Goal: Task Accomplishment & Management: Manage account settings

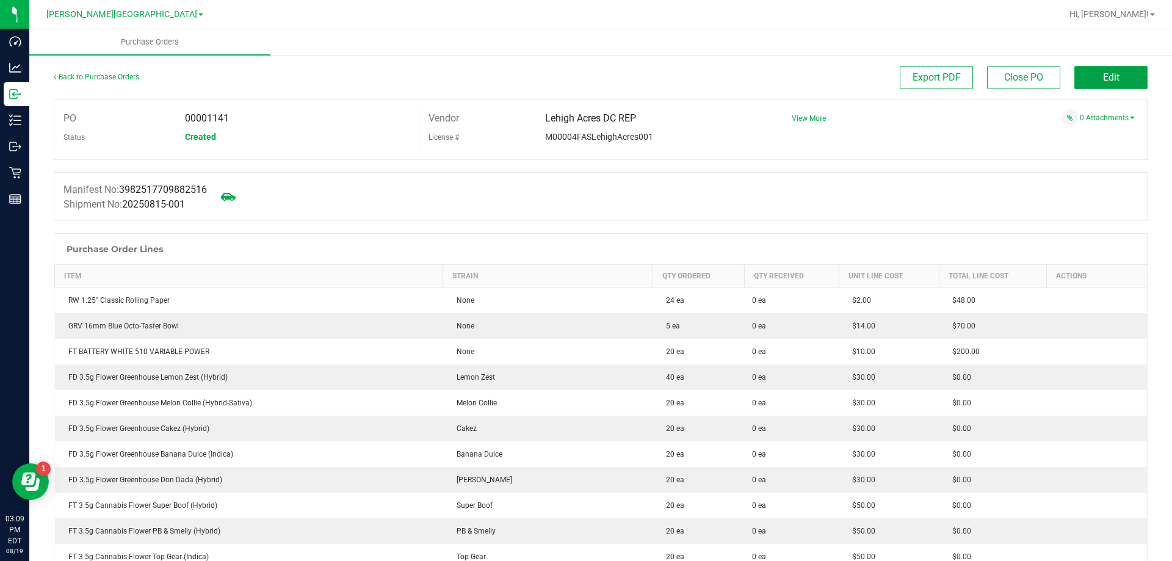
click at [1106, 81] on span "Edit" at bounding box center [1111, 77] width 16 height 12
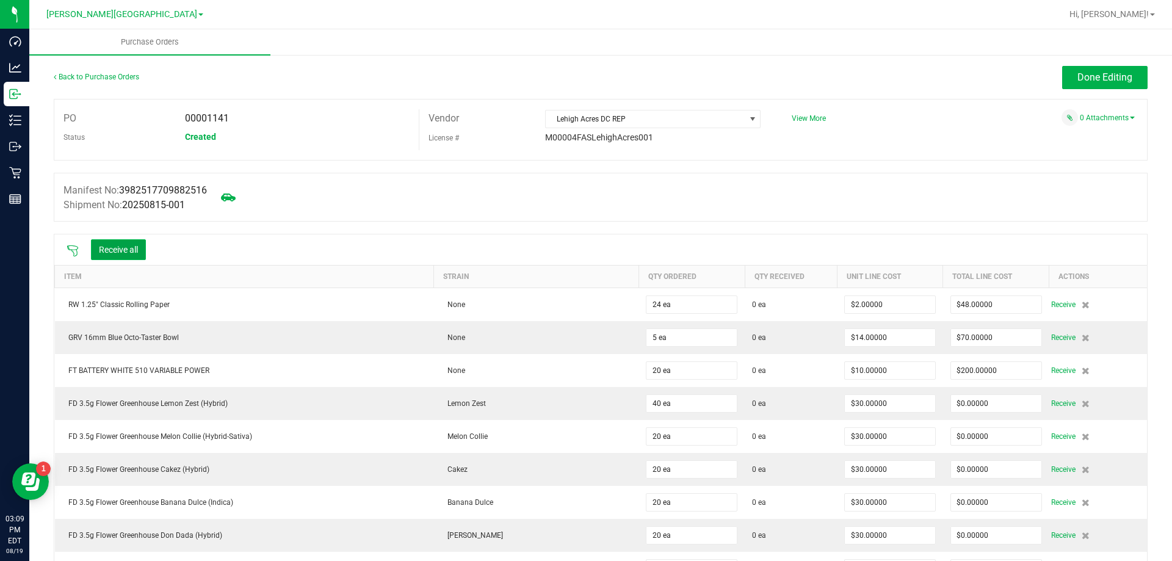
click at [108, 254] on button "Receive all" at bounding box center [118, 249] width 55 height 21
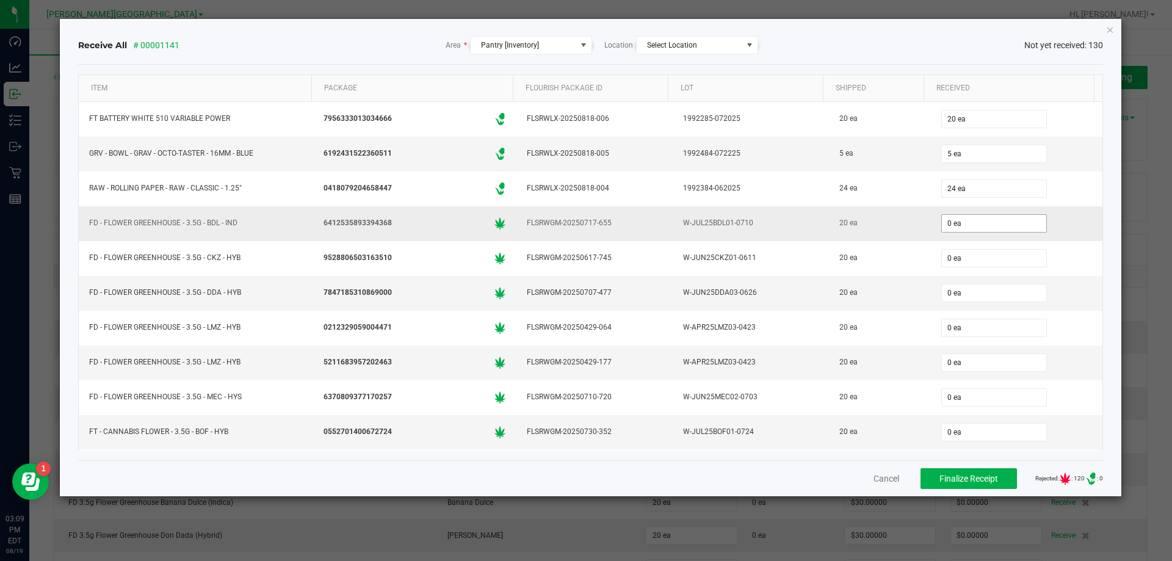
click at [951, 231] on input "0 ea" at bounding box center [994, 223] width 104 height 17
type input "20"
type input "0"
type input "20 ea"
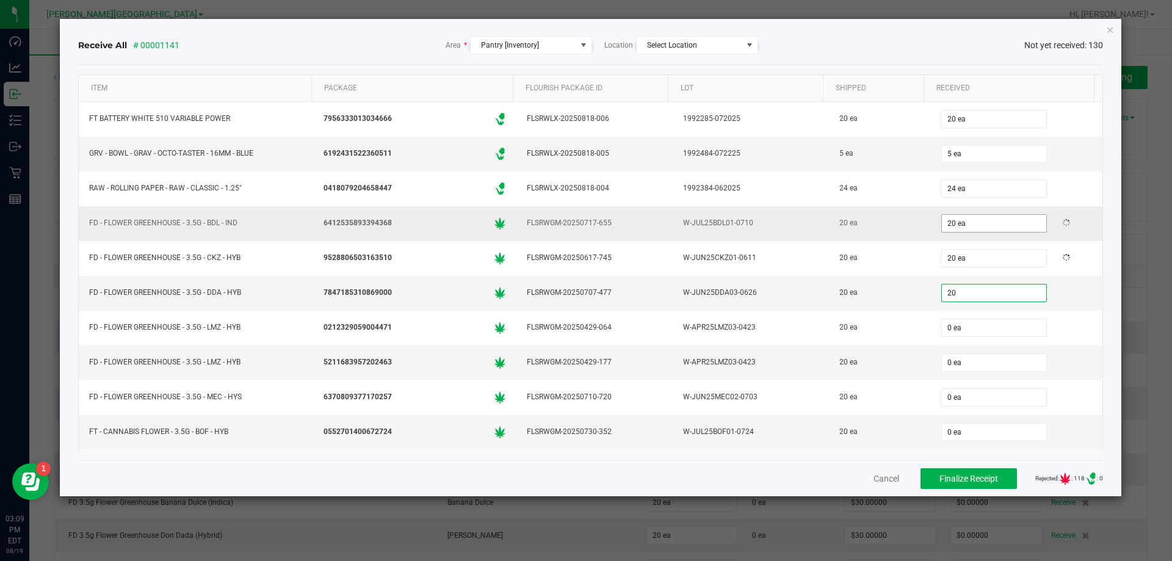
type input "20"
type input "020"
type input "20 ea"
type input "020"
type input "0"
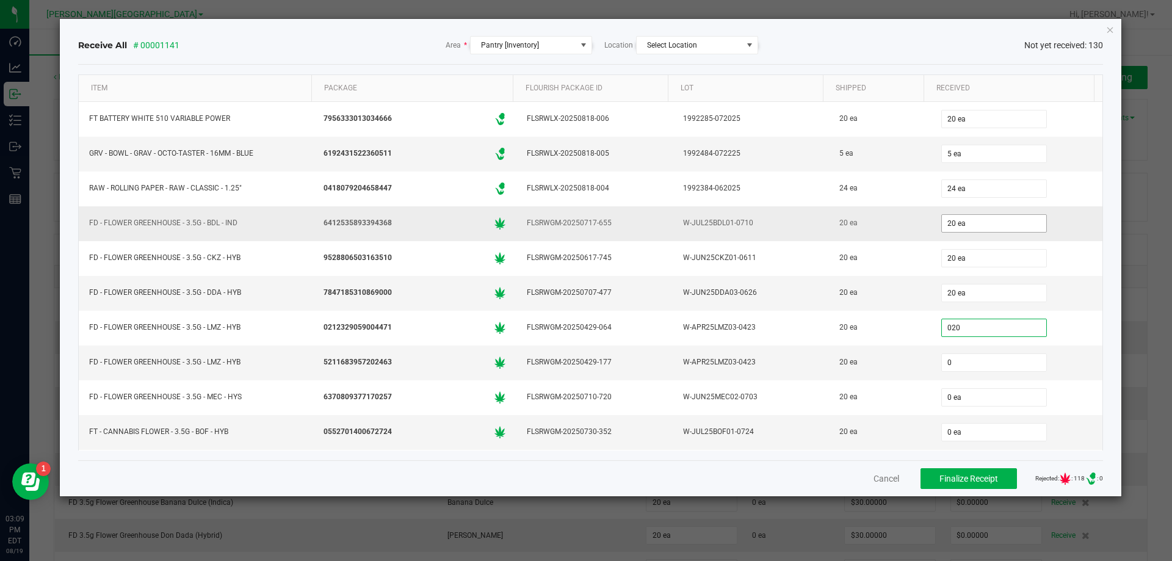
type input "20 ea"
type input "20"
type input "0"
type input "20 ea"
type input "0"
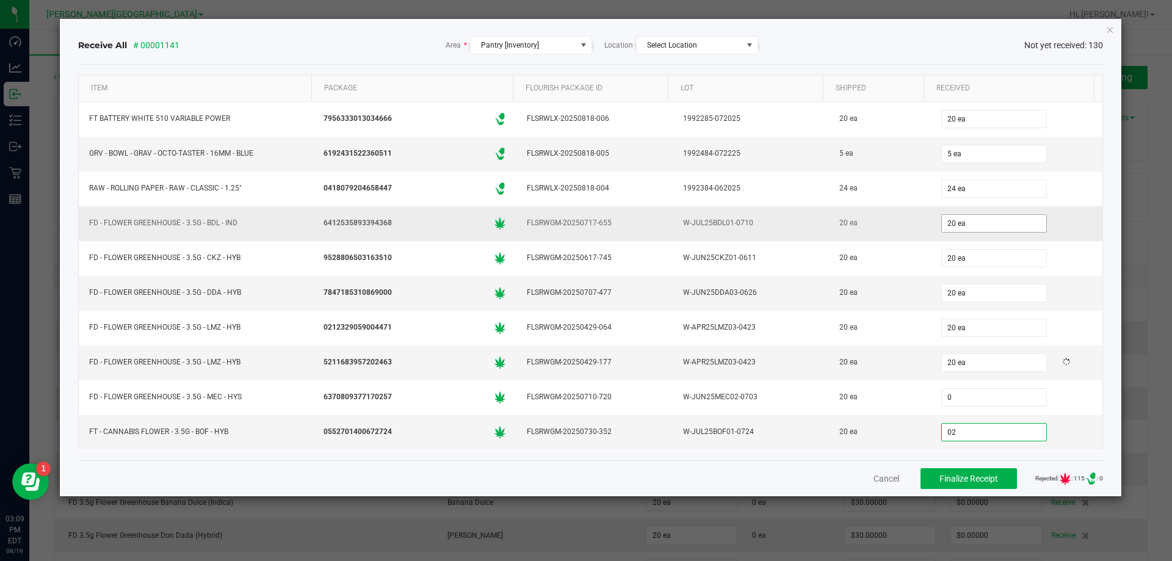
type input "020"
type input "0 ea"
type input "020"
type input "0"
type input "20 ea"
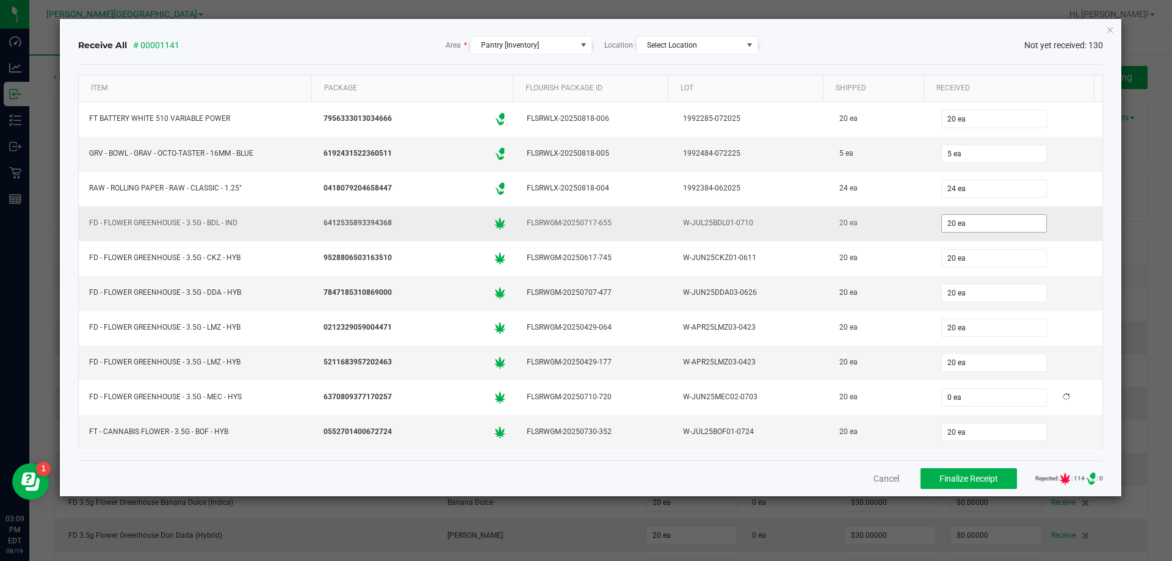
scroll to position [204, 0]
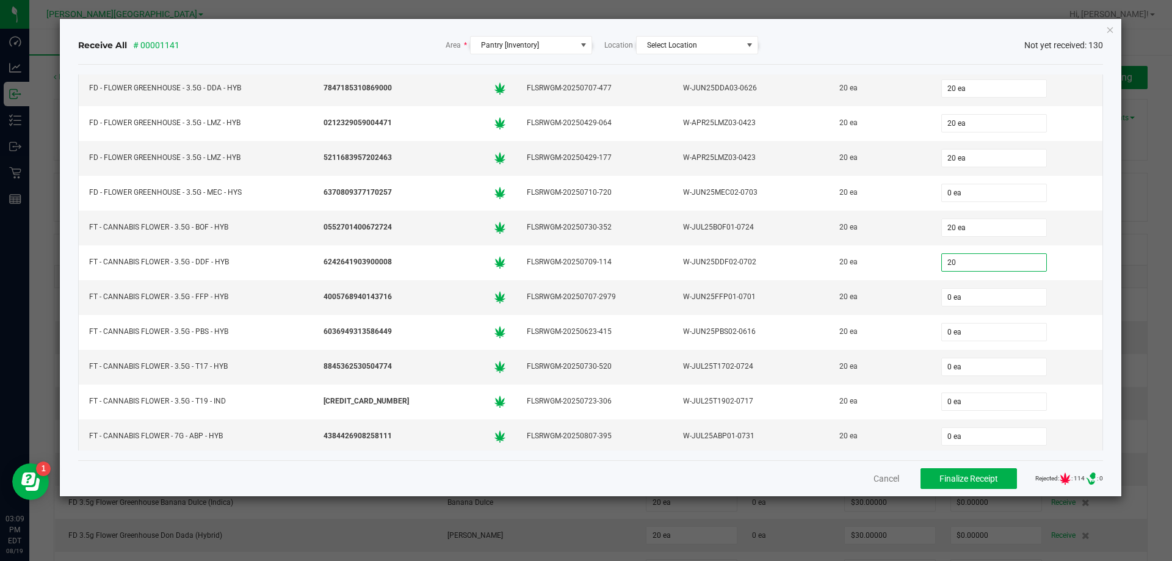
type input "20 ea"
type input "20"
type input "0"
type input "20 ea"
type input "20"
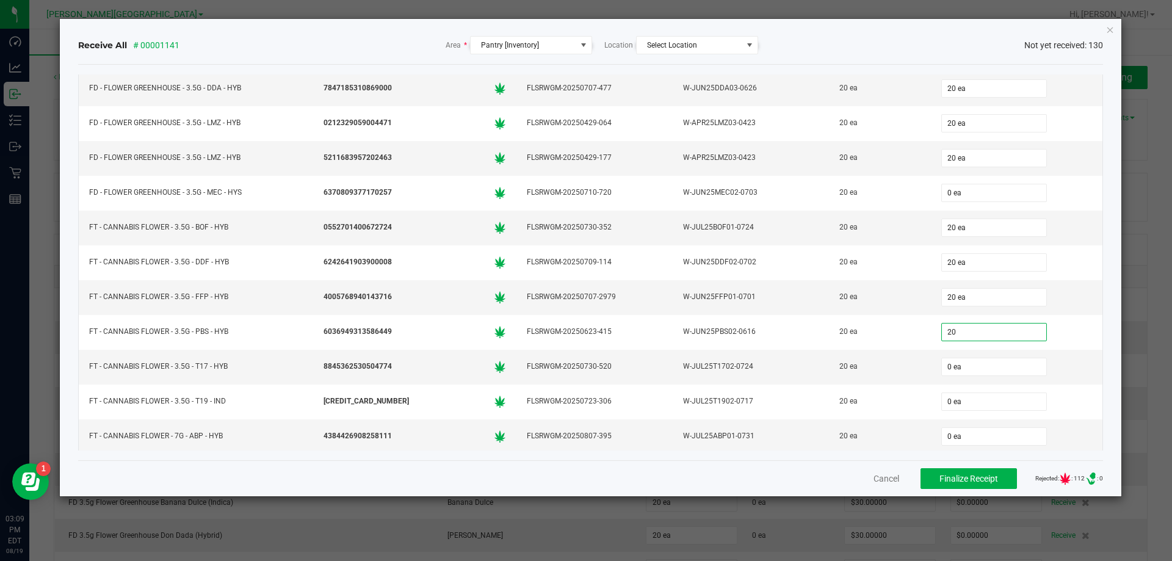
type input "0"
type input "20 ea"
type input "20"
type input "0"
type input "20 ea"
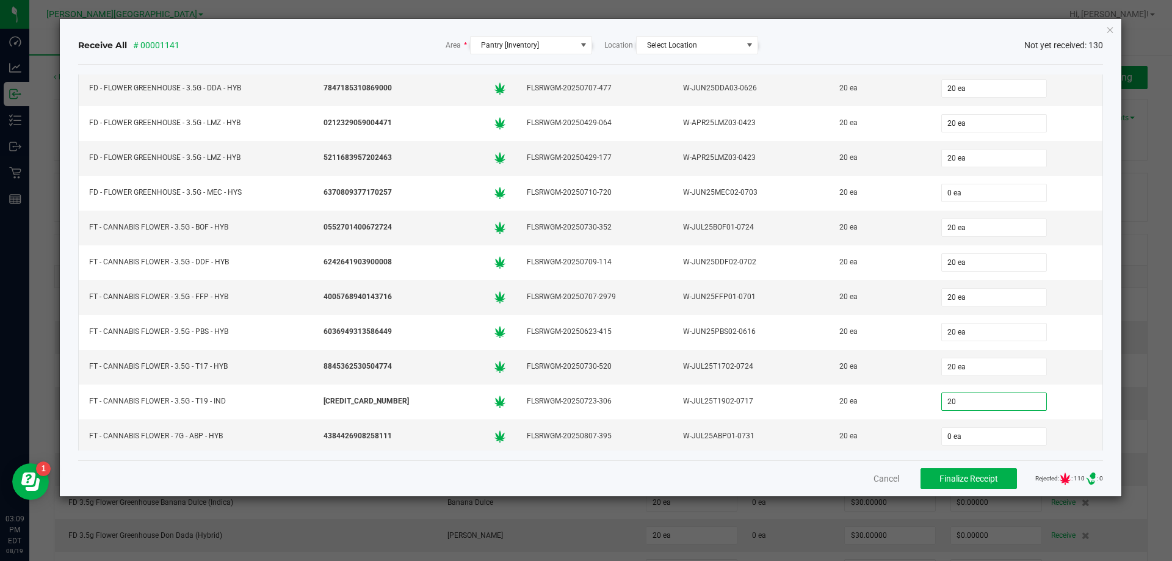
type input "20"
type input "0"
type input "20 ea"
type input "20"
type input "0"
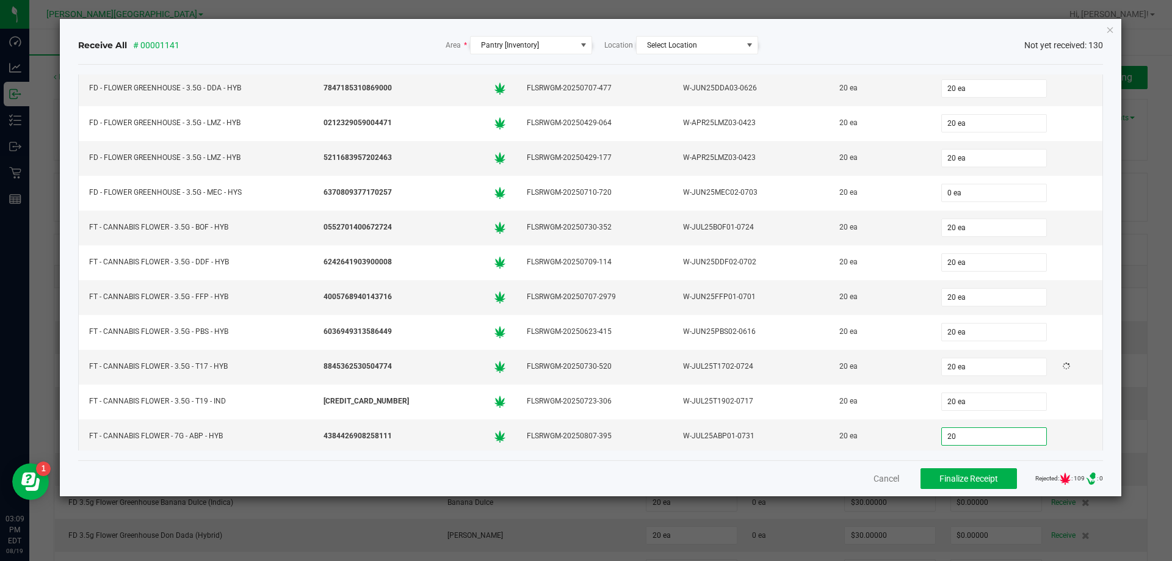
type input "20 ea"
type input "20"
type input "0"
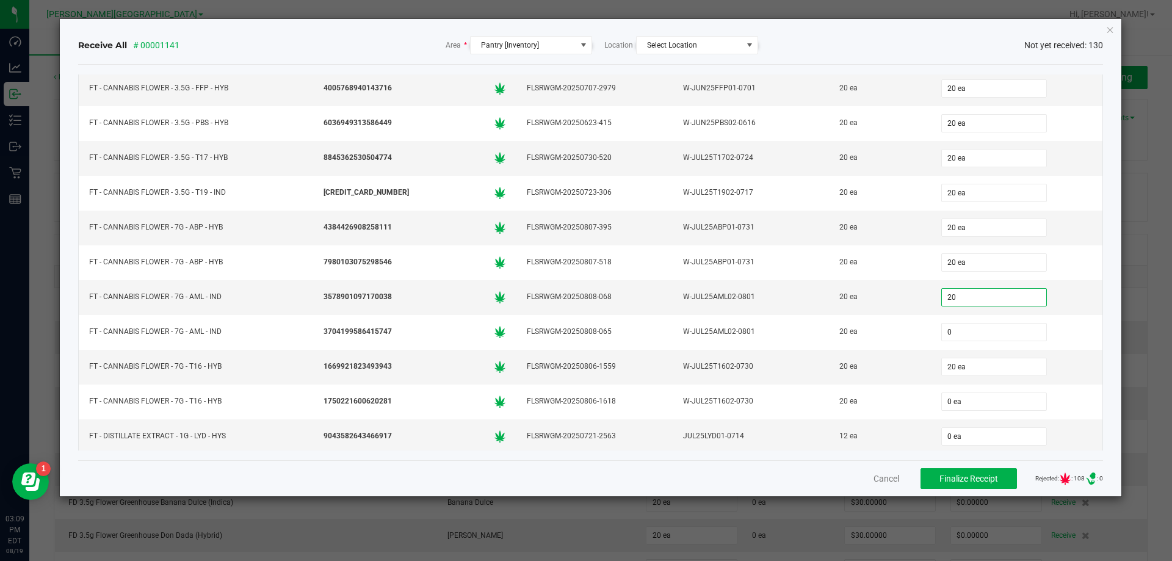
type input "20 ea"
type input "20"
type input "20 ea"
type input "20"
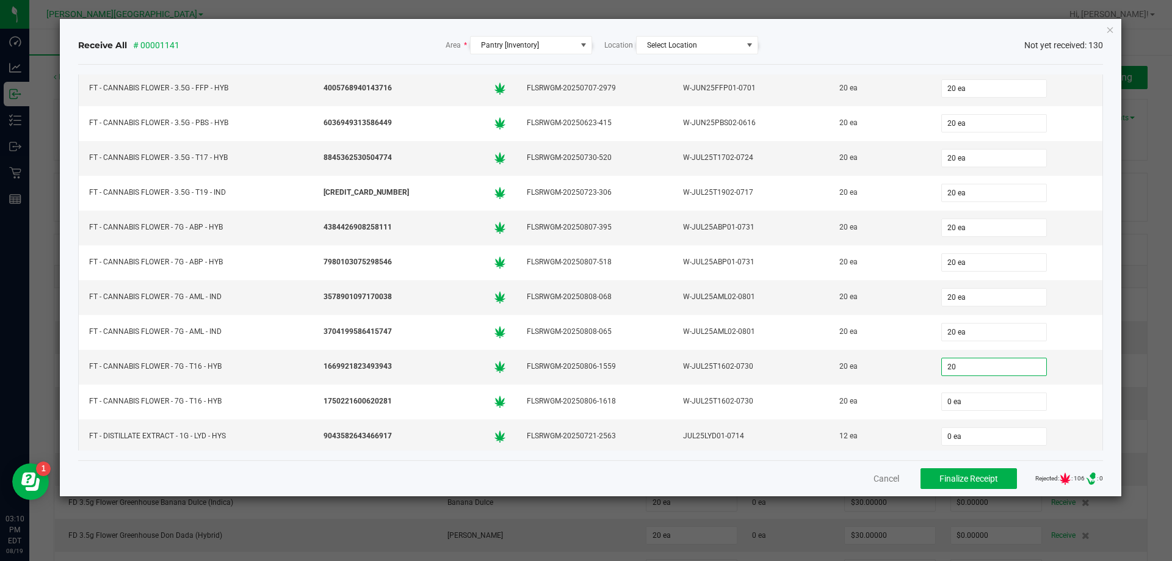
type input "0"
type input "20 ea"
type input "20"
type input "0"
type input "20 ea"
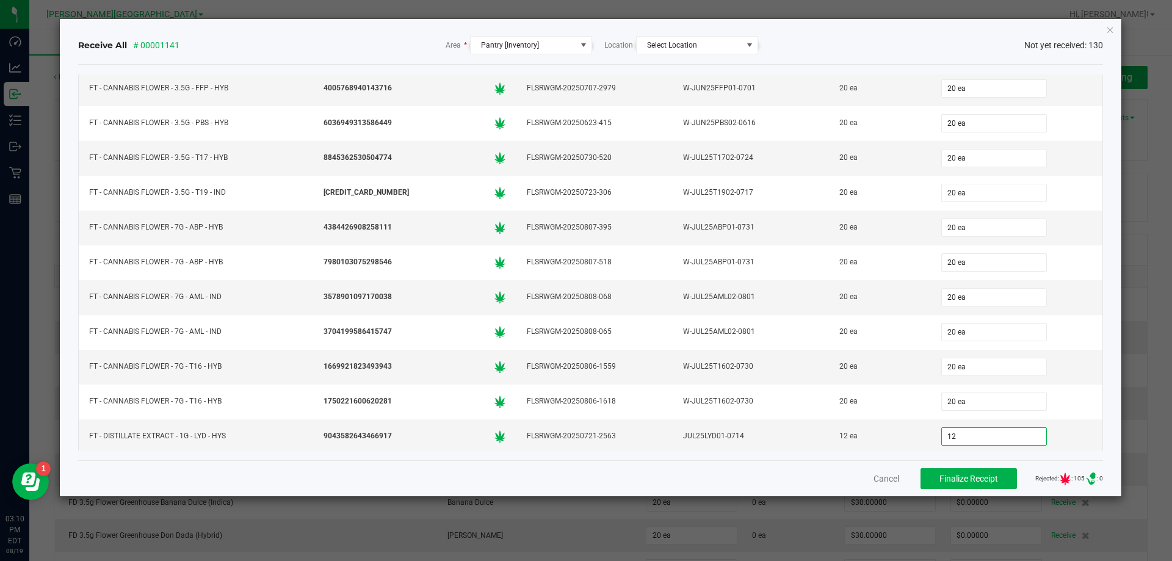
type input "12"
type input "0"
type input "12 ea"
type input "12"
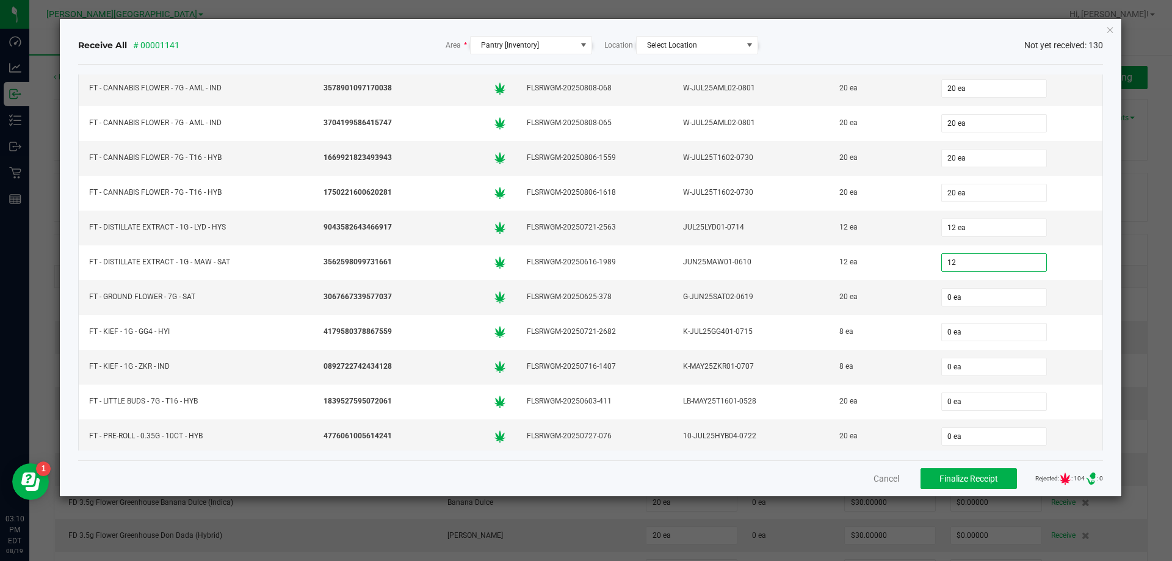
type input "0"
type input "12 ea"
type input "20 ea"
type input "8"
type input "0"
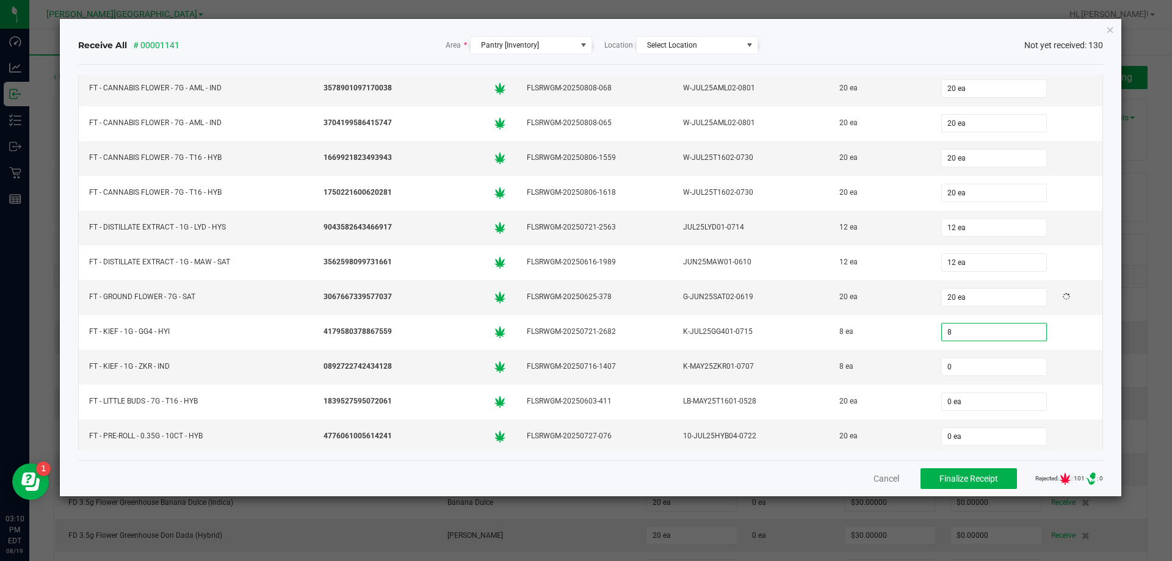
type input "8 ea"
type input "8"
type input "0"
type input "8 ea"
type input "20 ea"
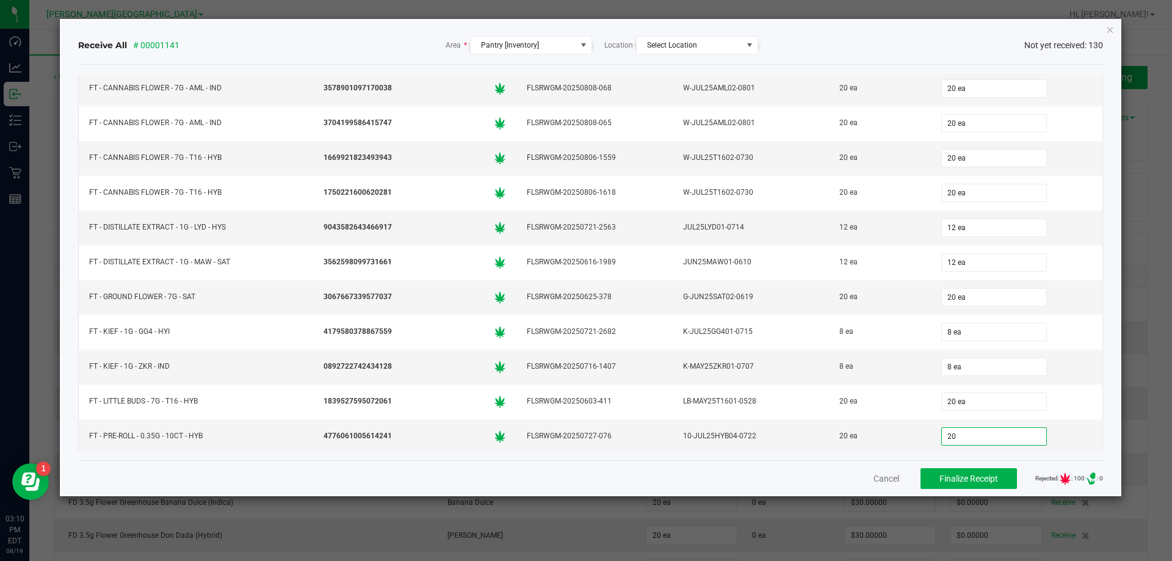
type input "20"
type input "0"
type input "20 ea"
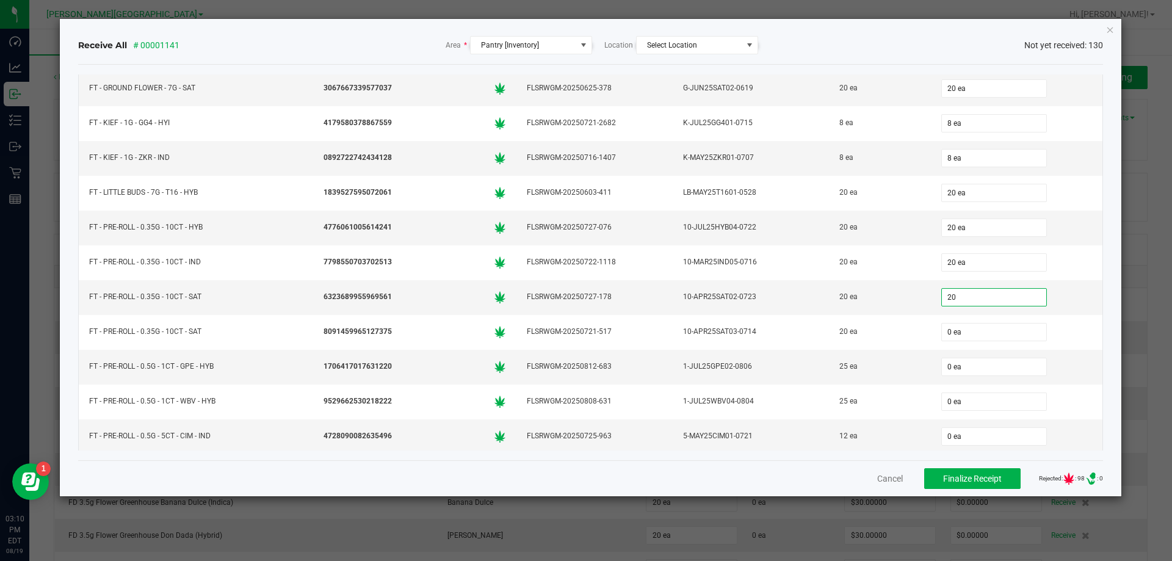
type input "20 ea"
type input "20"
type input "0"
type input "20 ea"
type input "25"
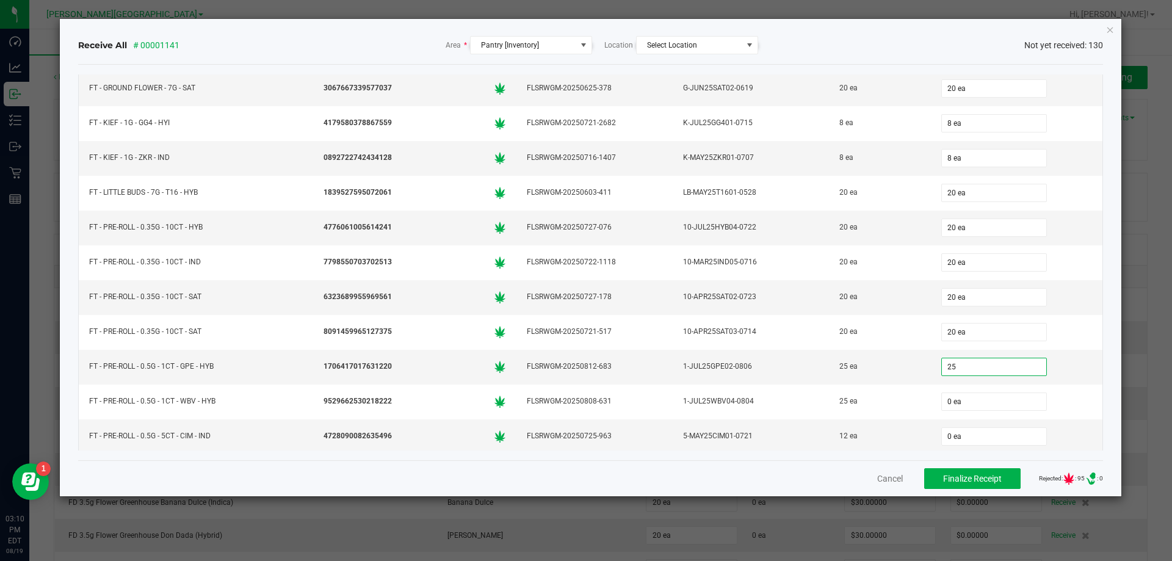
type input "0"
type input "25 ea"
type input "25"
type input "0"
type input "25 ea"
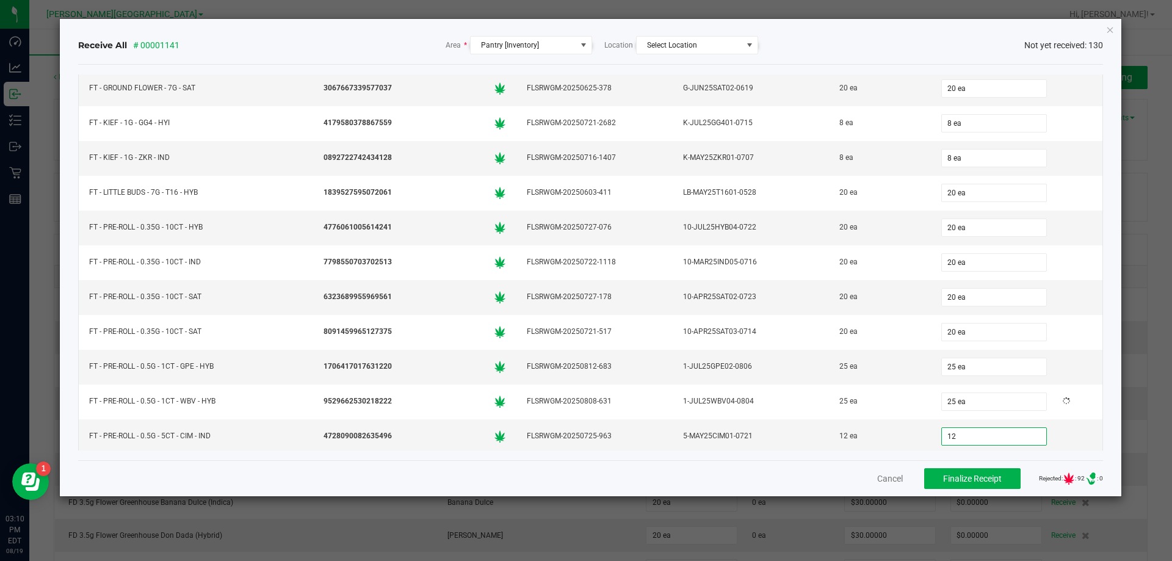
type input "12"
type input "0"
type input "12 ea"
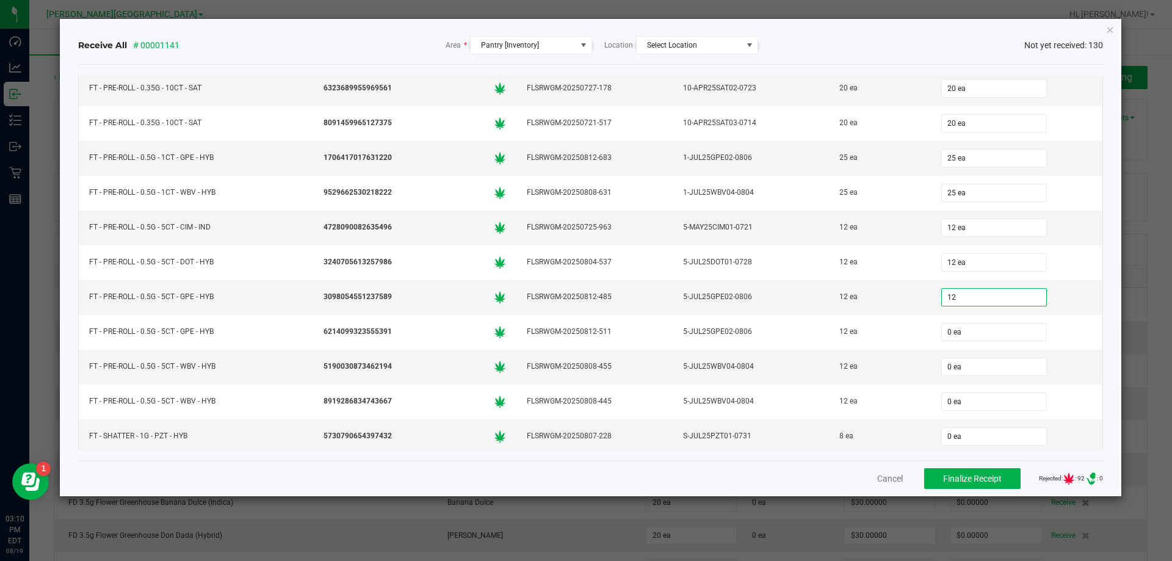
type input "12"
type input "0"
type input "12 ea"
type input "12"
type input "0"
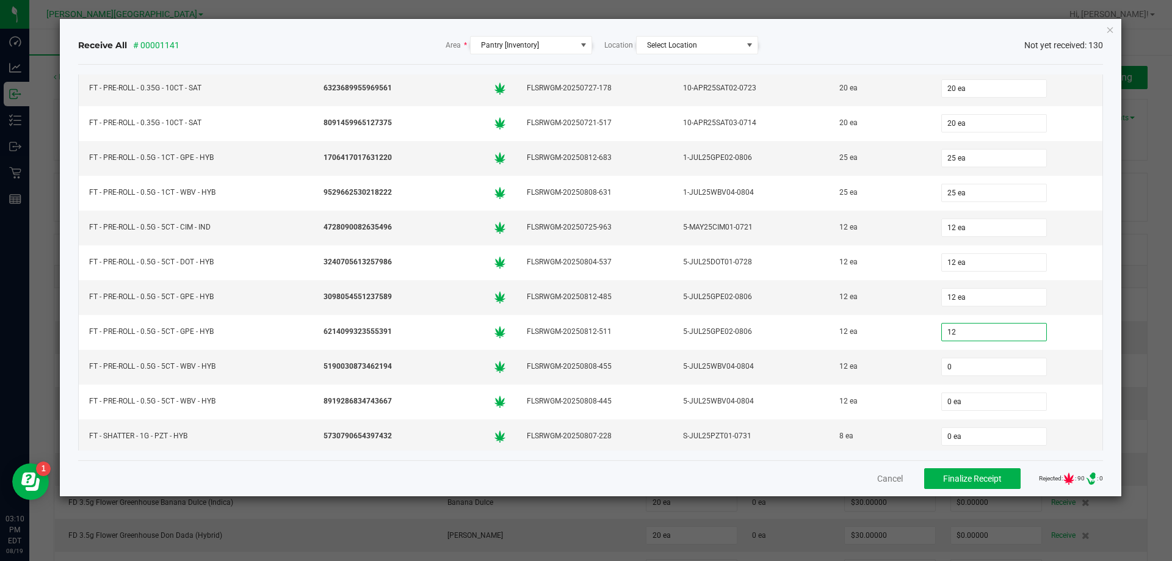
type input "12 ea"
type input "12"
type input "0"
type input "12 ea"
type input "12"
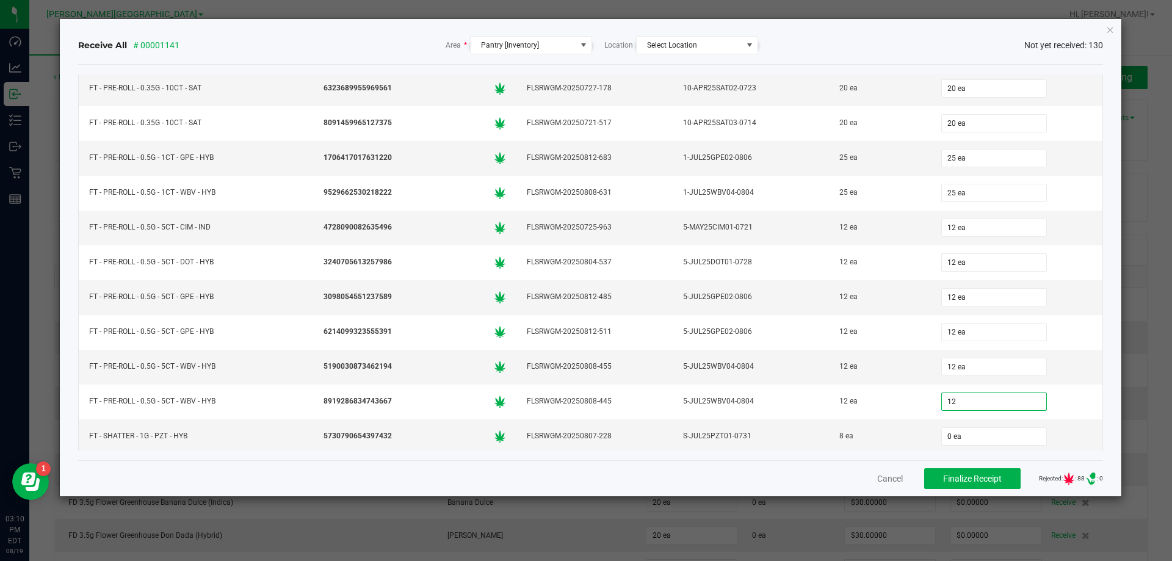
type input "0"
type input "12 ea"
type input "8"
type input "0"
type input "8 ea"
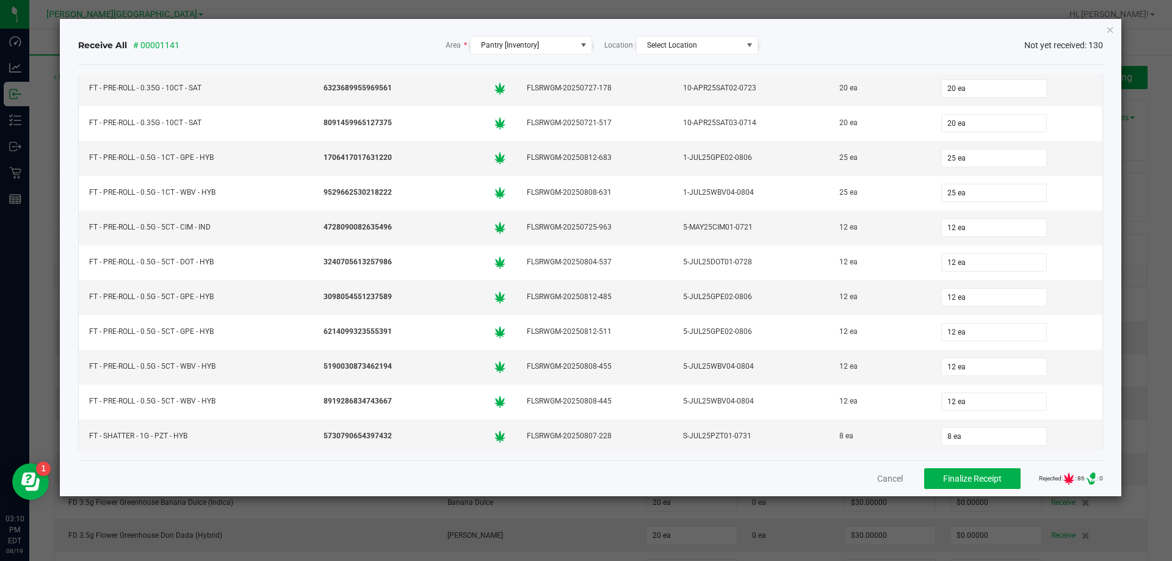
scroll to position [1248, 0]
type input "12"
type input "0"
type input "12 ea"
type input "12"
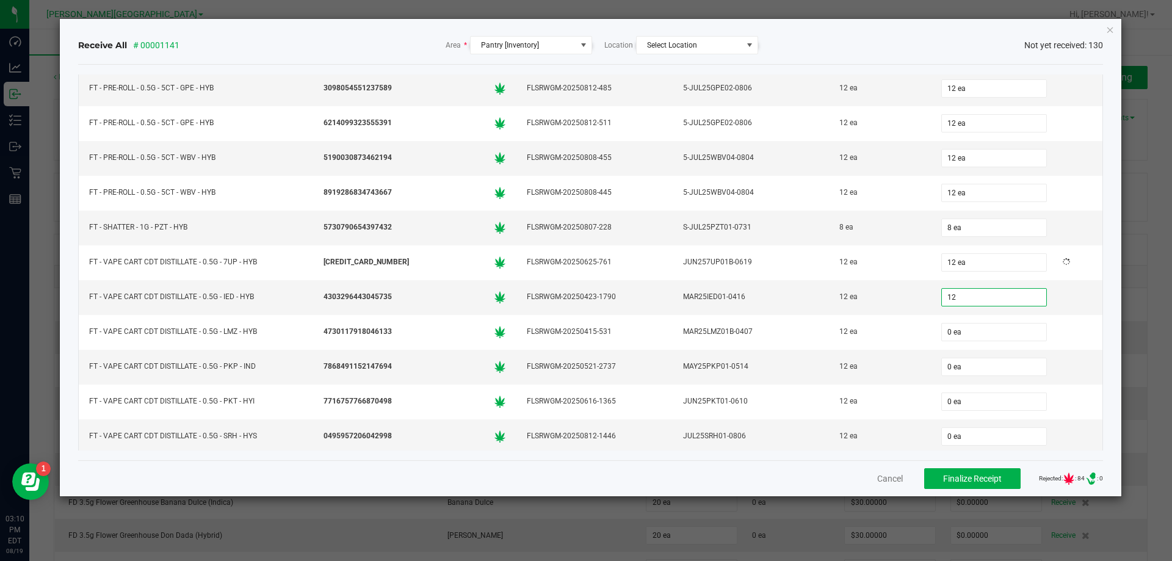
type input "0"
type input "12 ea"
type input "12"
type input "0"
type input "12 ea"
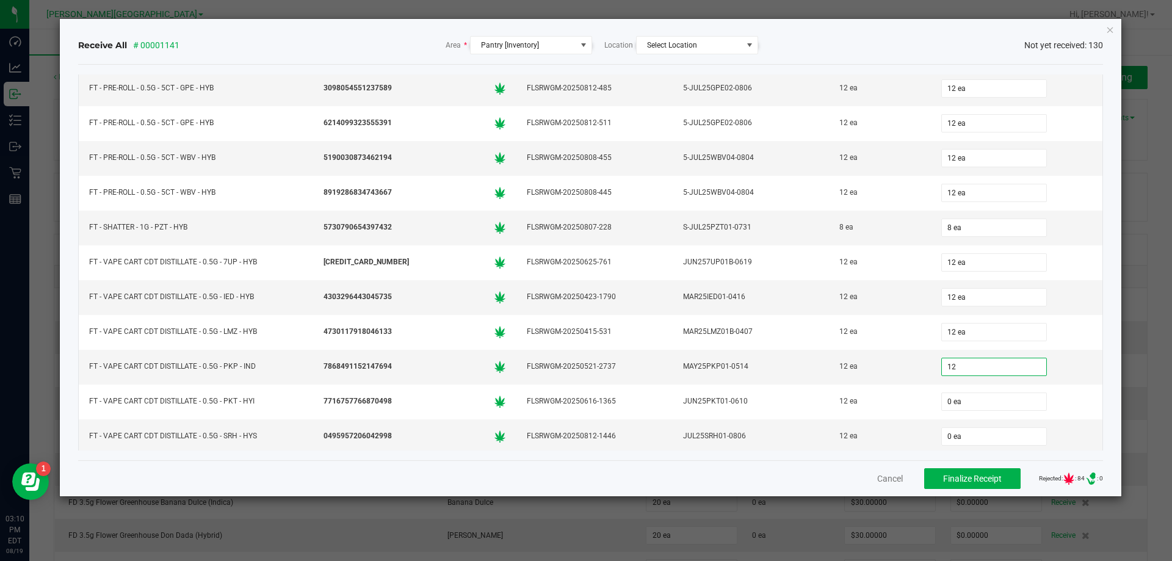
type input "12"
type input "0"
type input "12 ea"
type input "12"
type input "0"
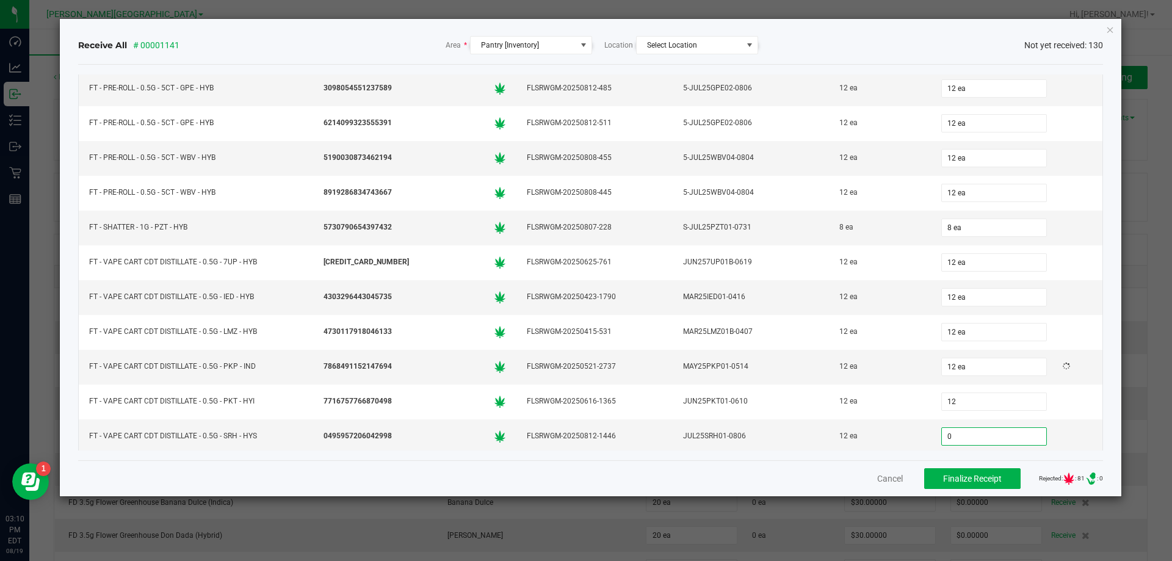
type input "12 ea"
type input "12"
type input "0"
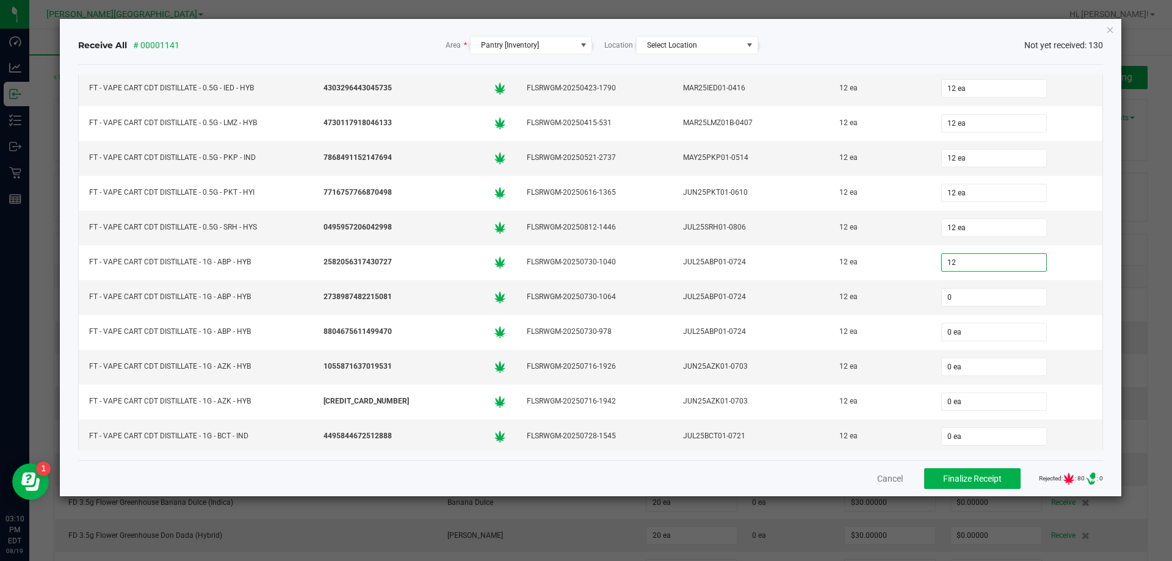
type input "12 ea"
type input "12"
type input "0"
type input "12 ea"
type input "12"
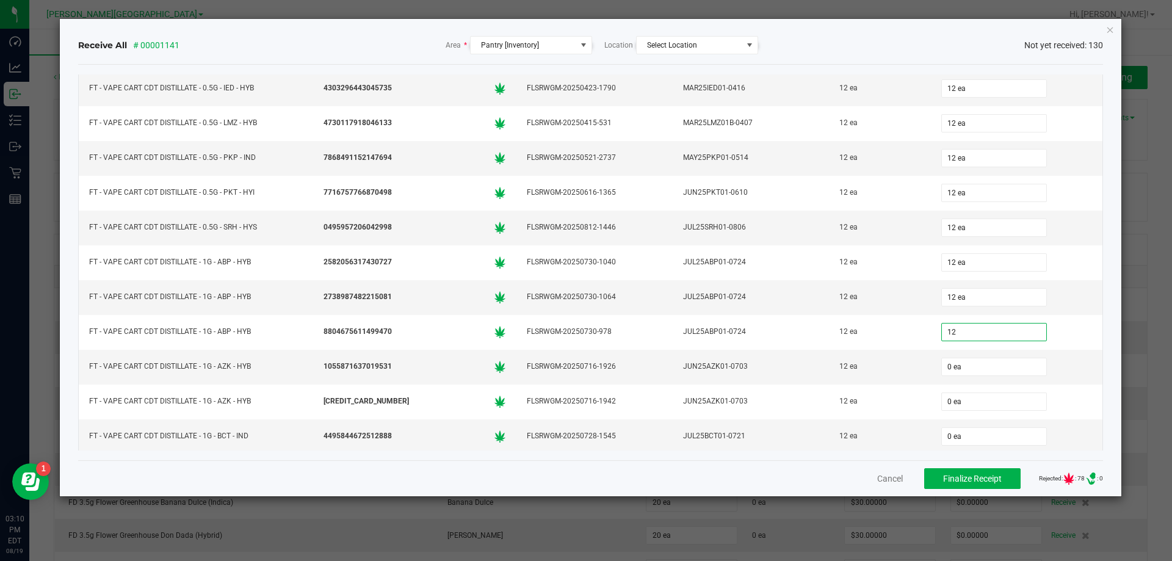
type input "0"
type input "12 ea"
type input "12"
type input "0"
type input "12 ea"
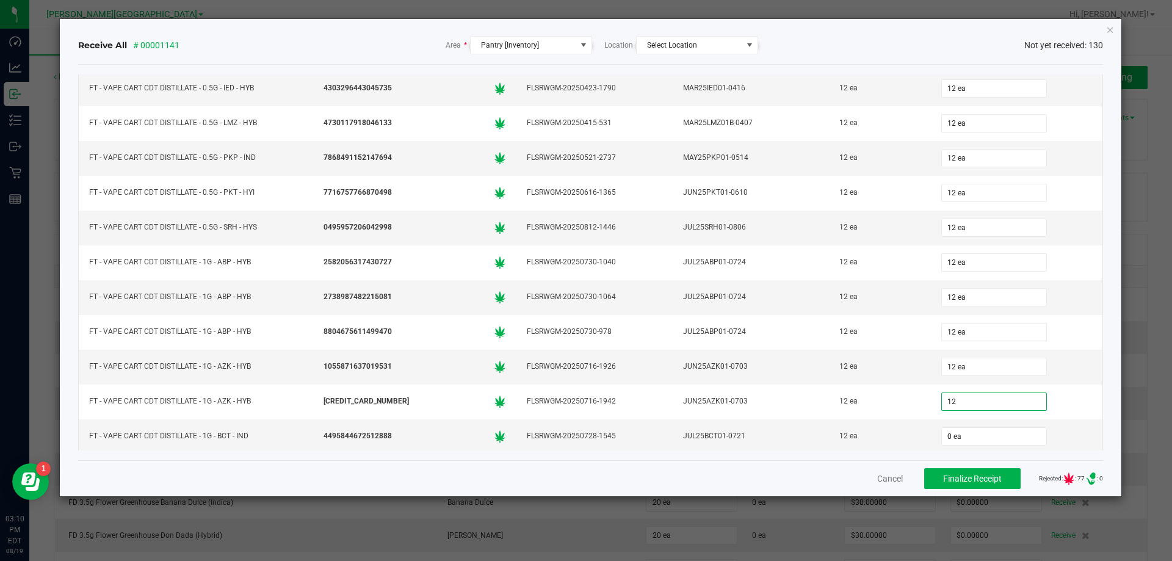
type input "12 ea"
type input "12"
type input "0"
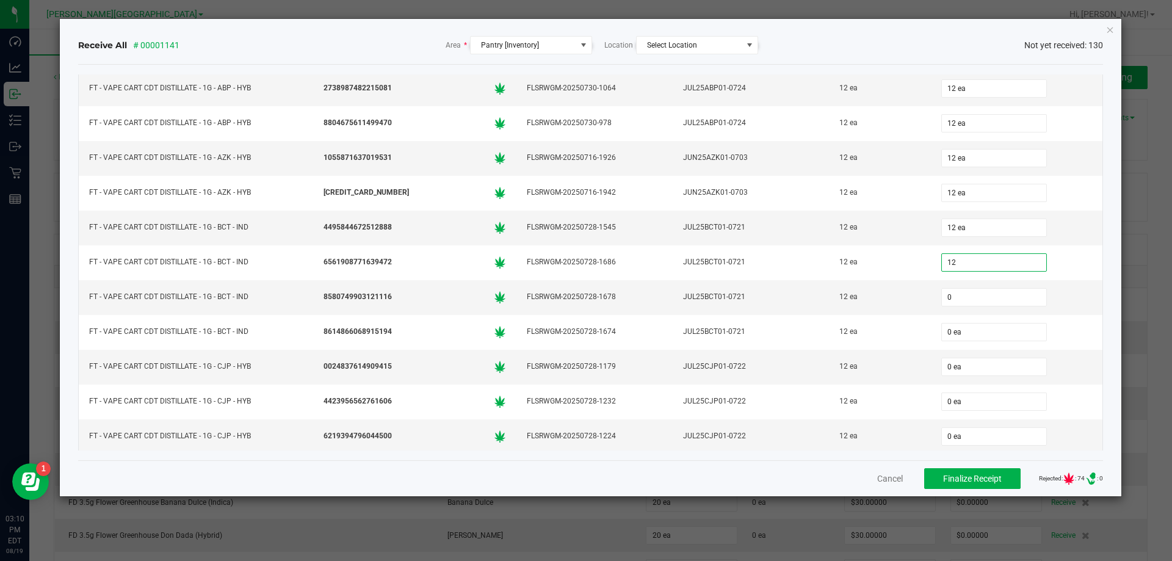
type input "12 ea"
type input "12"
type input "0"
type input "12 ea"
type input "12"
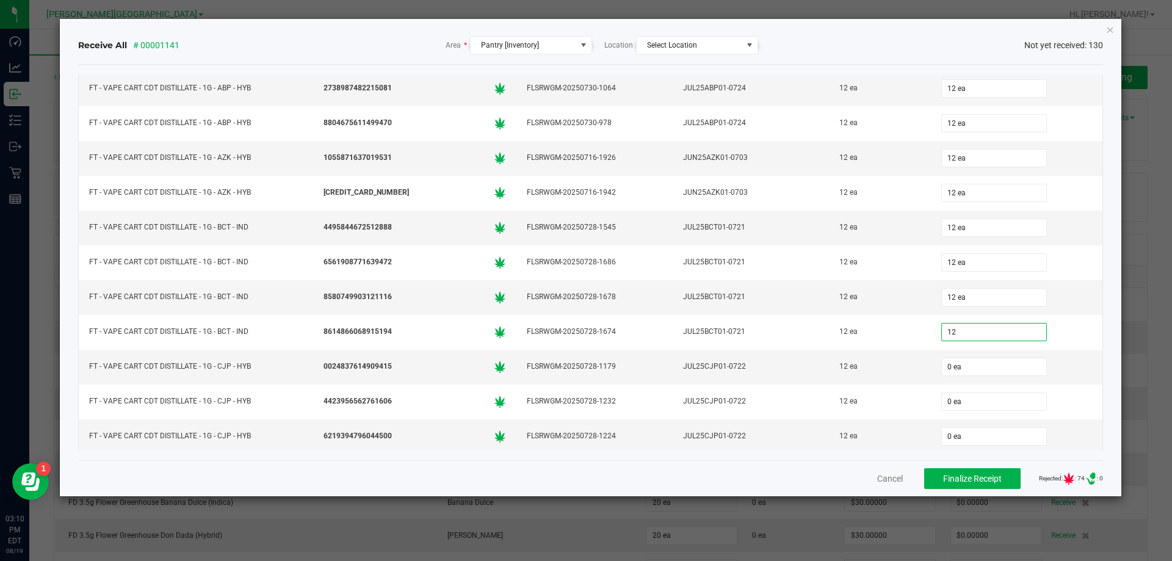
type input "0"
type input "12 ea"
type input "12"
type input "012"
type input "12 ea"
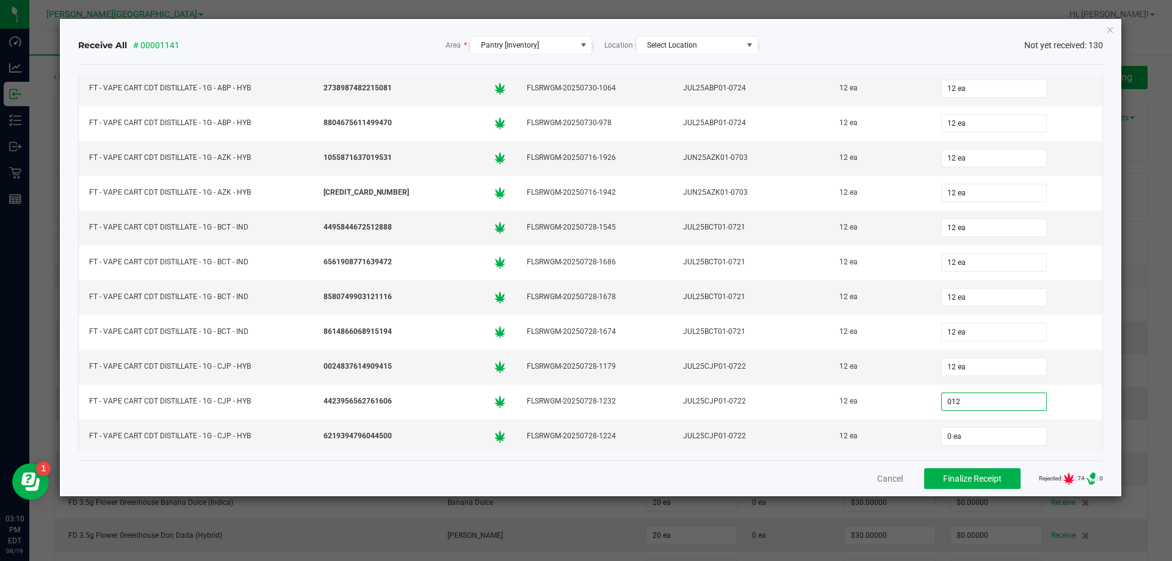
type input "012"
type input "01"
type input "12 ea"
type input "012"
type input "0"
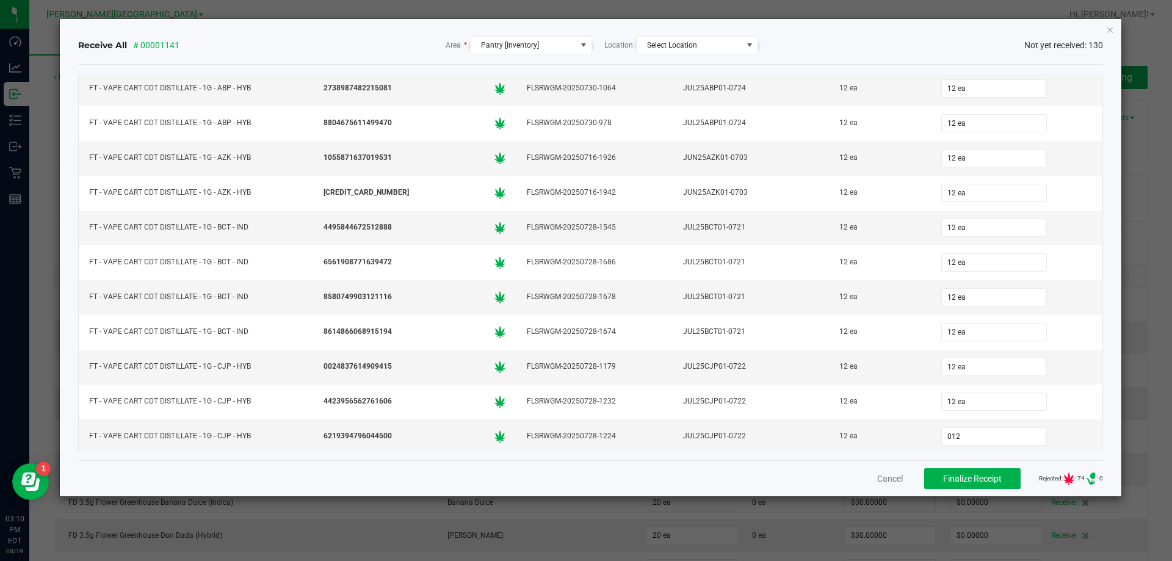
type input "12 ea"
type input "12"
type input "01"
type input "12 ea"
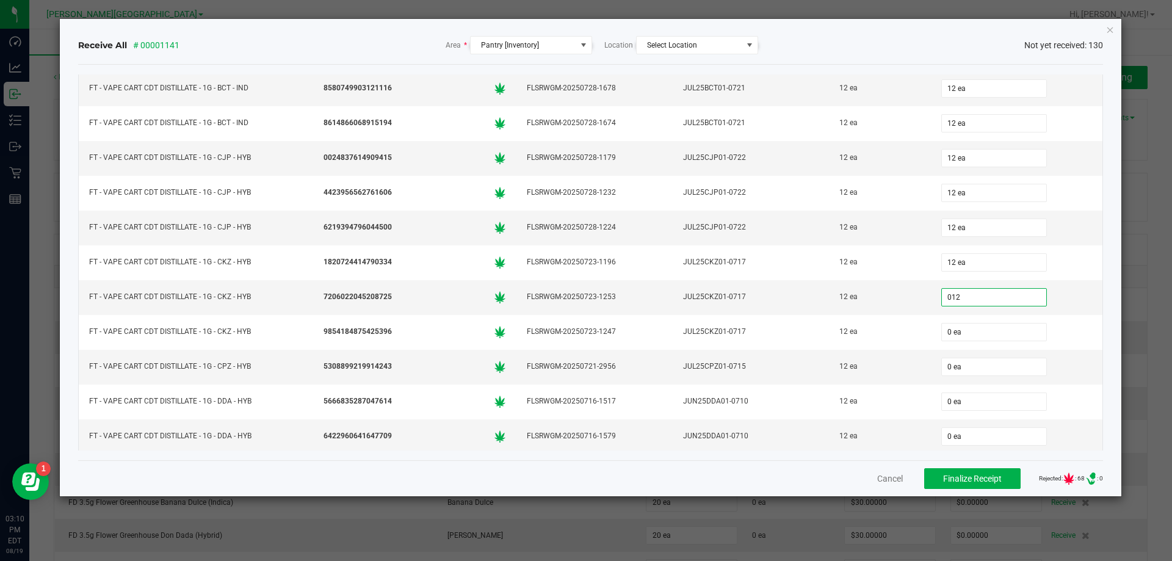
type input "012"
type input "12 ea"
type input "012"
type input "0"
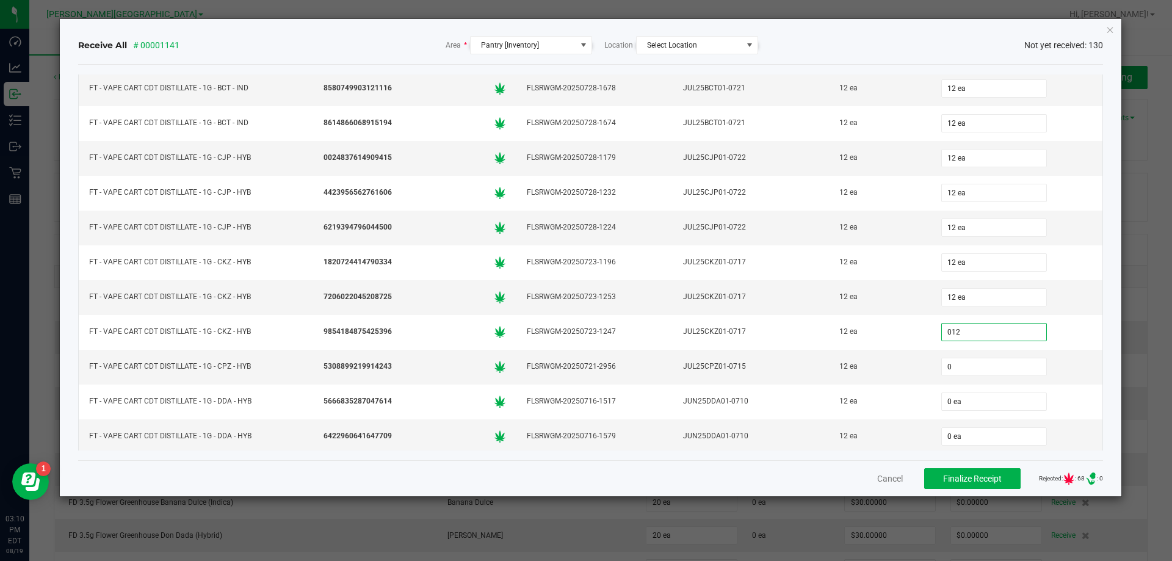
type input "12 ea"
type input "12"
type input "0"
type input "12 ea"
type input "012"
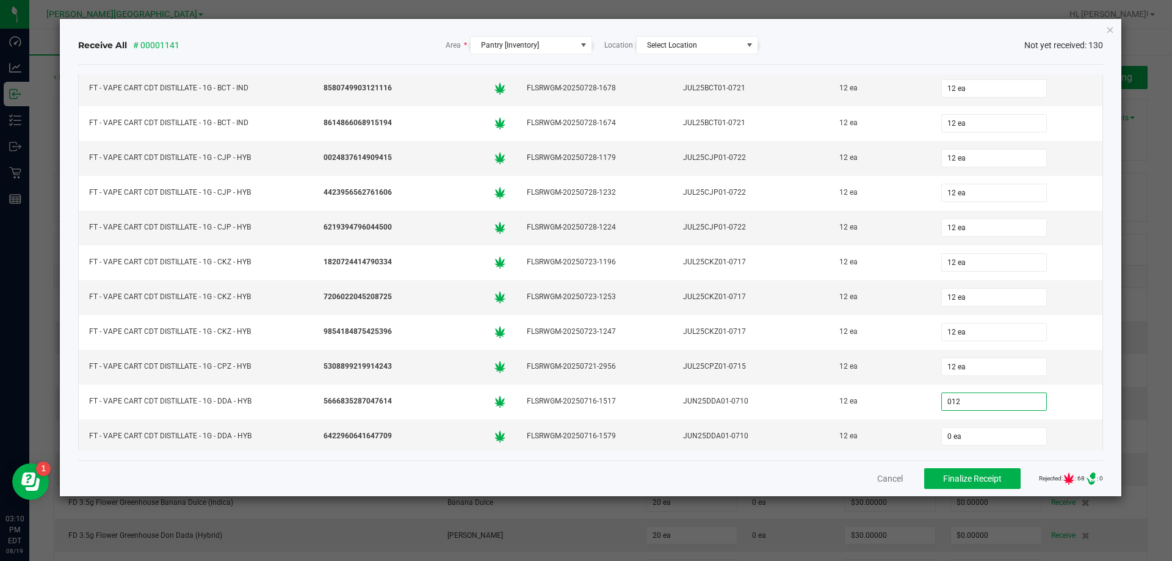
type input "0"
type input "12 ea"
type input "12"
type input "0"
type input "12 ea"
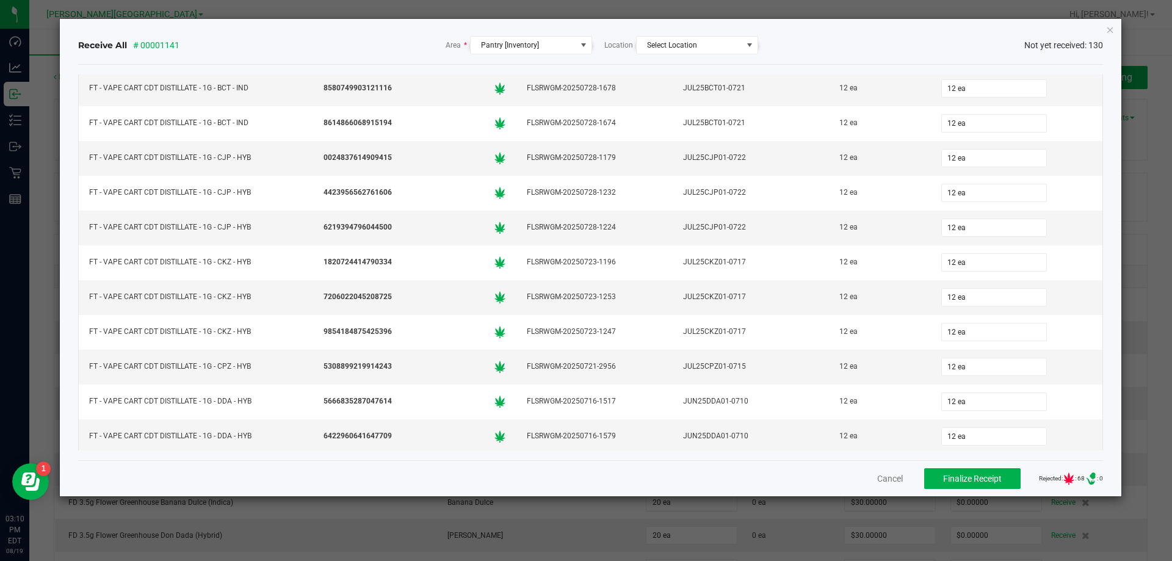
scroll to position [2083, 0]
type input "12"
type input "0"
type input "12 ea"
type input "12"
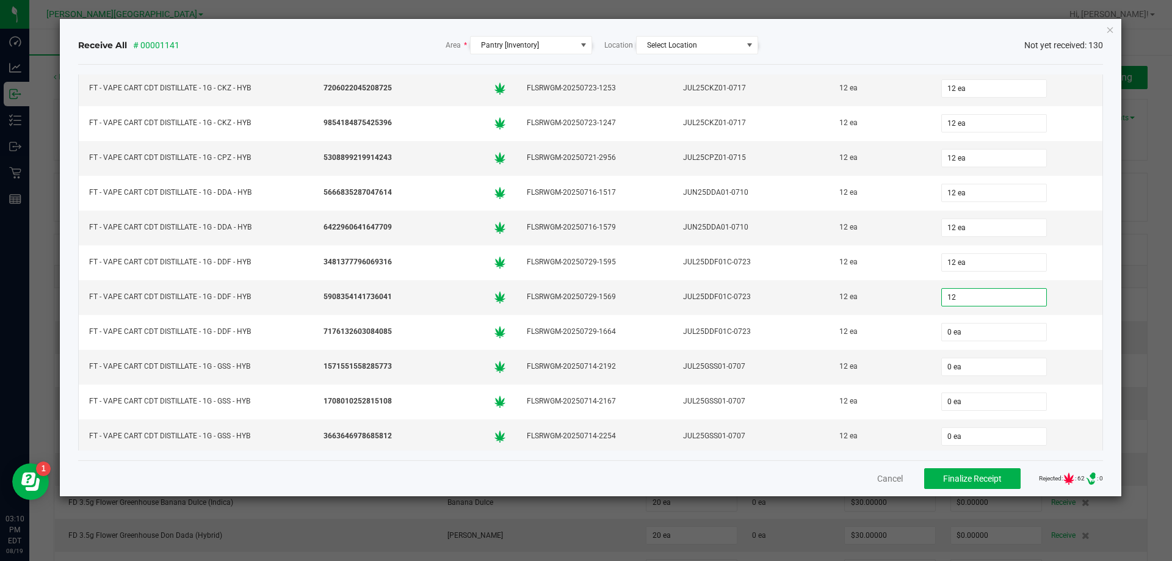
type input "0"
type input "12 ea"
type input "12"
type input "0"
type input "12 ea"
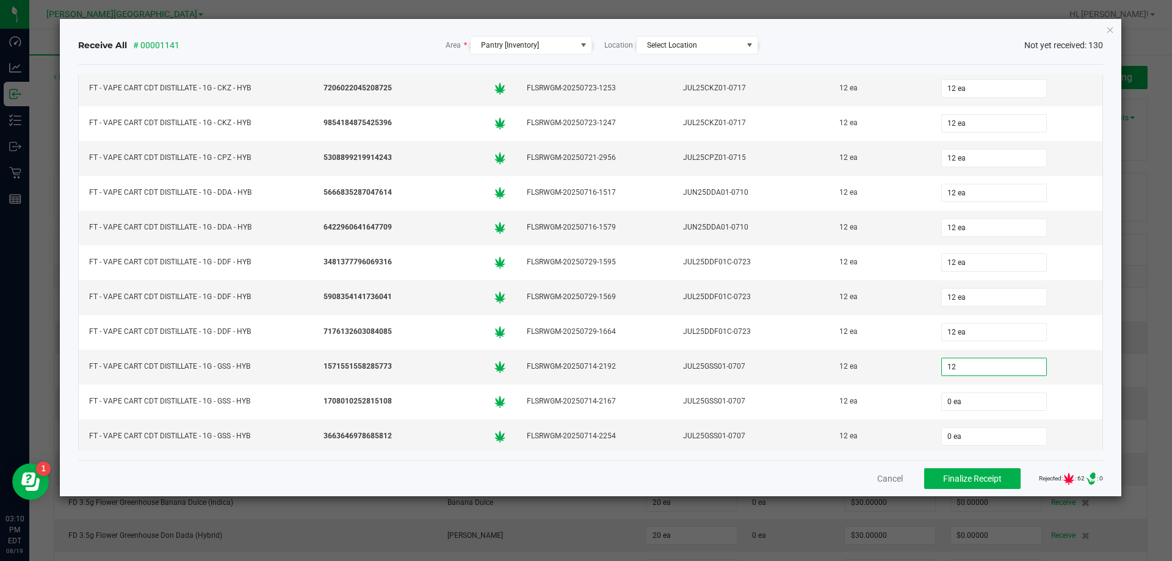
type input "12"
type input "0"
type input "12 ea"
type input "12"
type input "0"
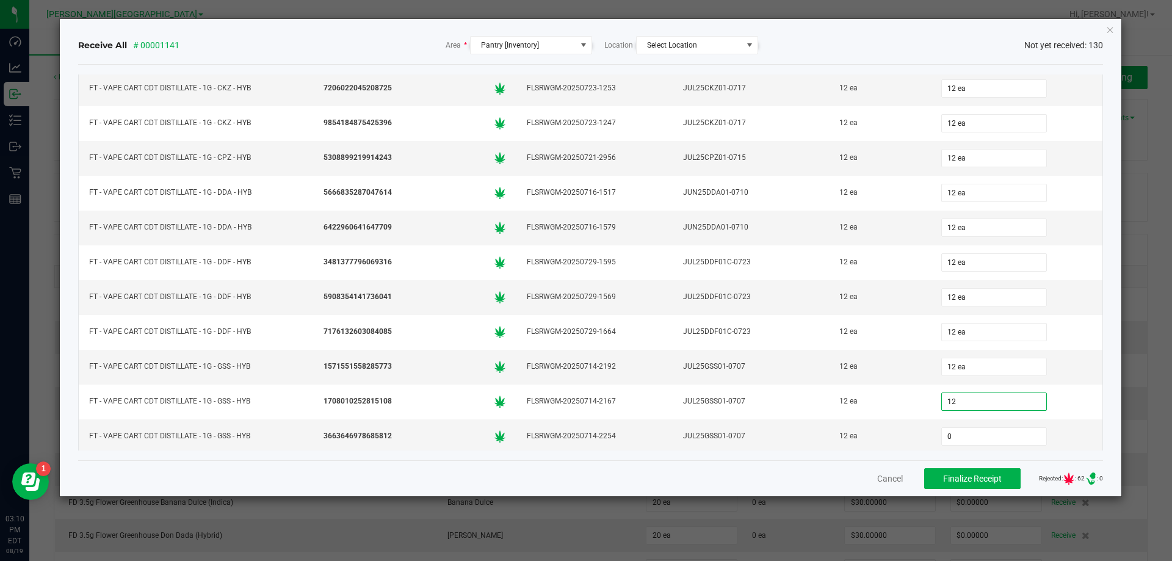
type input "12 ea"
type input "012"
type input "0"
type input "12 ea"
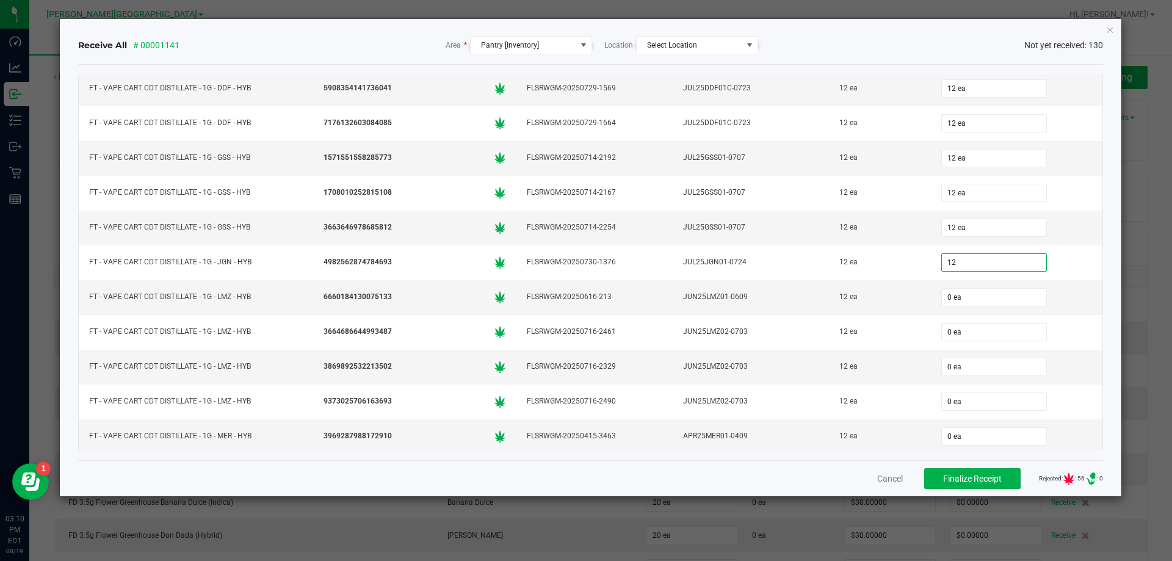
type input "12"
type input "0"
type input "12 ea"
type input "012"
type input "0"
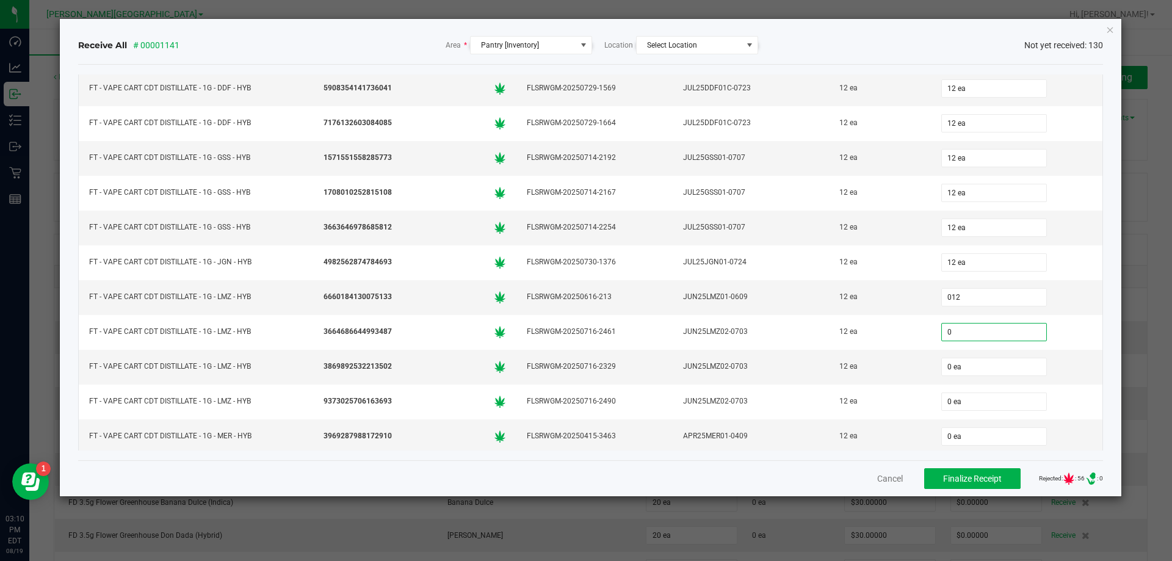
type input "12 ea"
type input "12"
type input "0"
type input "12 ea"
type input "12"
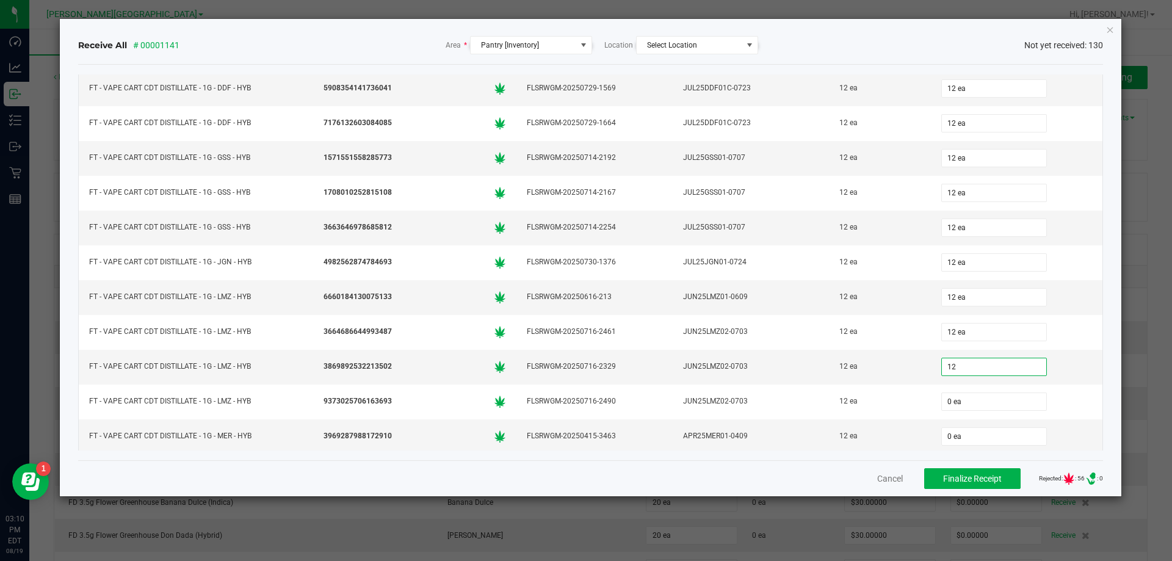
type input "0"
type input "12 ea"
type input "12"
type input "01"
type input "12 ea"
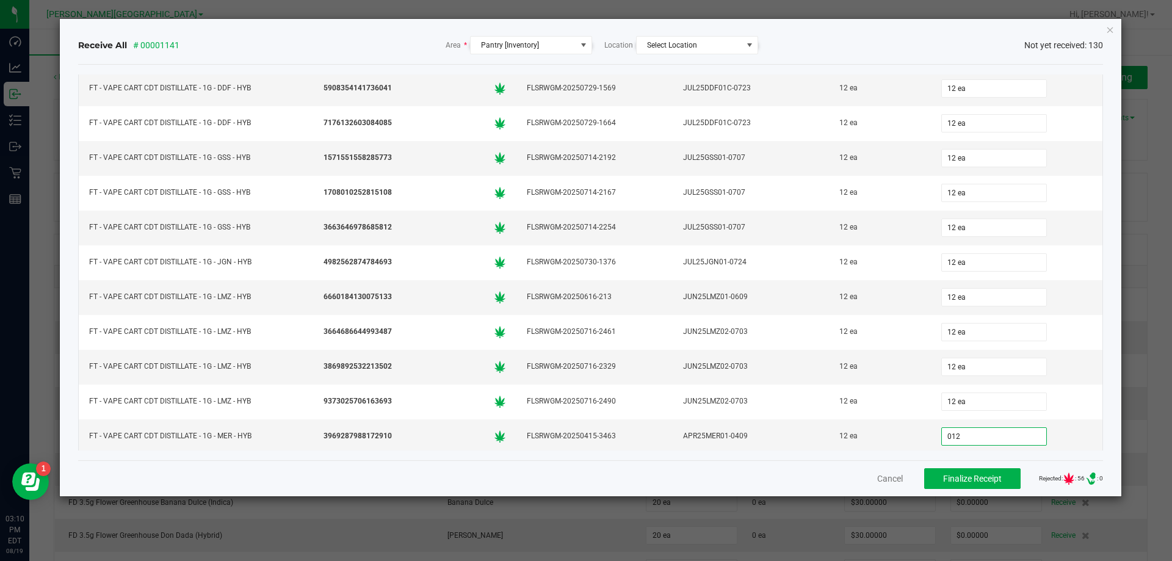
type input "012"
type input "0"
type input "12 ea"
type input "12"
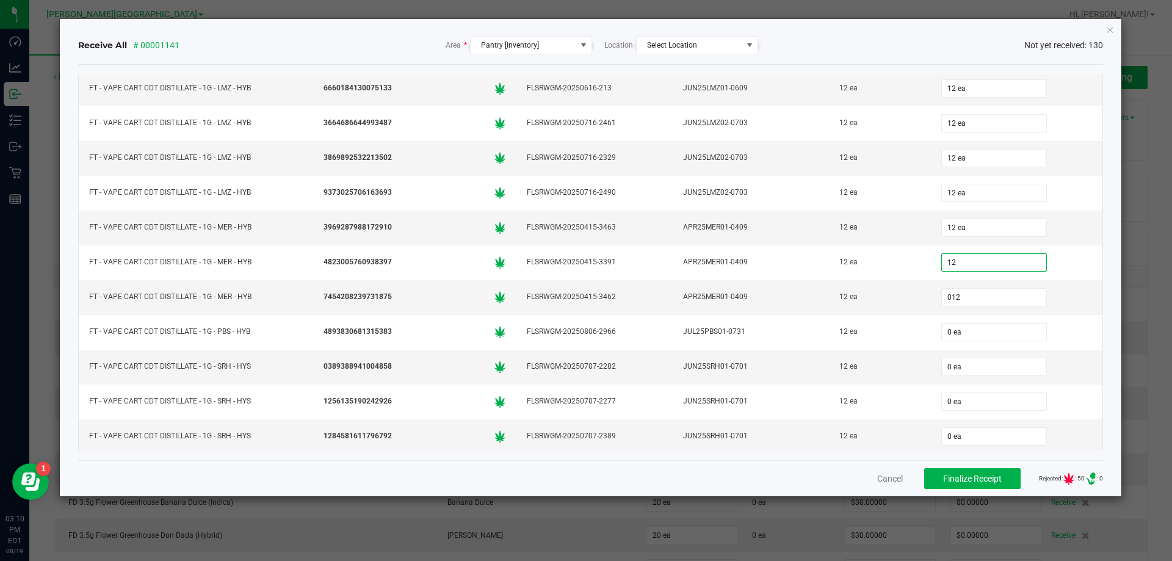
type input "012"
type input "0"
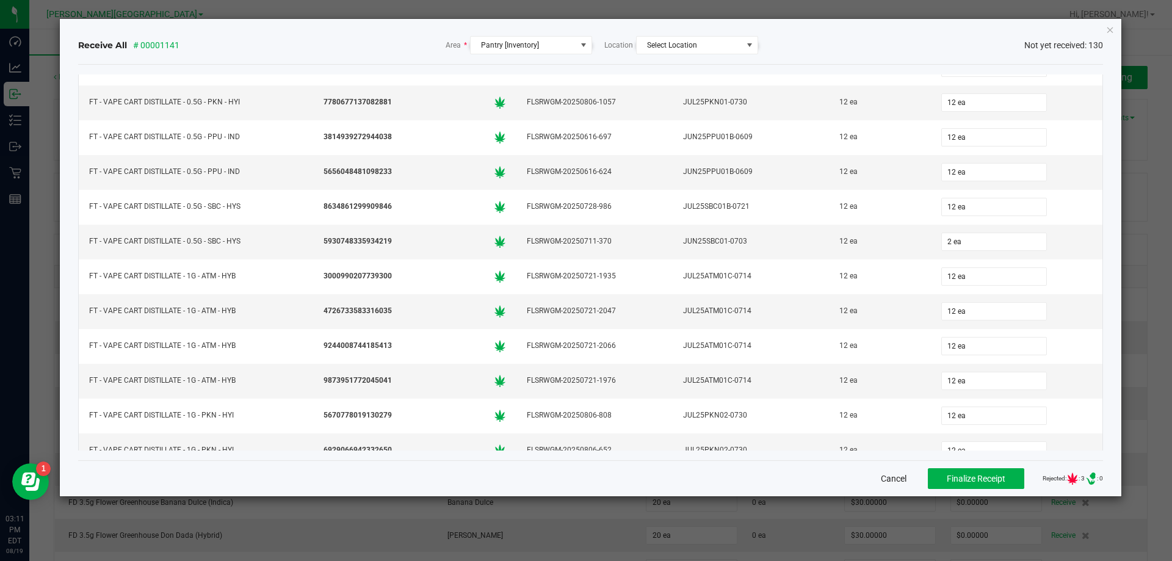
scroll to position [3379, 0]
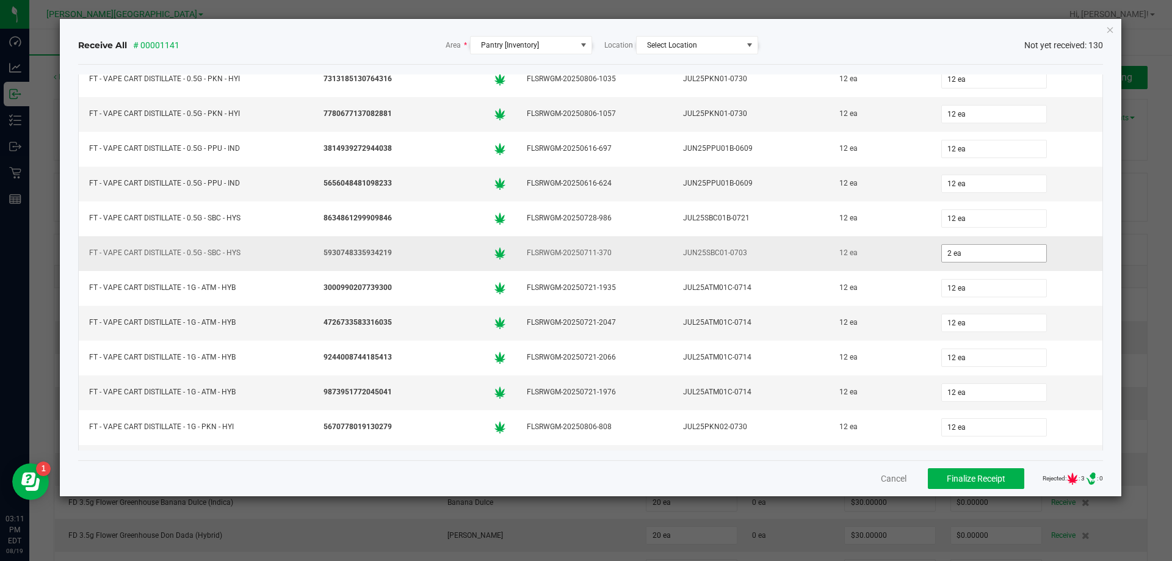
click at [970, 247] on input "2 ea" at bounding box center [994, 253] width 104 height 17
click at [970, 247] on input "2" at bounding box center [994, 253] width 104 height 17
click at [979, 250] on input "12" at bounding box center [994, 253] width 104 height 17
click at [1064, 198] on td "12 ea" at bounding box center [1017, 184] width 172 height 35
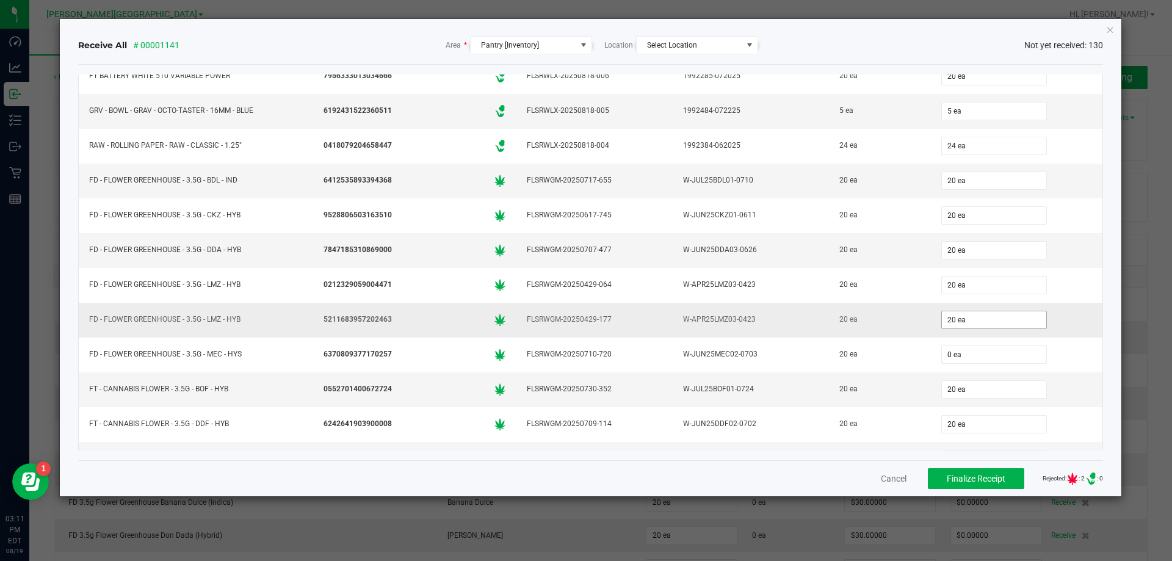
scroll to position [61, 0]
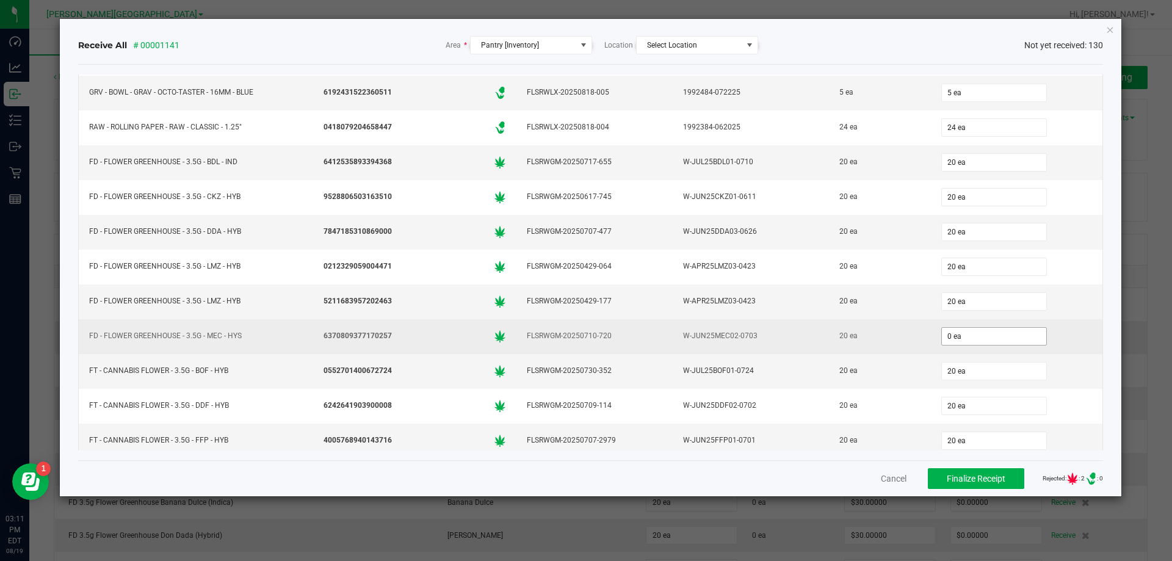
click at [958, 340] on input "0 ea" at bounding box center [994, 336] width 104 height 17
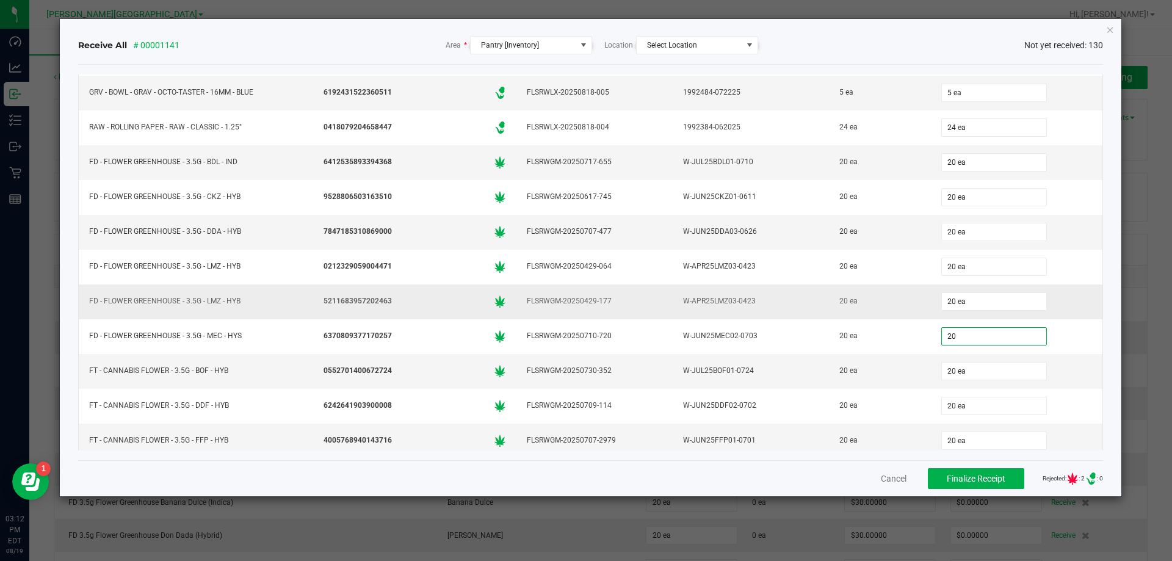
click at [1063, 288] on td "20 ea" at bounding box center [1017, 301] width 172 height 35
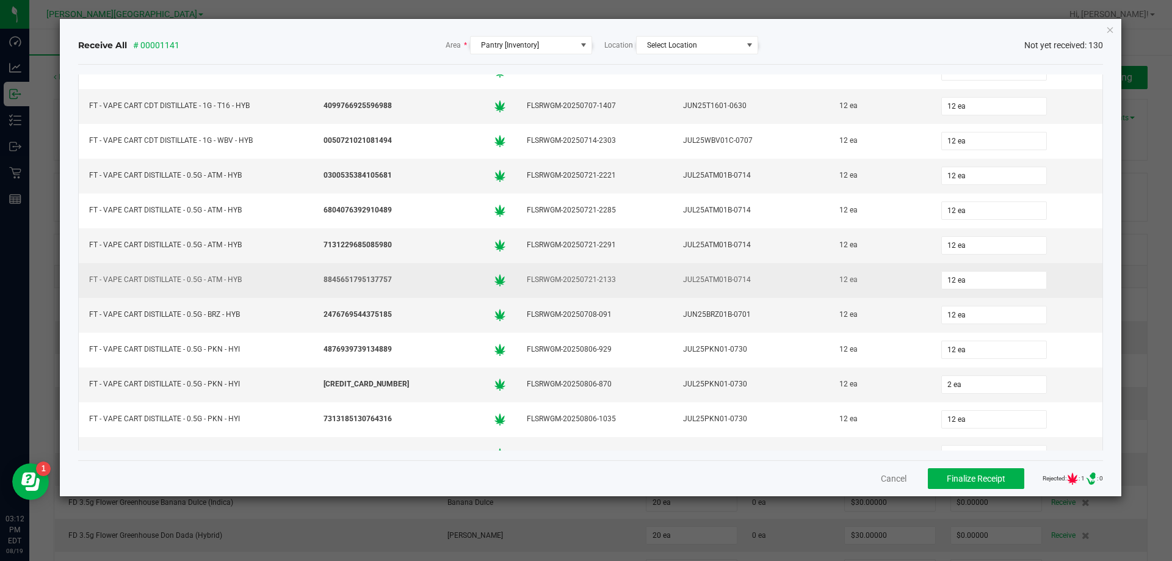
scroll to position [3051, 0]
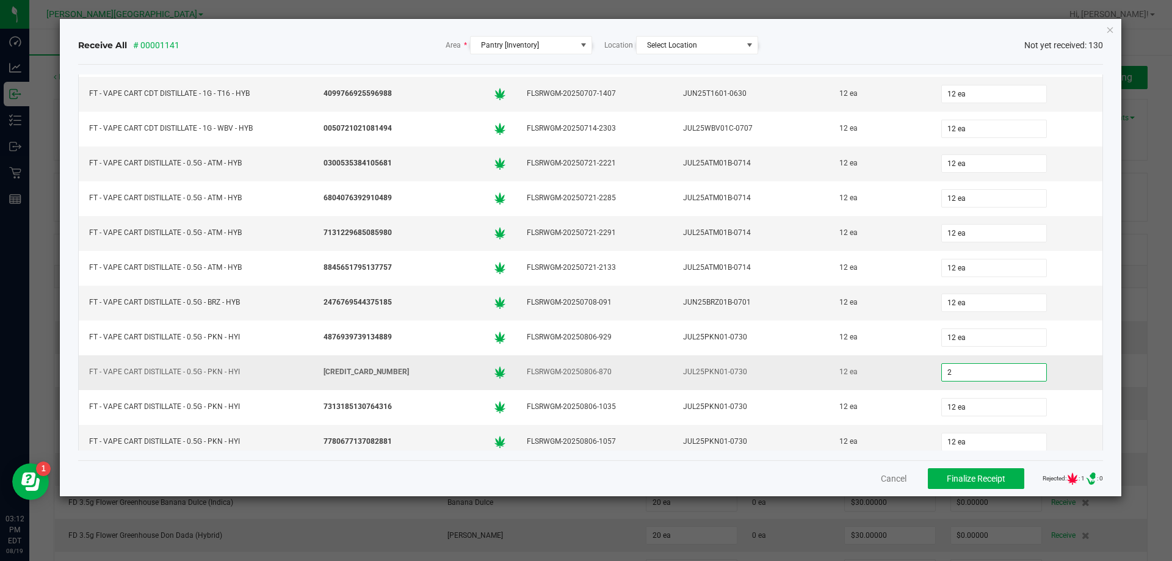
click at [957, 373] on input "2" at bounding box center [994, 372] width 104 height 17
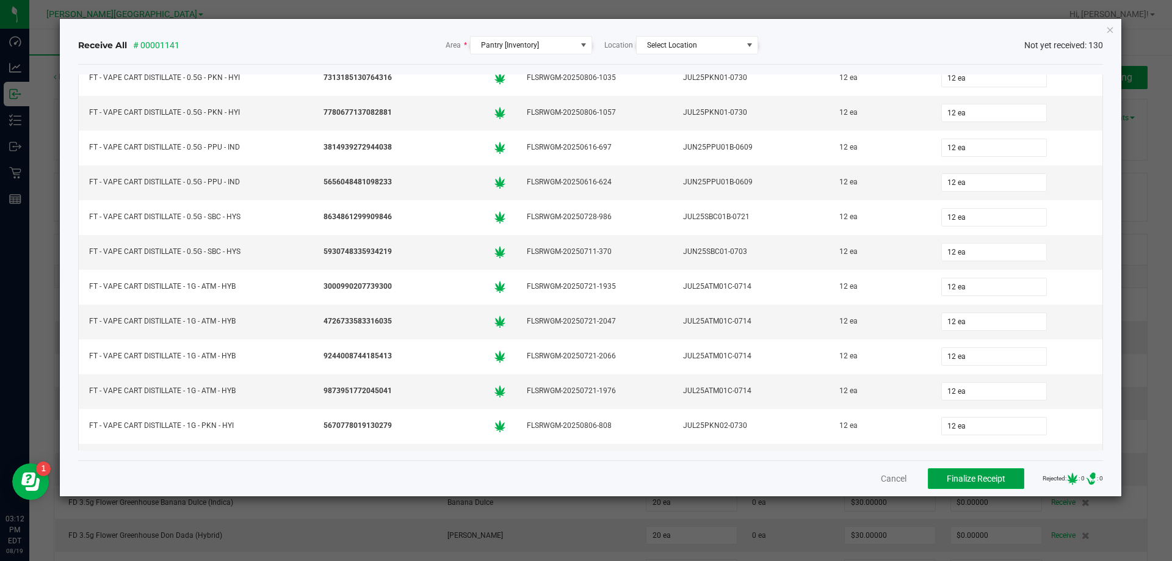
click at [989, 475] on span "Finalize Receipt" at bounding box center [975, 479] width 59 height 10
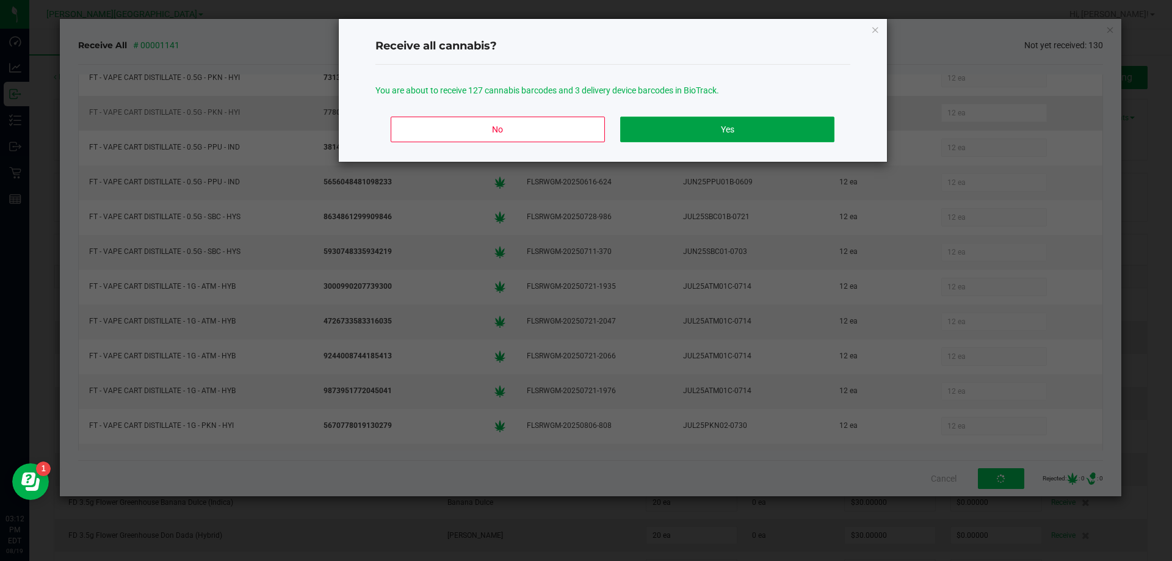
click at [748, 119] on button "Yes" at bounding box center [727, 130] width 214 height 26
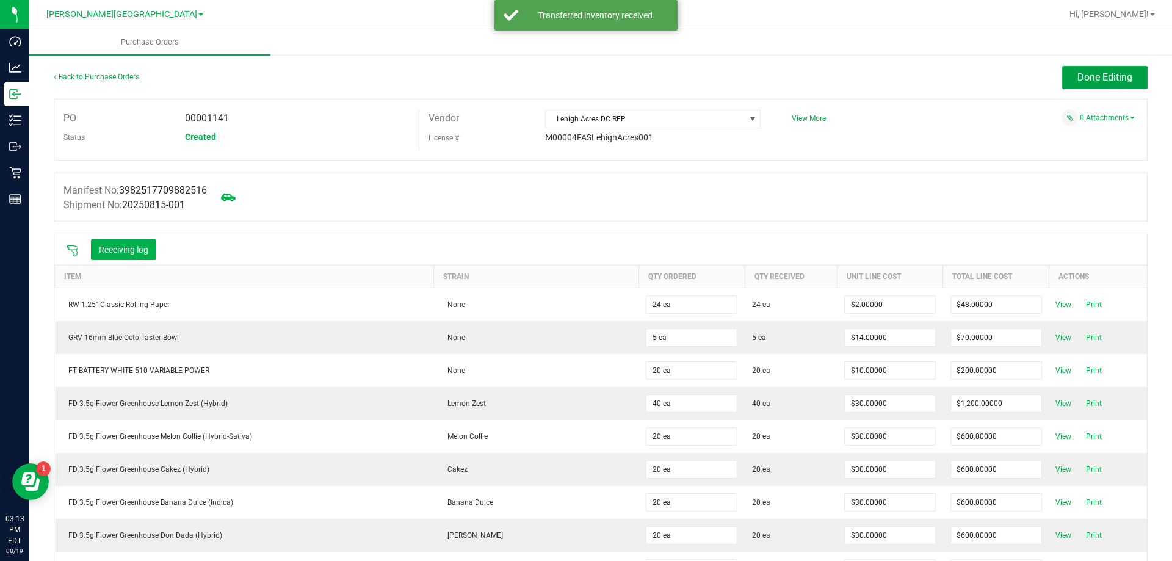
click at [1087, 76] on span "Done Editing" at bounding box center [1104, 77] width 55 height 12
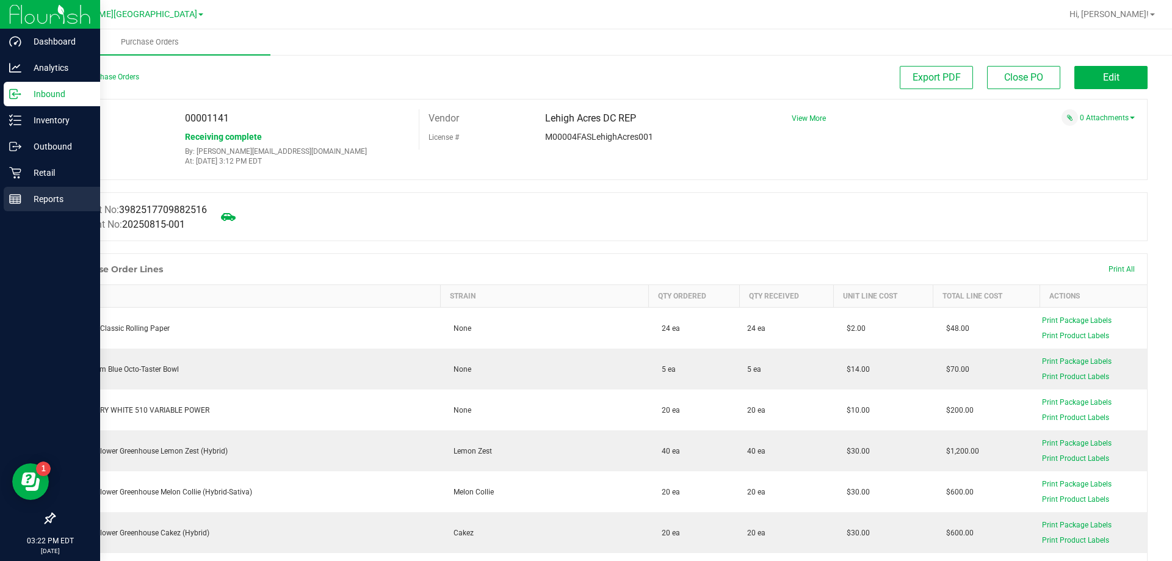
click at [15, 201] on line at bounding box center [15, 201] width 11 height 0
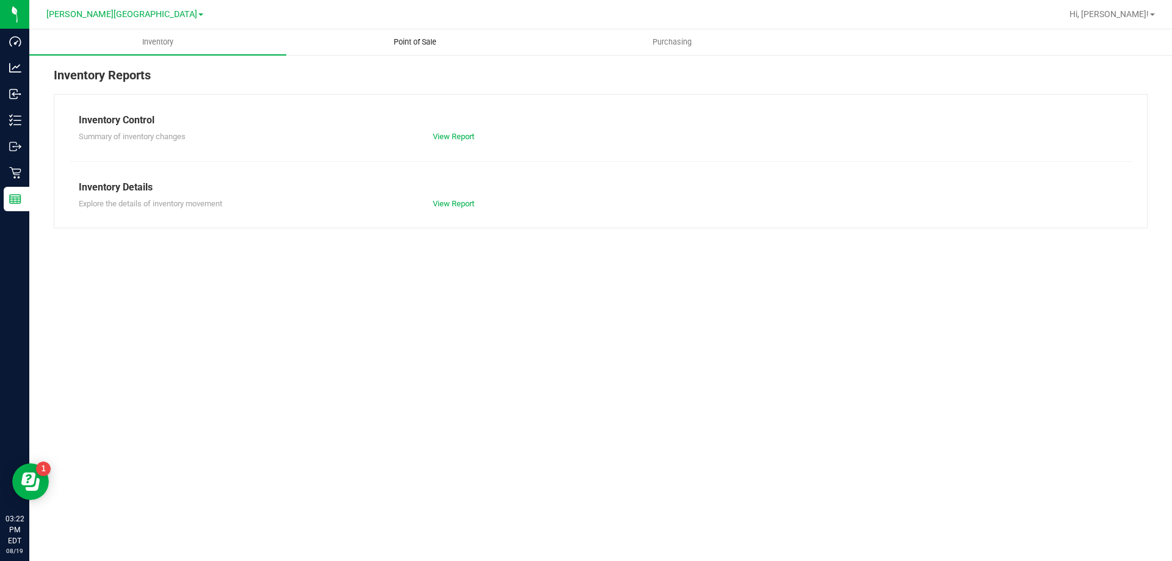
click at [395, 49] on uib-tab-heading "Point of Sale" at bounding box center [415, 42] width 256 height 24
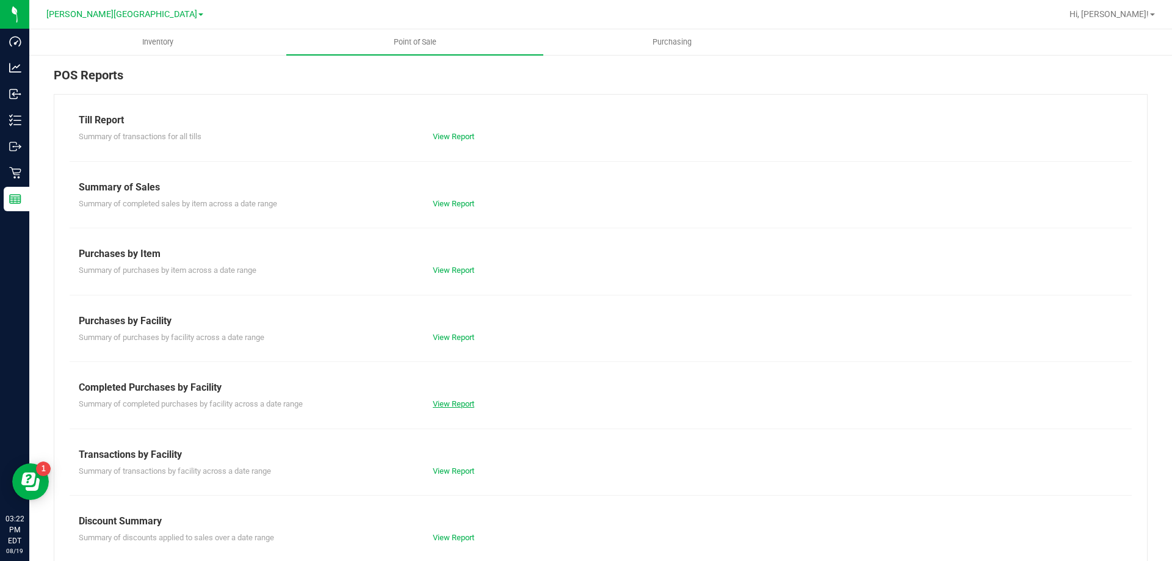
click at [442, 405] on link "View Report" at bounding box center [453, 403] width 41 height 9
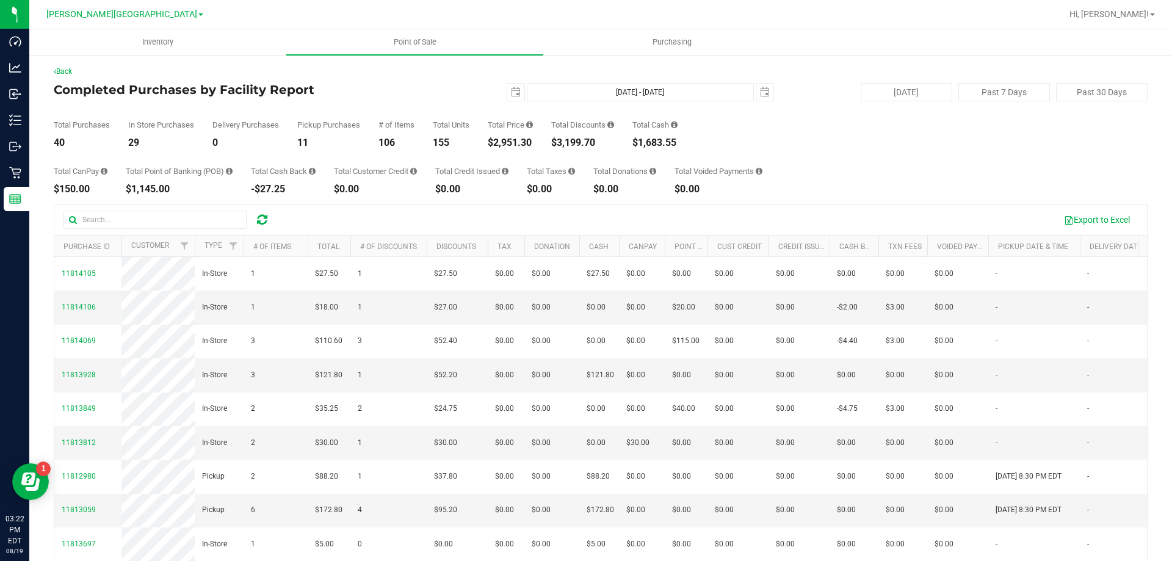
click at [255, 219] on div at bounding box center [262, 219] width 19 height 15
click at [267, 226] on span at bounding box center [262, 219] width 10 height 15
click at [260, 218] on icon at bounding box center [262, 220] width 10 height 12
click at [263, 219] on icon at bounding box center [262, 220] width 10 height 12
click at [79, 447] on span "11814105" at bounding box center [79, 442] width 34 height 9
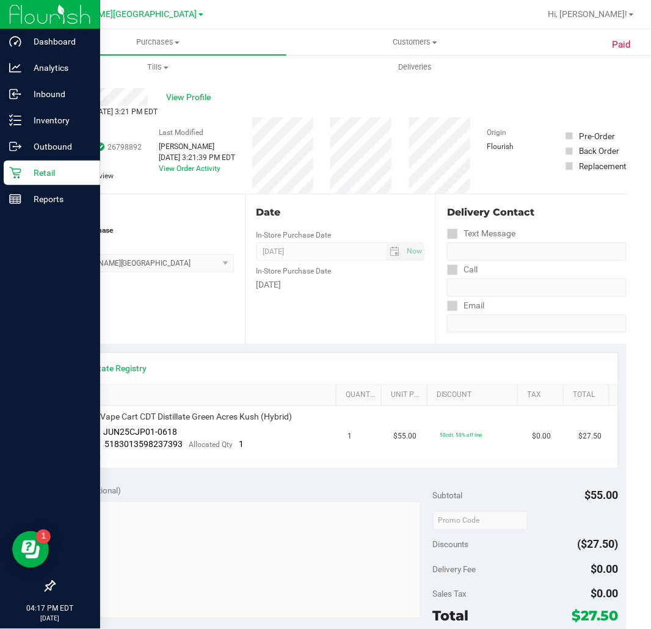
click at [35, 174] on p "Retail" at bounding box center [57, 172] width 73 height 15
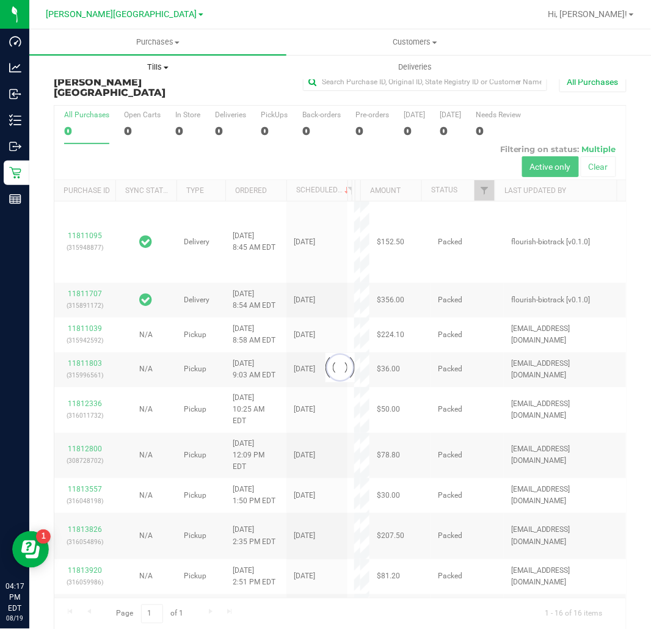
click at [173, 68] on span "Tills" at bounding box center [158, 67] width 256 height 11
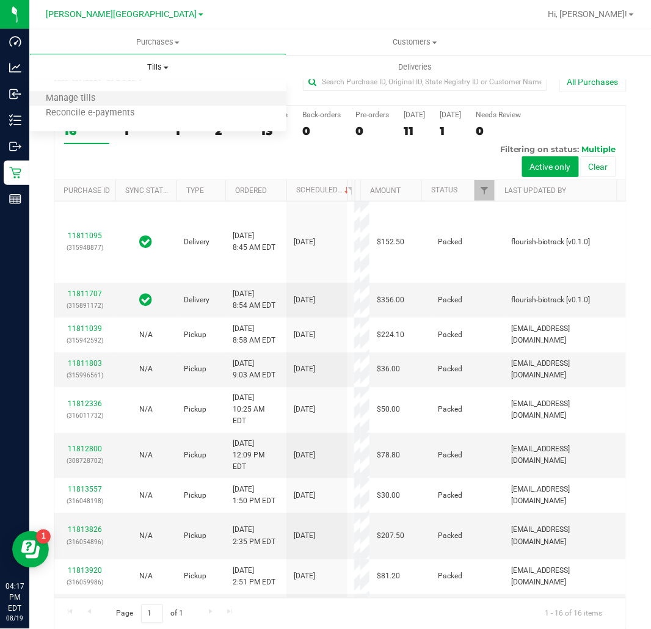
click at [98, 92] on li "Manage tills" at bounding box center [157, 99] width 257 height 15
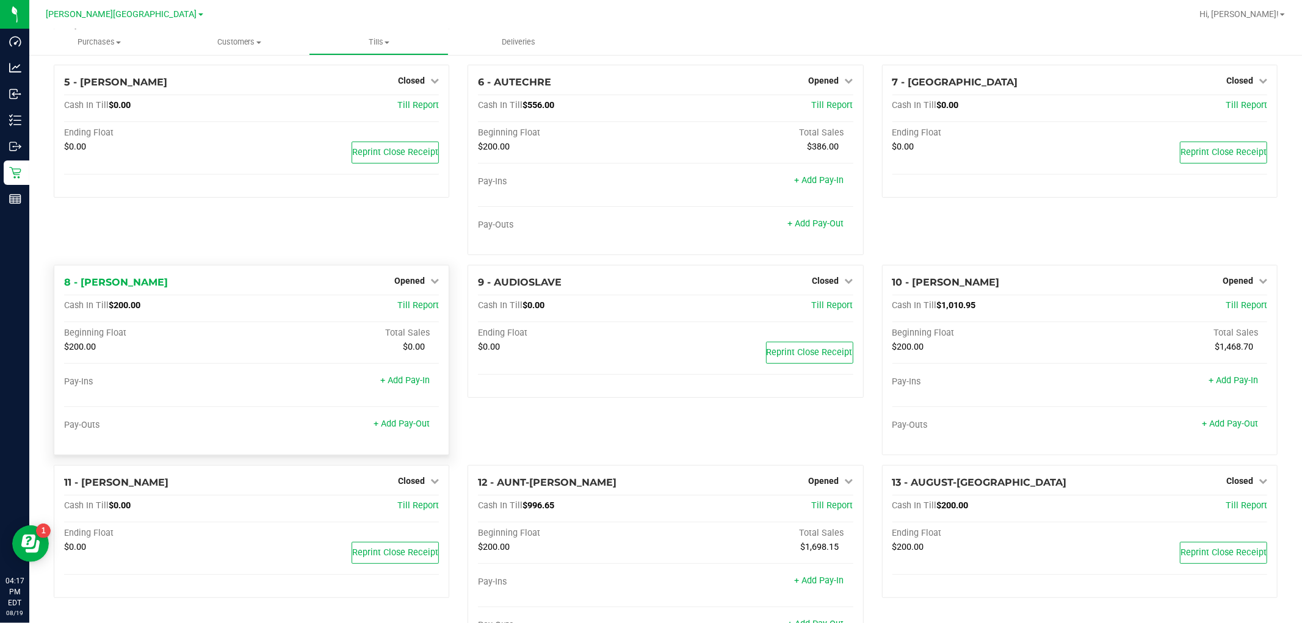
scroll to position [203, 0]
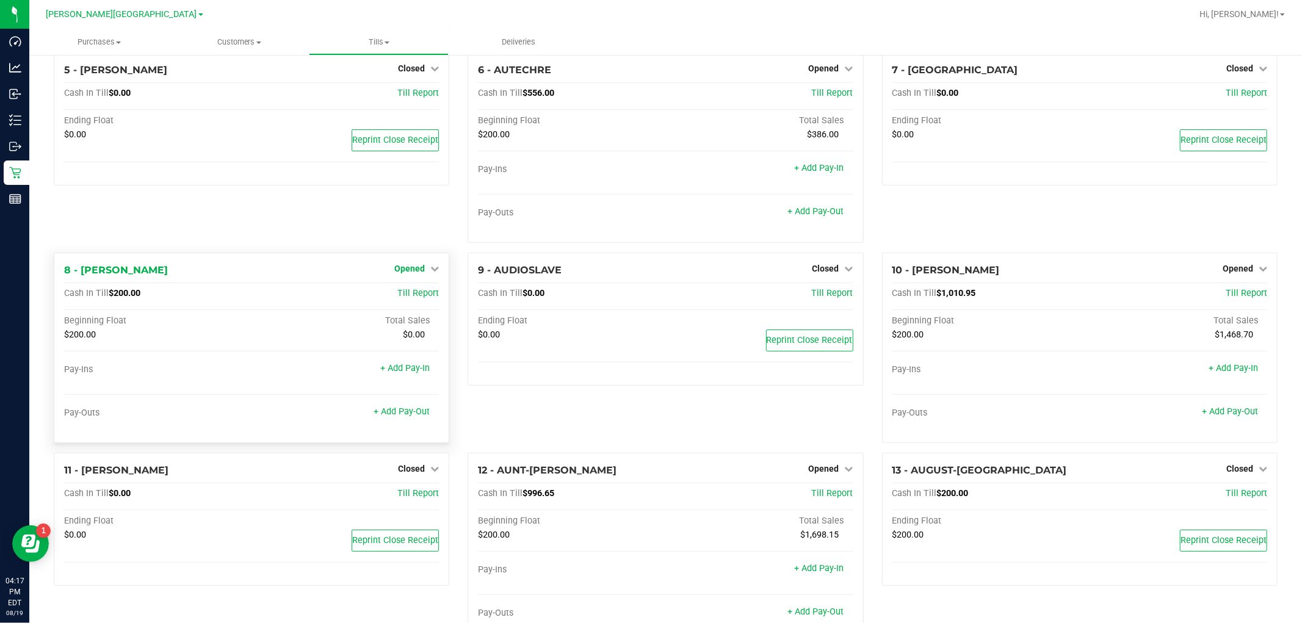
click at [418, 268] on span "Opened" at bounding box center [409, 269] width 31 height 10
click at [414, 298] on link "Close Till" at bounding box center [411, 294] width 33 height 10
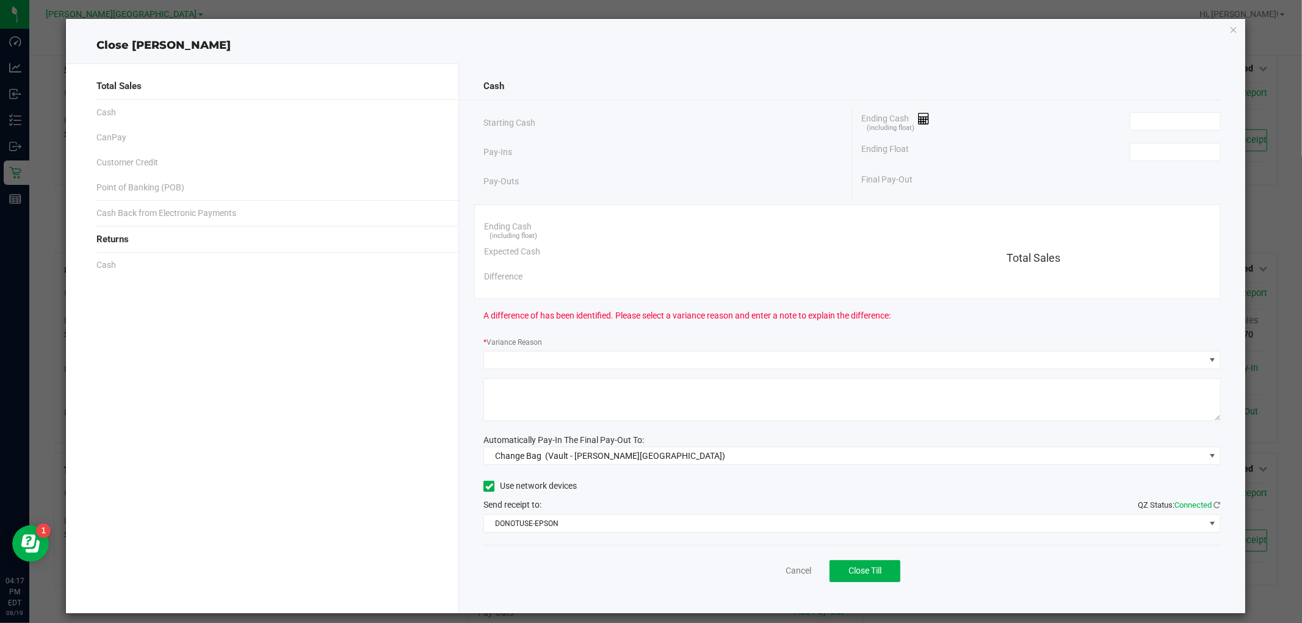
click at [1161, 137] on div "Ending Float" at bounding box center [1040, 152] width 359 height 31
click at [1162, 128] on input at bounding box center [1175, 121] width 90 height 17
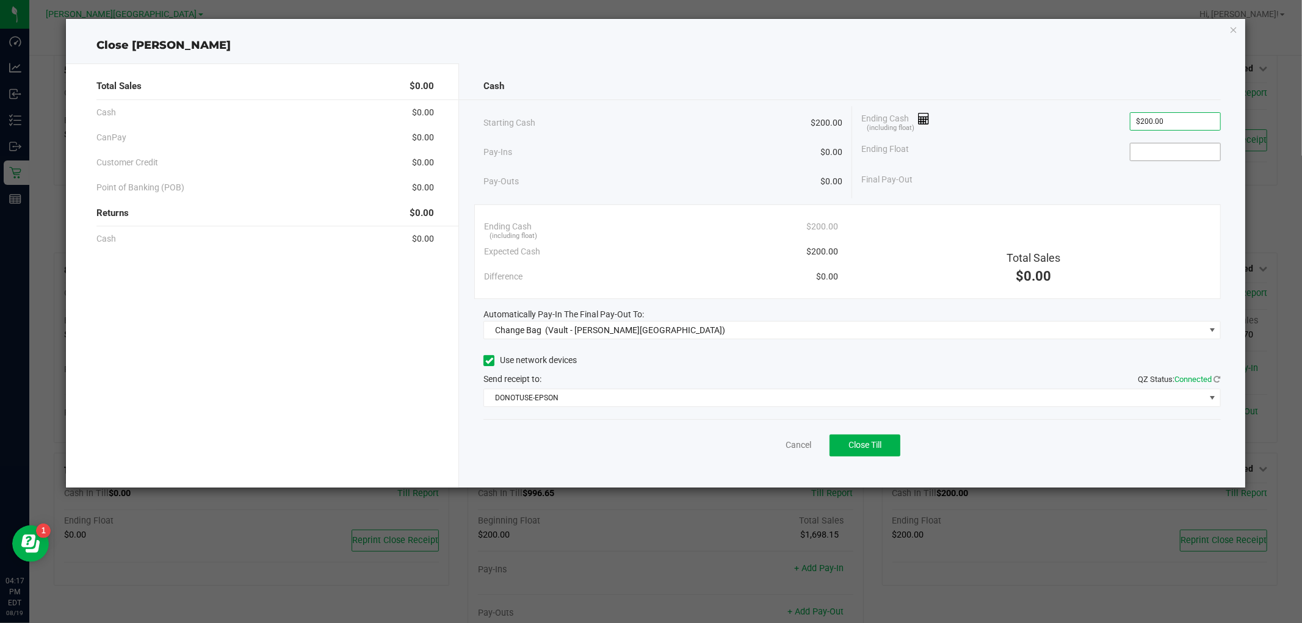
click at [1159, 153] on input at bounding box center [1175, 151] width 90 height 17
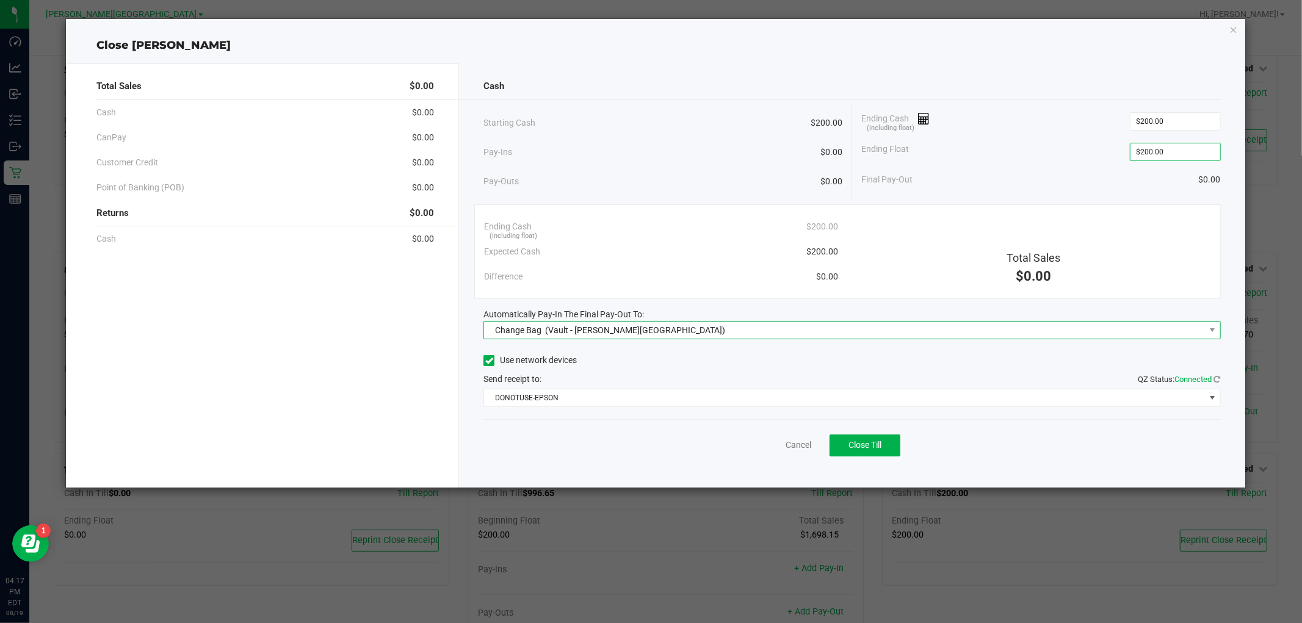
click at [1171, 324] on span "Change Bag (Vault - Bonita Springs)" at bounding box center [844, 330] width 720 height 17
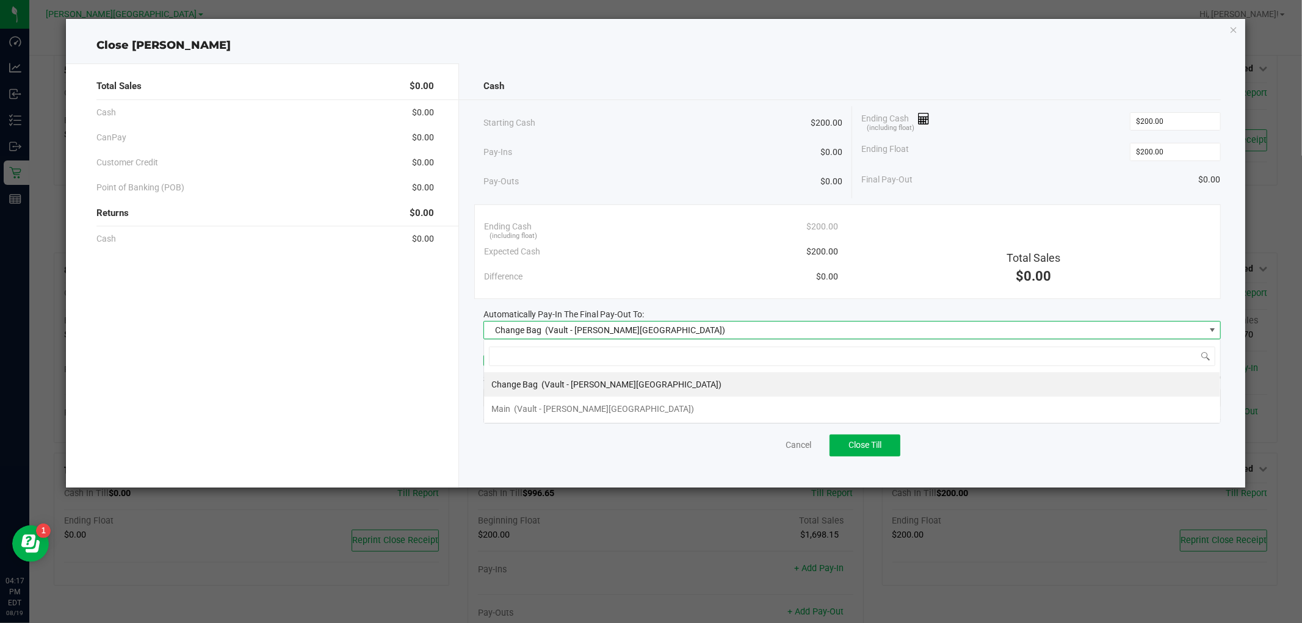
scroll to position [18, 737]
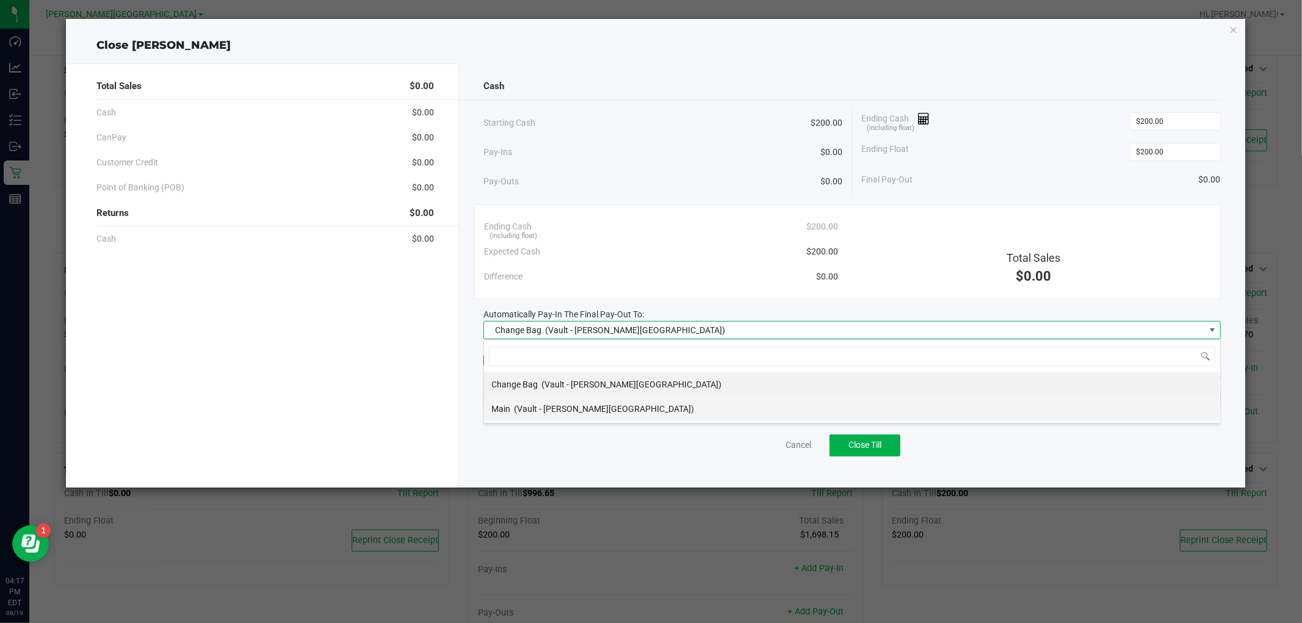
click at [1077, 408] on li "Main (Vault - Bonita Springs)" at bounding box center [852, 409] width 736 height 24
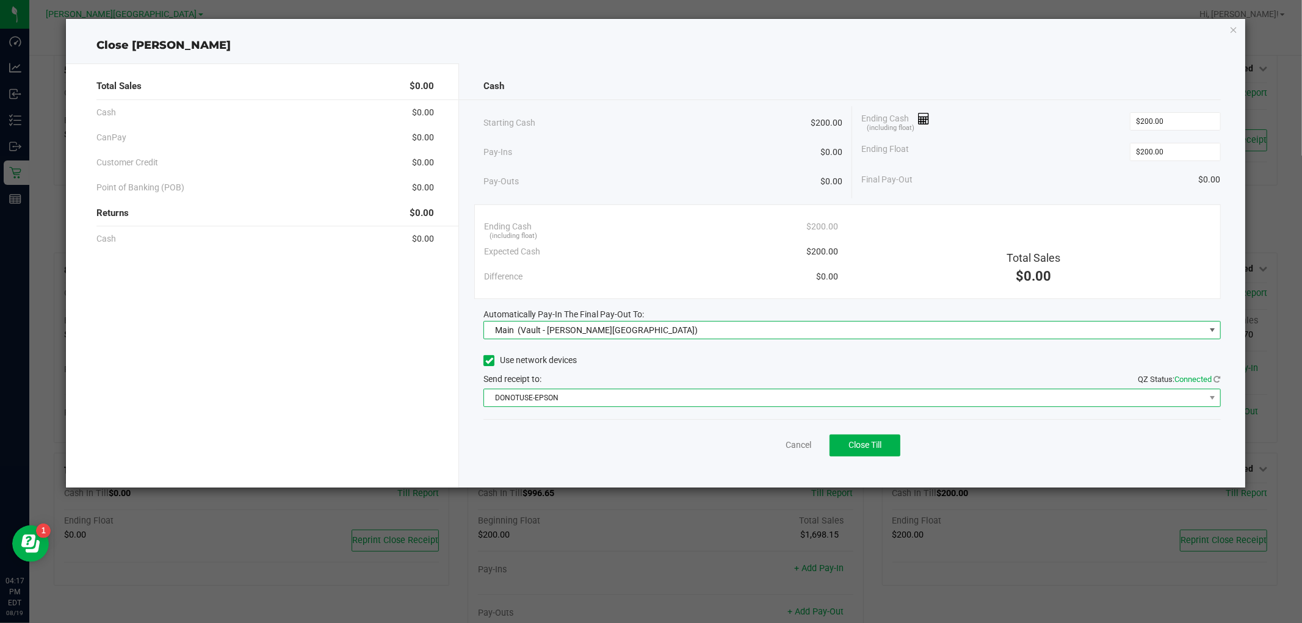
click at [1048, 394] on span "DONOTUSE-EPSON" at bounding box center [844, 397] width 720 height 17
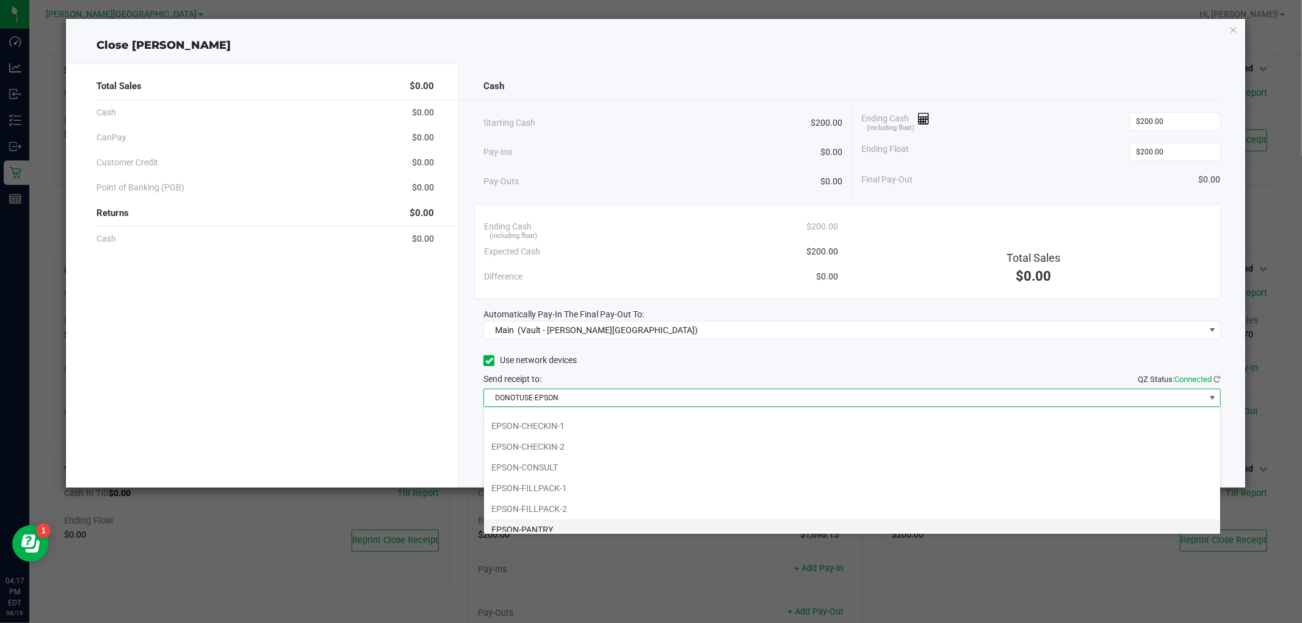
scroll to position [128, 0]
click at [822, 413] on li "EPSON-FILLPACK-1" at bounding box center [852, 418] width 736 height 21
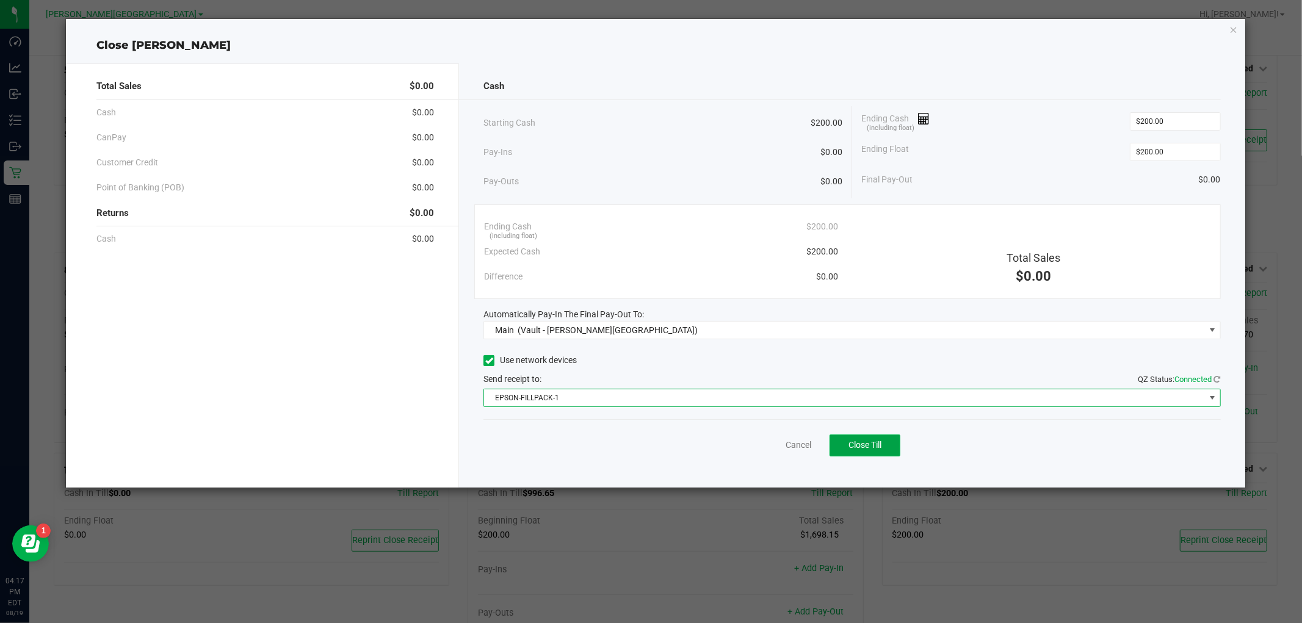
click at [881, 447] on span "Close Till" at bounding box center [864, 445] width 33 height 10
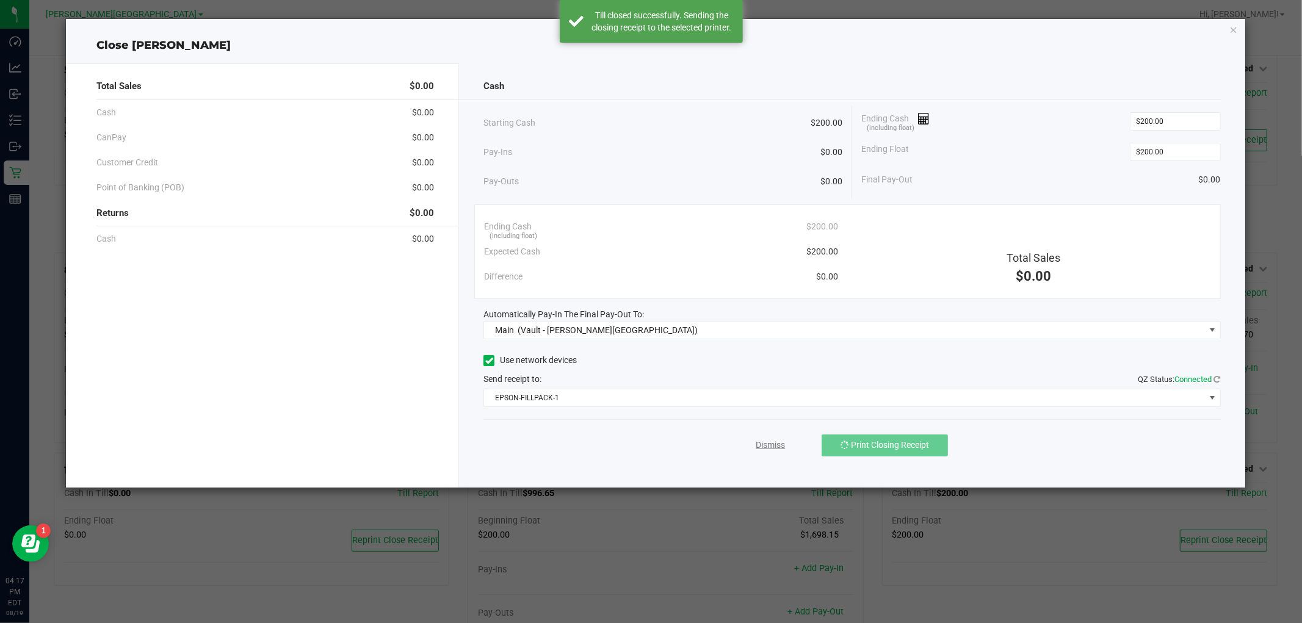
click at [764, 442] on link "Dismiss" at bounding box center [769, 445] width 29 height 13
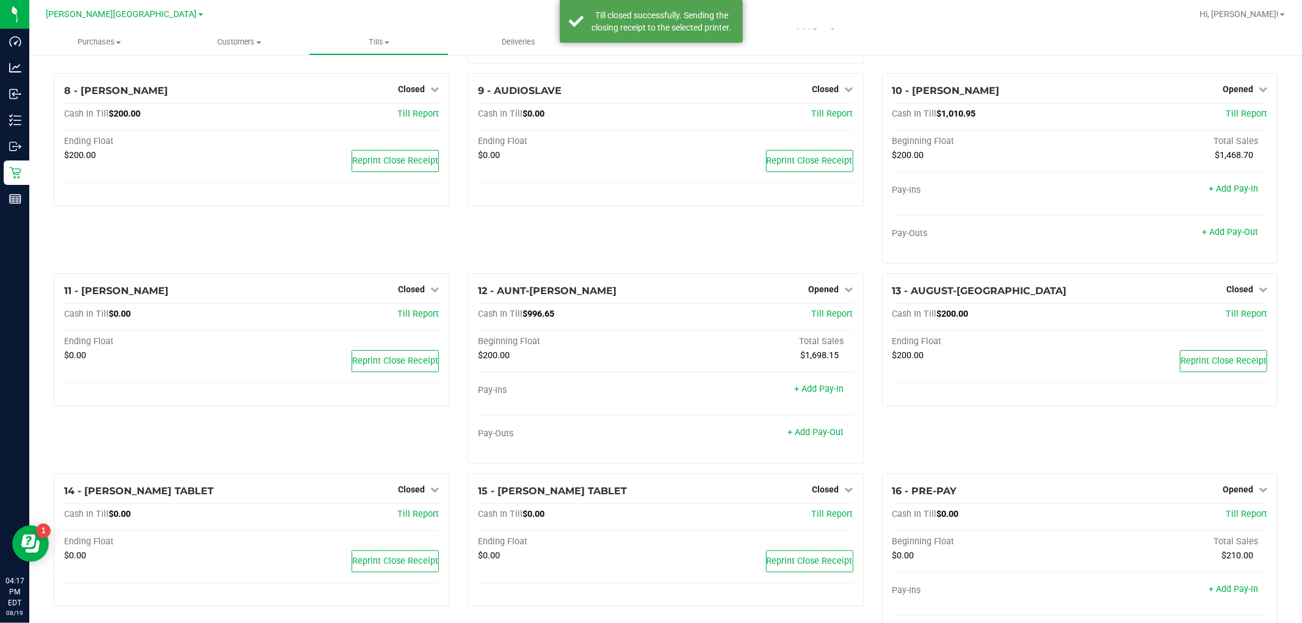
scroll to position [406, 0]
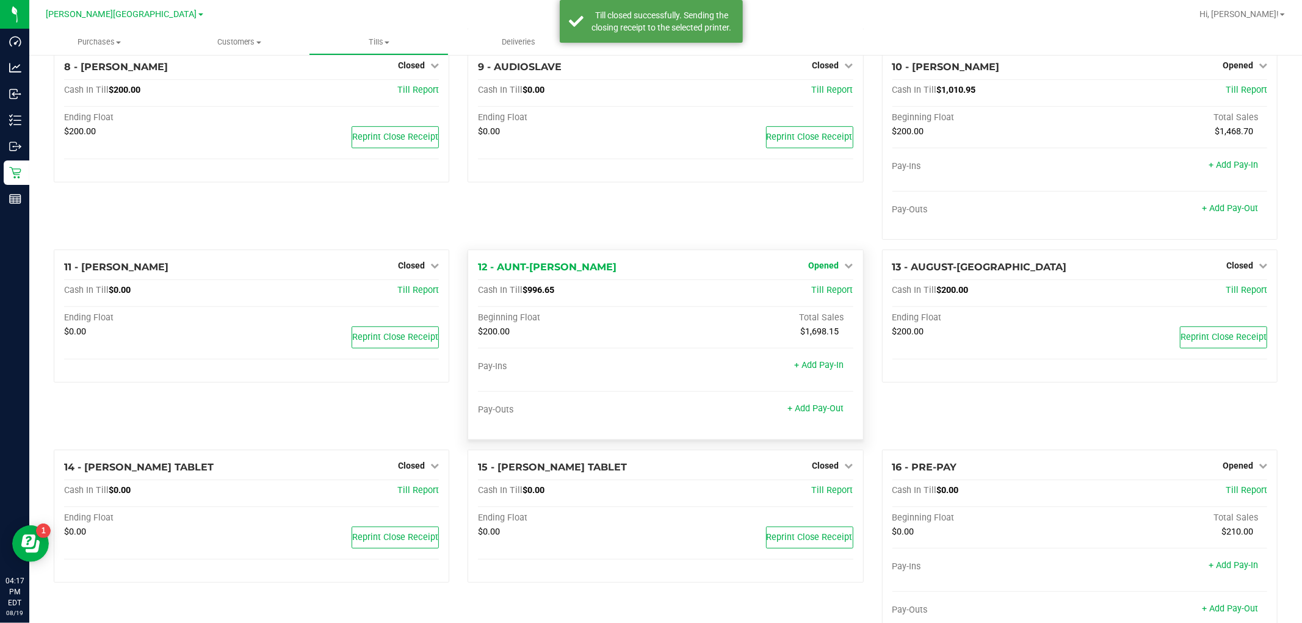
click at [828, 266] on span "Opened" at bounding box center [824, 266] width 31 height 10
click at [827, 295] on link "Close Till" at bounding box center [825, 291] width 33 height 10
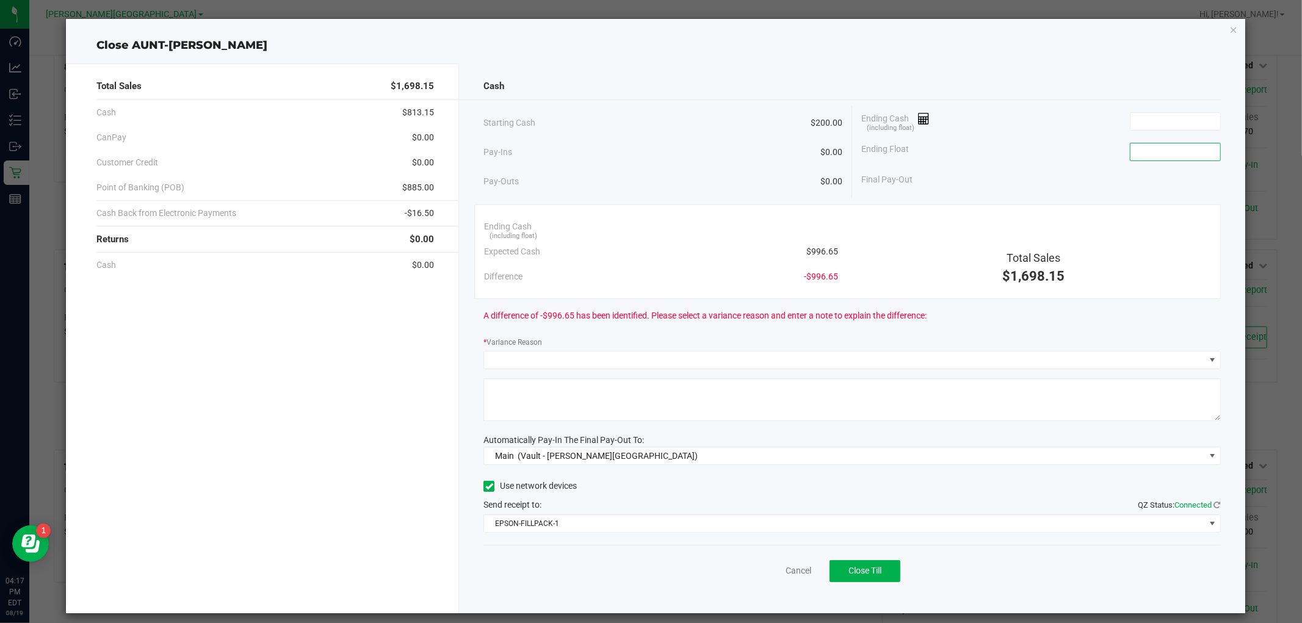
click at [1171, 157] on input at bounding box center [1175, 151] width 90 height 17
click at [1139, 119] on input at bounding box center [1175, 121] width 90 height 17
click at [1056, 330] on div "A difference of $10.00 has been identified. Please select a variance reason and…" at bounding box center [851, 316] width 737 height 34
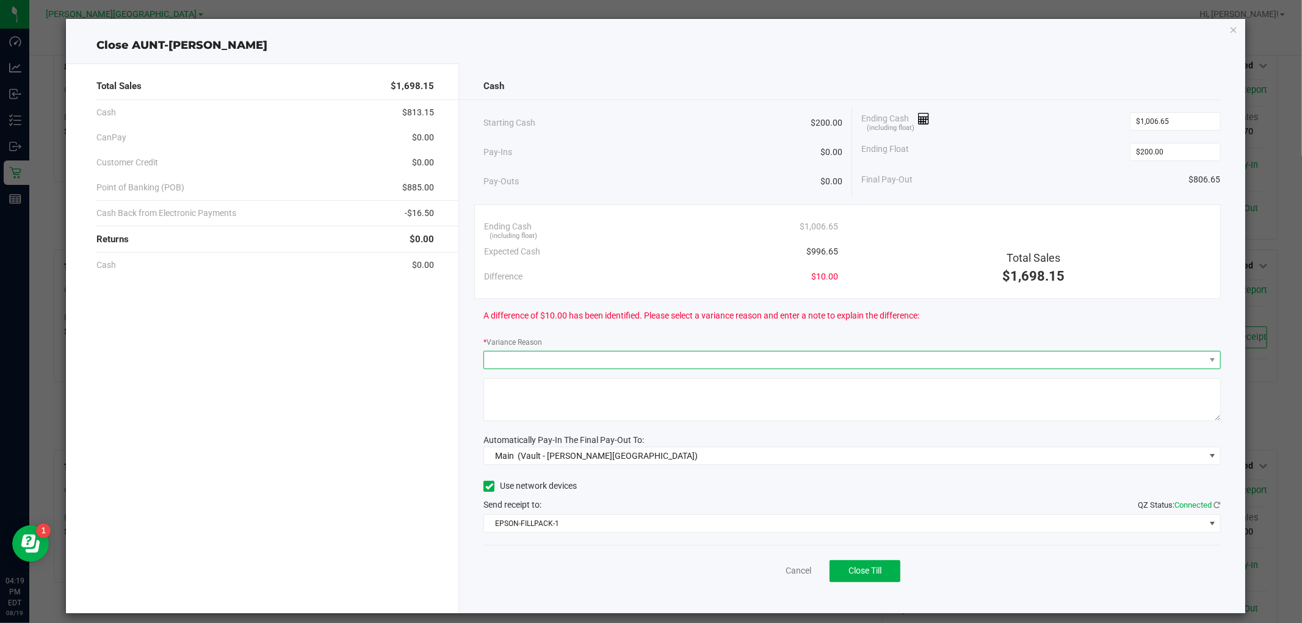
click at [605, 359] on span at bounding box center [844, 359] width 720 height 17
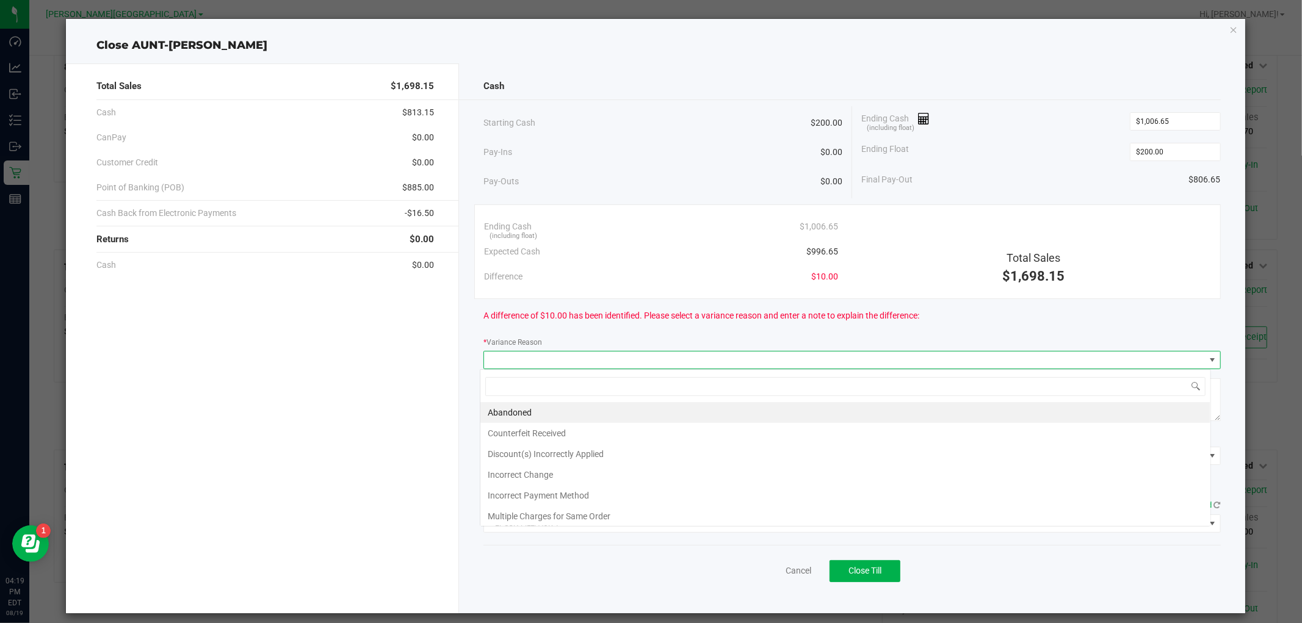
scroll to position [18, 730]
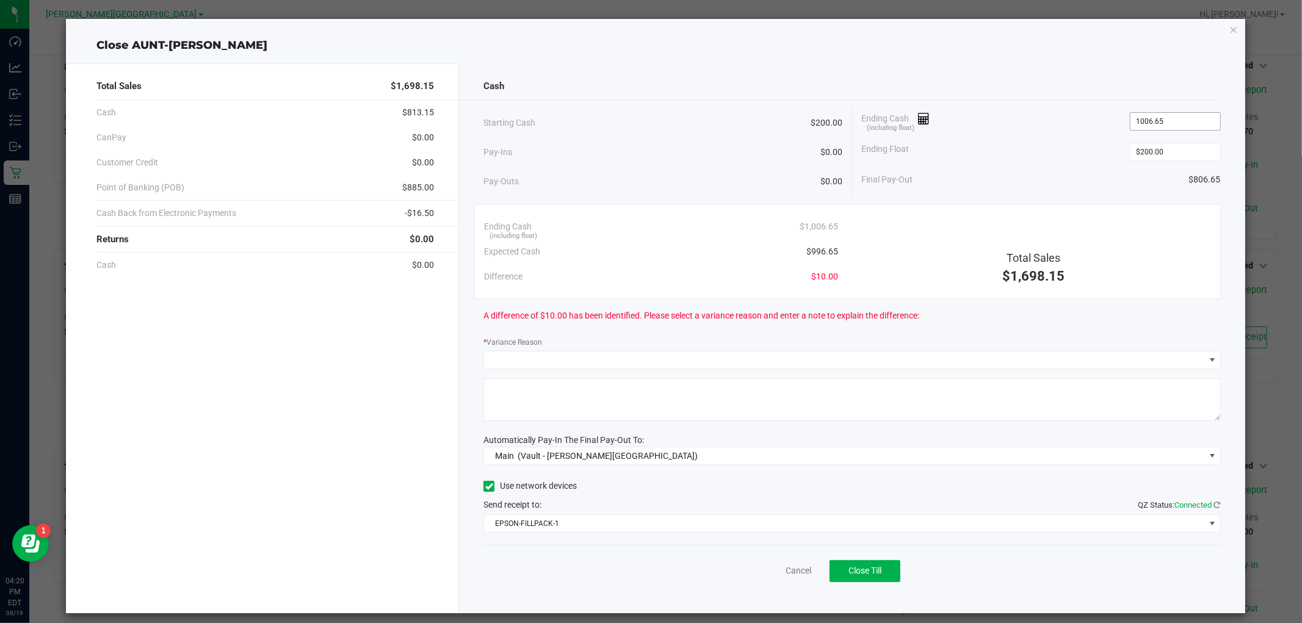
click at [1167, 113] on input "1006.65" at bounding box center [1175, 121] width 90 height 17
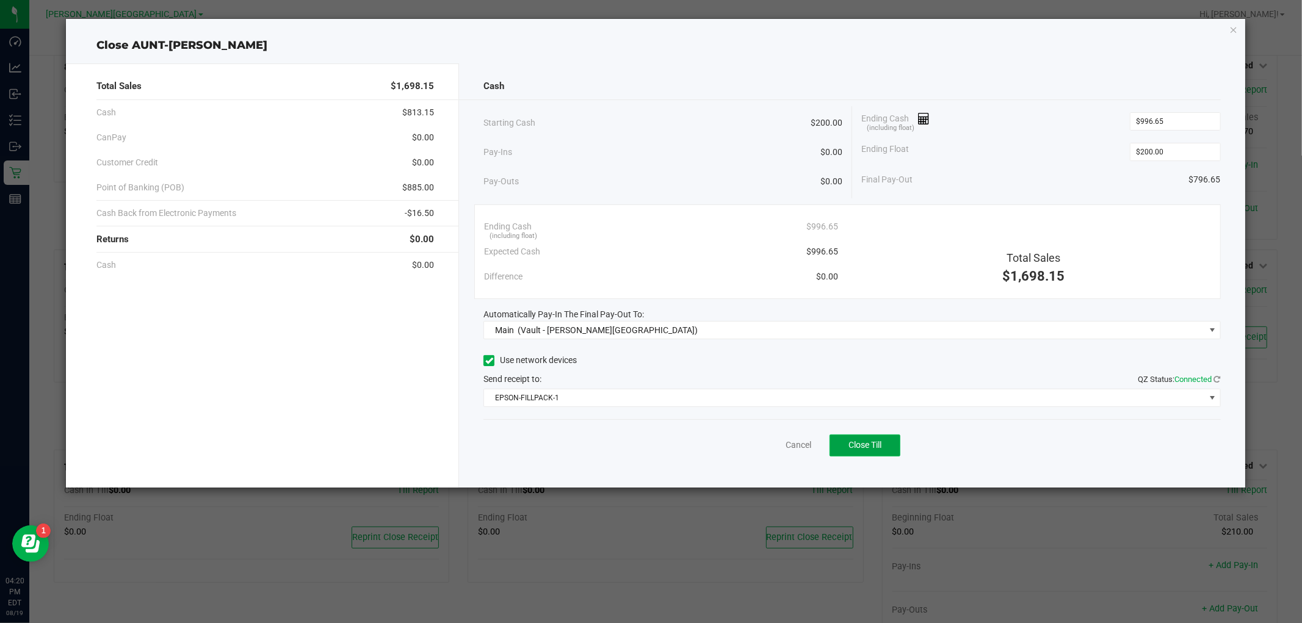
click at [893, 447] on button "Close Till" at bounding box center [864, 445] width 71 height 22
click at [769, 442] on link "Dismiss" at bounding box center [770, 445] width 29 height 13
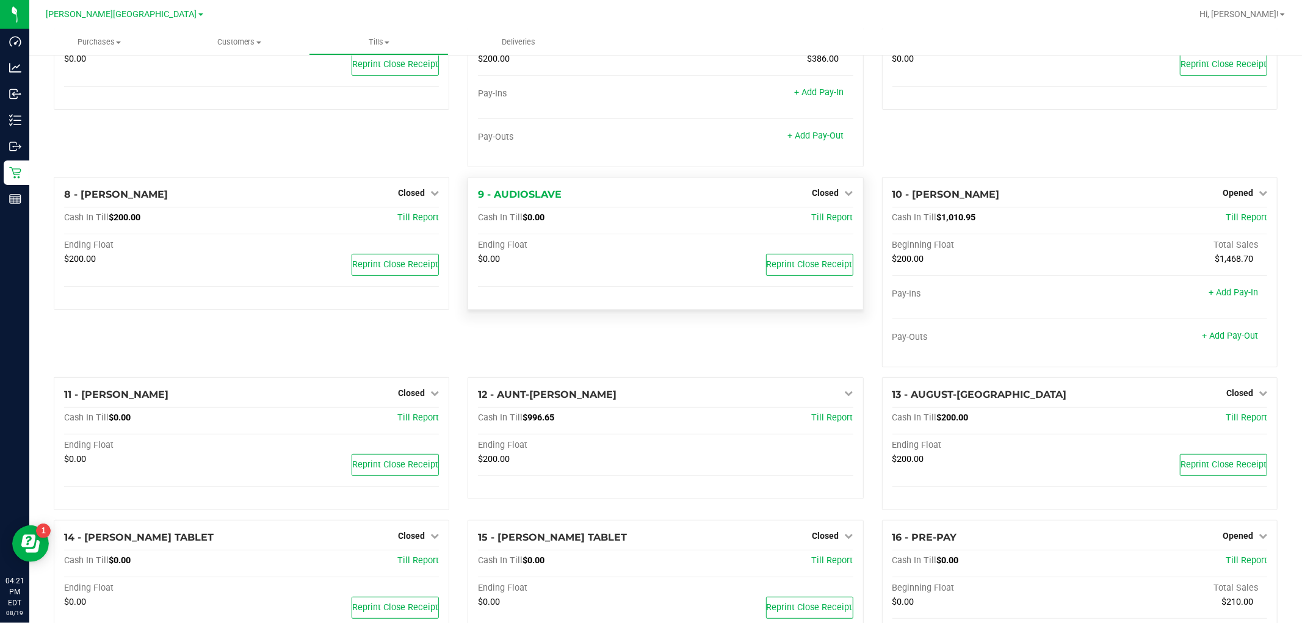
scroll to position [0, 0]
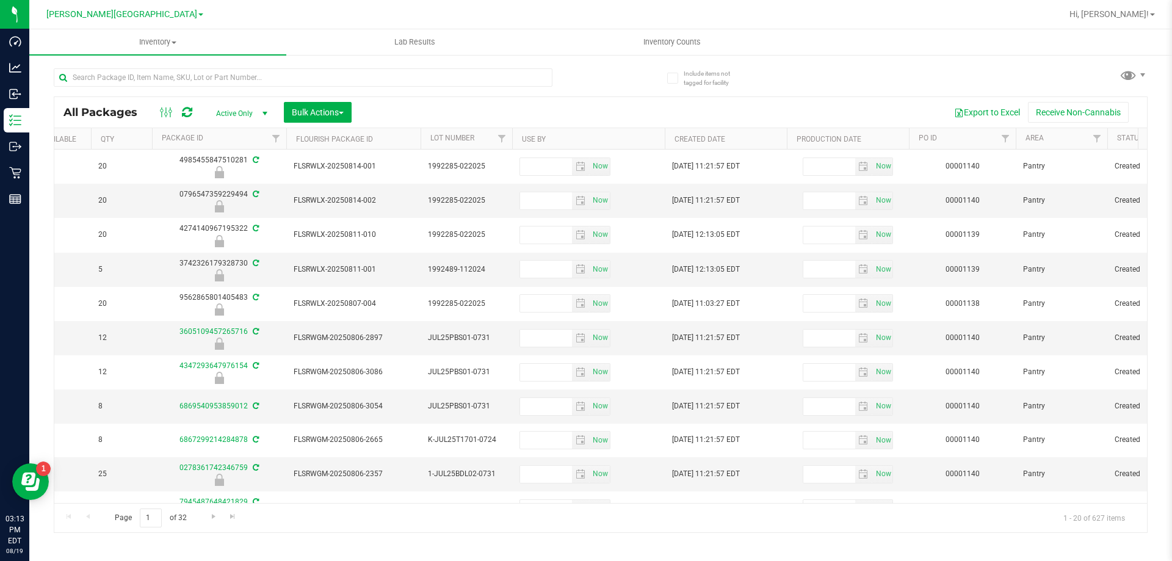
scroll to position [0, 591]
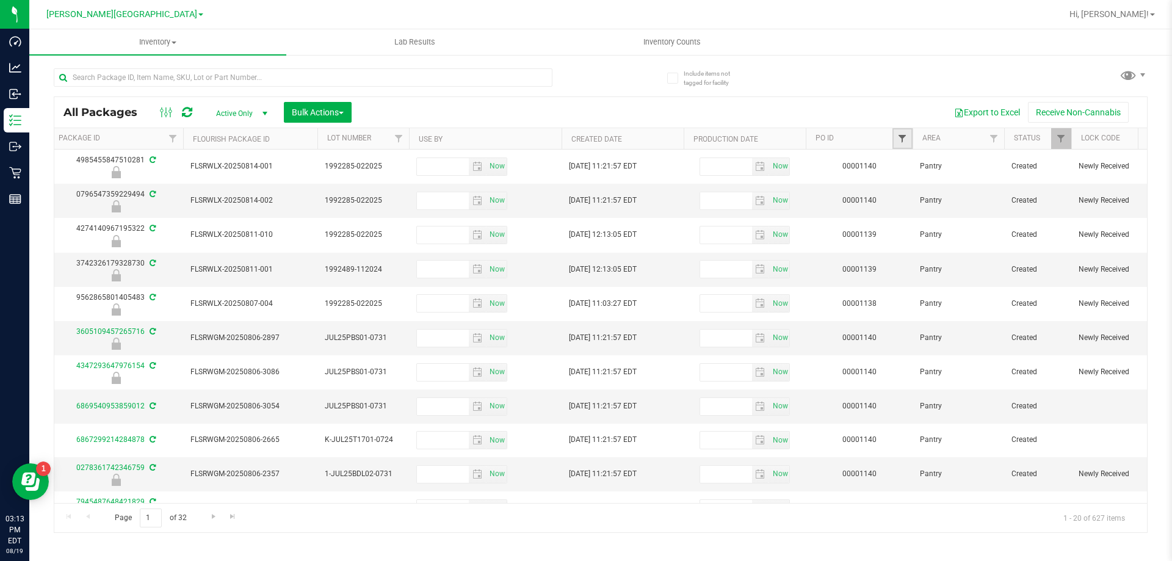
click at [904, 136] on span "Filter" at bounding box center [902, 139] width 10 height 10
type input "1141"
click at [940, 192] on button "Filter" at bounding box center [928, 197] width 59 height 27
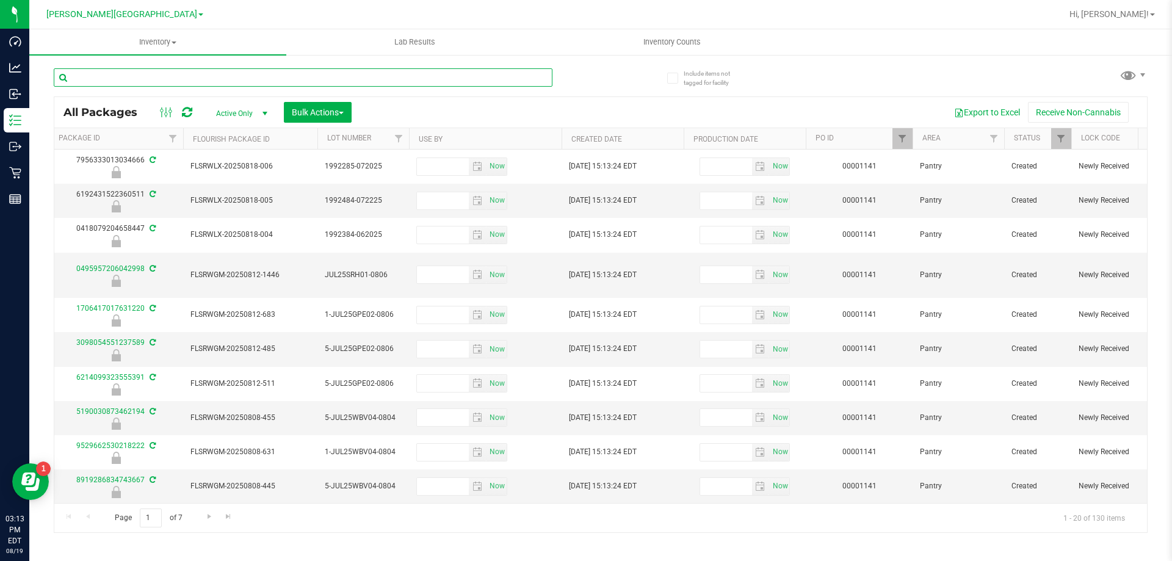
click at [181, 77] on input "text" at bounding box center [303, 77] width 499 height 18
type input "ATM"
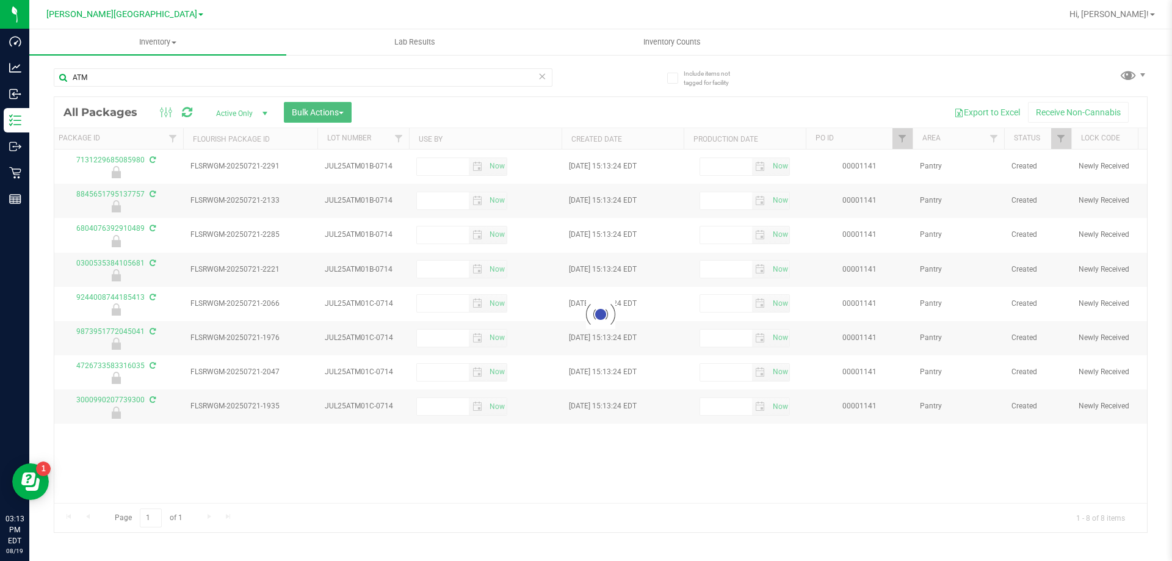
click at [300, 112] on span "Bulk Actions" at bounding box center [318, 112] width 52 height 10
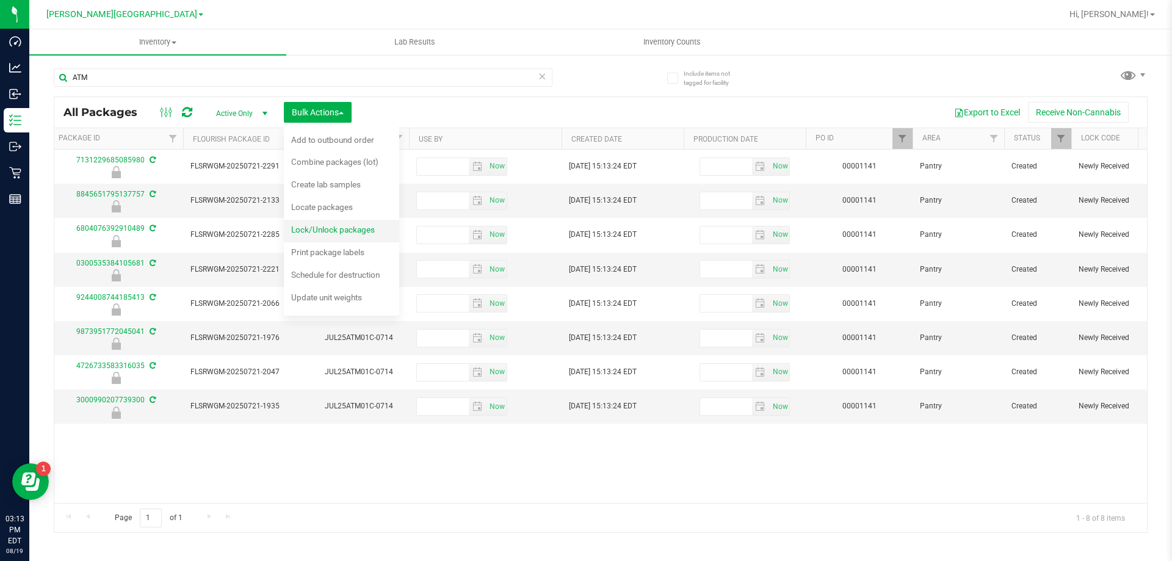
click at [316, 227] on span "Lock/Unlock packages" at bounding box center [333, 230] width 84 height 10
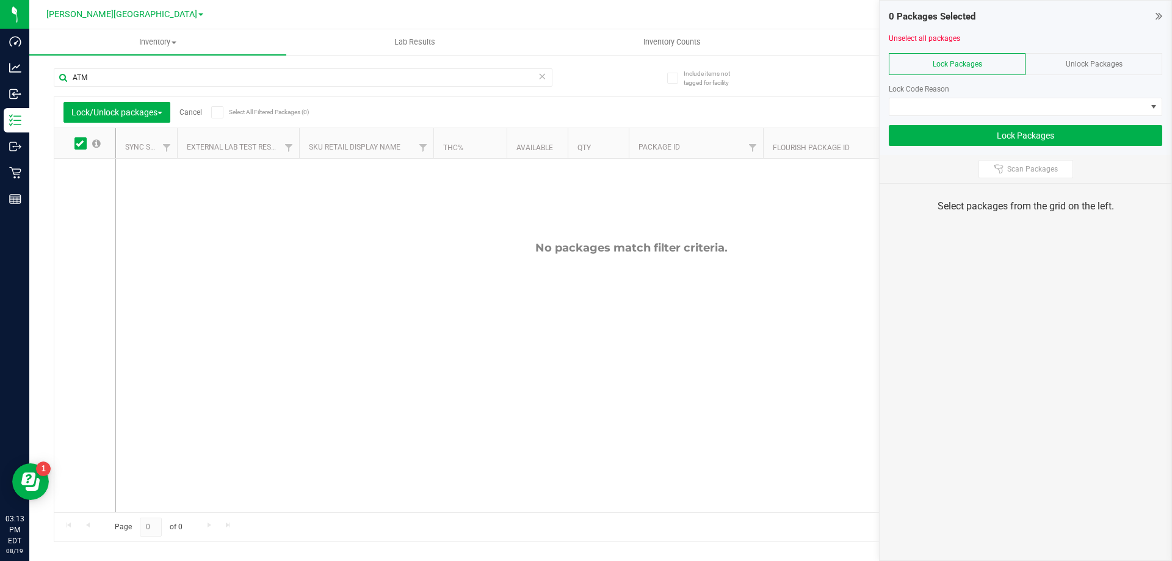
click at [1087, 59] on div "Unlock Packages" at bounding box center [1093, 64] width 137 height 22
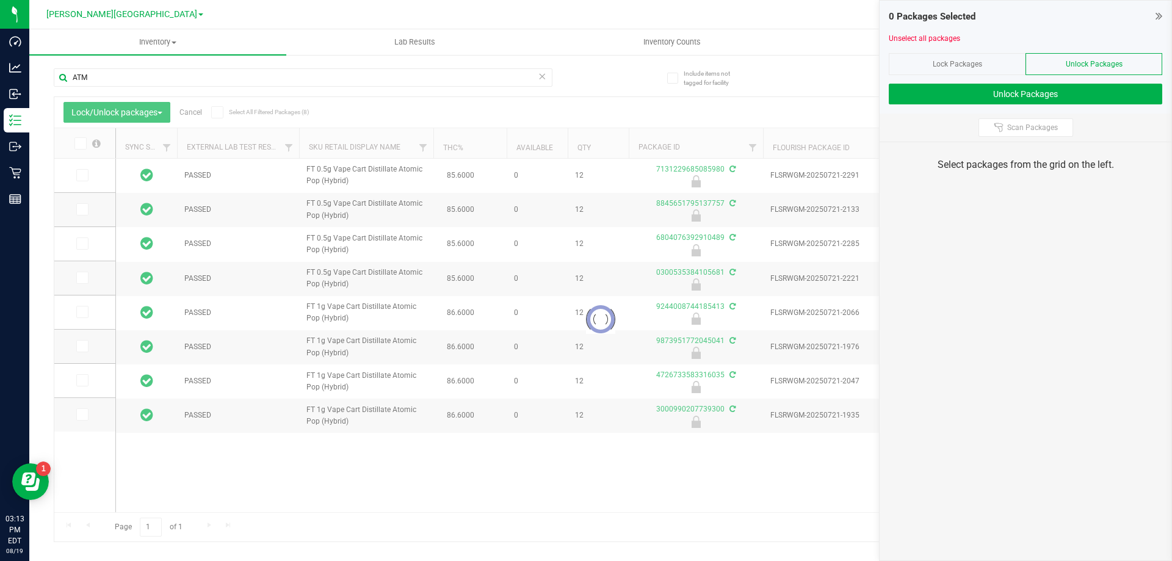
click at [79, 143] on icon at bounding box center [80, 143] width 8 height 0
click at [0, 0] on input "checkbox" at bounding box center [0, 0] width 0 height 0
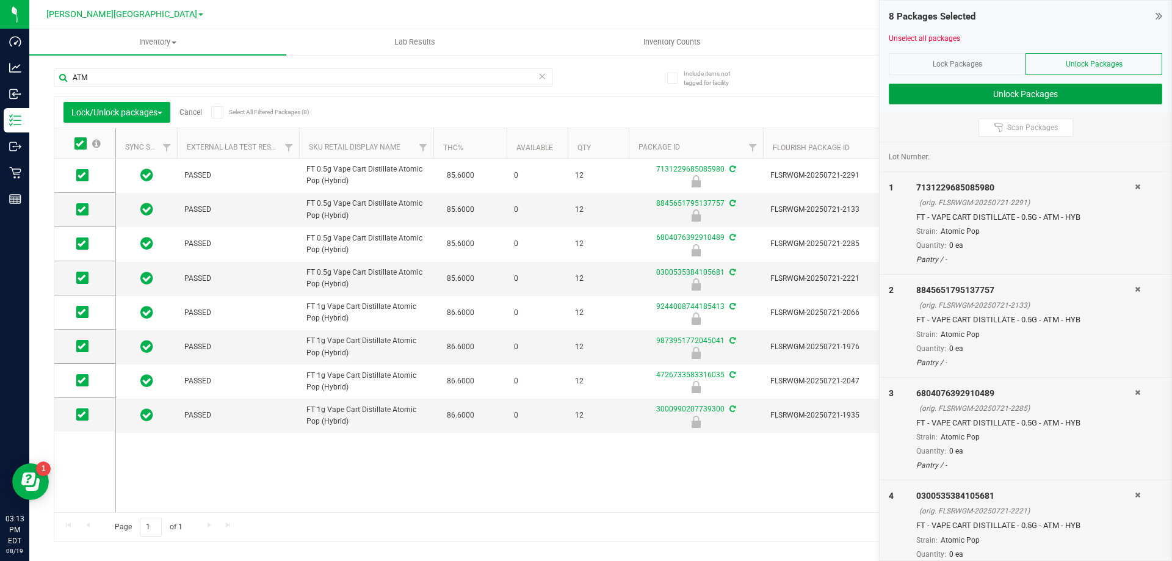
click at [1026, 90] on button "Unlock Packages" at bounding box center [1024, 94] width 273 height 21
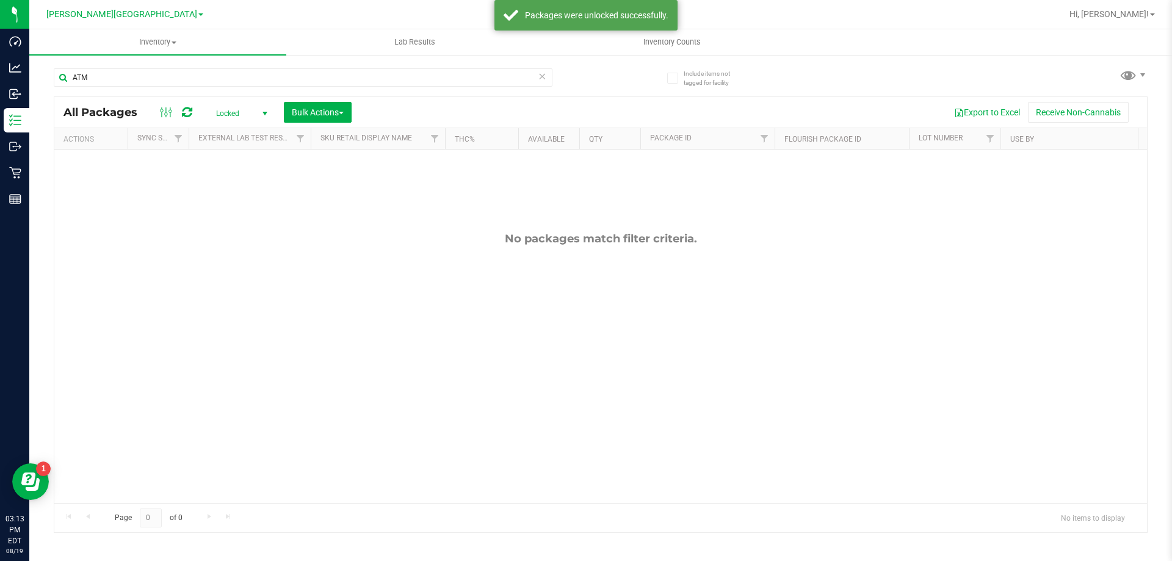
click at [238, 113] on span "Locked" at bounding box center [239, 113] width 67 height 17
click at [228, 181] on li "All" at bounding box center [239, 187] width 66 height 18
drag, startPoint x: 278, startPoint y: 124, endPoint x: 287, endPoint y: 115, distance: 13.8
click at [287, 115] on div at bounding box center [600, 247] width 1092 height 301
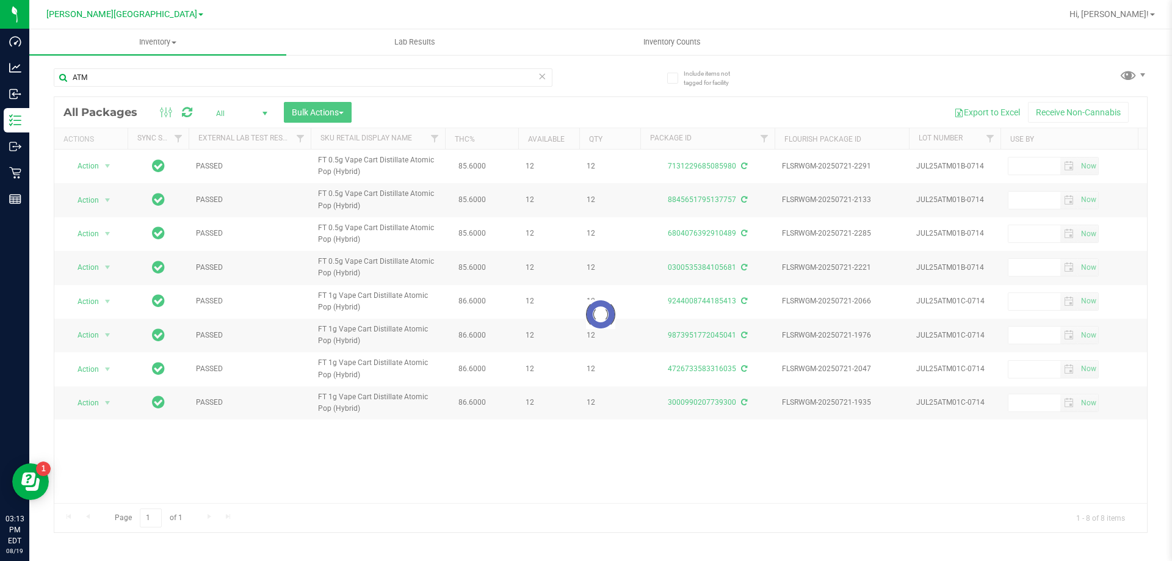
click at [295, 116] on div at bounding box center [600, 314] width 1092 height 435
click at [296, 117] on div at bounding box center [600, 314] width 1092 height 435
click at [306, 117] on button "Bulk Actions" at bounding box center [318, 112] width 68 height 21
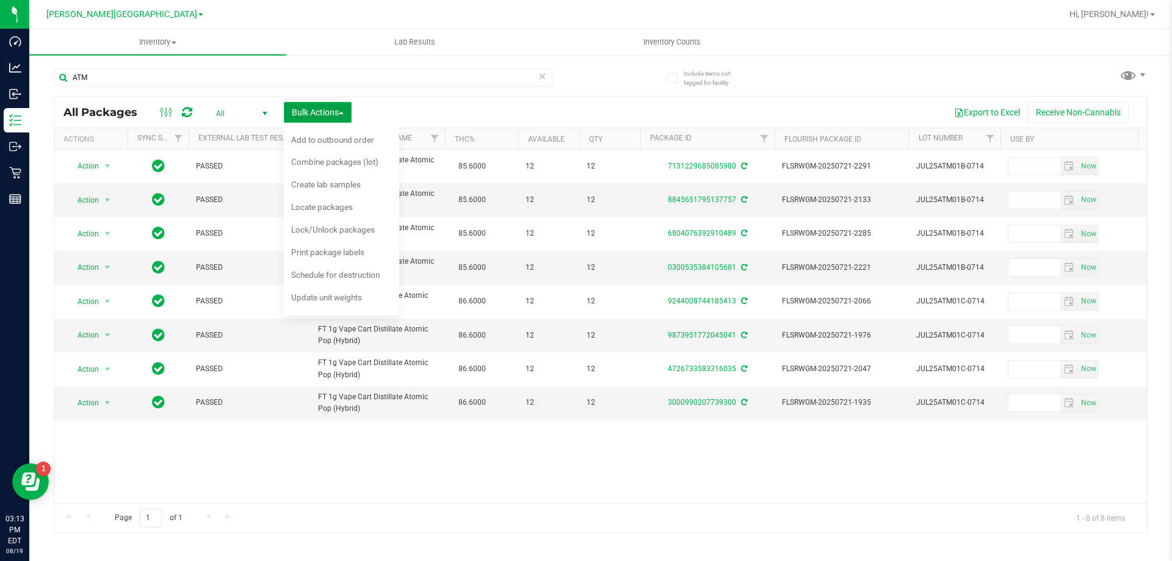
click at [306, 117] on button "Bulk Actions" at bounding box center [318, 112] width 68 height 21
click at [320, 231] on span "Lock/Unlock packages" at bounding box center [333, 230] width 84 height 10
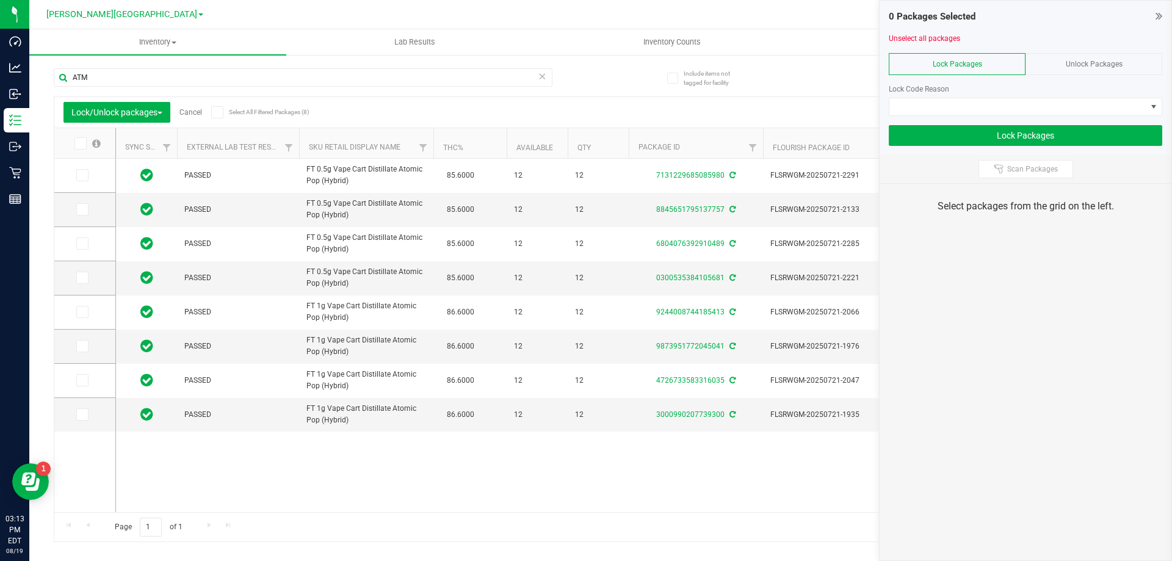
click at [1060, 92] on div "Lock Code Reason" at bounding box center [1024, 89] width 273 height 11
click at [1058, 99] on span at bounding box center [1017, 106] width 257 height 17
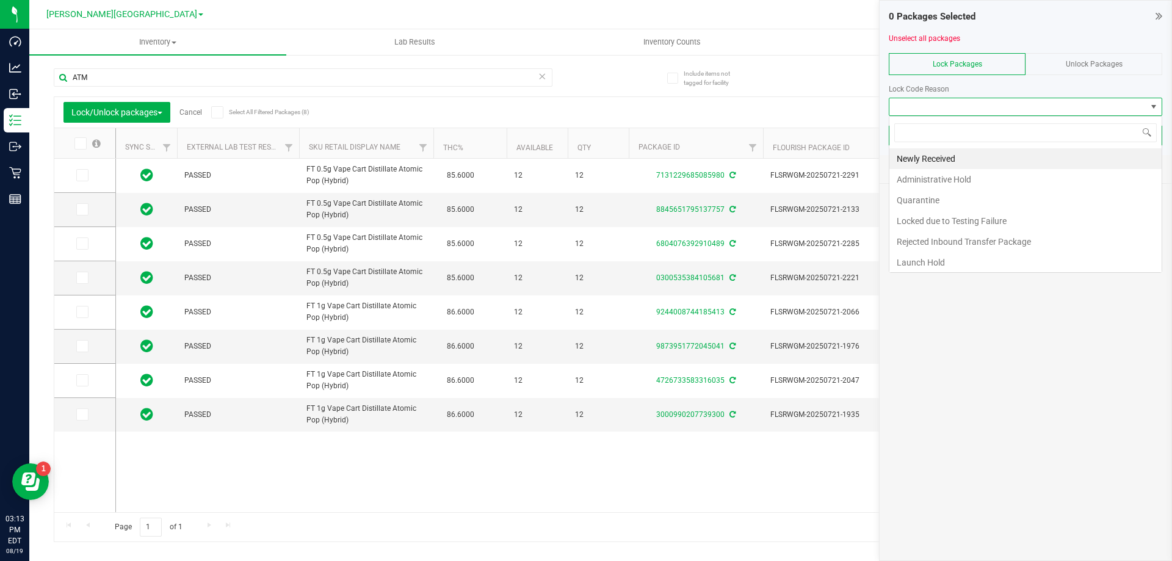
scroll to position [18, 273]
click at [981, 254] on li "Launch Hold" at bounding box center [1025, 262] width 272 height 21
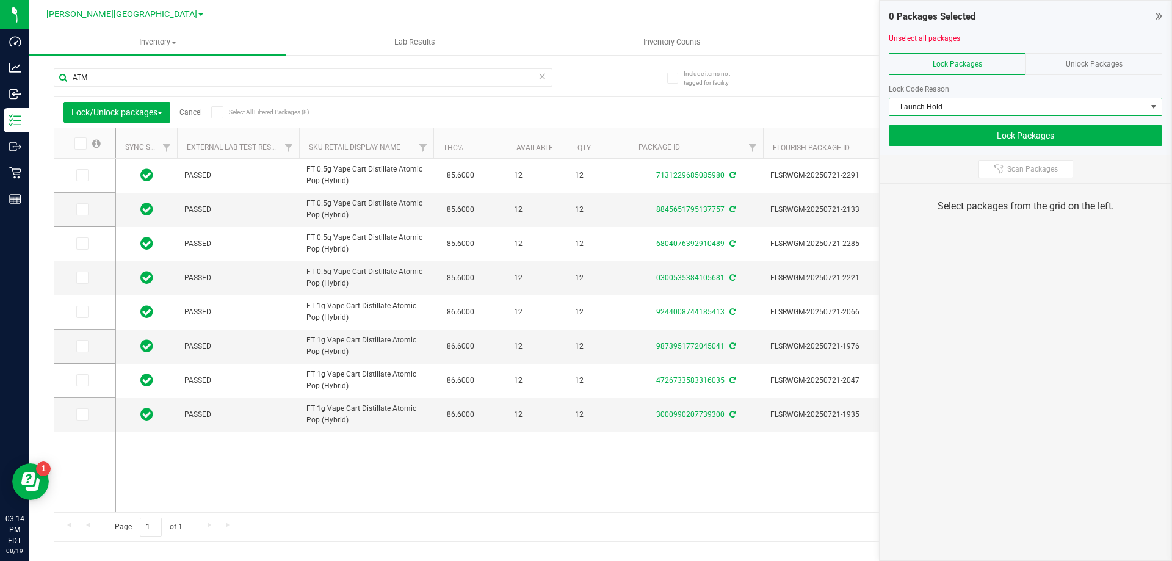
click at [83, 145] on span at bounding box center [80, 143] width 12 height 12
click at [81, 143] on icon at bounding box center [80, 143] width 8 height 0
click at [0, 0] on input "checkbox" at bounding box center [0, 0] width 0 height 0
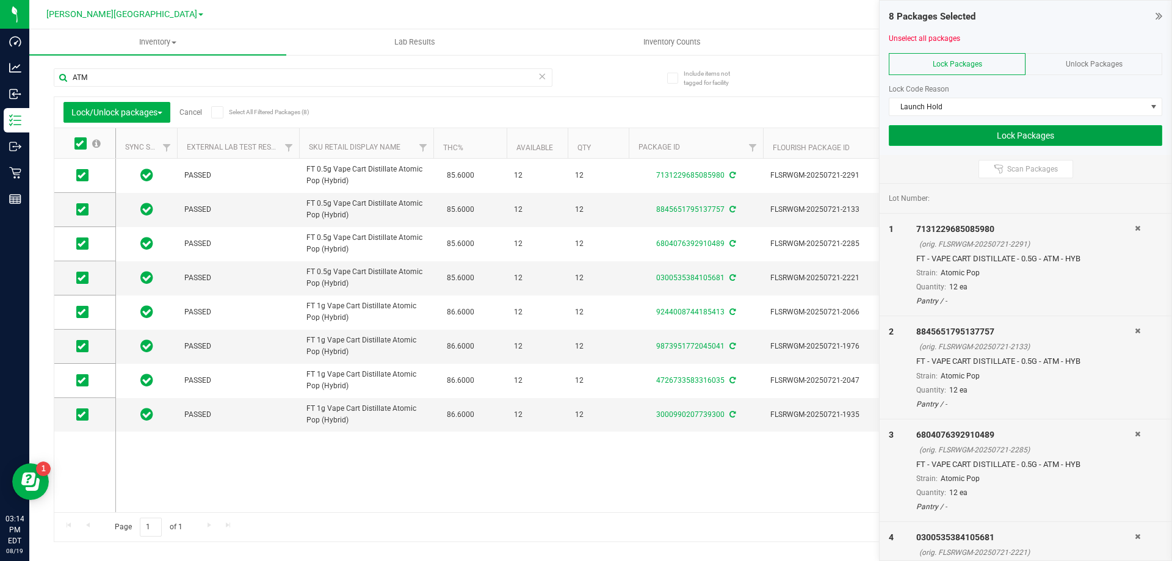
click at [996, 136] on button "Lock Packages" at bounding box center [1024, 135] width 273 height 21
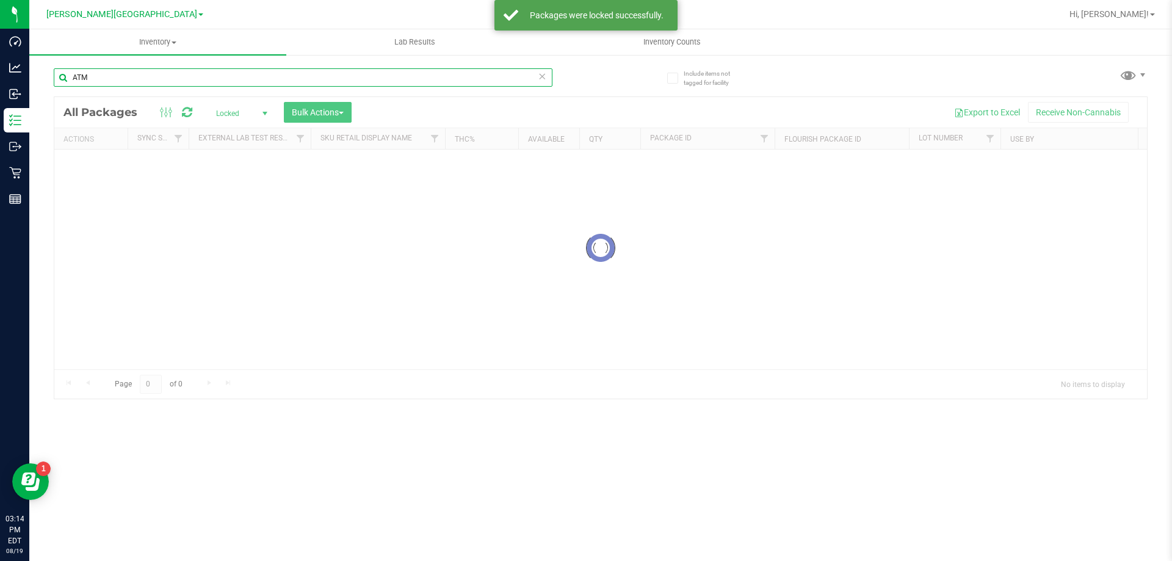
click at [123, 80] on input "ATM" at bounding box center [303, 77] width 499 height 18
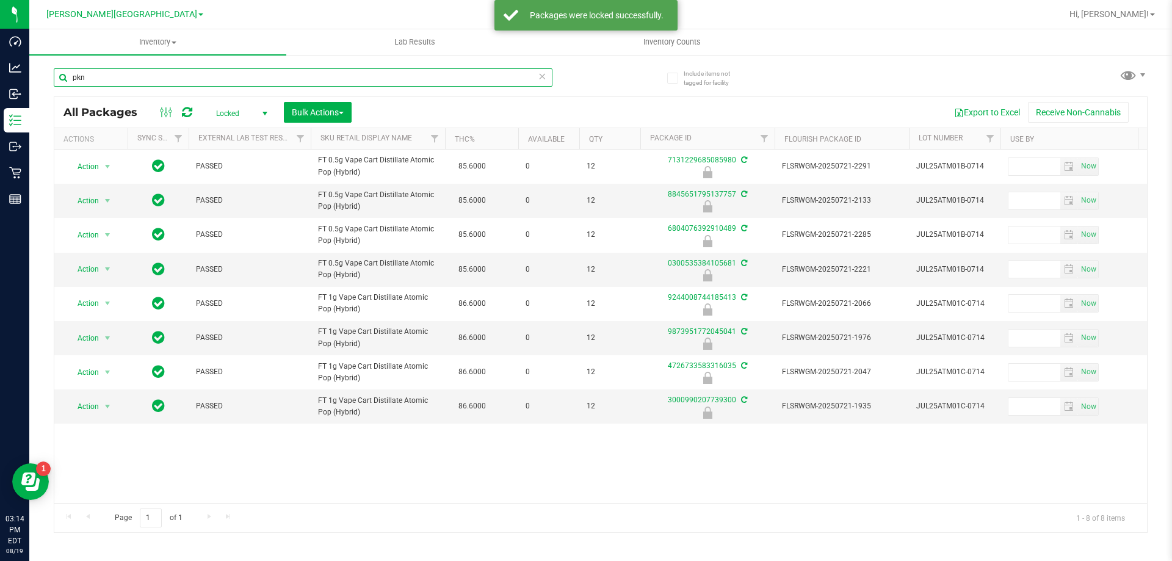
type input "pkn"
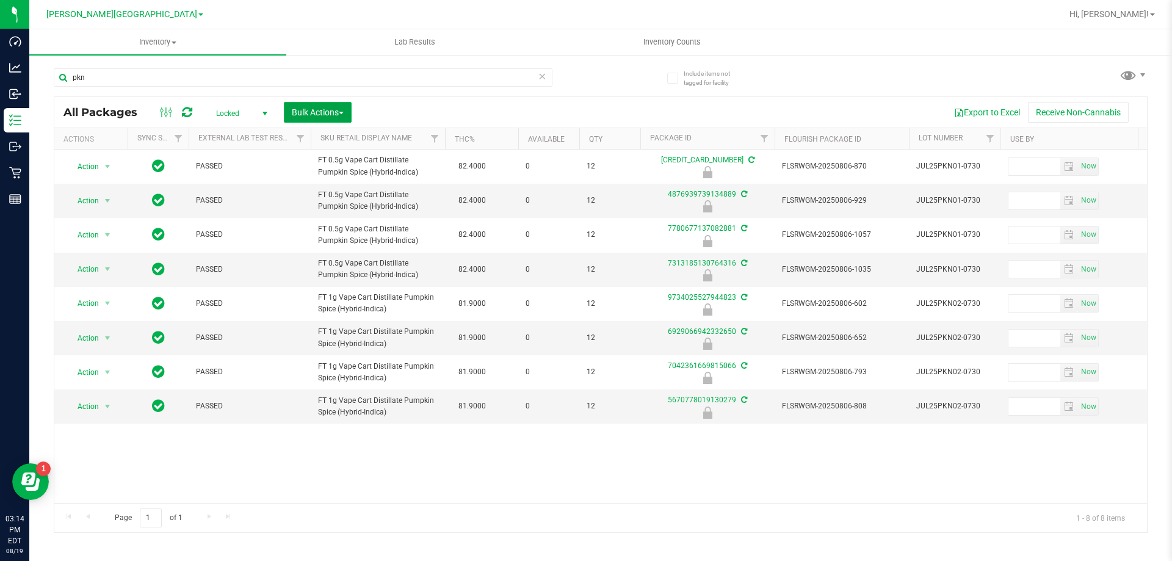
click at [305, 106] on button "Bulk Actions" at bounding box center [318, 112] width 68 height 21
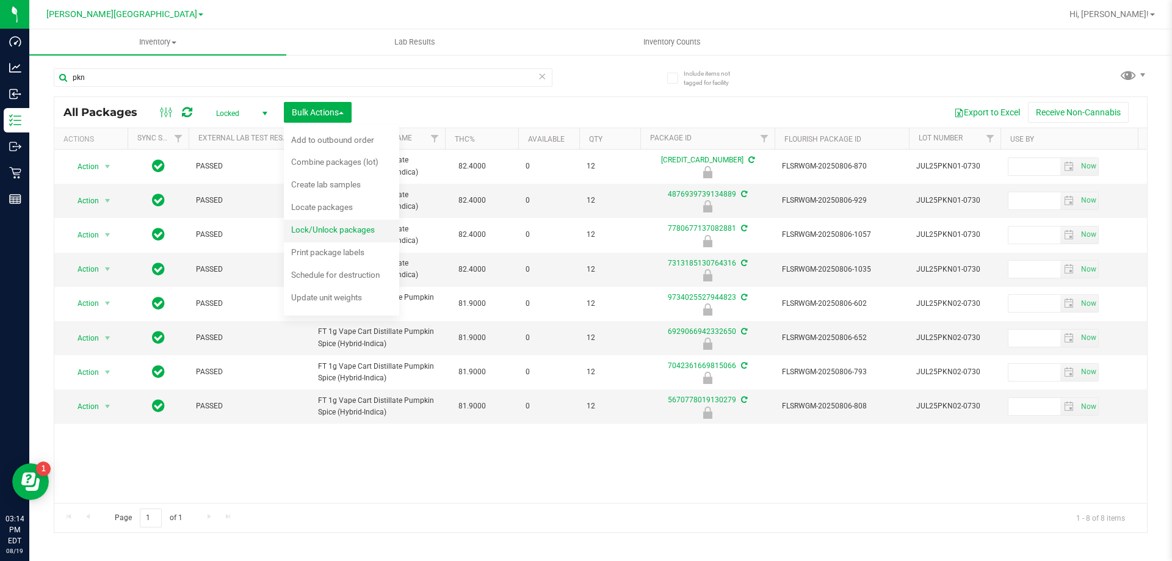
click at [336, 228] on span "Lock/Unlock packages" at bounding box center [333, 230] width 84 height 10
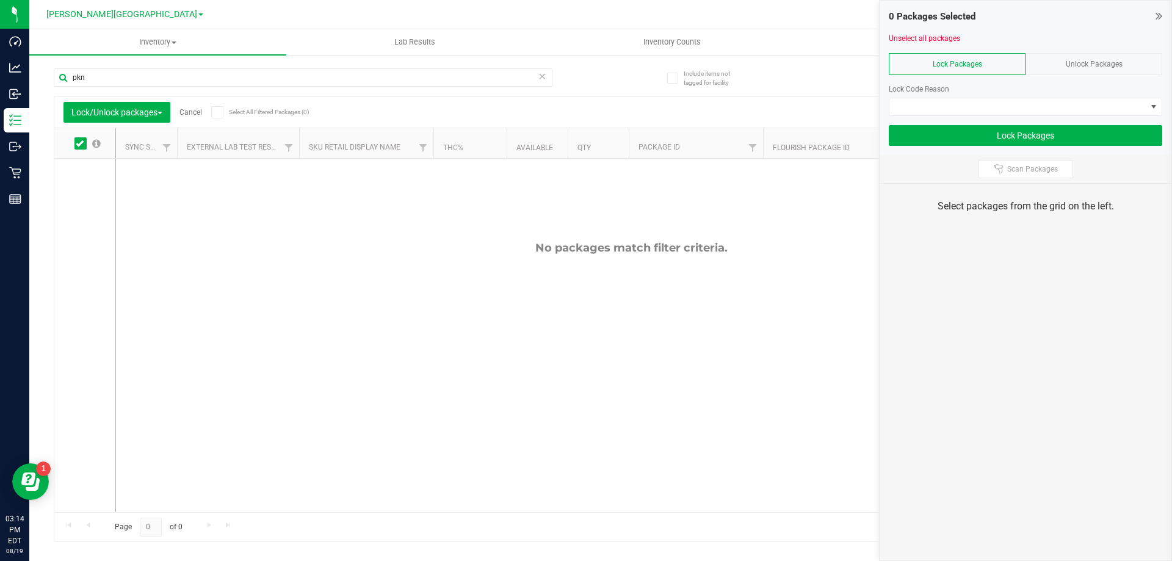
click at [1100, 63] on span "Unlock Packages" at bounding box center [1093, 64] width 57 height 9
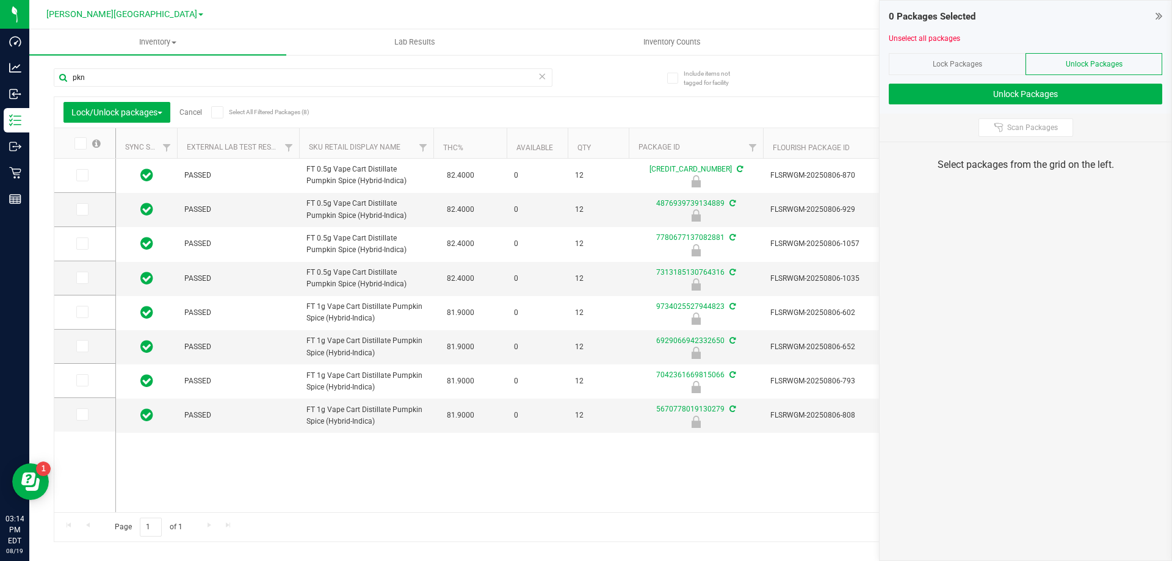
click at [88, 145] on label at bounding box center [86, 143] width 47 height 12
click at [0, 0] on input "checkbox" at bounding box center [0, 0] width 0 height 0
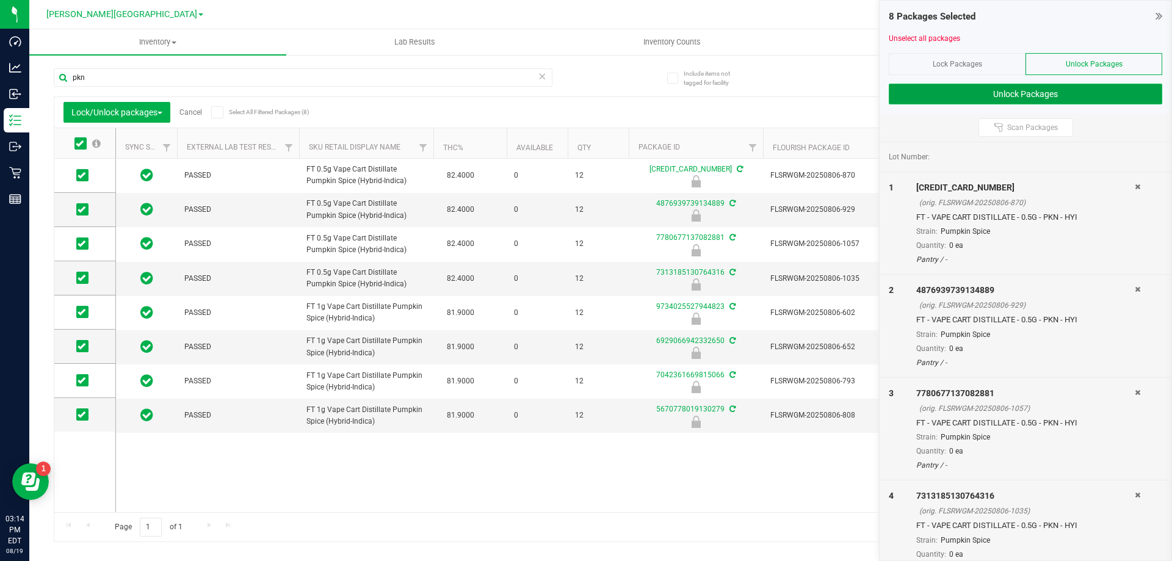
click at [1084, 96] on button "Unlock Packages" at bounding box center [1024, 94] width 273 height 21
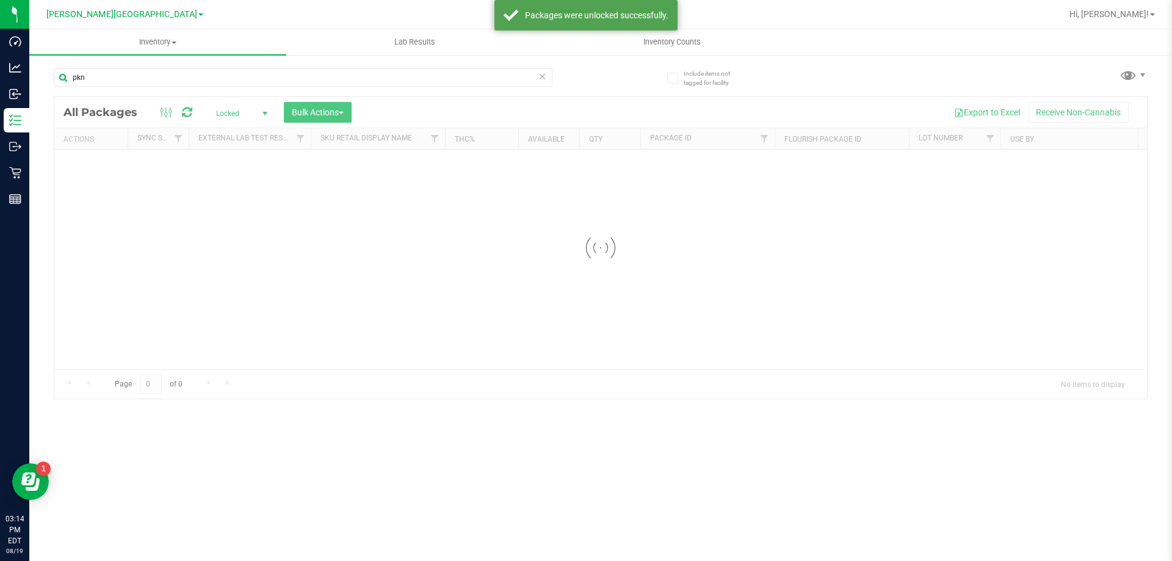
click at [241, 118] on div at bounding box center [600, 247] width 1092 height 301
click at [242, 114] on div at bounding box center [600, 314] width 1092 height 435
click at [242, 114] on span "Locked" at bounding box center [239, 113] width 67 height 17
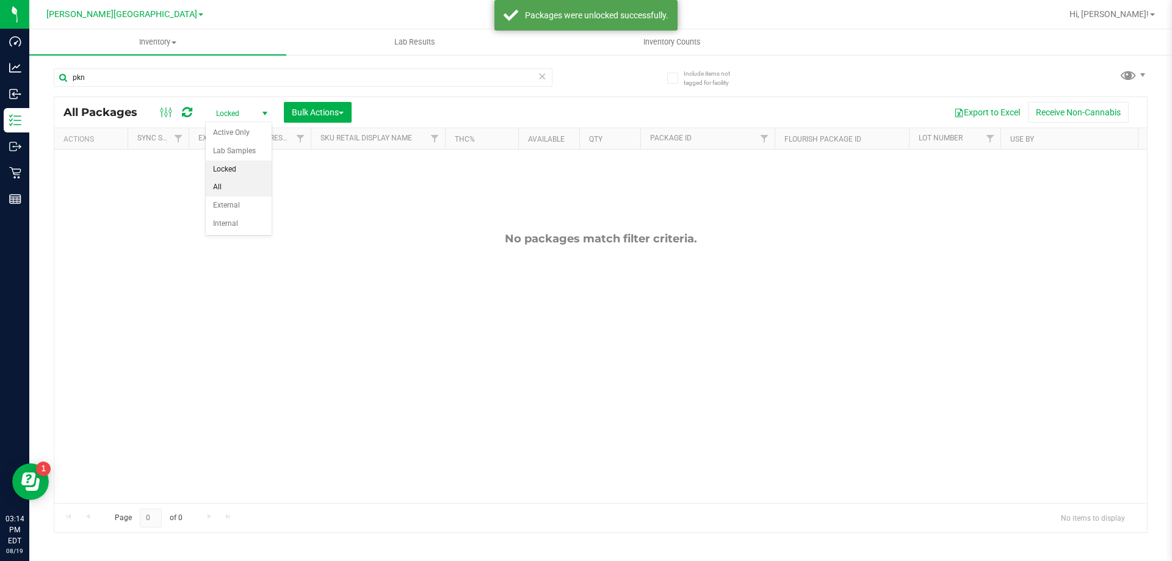
click at [230, 187] on li "All" at bounding box center [239, 187] width 66 height 18
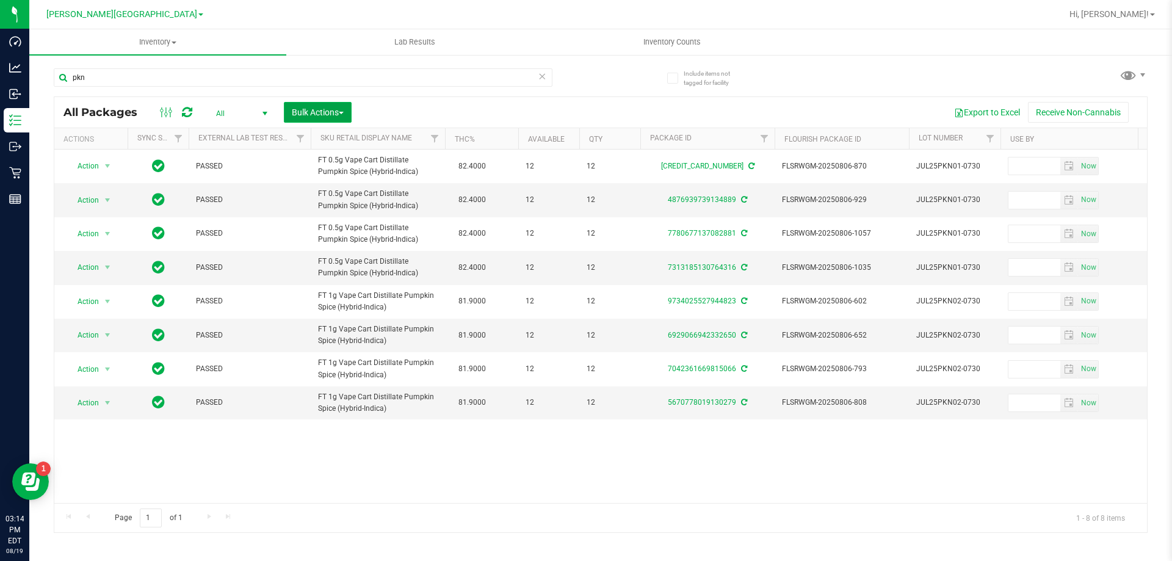
click at [318, 116] on span "Bulk Actions" at bounding box center [318, 112] width 52 height 10
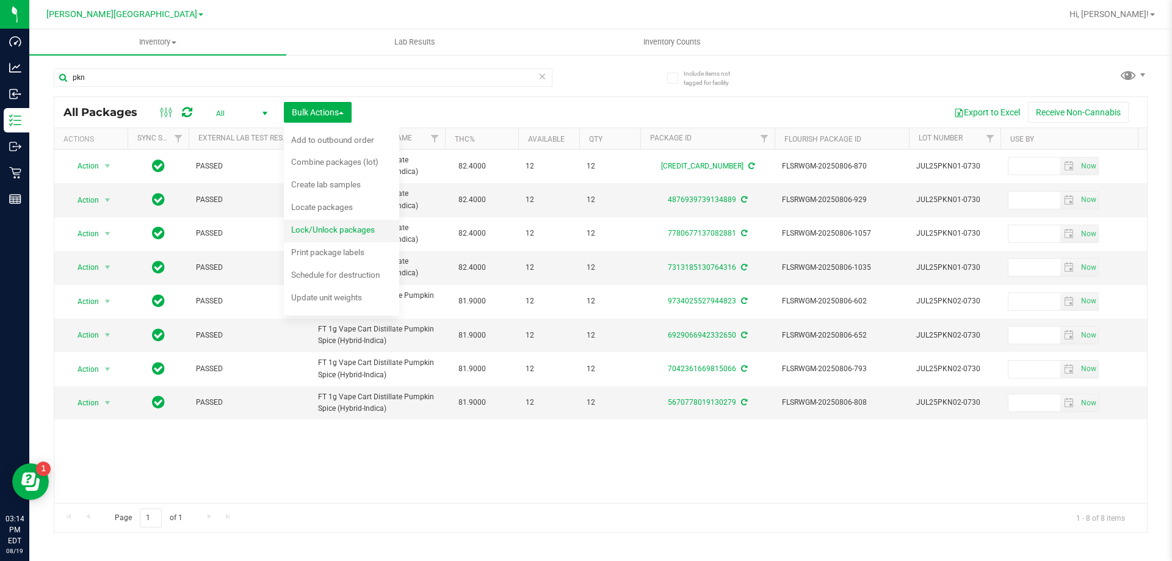
click at [312, 223] on div "Lock/Unlock packages" at bounding box center [341, 232] width 100 height 20
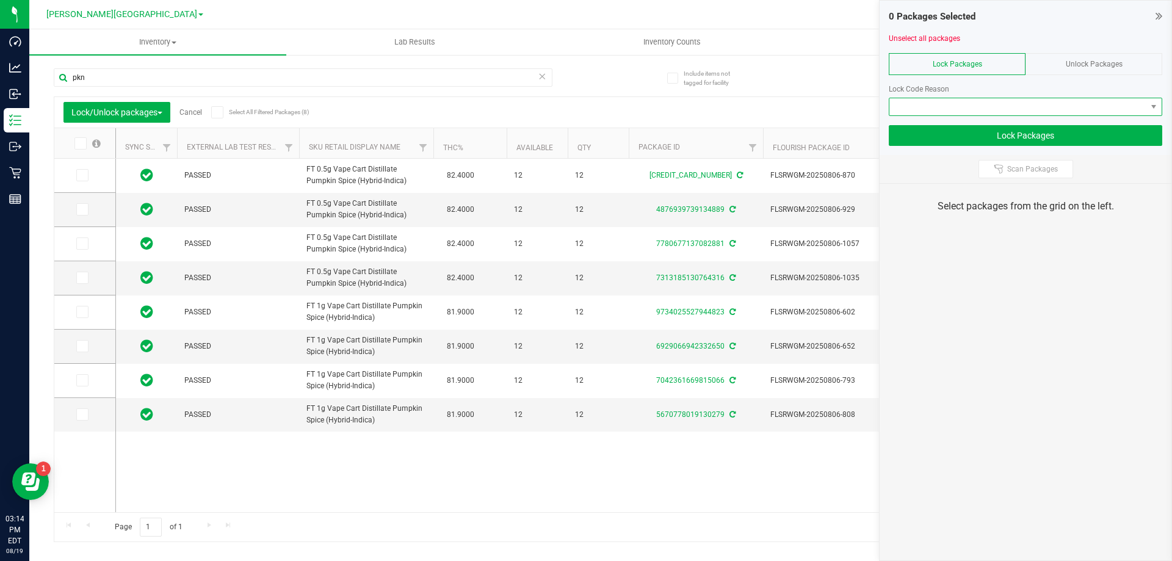
click at [972, 112] on span at bounding box center [1017, 106] width 257 height 17
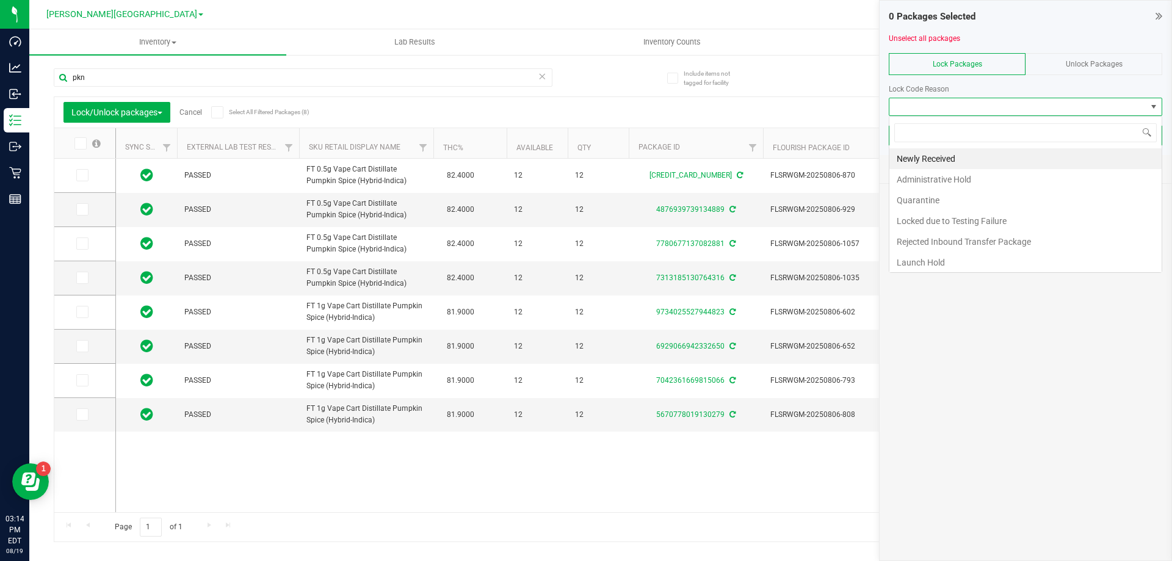
scroll to position [18, 273]
click at [932, 260] on li "Launch Hold" at bounding box center [1025, 262] width 272 height 21
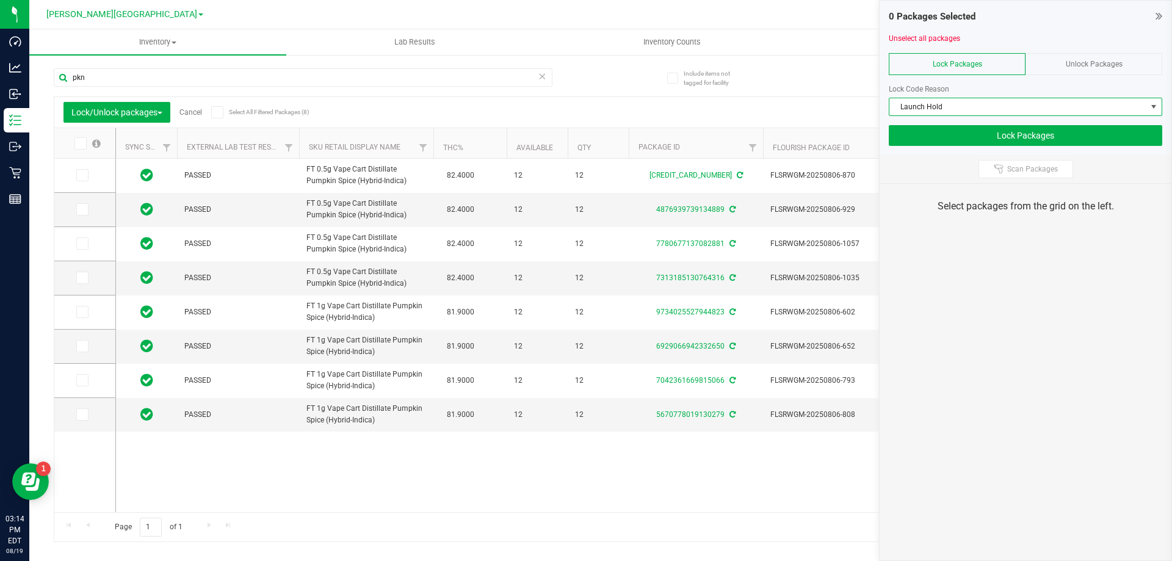
click at [76, 143] on icon at bounding box center [80, 143] width 8 height 0
click at [0, 0] on input "checkbox" at bounding box center [0, 0] width 0 height 0
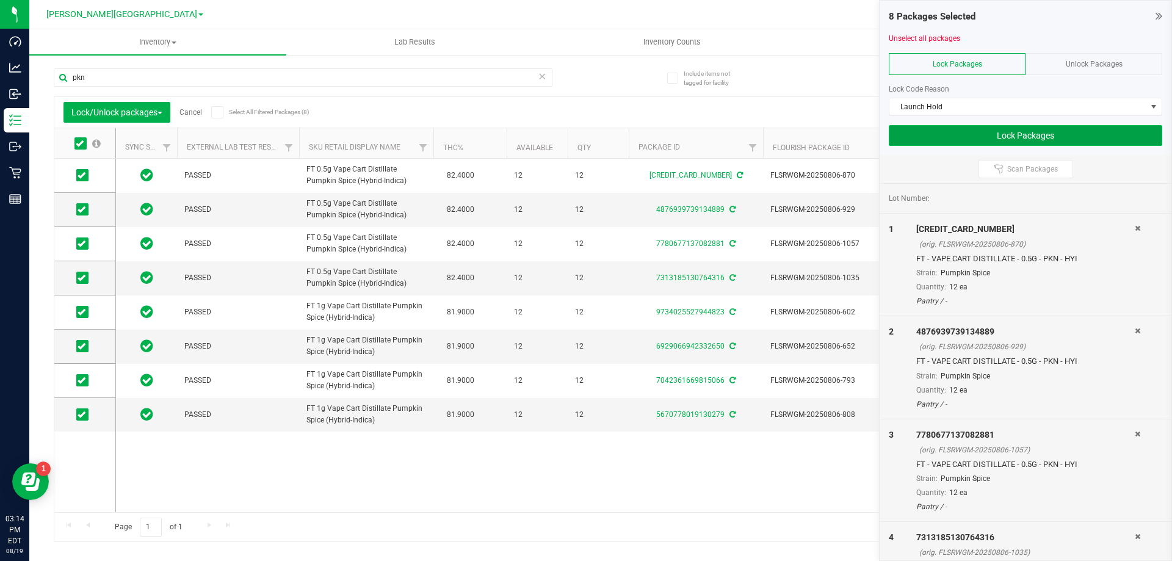
click at [1061, 129] on button "Lock Packages" at bounding box center [1024, 135] width 273 height 21
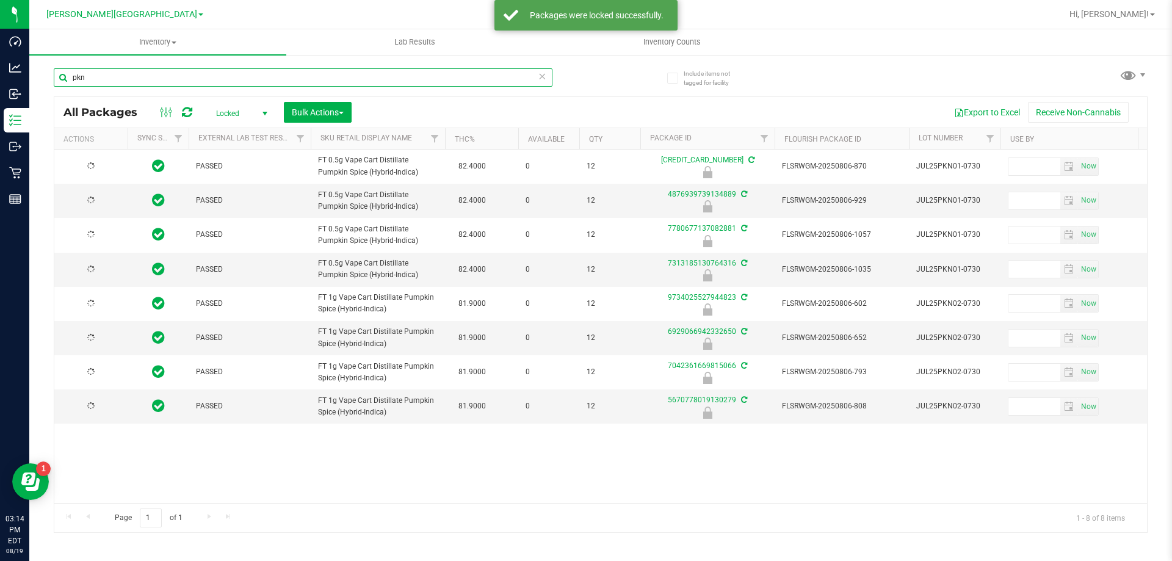
click at [227, 79] on input "pkn" at bounding box center [303, 77] width 499 height 18
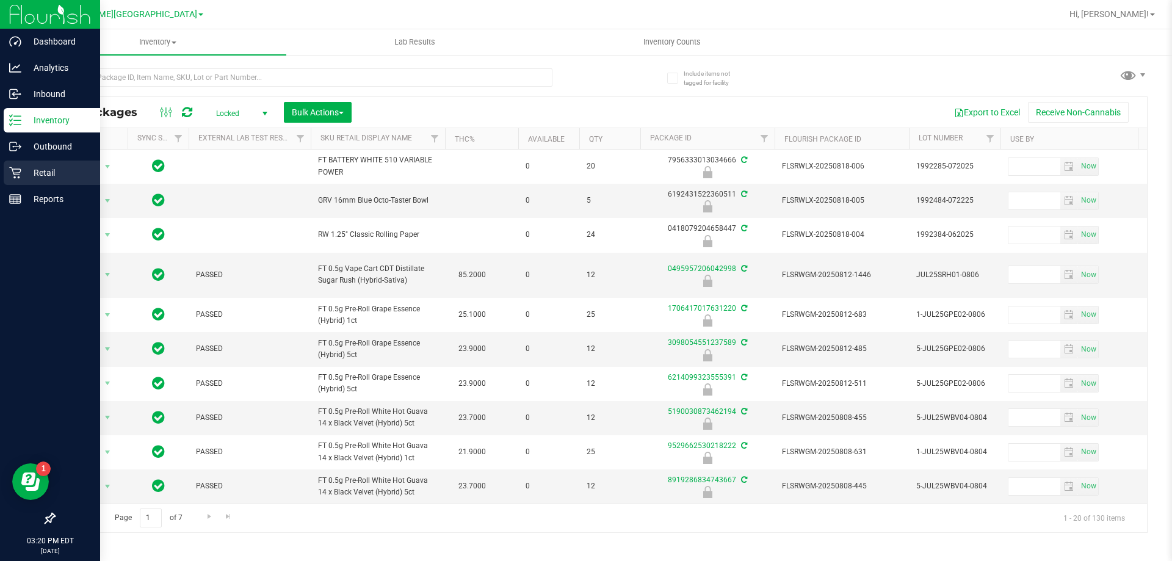
click at [43, 176] on p "Retail" at bounding box center [57, 172] width 73 height 15
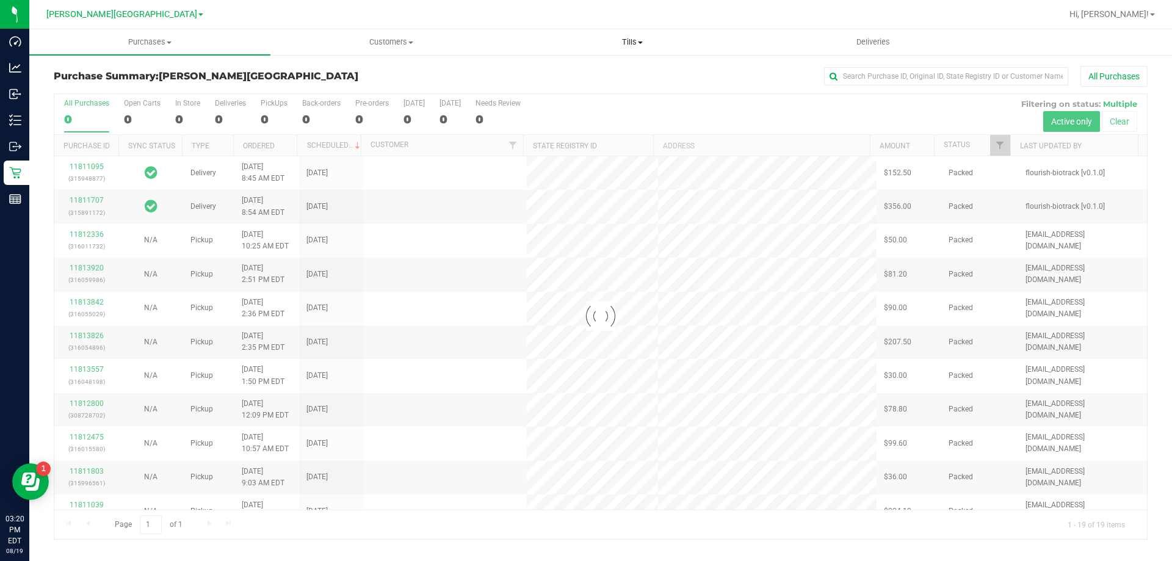
click at [636, 47] on span "Tills" at bounding box center [632, 42] width 240 height 11
click at [568, 75] on span "Manage tills" at bounding box center [552, 73] width 82 height 10
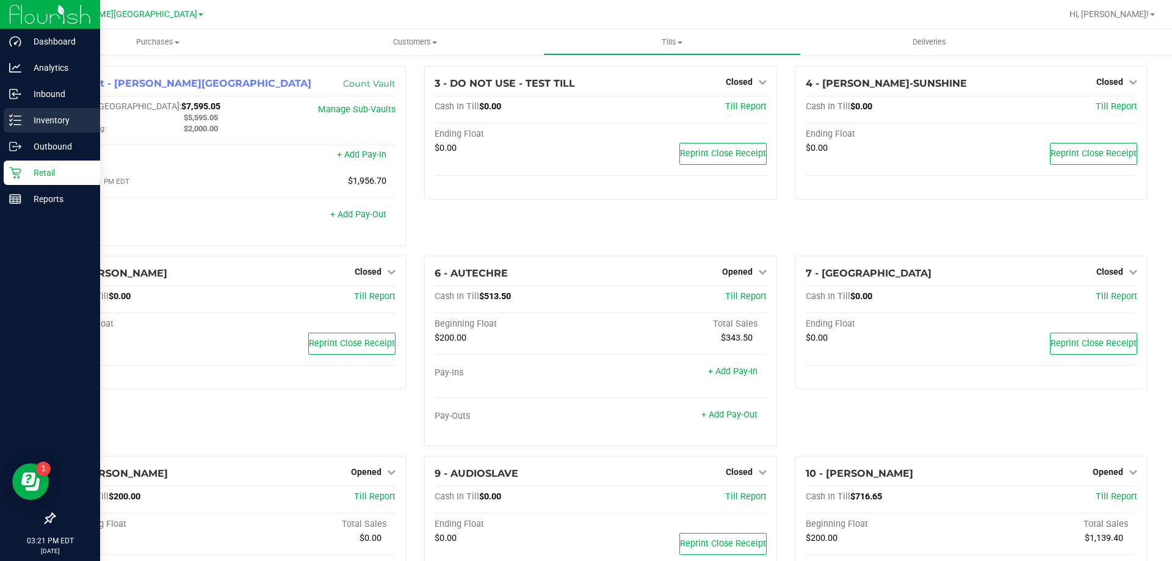
click at [70, 129] on div "Inventory" at bounding box center [52, 120] width 96 height 24
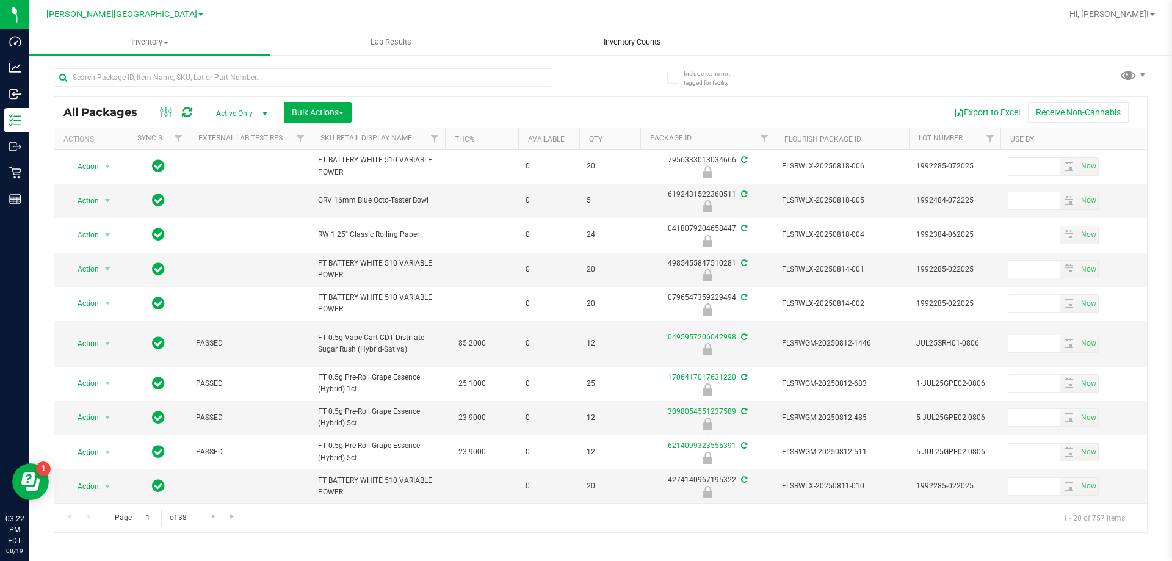
click at [636, 43] on span "Inventory Counts" at bounding box center [632, 42] width 90 height 11
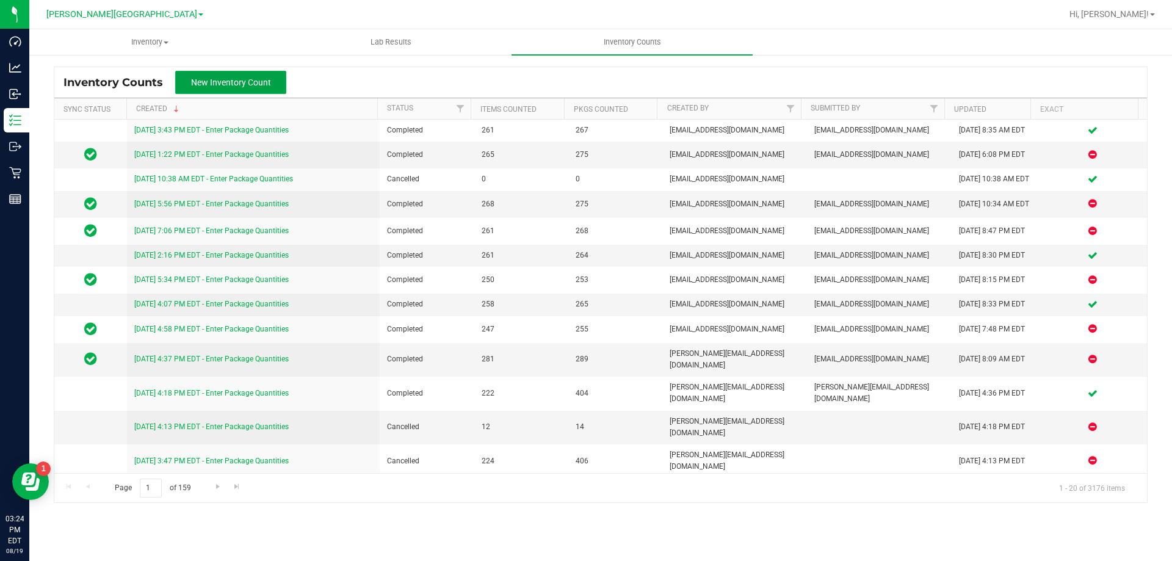
click at [255, 79] on span "New Inventory Count" at bounding box center [231, 82] width 80 height 10
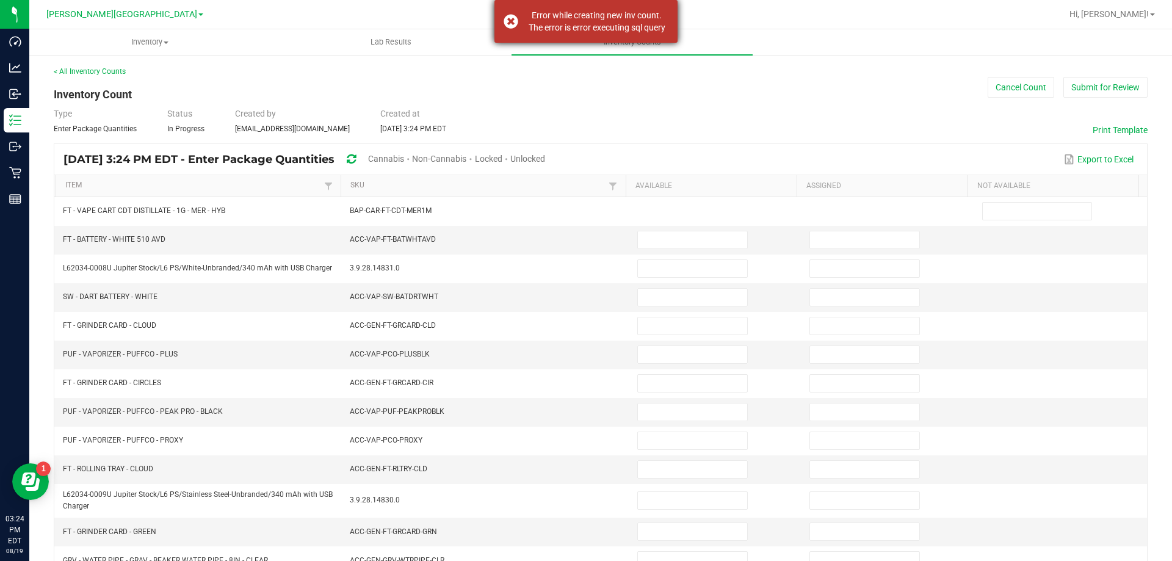
click at [510, 20] on div "Error while creating new inv count. The error is error executing sql query" at bounding box center [585, 21] width 183 height 43
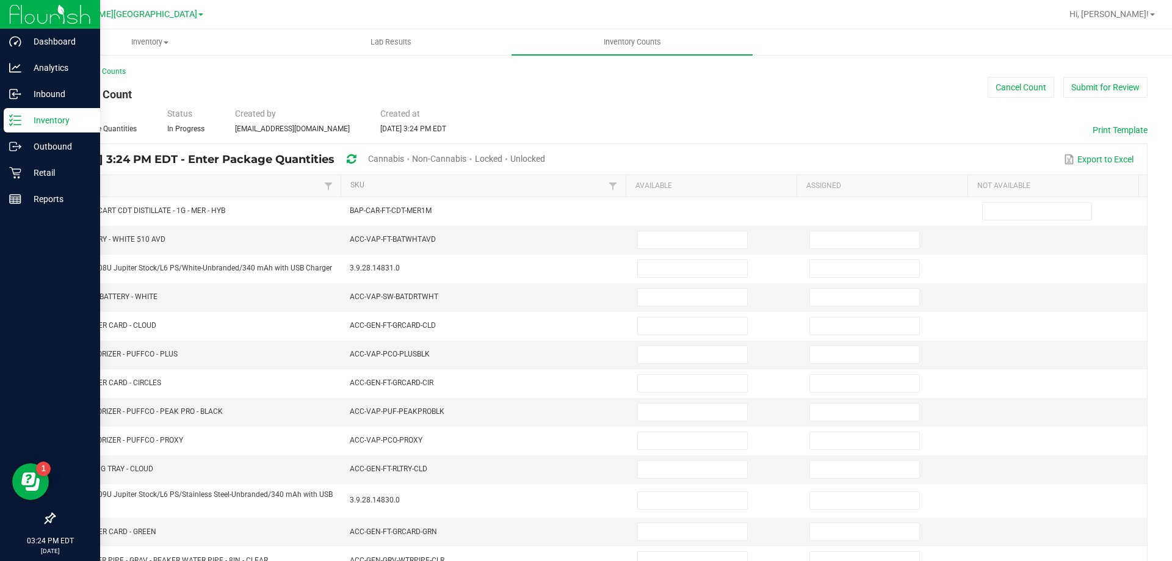
click at [24, 128] on div "Inventory" at bounding box center [52, 120] width 96 height 24
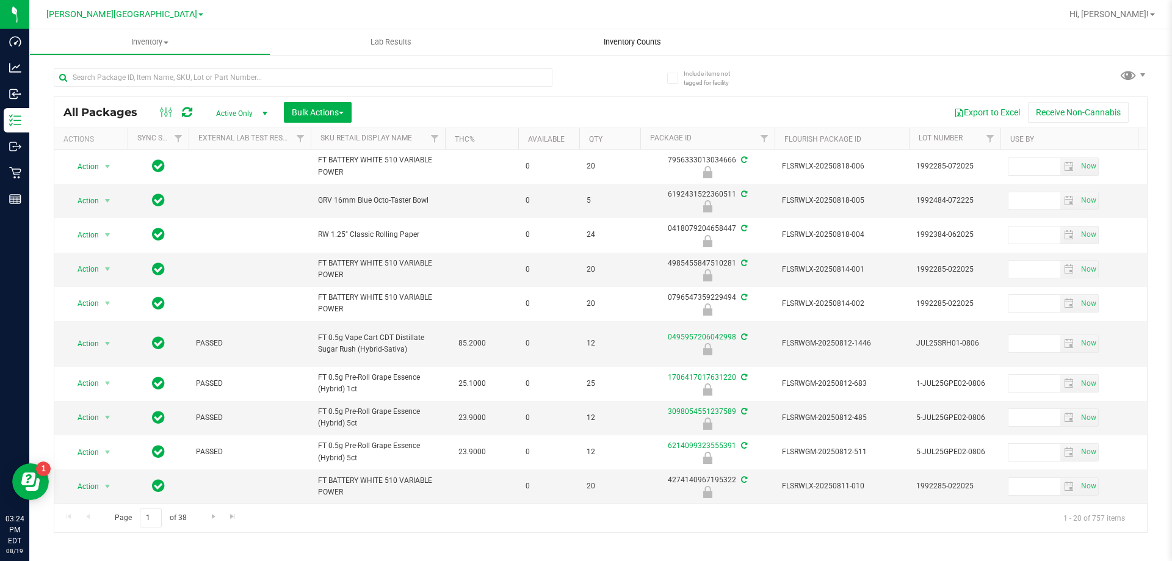
click at [643, 48] on uib-tab-heading "Inventory Counts" at bounding box center [631, 42] width 241 height 26
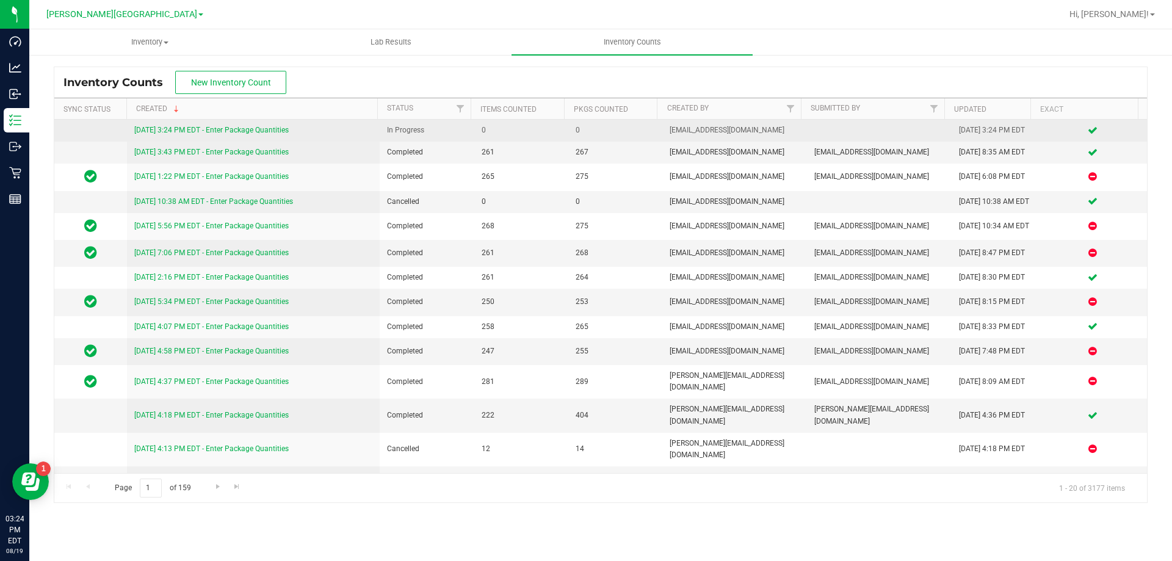
click at [264, 130] on link "[DATE] 3:24 PM EDT - Enter Package Quantities" at bounding box center [211, 130] width 154 height 9
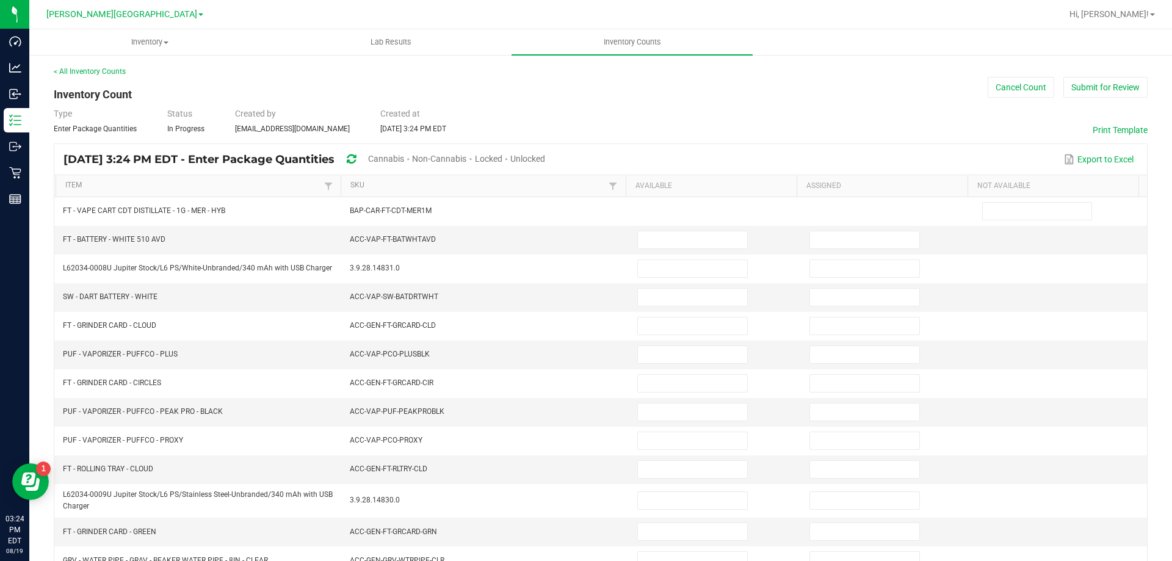
click at [404, 158] on span "Cannabis" at bounding box center [386, 159] width 36 height 10
click at [546, 158] on span "Unlocked" at bounding box center [528, 159] width 35 height 10
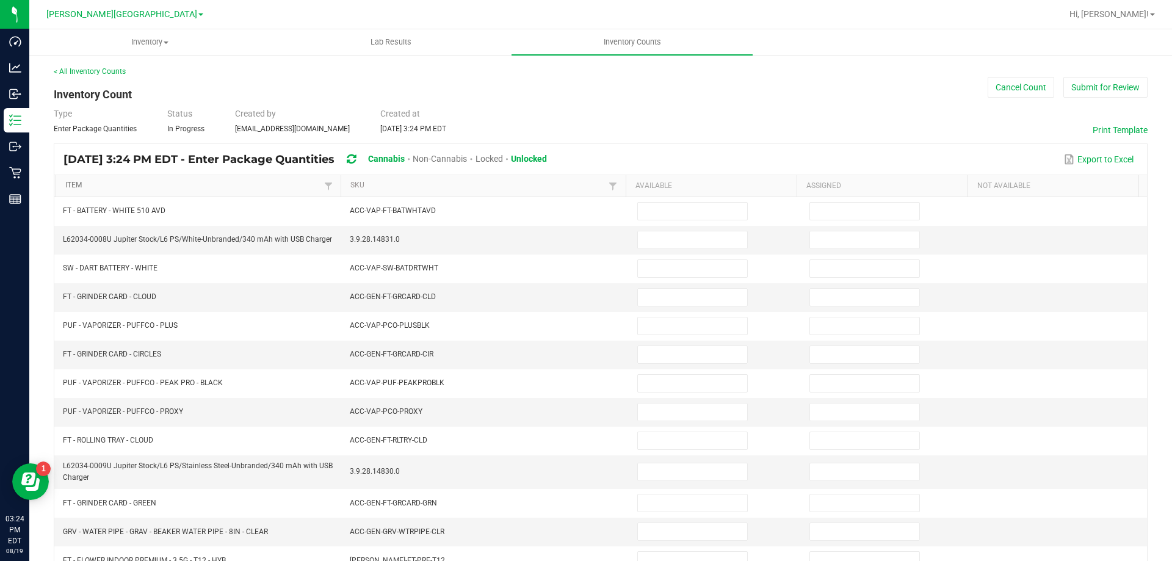
click at [264, 187] on link "Item" at bounding box center [192, 186] width 255 height 10
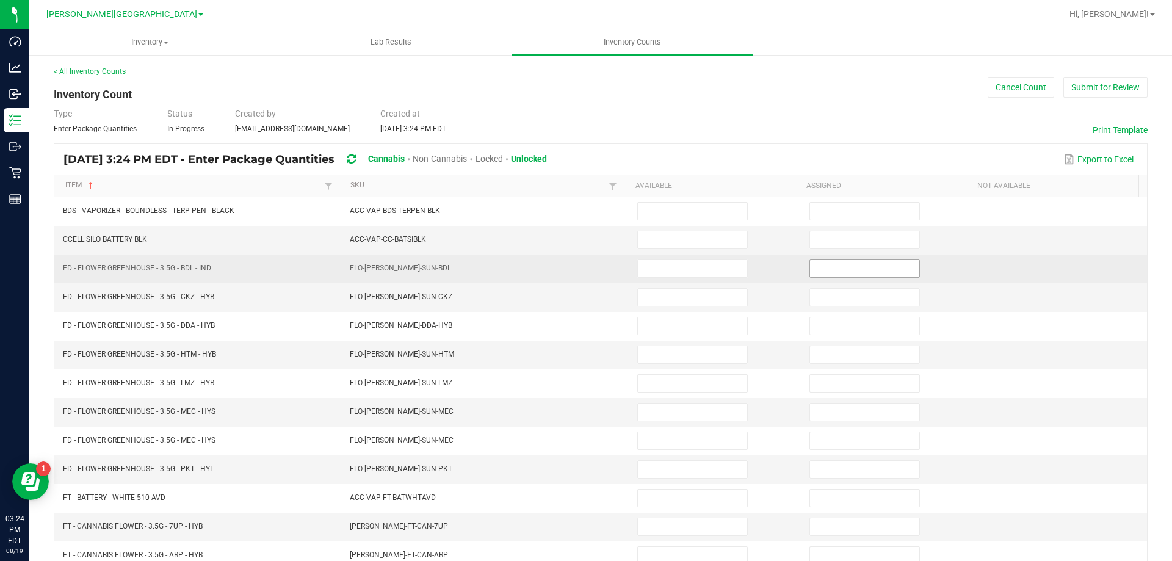
click at [823, 268] on input at bounding box center [864, 268] width 109 height 17
type input "0"
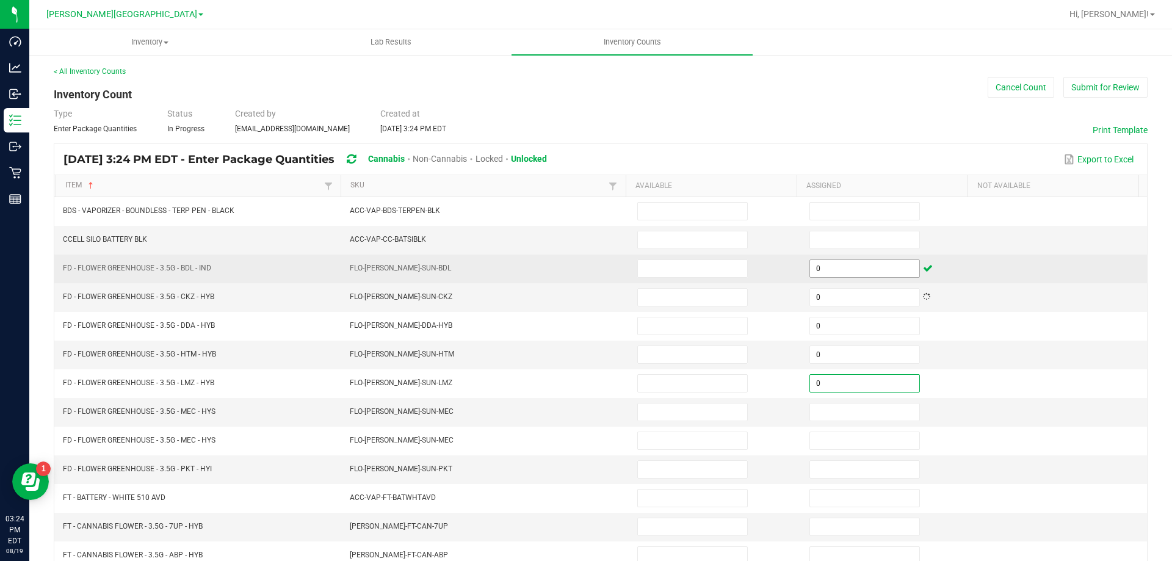
type input "0"
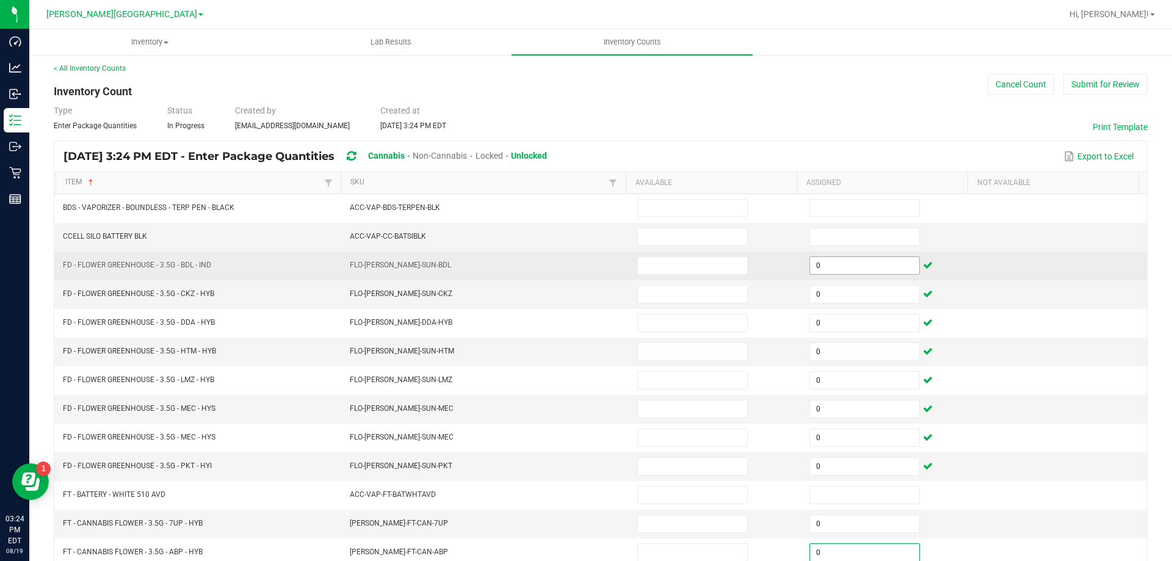
type input "0"
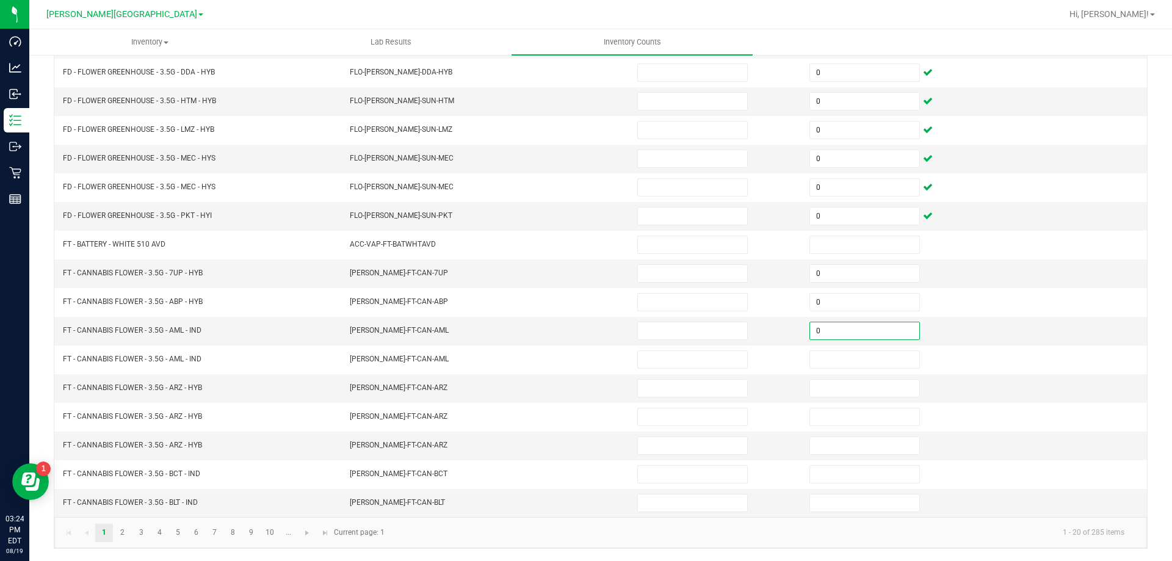
type input "0"
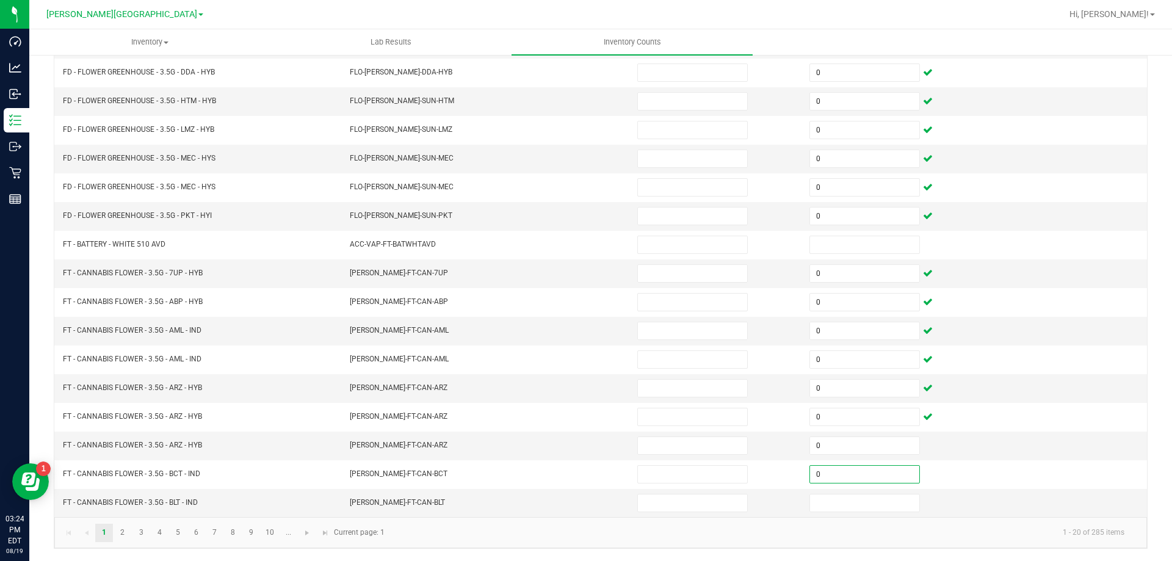
type input "0"
click at [305, 539] on link at bounding box center [307, 533] width 18 height 18
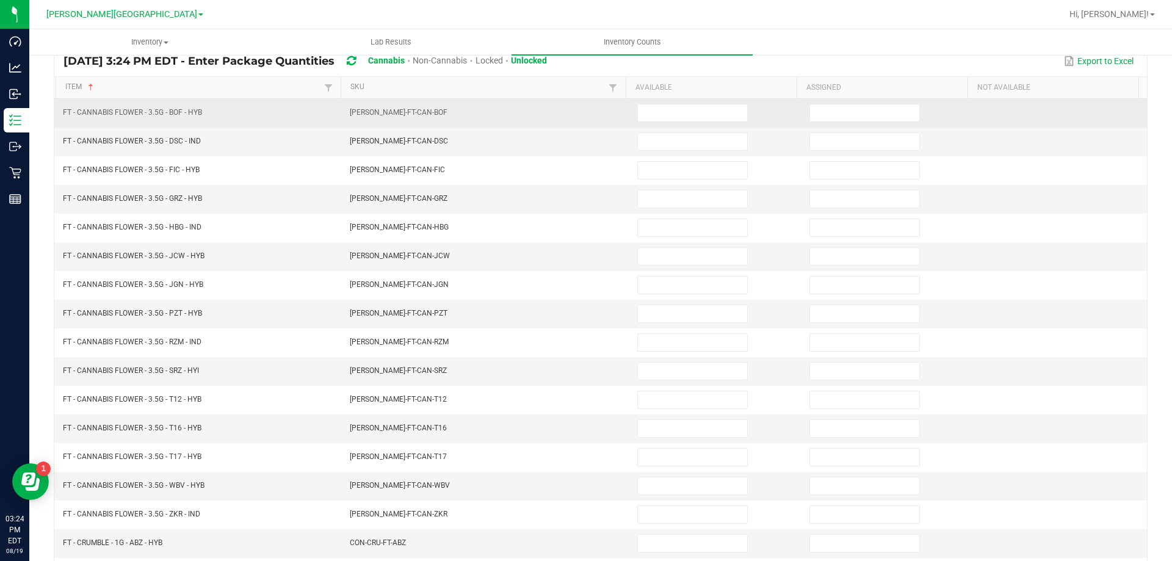
scroll to position [0, 0]
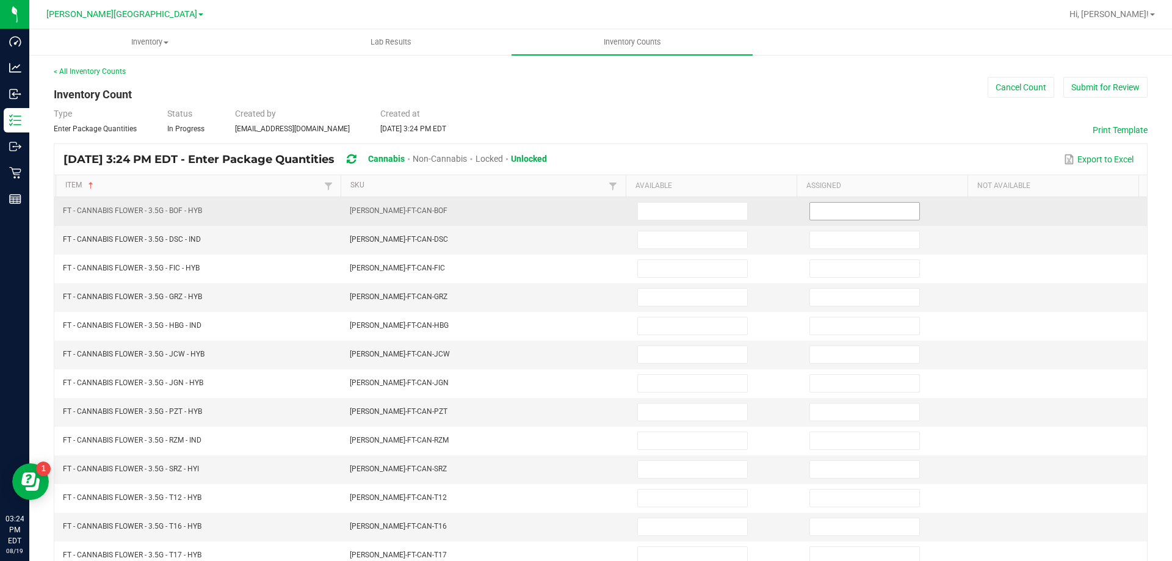
click at [827, 203] on input at bounding box center [864, 211] width 109 height 17
type input "0"
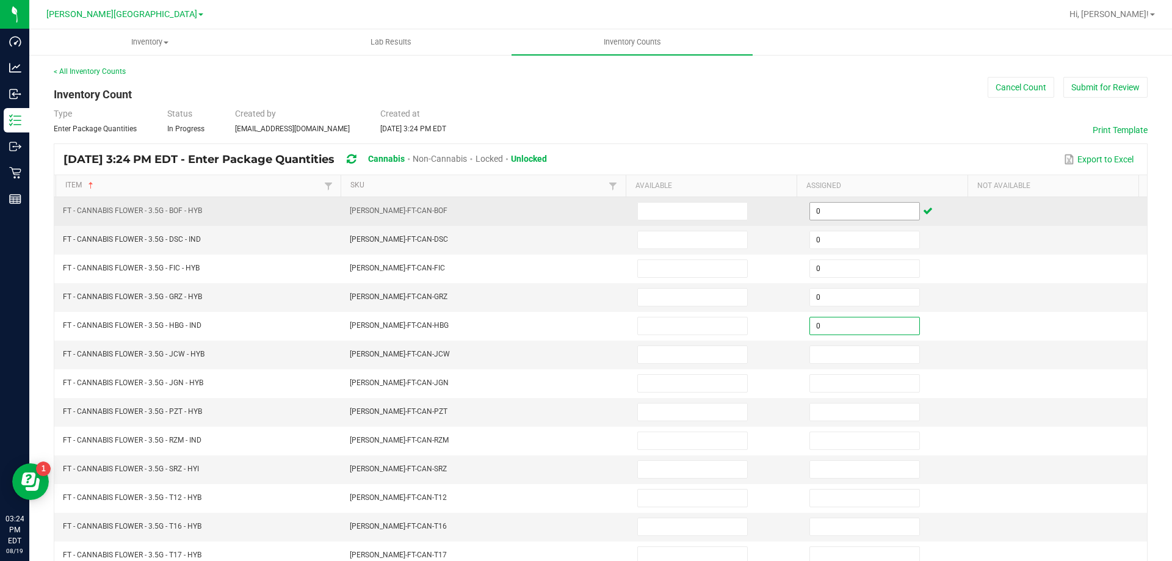
type input "0"
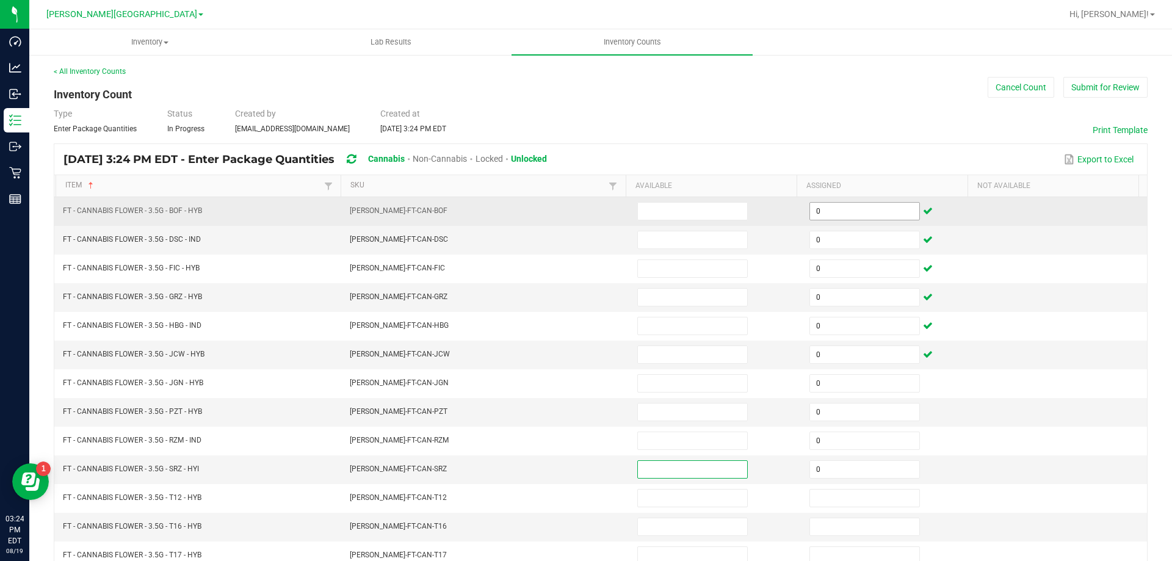
type input "0"
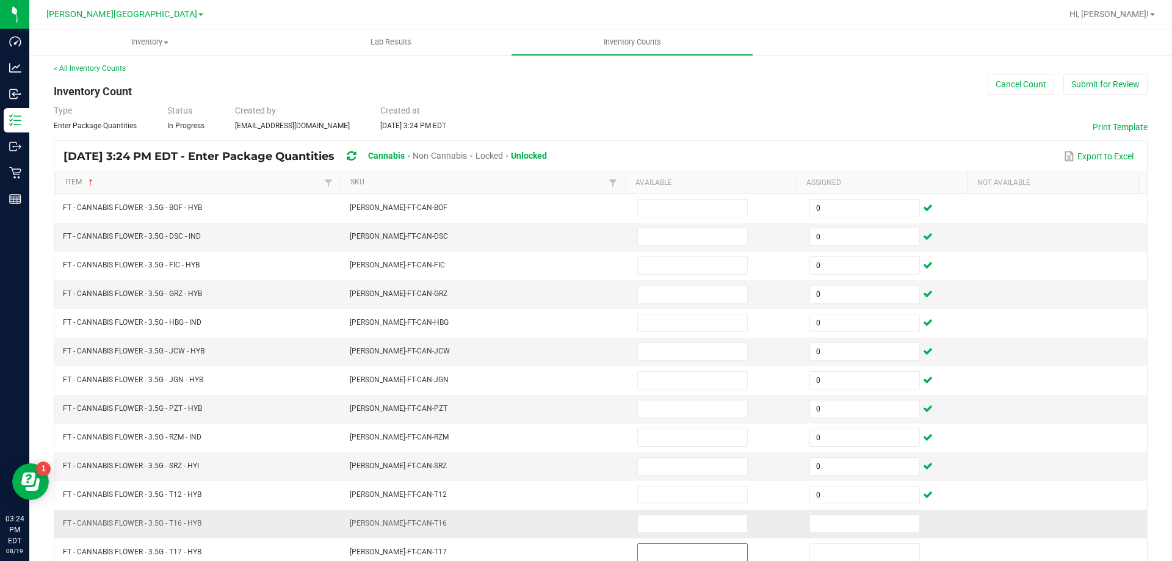
click at [852, 511] on td at bounding box center [888, 524] width 172 height 29
click at [857, 528] on input at bounding box center [864, 523] width 109 height 17
type input "2"
type input "0"
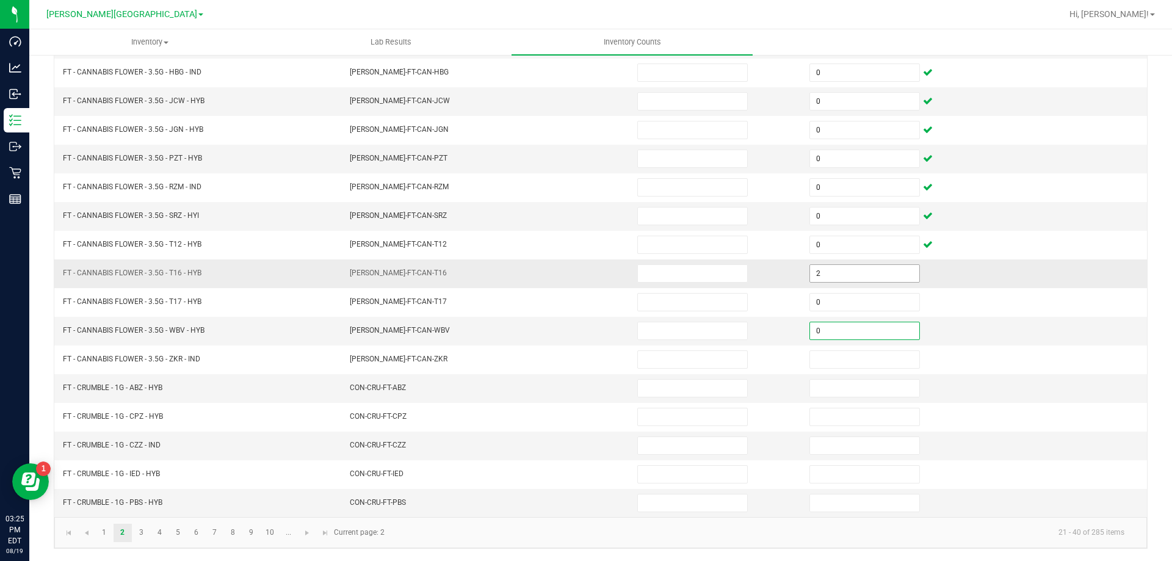
type input "0"
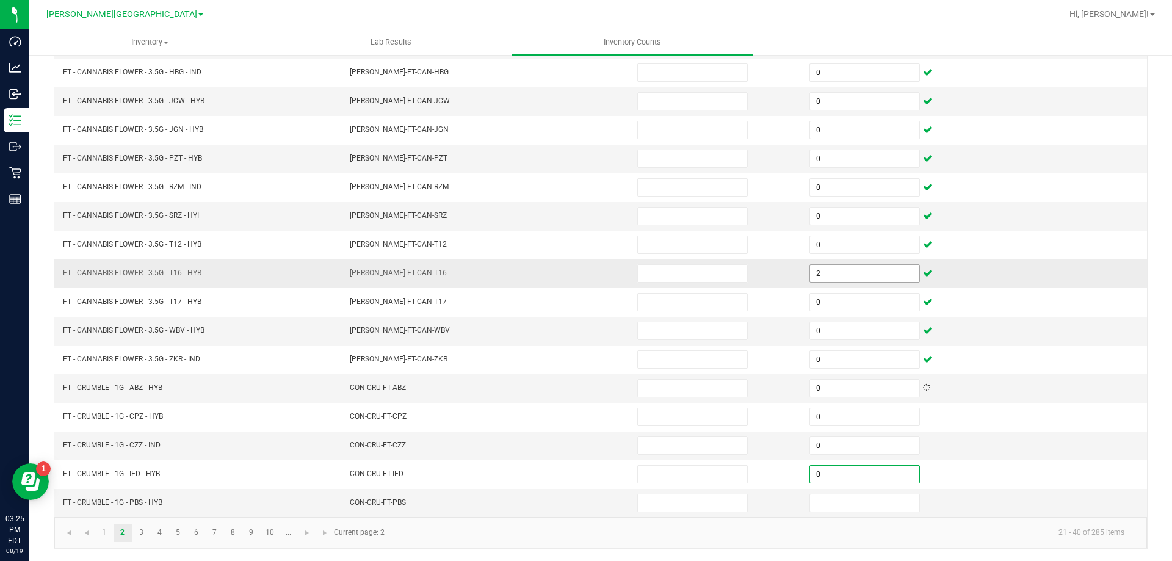
type input "0"
click at [859, 273] on input "2" at bounding box center [864, 273] width 109 height 17
type input "0"
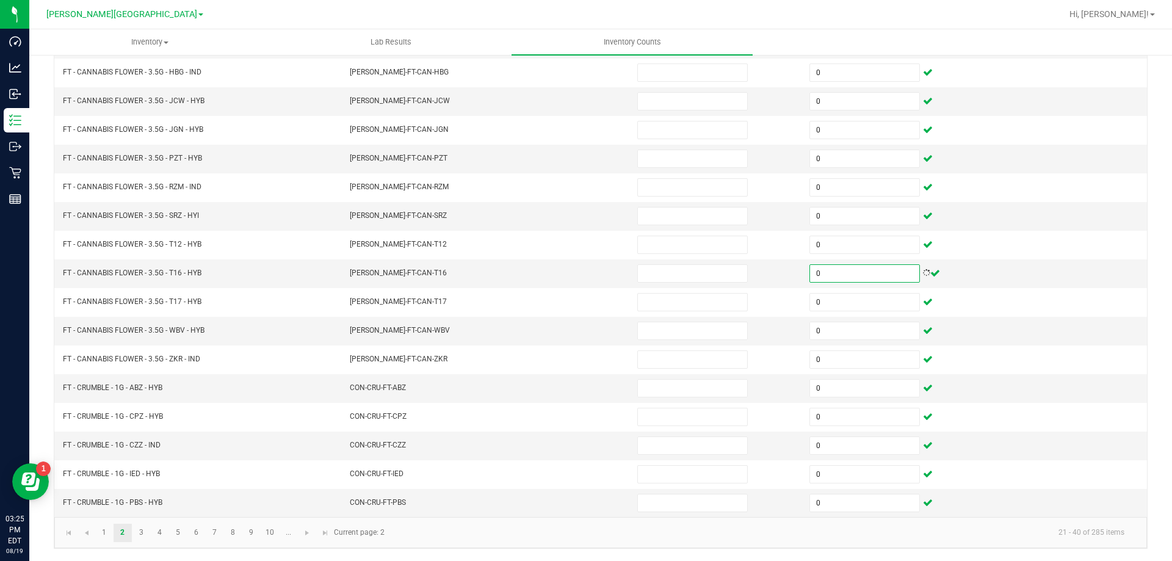
click at [477, 519] on kendo-pager "1 2 3 4 5 6 7 8 9 10 ... 21 - 40 of 285 items Current page: 2" at bounding box center [600, 532] width 1092 height 31
click at [138, 535] on link "3" at bounding box center [141, 533] width 18 height 18
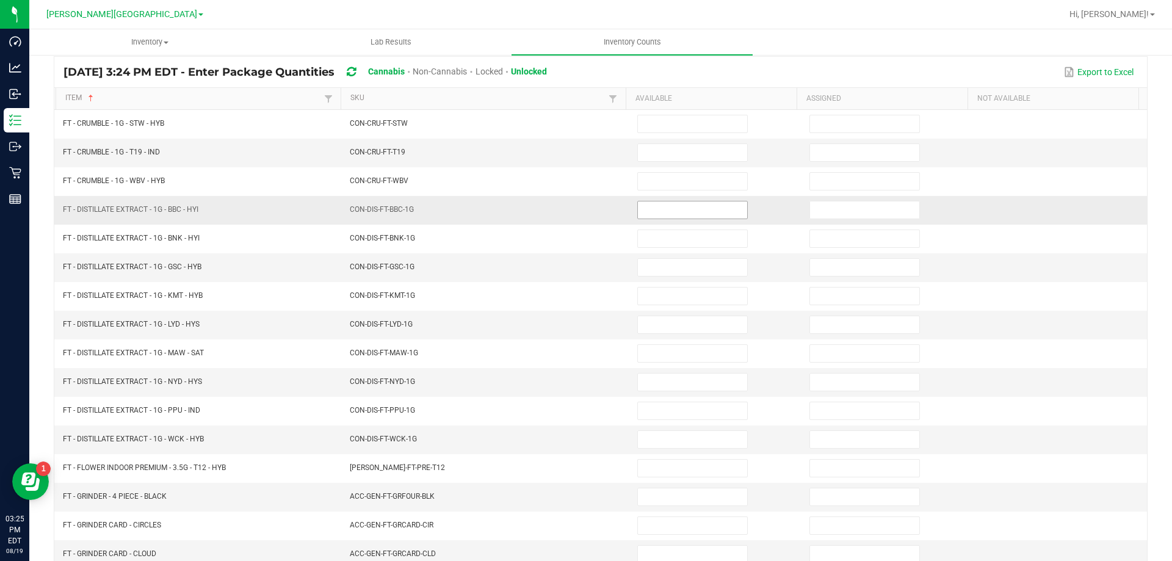
scroll to position [0, 0]
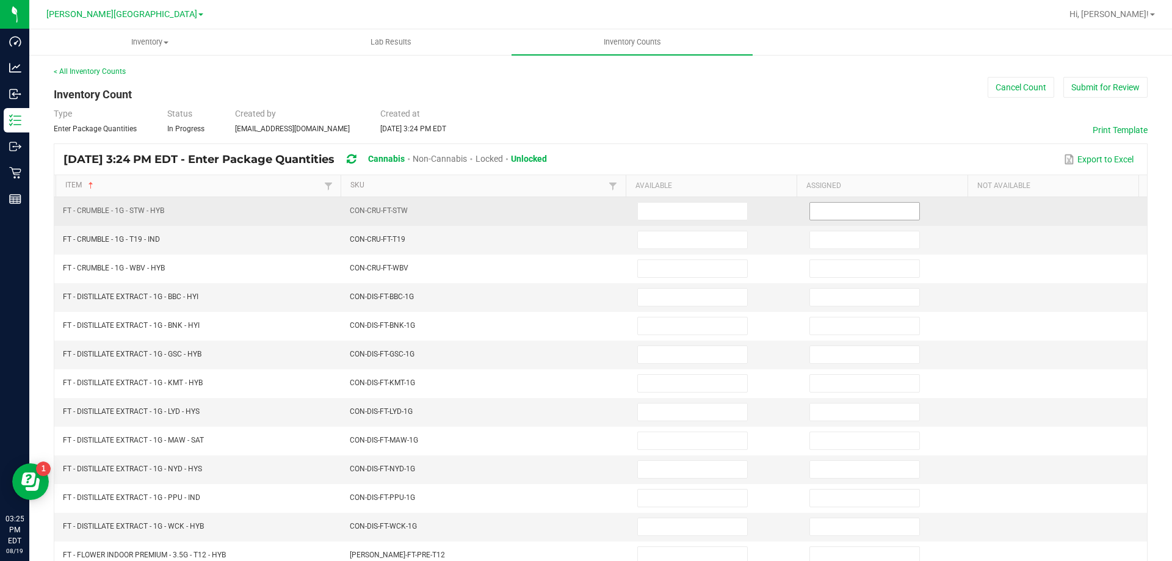
click at [818, 210] on input at bounding box center [864, 211] width 109 height 17
type input "0"
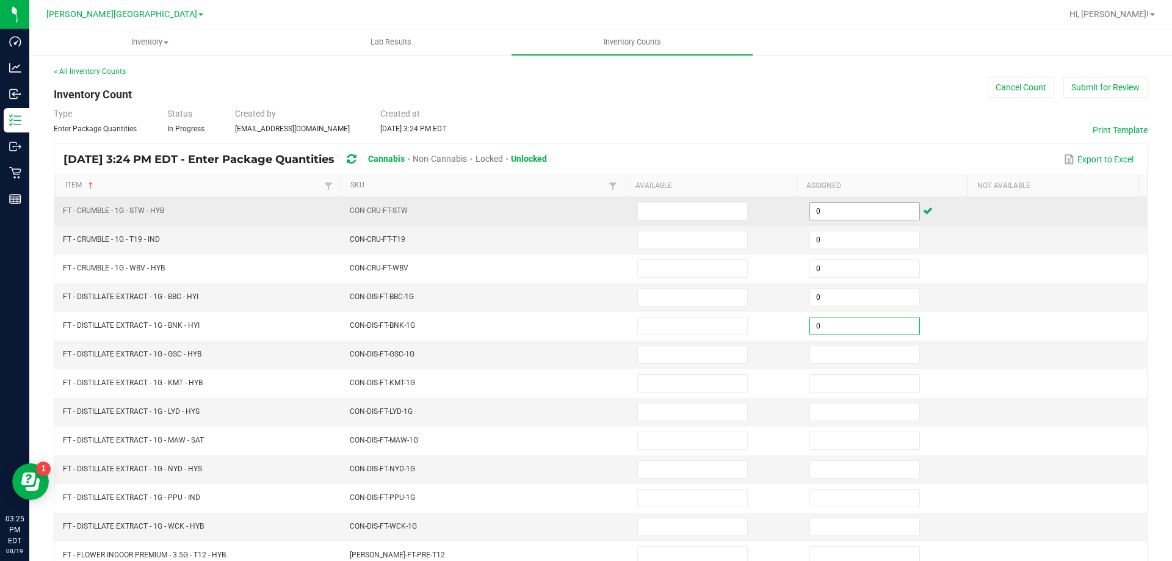
type input "0"
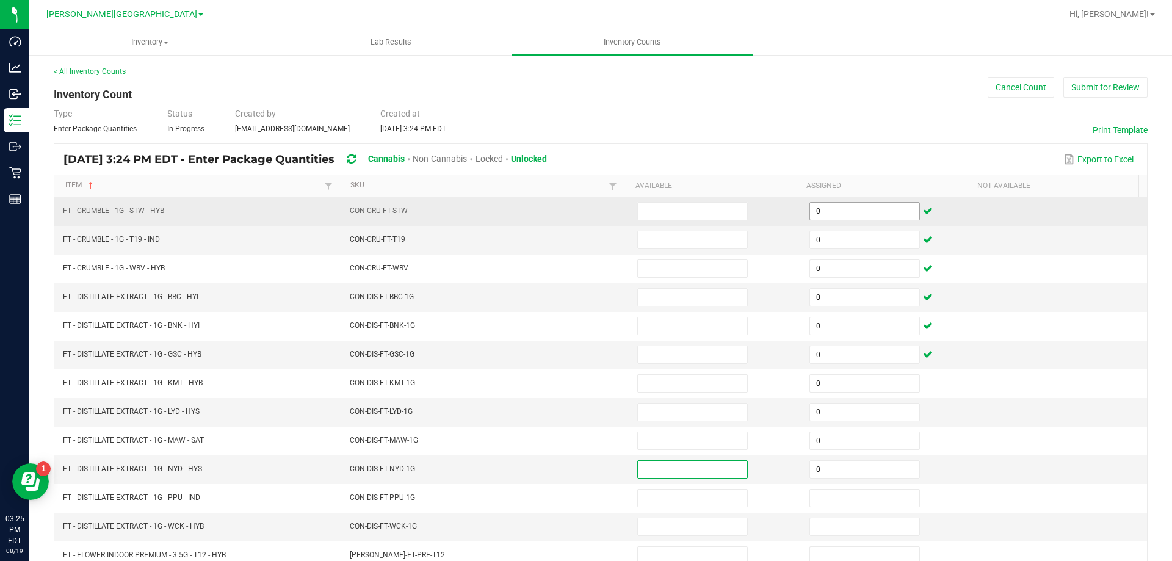
type input "0"
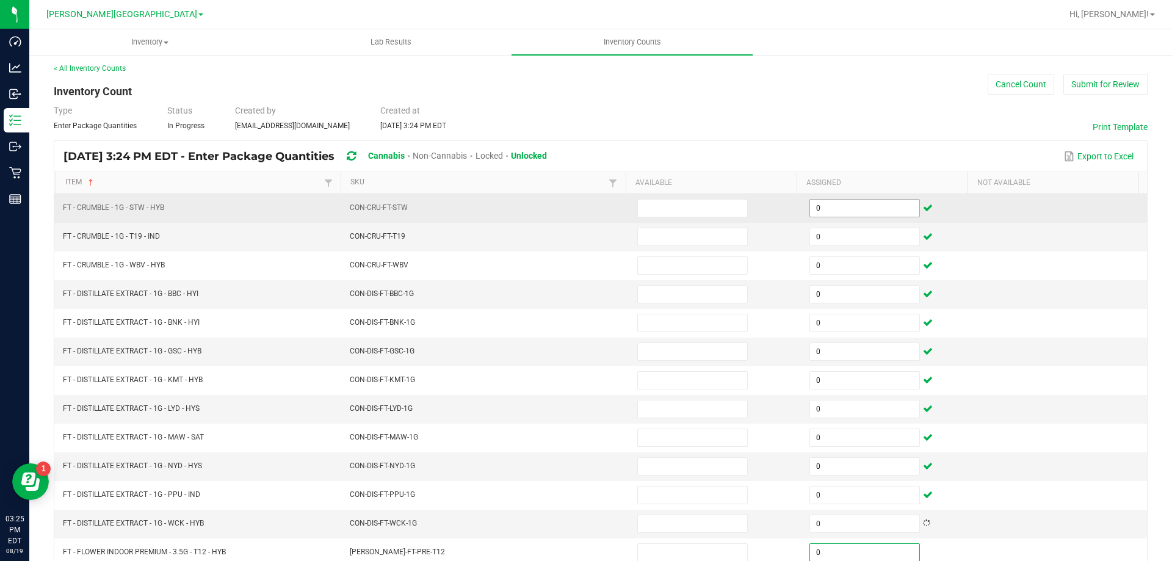
type input "0"
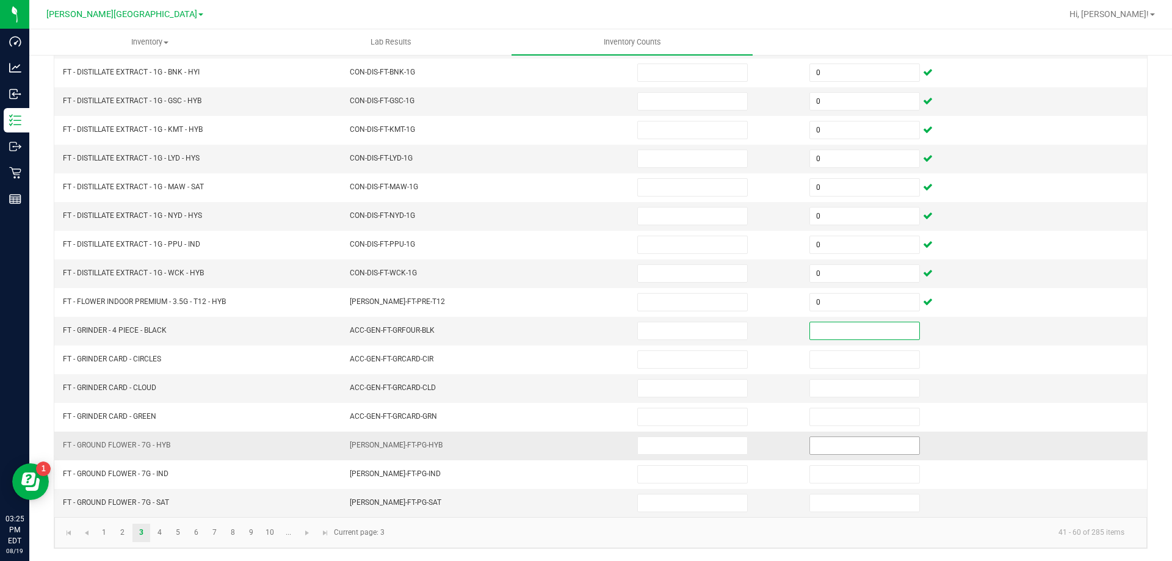
click at [810, 451] on input at bounding box center [864, 445] width 109 height 17
type input "0"
click at [161, 532] on link "4" at bounding box center [160, 533] width 18 height 18
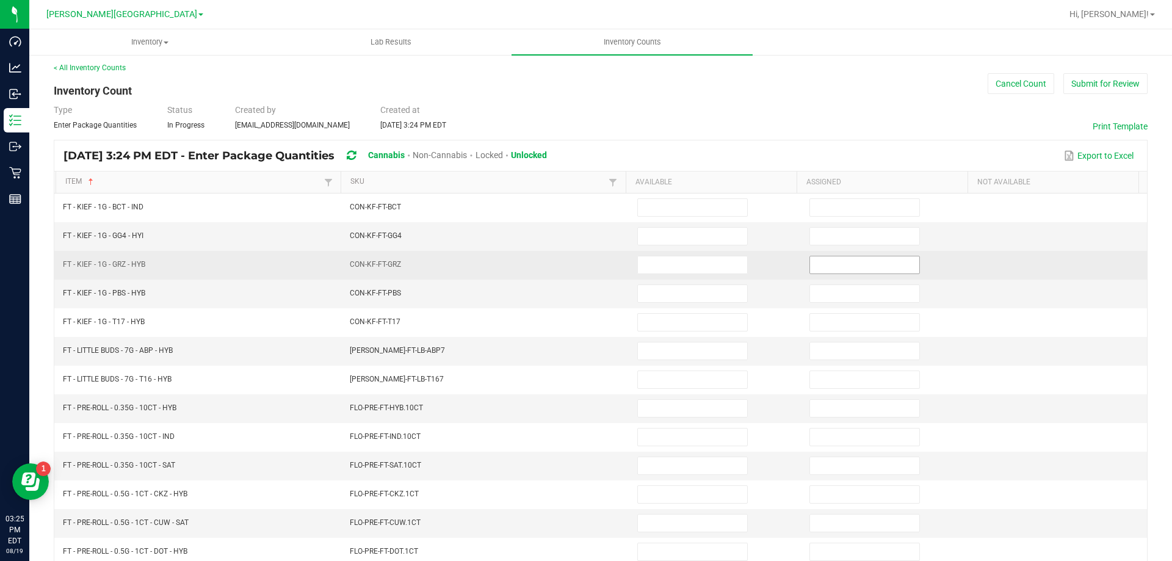
scroll to position [0, 0]
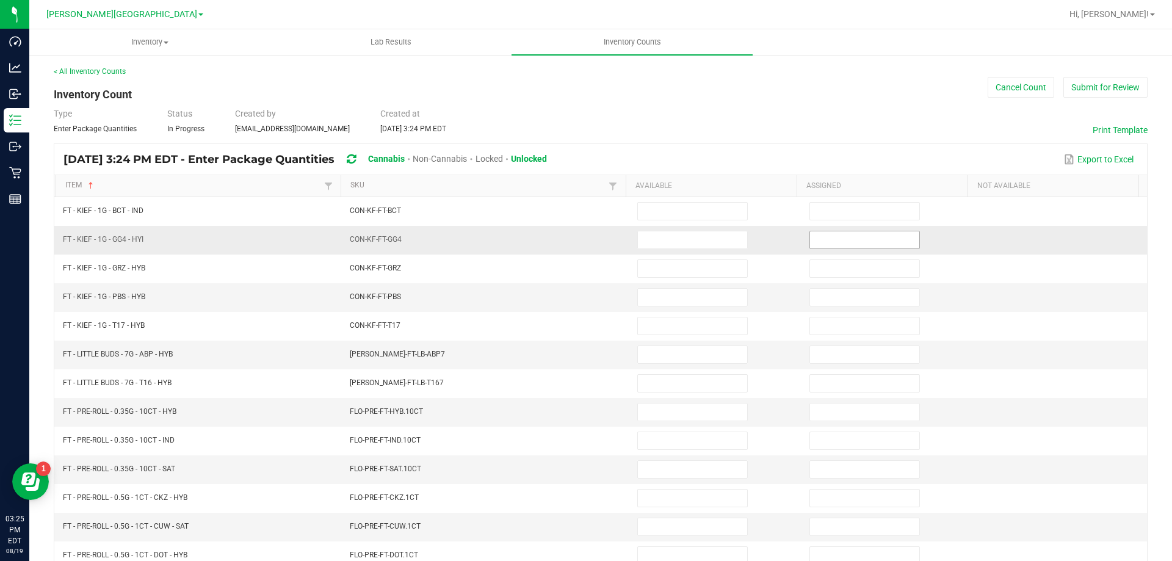
click at [825, 236] on input at bounding box center [864, 239] width 109 height 17
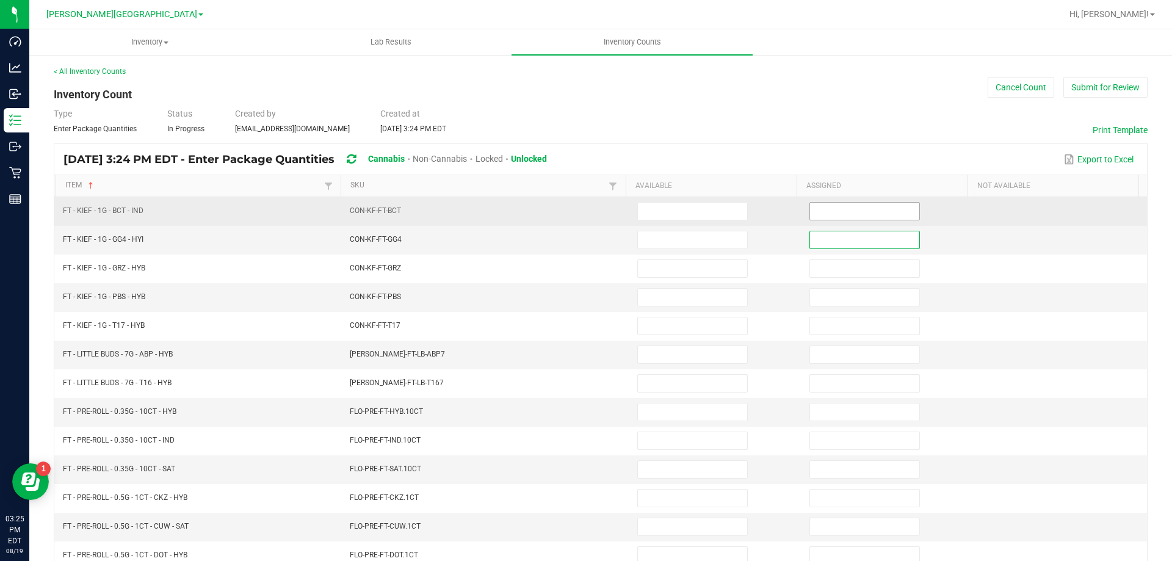
click at [824, 214] on input at bounding box center [864, 211] width 109 height 17
type input "0"
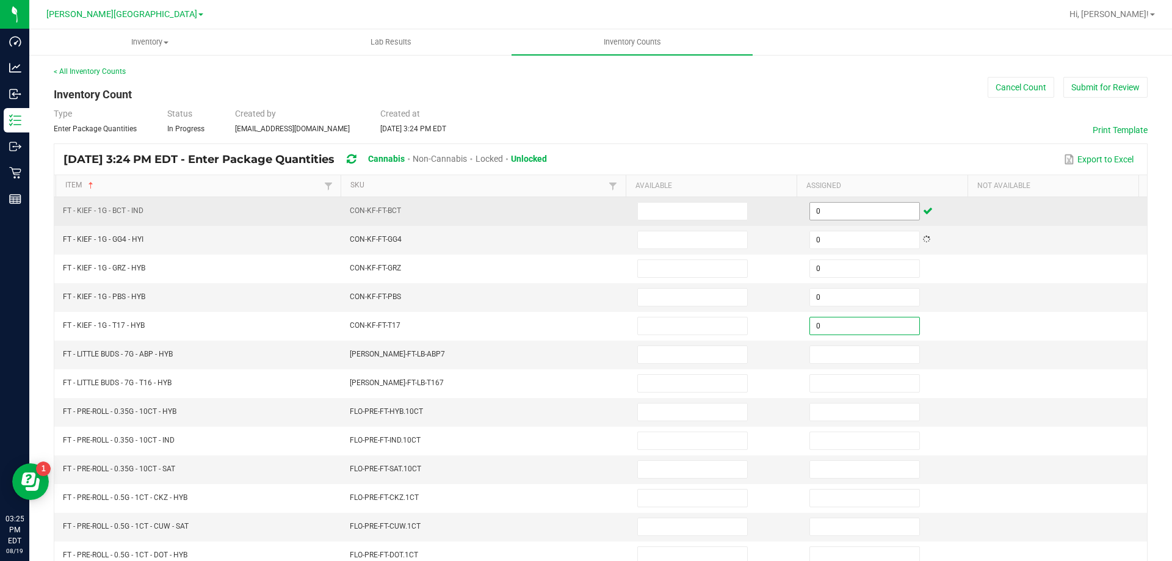
type input "0"
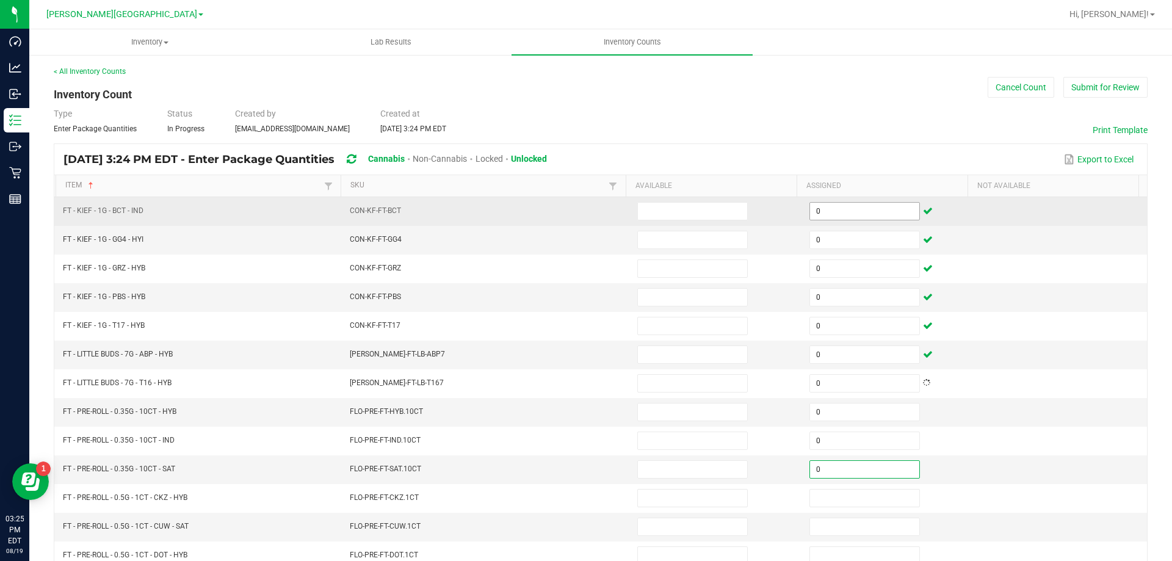
type input "0"
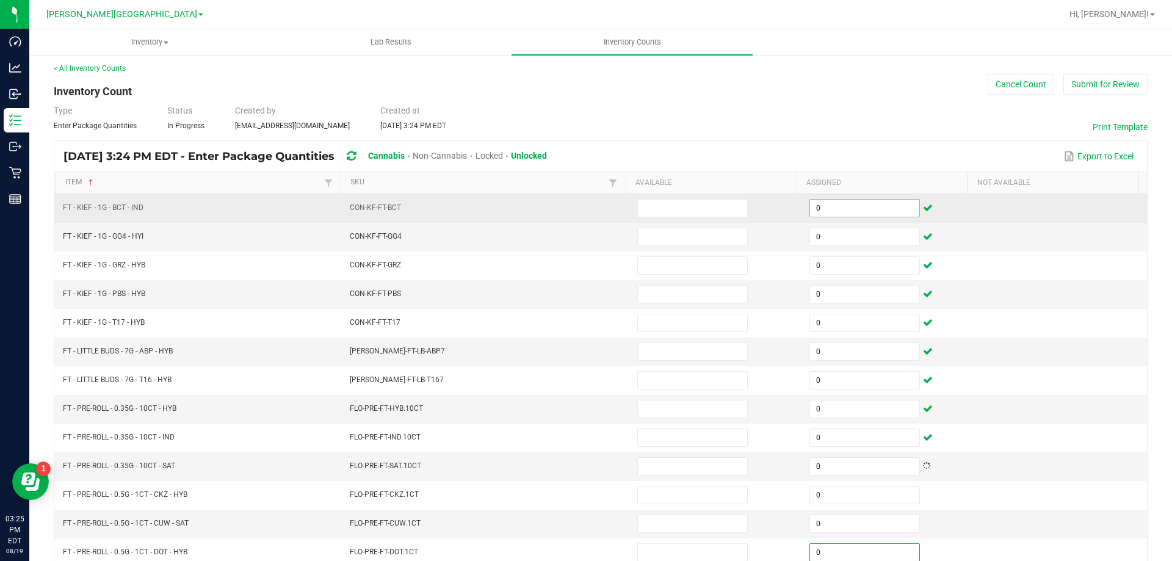
type input "0"
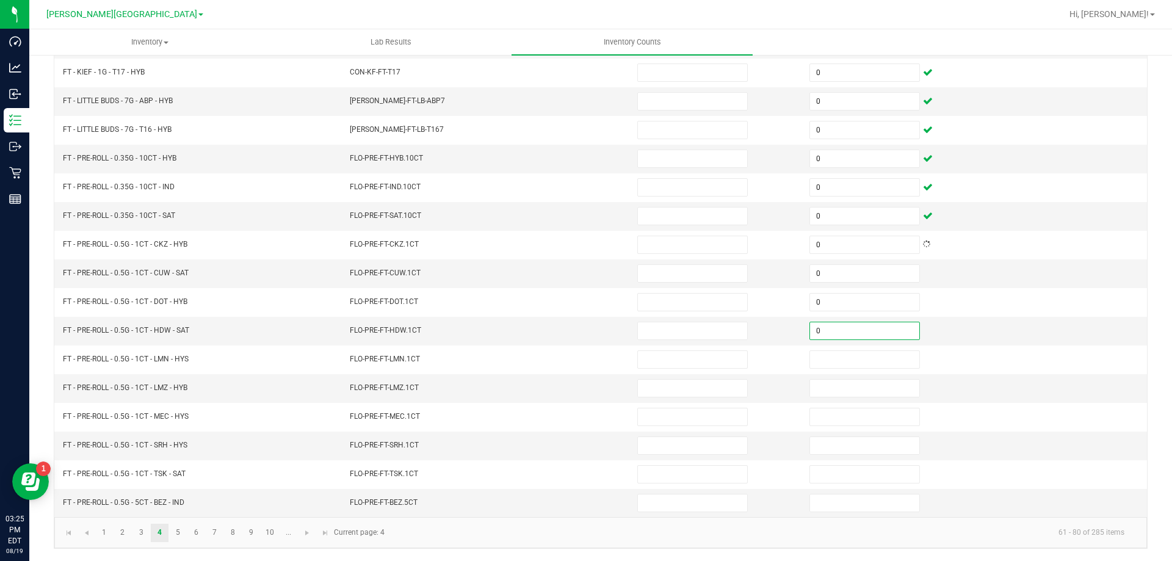
type input "0"
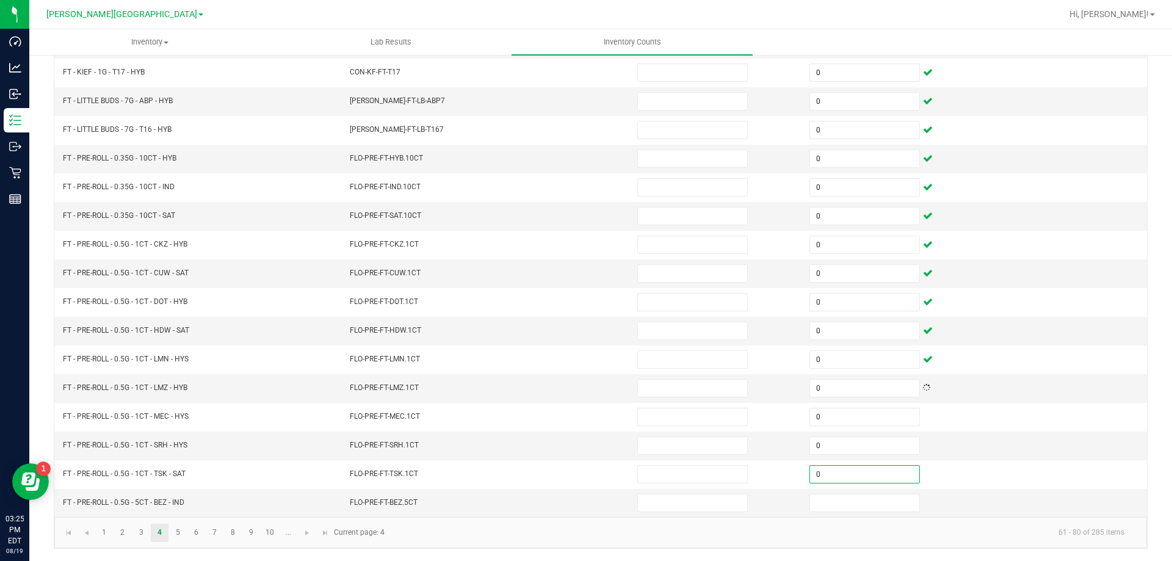
type input "0"
click at [307, 528] on span "Go to the next page" at bounding box center [307, 533] width 10 height 10
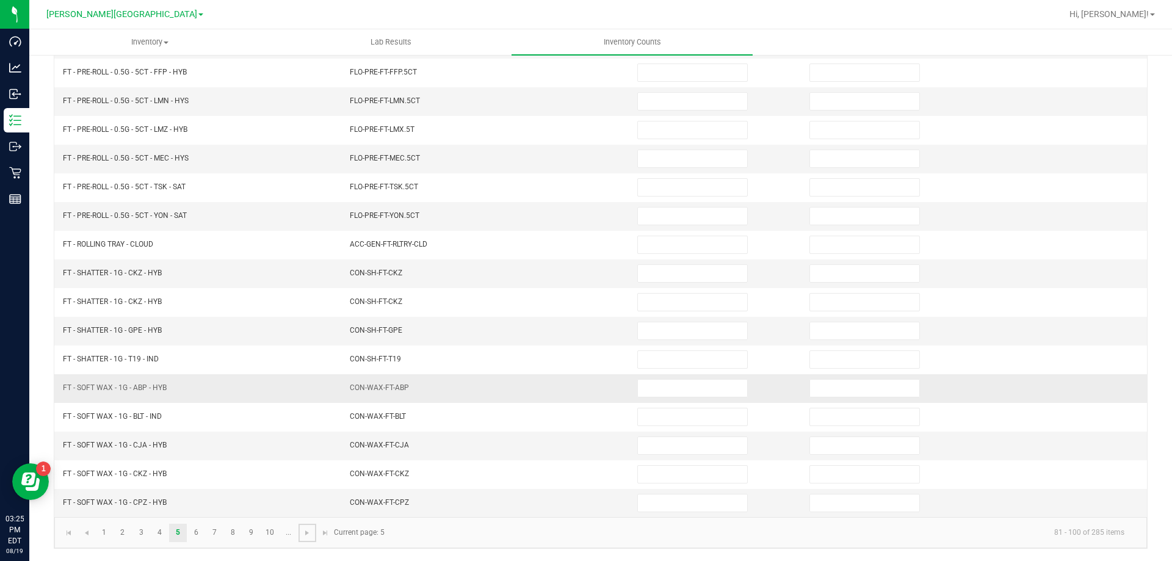
scroll to position [0, 0]
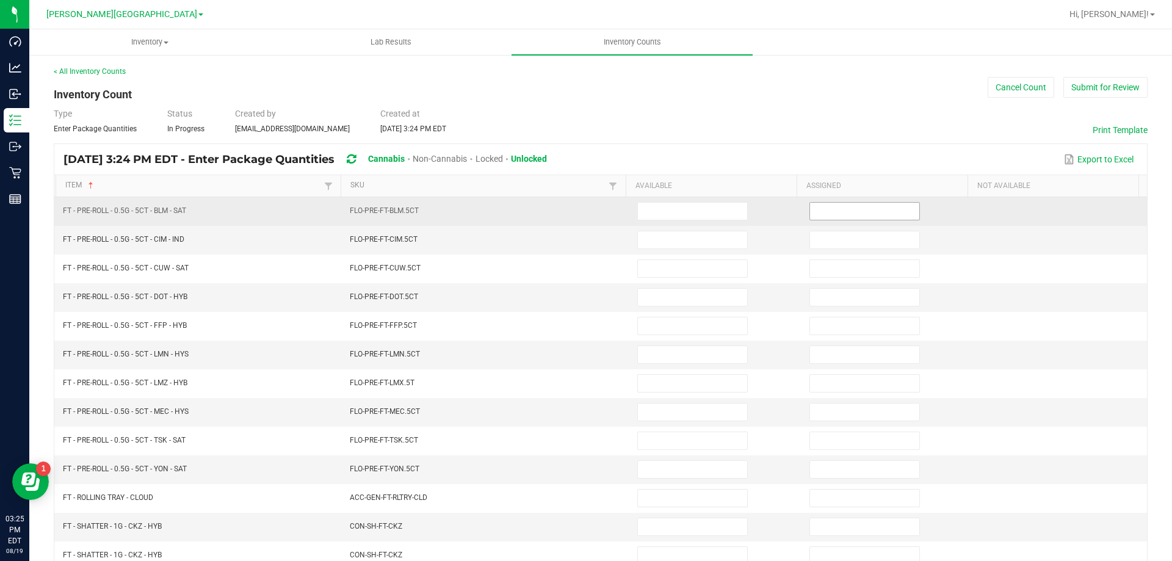
click at [867, 215] on input at bounding box center [864, 211] width 109 height 17
type input "0"
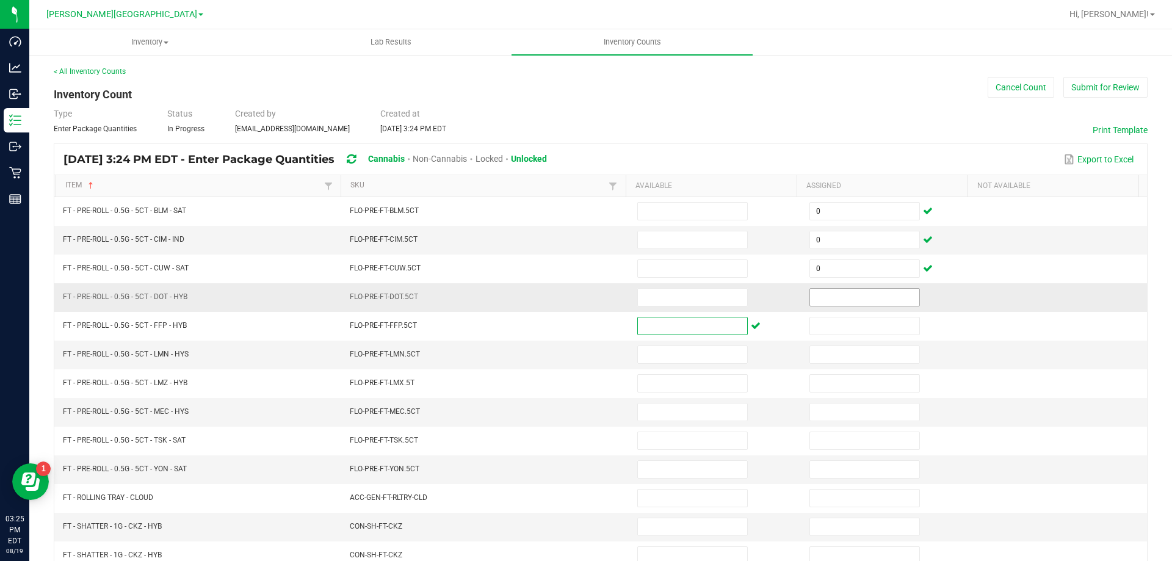
click at [838, 299] on input at bounding box center [864, 297] width 109 height 17
type input "0"
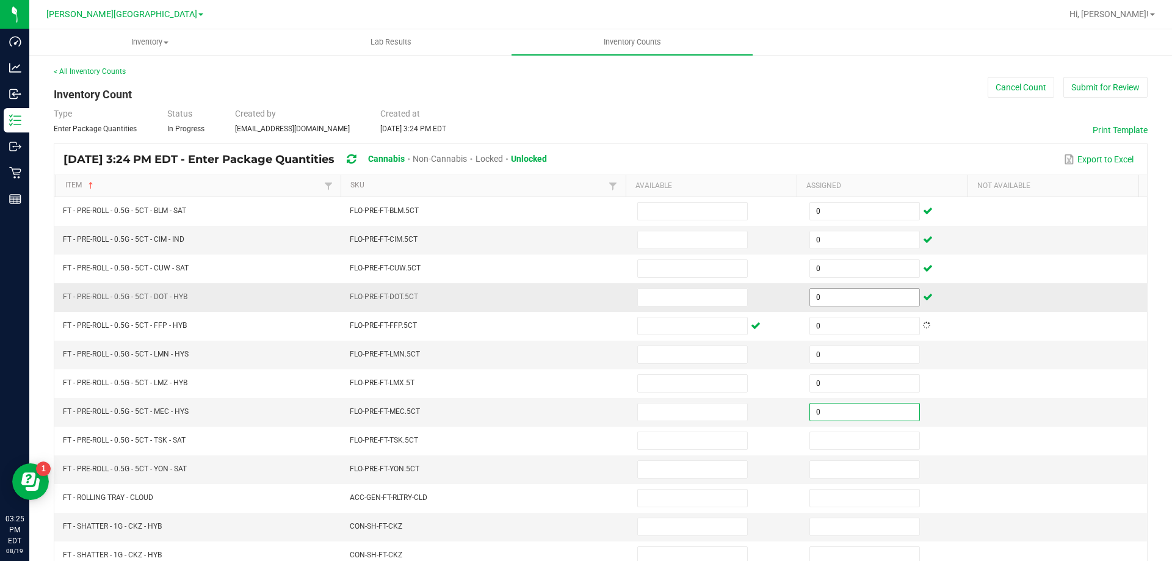
type input "0"
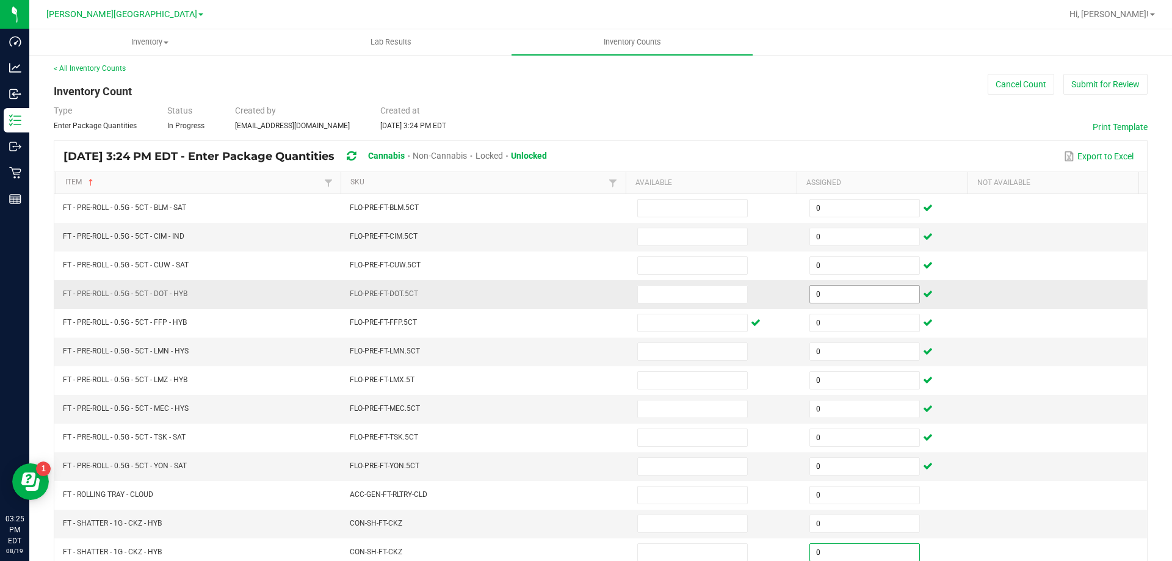
type input "0"
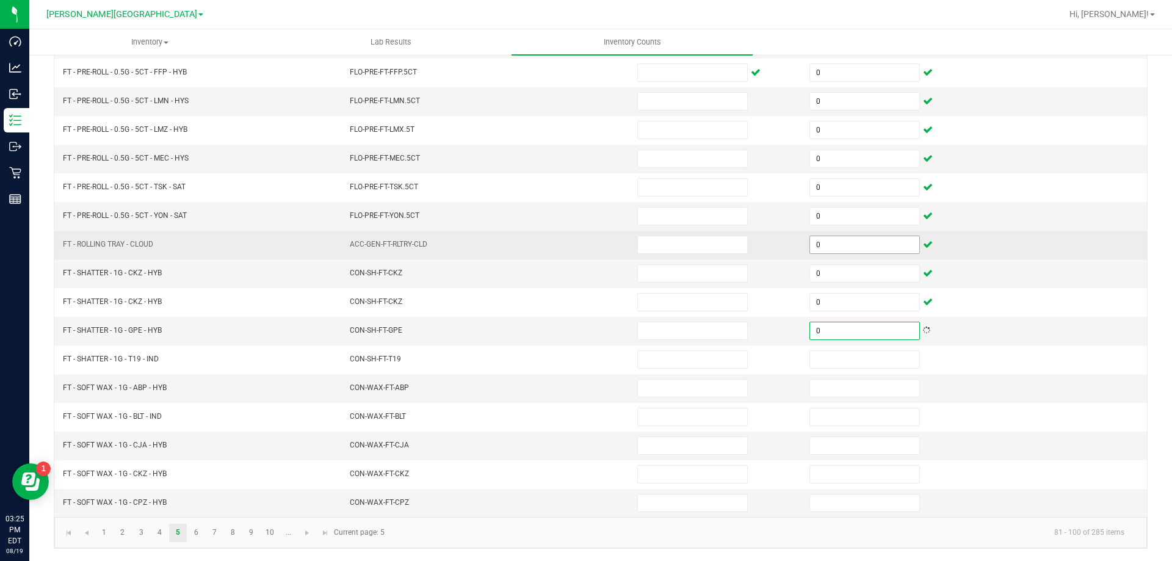
type input "0"
click at [852, 240] on input "0" at bounding box center [864, 244] width 109 height 17
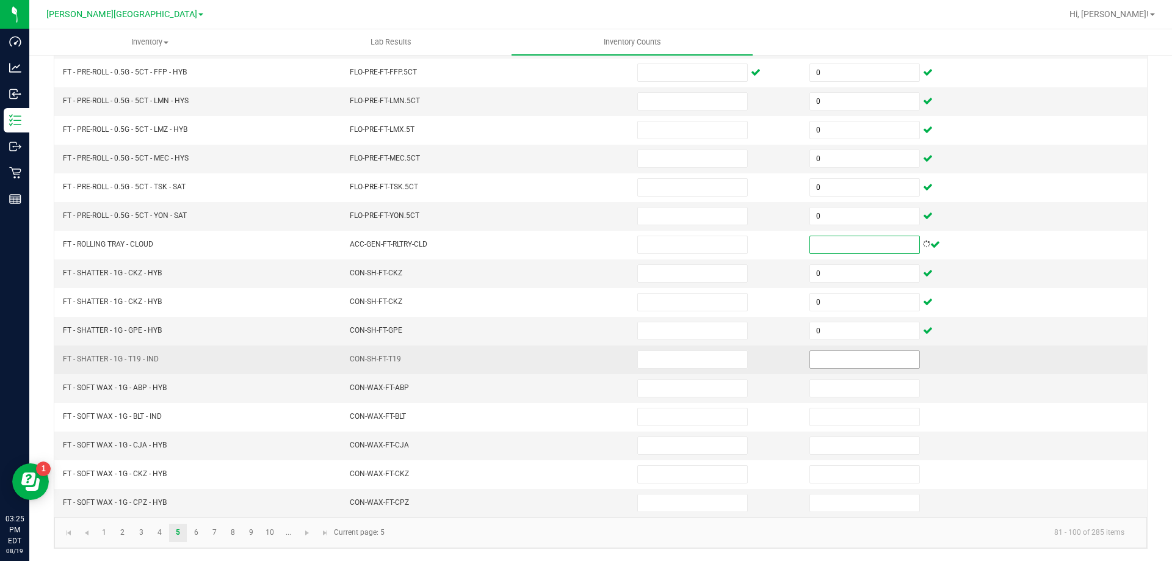
click at [826, 352] on input at bounding box center [864, 359] width 109 height 17
type input "0"
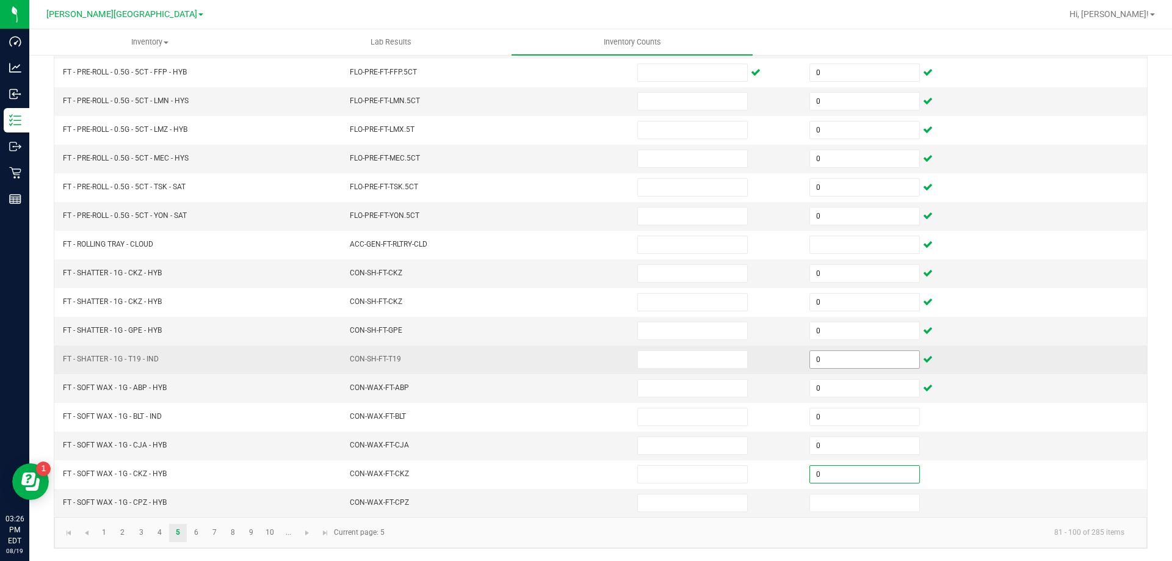
type input "0"
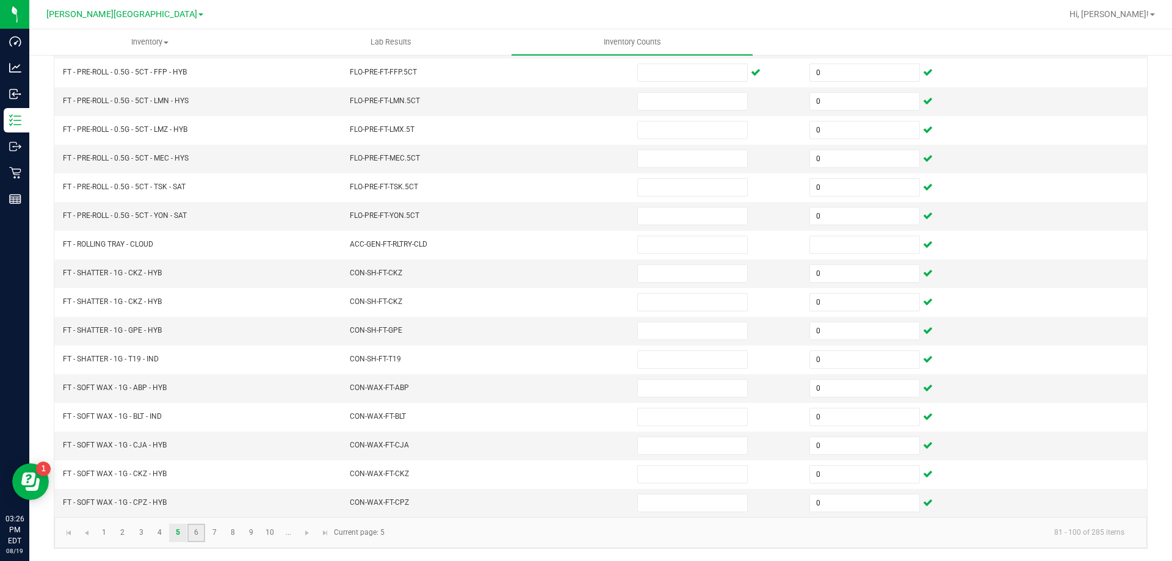
click at [201, 536] on link "6" at bounding box center [196, 533] width 18 height 18
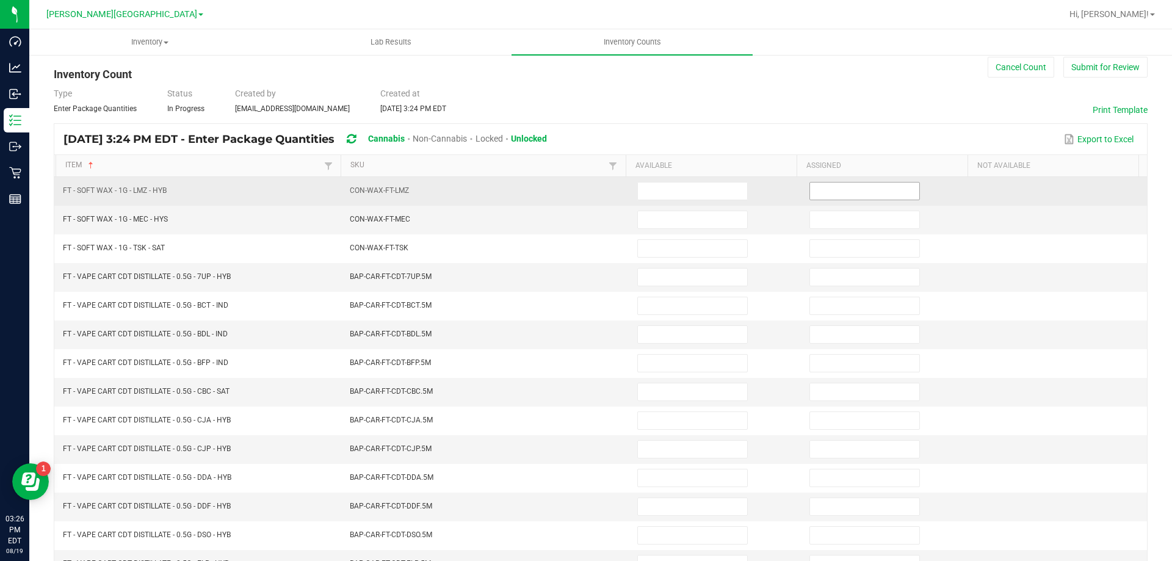
scroll to position [0, 0]
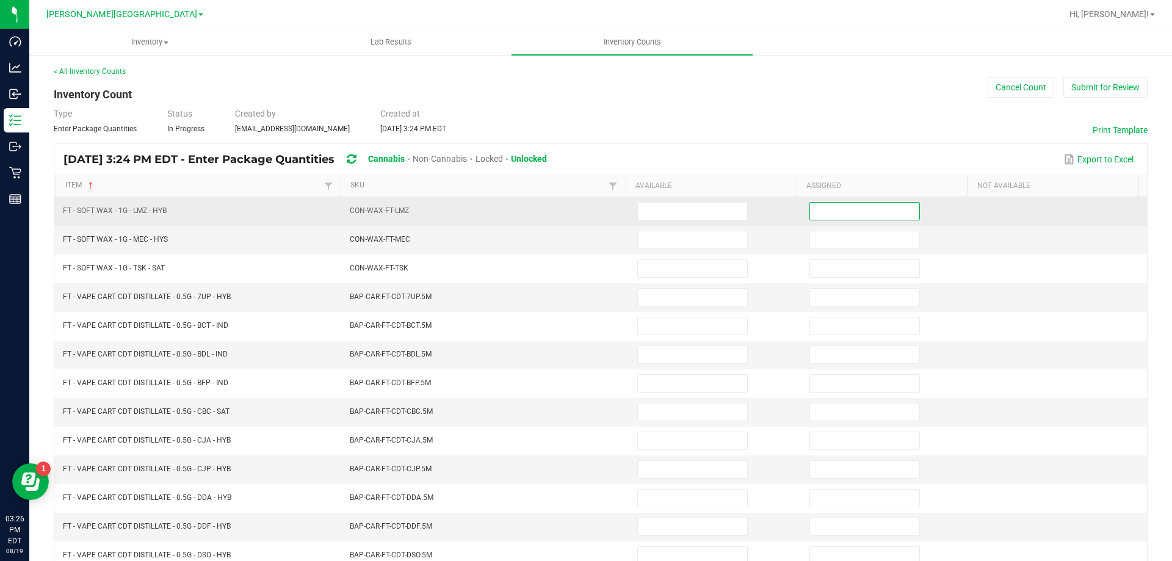
click at [824, 209] on input at bounding box center [864, 211] width 109 height 17
type input "0"
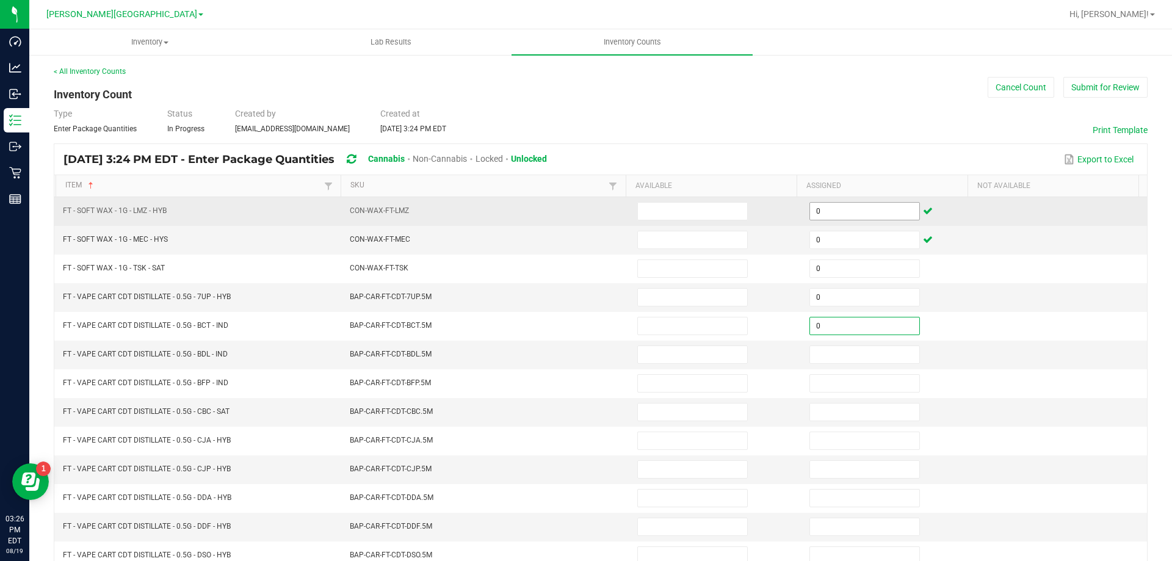
type input "0"
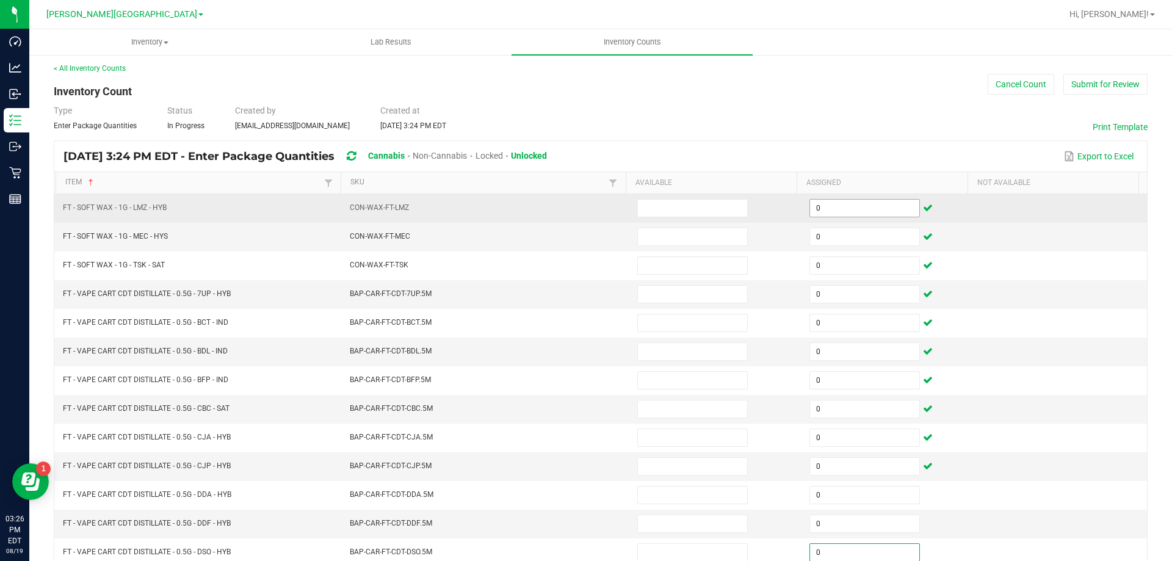
scroll to position [253, 0]
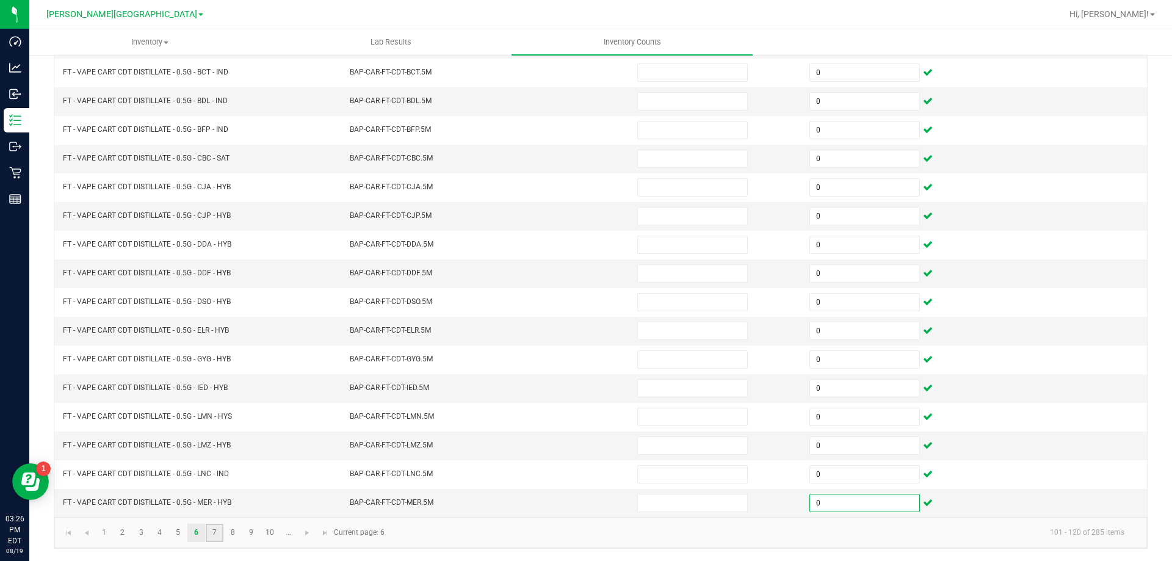
click at [214, 535] on link "7" at bounding box center [215, 533] width 18 height 18
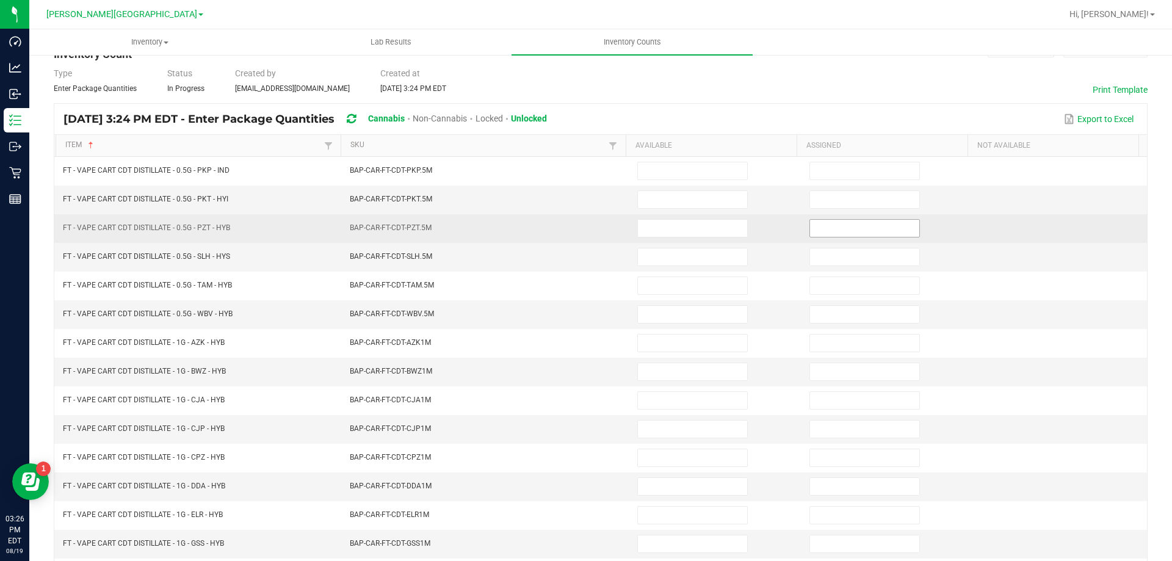
scroll to position [9, 0]
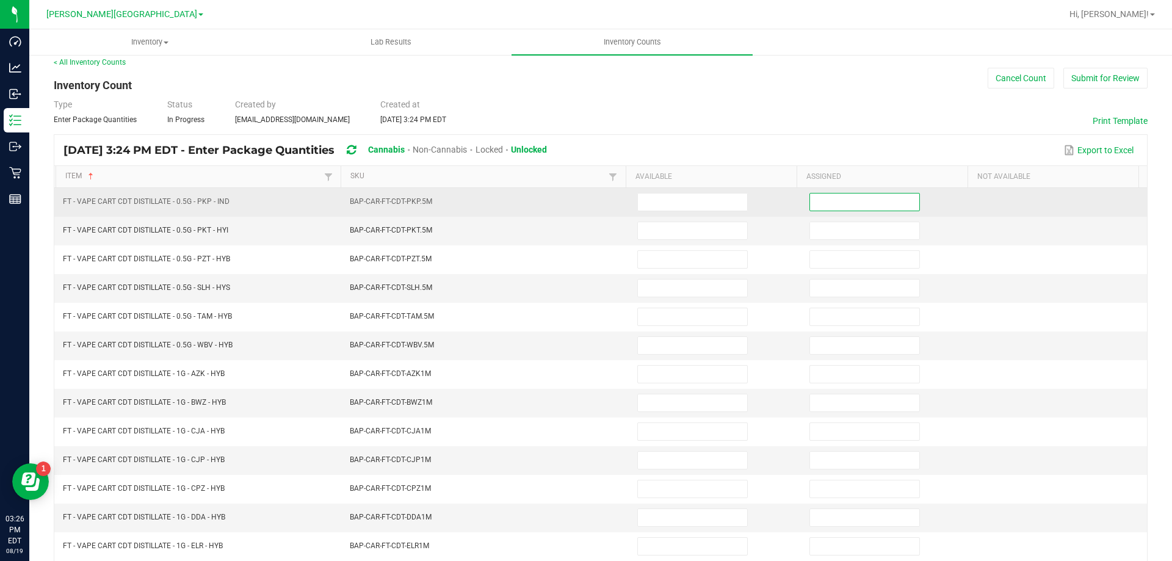
click at [828, 207] on input at bounding box center [864, 201] width 109 height 17
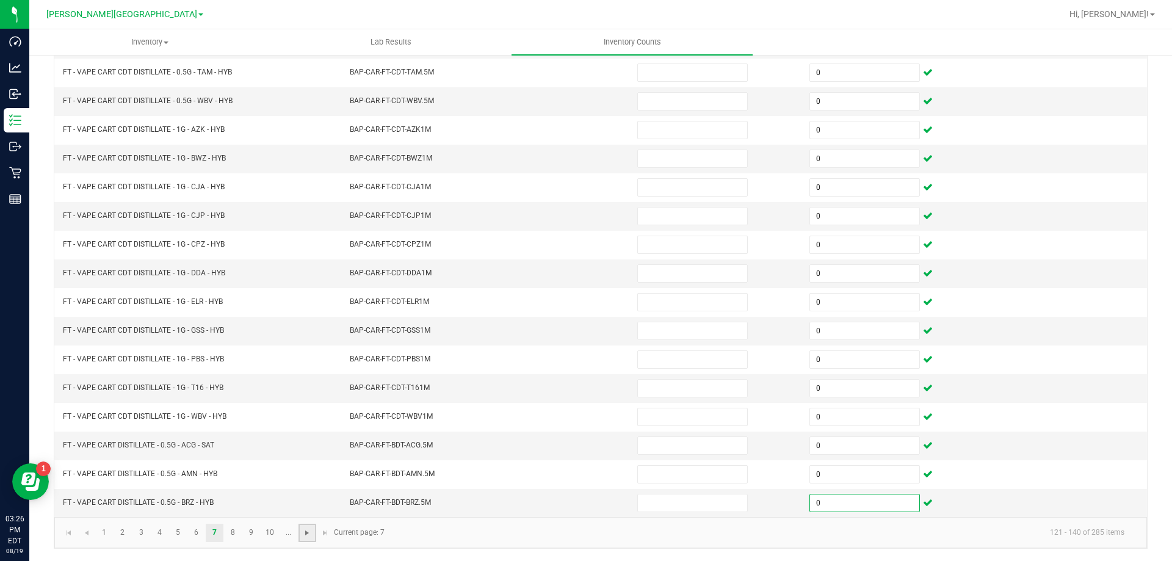
click at [307, 533] on span "Go to the next page" at bounding box center [307, 533] width 10 height 10
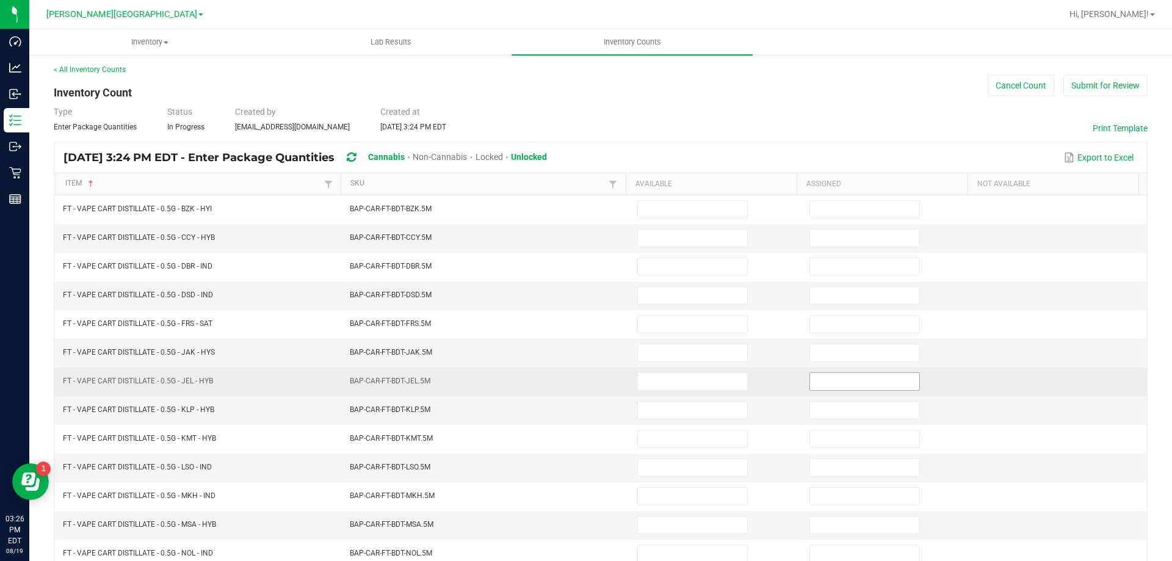
scroll to position [0, 0]
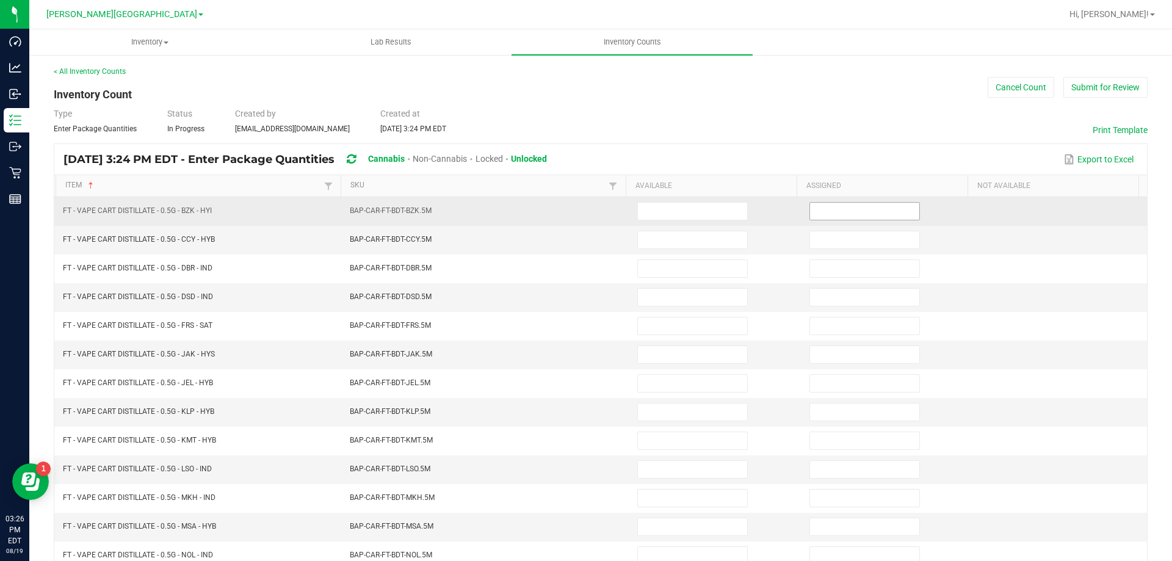
click at [868, 213] on input at bounding box center [864, 211] width 109 height 17
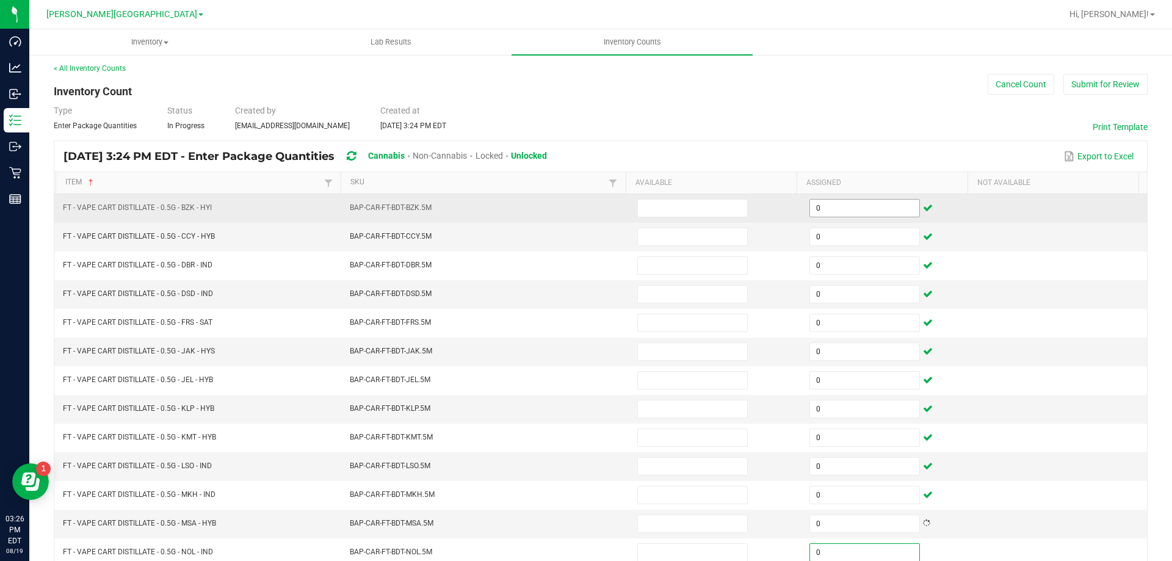
scroll to position [253, 0]
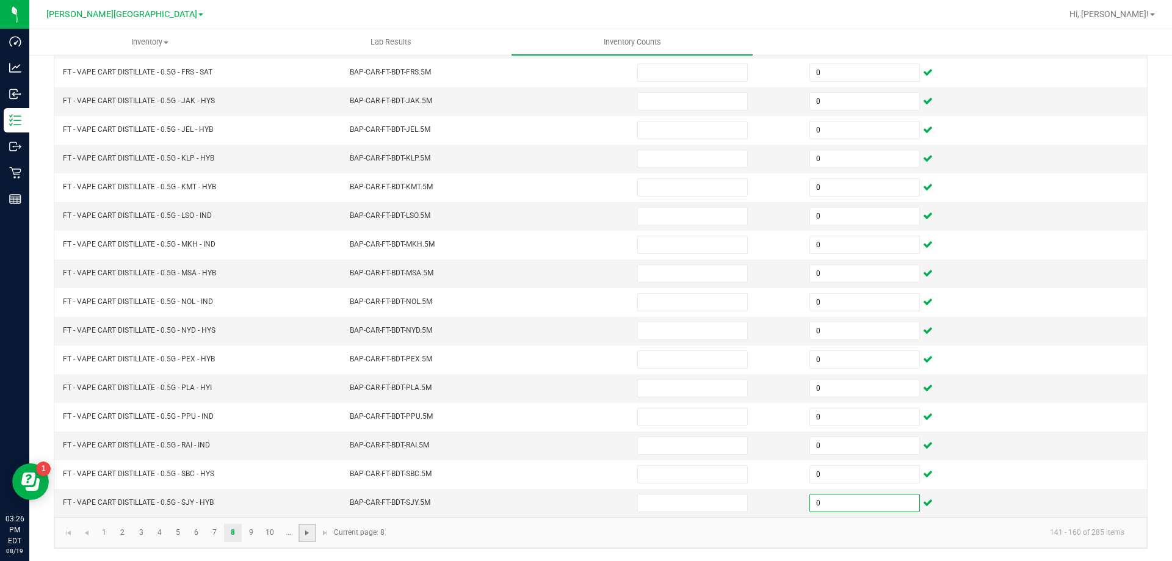
click at [308, 535] on span "Go to the next page" at bounding box center [307, 533] width 10 height 10
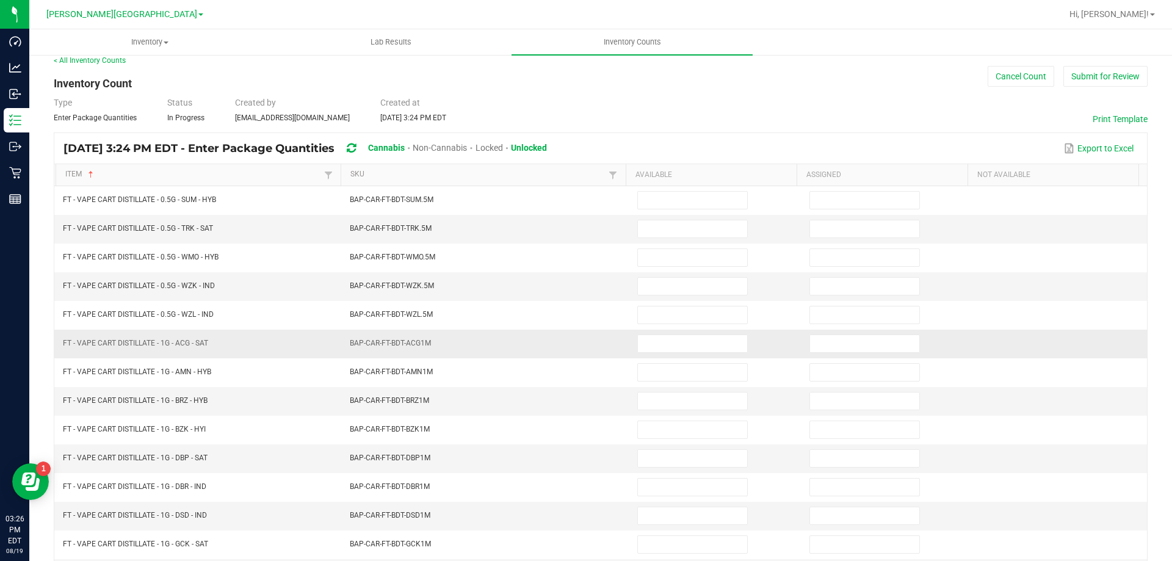
scroll to position [0, 0]
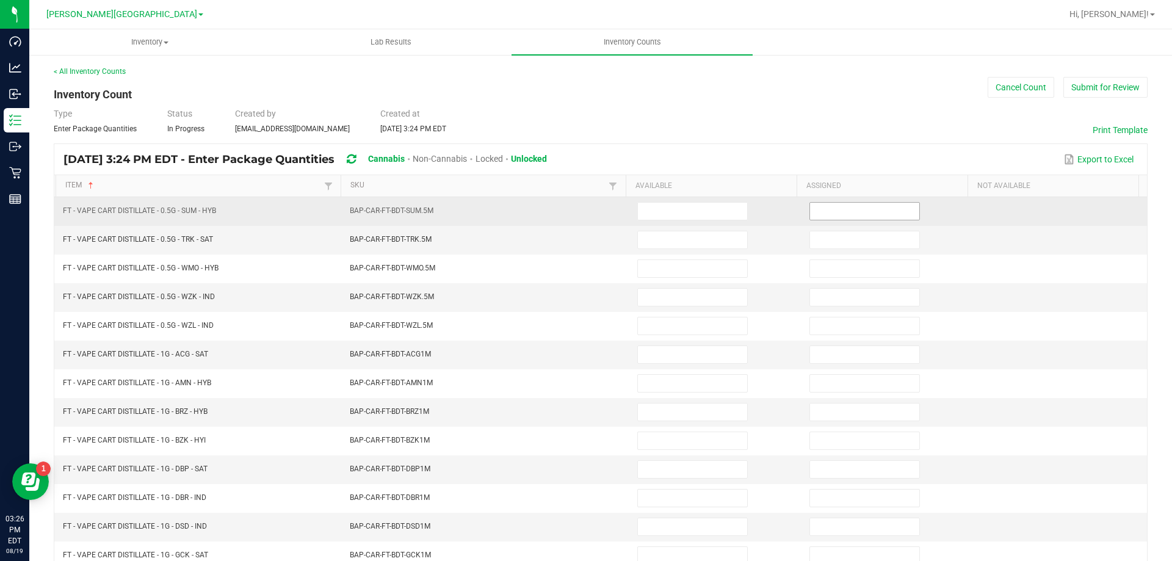
click at [837, 220] on span at bounding box center [864, 211] width 110 height 18
click at [828, 215] on input at bounding box center [864, 211] width 109 height 17
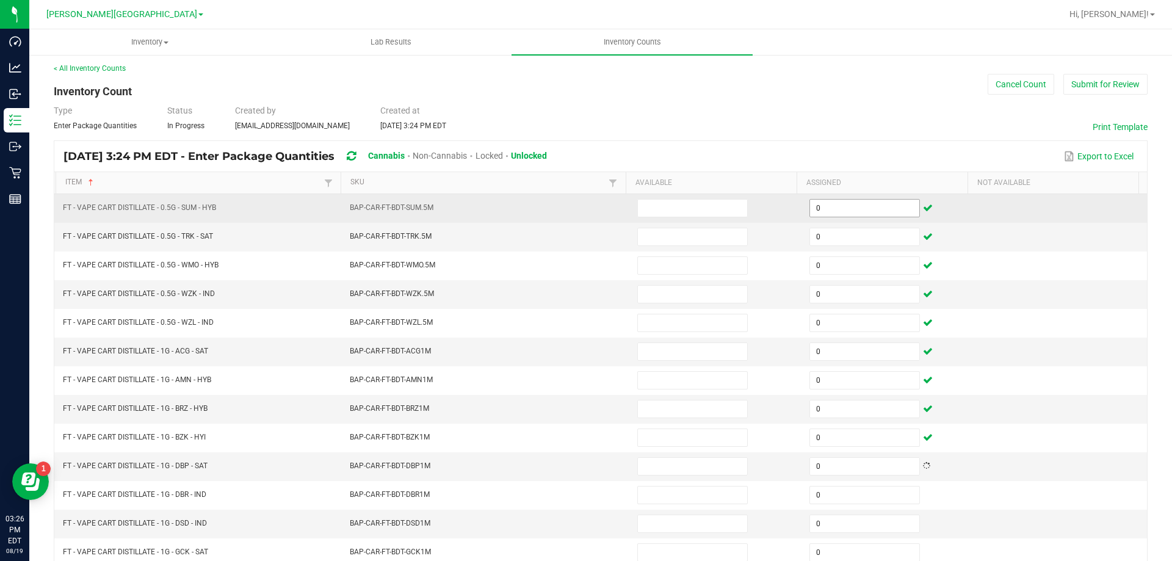
scroll to position [253, 0]
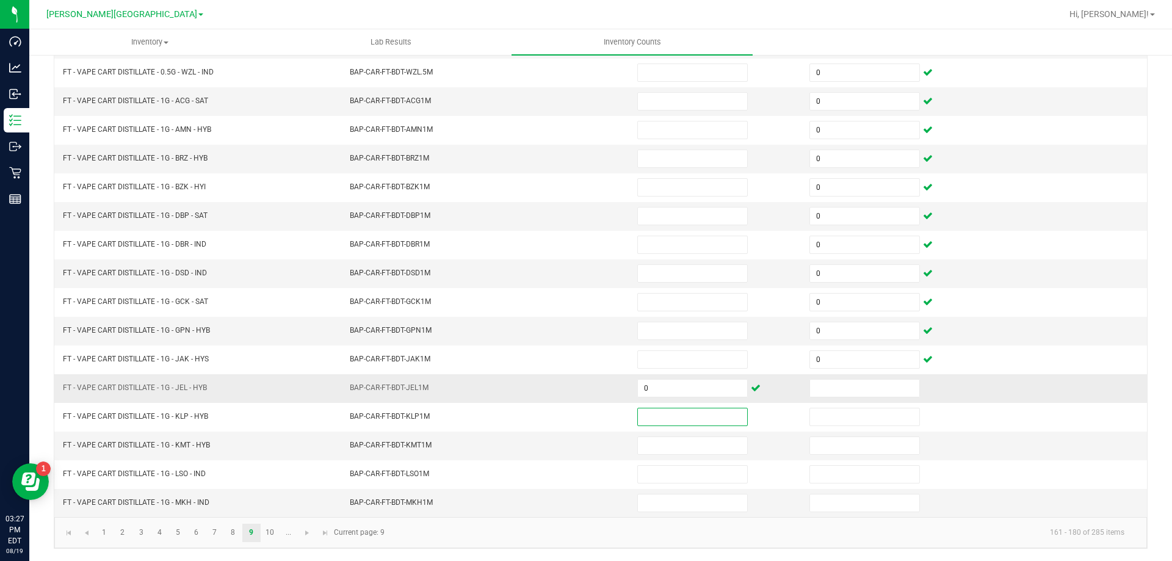
click at [712, 400] on td "0" at bounding box center [716, 388] width 172 height 29
click at [705, 394] on input "0" at bounding box center [692, 388] width 109 height 17
click at [305, 535] on span "Go to the next page" at bounding box center [307, 533] width 10 height 10
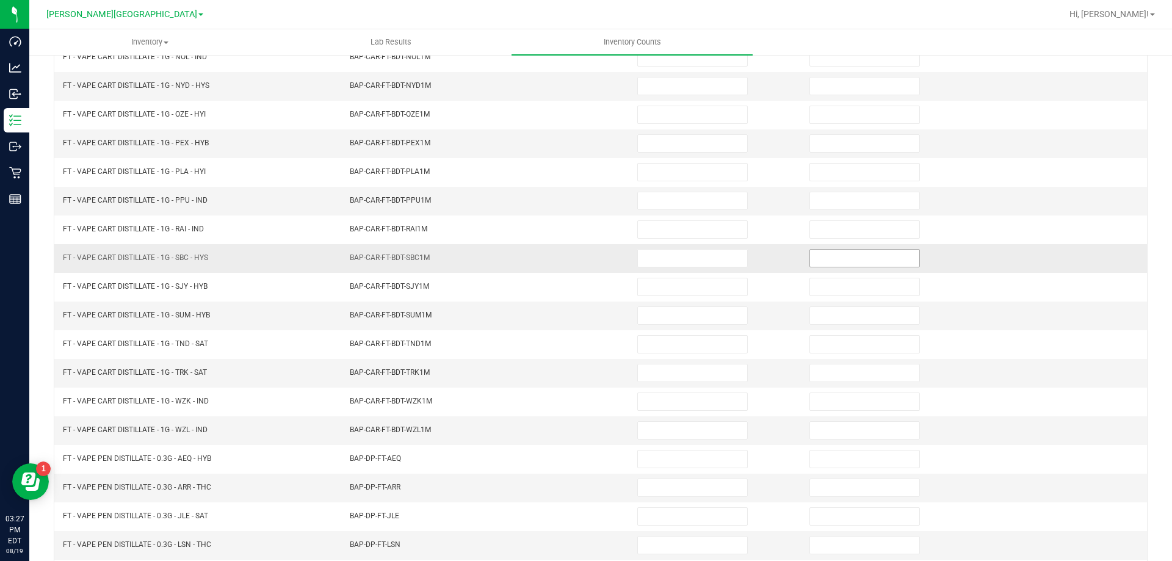
scroll to position [0, 0]
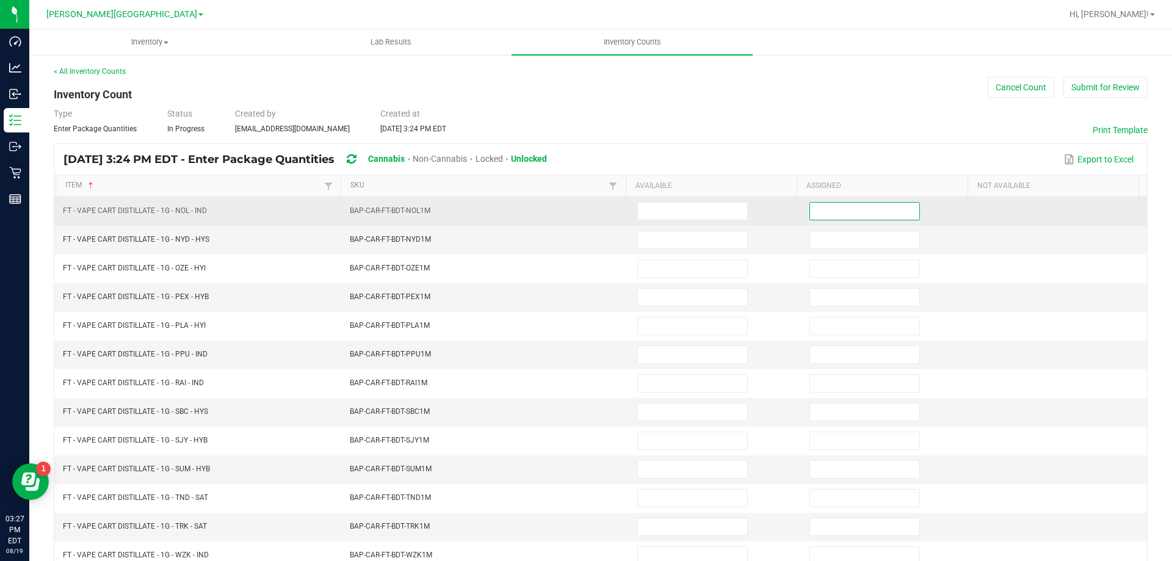
click at [840, 207] on input at bounding box center [864, 211] width 109 height 17
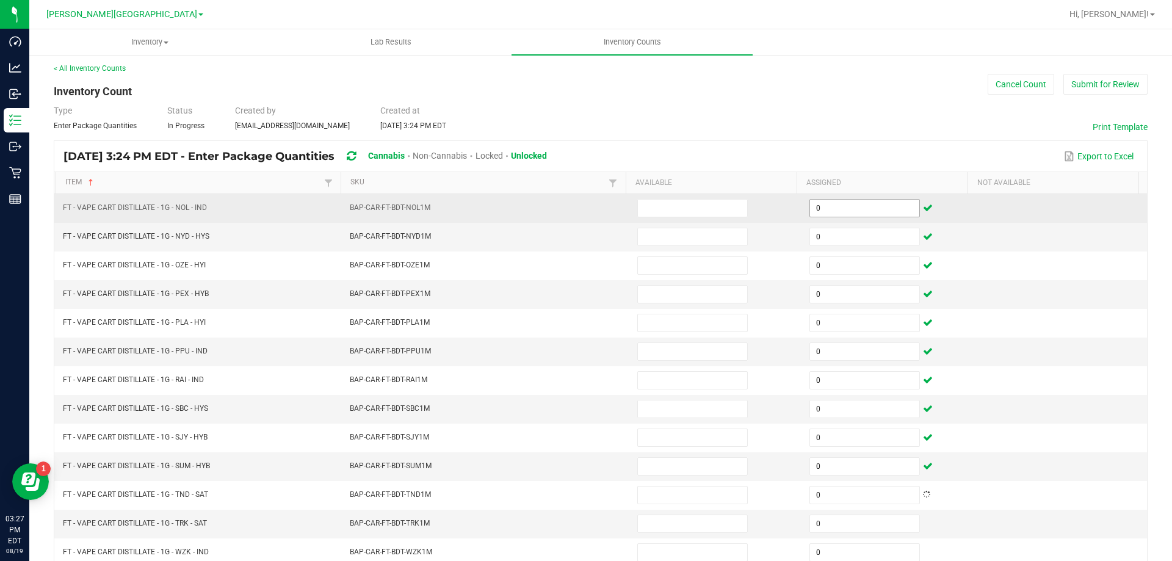
scroll to position [253, 0]
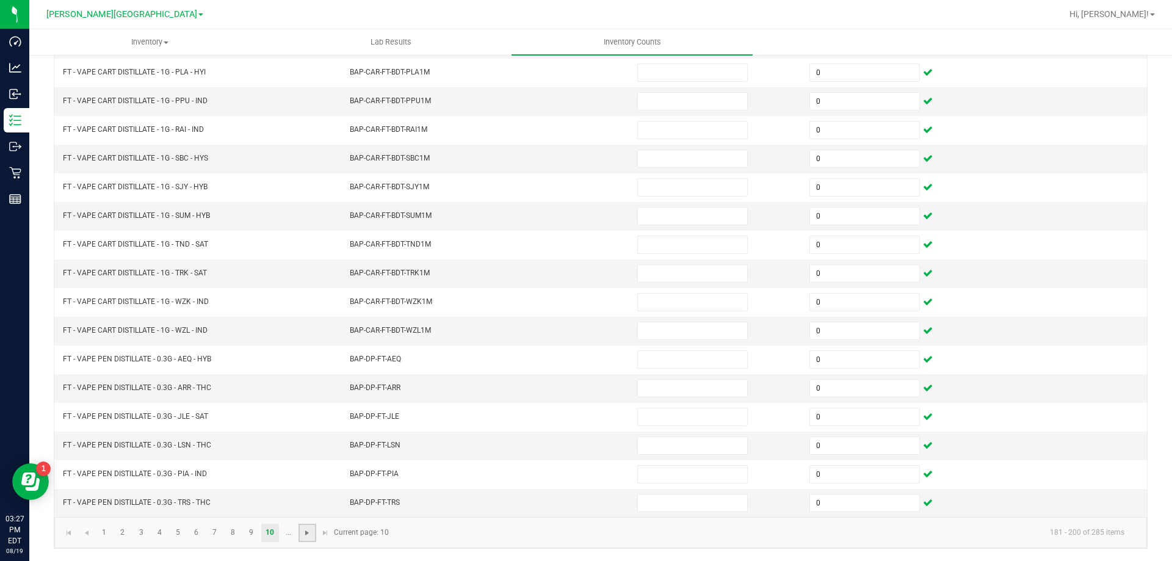
click at [304, 536] on span "Go to the next page" at bounding box center [307, 533] width 10 height 10
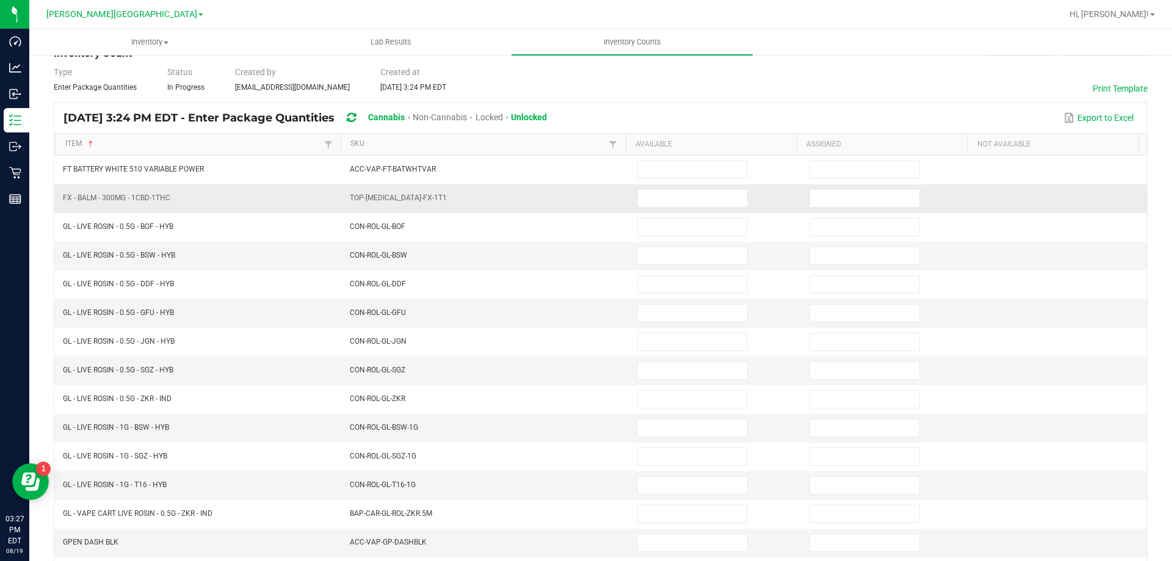
scroll to position [0, 0]
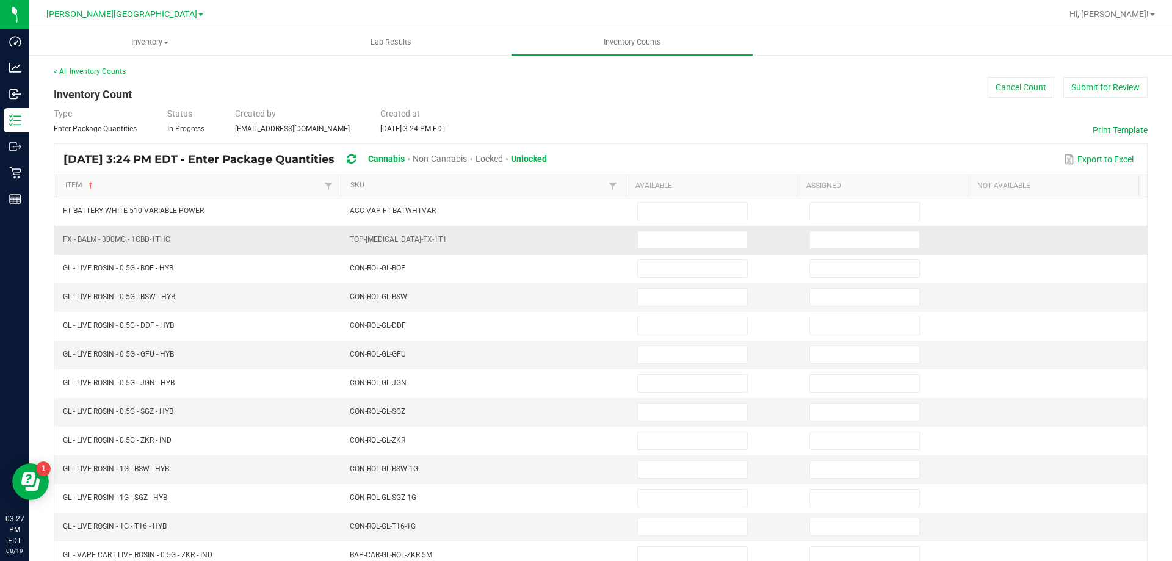
click at [813, 251] on td at bounding box center [888, 240] width 172 height 29
click at [813, 245] on input at bounding box center [864, 239] width 109 height 17
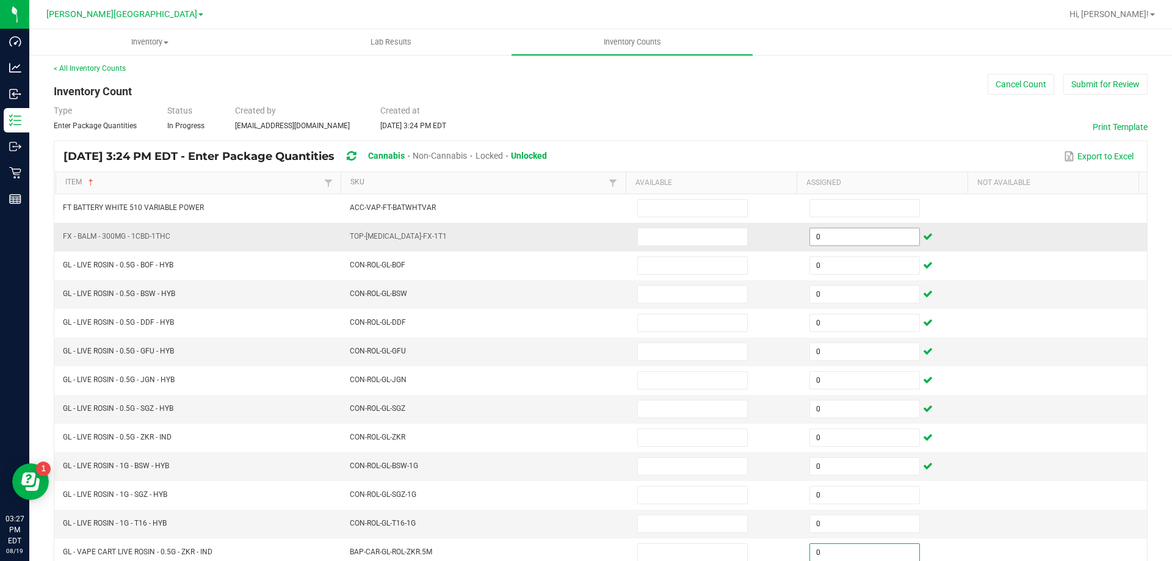
scroll to position [253, 0]
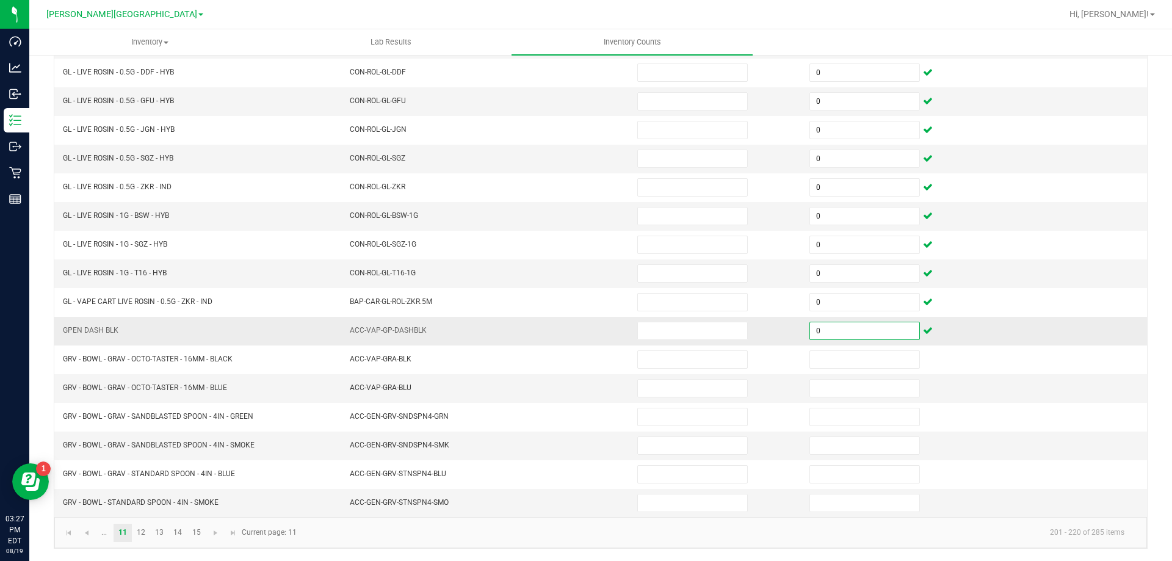
click at [880, 328] on input "0" at bounding box center [864, 330] width 109 height 17
click at [214, 533] on span "Go to the next page" at bounding box center [216, 533] width 10 height 10
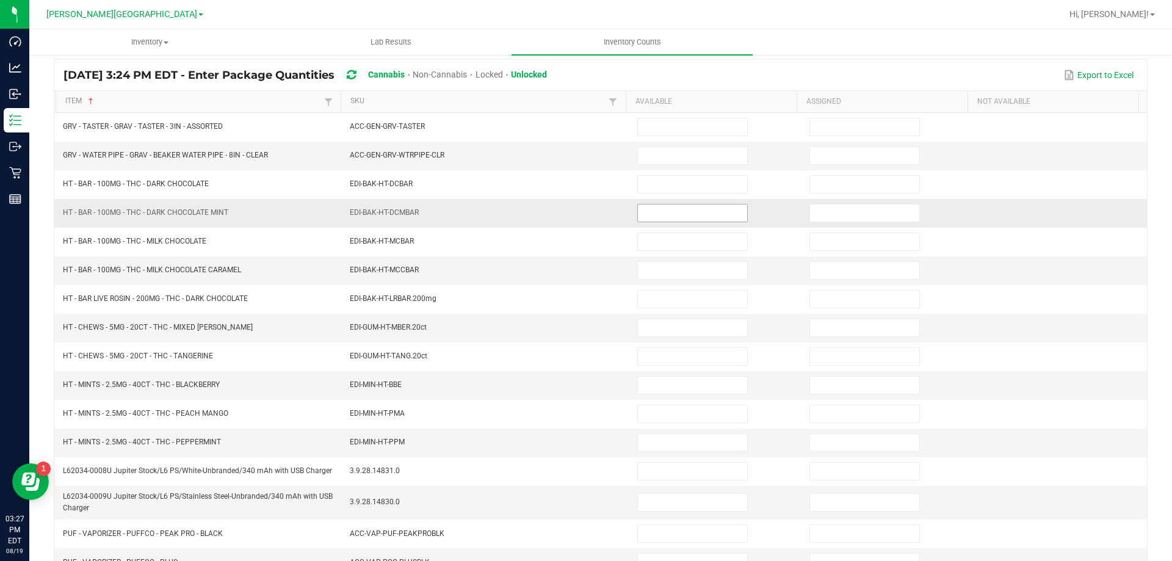
scroll to position [70, 0]
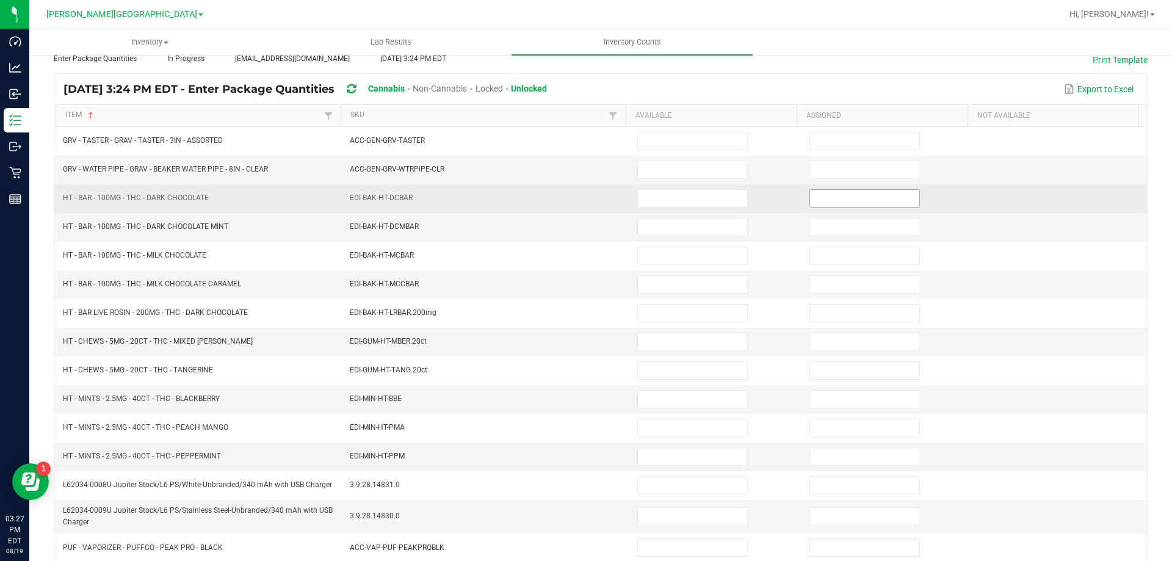
click at [815, 201] on input at bounding box center [864, 198] width 109 height 17
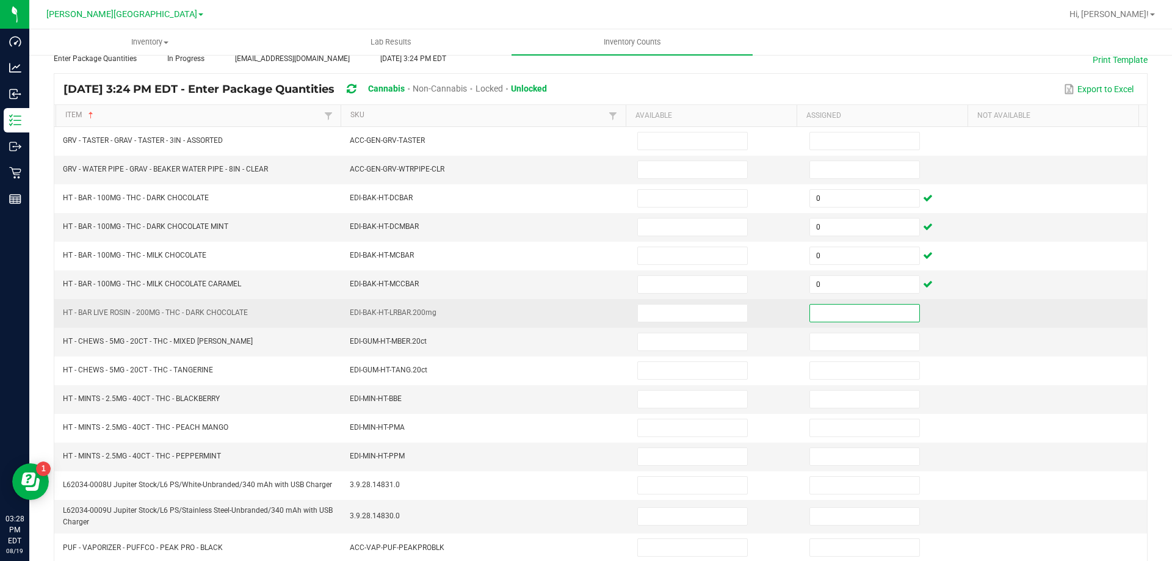
click at [834, 305] on input at bounding box center [864, 313] width 109 height 17
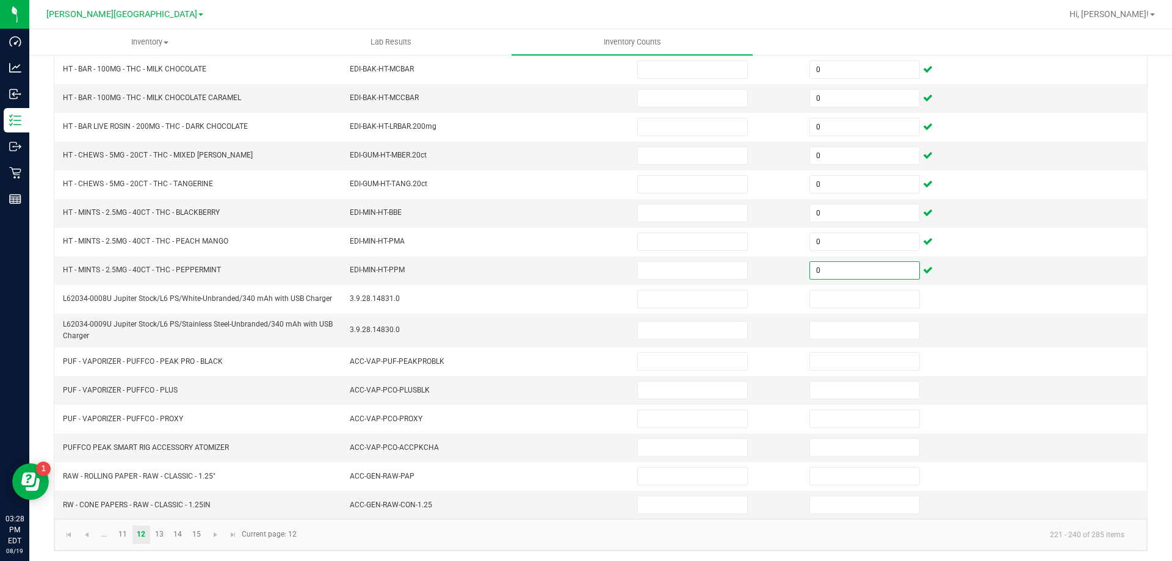
scroll to position [259, 0]
click at [161, 535] on link "13" at bounding box center [160, 532] width 18 height 18
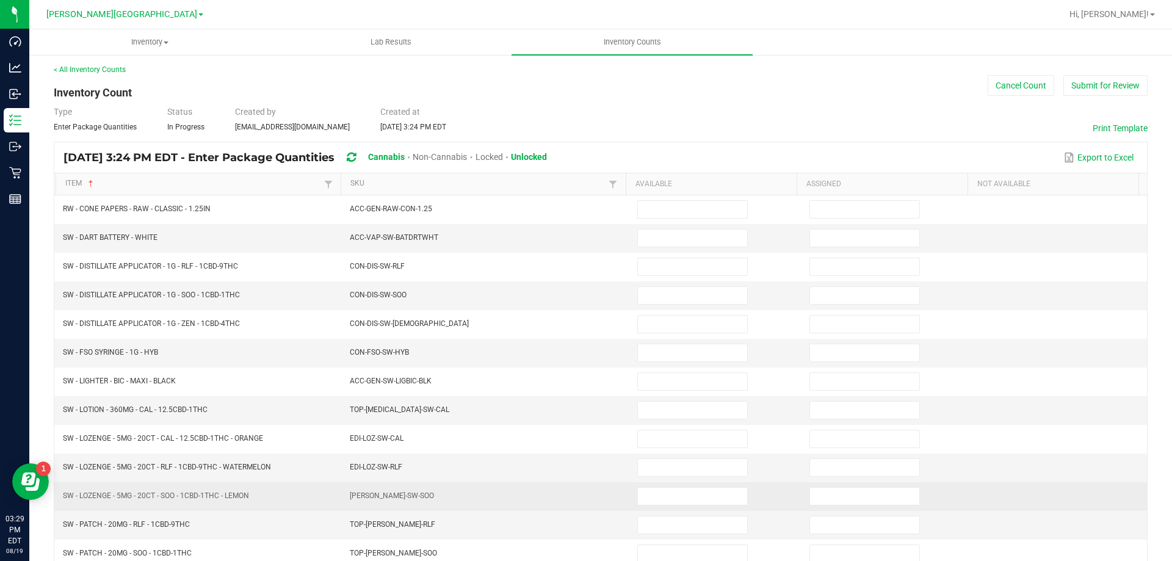
scroll to position [0, 0]
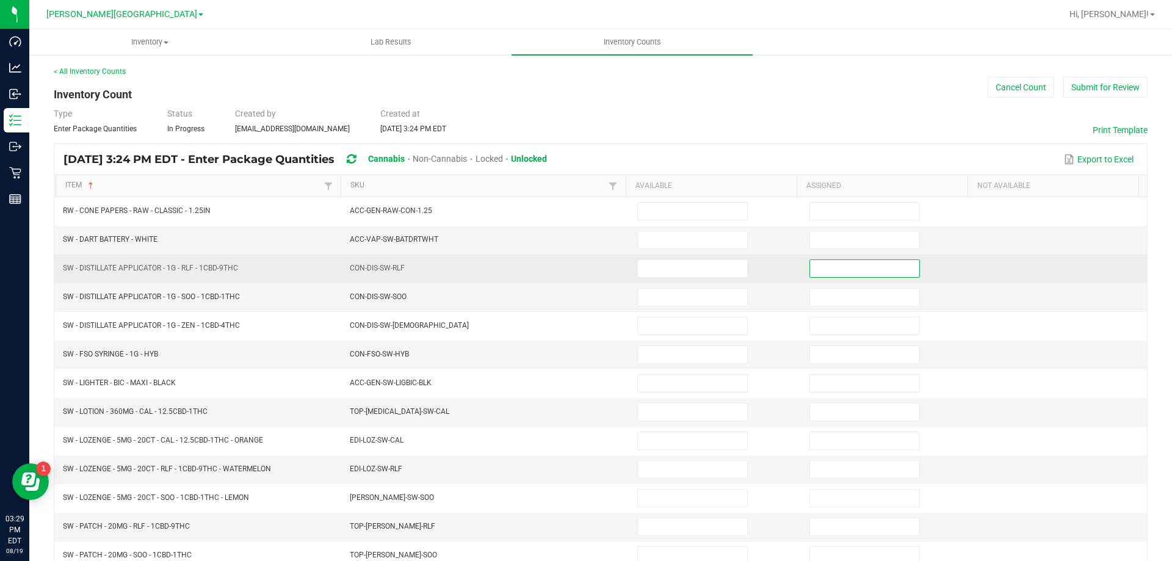
click at [877, 267] on input at bounding box center [864, 268] width 109 height 17
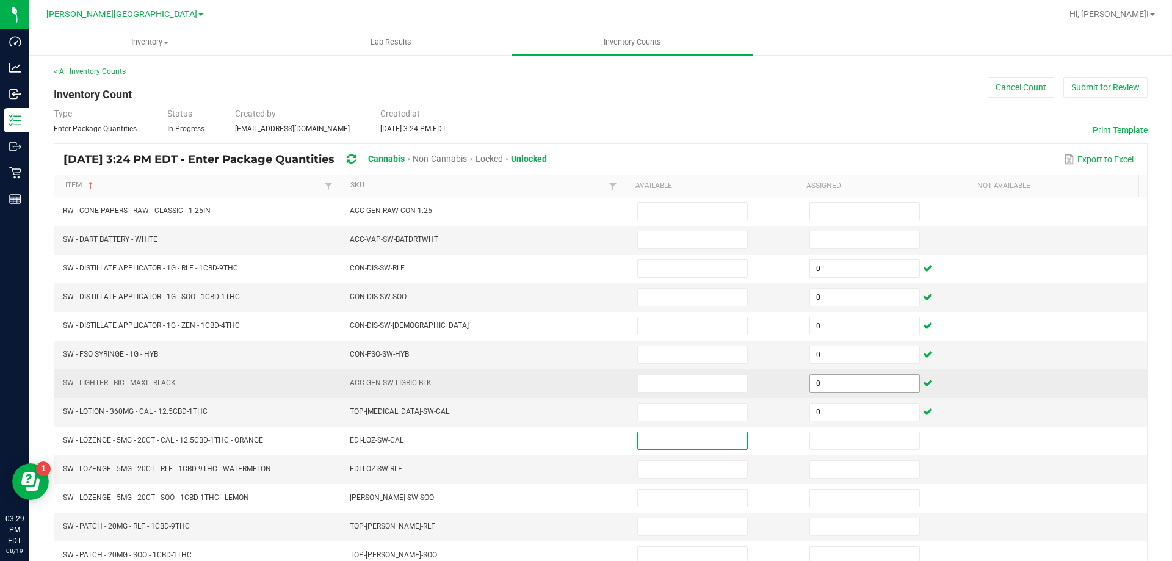
click at [842, 387] on input "0" at bounding box center [864, 383] width 109 height 17
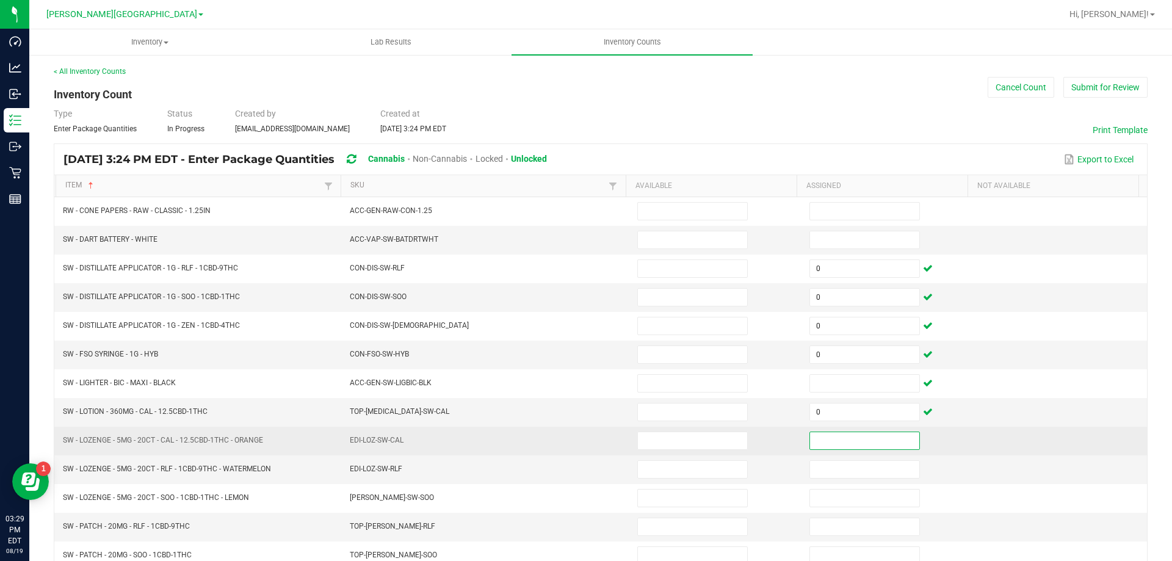
click at [862, 447] on input at bounding box center [864, 440] width 109 height 17
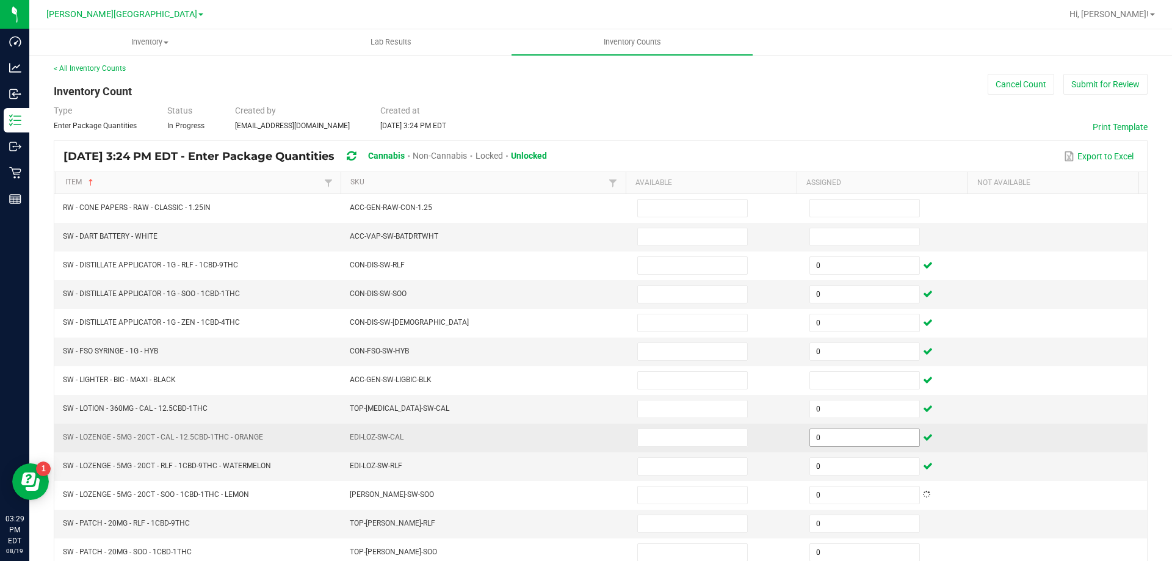
scroll to position [253, 0]
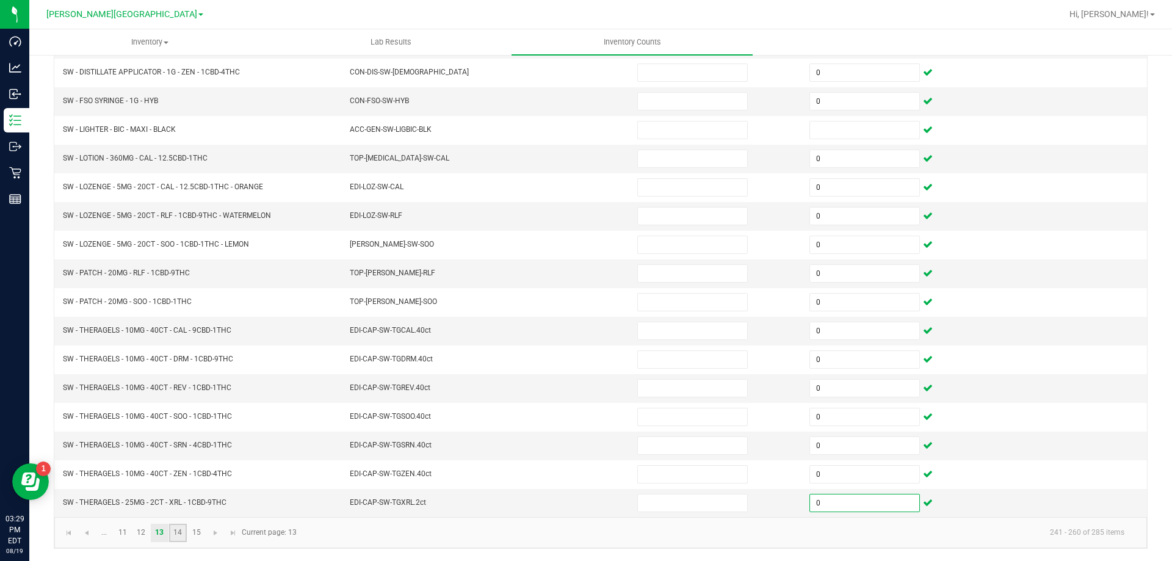
click at [181, 533] on link "14" at bounding box center [178, 533] width 18 height 18
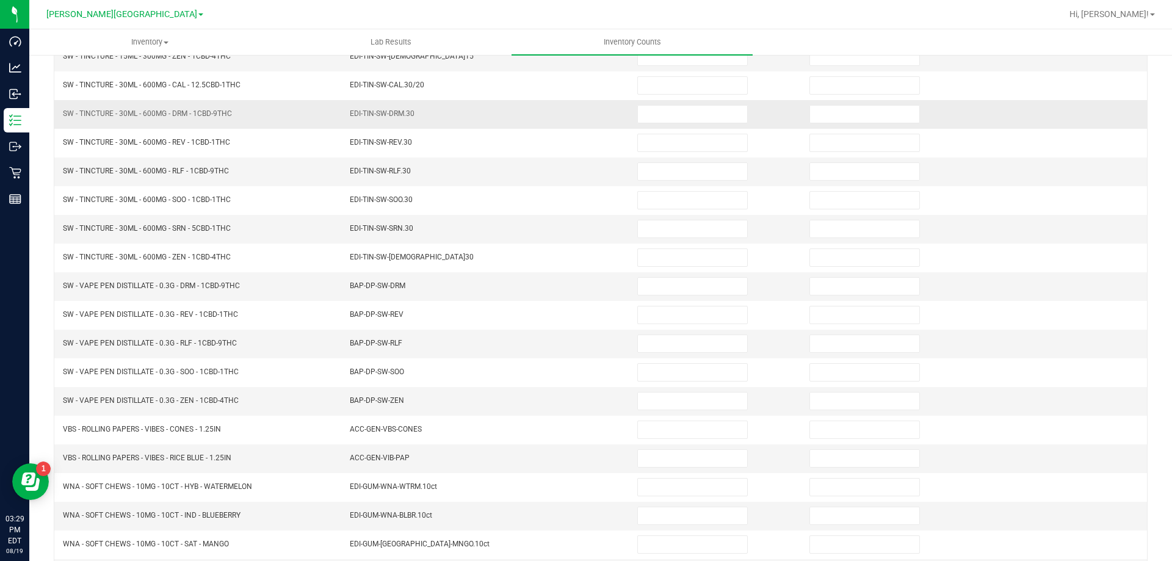
scroll to position [0, 0]
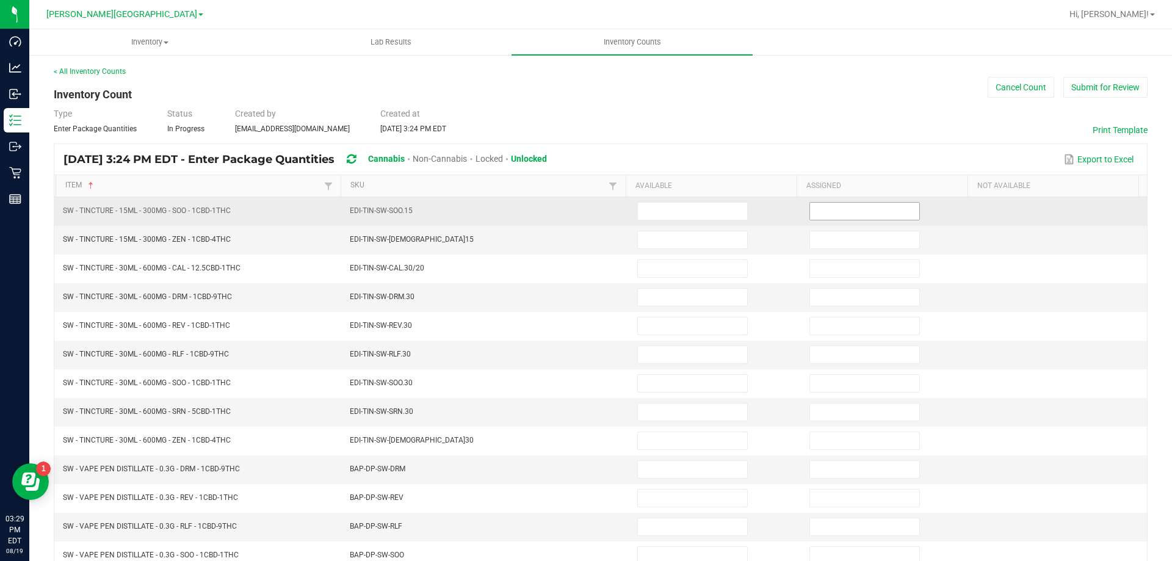
click at [810, 215] on input at bounding box center [864, 211] width 109 height 17
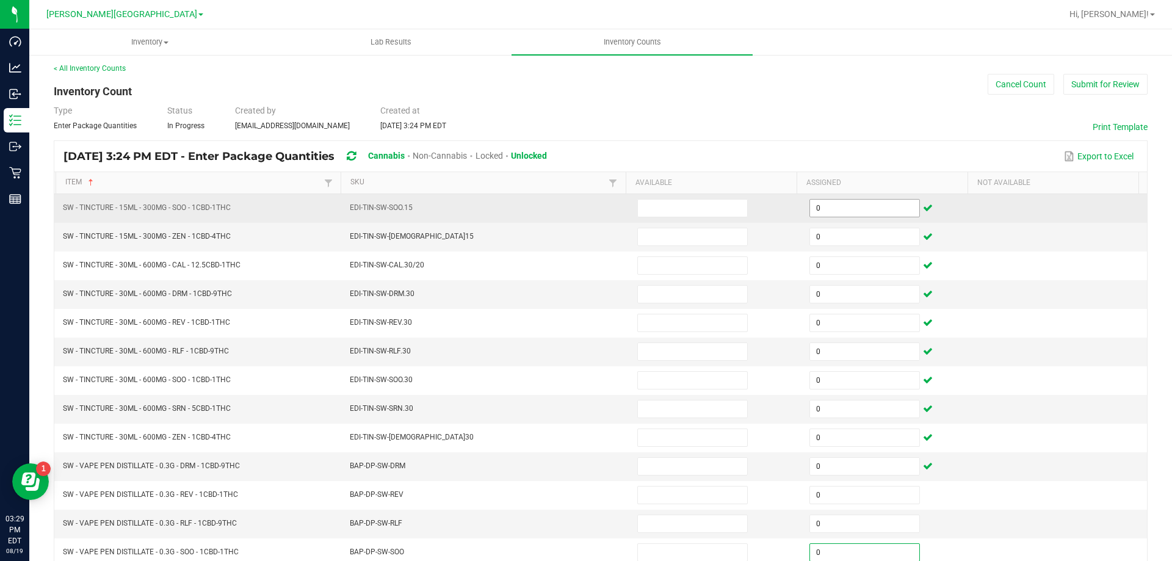
scroll to position [253, 0]
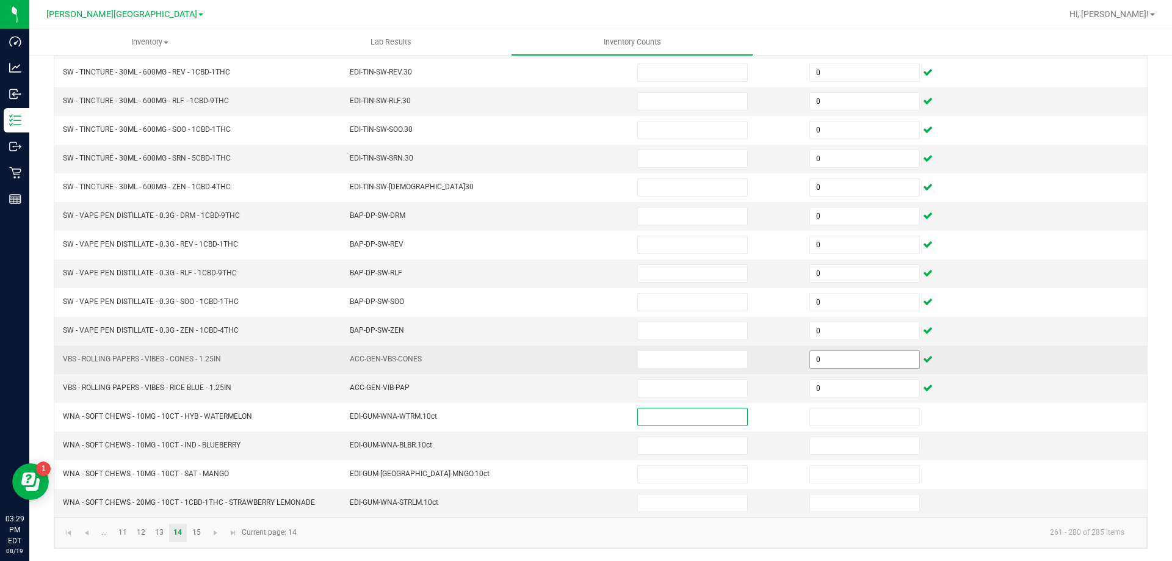
click at [840, 361] on input "0" at bounding box center [864, 359] width 109 height 17
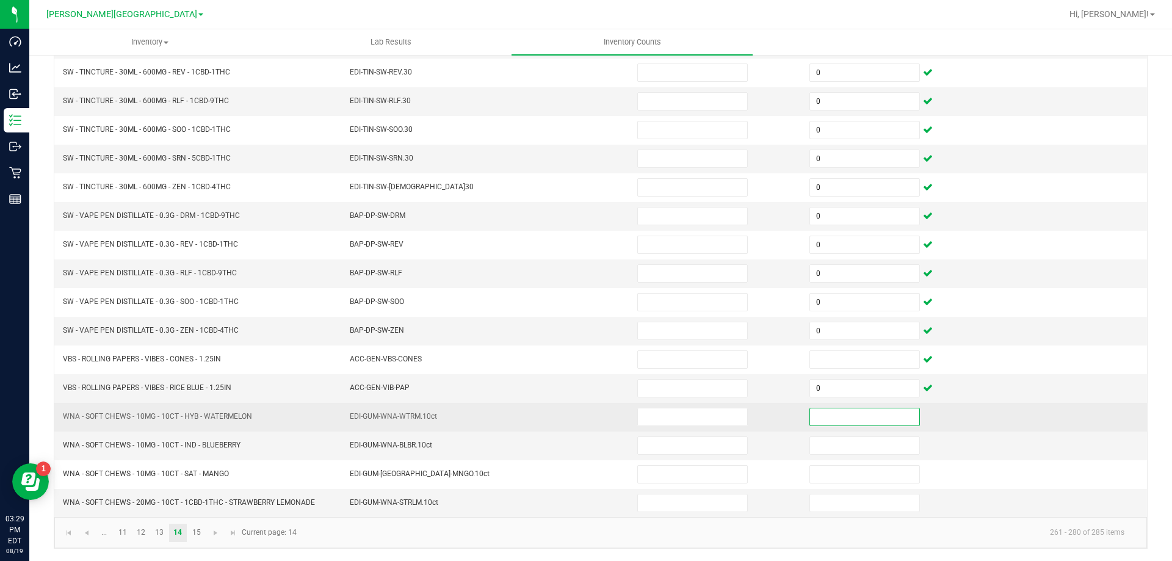
click at [810, 420] on input at bounding box center [864, 416] width 109 height 17
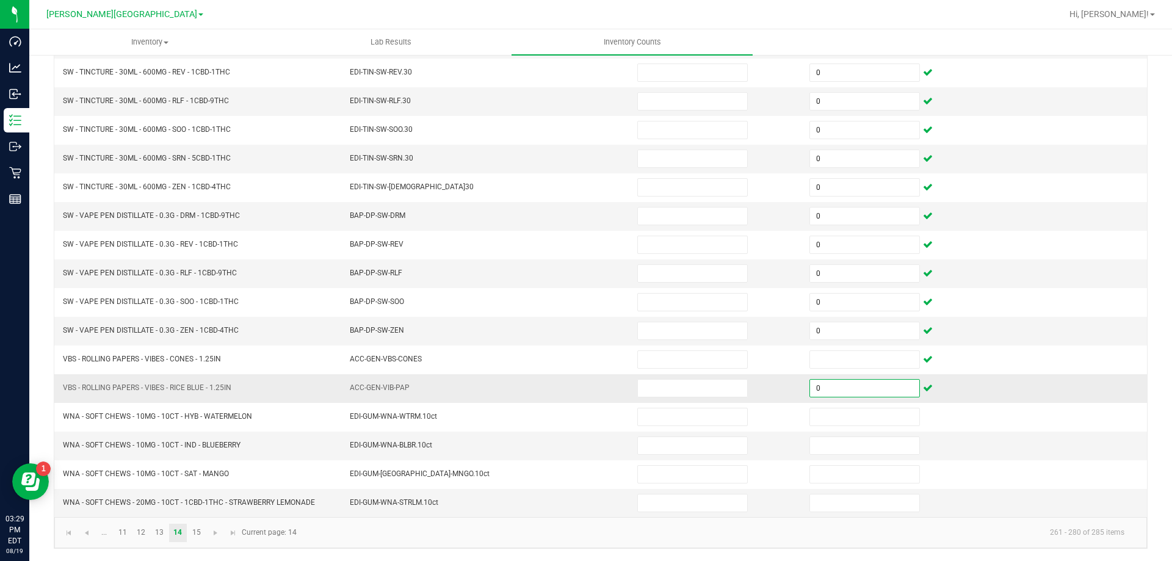
click at [810, 393] on input "0" at bounding box center [864, 388] width 109 height 17
click at [218, 536] on span "Go to the next page" at bounding box center [216, 533] width 10 height 10
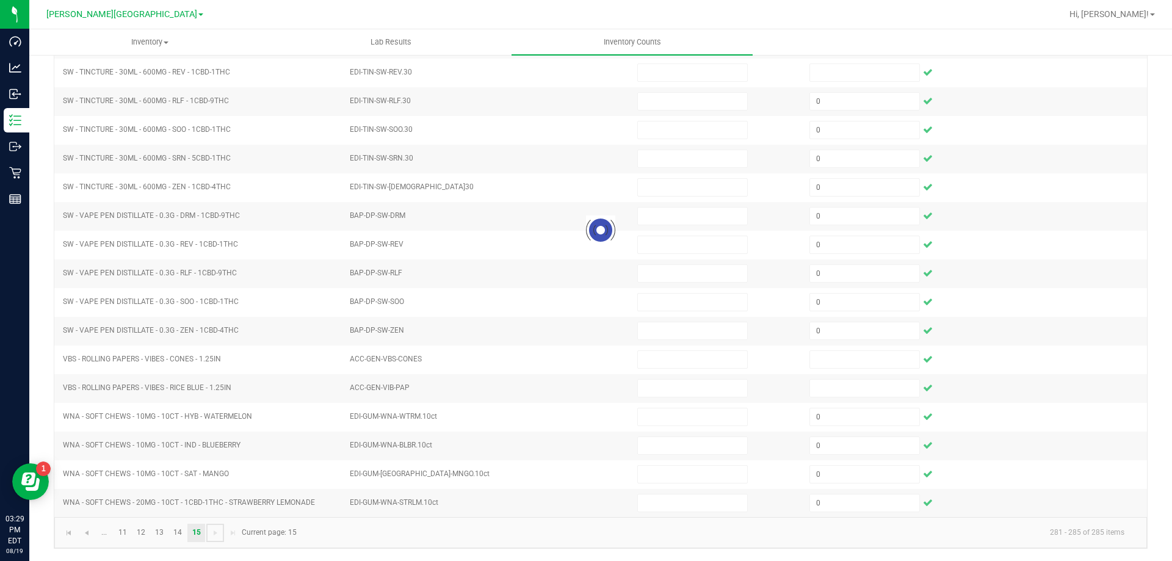
scroll to position [0, 0]
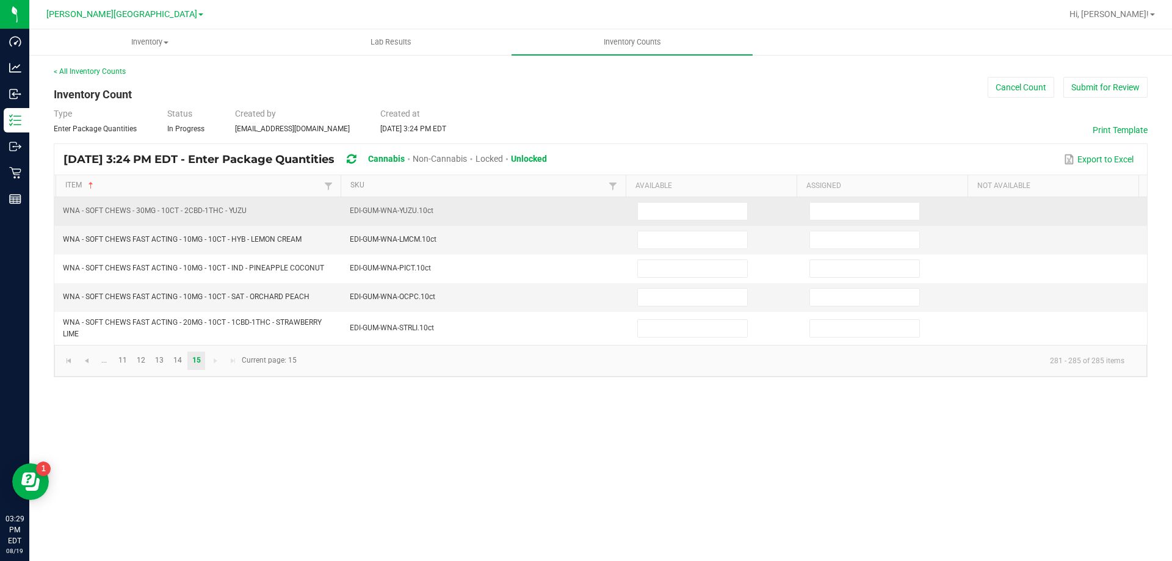
click at [860, 224] on td at bounding box center [888, 211] width 172 height 29
click at [855, 215] on input at bounding box center [864, 211] width 109 height 17
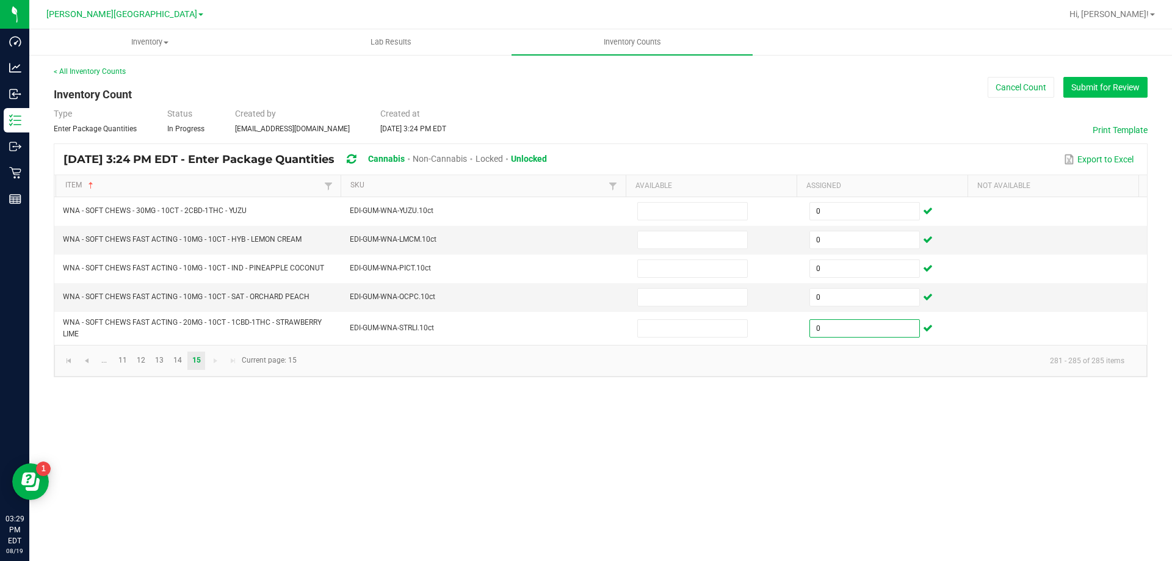
click at [1112, 84] on button "Submit for Review" at bounding box center [1105, 87] width 84 height 21
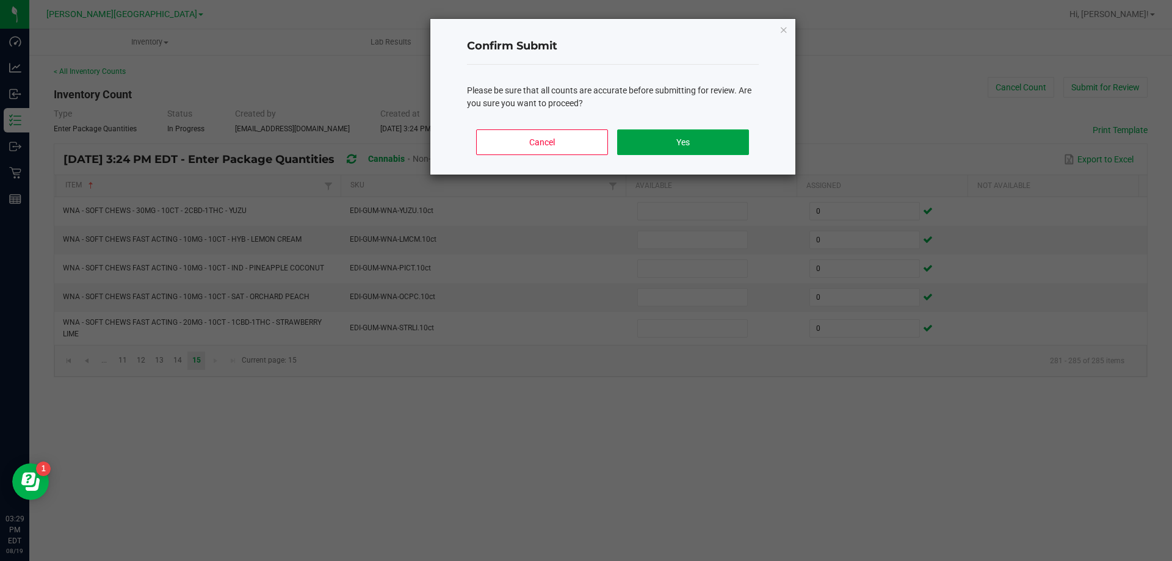
click at [713, 145] on button "Yes" at bounding box center [682, 142] width 131 height 26
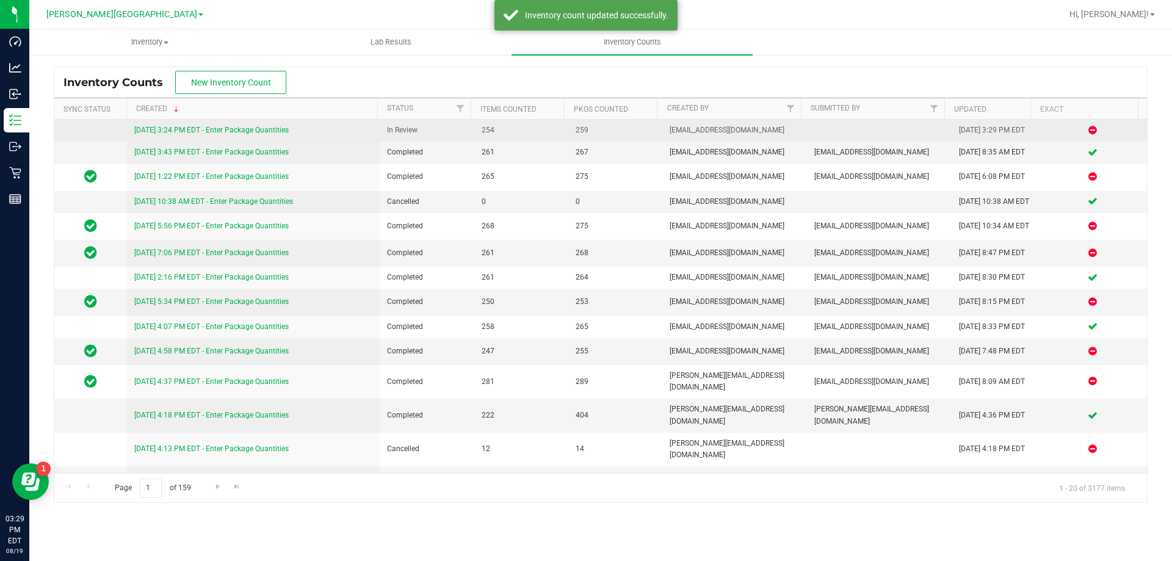
click at [270, 126] on link "[DATE] 3:24 PM EDT - Enter Package Quantities" at bounding box center [211, 130] width 154 height 9
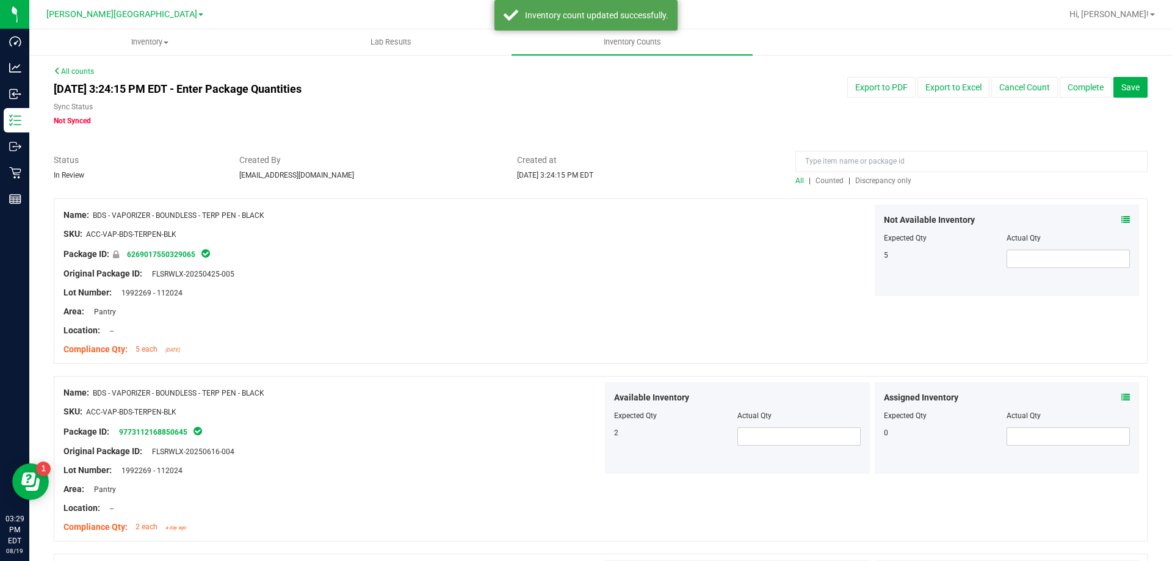
click at [822, 183] on span "Counted" at bounding box center [829, 180] width 28 height 9
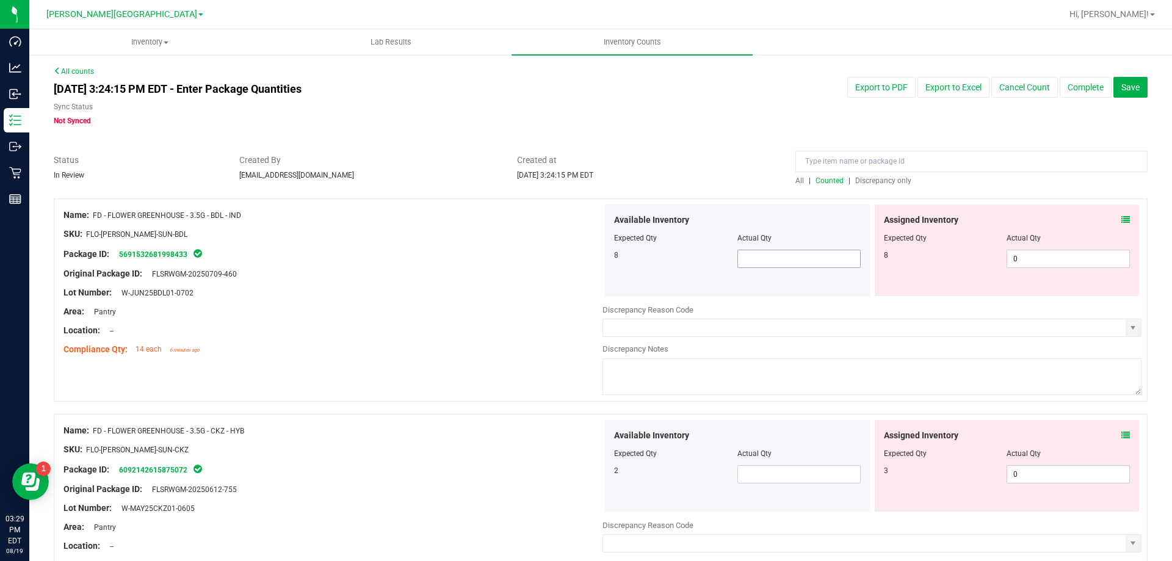
click at [759, 256] on span at bounding box center [798, 259] width 123 height 18
click at [798, 253] on input "text" at bounding box center [799, 258] width 122 height 17
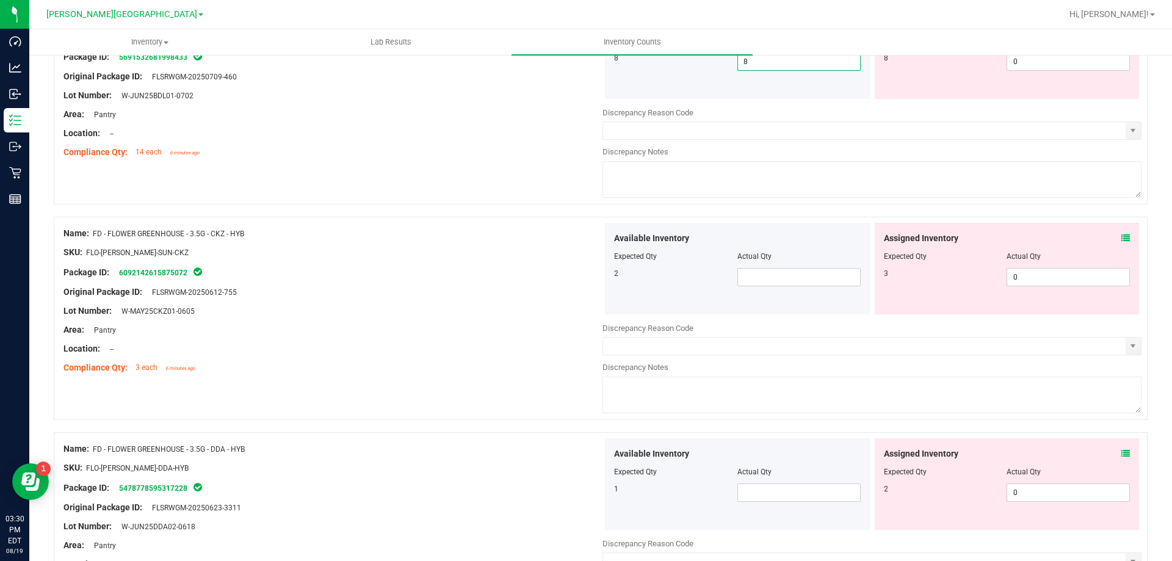
scroll to position [305, 0]
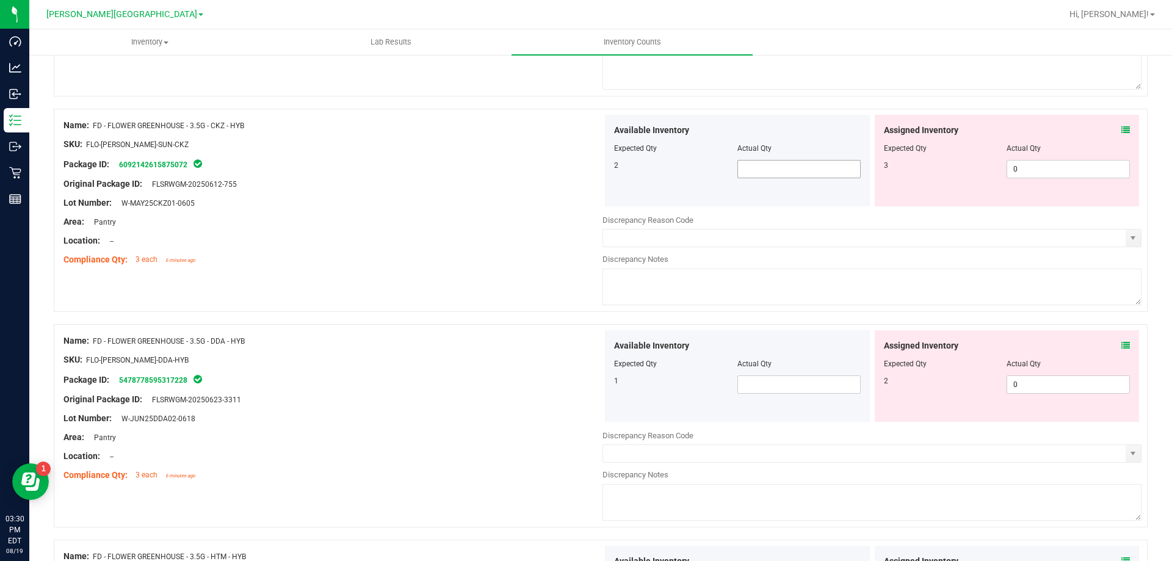
click at [780, 176] on span at bounding box center [798, 169] width 123 height 18
click at [754, 387] on span at bounding box center [798, 384] width 123 height 18
click at [732, 421] on div "Available Inventory Expected Qty Actual Qty 1 1 1" at bounding box center [737, 376] width 265 height 92
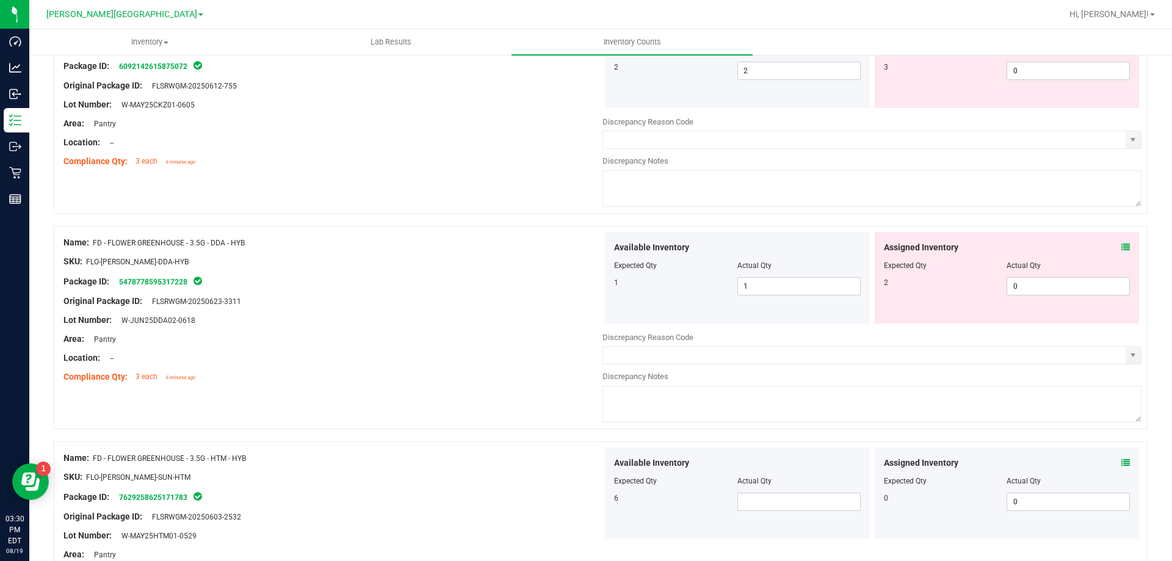
scroll to position [549, 0]
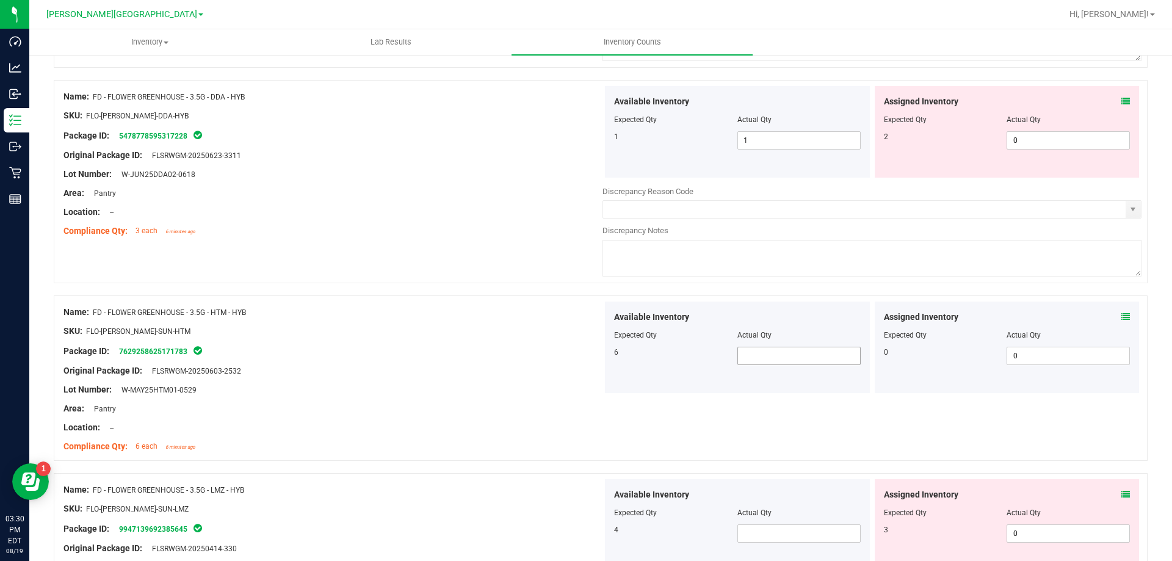
click at [770, 364] on span at bounding box center [798, 356] width 123 height 18
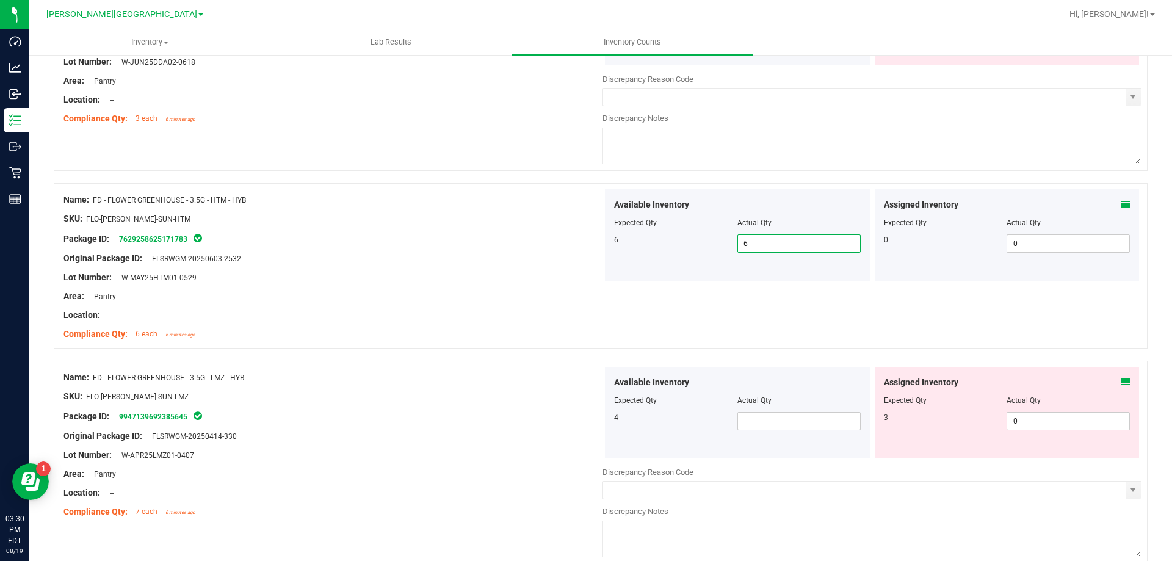
scroll to position [793, 0]
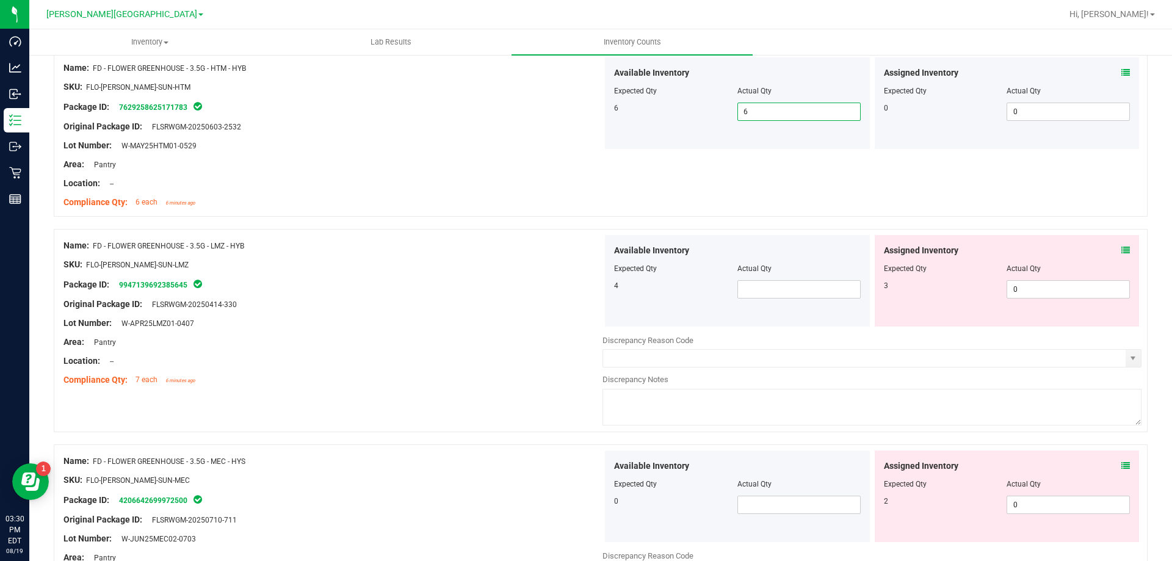
click at [774, 301] on div "Available Inventory Expected Qty Actual Qty 4" at bounding box center [737, 281] width 265 height 92
click at [773, 301] on div "Available Inventory Expected Qty Actual Qty 4" at bounding box center [737, 281] width 265 height 92
click at [768, 287] on span at bounding box center [798, 289] width 123 height 18
click at [753, 506] on span at bounding box center [798, 505] width 123 height 18
click at [650, 494] on div at bounding box center [737, 492] width 247 height 6
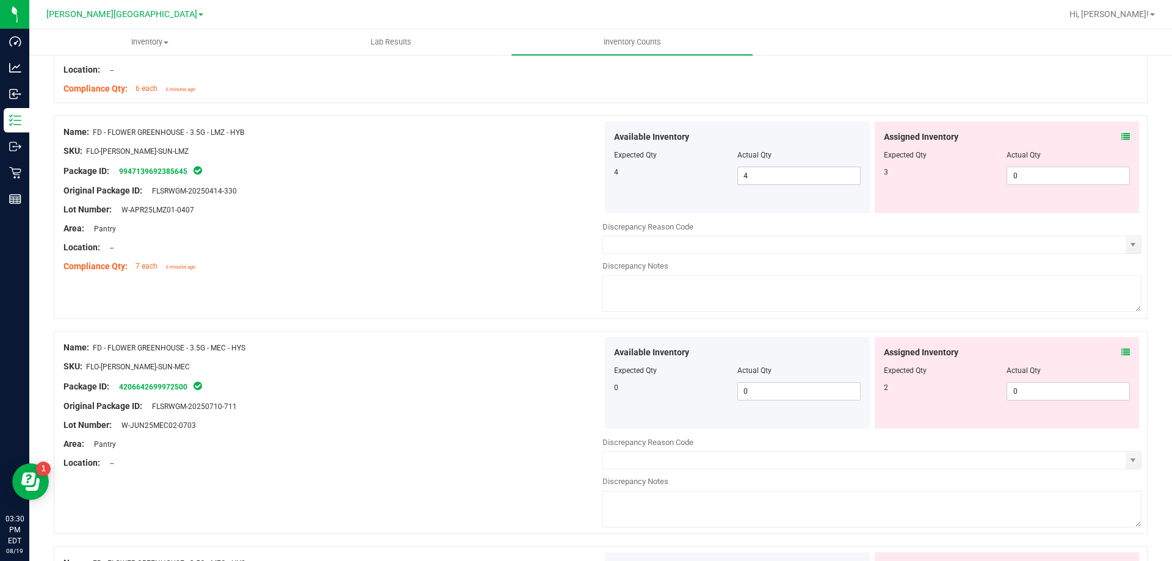
scroll to position [1037, 0]
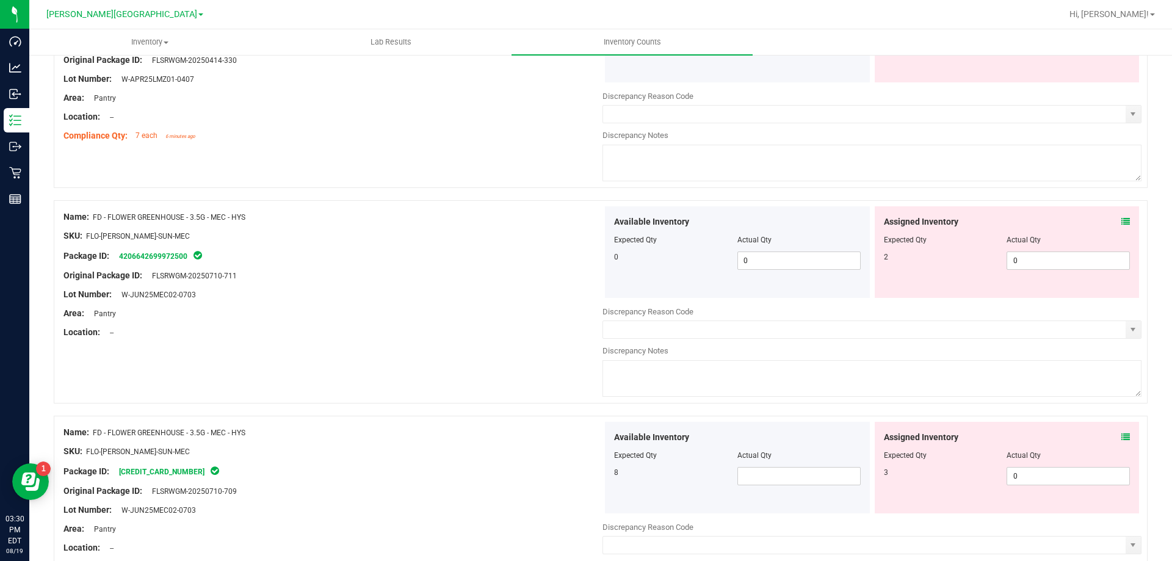
click at [770, 489] on div "Available Inventory Expected Qty Actual Qty 8" at bounding box center [737, 468] width 265 height 92
click at [768, 480] on span at bounding box center [798, 476] width 123 height 18
click at [718, 494] on div "Available Inventory Expected Qty Actual Qty 8 8 8" at bounding box center [737, 468] width 265 height 92
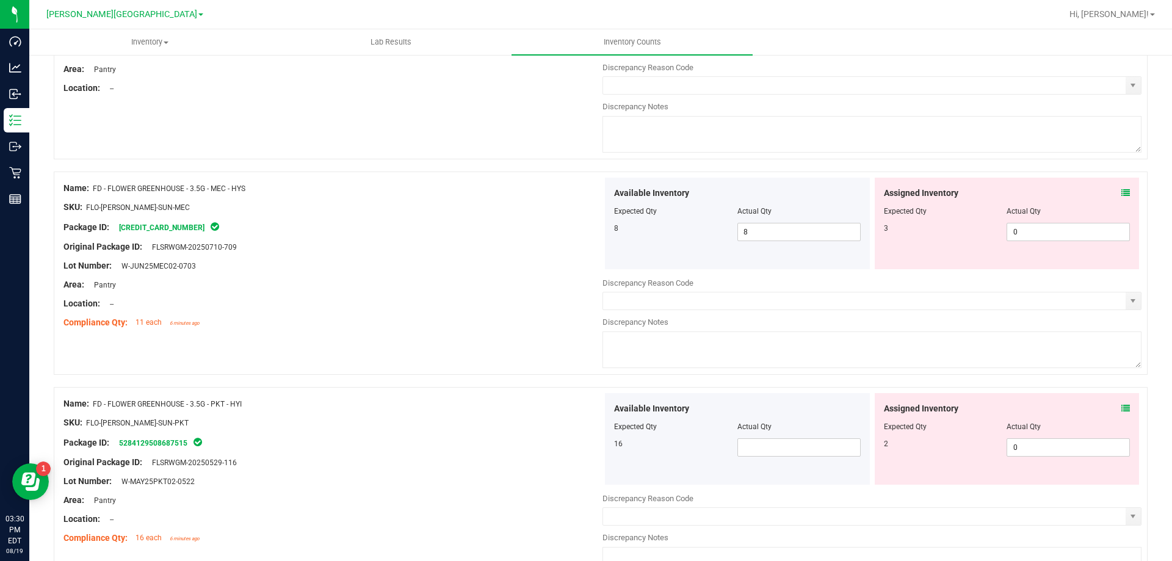
click at [768, 435] on div at bounding box center [737, 435] width 247 height 6
click at [769, 450] on span at bounding box center [798, 447] width 123 height 18
click at [657, 438] on div "16" at bounding box center [675, 443] width 123 height 11
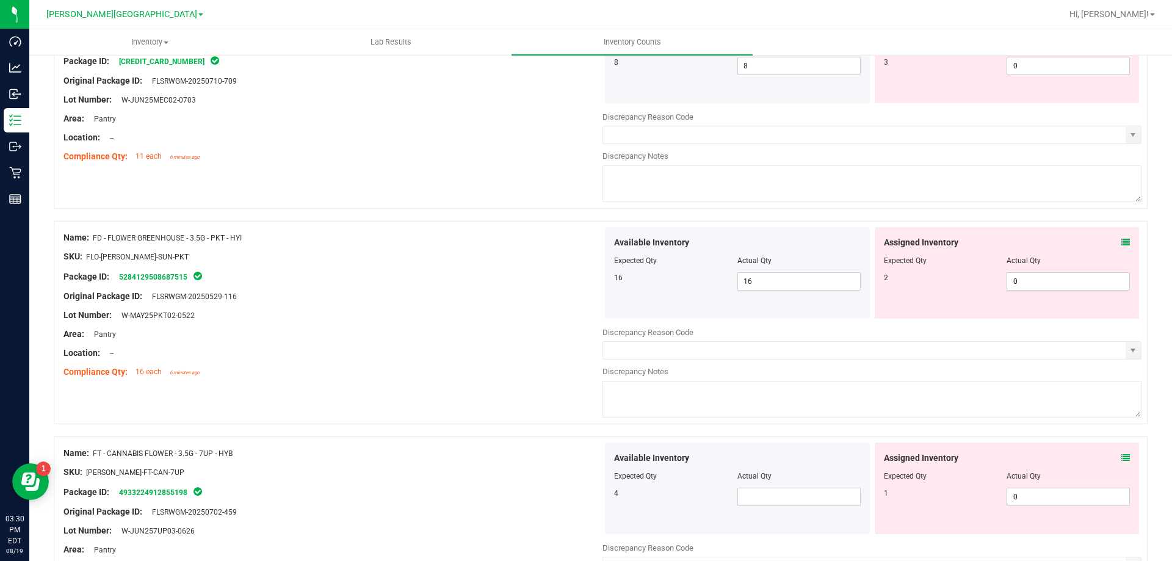
scroll to position [1465, 0]
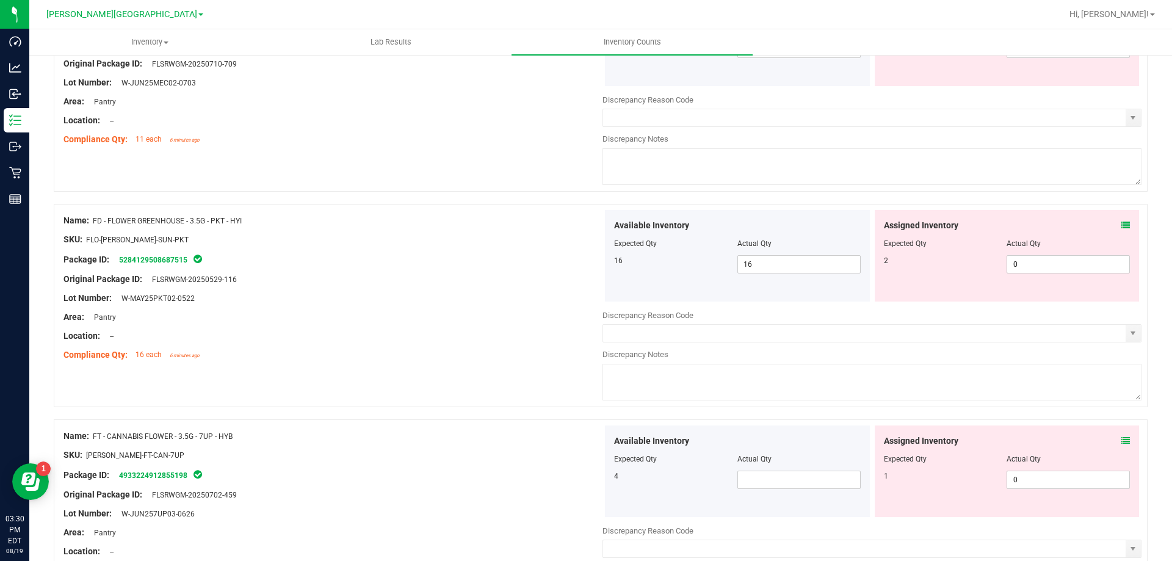
click at [749, 463] on div "Actual Qty" at bounding box center [798, 458] width 123 height 11
click at [752, 485] on span at bounding box center [798, 479] width 123 height 18
click at [658, 488] on div "4 4 4" at bounding box center [737, 479] width 247 height 18
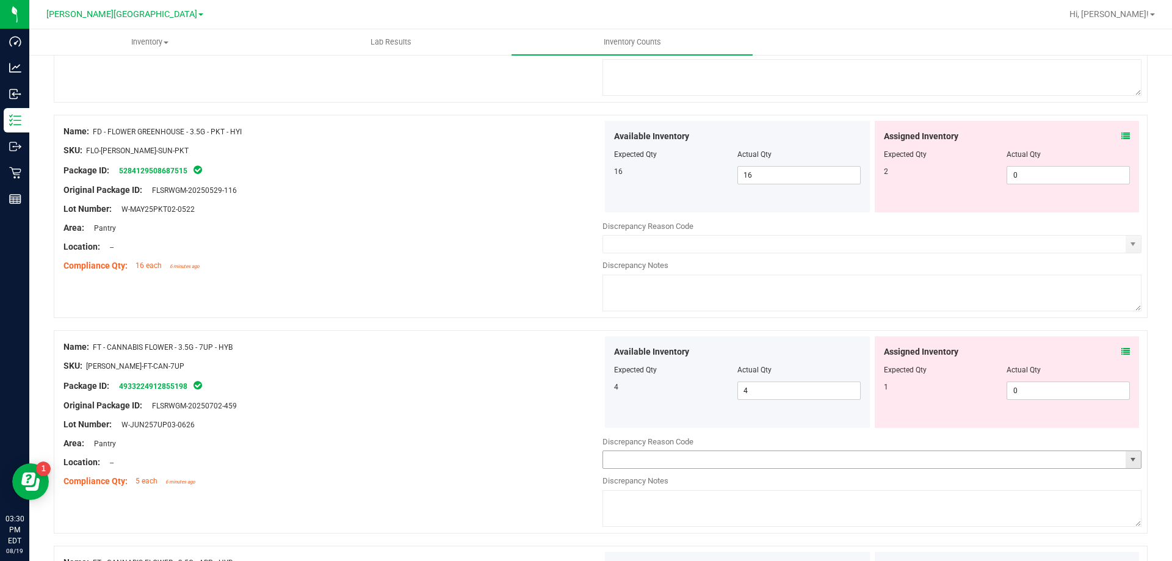
scroll to position [1709, 0]
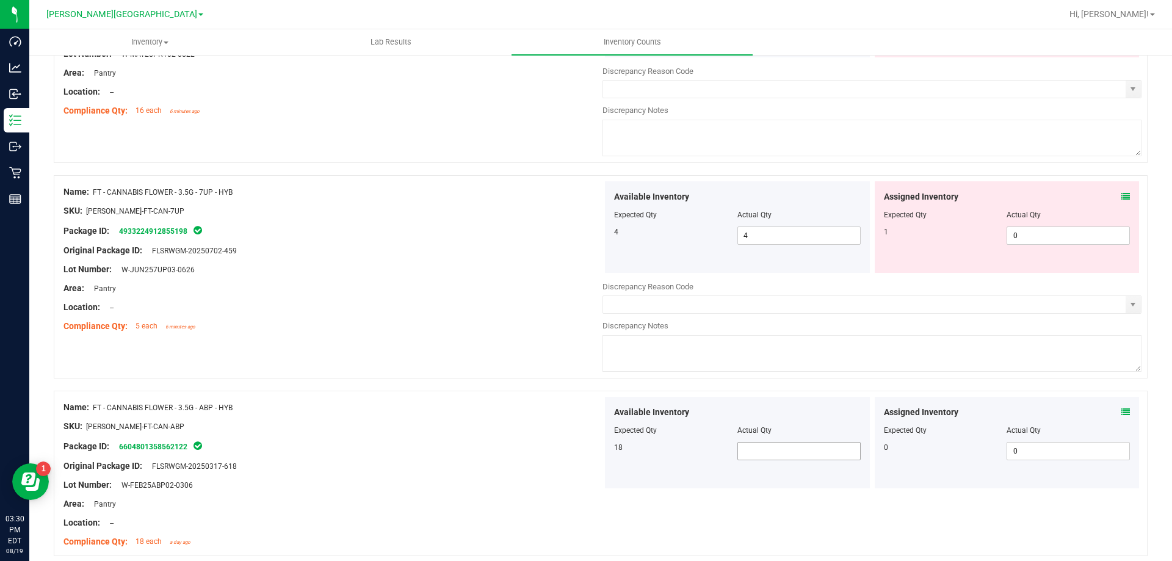
click at [752, 456] on span at bounding box center [798, 451] width 123 height 18
click at [656, 452] on div "18" at bounding box center [675, 447] width 123 height 11
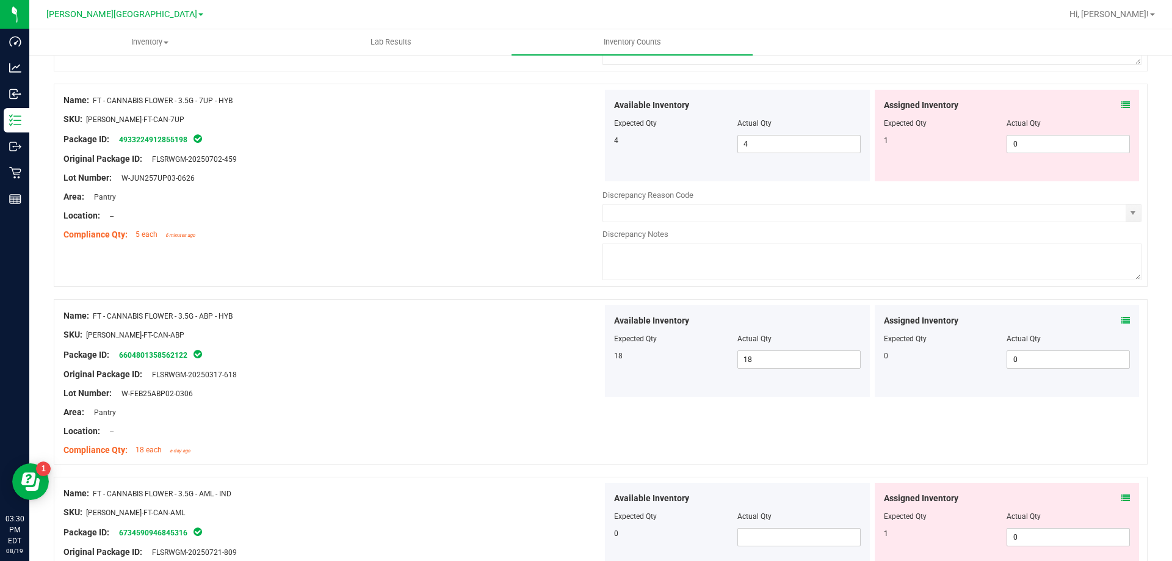
scroll to position [1892, 0]
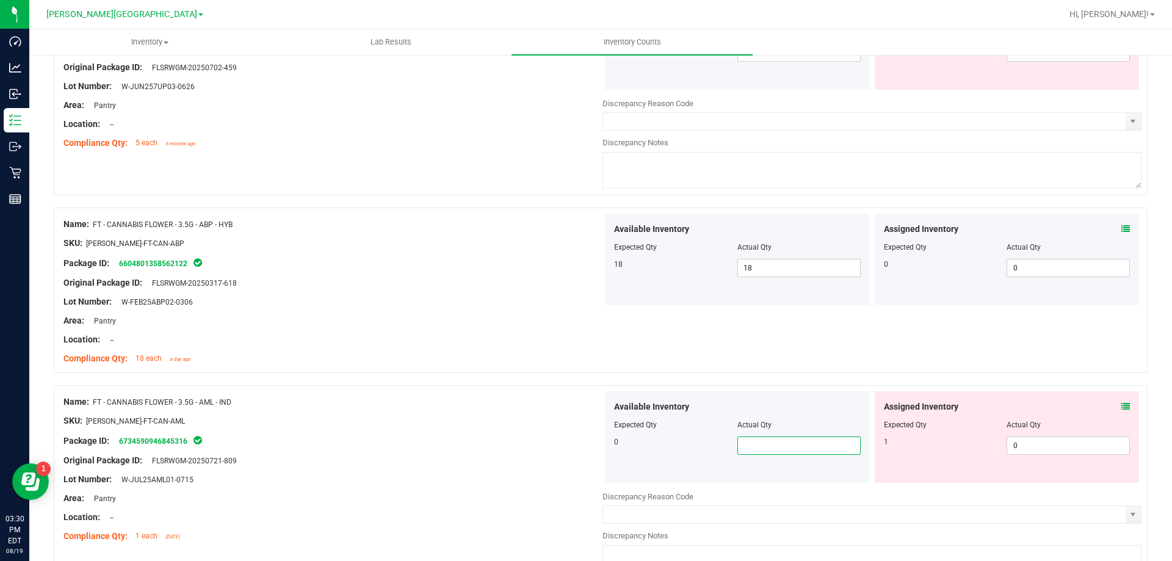
click at [755, 450] on span at bounding box center [798, 445] width 123 height 18
drag, startPoint x: 710, startPoint y: 455, endPoint x: 710, endPoint y: 469, distance: 14.6
click at [710, 468] on div "Available Inventory Expected Qty Actual Qty 0 0 0" at bounding box center [737, 437] width 265 height 92
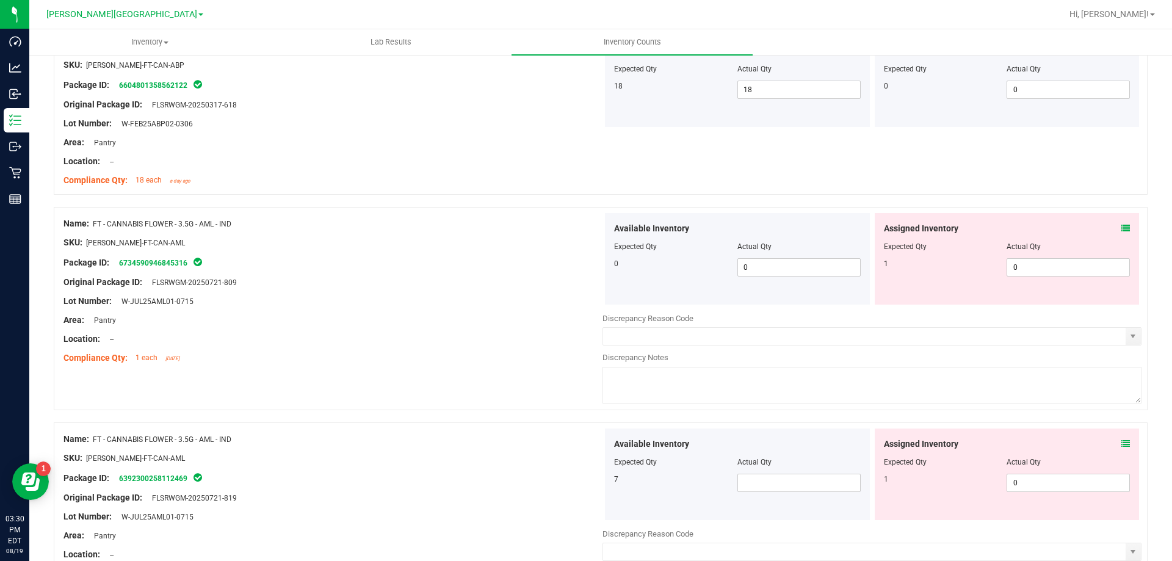
scroll to position [2075, 0]
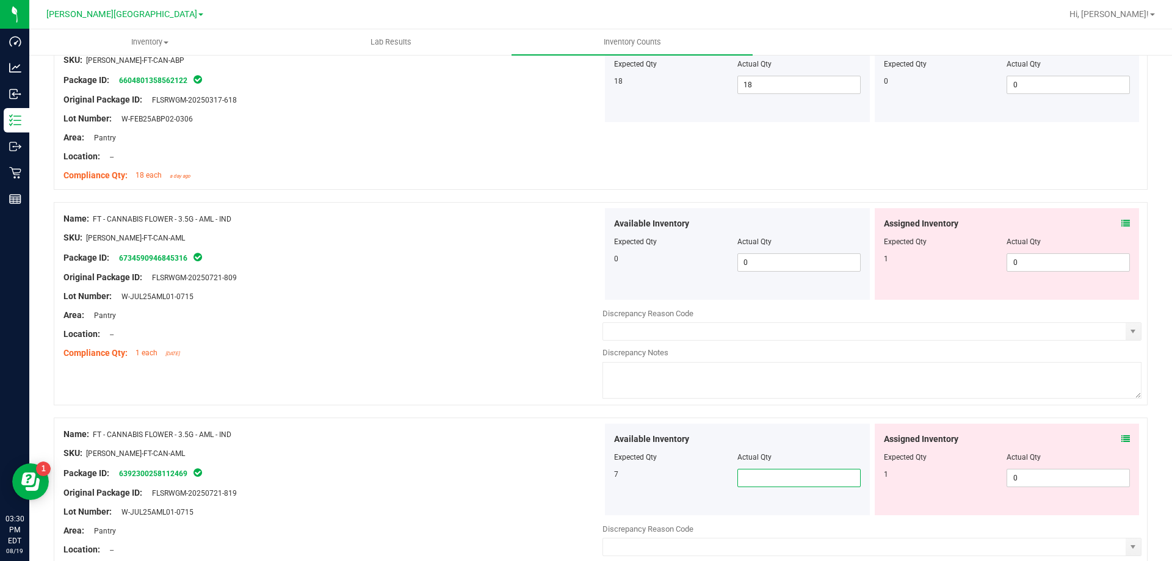
click at [740, 478] on span at bounding box center [798, 478] width 123 height 18
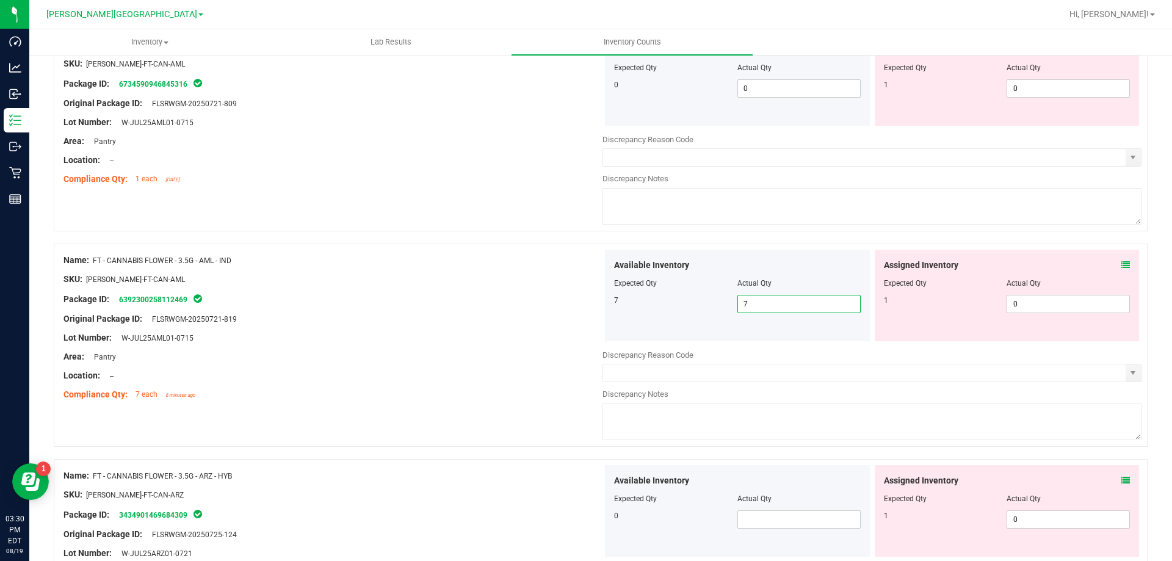
scroll to position [2380, 0]
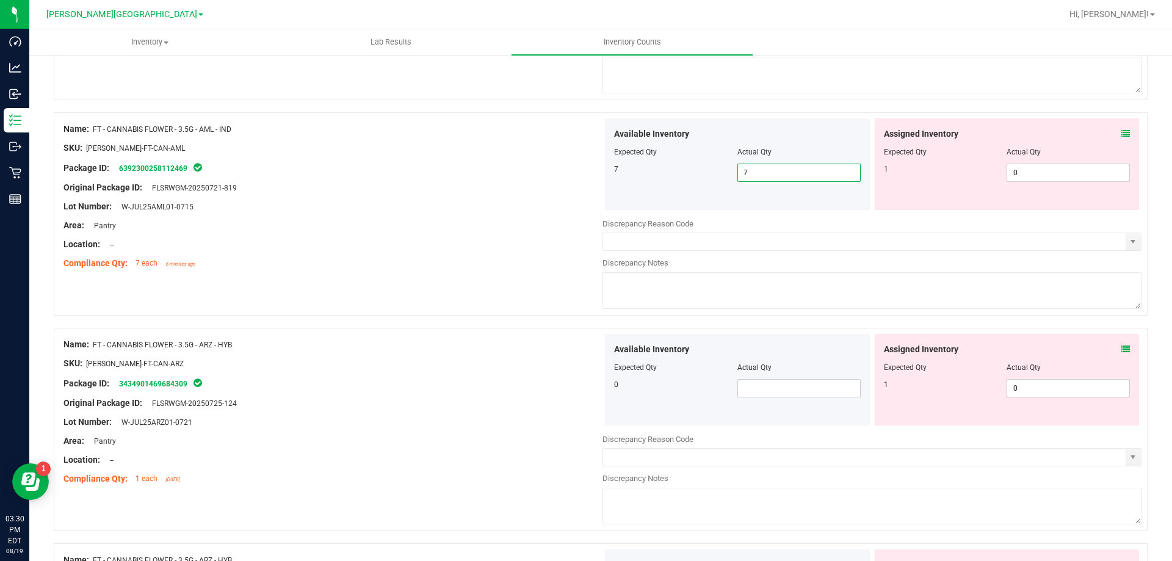
click at [764, 407] on div "Available Inventory Expected Qty Actual Qty 0" at bounding box center [737, 380] width 265 height 92
click at [765, 395] on span at bounding box center [798, 388] width 123 height 18
click at [742, 430] on div at bounding box center [871, 430] width 539 height 6
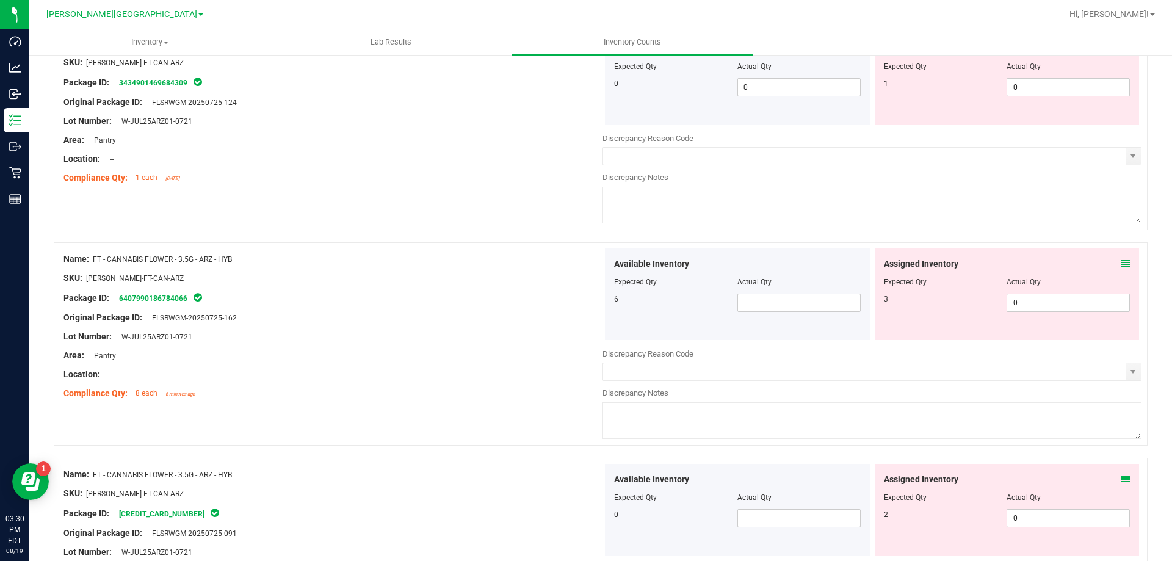
scroll to position [2685, 0]
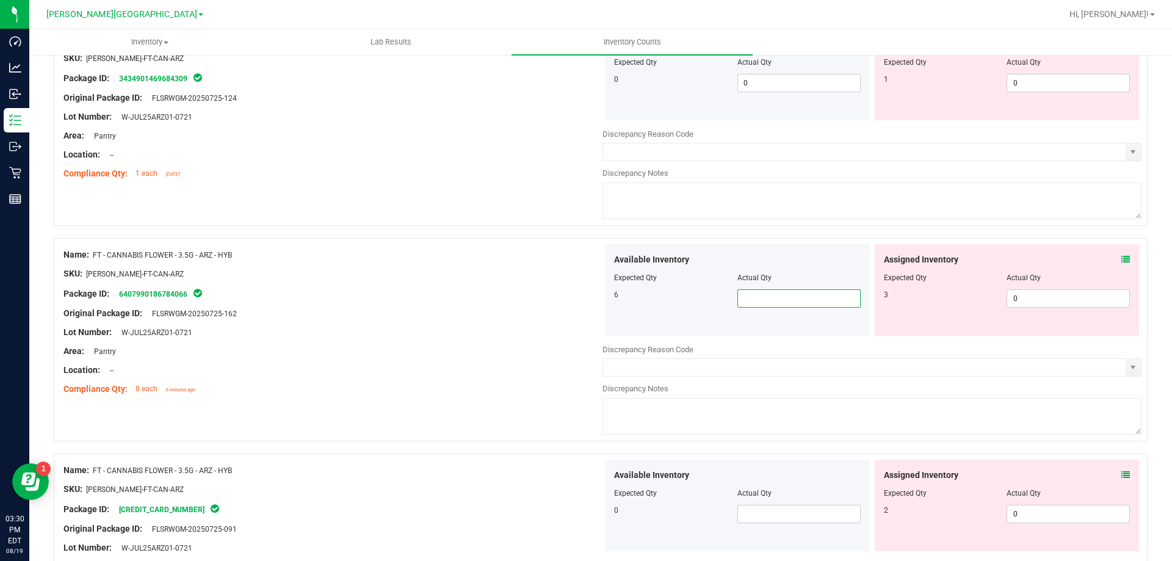
click at [796, 298] on span at bounding box center [798, 298] width 123 height 18
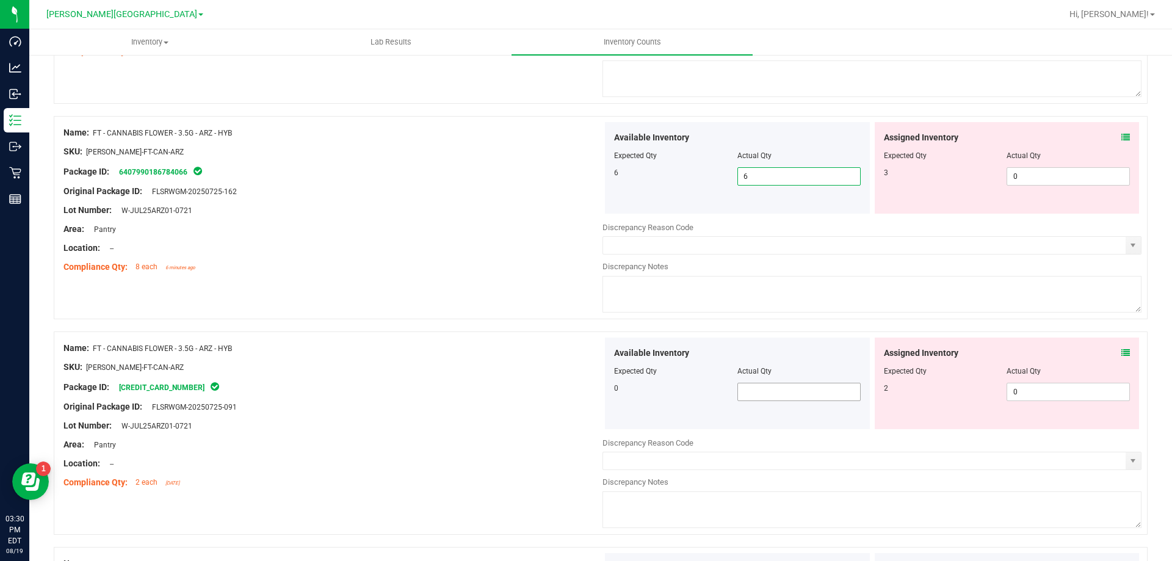
click at [779, 384] on span at bounding box center [798, 392] width 123 height 18
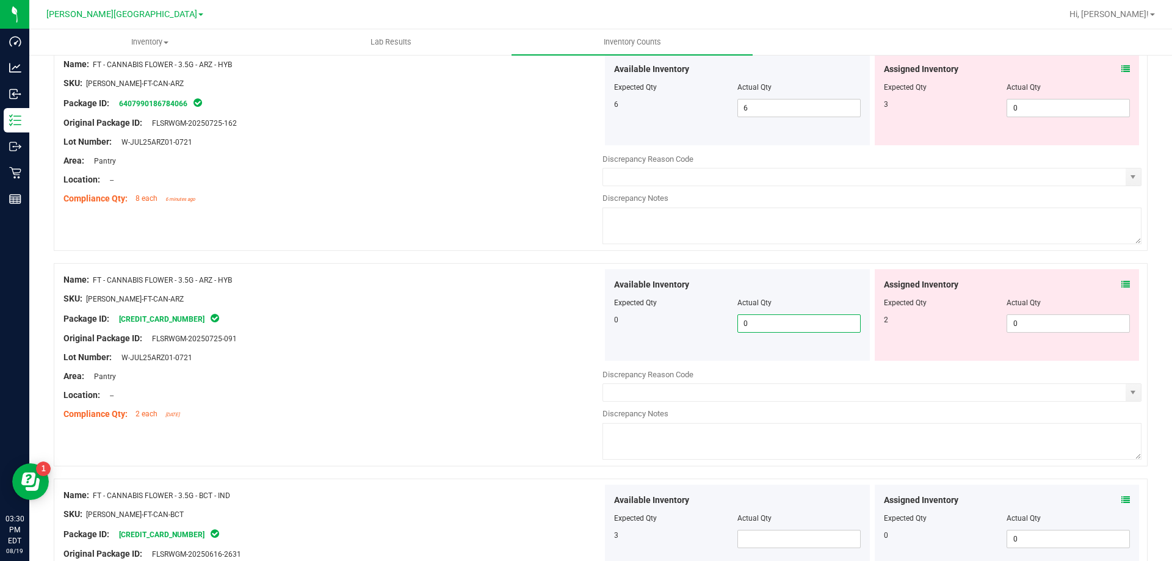
scroll to position [3112, 0]
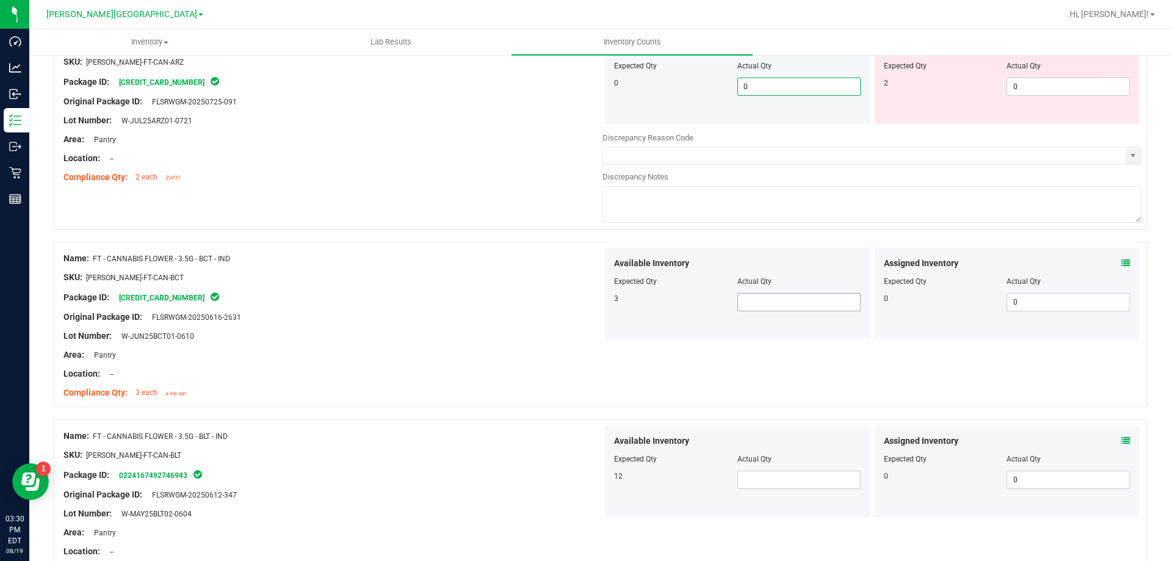
click at [783, 295] on span at bounding box center [798, 302] width 123 height 18
click at [673, 327] on div "Available Inventory Expected Qty Actual Qty 3 3 3" at bounding box center [737, 294] width 265 height 92
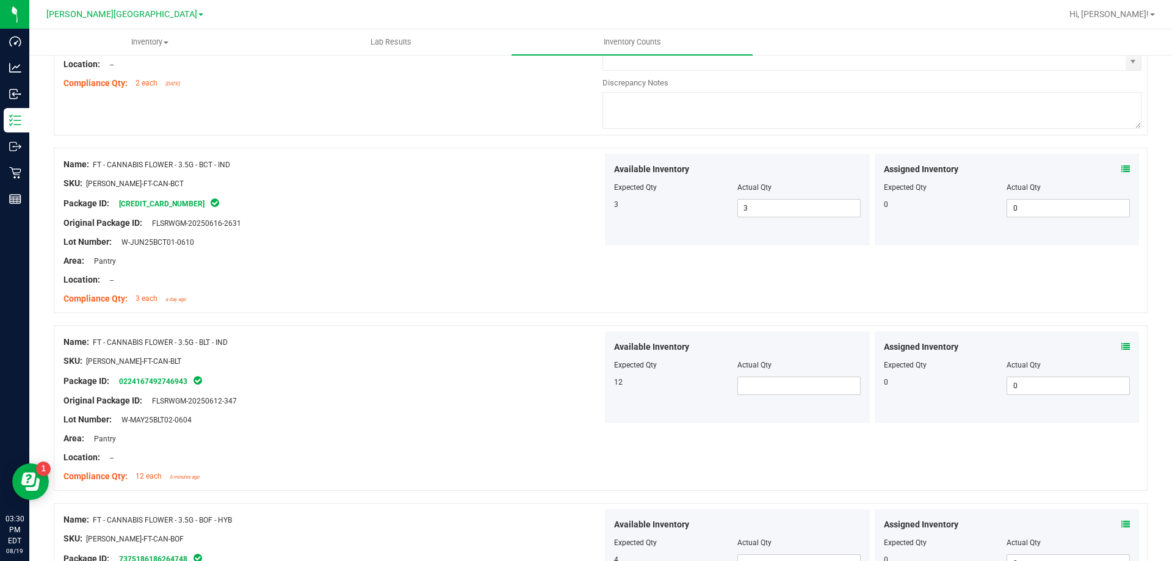
scroll to position [3295, 0]
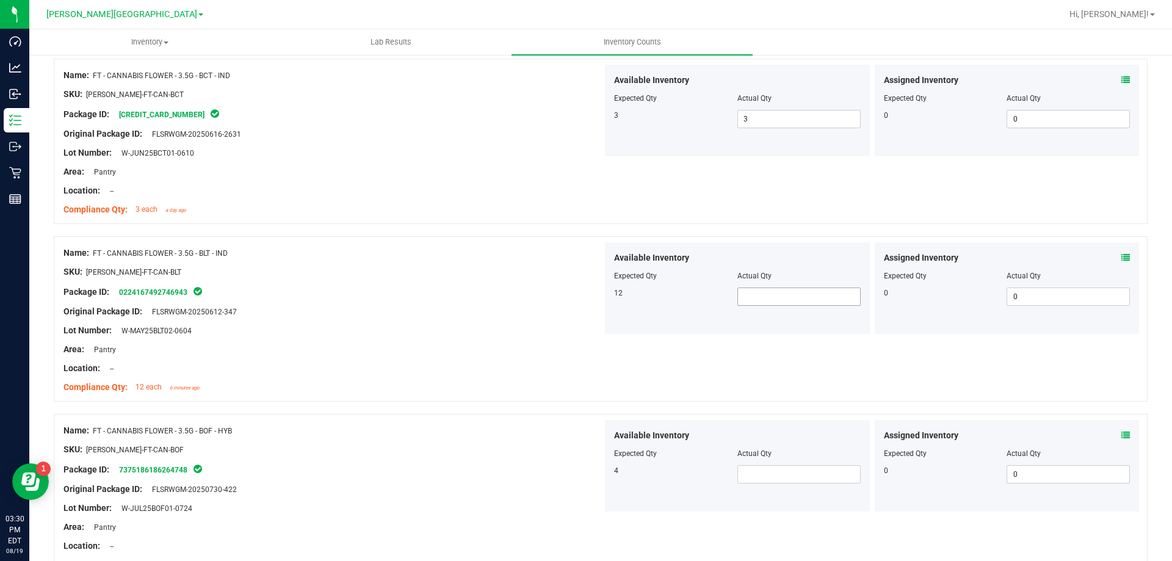
click at [784, 287] on span at bounding box center [798, 296] width 123 height 18
drag, startPoint x: 680, startPoint y: 336, endPoint x: 746, endPoint y: 419, distance: 106.4
click at [685, 345] on div "Name: FT - CANNABIS FLOWER - 3.5G - BLT - IND SKU: [PERSON_NAME]-FT-CAN-BLT Pac…" at bounding box center [601, 318] width 1094 height 165
click at [771, 475] on span at bounding box center [798, 474] width 123 height 18
click at [647, 472] on div "4" at bounding box center [675, 470] width 123 height 11
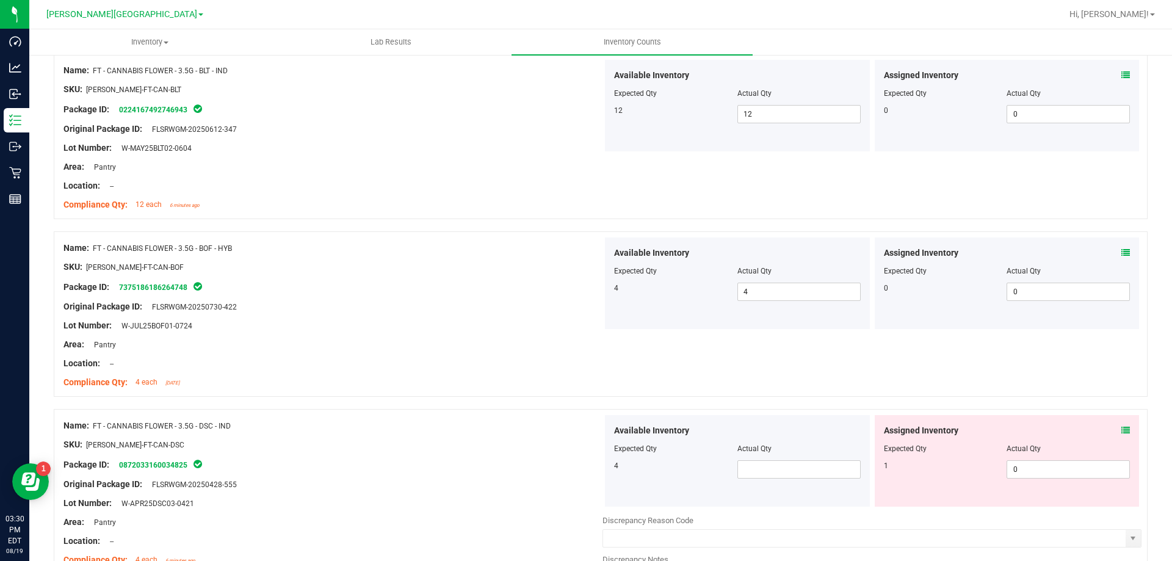
scroll to position [3478, 0]
click at [751, 474] on span at bounding box center [798, 469] width 123 height 18
drag, startPoint x: 684, startPoint y: 495, endPoint x: 701, endPoint y: 500, distance: 17.2
click at [685, 499] on div "Available Inventory Expected Qty Actual Qty 4 4 4" at bounding box center [737, 460] width 265 height 92
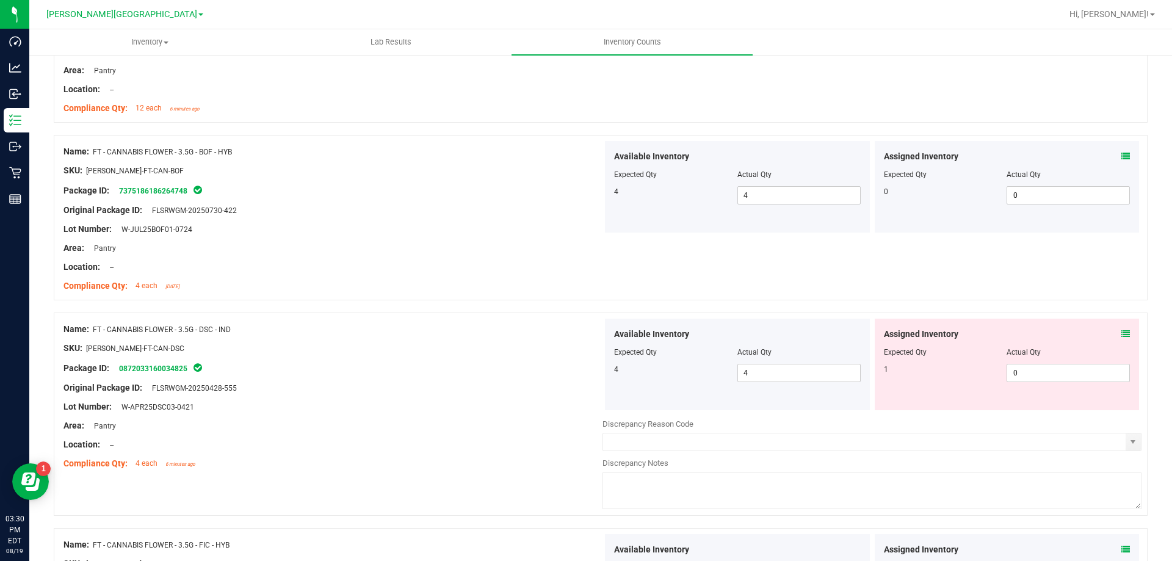
scroll to position [3722, 0]
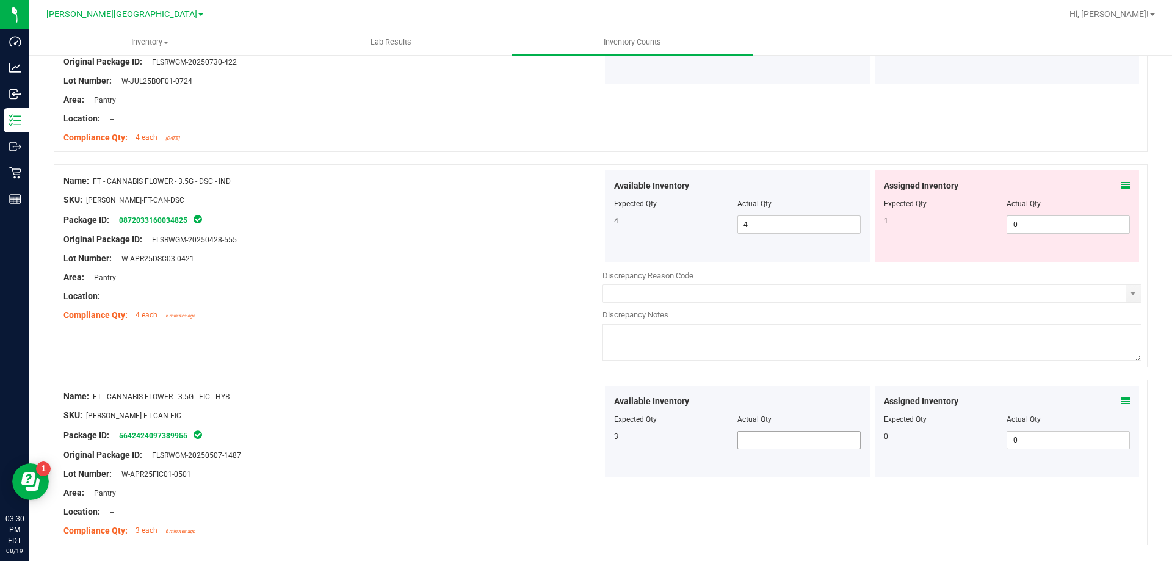
click at [775, 447] on span at bounding box center [798, 440] width 123 height 18
click at [558, 418] on div "SKU: [PERSON_NAME]-FT-CAN-FIC" at bounding box center [332, 415] width 539 height 13
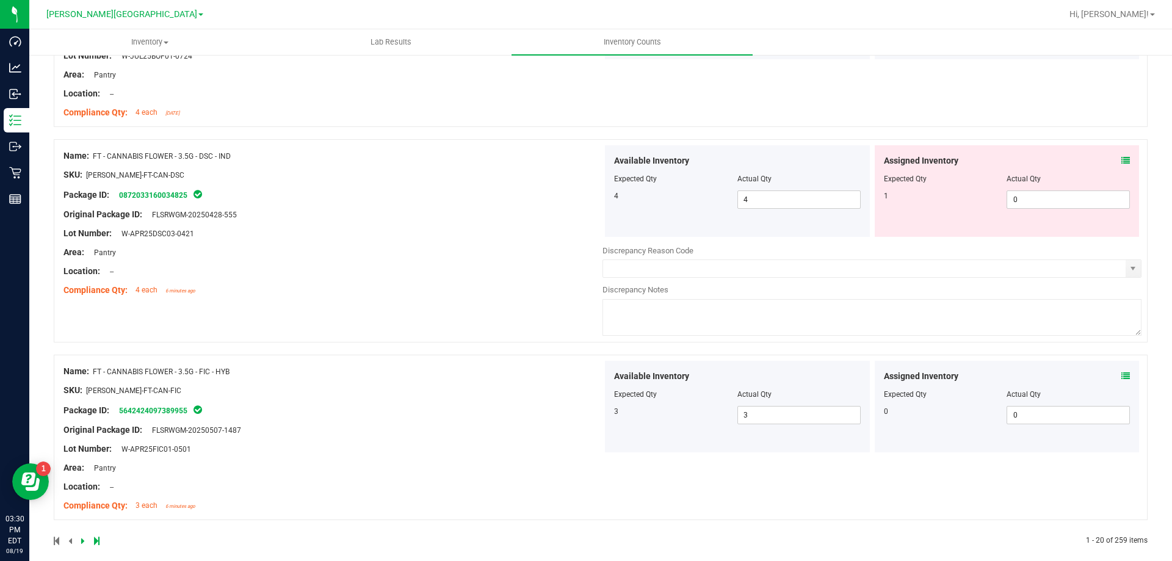
scroll to position [3760, 0]
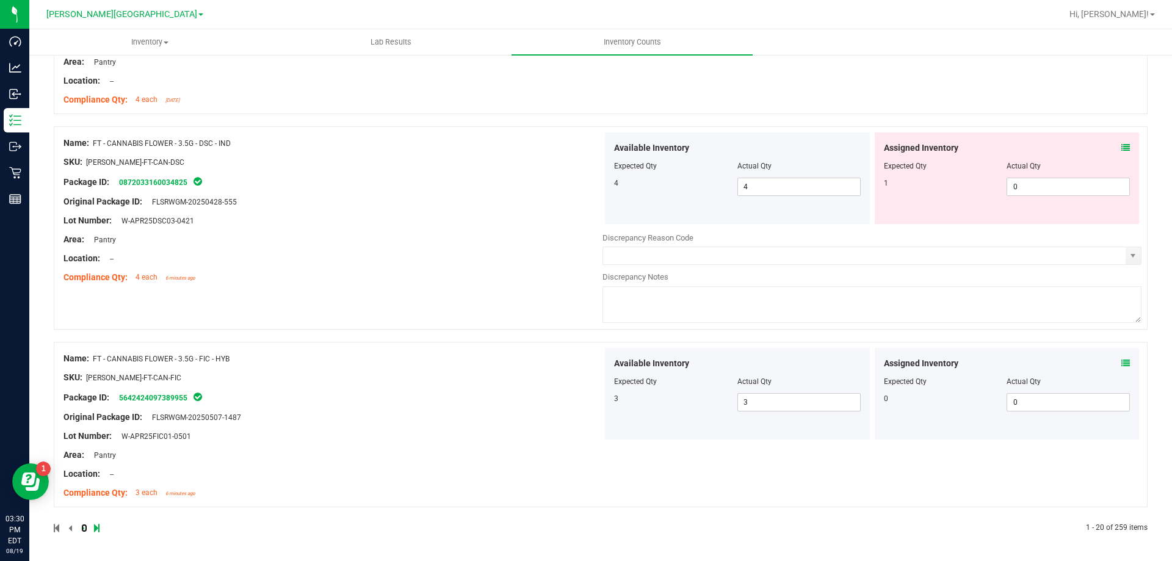
drag, startPoint x: 82, startPoint y: 526, endPoint x: 74, endPoint y: 517, distance: 12.1
click at [82, 525] on icon at bounding box center [83, 527] width 4 height 7
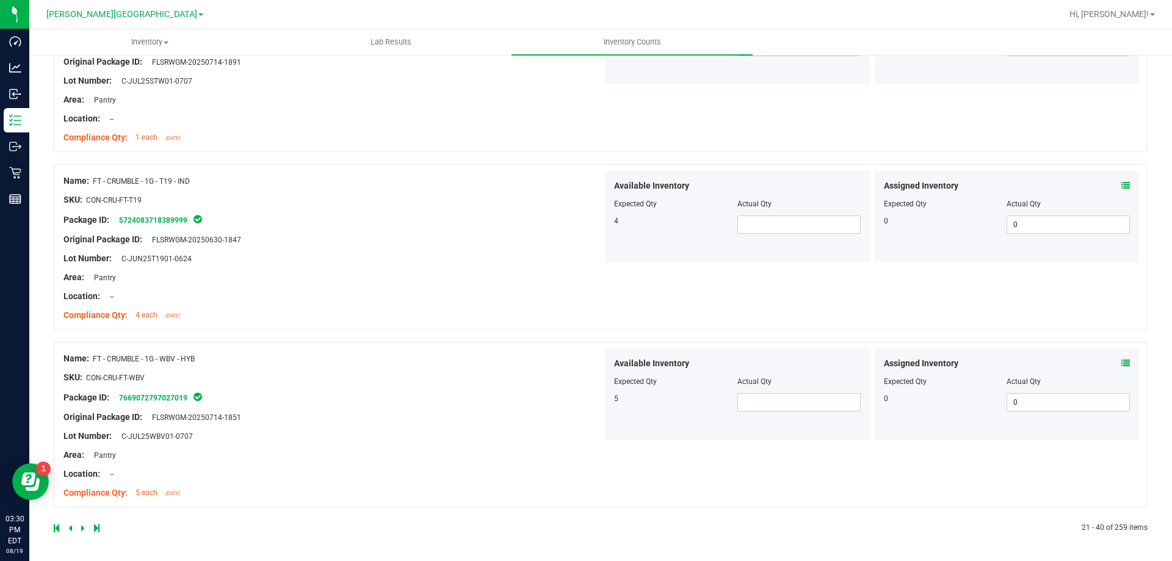
scroll to position [0, 0]
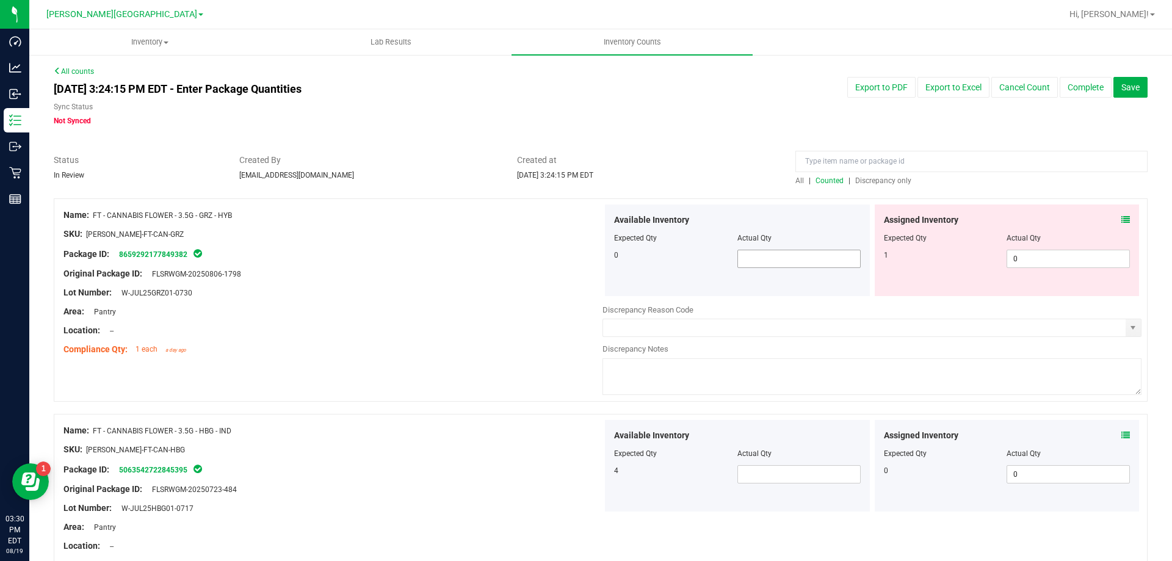
click at [810, 250] on span at bounding box center [798, 259] width 123 height 18
click at [771, 471] on span at bounding box center [798, 474] width 123 height 18
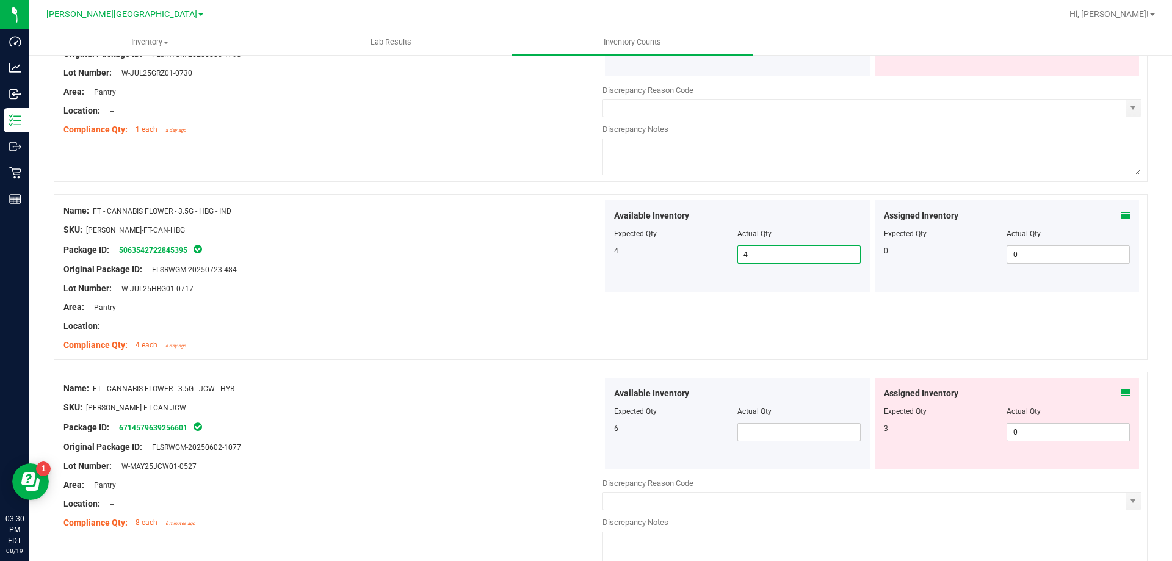
scroll to position [244, 0]
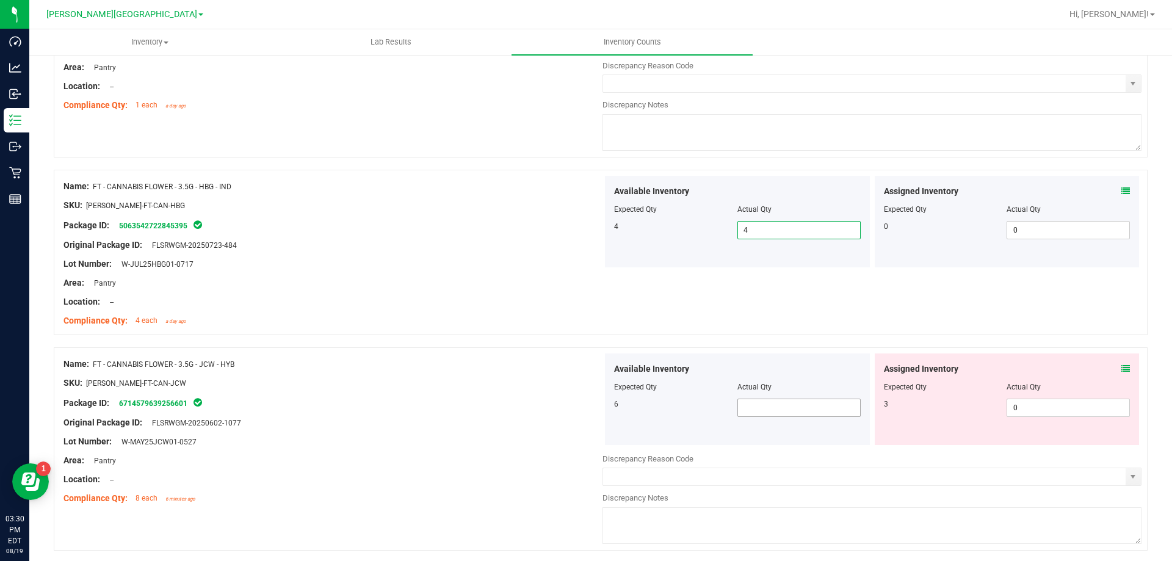
click at [784, 404] on span at bounding box center [798, 407] width 123 height 18
click at [676, 478] on input "text" at bounding box center [864, 476] width 522 height 17
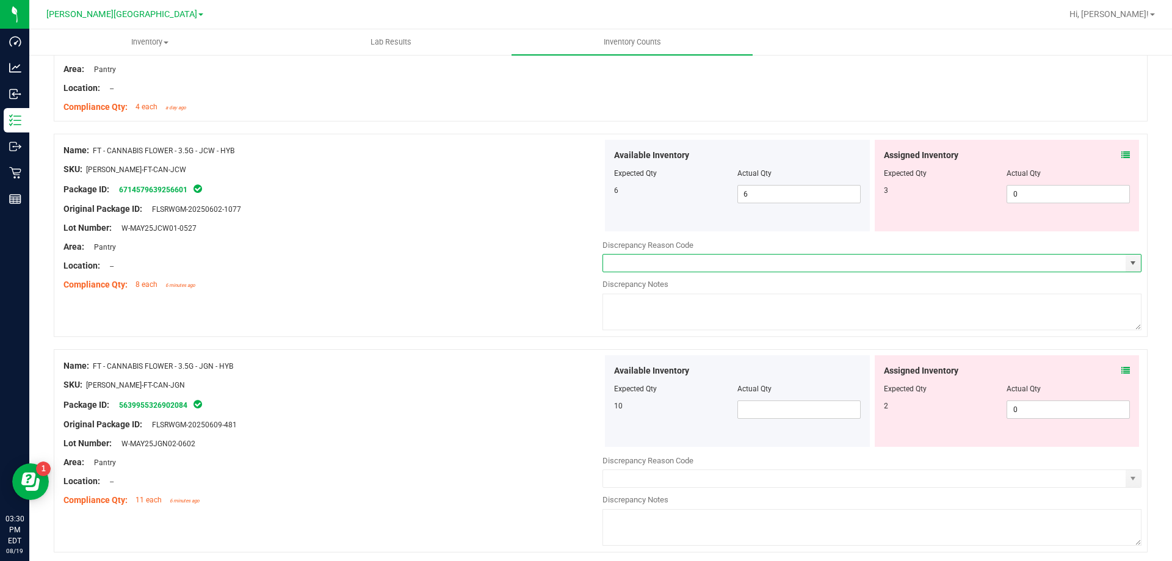
scroll to position [488, 0]
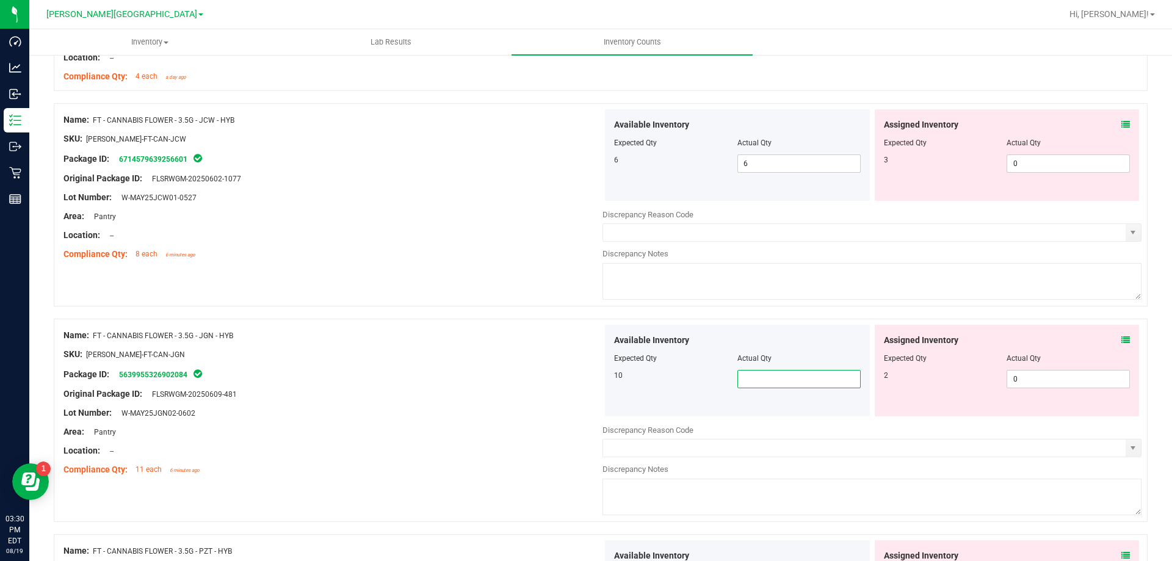
click at [758, 381] on span at bounding box center [798, 379] width 123 height 18
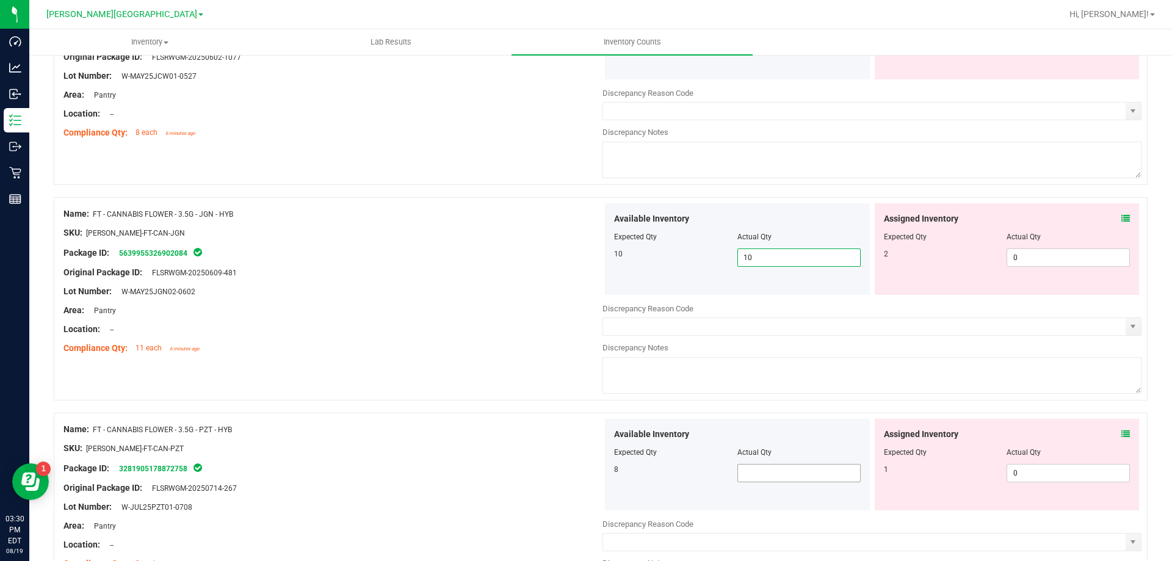
scroll to position [610, 0]
click at [748, 472] on span at bounding box center [798, 472] width 123 height 18
click at [665, 452] on div "Expected Qty" at bounding box center [675, 451] width 123 height 11
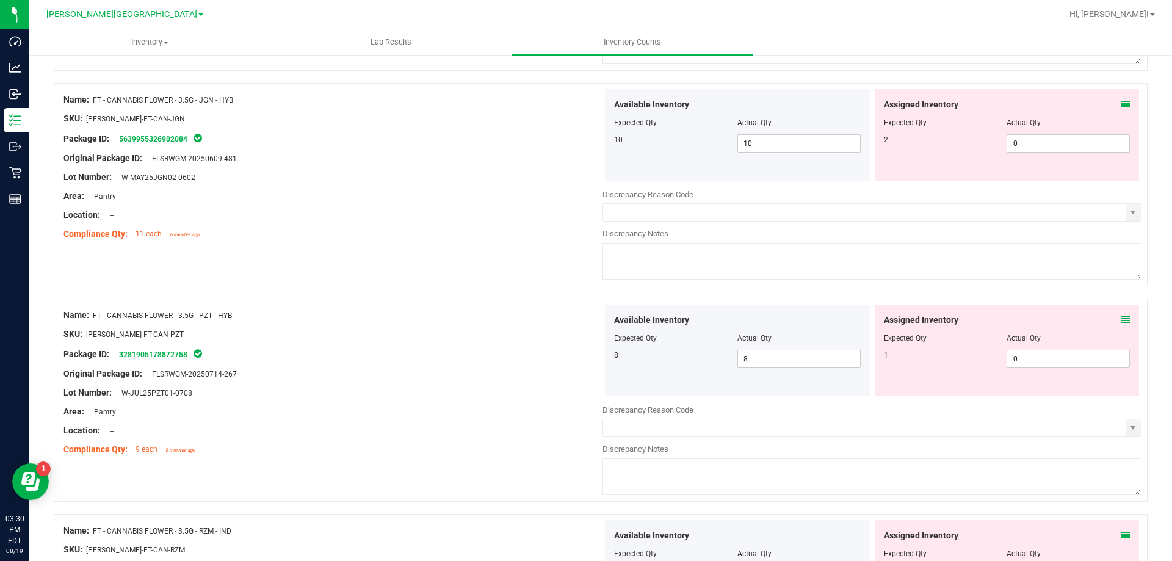
scroll to position [854, 0]
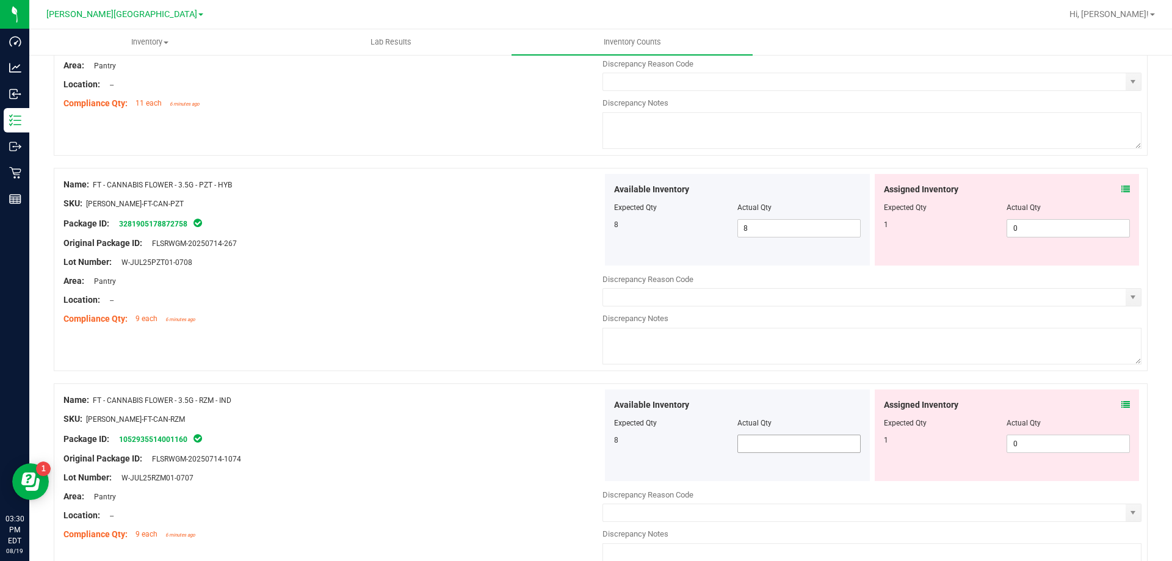
click at [785, 450] on span at bounding box center [798, 443] width 123 height 18
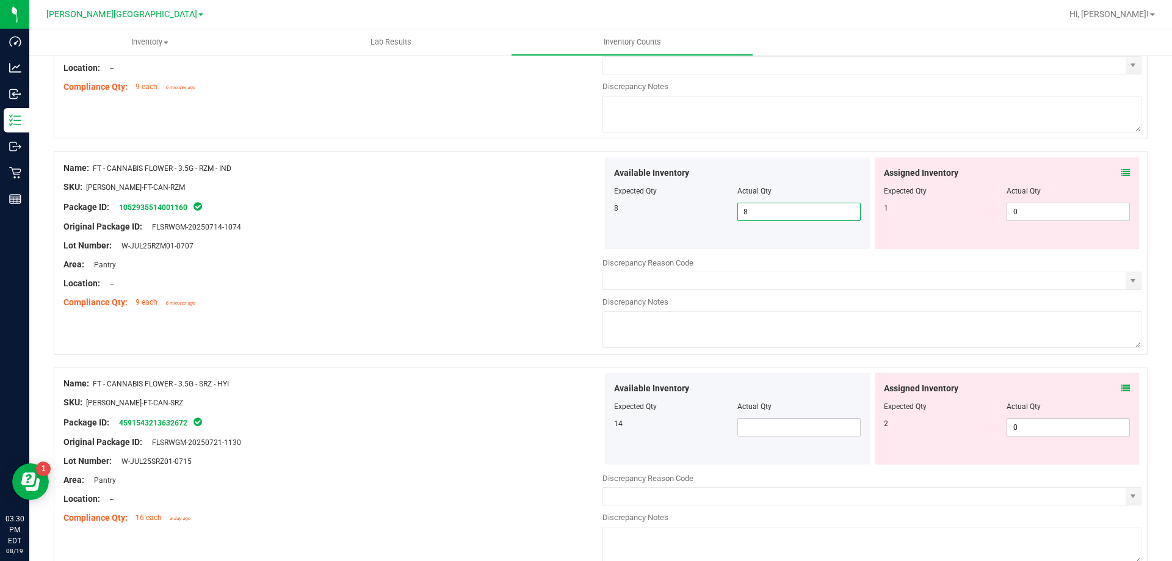
scroll to position [1098, 0]
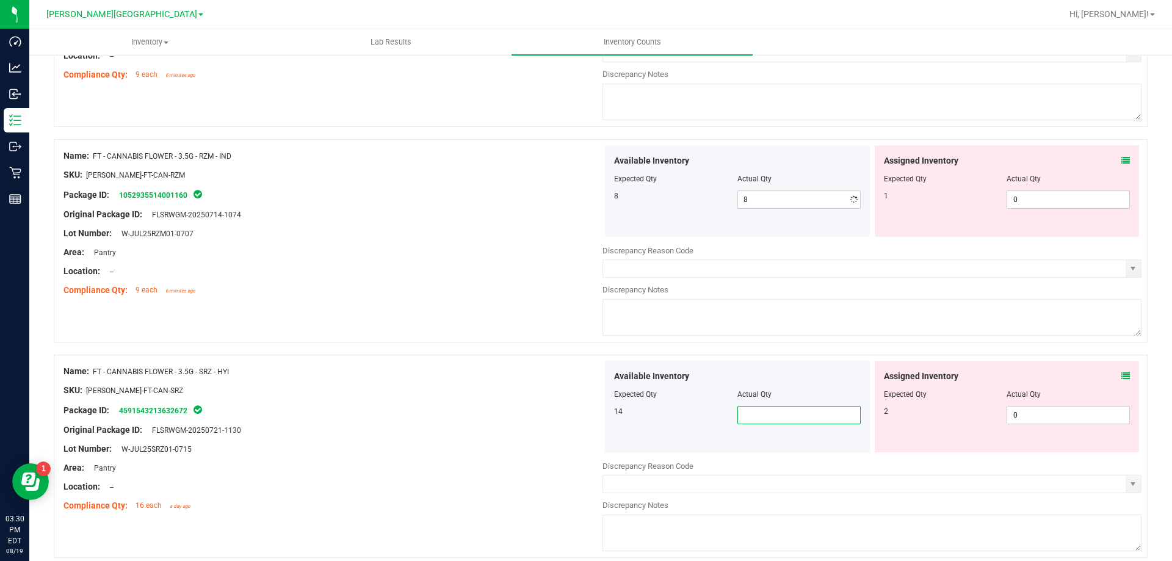
click at [776, 419] on span at bounding box center [798, 415] width 123 height 18
click at [665, 425] on div "Available Inventory Expected Qty Actual Qty 14 14 14" at bounding box center [737, 407] width 265 height 92
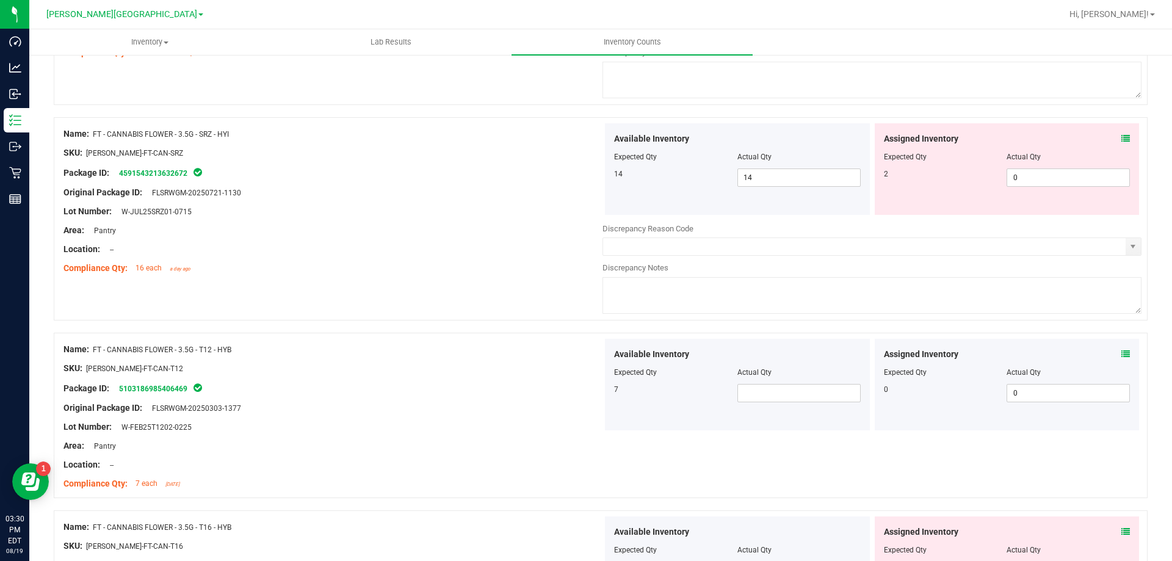
scroll to position [1342, 0]
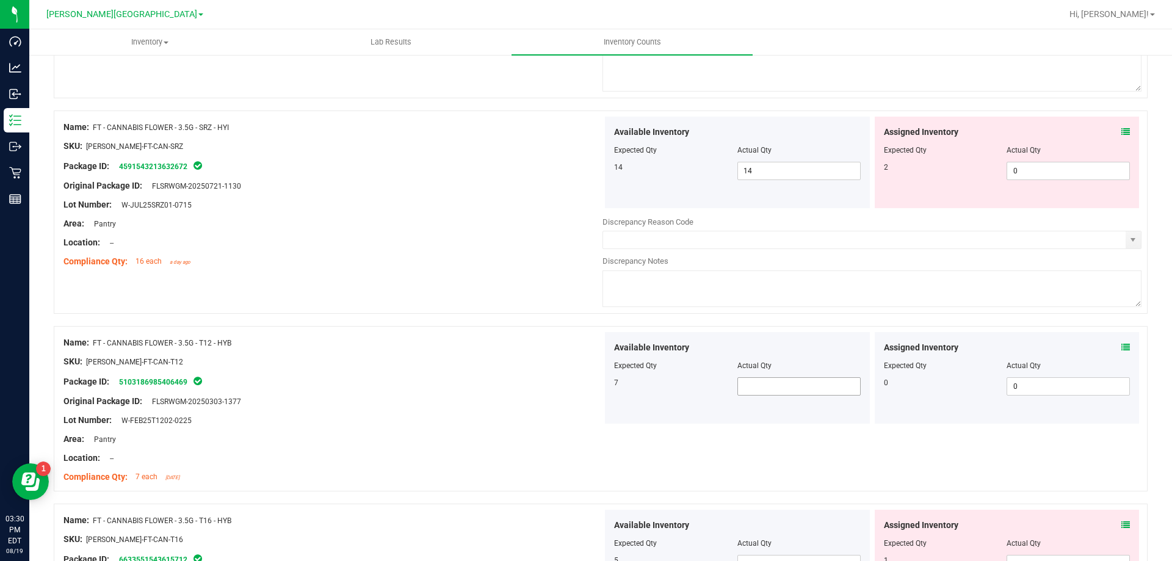
click at [767, 383] on span at bounding box center [798, 386] width 123 height 18
click at [687, 421] on div "Available Inventory Expected Qty Actual Qty 7 7 7" at bounding box center [737, 378] width 265 height 92
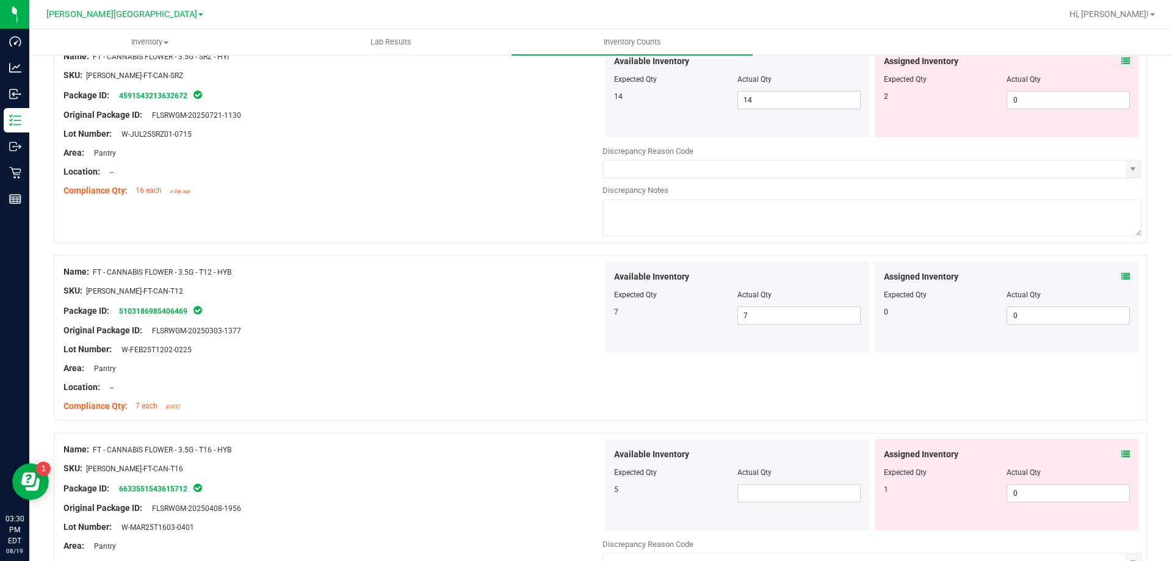
scroll to position [1587, 0]
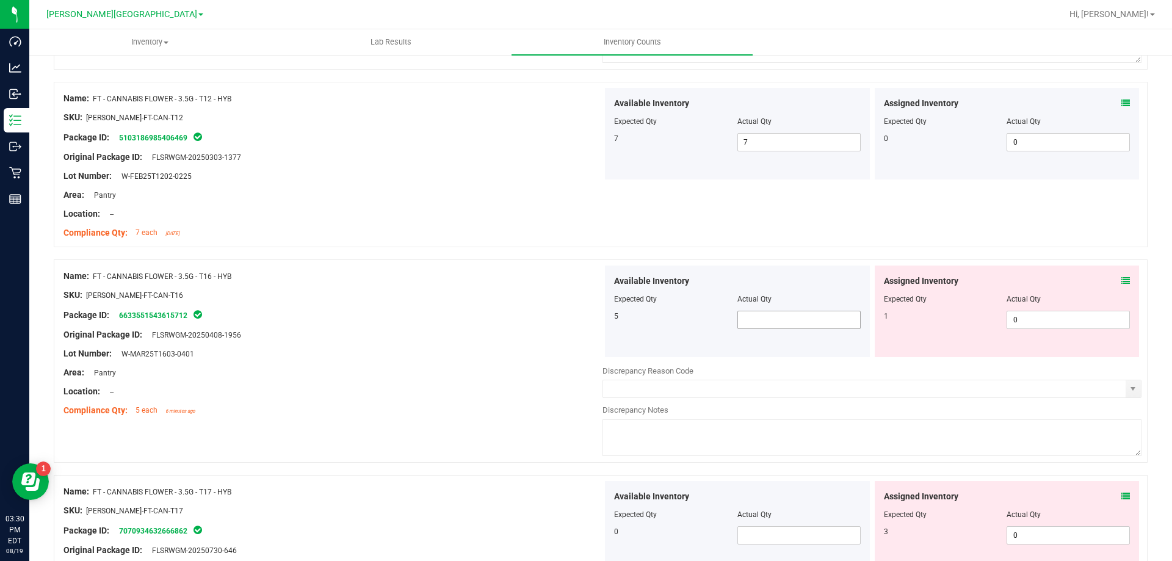
click at [767, 311] on span at bounding box center [798, 320] width 123 height 18
click at [733, 365] on div "Discrepancy Reason Code" at bounding box center [871, 371] width 539 height 12
click at [757, 526] on span at bounding box center [798, 535] width 123 height 18
click at [746, 540] on span at bounding box center [798, 535] width 123 height 18
click at [634, 490] on span "Available Inventory" at bounding box center [651, 496] width 75 height 13
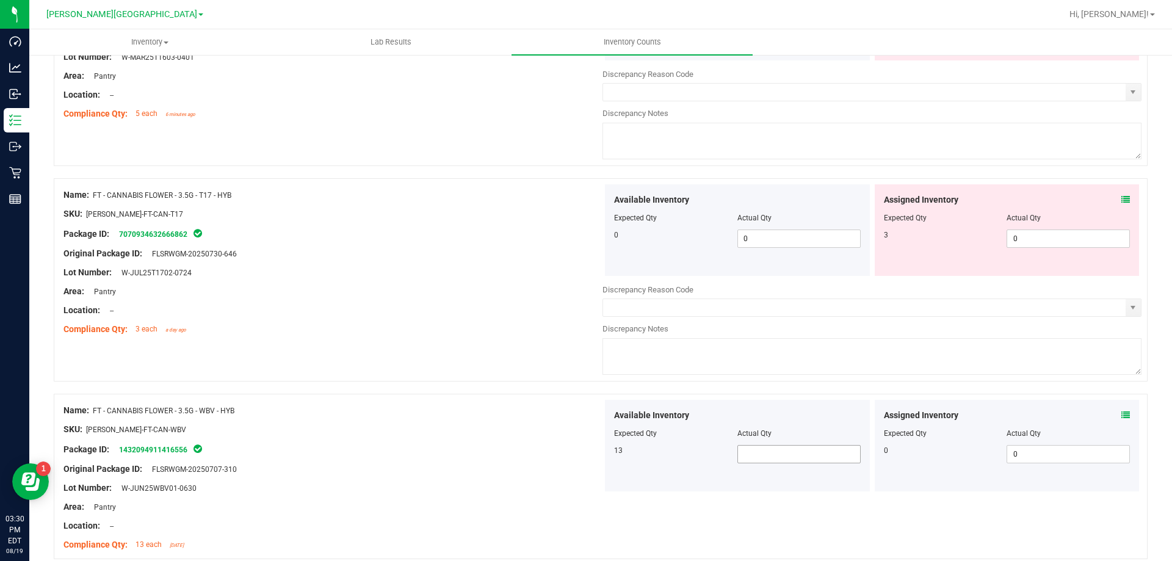
scroll to position [1892, 0]
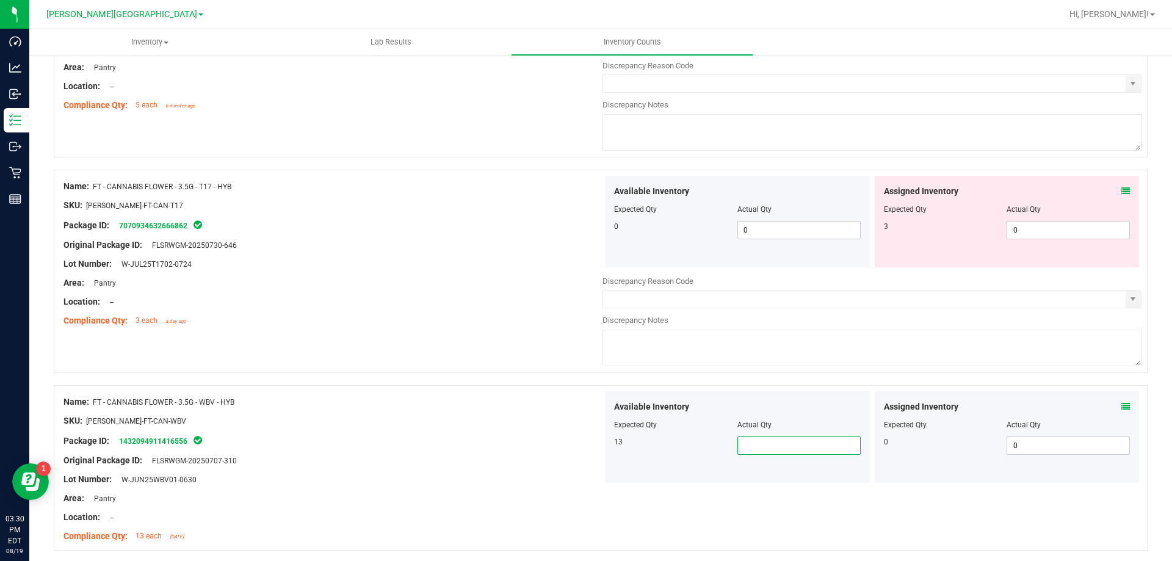
click at [774, 451] on span at bounding box center [798, 445] width 123 height 18
drag, startPoint x: 632, startPoint y: 445, endPoint x: 682, endPoint y: 461, distance: 51.9
click at [639, 451] on div "13 13 13" at bounding box center [737, 445] width 247 height 18
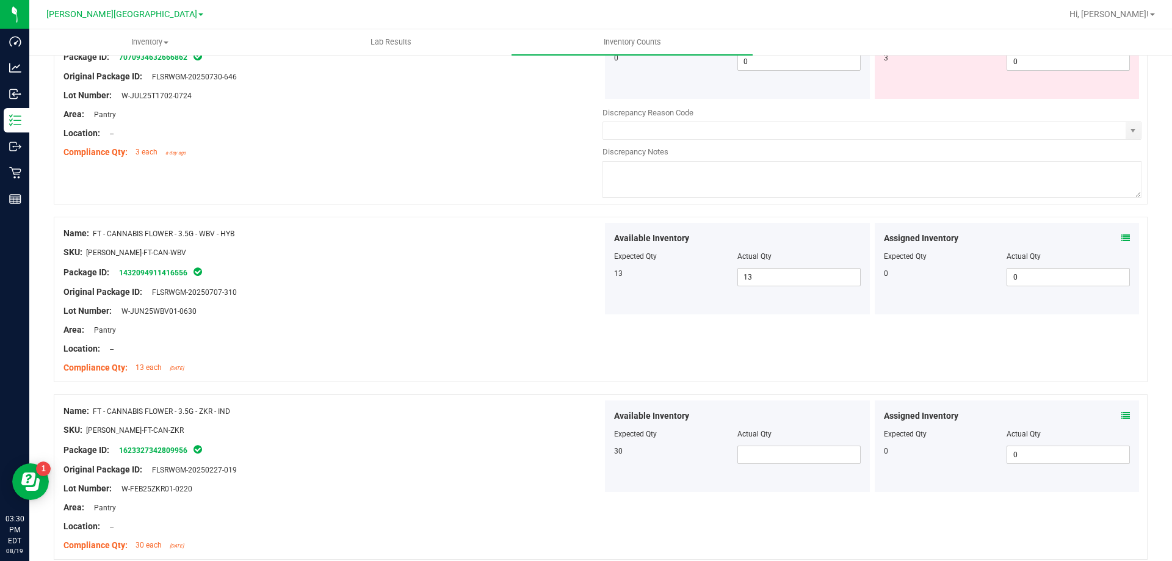
scroll to position [2075, 0]
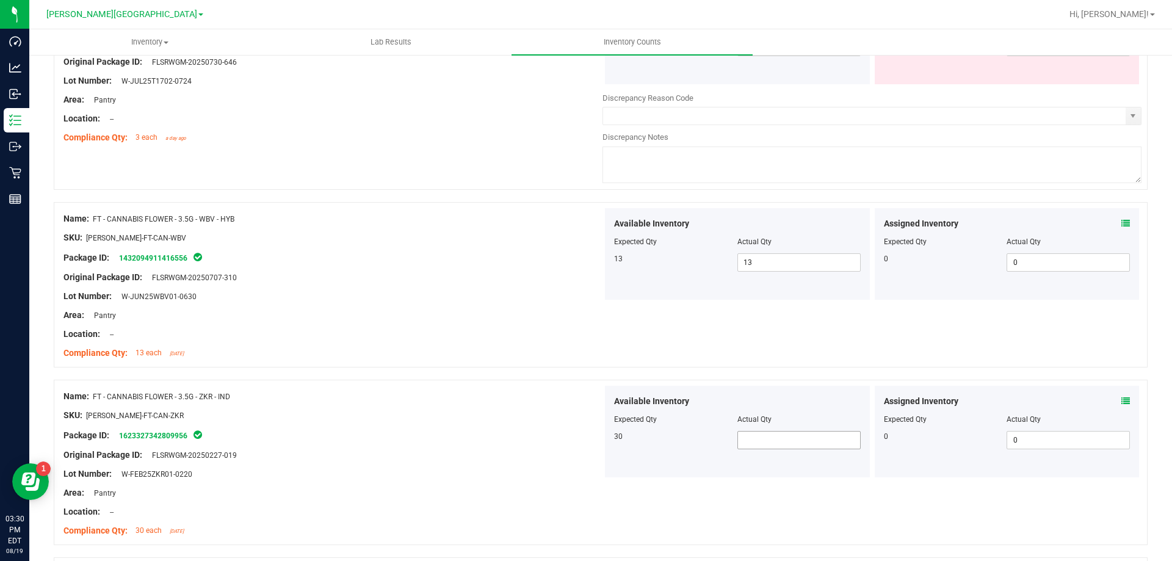
click at [777, 436] on span at bounding box center [798, 440] width 123 height 18
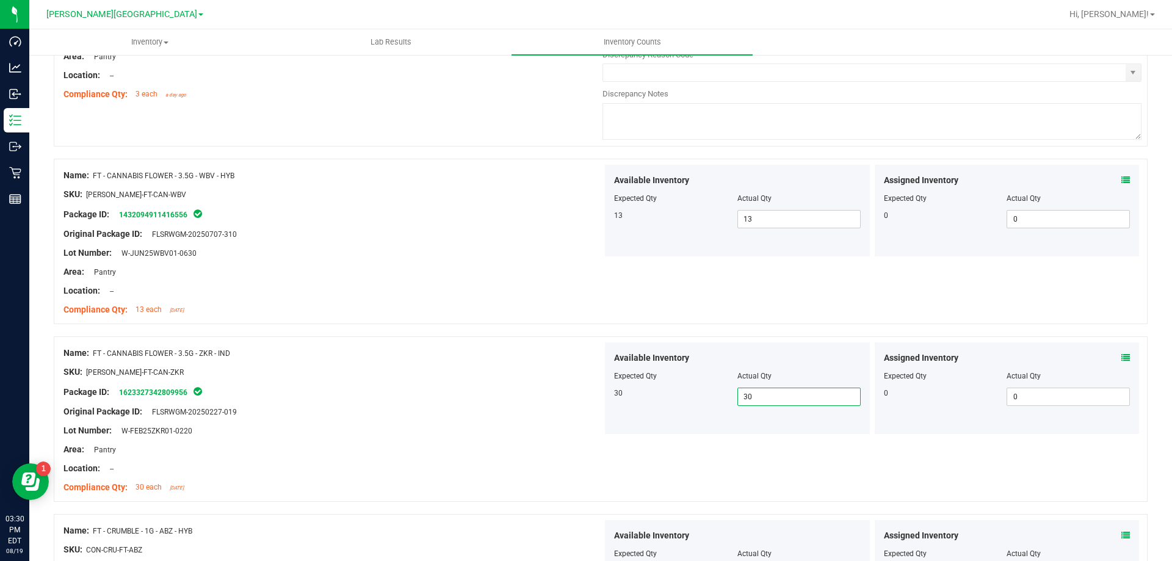
scroll to position [2197, 0]
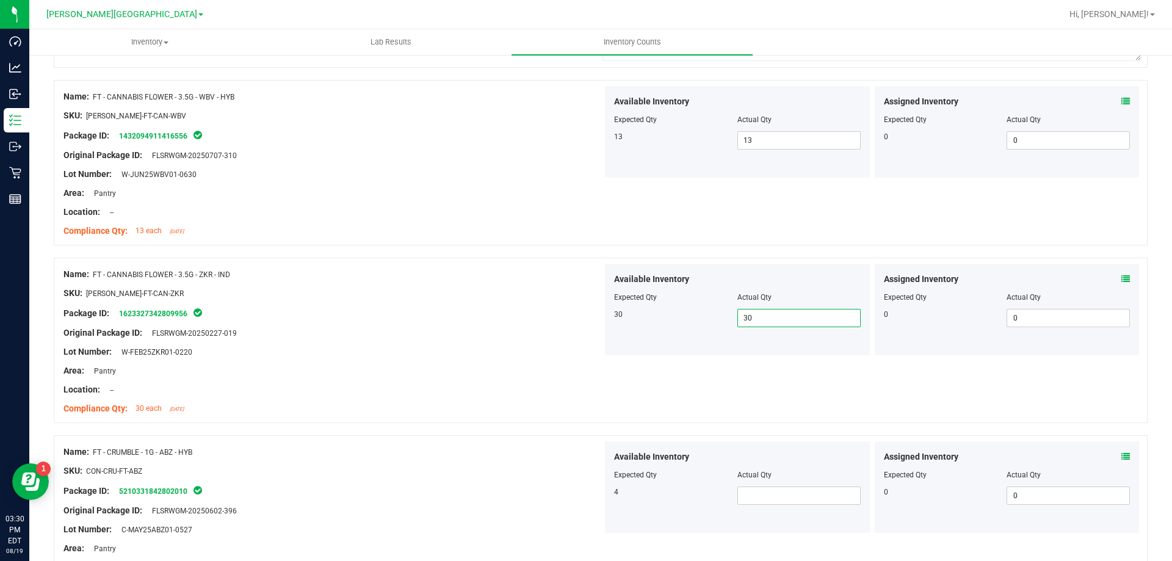
click at [621, 451] on span "Available Inventory" at bounding box center [651, 456] width 75 height 13
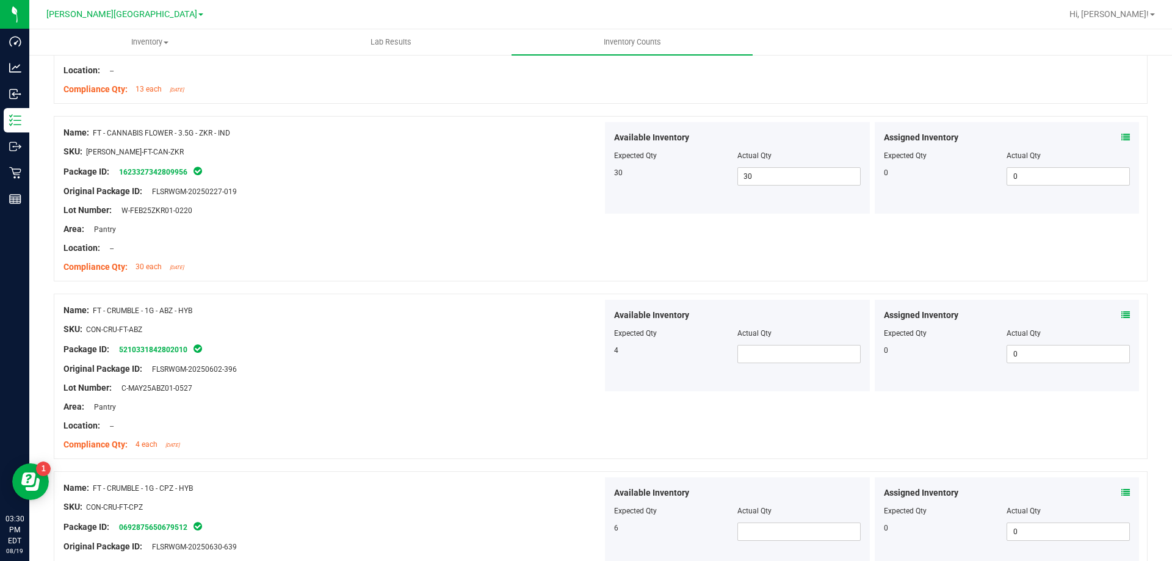
scroll to position [2380, 0]
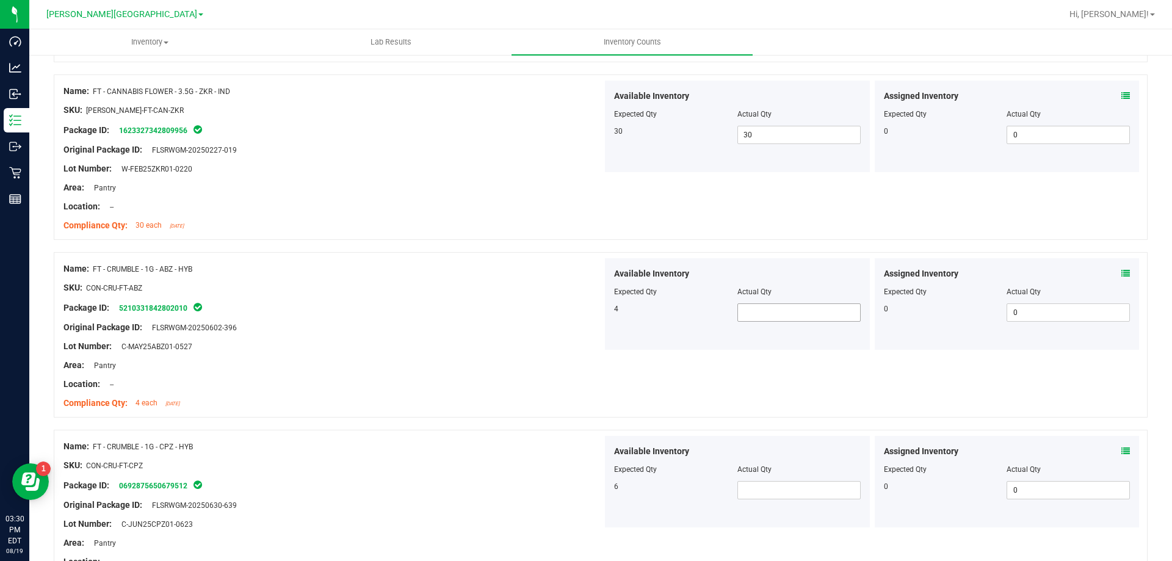
click at [819, 308] on span at bounding box center [798, 312] width 123 height 18
click at [802, 489] on span at bounding box center [798, 490] width 123 height 18
click at [641, 506] on div "Available Inventory Expected Qty Actual Qty 6 6 6" at bounding box center [737, 482] width 265 height 92
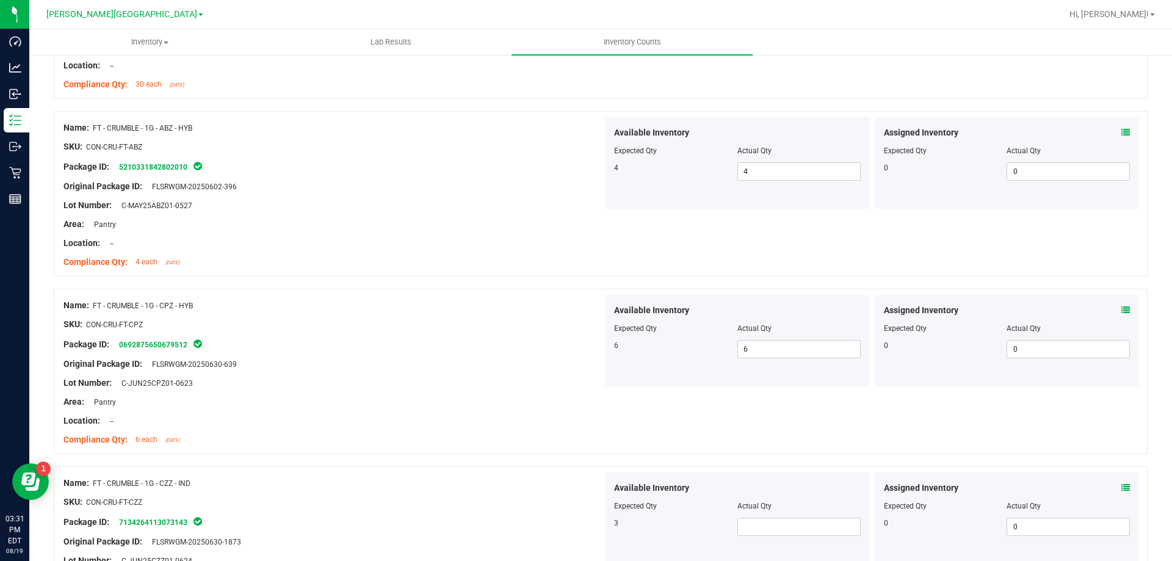
scroll to position [2685, 0]
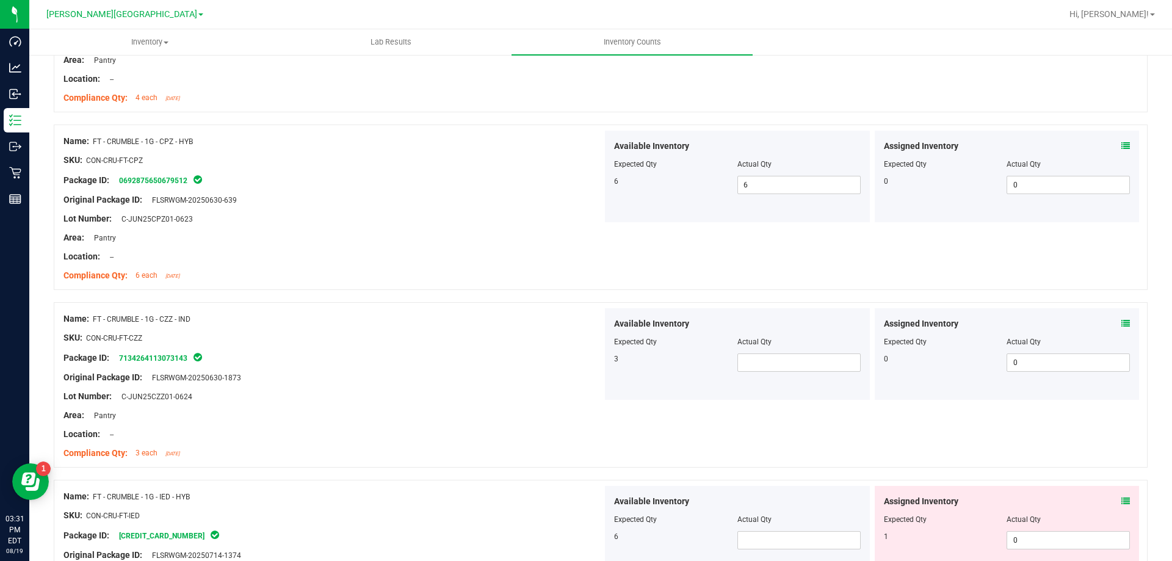
click at [802, 352] on div at bounding box center [737, 350] width 247 height 6
click at [799, 363] on span at bounding box center [798, 362] width 123 height 18
click at [759, 533] on span at bounding box center [798, 540] width 123 height 18
drag, startPoint x: 687, startPoint y: 548, endPoint x: 695, endPoint y: 514, distance: 35.2
click at [686, 547] on div "6 6 6" at bounding box center [737, 540] width 247 height 18
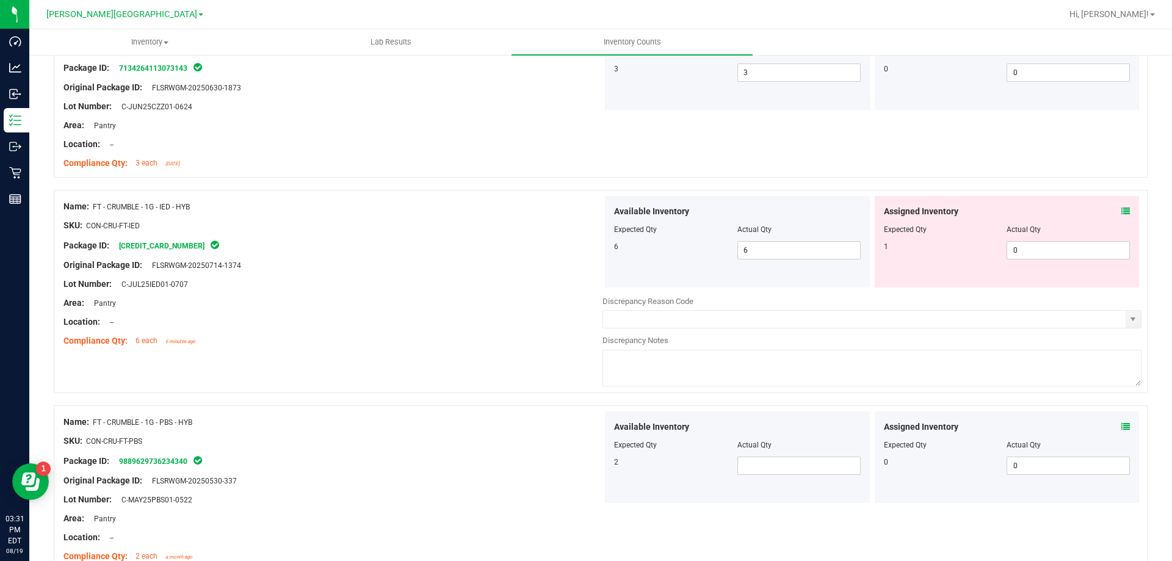
scroll to position [2990, 0]
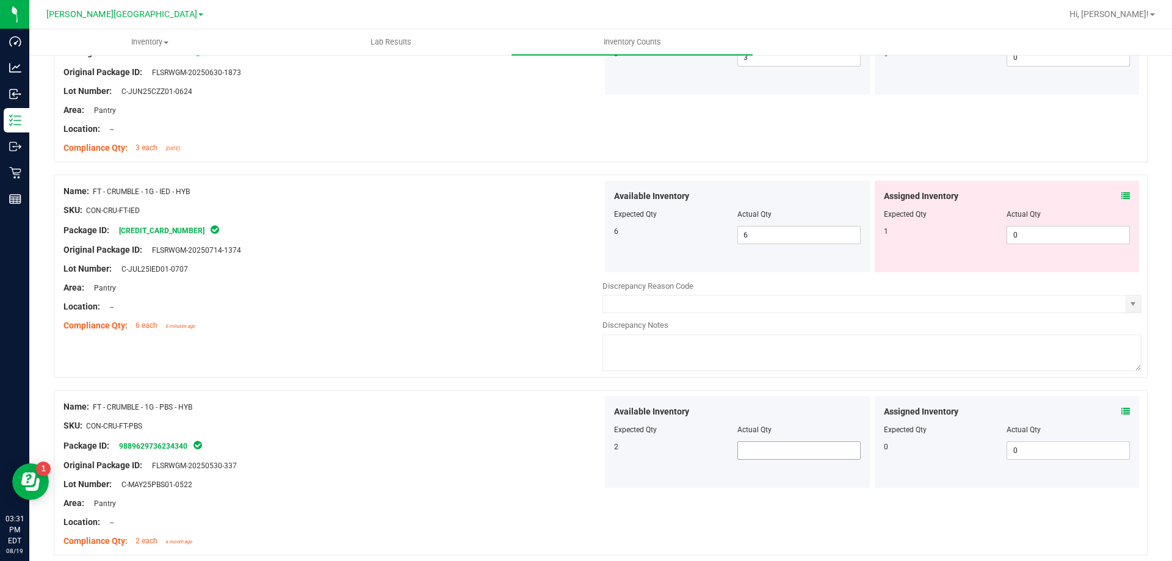
click at [781, 442] on span at bounding box center [798, 450] width 123 height 18
click at [671, 450] on div "2" at bounding box center [675, 446] width 123 height 11
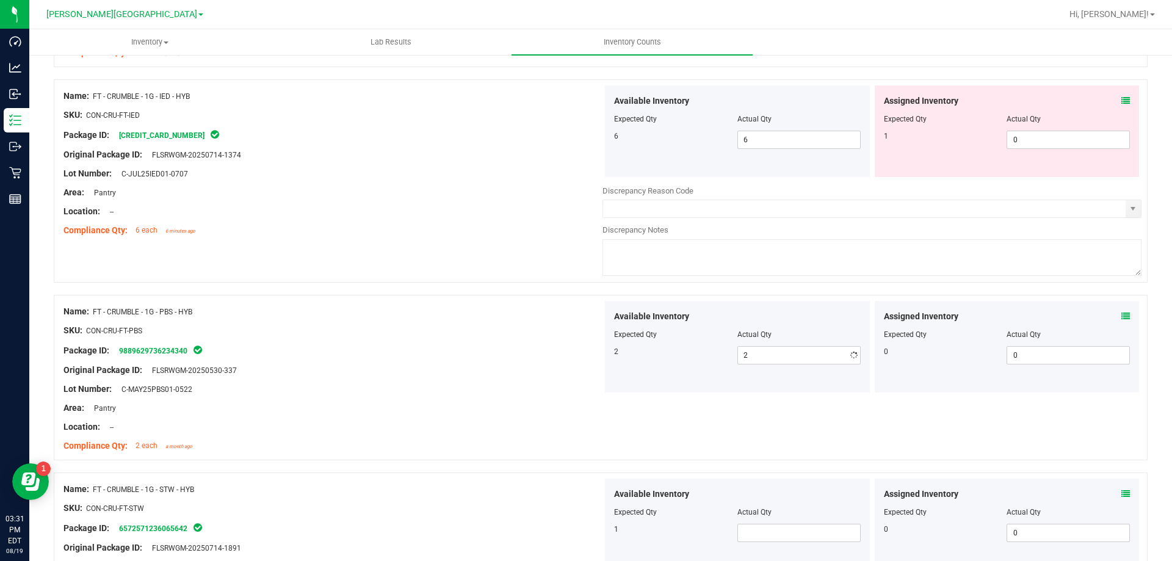
scroll to position [3295, 0]
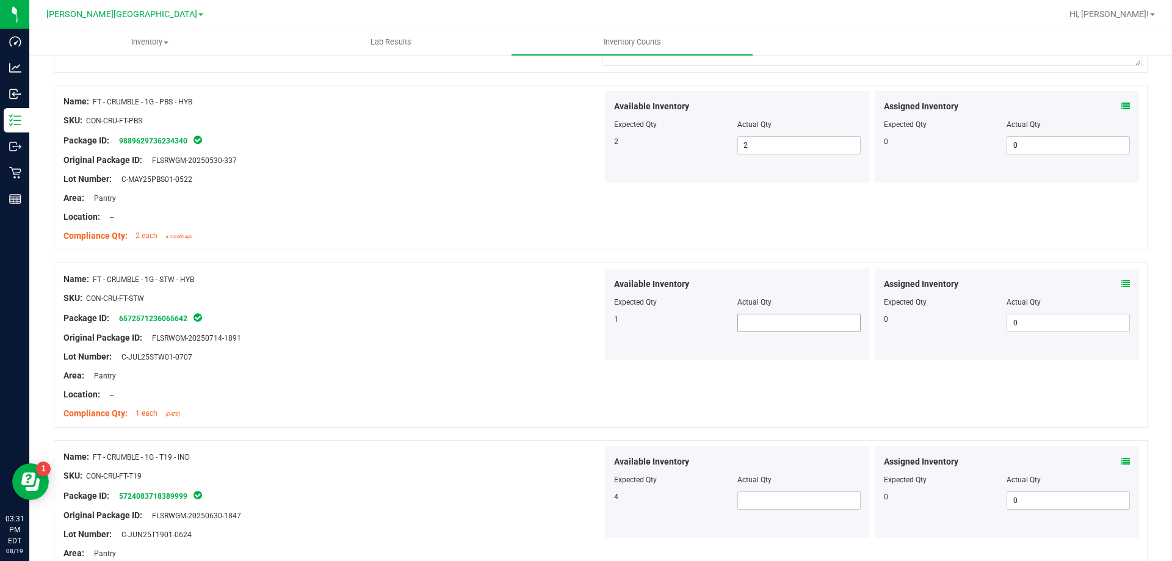
click at [791, 318] on span at bounding box center [798, 323] width 123 height 18
click at [753, 506] on span at bounding box center [798, 500] width 123 height 18
click at [704, 508] on div "4 4 4" at bounding box center [737, 500] width 247 height 18
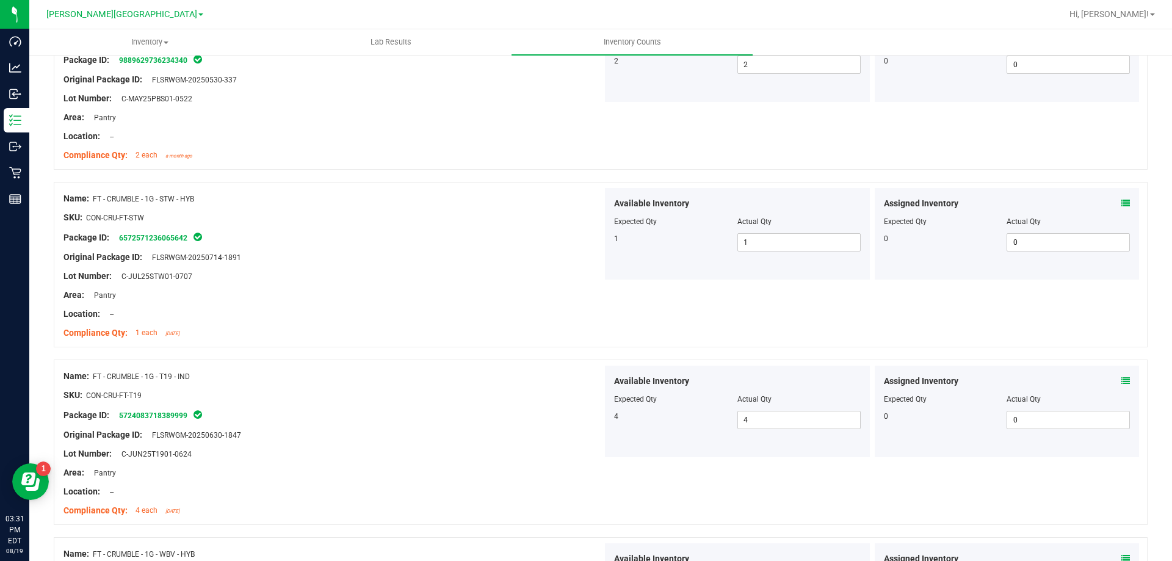
scroll to position [3539, 0]
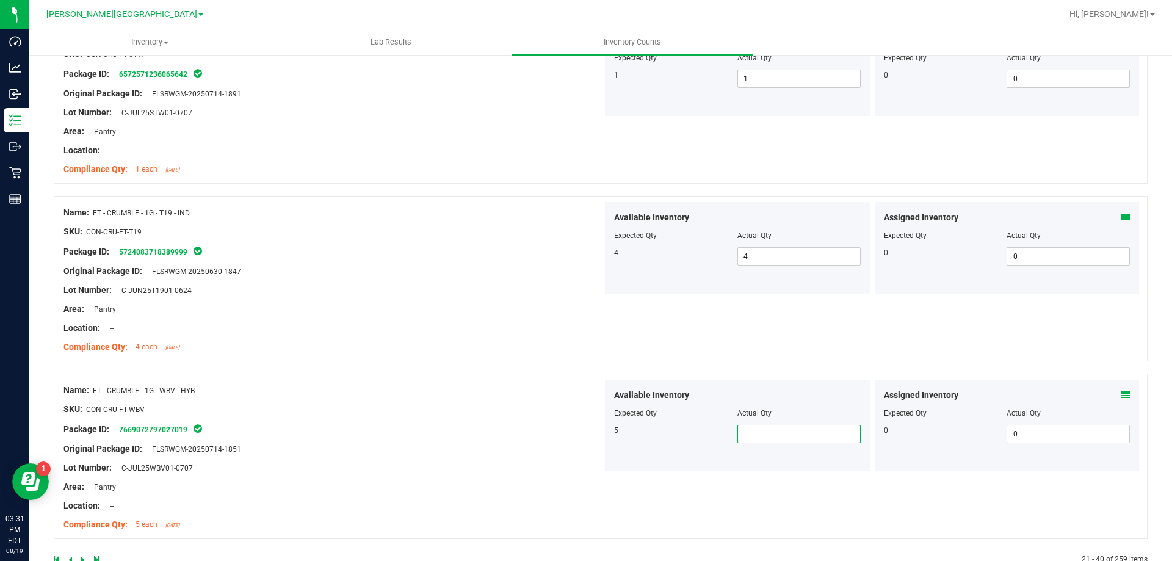
click at [777, 440] on span at bounding box center [798, 434] width 123 height 18
click at [673, 441] on div "5 5 5" at bounding box center [737, 434] width 247 height 18
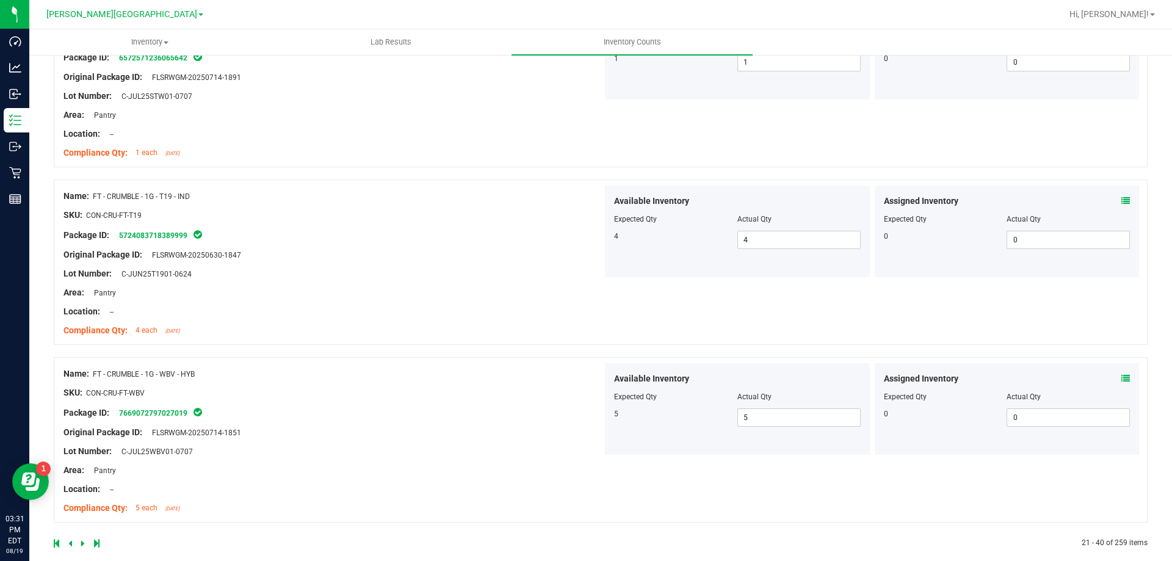
scroll to position [3571, 0]
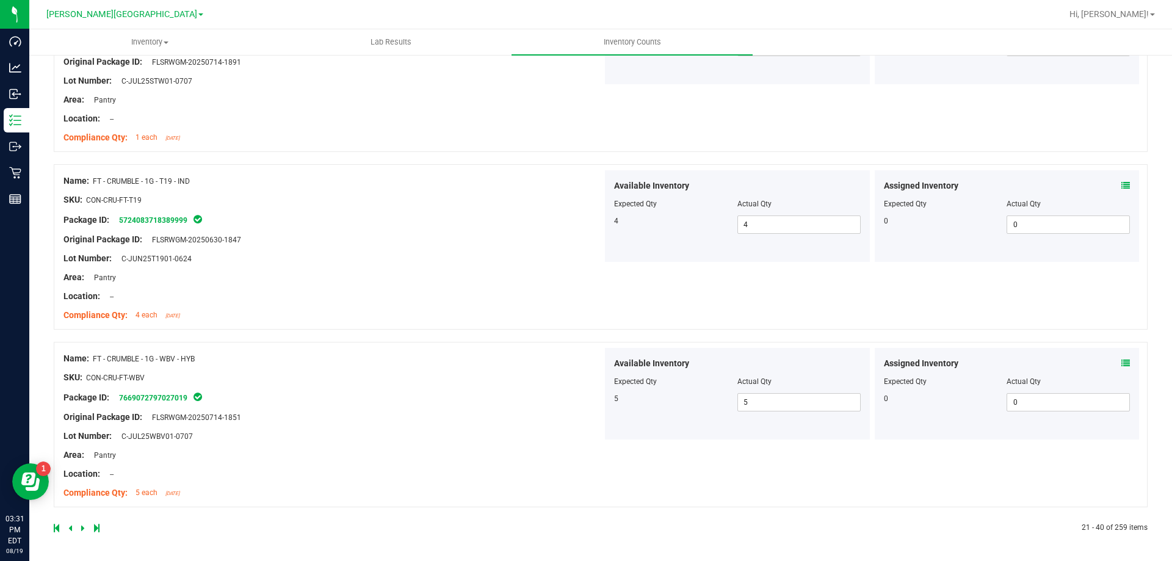
click at [82, 526] on icon at bounding box center [83, 527] width 4 height 7
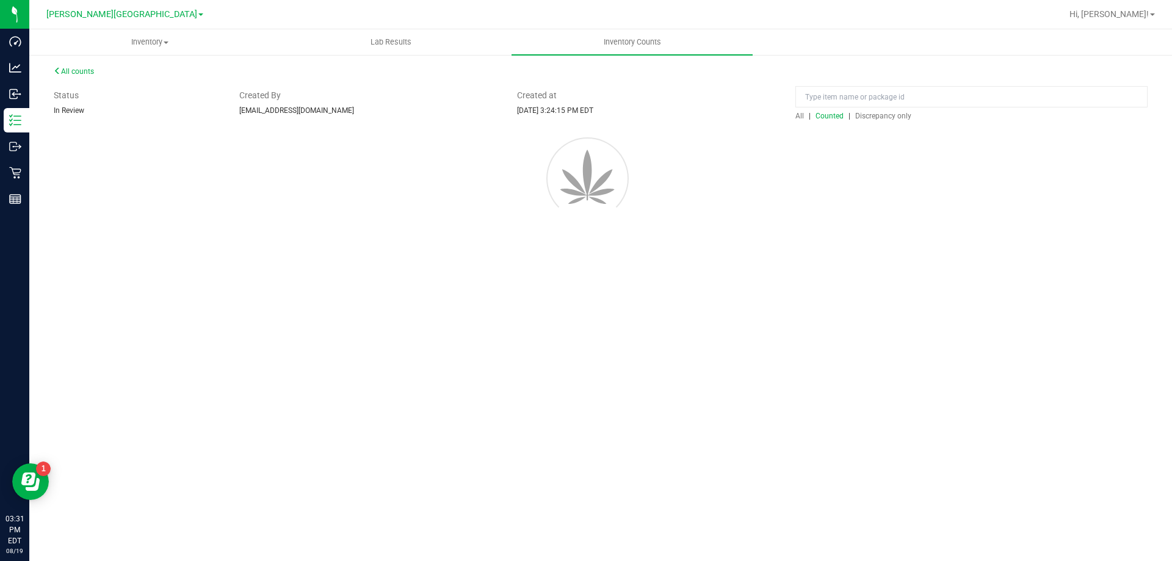
scroll to position [0, 0]
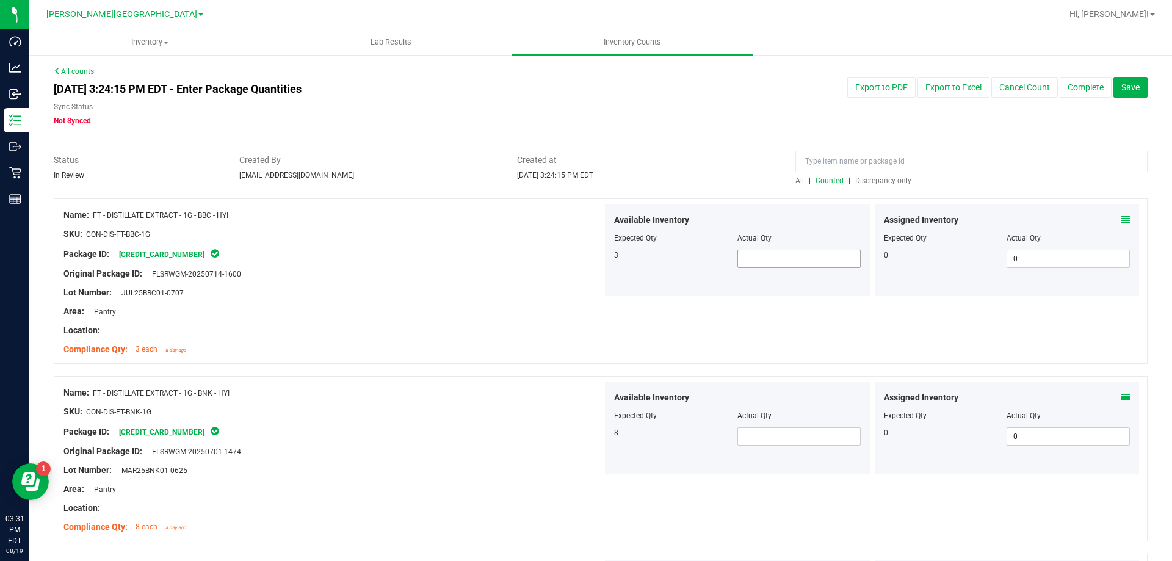
click at [750, 255] on span at bounding box center [798, 259] width 123 height 18
click at [763, 444] on span at bounding box center [798, 436] width 123 height 18
click at [705, 475] on div at bounding box center [871, 475] width 539 height 2
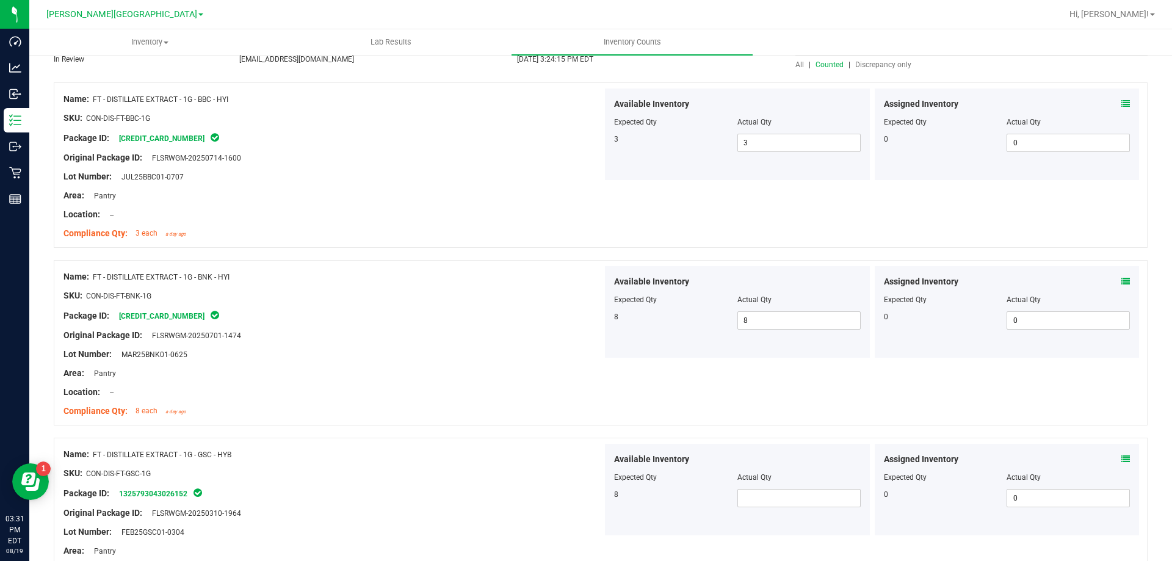
scroll to position [244, 0]
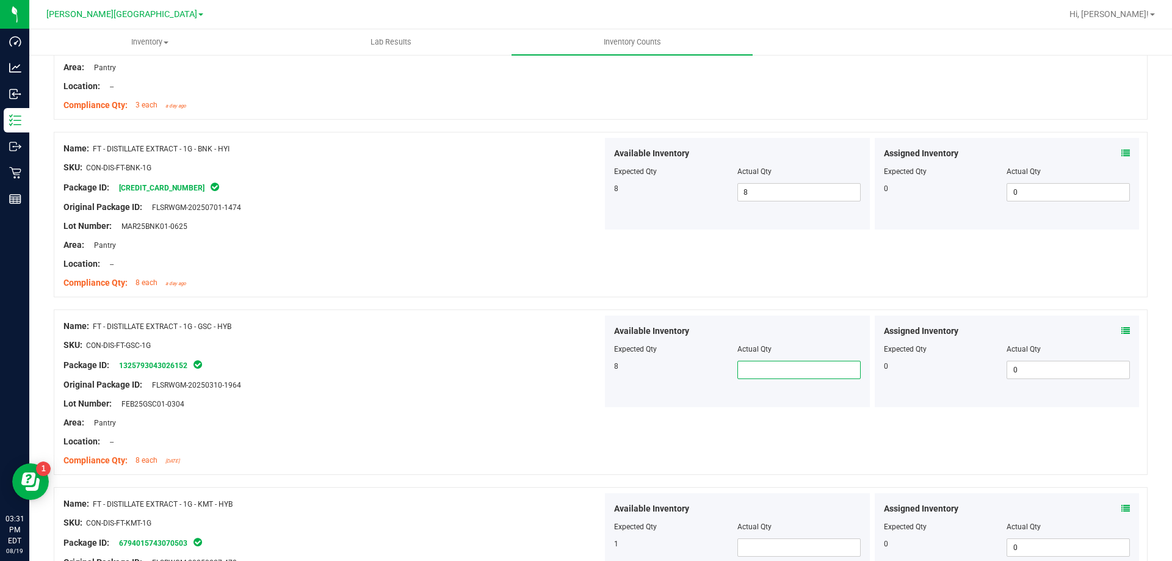
click at [785, 369] on span at bounding box center [798, 370] width 123 height 18
click at [760, 550] on span at bounding box center [798, 547] width 123 height 18
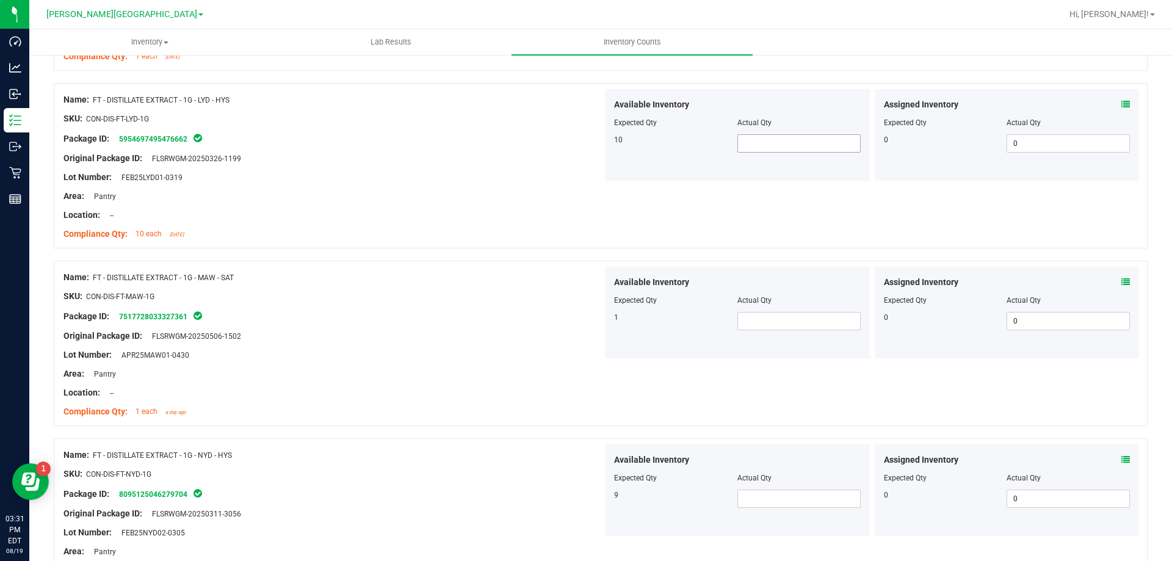
scroll to position [854, 0]
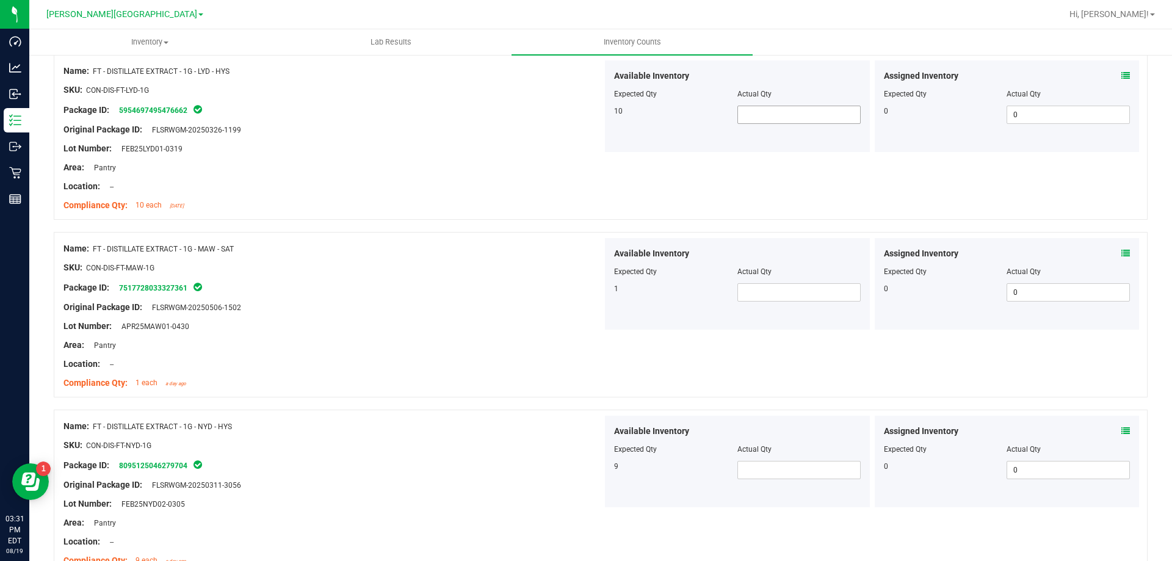
click at [793, 120] on span at bounding box center [798, 115] width 123 height 18
click at [763, 286] on span at bounding box center [798, 292] width 123 height 18
click at [771, 470] on span at bounding box center [798, 470] width 123 height 18
click at [723, 495] on div "Available Inventory Expected Qty Actual Qty 9 9 9" at bounding box center [737, 462] width 265 height 92
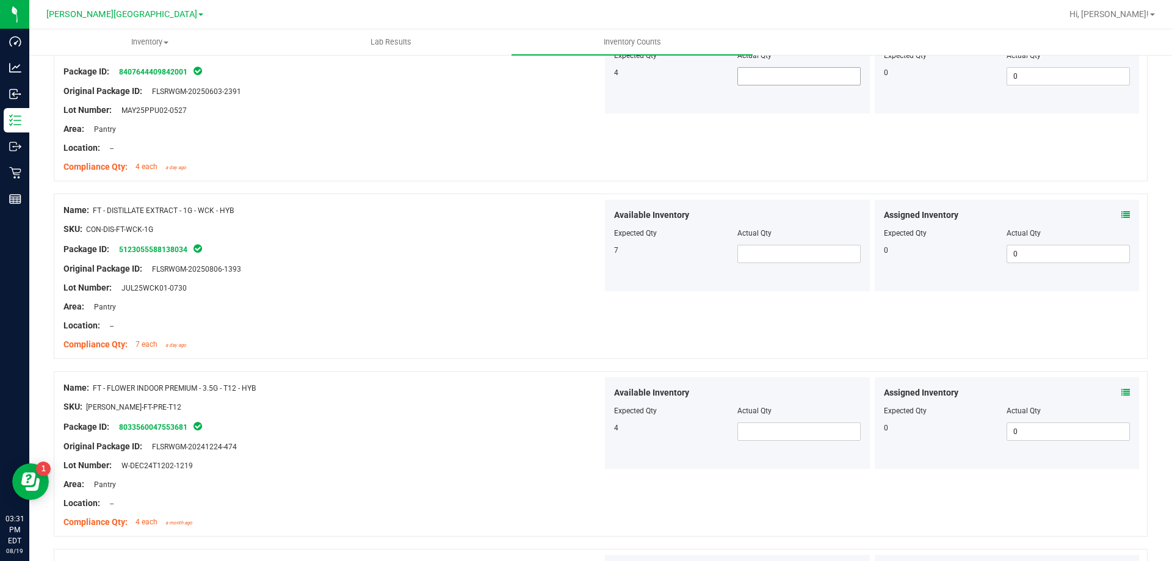
scroll to position [1404, 0]
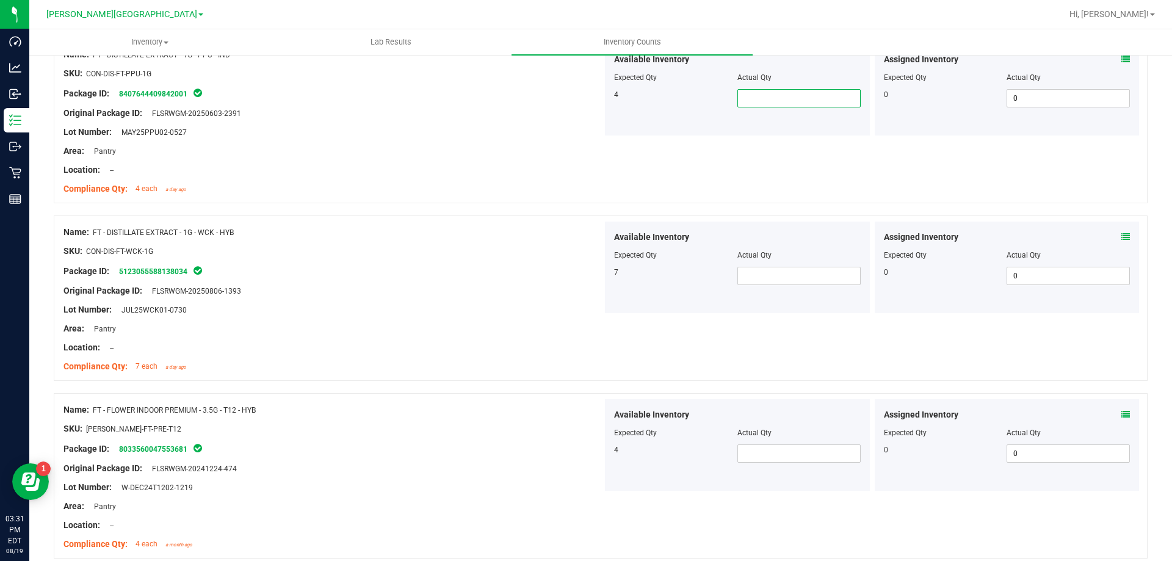
click at [769, 98] on span at bounding box center [798, 98] width 123 height 18
click at [759, 275] on span at bounding box center [798, 276] width 123 height 18
click at [740, 449] on span at bounding box center [798, 453] width 123 height 18
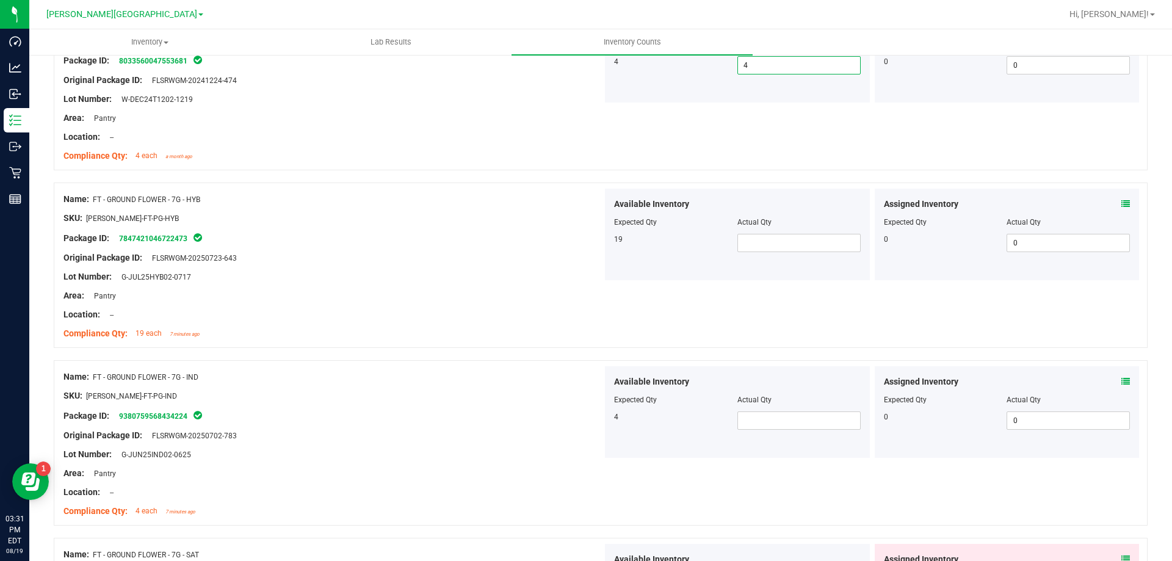
scroll to position [1831, 0]
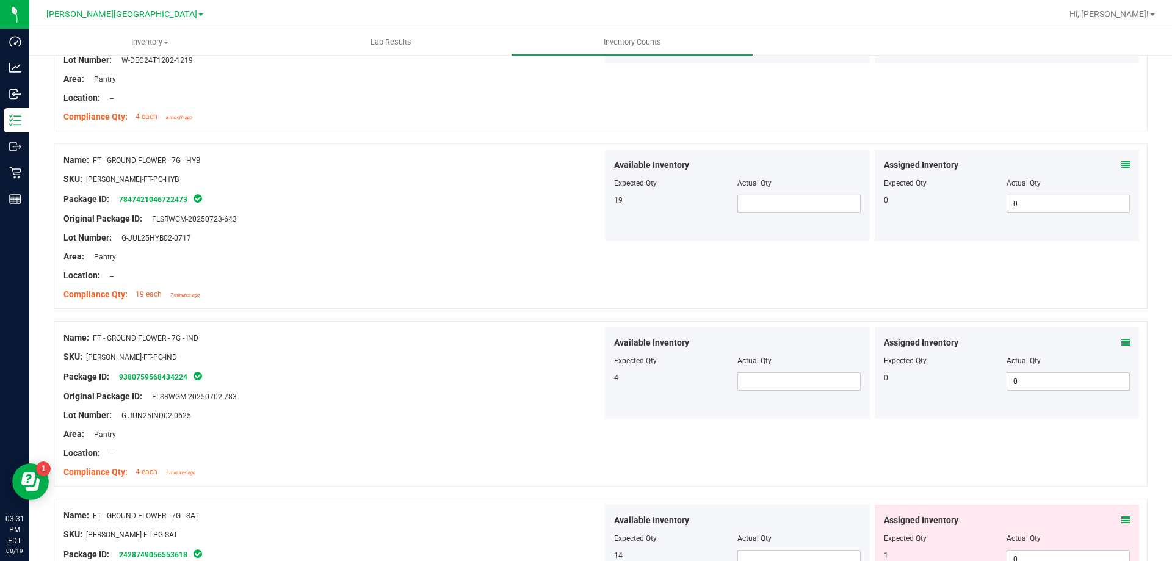
click at [784, 191] on div at bounding box center [737, 192] width 247 height 6
click at [784, 201] on span at bounding box center [798, 204] width 123 height 18
click at [774, 392] on div "Available Inventory Expected Qty Actual Qty 4" at bounding box center [737, 373] width 265 height 92
click at [765, 380] on span at bounding box center [798, 381] width 123 height 18
click at [762, 550] on span at bounding box center [798, 559] width 123 height 18
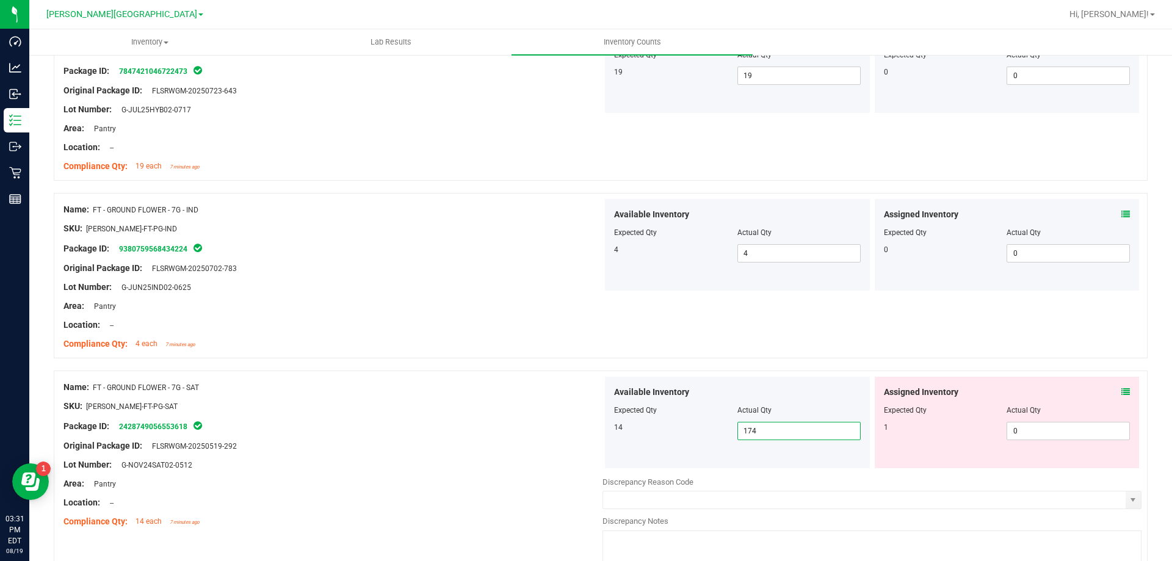
scroll to position [1959, 0]
click at [776, 433] on input "174" at bounding box center [799, 430] width 122 height 17
click at [602, 427] on div "Available Inventory Expected Qty Actual Qty 14 14 14" at bounding box center [737, 422] width 270 height 92
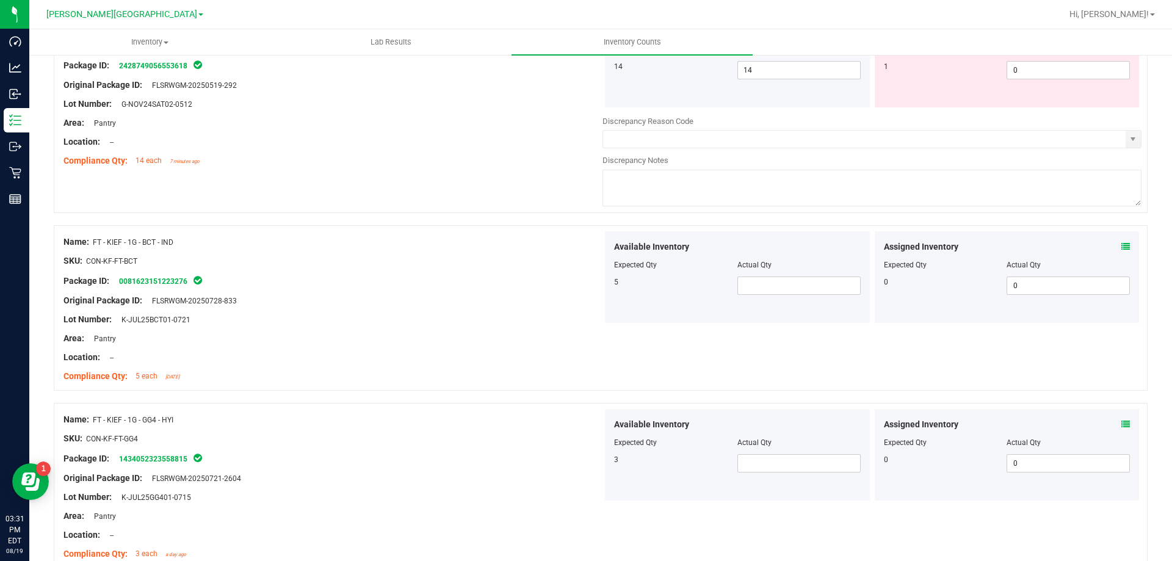
scroll to position [2326, 0]
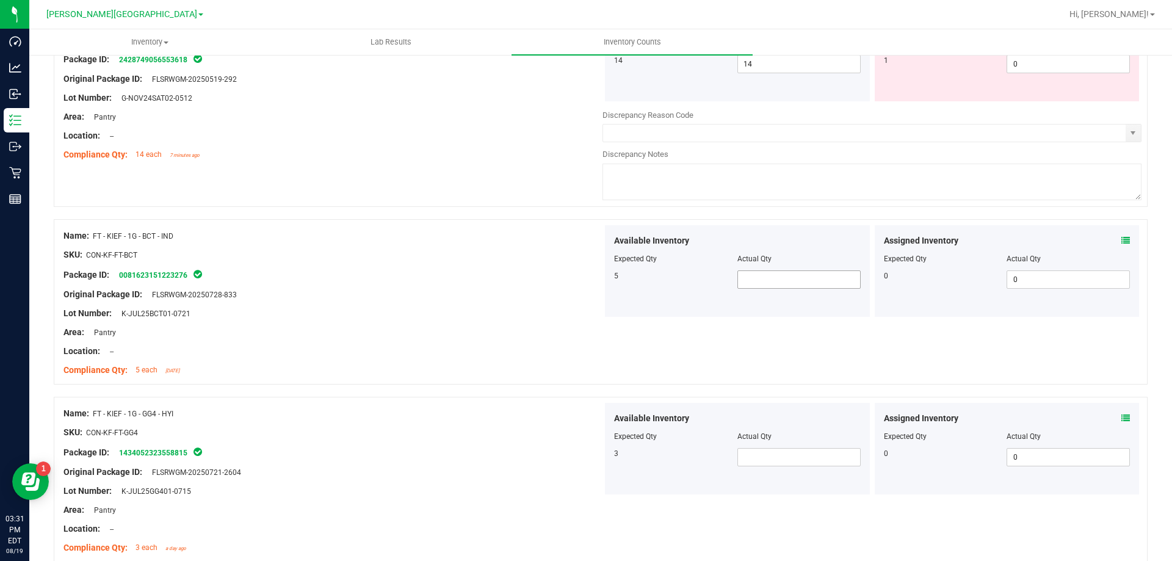
click at [757, 283] on span at bounding box center [798, 279] width 123 height 18
click at [771, 463] on span at bounding box center [798, 457] width 123 height 18
click at [737, 478] on div "Available Inventory Expected Qty Actual Qty 3 3 3" at bounding box center [737, 449] width 265 height 92
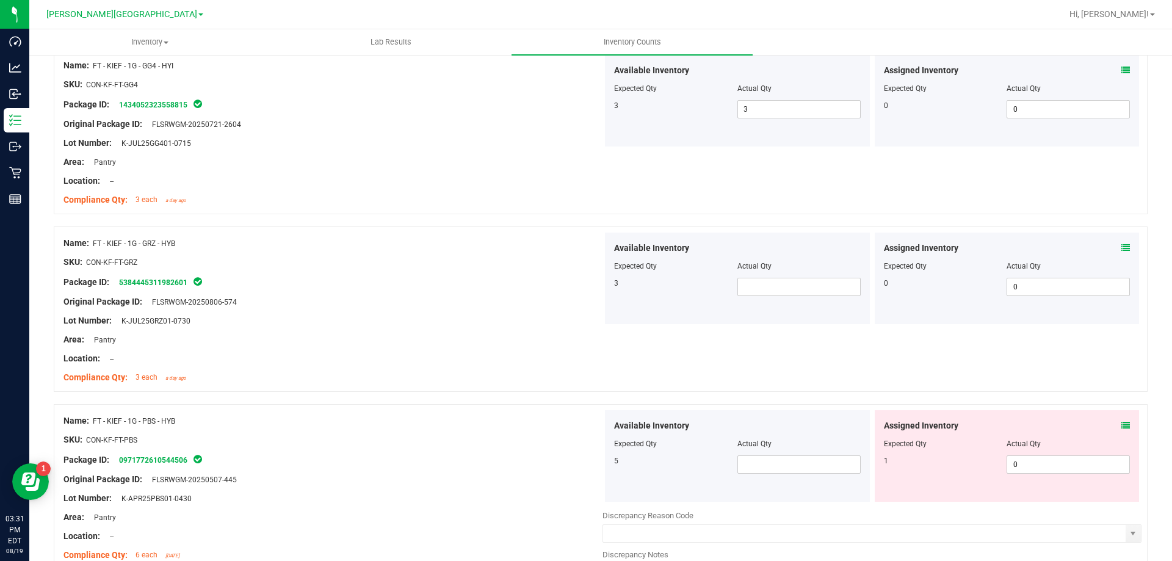
scroll to position [2692, 0]
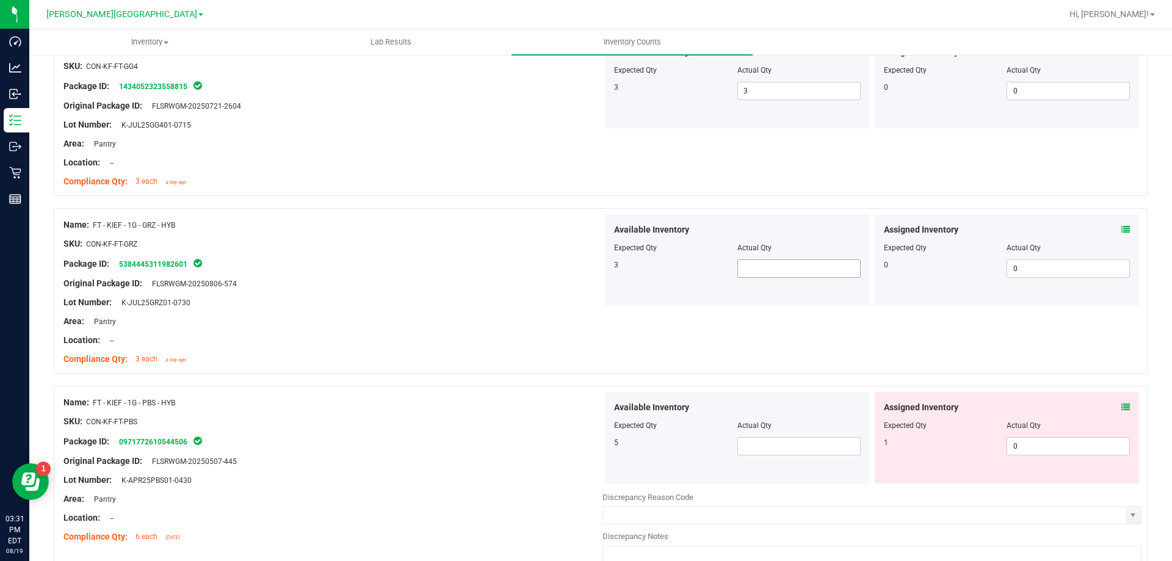
click at [775, 276] on span at bounding box center [798, 268] width 123 height 18
click at [780, 450] on span at bounding box center [798, 446] width 123 height 18
click at [696, 466] on div "Available Inventory Expected Qty Actual Qty 5 5 5" at bounding box center [737, 438] width 265 height 92
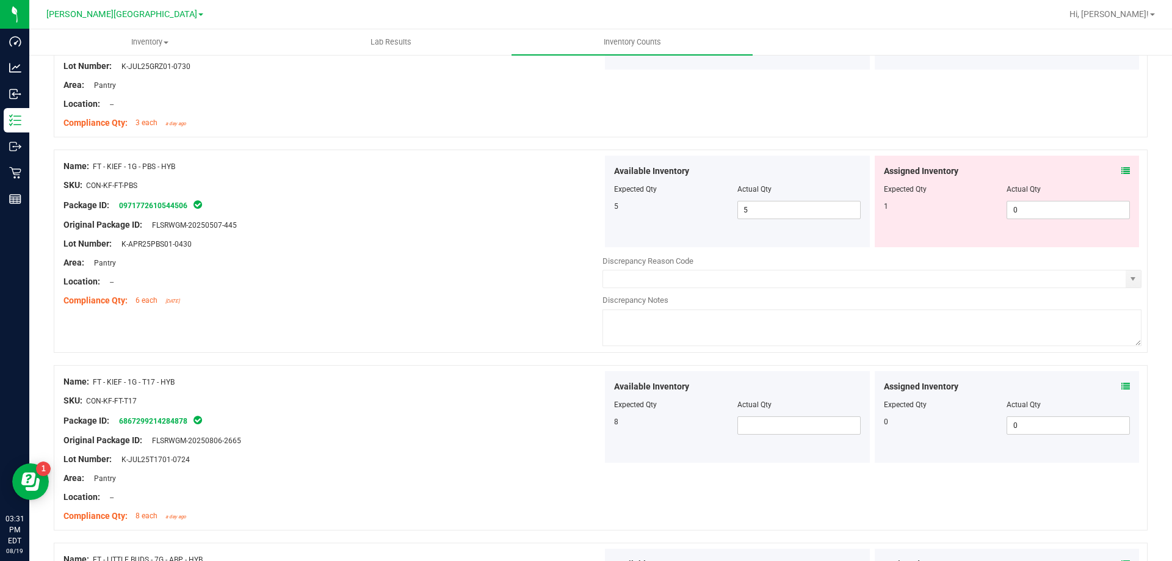
scroll to position [2936, 0]
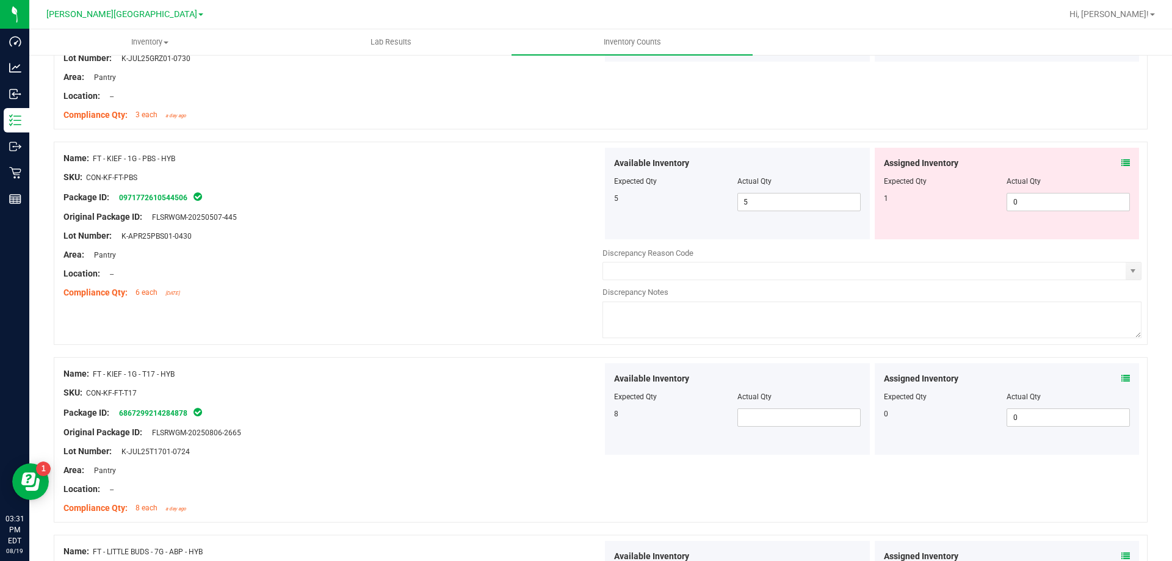
click at [783, 434] on div "Available Inventory Expected Qty Actual Qty 8" at bounding box center [737, 409] width 265 height 92
click at [779, 414] on span at bounding box center [798, 417] width 123 height 18
click at [773, 399] on div "Actual Qty" at bounding box center [798, 396] width 123 height 11
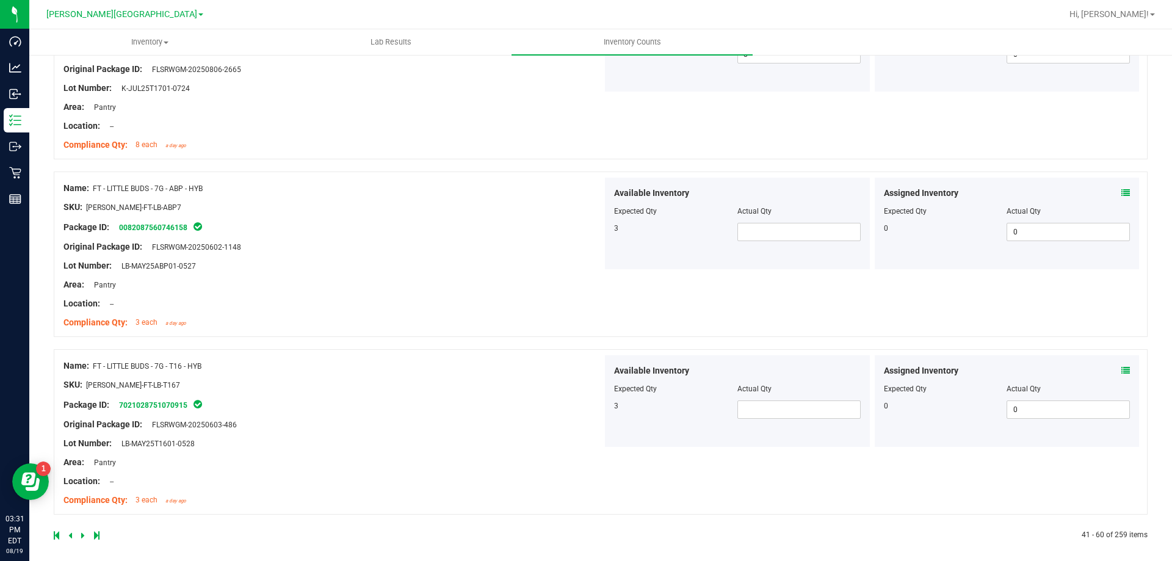
scroll to position [3302, 0]
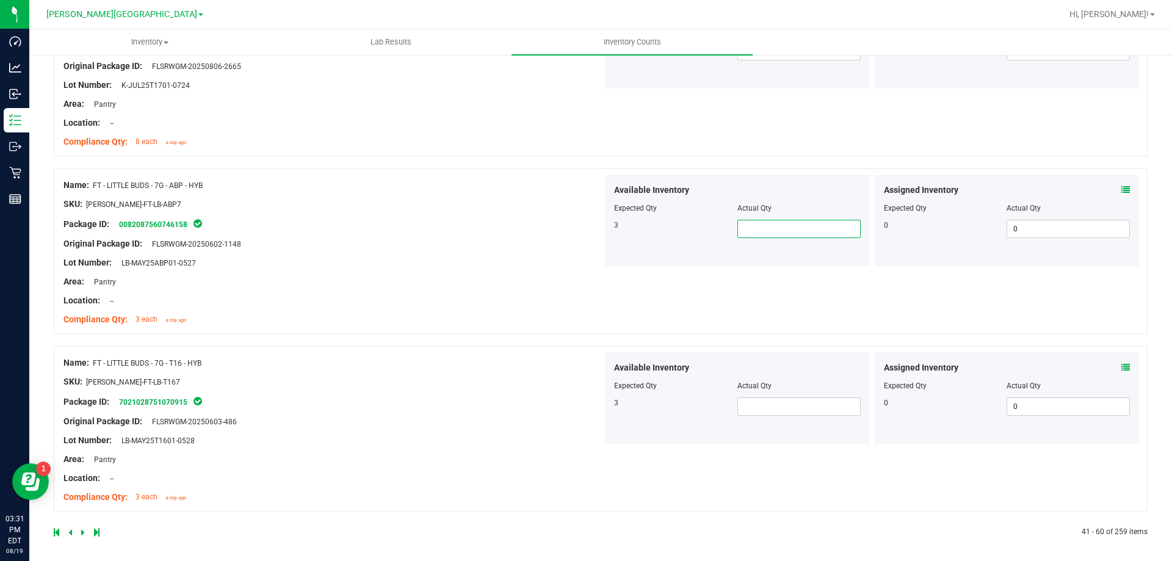
click at [785, 220] on span at bounding box center [798, 229] width 123 height 18
click at [759, 409] on span at bounding box center [798, 406] width 123 height 18
drag, startPoint x: 731, startPoint y: 436, endPoint x: 740, endPoint y: 439, distance: 9.9
click at [733, 439] on div "Available Inventory Expected Qty Actual Qty 3 3 3" at bounding box center [737, 398] width 265 height 92
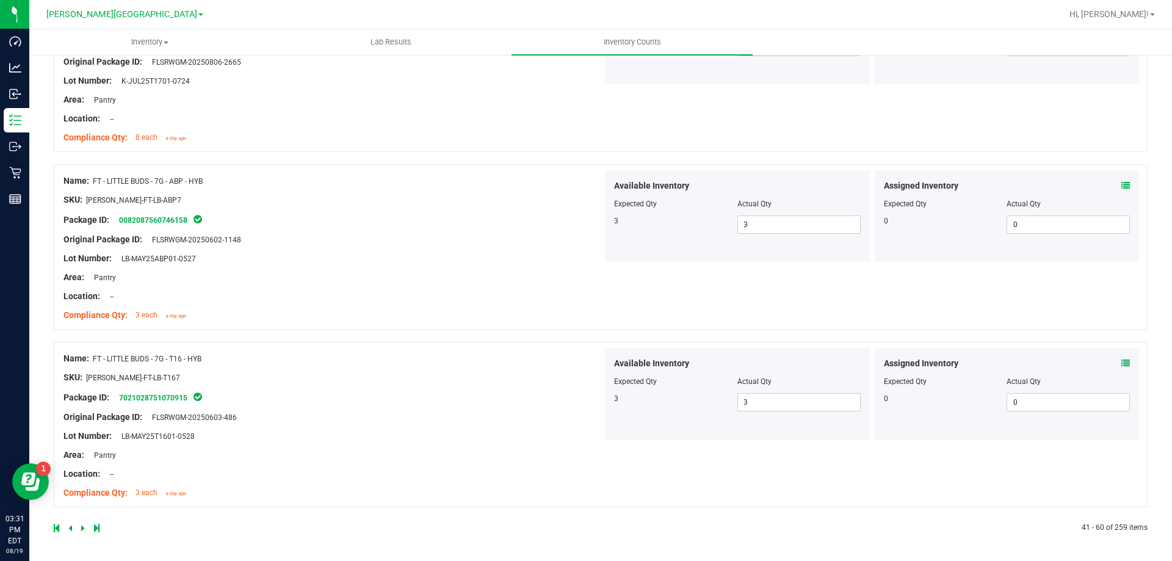
click at [84, 525] on icon at bounding box center [83, 527] width 4 height 7
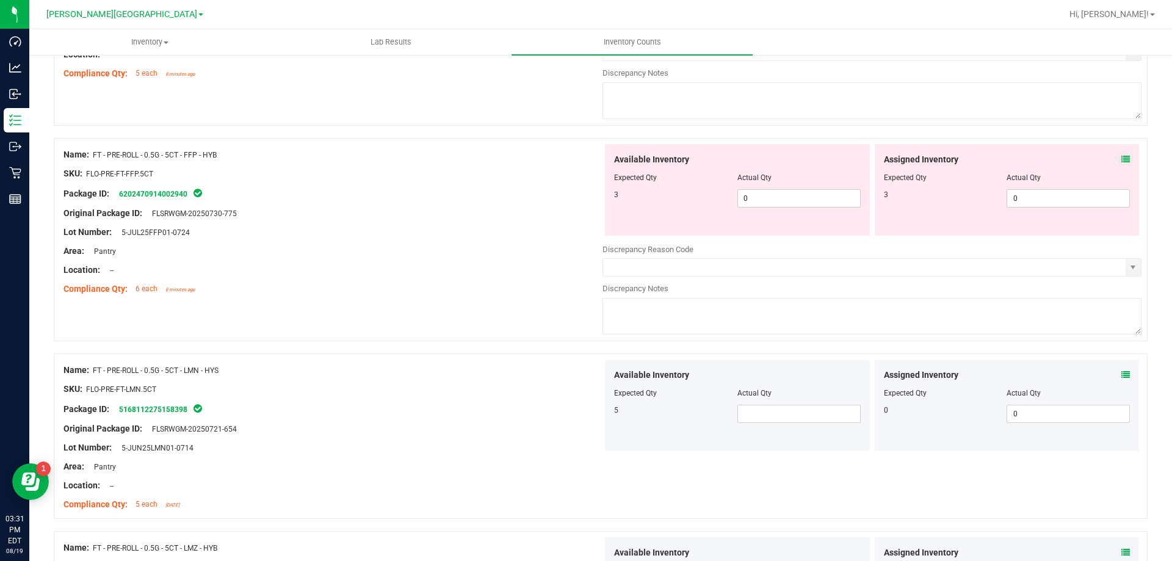
scroll to position [0, 0]
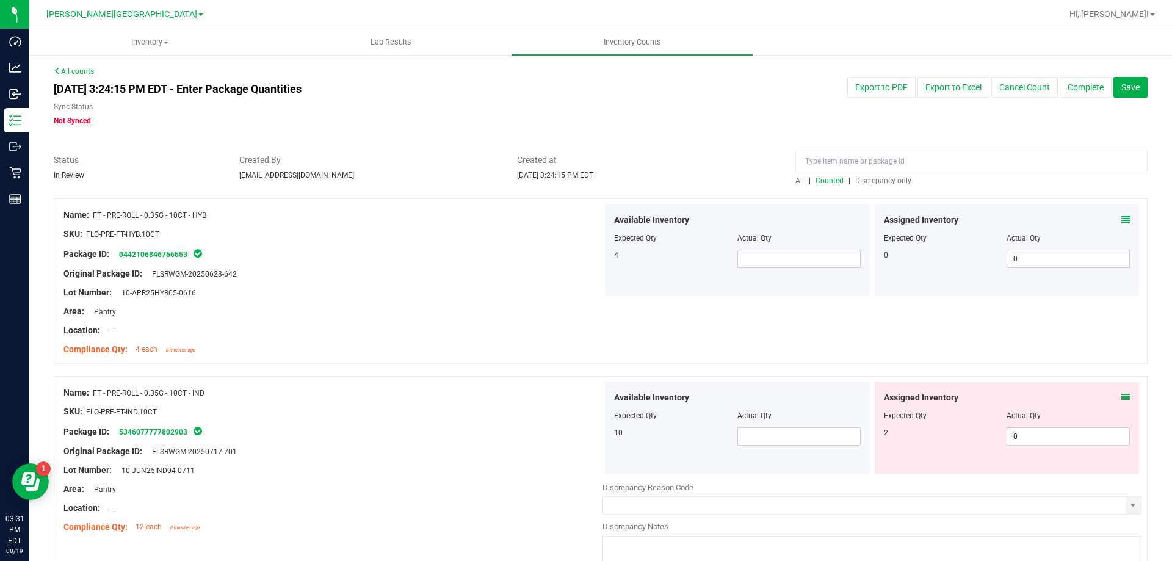
click at [825, 246] on div at bounding box center [737, 246] width 247 height 6
click at [803, 272] on div "Available Inventory Expected Qty Actual Qty 4" at bounding box center [737, 250] width 265 height 92
click at [792, 260] on span at bounding box center [798, 259] width 123 height 18
click at [771, 438] on span at bounding box center [798, 436] width 123 height 18
click at [705, 459] on div "Available Inventory Expected Qty Actual Qty 10 10 10" at bounding box center [737, 428] width 265 height 92
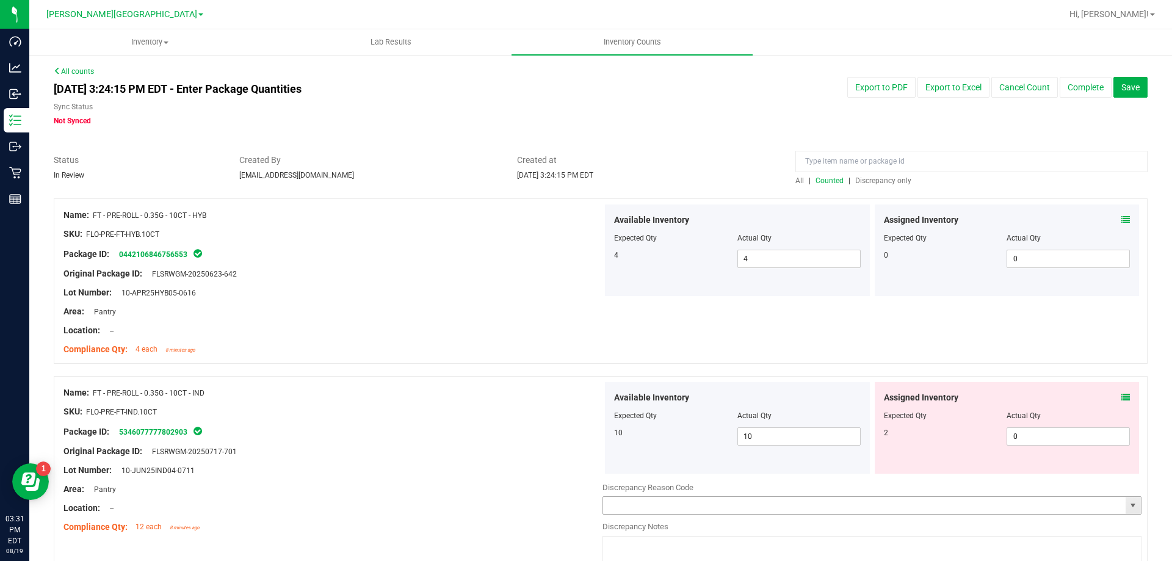
scroll to position [244, 0]
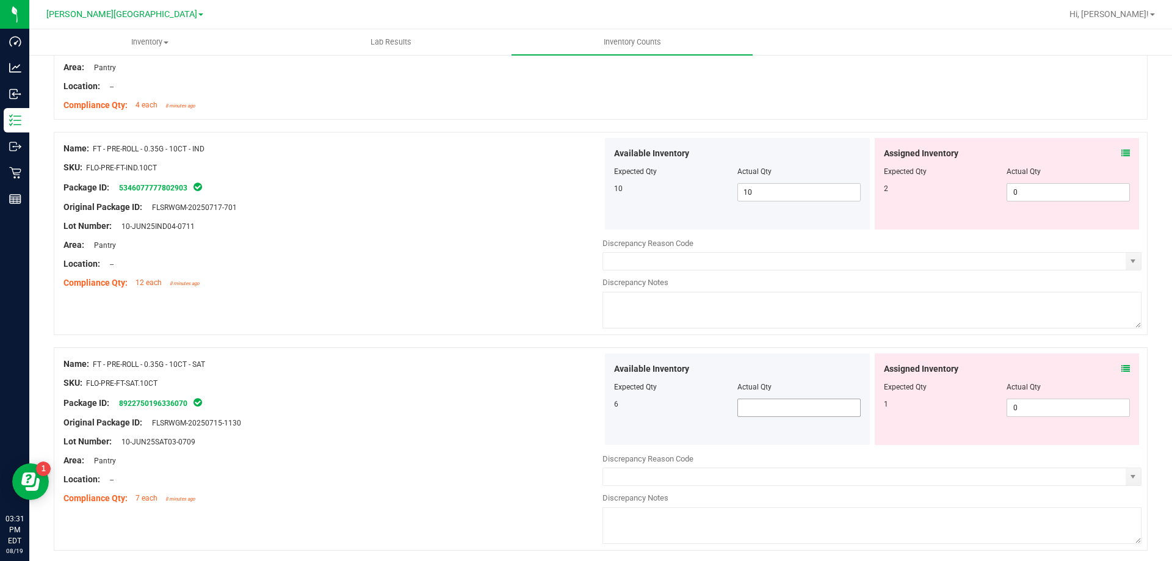
click at [760, 408] on span at bounding box center [798, 407] width 123 height 18
click at [704, 436] on div "Available Inventory Expected Qty Actual Qty 6 6 6" at bounding box center [737, 399] width 265 height 92
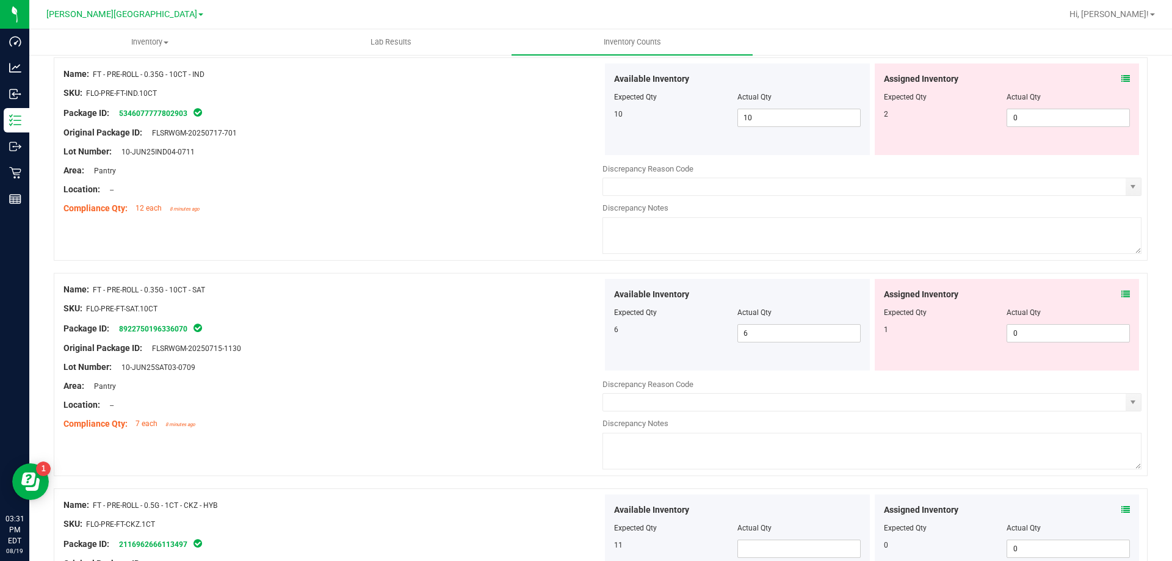
scroll to position [427, 0]
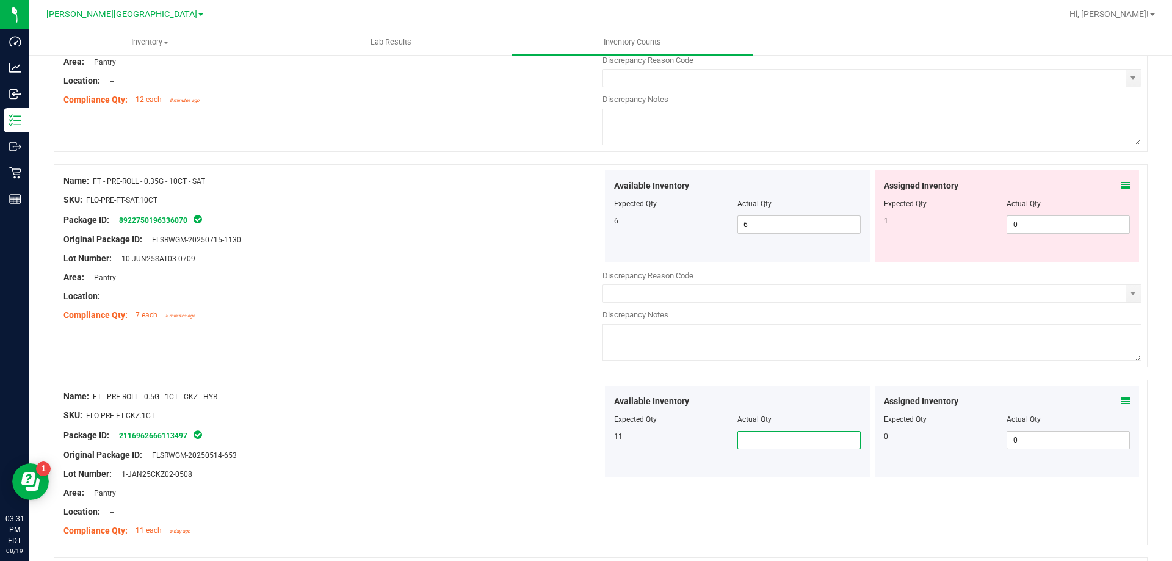
click at [742, 443] on span at bounding box center [798, 440] width 123 height 18
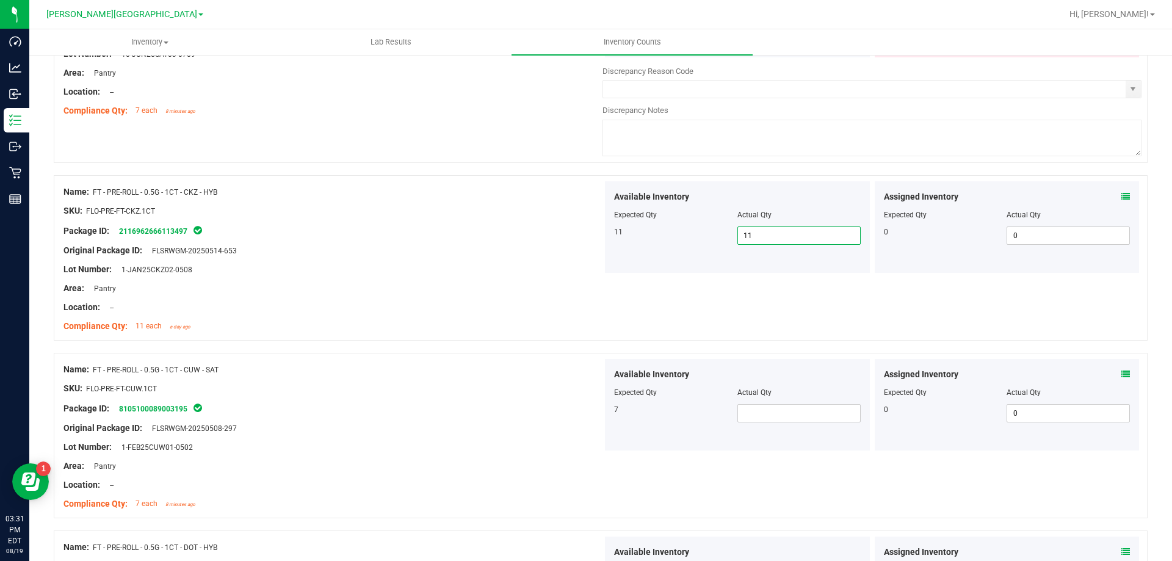
scroll to position [671, 0]
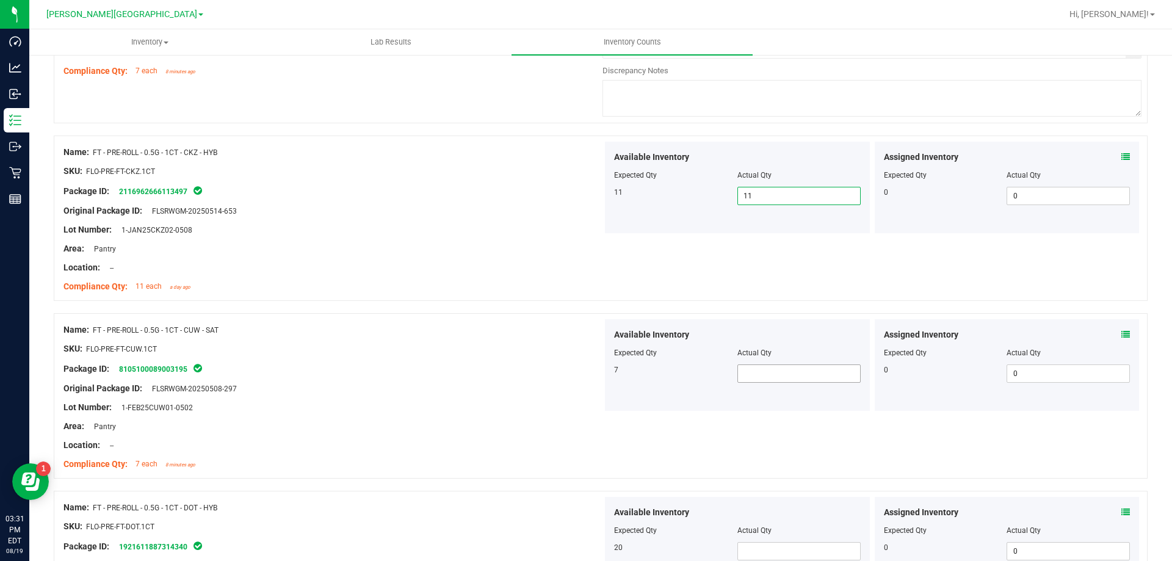
click at [774, 372] on span at bounding box center [798, 373] width 123 height 18
click at [683, 436] on div "Name: FT - PRE-ROLL - 0.5G - 1CT - CUW - SAT SKU: FLO-PRE-FT-CUW.1CT Package ID…" at bounding box center [601, 395] width 1094 height 165
click at [769, 546] on span at bounding box center [798, 551] width 123 height 18
click at [626, 497] on div "Available Inventory Expected Qty Actual Qty 20 20 20" at bounding box center [737, 543] width 265 height 92
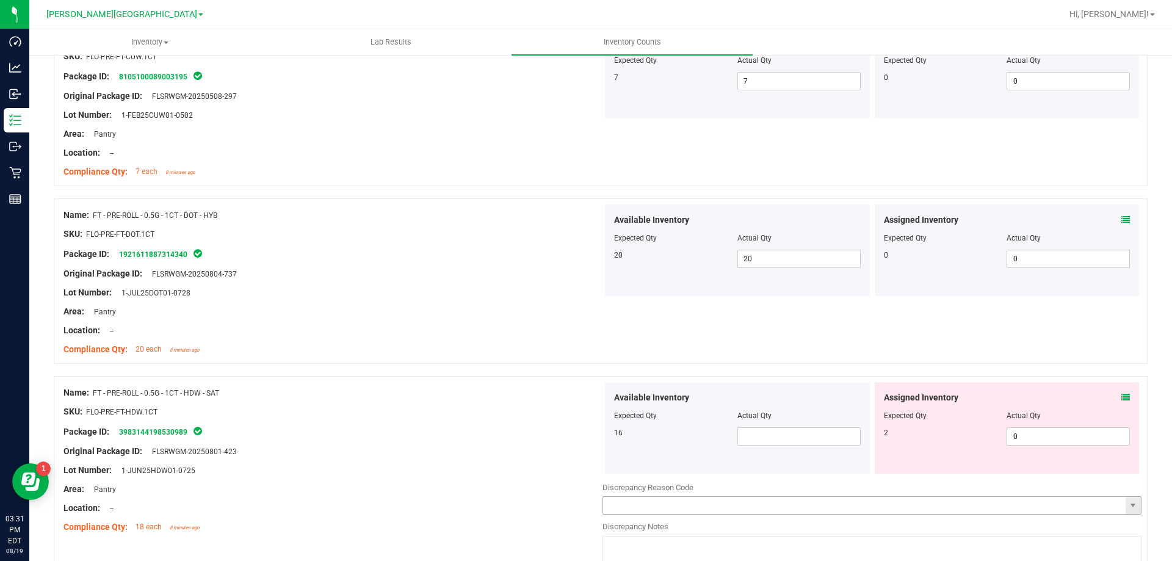
scroll to position [1037, 0]
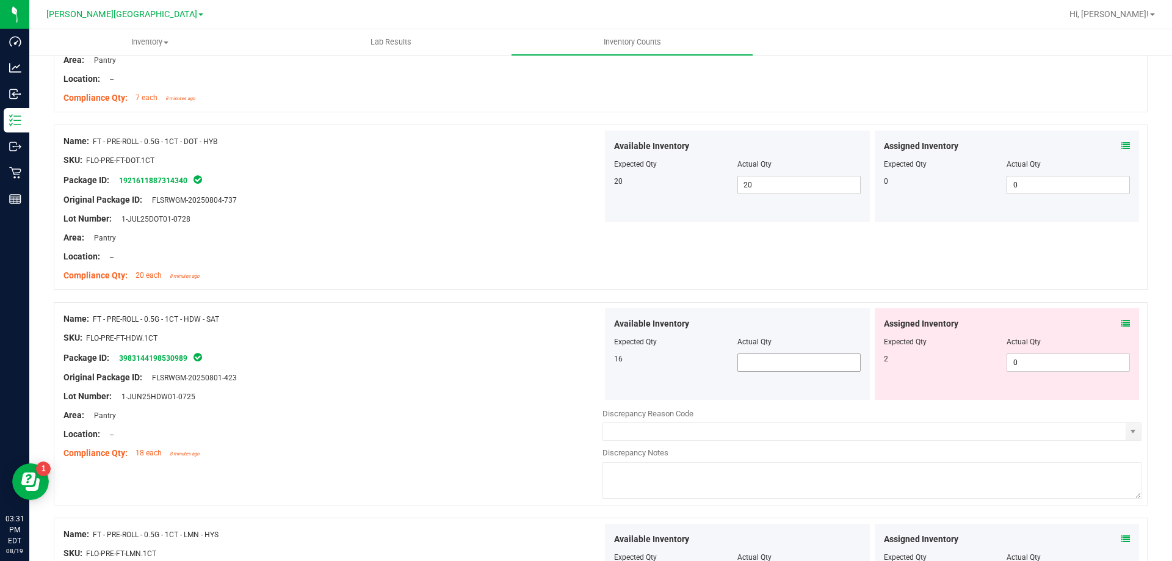
click at [773, 367] on span at bounding box center [798, 362] width 123 height 18
click at [606, 393] on div "Available Inventory Expected Qty Actual Qty 16 16 16" at bounding box center [737, 354] width 265 height 92
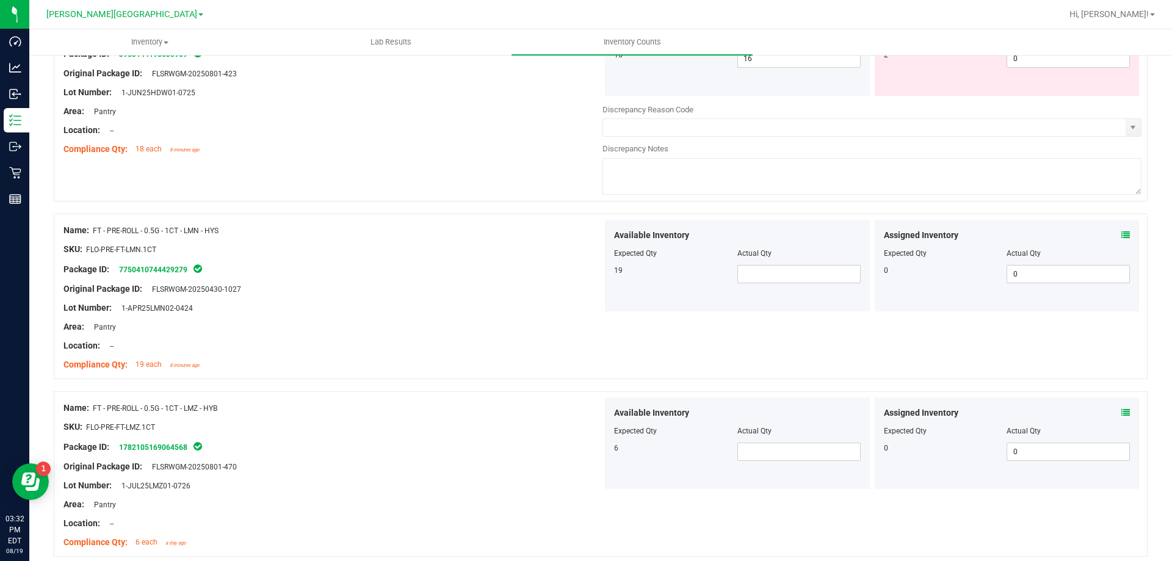
scroll to position [1342, 0]
click at [784, 279] on span at bounding box center [798, 273] width 123 height 18
click at [761, 455] on span at bounding box center [798, 450] width 123 height 18
click at [503, 396] on div "Name: FT - PRE-ROLL - 0.5G - 1CT - LMZ - HYB SKU: FLO-PRE-FT-LMZ.1CT Package ID…" at bounding box center [332, 474] width 539 height 156
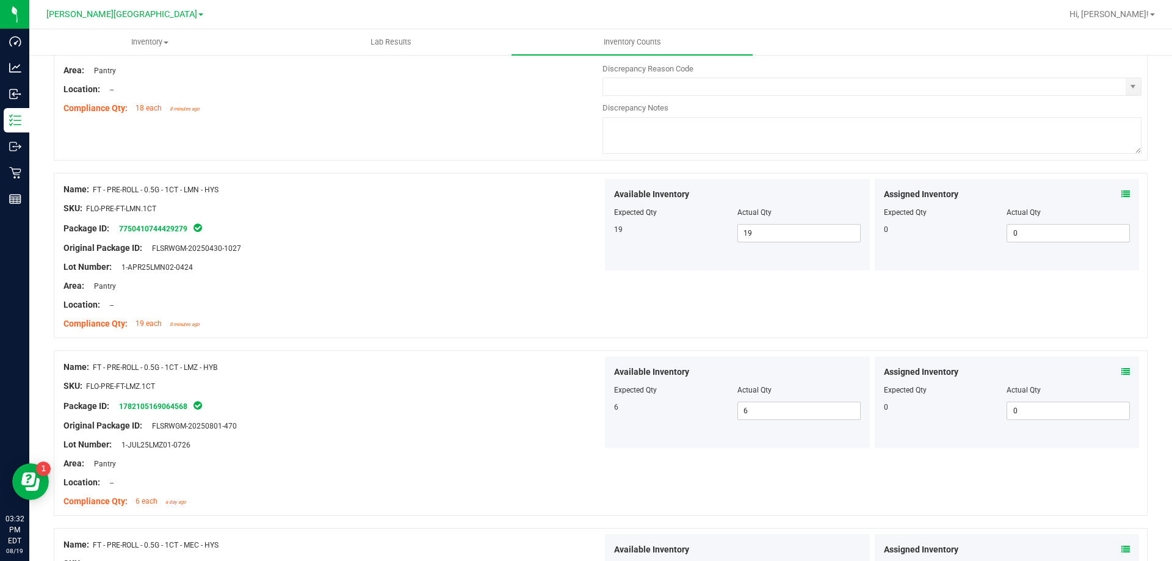
scroll to position [1587, 0]
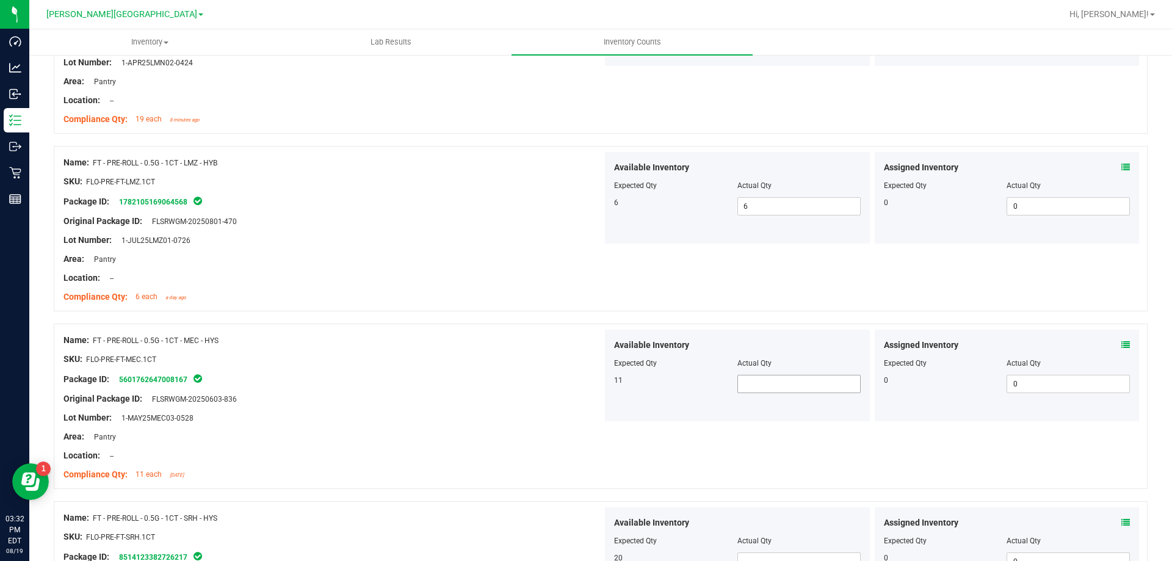
click at [768, 376] on span at bounding box center [798, 384] width 123 height 18
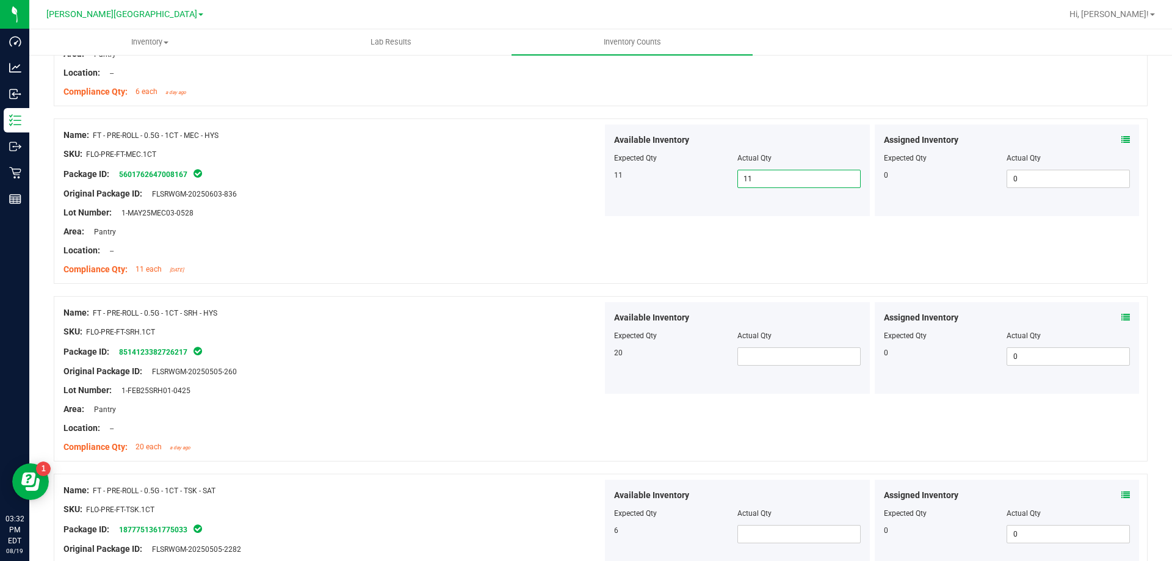
scroll to position [1892, 0]
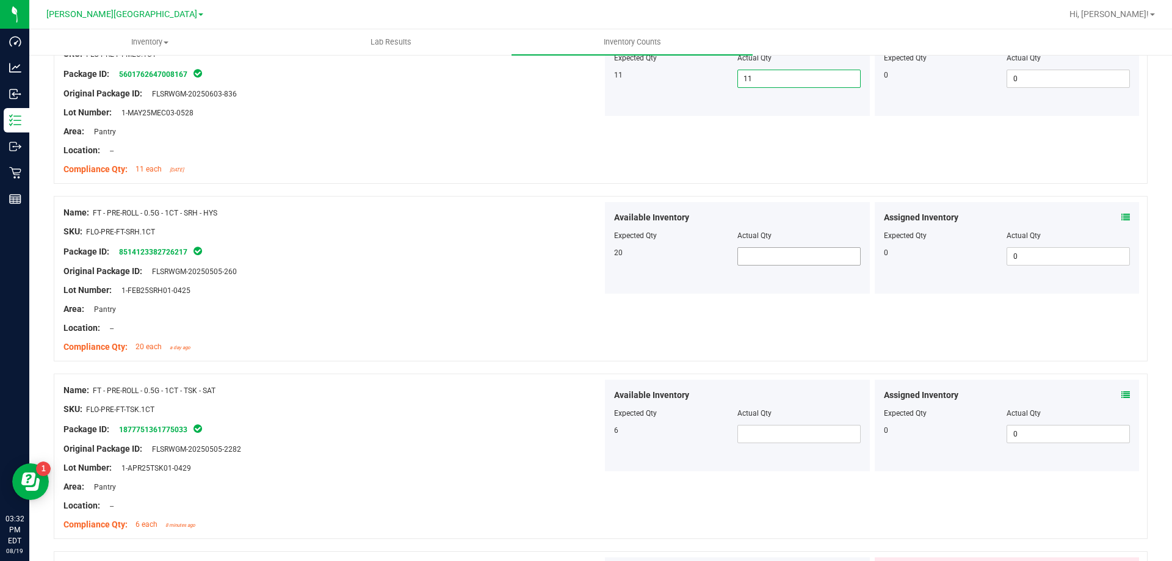
click at [762, 252] on span at bounding box center [798, 256] width 123 height 18
click at [793, 439] on span at bounding box center [798, 434] width 123 height 18
click at [654, 441] on div "6 6 6" at bounding box center [737, 434] width 247 height 18
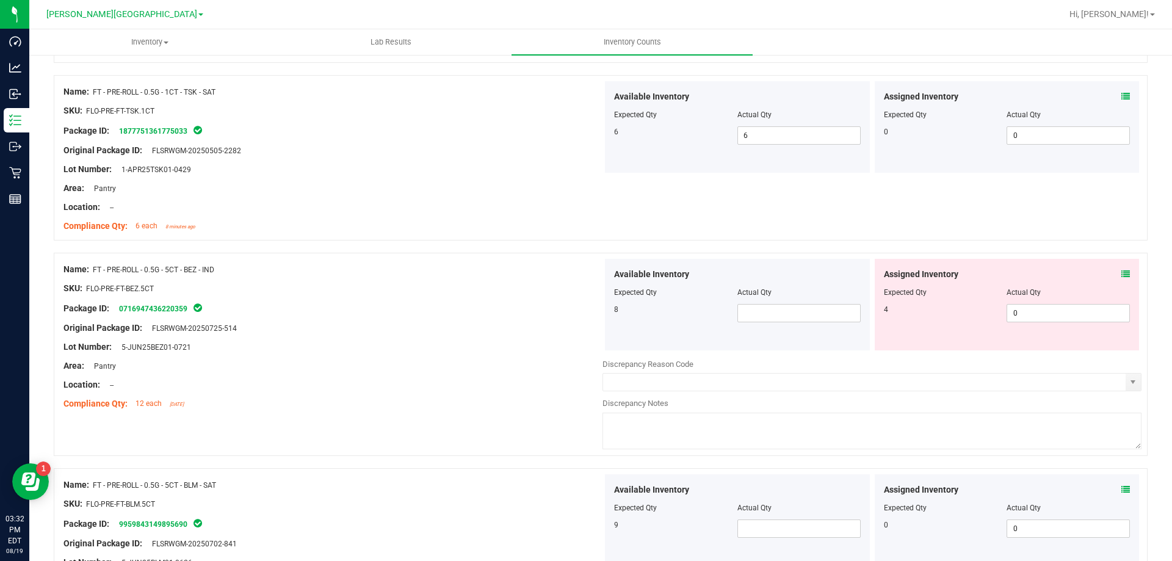
scroll to position [2197, 0]
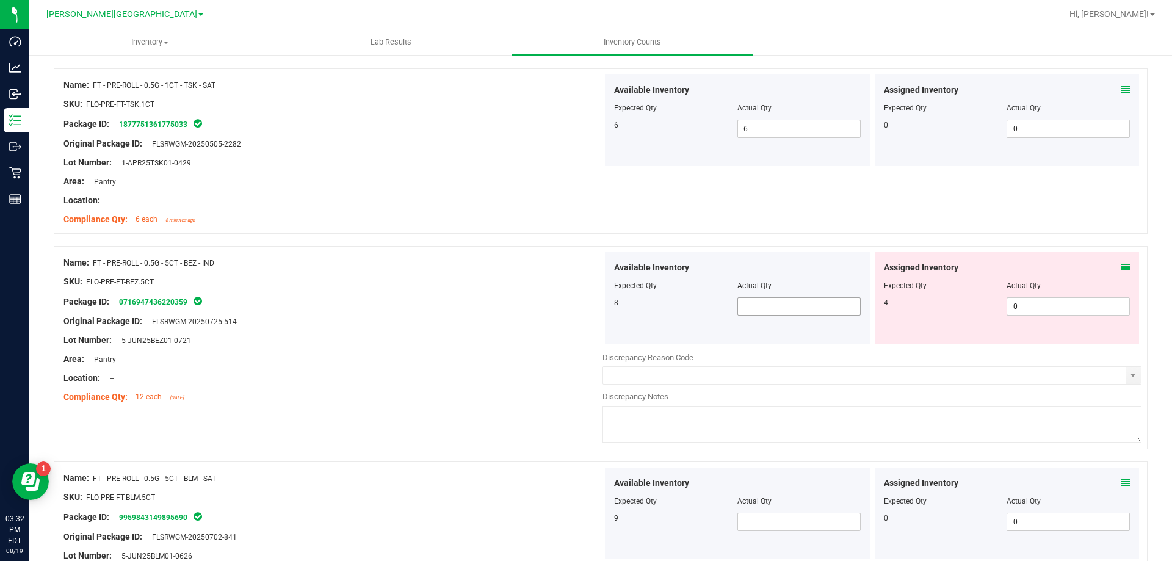
click at [768, 308] on span at bounding box center [798, 306] width 123 height 18
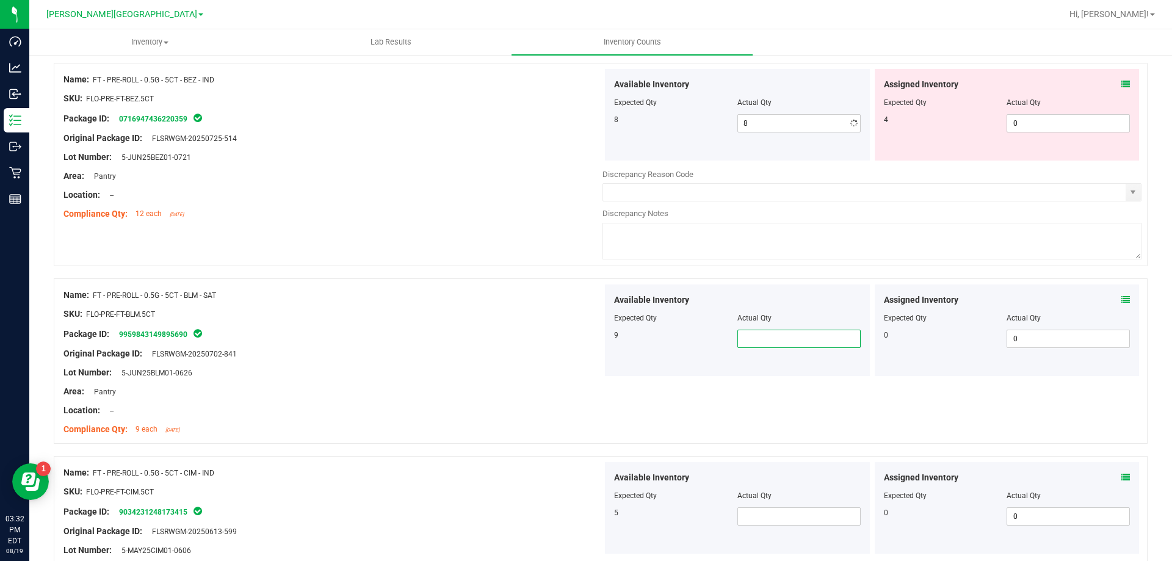
click at [756, 333] on span at bounding box center [798, 339] width 123 height 18
click at [563, 285] on div "Name: FT - PRE-ROLL - 0.5G - 5CT - BLM - SAT SKU: FLO-PRE-FT-BLM.5CT Package ID…" at bounding box center [332, 362] width 539 height 156
click at [744, 518] on span at bounding box center [798, 516] width 123 height 18
drag, startPoint x: 567, startPoint y: 539, endPoint x: 582, endPoint y: 498, distance: 44.0
click at [567, 536] on div "Name: FT - PRE-ROLL - 0.5G - 5CT - CIM - IND SKU: FLO-PRE-FT-CIM.5CT Package ID…" at bounding box center [332, 540] width 539 height 156
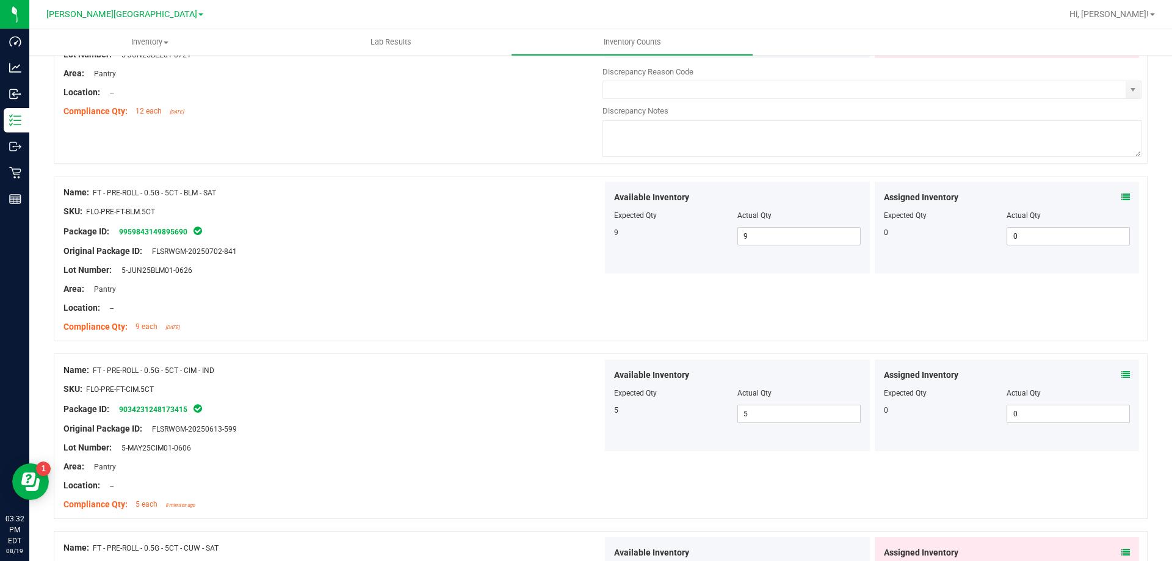
scroll to position [2685, 0]
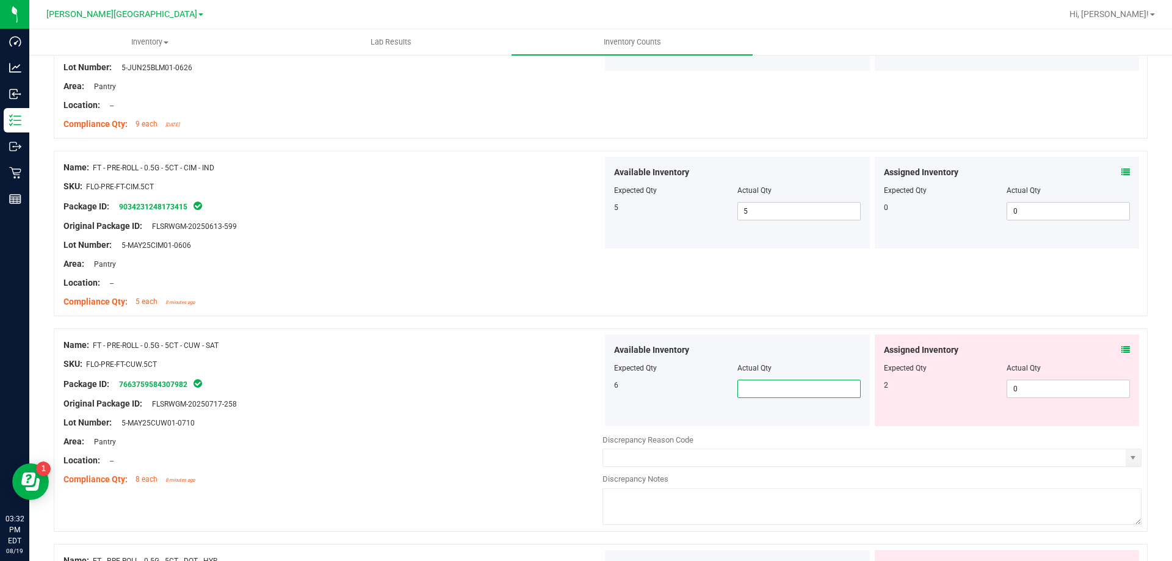
click at [760, 394] on span at bounding box center [798, 389] width 123 height 18
click at [501, 423] on div "Lot Number: 5-MAY25CUW01-0710" at bounding box center [332, 422] width 539 height 13
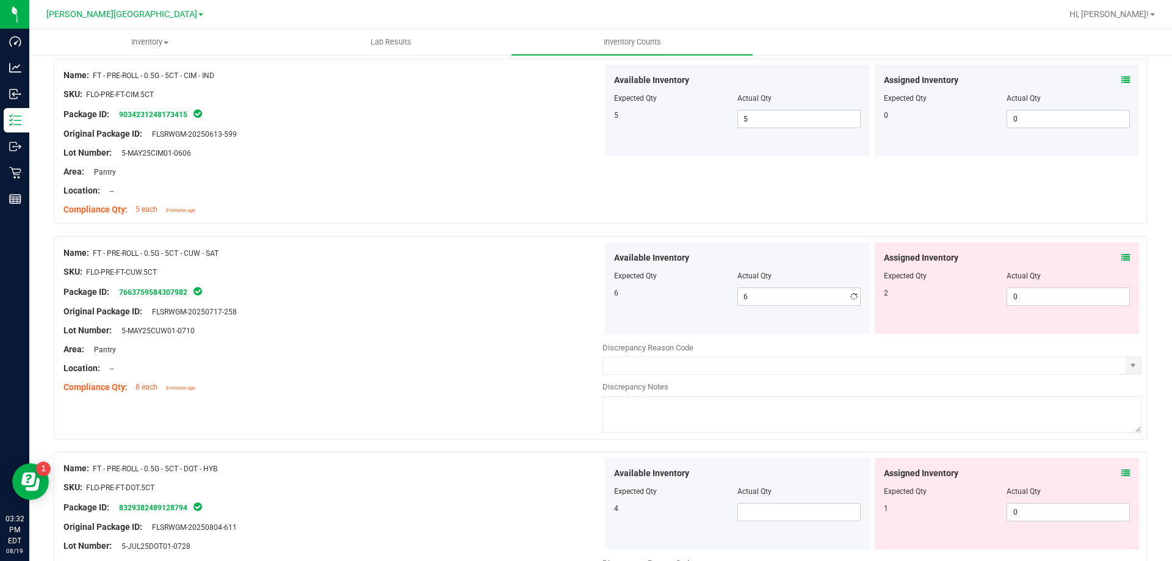
scroll to position [2990, 0]
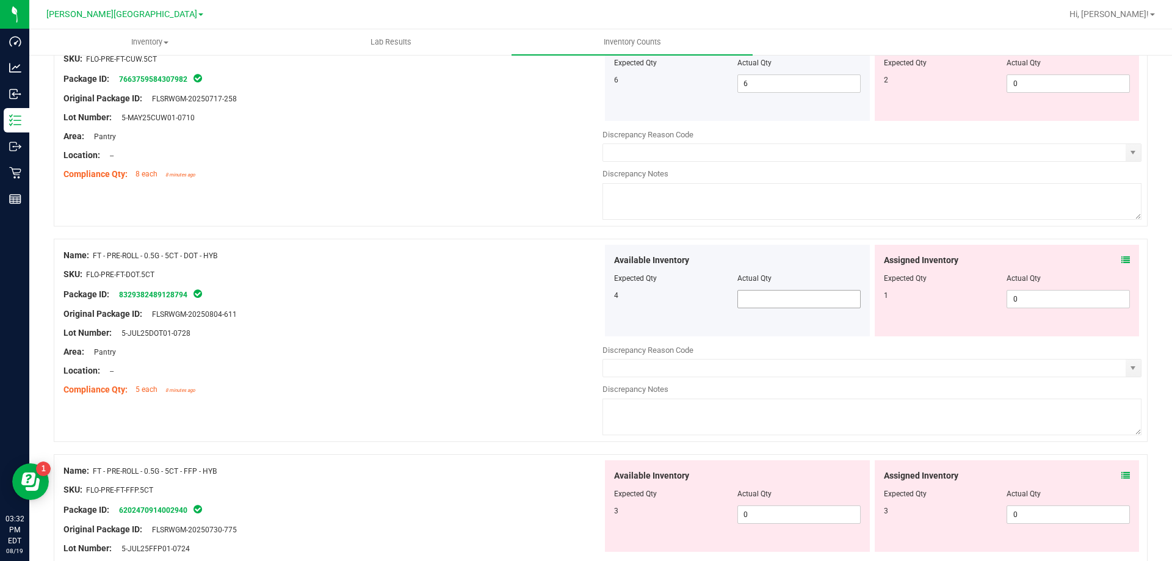
click at [763, 297] on span at bounding box center [798, 299] width 123 height 18
click at [760, 519] on span "0 0" at bounding box center [798, 514] width 123 height 18
click at [760, 519] on input "0" at bounding box center [799, 514] width 122 height 17
click at [448, 433] on div "Name: FT - PRE-ROLL - 0.5G - 5CT - DOT - HYB SKU: FLO-PRE-FT-DOT.5CT Package ID…" at bounding box center [601, 340] width 1094 height 203
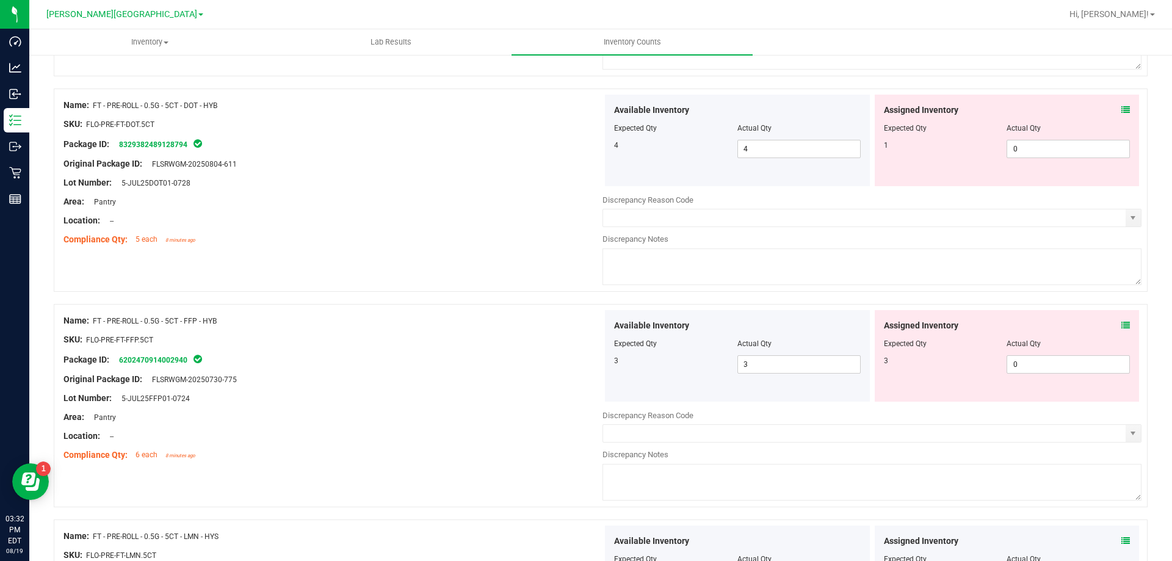
scroll to position [3295, 0]
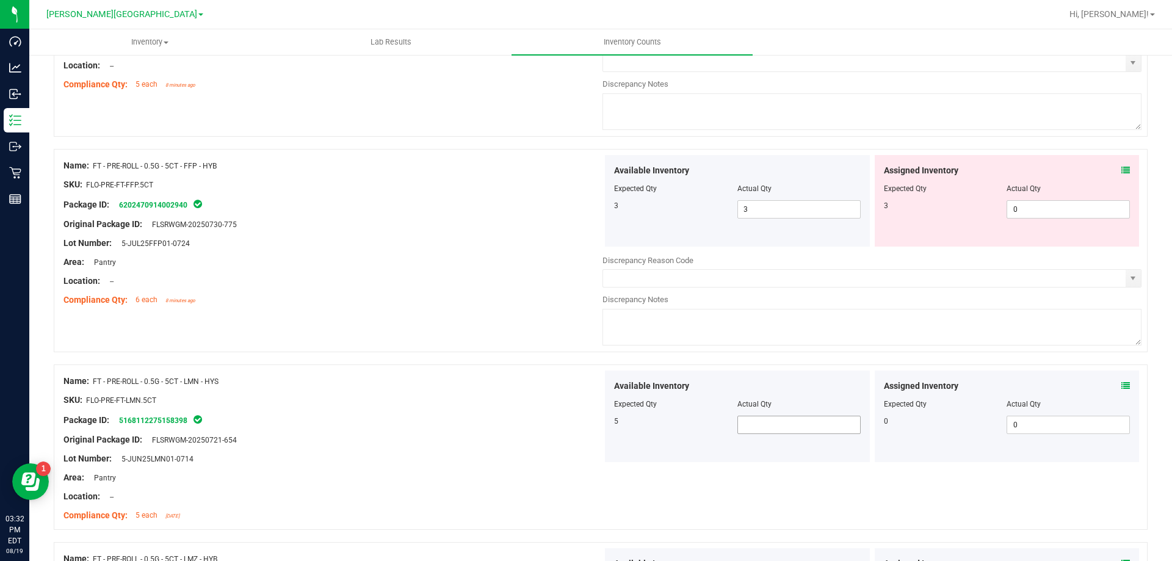
click at [743, 423] on span at bounding box center [798, 425] width 123 height 18
click at [562, 402] on div "SKU: FLO-PRE-FT-LMN.5CT" at bounding box center [332, 400] width 539 height 13
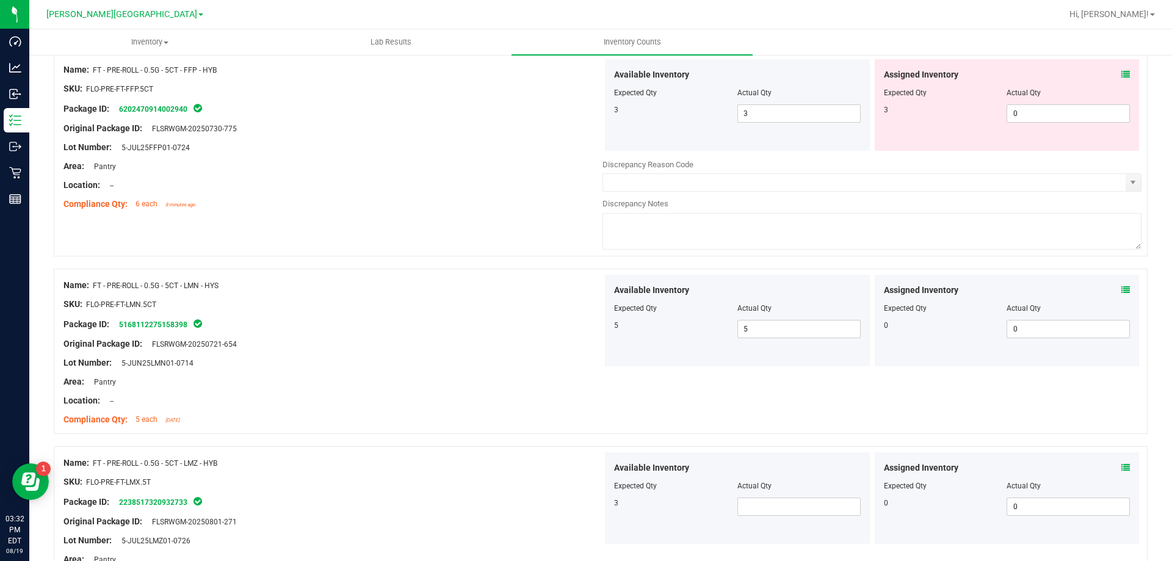
scroll to position [3478, 0]
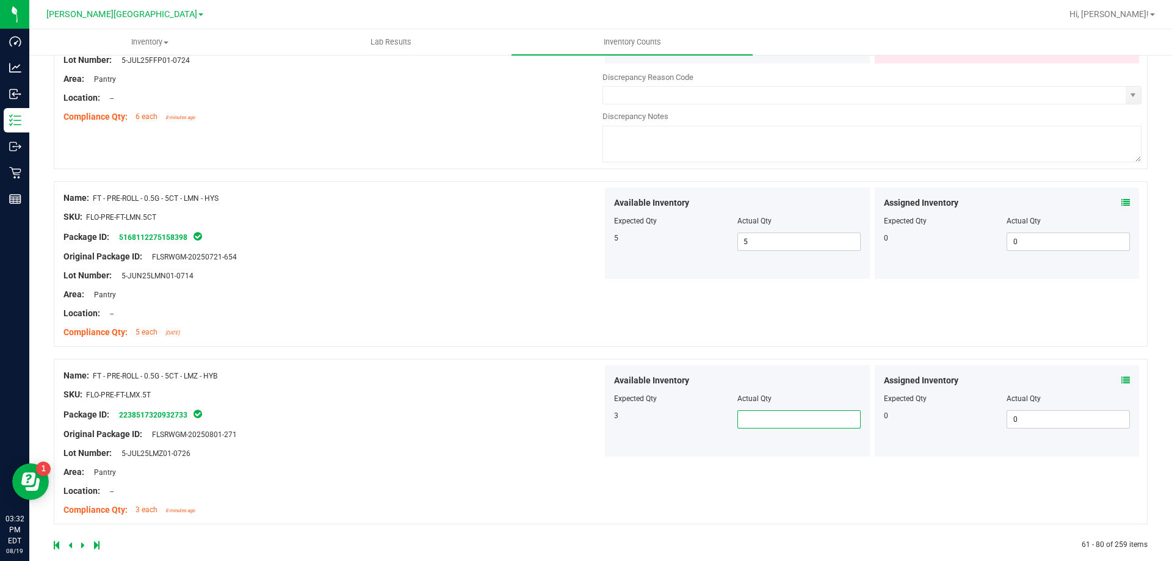
click at [756, 413] on span at bounding box center [798, 419] width 123 height 18
click at [569, 422] on div at bounding box center [332, 425] width 539 height 6
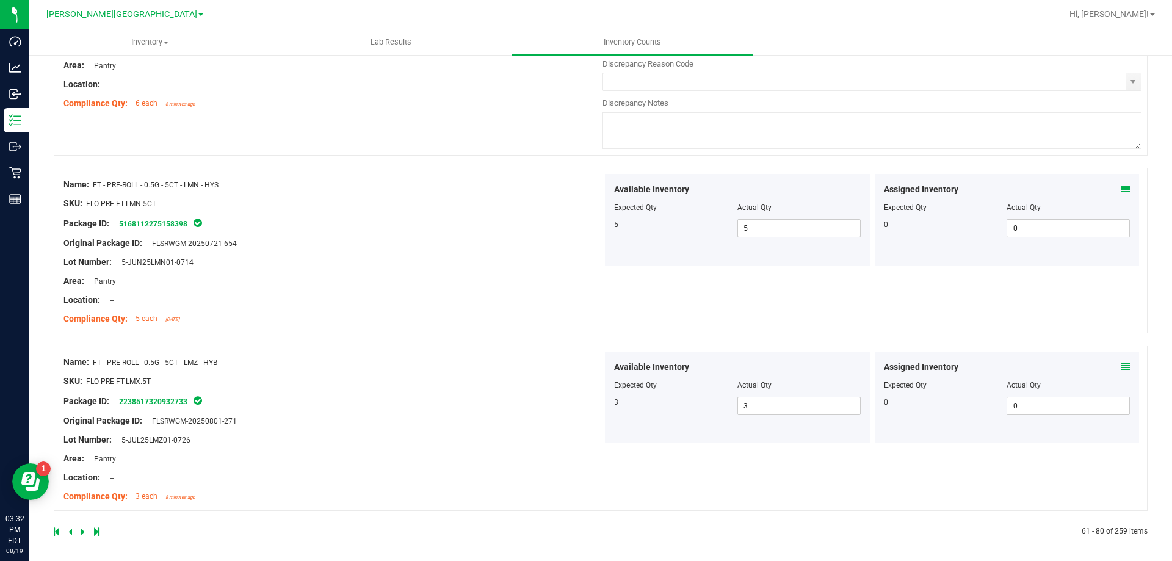
scroll to position [3495, 0]
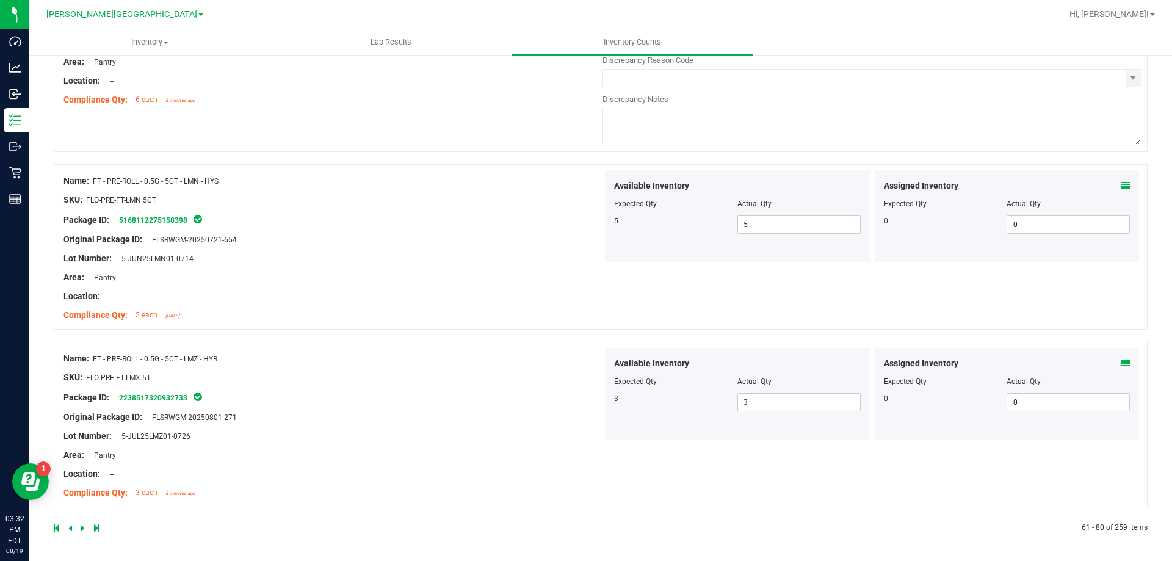
click at [82, 527] on icon at bounding box center [83, 527] width 4 height 7
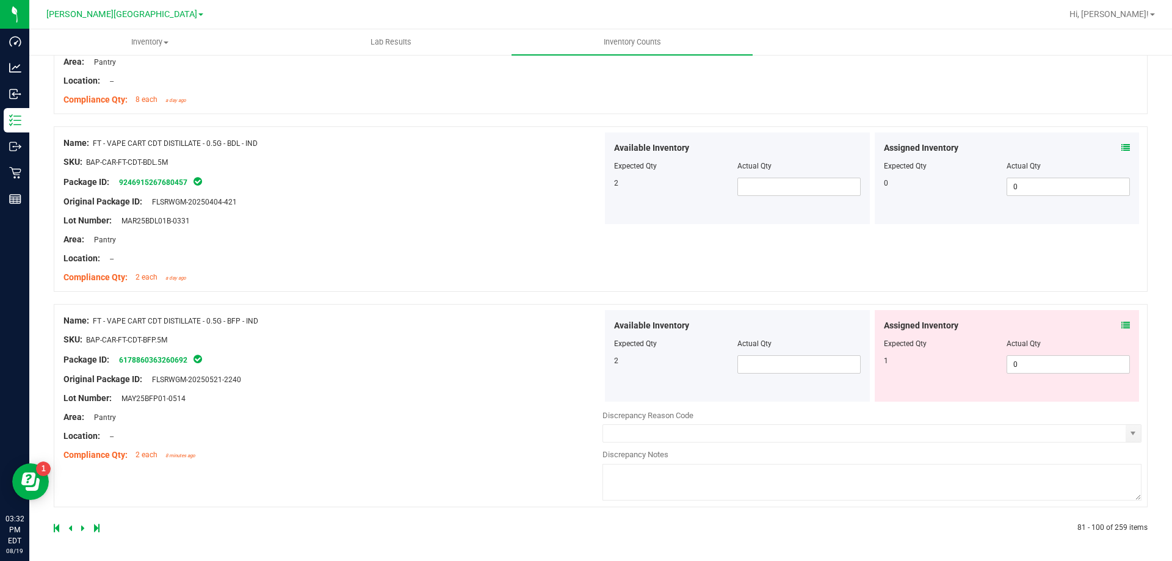
scroll to position [0, 0]
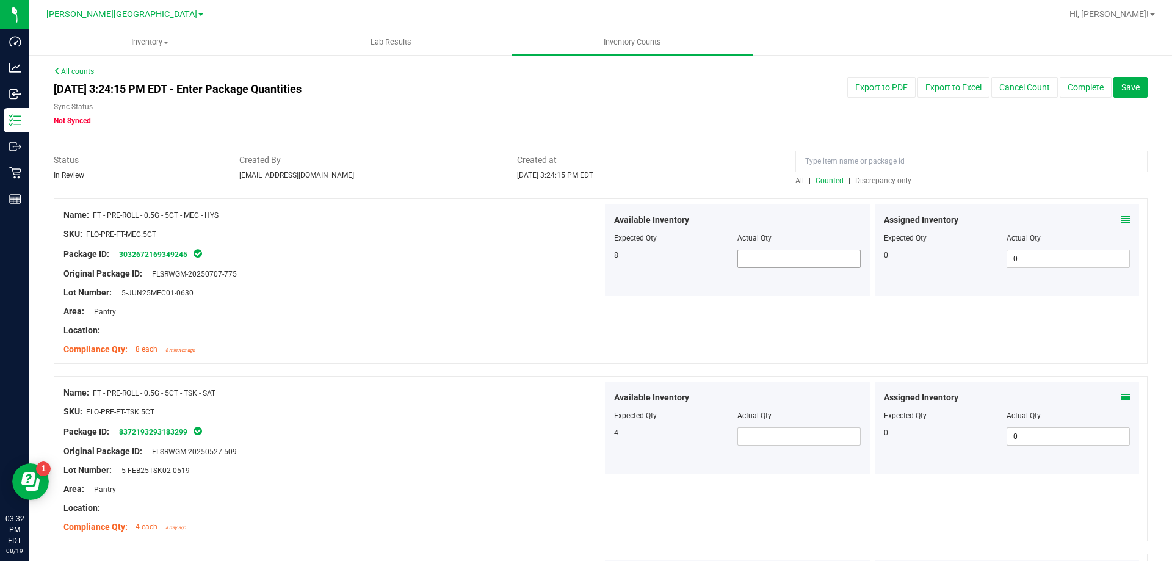
click at [798, 265] on span at bounding box center [798, 259] width 123 height 18
click at [782, 439] on span at bounding box center [798, 436] width 123 height 18
click at [677, 464] on div "Available Inventory Expected Qty Actual Qty 4 4 4" at bounding box center [737, 428] width 265 height 92
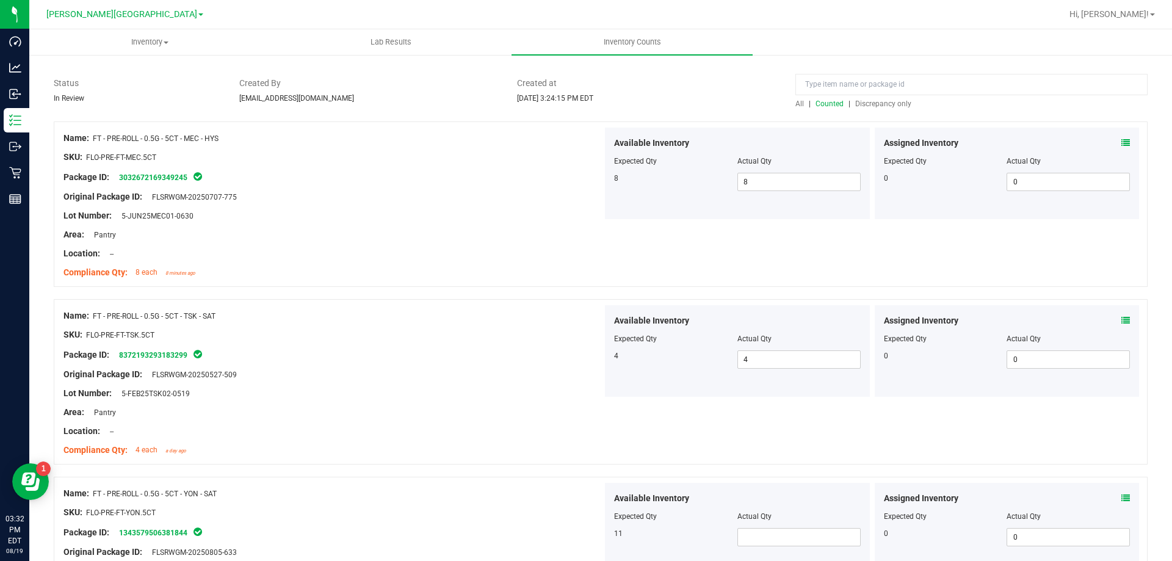
scroll to position [244, 0]
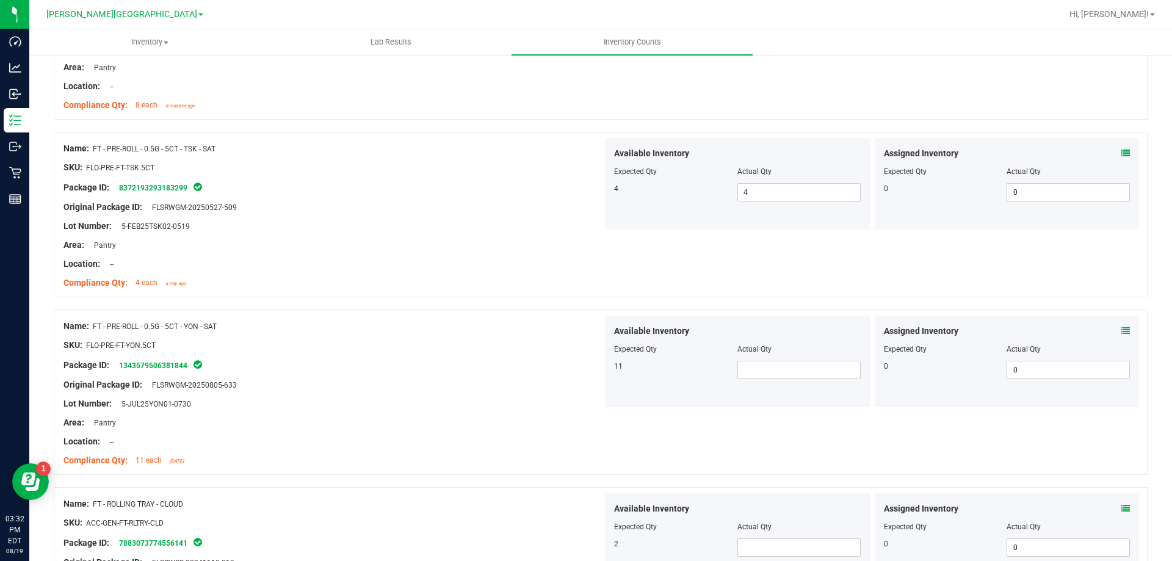
click at [776, 357] on div at bounding box center [737, 358] width 247 height 6
click at [770, 368] on span at bounding box center [798, 370] width 123 height 18
click at [757, 544] on span at bounding box center [798, 547] width 123 height 18
click at [618, 511] on span "Available Inventory" at bounding box center [651, 508] width 75 height 13
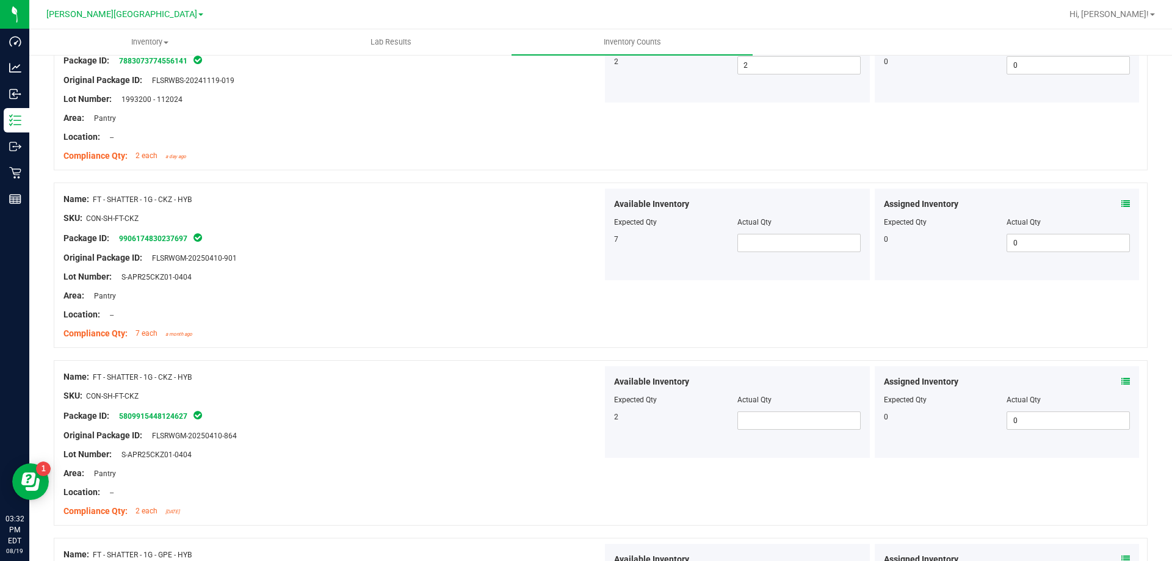
scroll to position [732, 0]
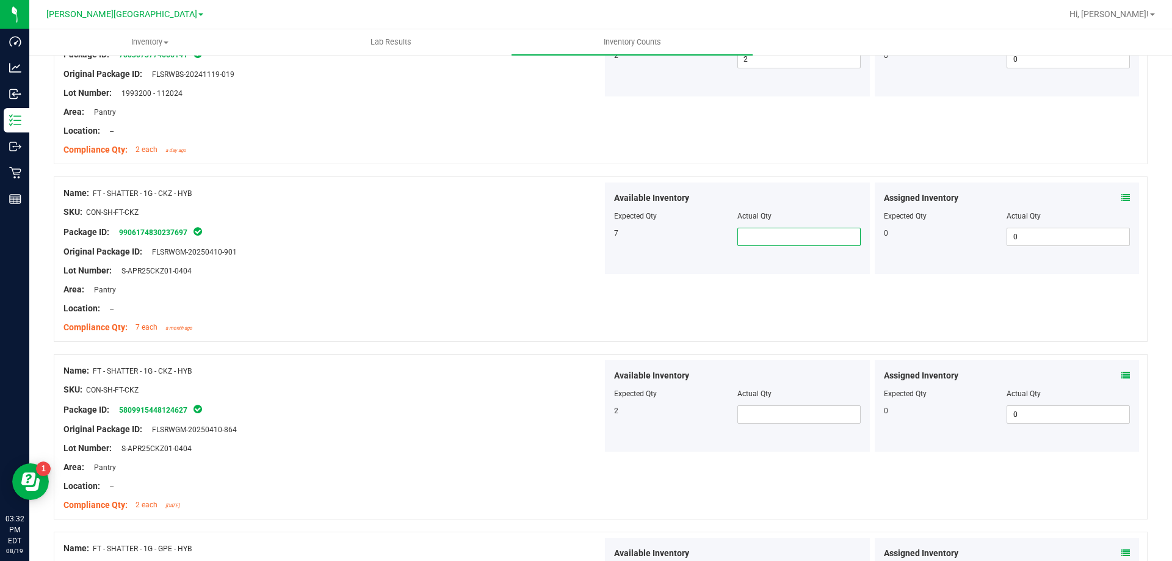
click at [749, 230] on span at bounding box center [798, 237] width 123 height 18
click at [769, 414] on span at bounding box center [798, 414] width 123 height 18
click at [630, 412] on div "2" at bounding box center [675, 410] width 123 height 11
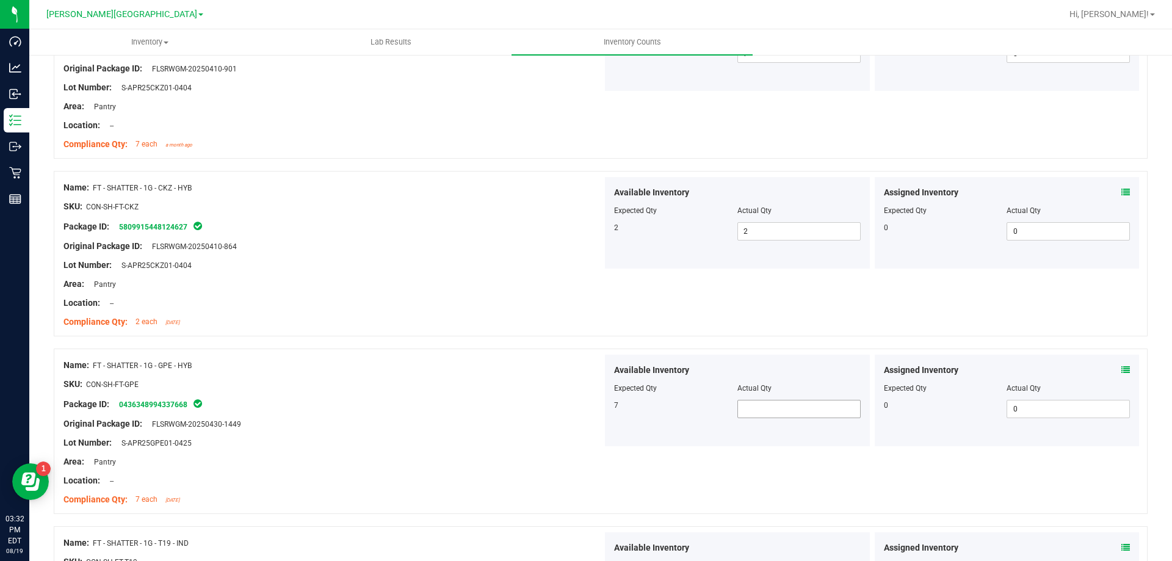
click at [780, 412] on span at bounding box center [798, 409] width 123 height 18
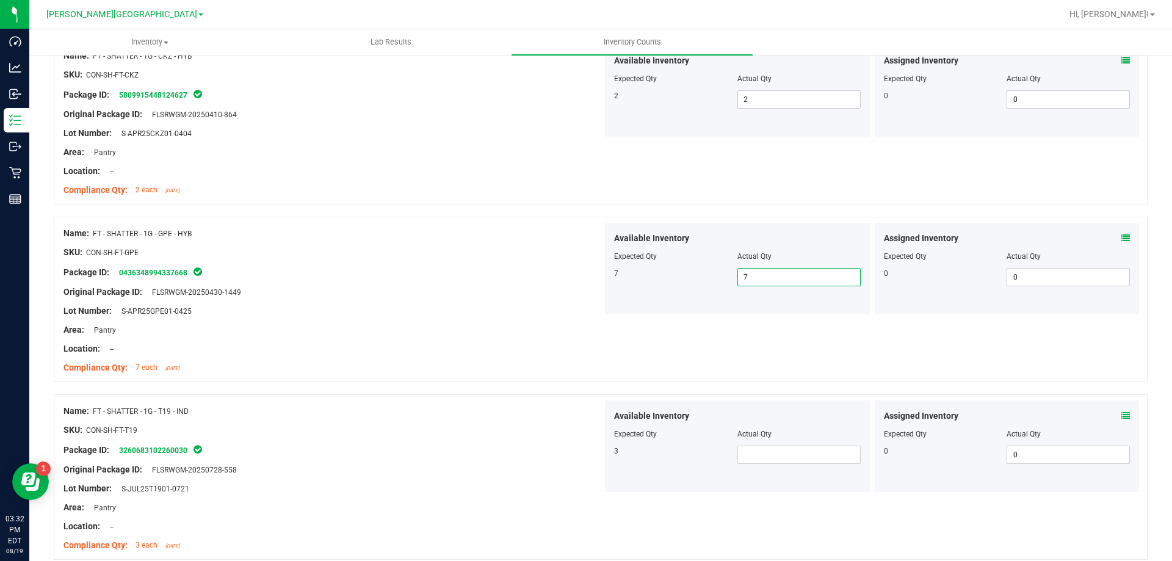
scroll to position [1159, 0]
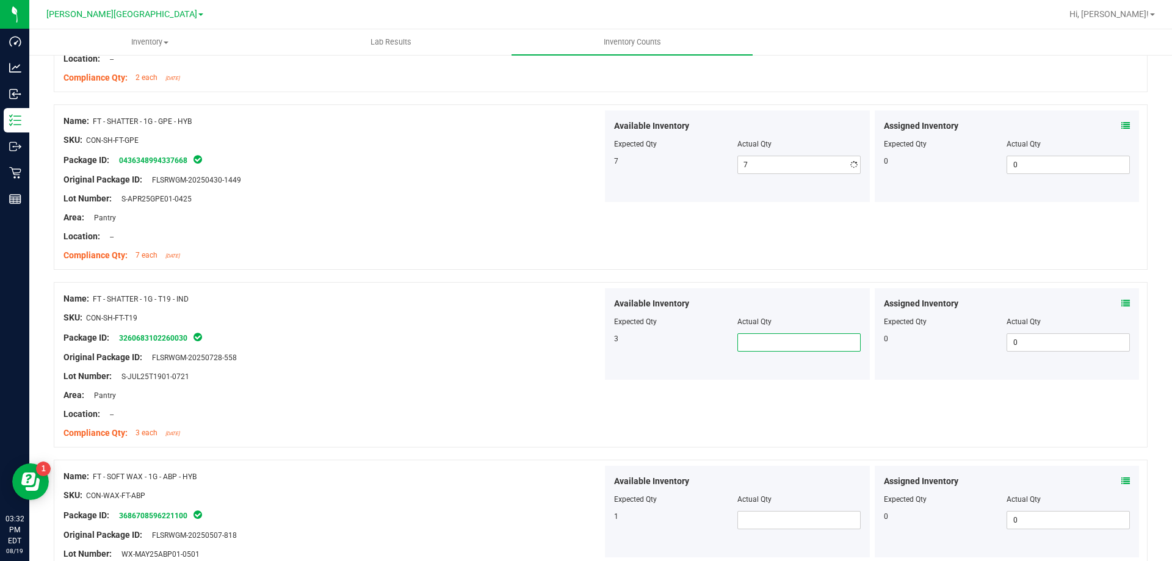
click at [779, 340] on span at bounding box center [798, 342] width 123 height 18
click at [605, 351] on div "Available Inventory Expected Qty Actual Qty 3 3 3" at bounding box center [737, 334] width 265 height 92
click at [768, 515] on span at bounding box center [798, 520] width 123 height 18
click at [661, 487] on span "Available Inventory" at bounding box center [651, 481] width 75 height 13
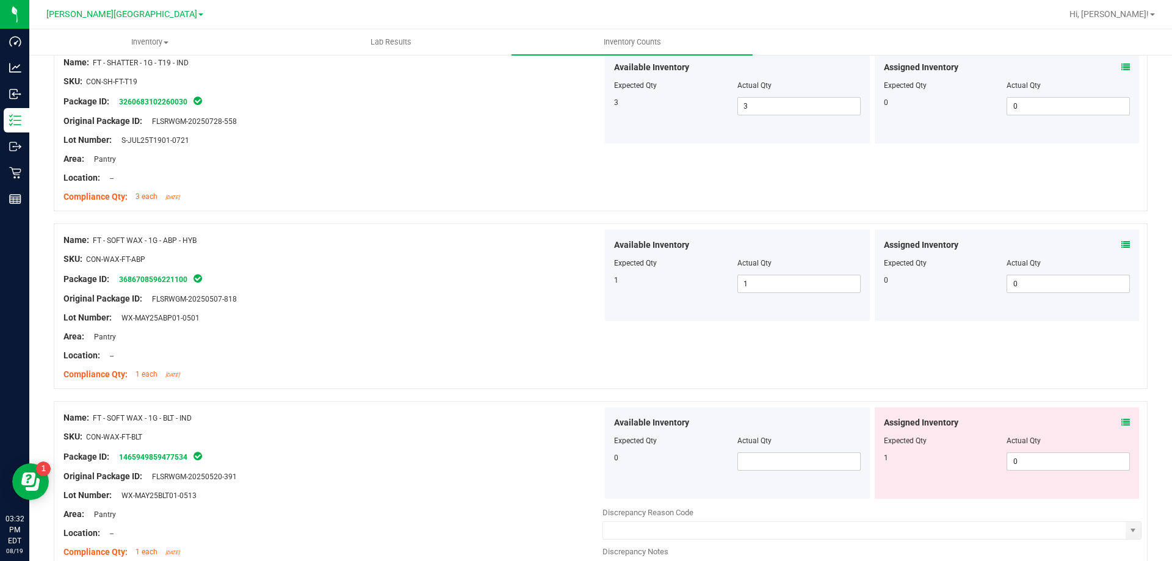
scroll to position [1404, 0]
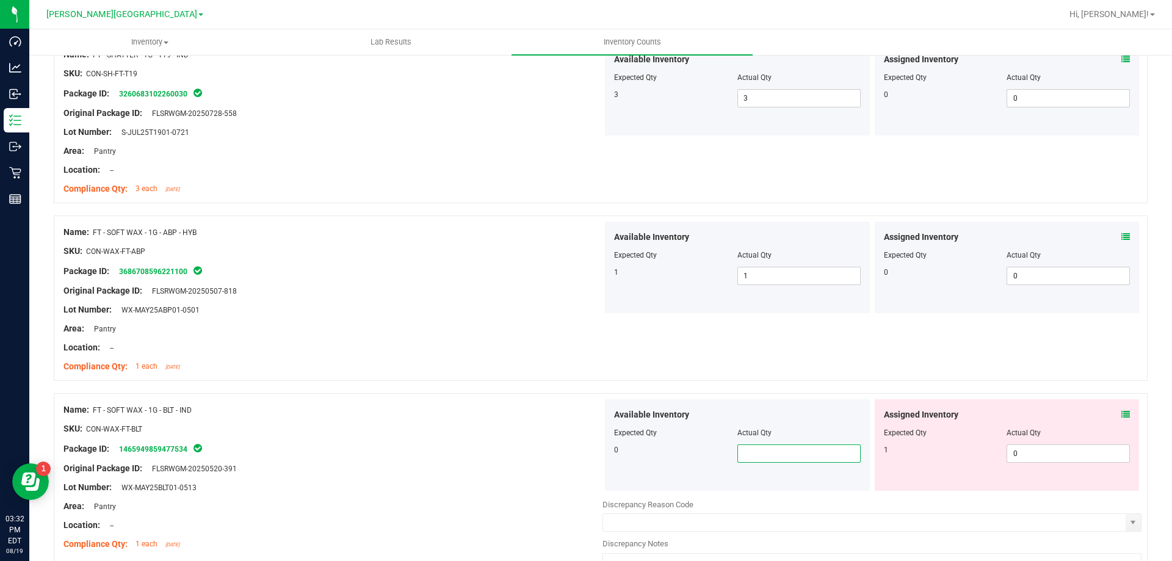
click at [780, 455] on span at bounding box center [798, 453] width 123 height 18
click at [623, 429] on span "Expected Qty" at bounding box center [635, 432] width 43 height 9
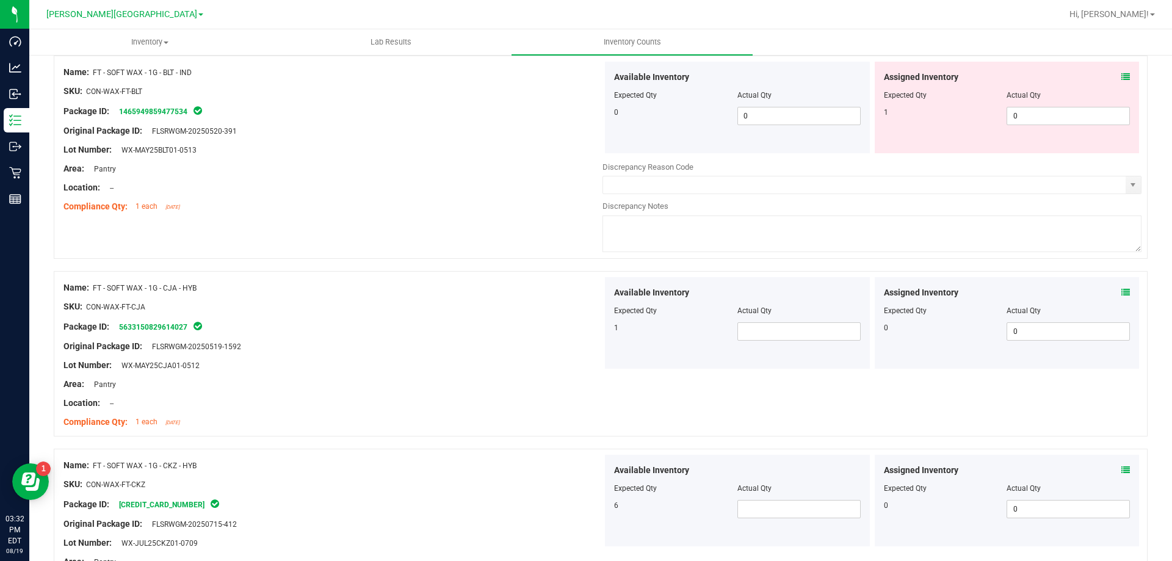
scroll to position [1831, 0]
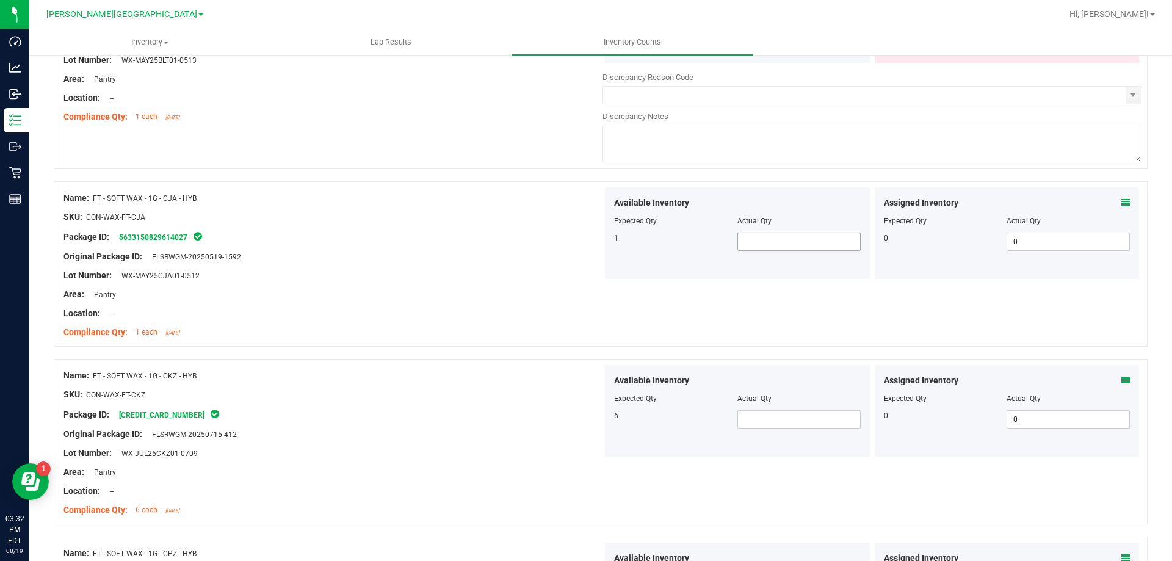
click at [812, 250] on span at bounding box center [798, 241] width 123 height 18
click at [751, 422] on span at bounding box center [798, 419] width 123 height 18
click at [558, 404] on div at bounding box center [332, 404] width 539 height 6
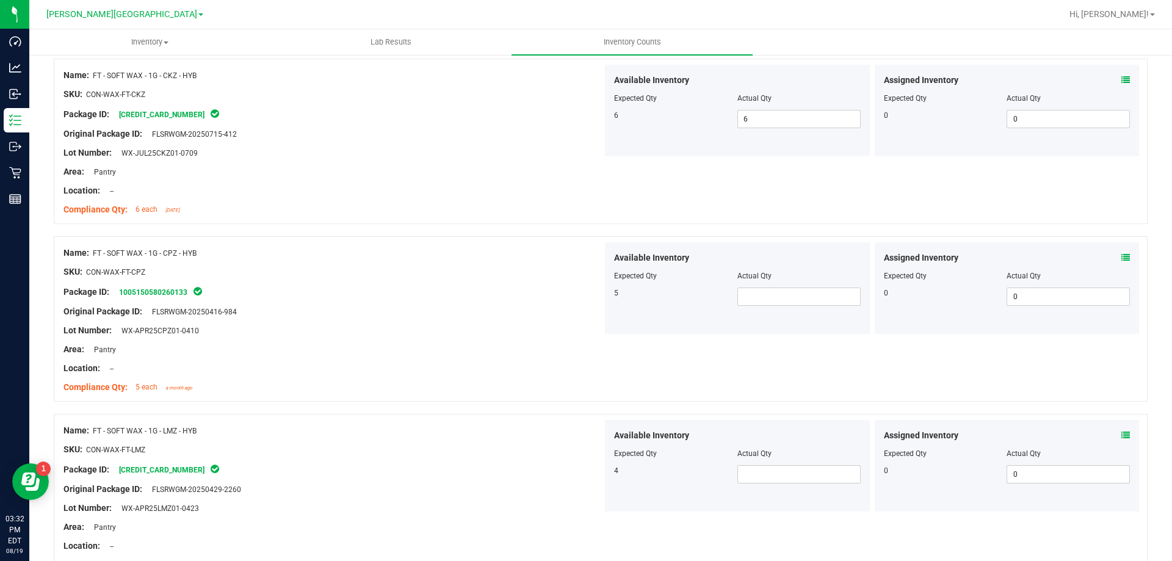
scroll to position [2136, 0]
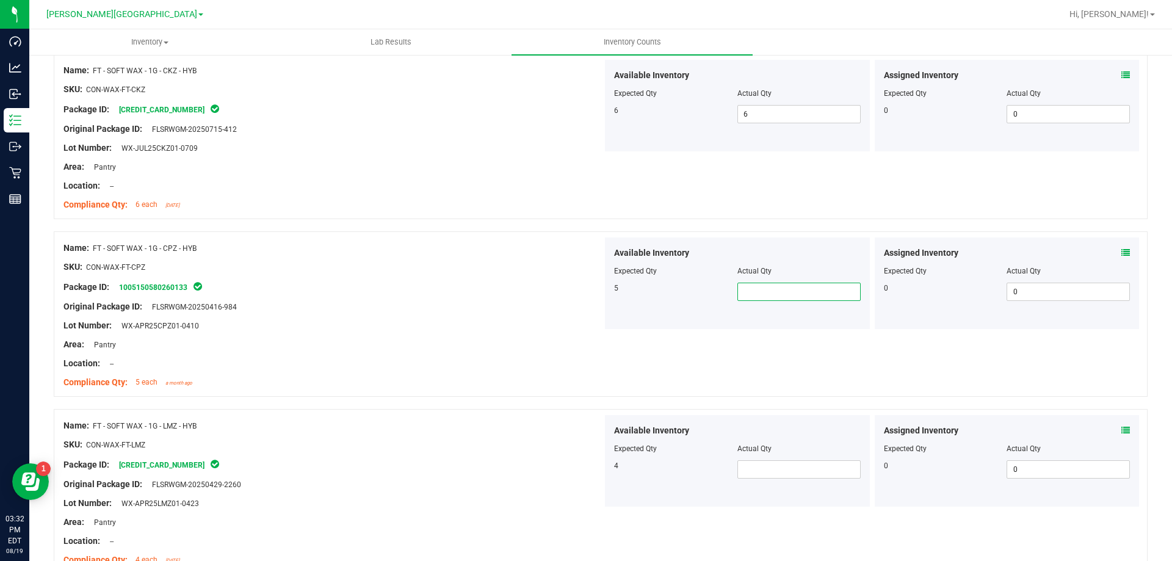
click at [762, 293] on span at bounding box center [798, 292] width 123 height 18
click at [754, 469] on span at bounding box center [798, 469] width 123 height 18
click at [629, 478] on div "4 4 4" at bounding box center [737, 469] width 247 height 18
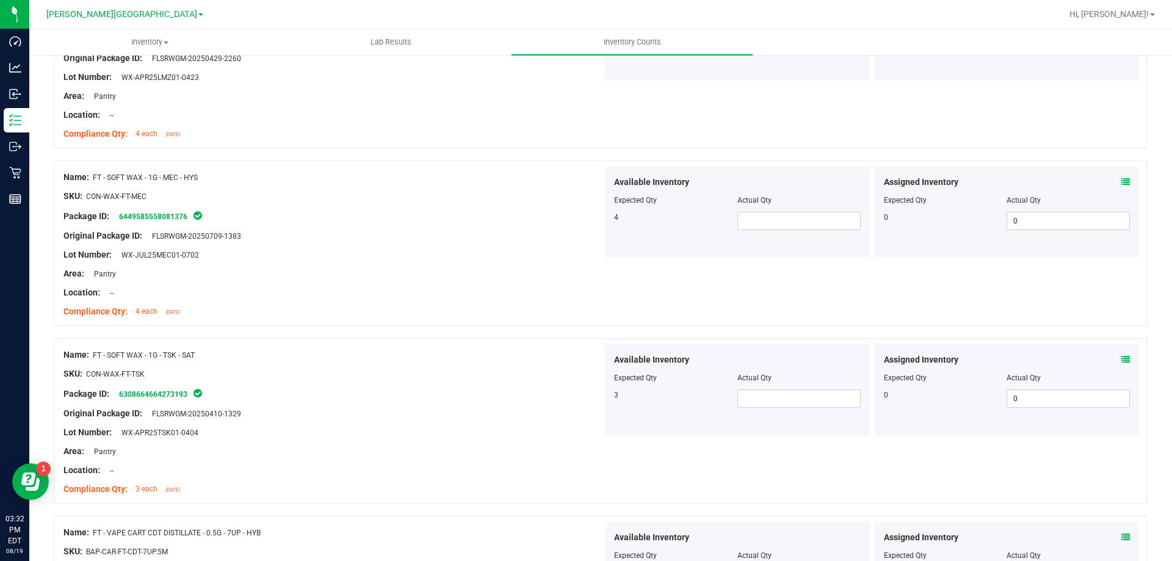
scroll to position [2563, 0]
click at [788, 226] on span at bounding box center [798, 220] width 123 height 18
click at [768, 388] on span at bounding box center [798, 397] width 123 height 18
click at [763, 397] on span at bounding box center [798, 397] width 123 height 18
click at [653, 425] on div "Available Inventory Expected Qty Actual Qty 3 3 3" at bounding box center [737, 389] width 265 height 92
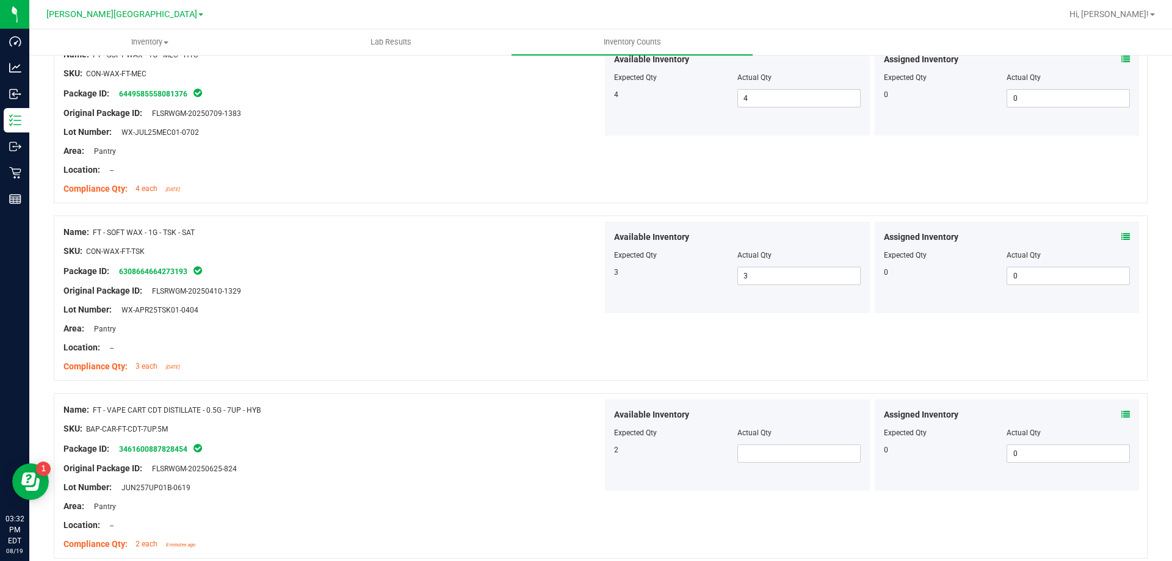
scroll to position [2868, 0]
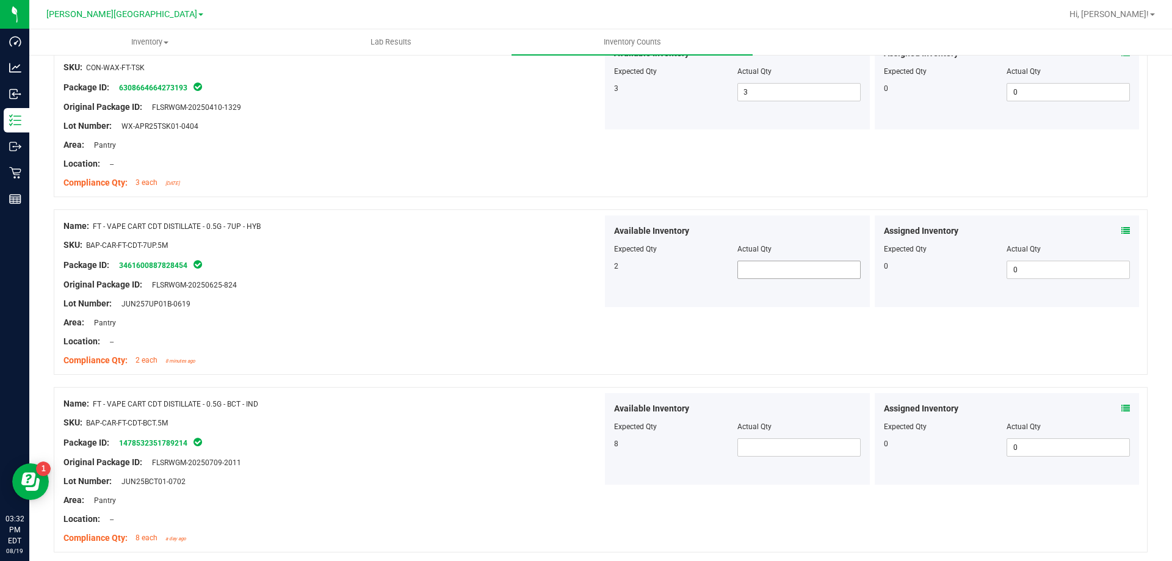
click at [797, 269] on span at bounding box center [798, 270] width 123 height 18
click at [766, 440] on span at bounding box center [798, 447] width 123 height 18
drag, startPoint x: 705, startPoint y: 461, endPoint x: 716, endPoint y: 488, distance: 29.0
click at [705, 472] on div "Available Inventory Expected Qty Actual Qty 8 8 8" at bounding box center [737, 439] width 265 height 92
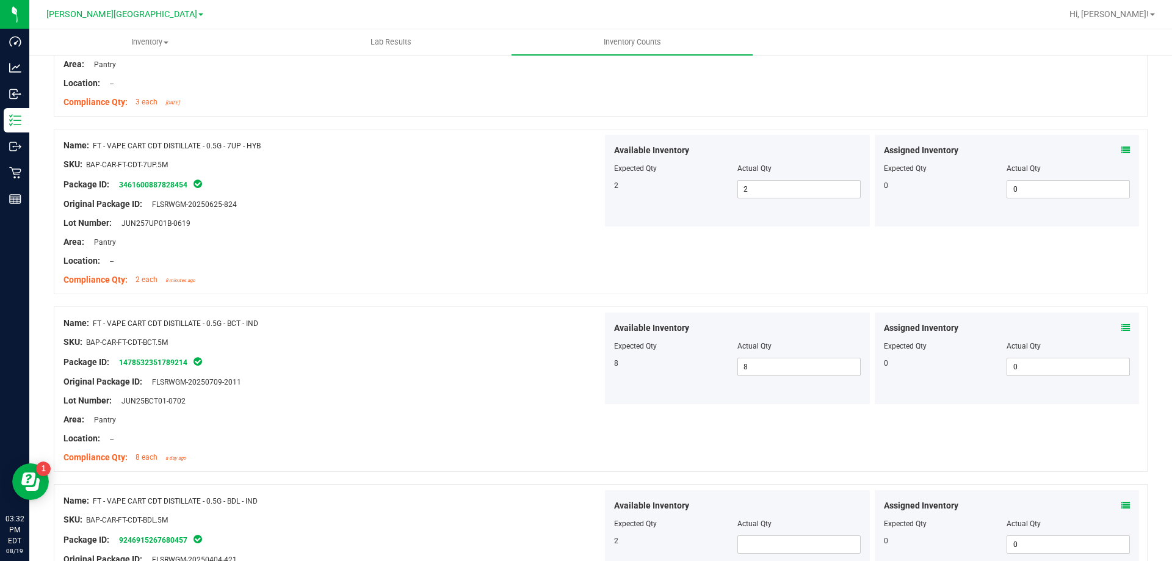
scroll to position [3112, 0]
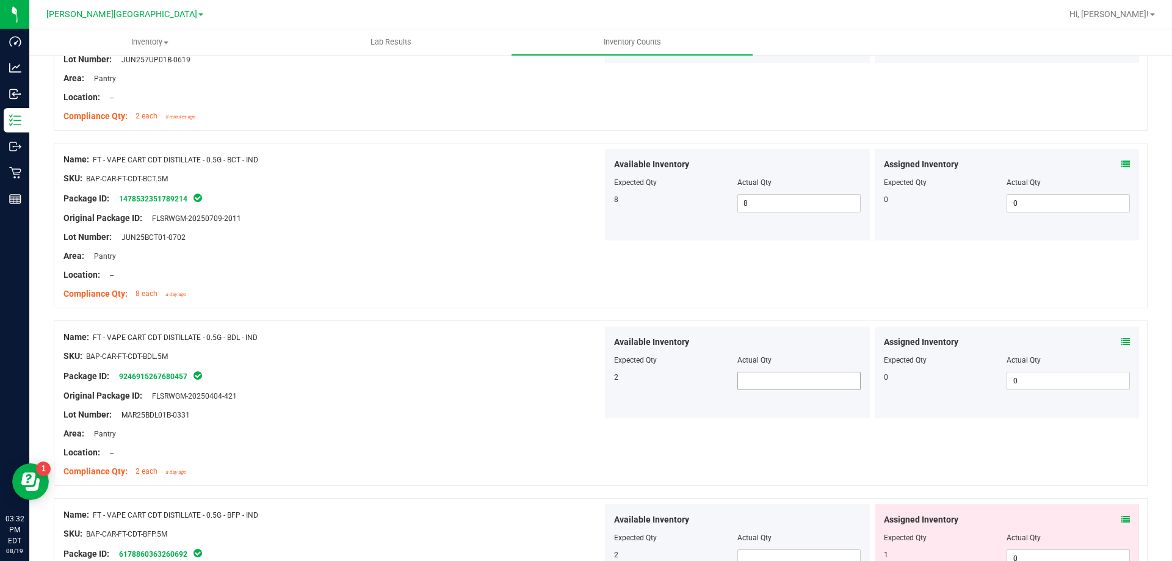
click at [785, 386] on span at bounding box center [798, 381] width 123 height 18
click at [613, 430] on div "Name: FT - VAPE CART CDT DISTILLATE - 0.5G - BDL - IND SKU: BAP-CAR-FT-CDT-BDL.…" at bounding box center [601, 402] width 1094 height 165
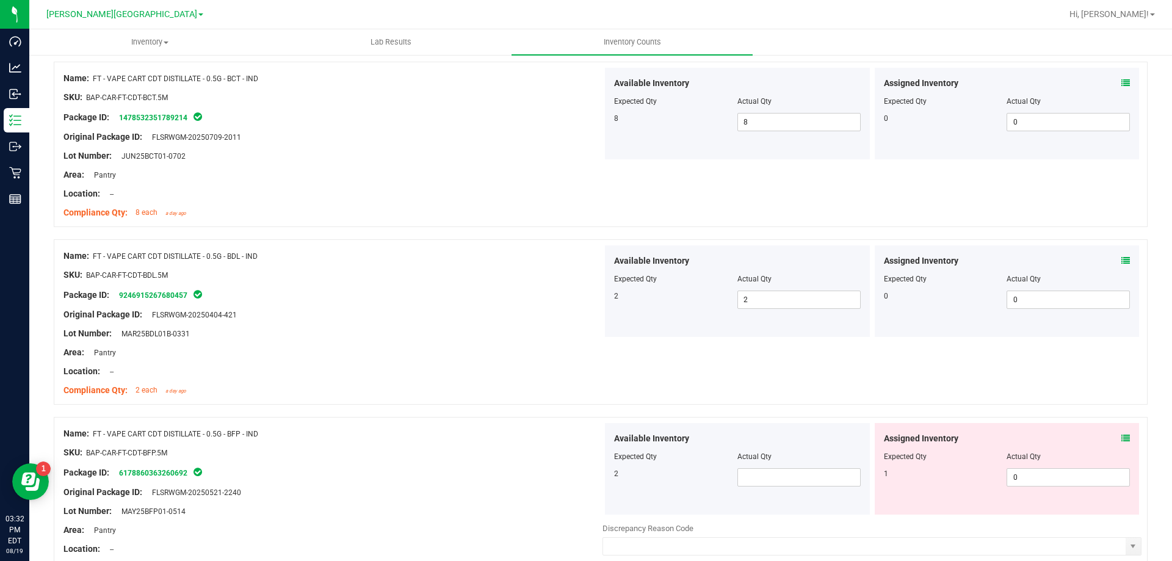
scroll to position [3306, 0]
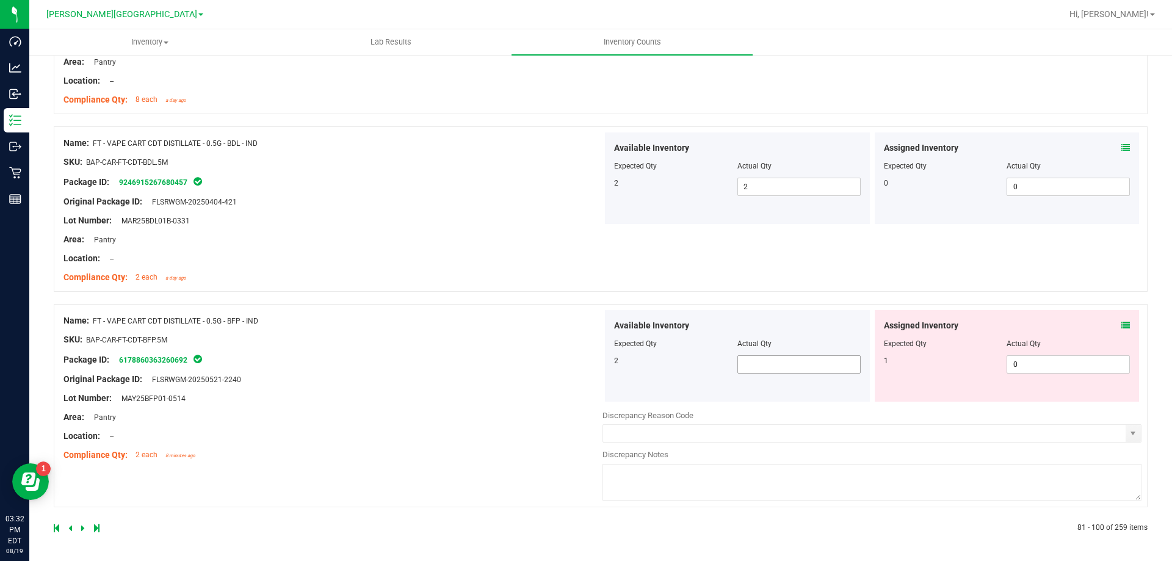
click at [768, 370] on span at bounding box center [798, 364] width 123 height 18
click at [686, 425] on input "text" at bounding box center [864, 433] width 522 height 17
click at [82, 527] on icon at bounding box center [83, 527] width 4 height 7
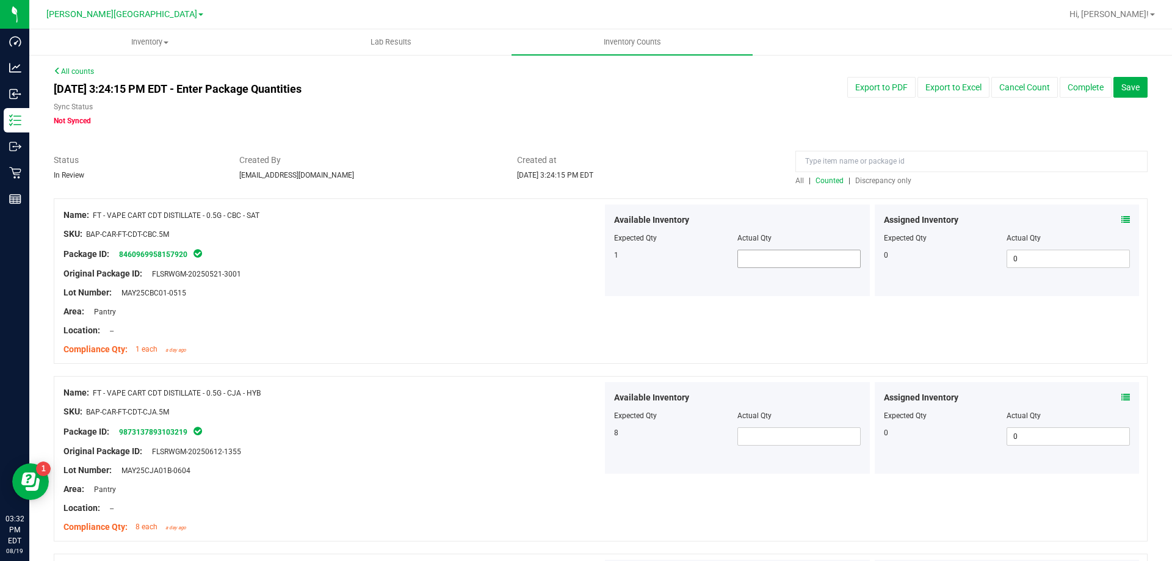
click at [779, 265] on span at bounding box center [798, 259] width 123 height 18
click at [756, 444] on span at bounding box center [798, 436] width 123 height 18
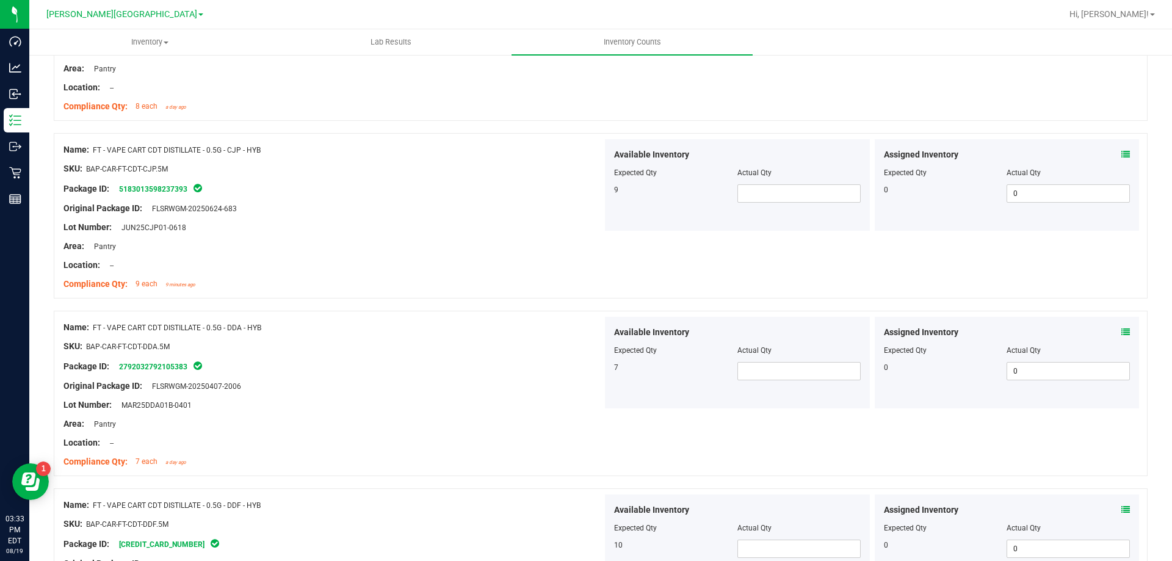
scroll to position [427, 0]
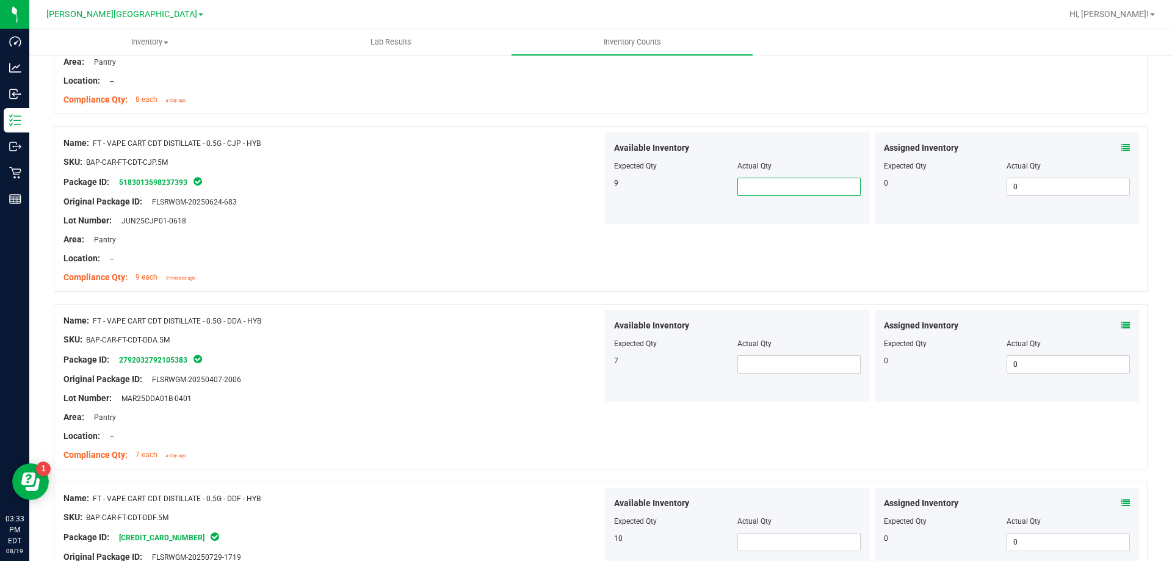
click at [790, 187] on span at bounding box center [798, 187] width 123 height 18
drag, startPoint x: 810, startPoint y: 366, endPoint x: 796, endPoint y: 372, distance: 15.6
click at [810, 366] on span at bounding box center [798, 364] width 123 height 18
drag, startPoint x: 791, startPoint y: 536, endPoint x: 784, endPoint y: 542, distance: 10.0
click at [790, 536] on span at bounding box center [798, 542] width 123 height 18
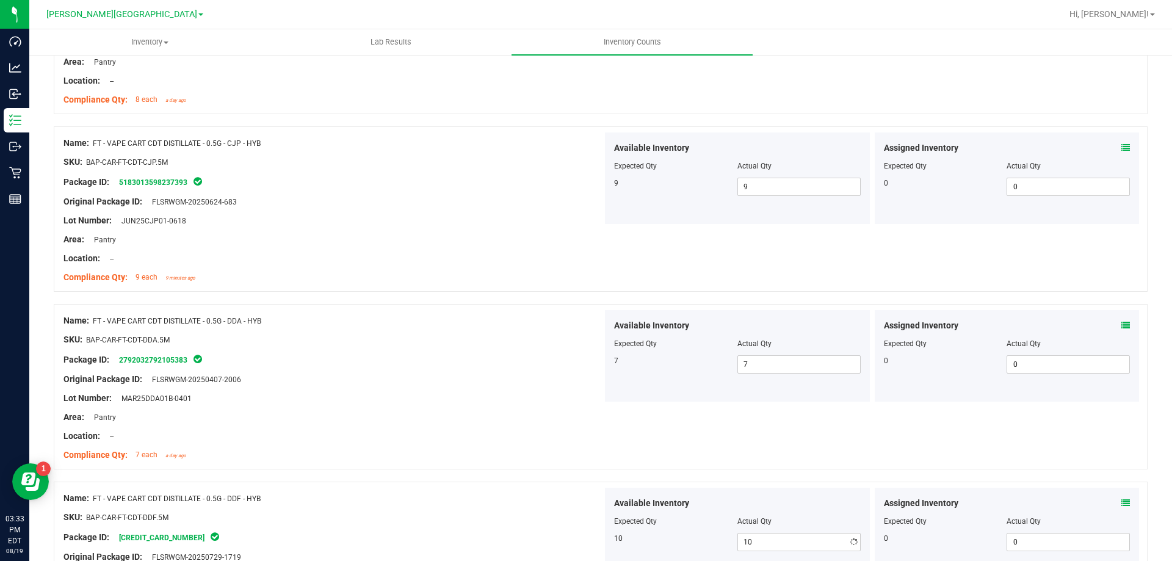
click at [613, 463] on div "Name: FT - VAPE CART CDT DISTILLATE - 0.5G - DDA - HYB SKU: BAP-CAR-FT-CDT-DDA.…" at bounding box center [601, 386] width 1094 height 165
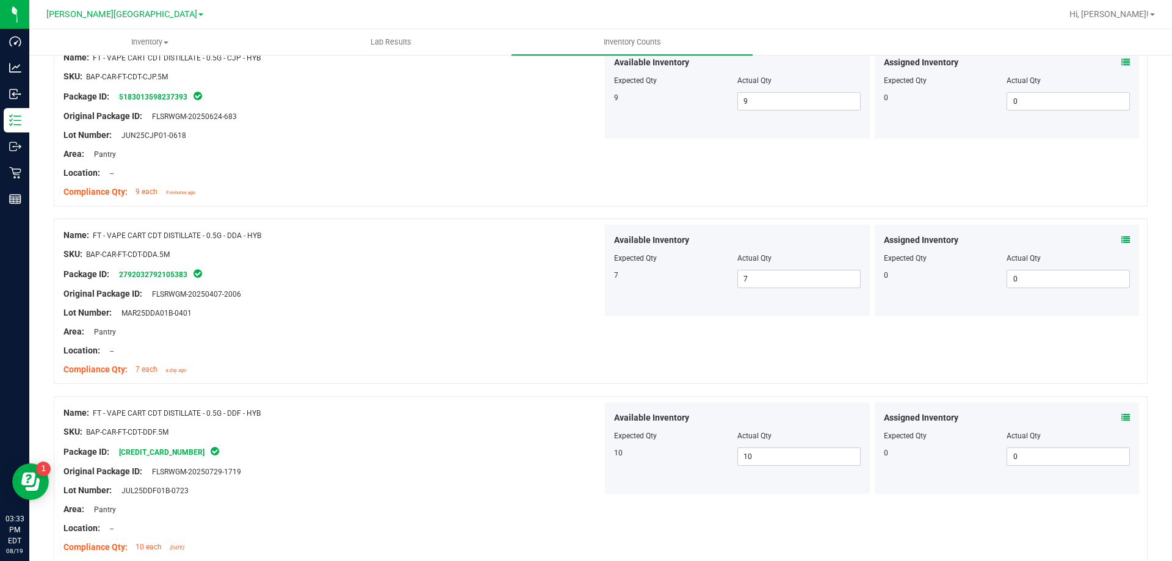
scroll to position [732, 0]
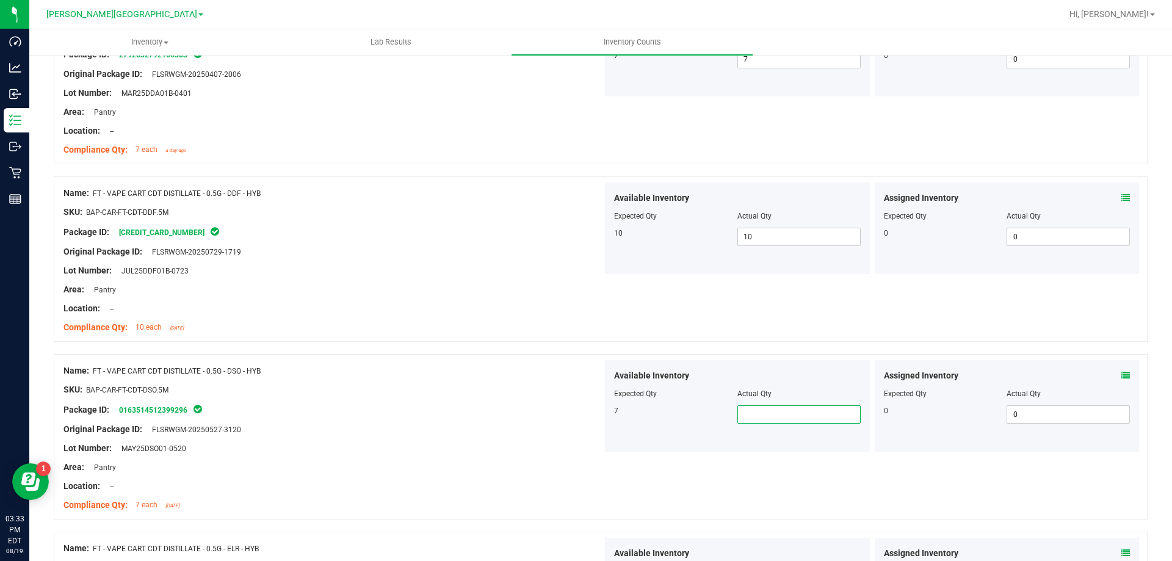
click at [768, 407] on span at bounding box center [798, 414] width 123 height 18
click at [676, 457] on div "Name: FT - VAPE CART CDT DISTILLATE - 0.5G - DSO - HYB SKU: BAP-CAR-FT-CDT-DSO.…" at bounding box center [601, 436] width 1094 height 165
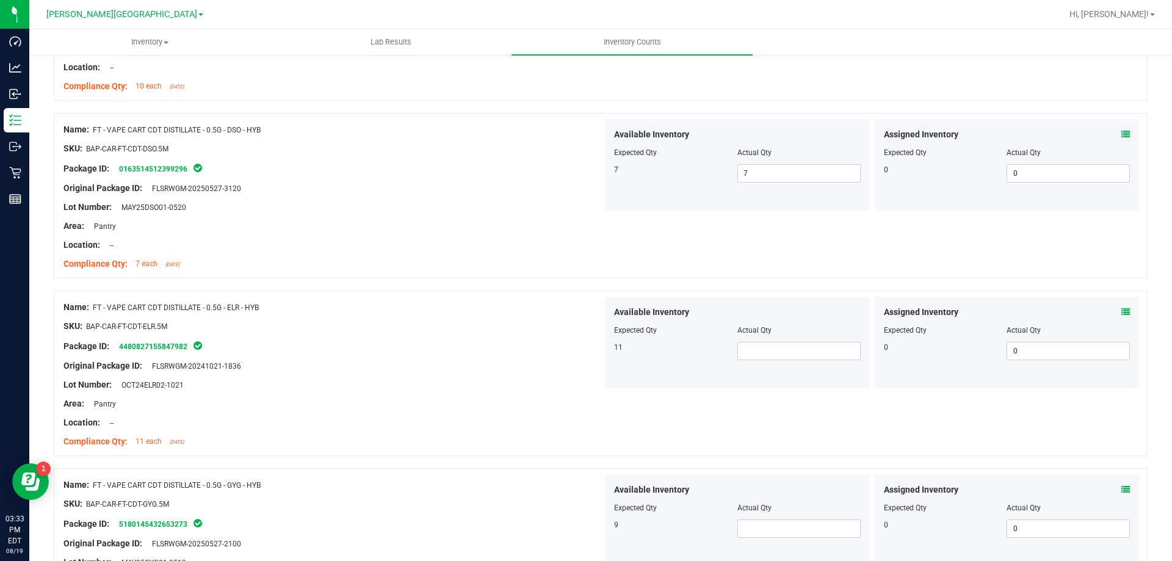
scroll to position [976, 0]
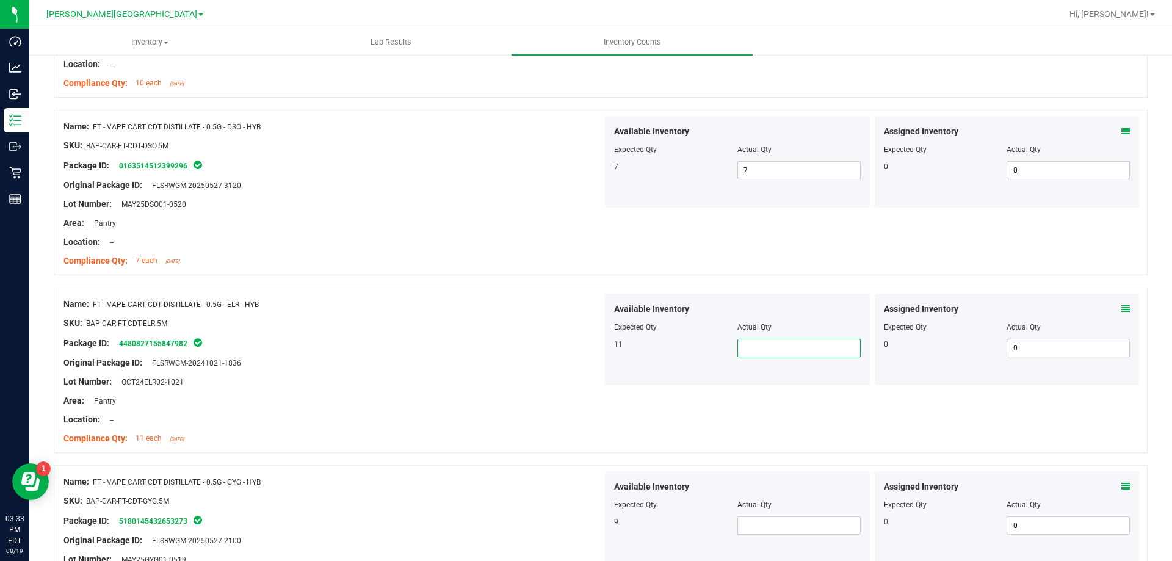
click at [764, 344] on span at bounding box center [798, 348] width 123 height 18
click at [738, 350] on input "0" at bounding box center [799, 347] width 122 height 17
click at [754, 517] on span at bounding box center [798, 525] width 123 height 18
drag, startPoint x: 533, startPoint y: 480, endPoint x: 655, endPoint y: 404, distance: 143.1
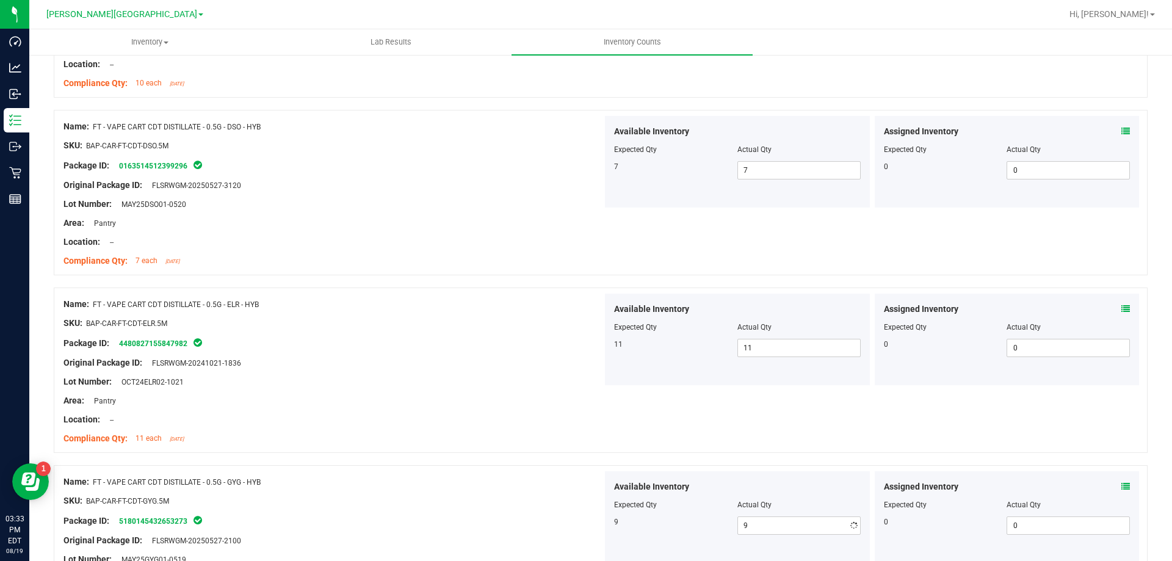
click at [533, 480] on div "Name: FT - VAPE CART CDT DISTILLATE - 0.5G - GYG - HYB" at bounding box center [332, 481] width 539 height 13
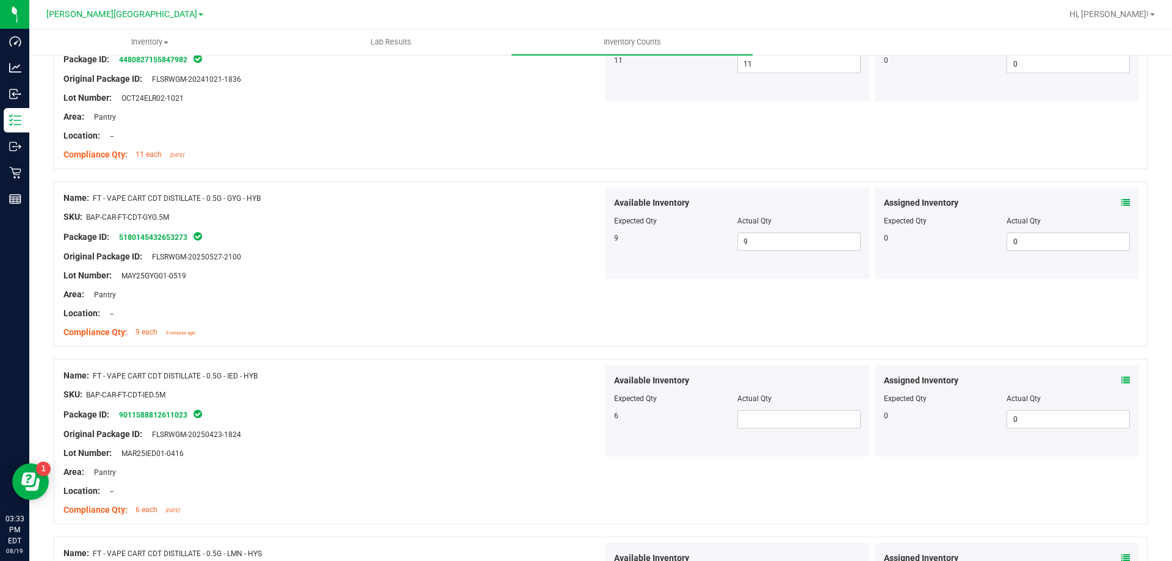
scroll to position [1281, 0]
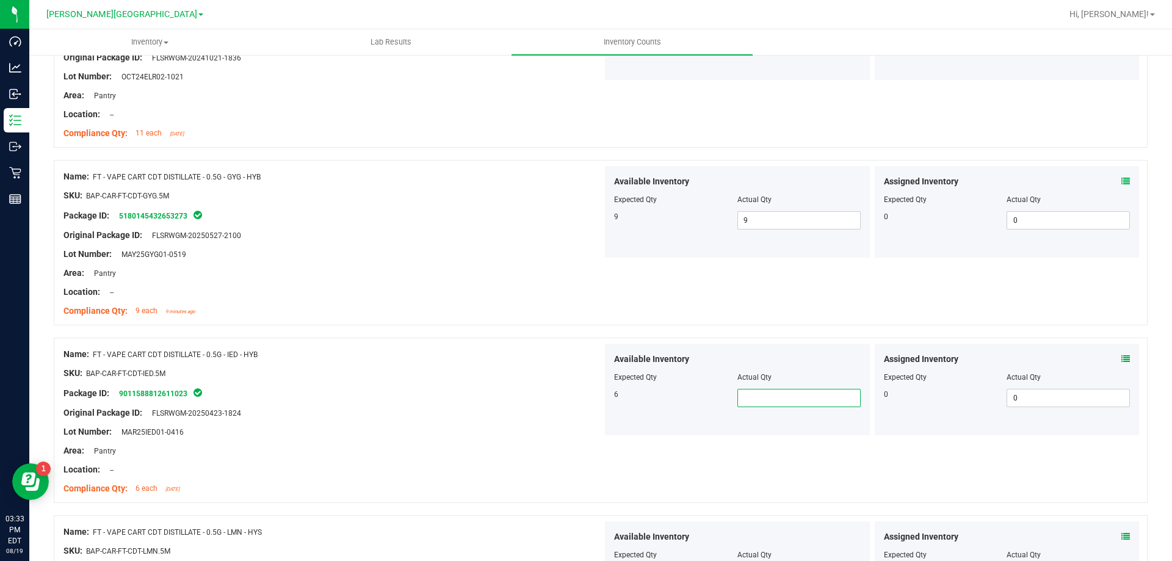
click at [754, 392] on span at bounding box center [798, 398] width 123 height 18
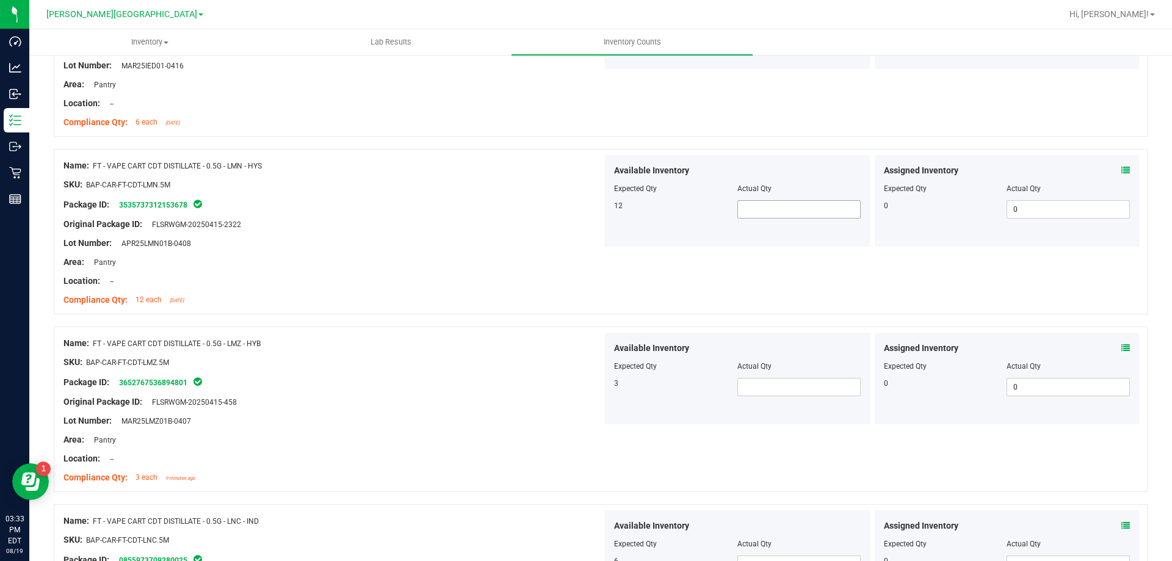
click at [787, 212] on span at bounding box center [798, 209] width 123 height 18
drag, startPoint x: 557, startPoint y: 273, endPoint x: 654, endPoint y: 369, distance: 136.4
click at [590, 319] on div "Name: FT - VAPE CART CDT DISTILLATE - 0.5G - LMN - HYS SKU: BAP-CAR-FT-CDT-LMN.…" at bounding box center [601, 238] width 1094 height 178
click at [757, 386] on span at bounding box center [798, 387] width 123 height 18
click at [515, 373] on div at bounding box center [332, 372] width 539 height 6
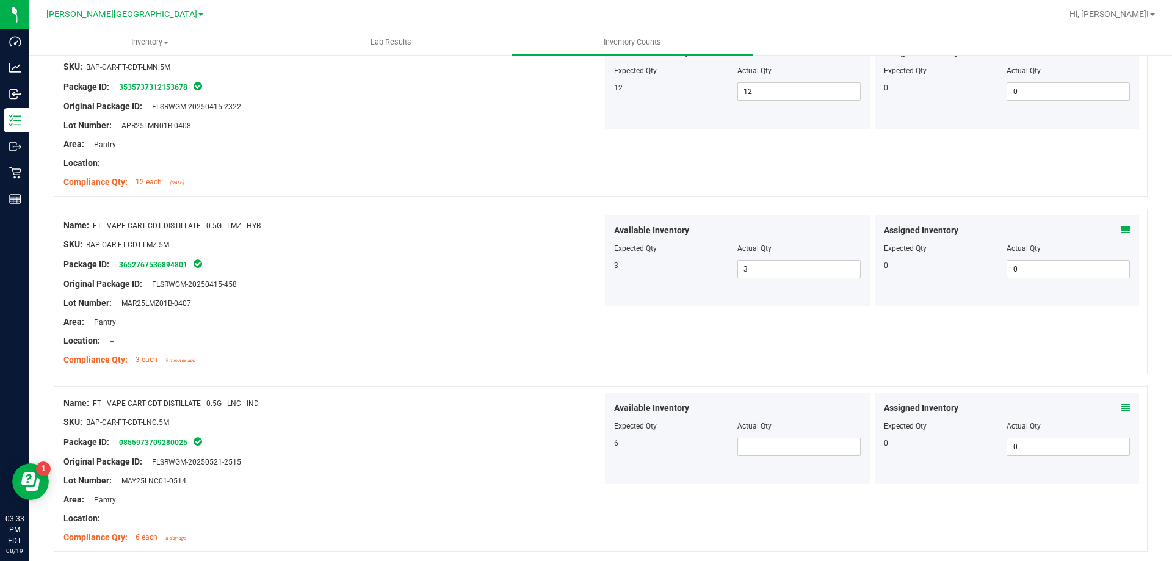
scroll to position [1831, 0]
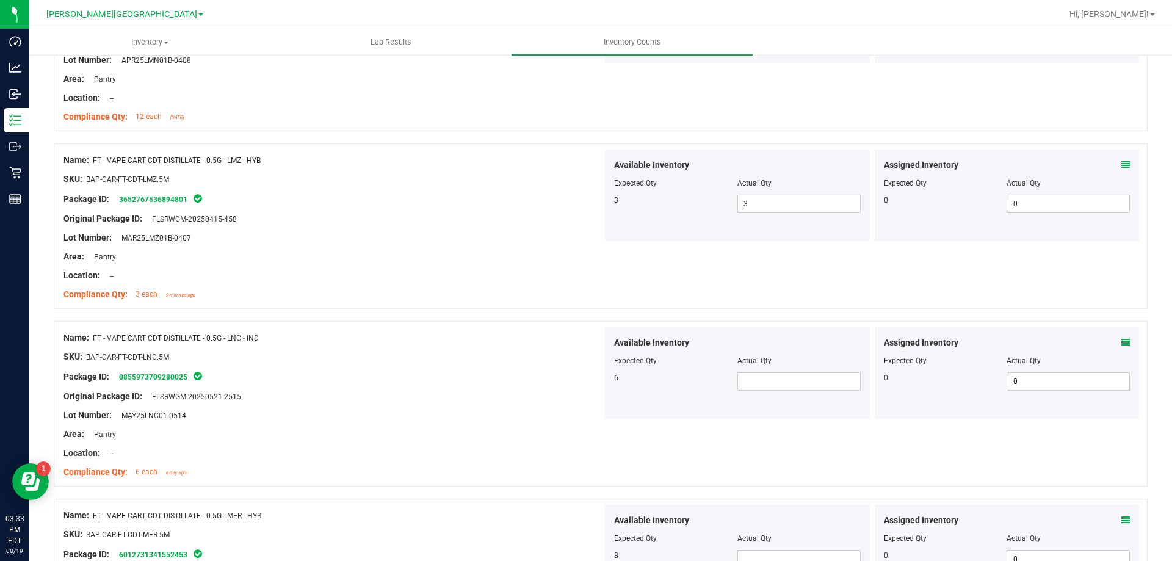
drag, startPoint x: 789, startPoint y: 362, endPoint x: 780, endPoint y: 370, distance: 11.3
click at [788, 363] on div "Actual Qty" at bounding box center [798, 360] width 123 height 11
click at [771, 381] on span at bounding box center [798, 381] width 123 height 18
click at [645, 397] on div "Available Inventory Expected Qty Actual Qty 6 6 6" at bounding box center [737, 373] width 265 height 92
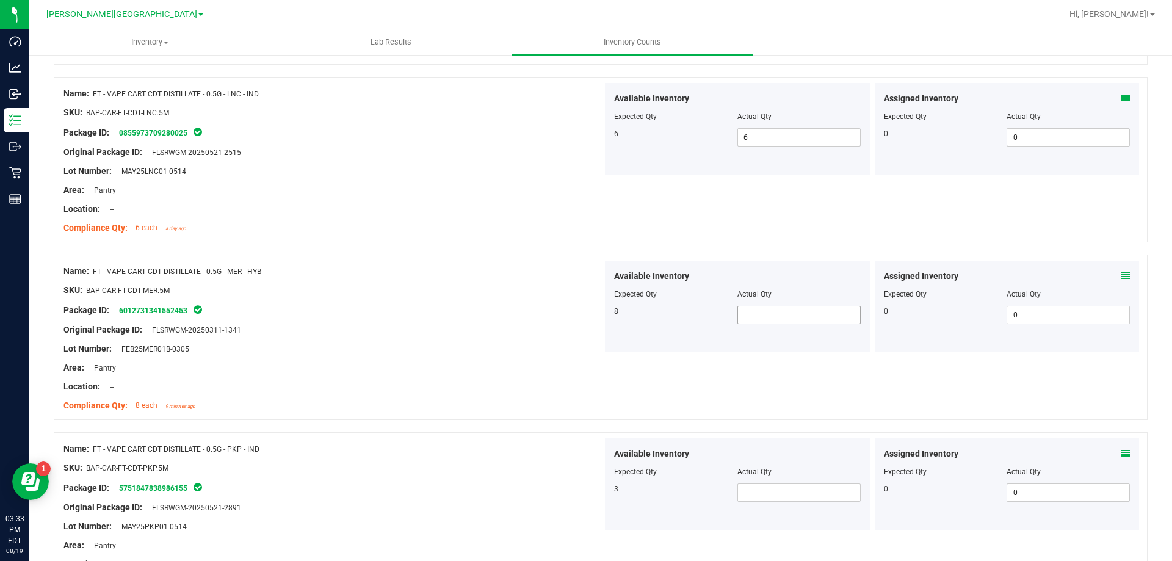
click at [788, 322] on span at bounding box center [798, 315] width 123 height 18
drag, startPoint x: 646, startPoint y: 351, endPoint x: 667, endPoint y: 384, distance: 39.8
click at [649, 366] on div "Name: FT - VAPE CART CDT DISTILLATE - 0.5G - MER - HYB SKU: BAP-CAR-FT-CDT-MER.…" at bounding box center [601, 336] width 1094 height 165
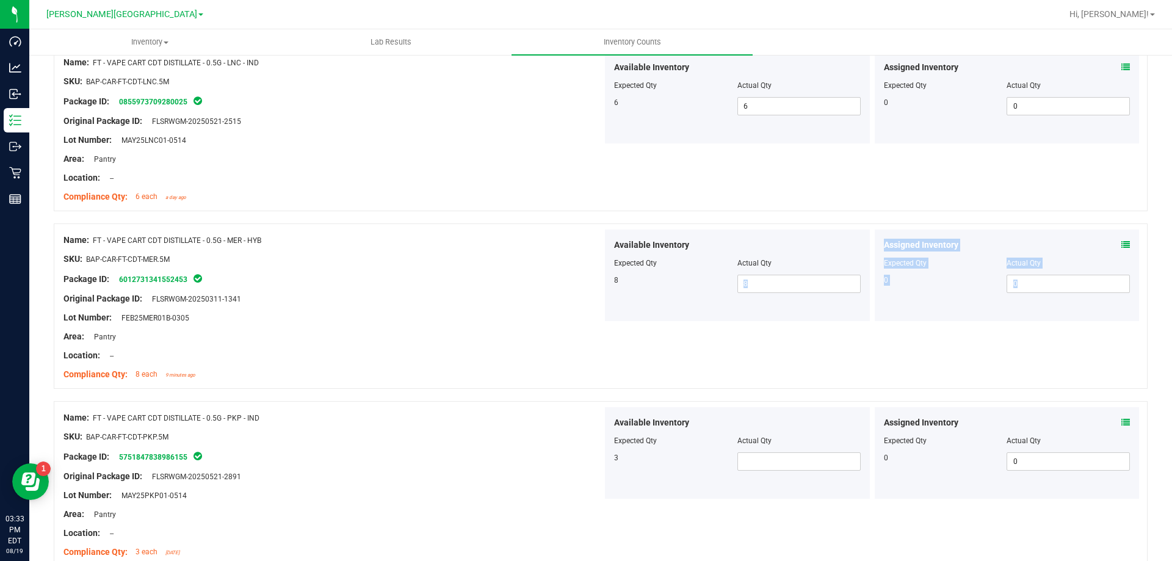
scroll to position [2136, 0]
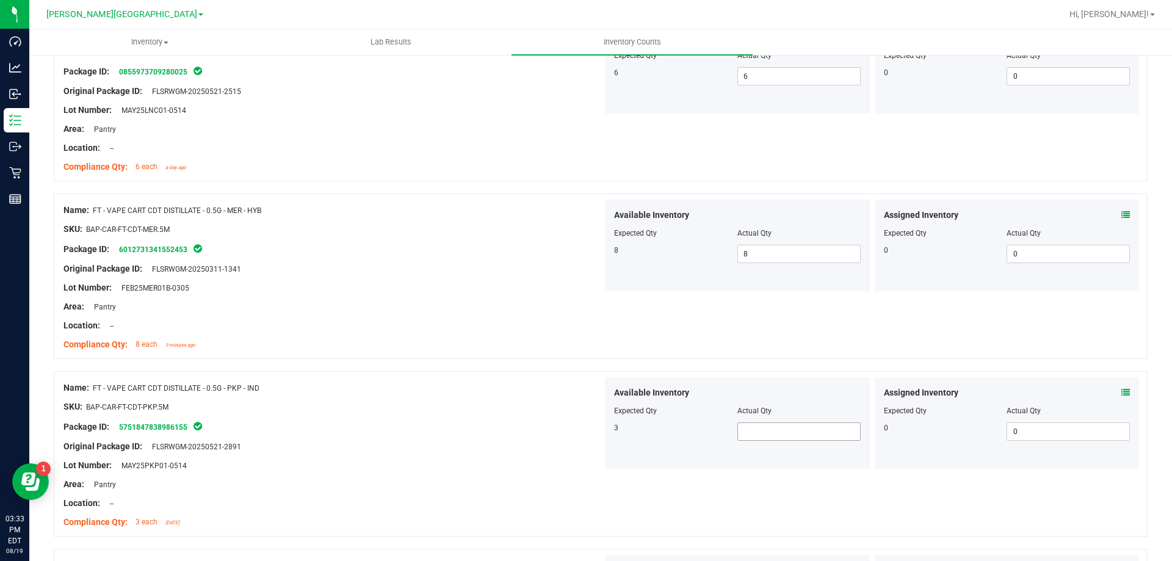
click at [784, 438] on span at bounding box center [798, 431] width 123 height 18
click at [629, 444] on div "Available Inventory Expected Qty Actual Qty 3 3 3" at bounding box center [737, 423] width 265 height 92
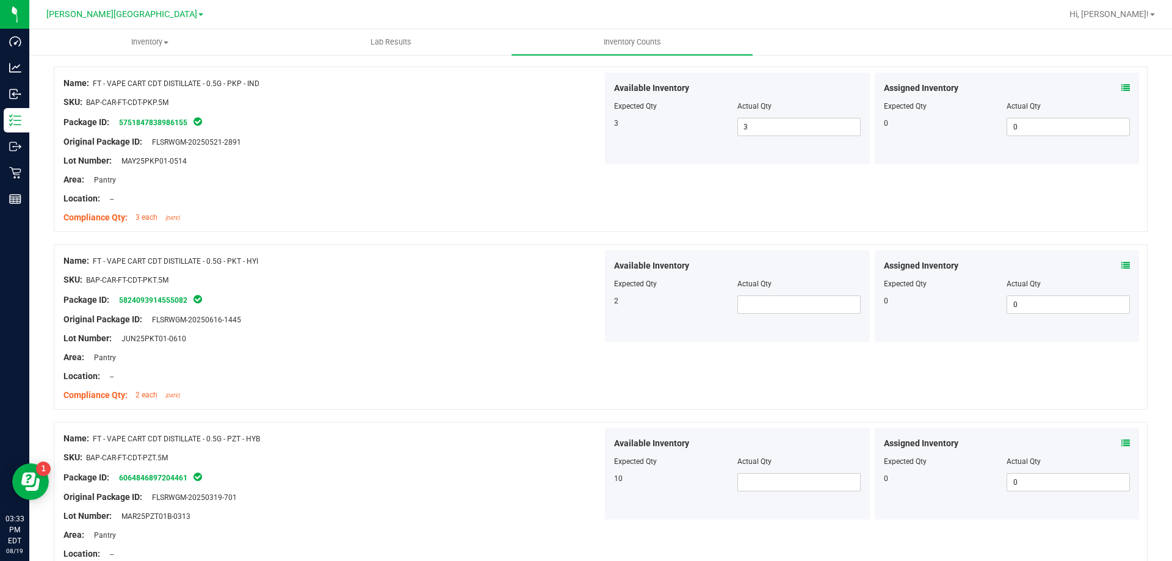
scroll to position [2441, 0]
click at [782, 310] on span at bounding box center [798, 304] width 123 height 18
click at [656, 323] on div "Available Inventory Expected Qty Actual Qty 2 2 2" at bounding box center [737, 296] width 265 height 92
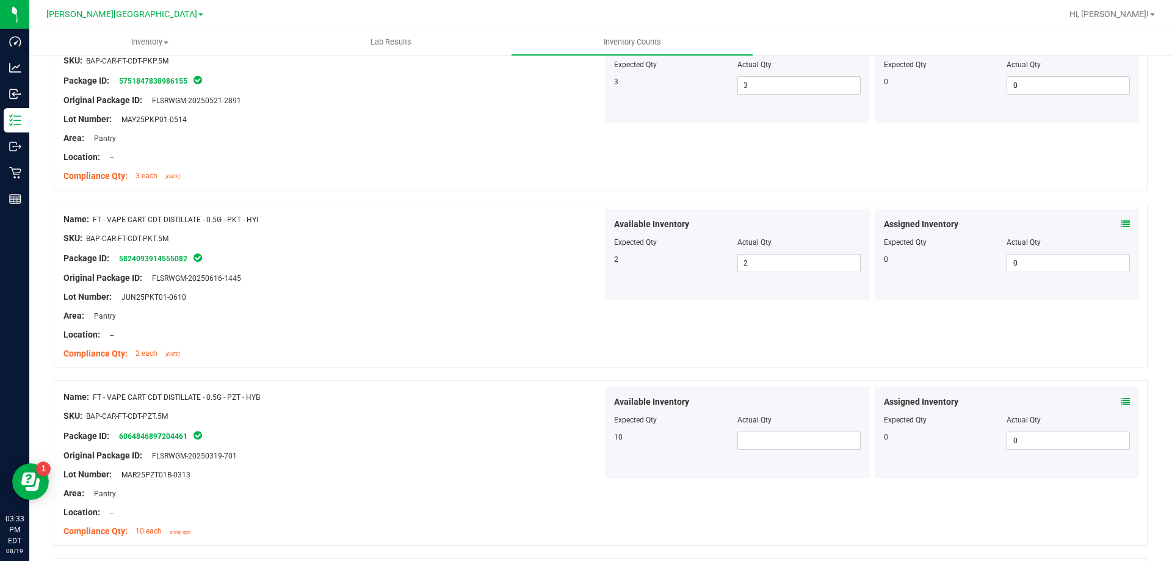
scroll to position [2502, 0]
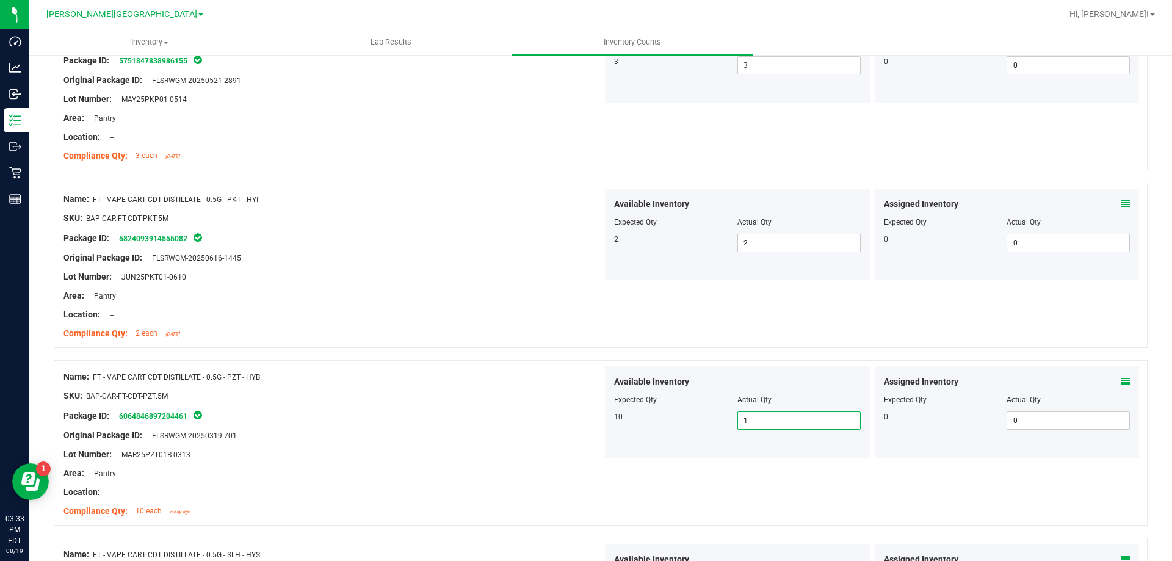
click at [758, 420] on span "1" at bounding box center [798, 420] width 123 height 18
drag, startPoint x: 555, startPoint y: 421, endPoint x: 562, endPoint y: 427, distance: 9.2
click at [557, 424] on div "Name: FT - VAPE CART CDT DISTILLATE - 0.5G - PZT - HYB SKU: BAP-CAR-FT-CDT-PZT.…" at bounding box center [332, 444] width 539 height 156
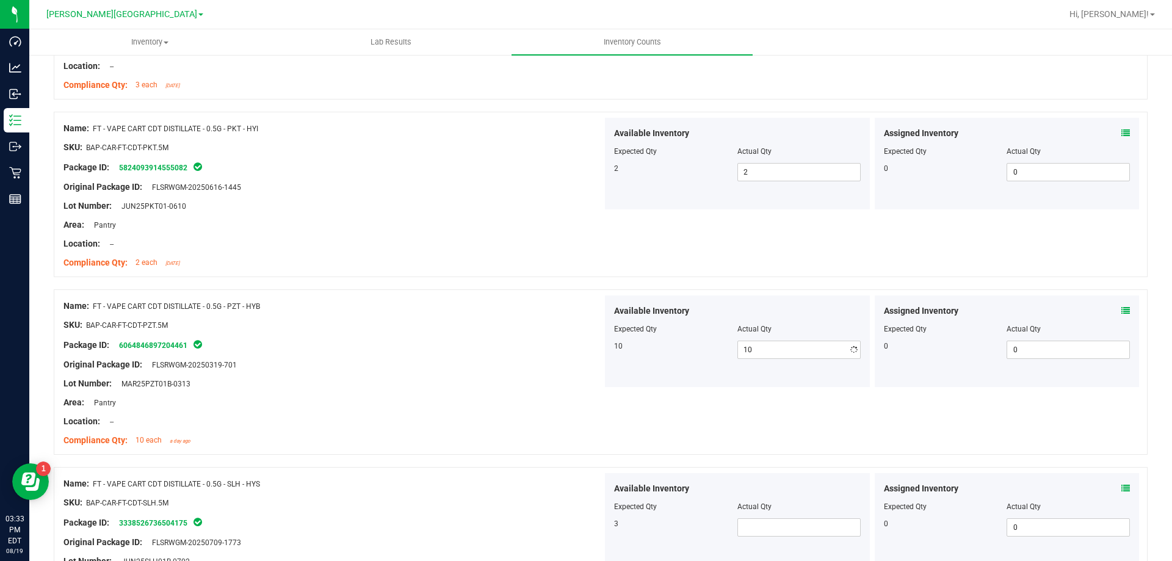
scroll to position [2685, 0]
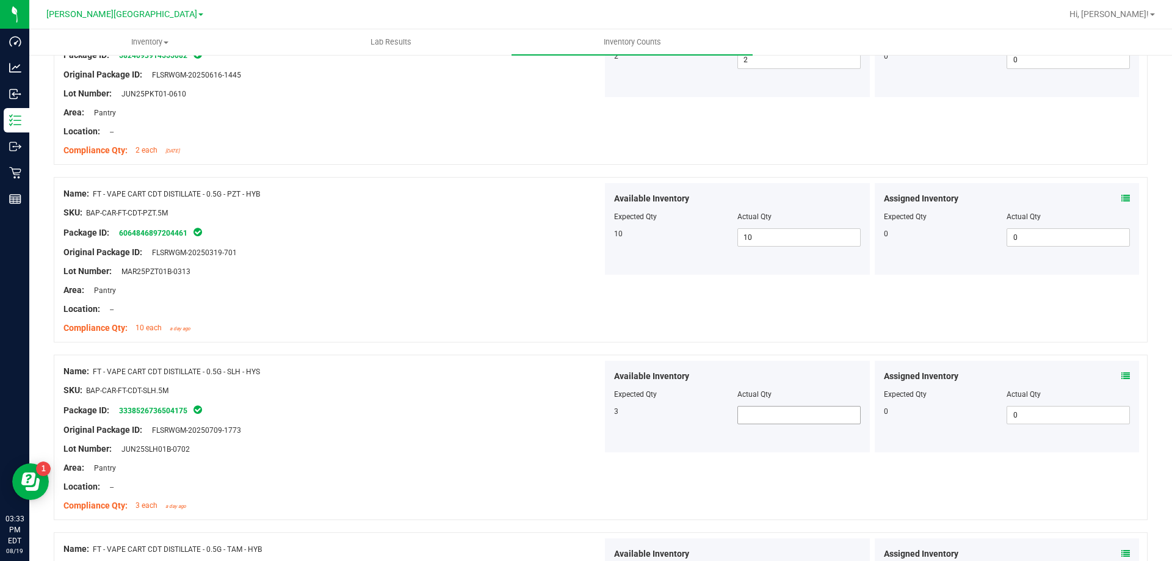
click at [748, 411] on span at bounding box center [798, 415] width 123 height 18
click at [578, 431] on div "Original Package ID: FLSRWGM-20250709-1773" at bounding box center [332, 429] width 539 height 13
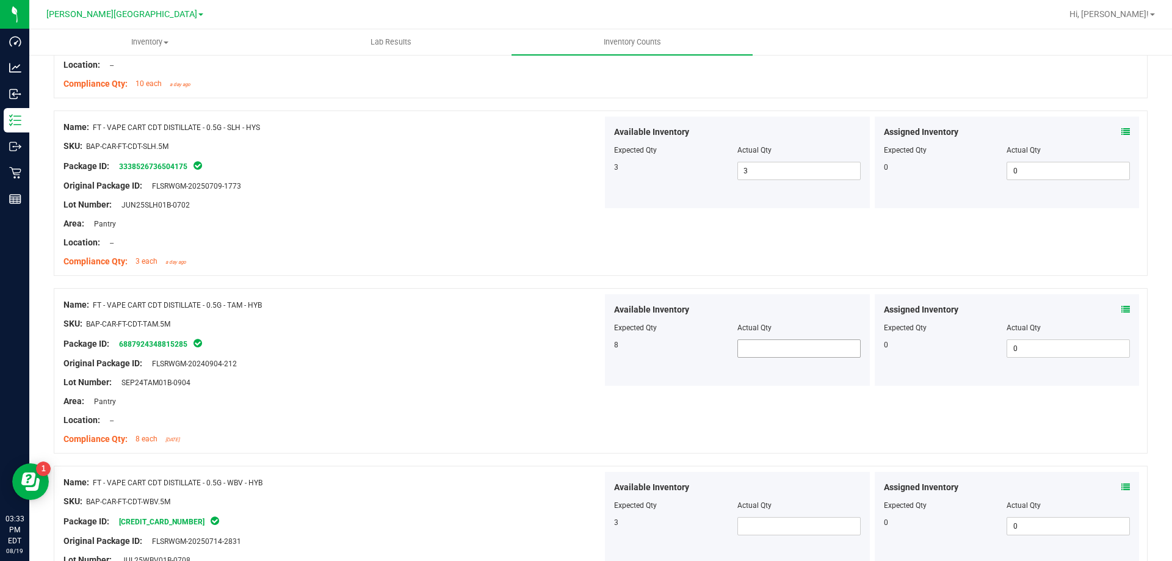
click at [777, 339] on span at bounding box center [798, 348] width 123 height 18
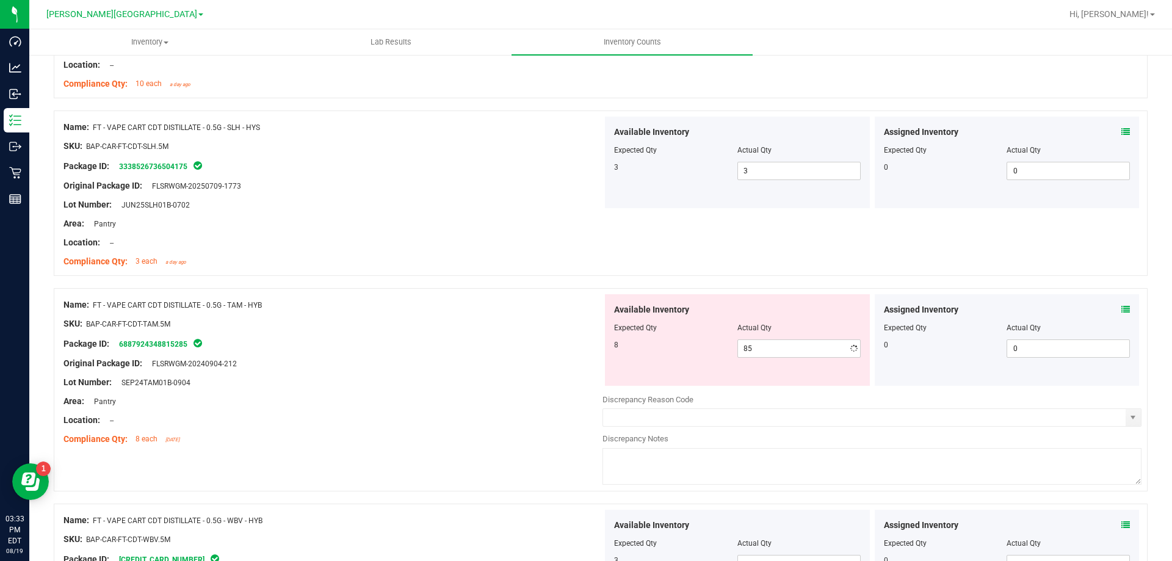
drag, startPoint x: 703, startPoint y: 367, endPoint x: 735, endPoint y: 371, distance: 32.0
click at [704, 367] on div "Available Inventory Expected Qty Actual Qty 8 85 85" at bounding box center [737, 340] width 265 height 92
click at [752, 350] on span "85 85" at bounding box center [798, 348] width 123 height 18
click at [752, 350] on input "8" at bounding box center [799, 348] width 122 height 17
drag, startPoint x: 697, startPoint y: 394, endPoint x: 710, endPoint y: 397, distance: 12.6
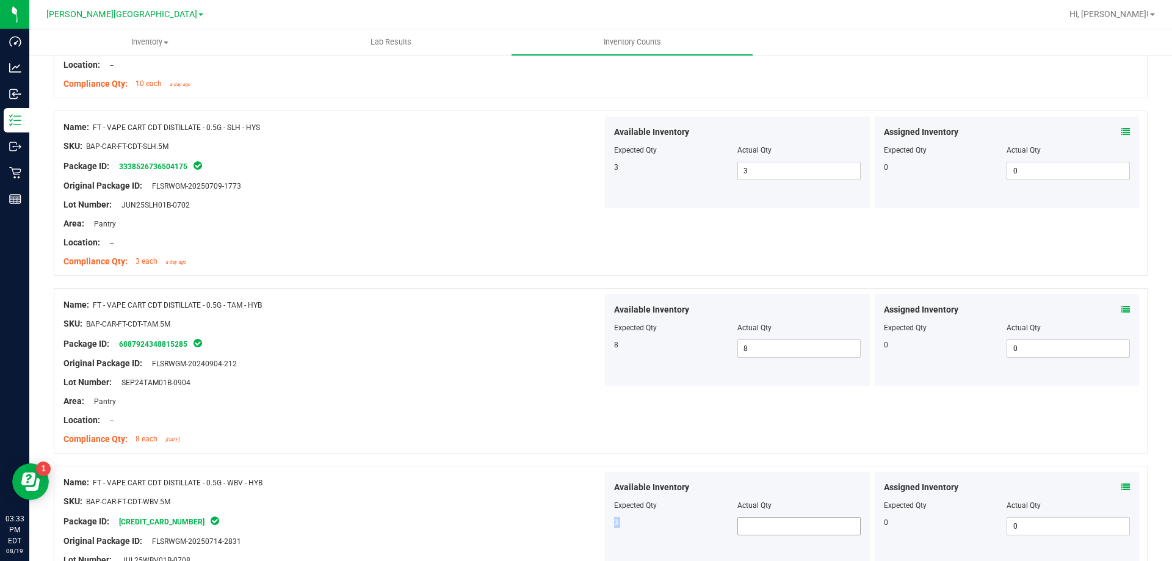
click at [774, 516] on div "Available Inventory Expected Qty Actual Qty 3" at bounding box center [737, 518] width 265 height 92
click at [759, 535] on span at bounding box center [798, 526] width 123 height 18
click at [755, 527] on span at bounding box center [798, 526] width 123 height 18
click at [540, 458] on div at bounding box center [601, 459] width 1094 height 12
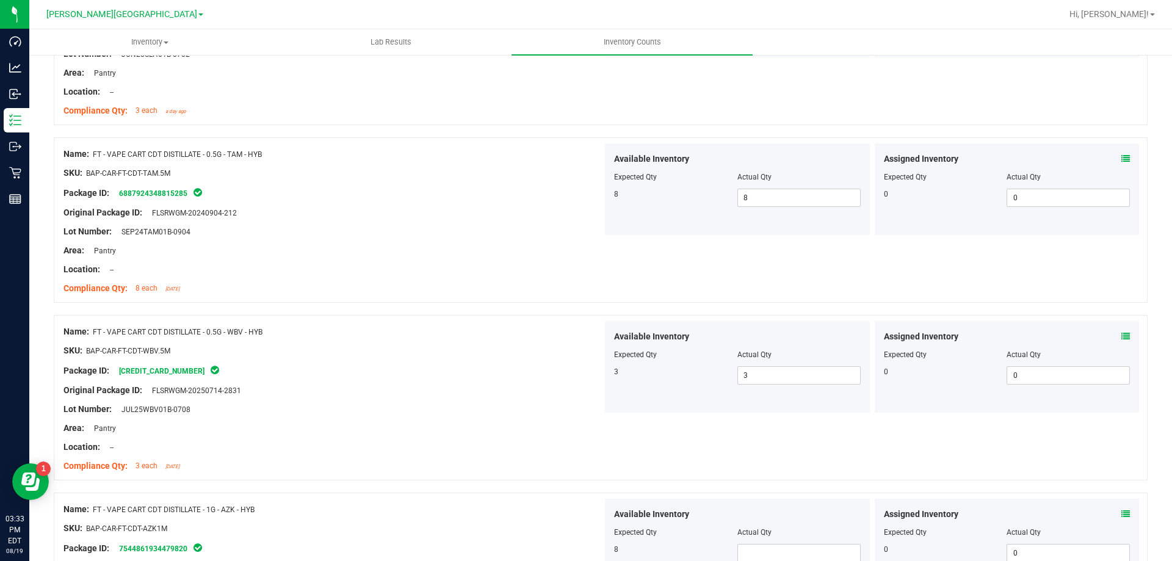
scroll to position [3173, 0]
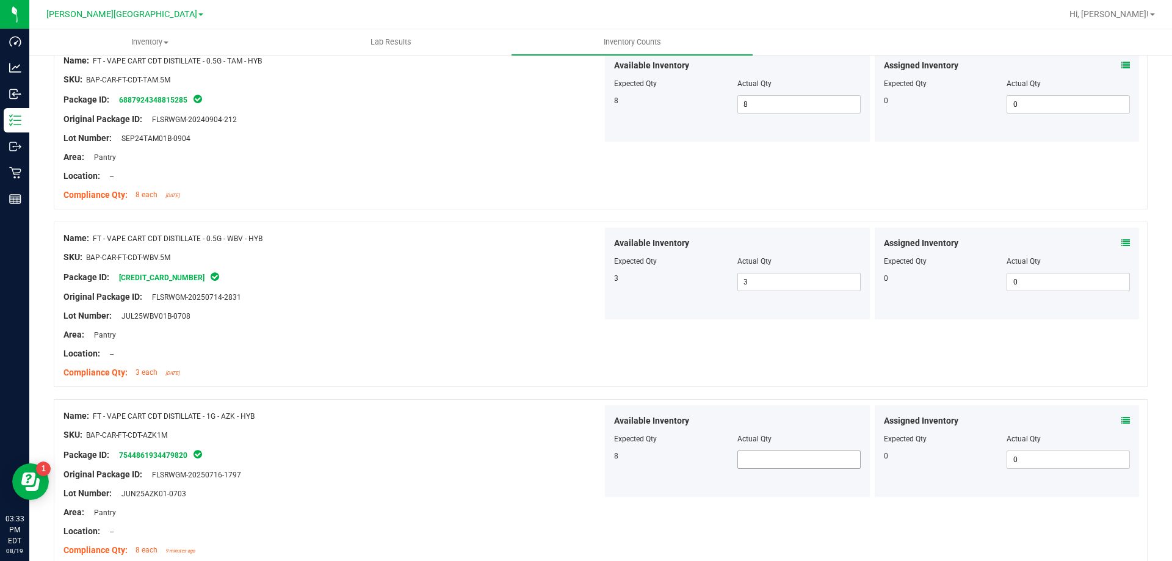
click at [750, 461] on span at bounding box center [798, 459] width 123 height 18
click at [583, 483] on div at bounding box center [332, 484] width 539 height 6
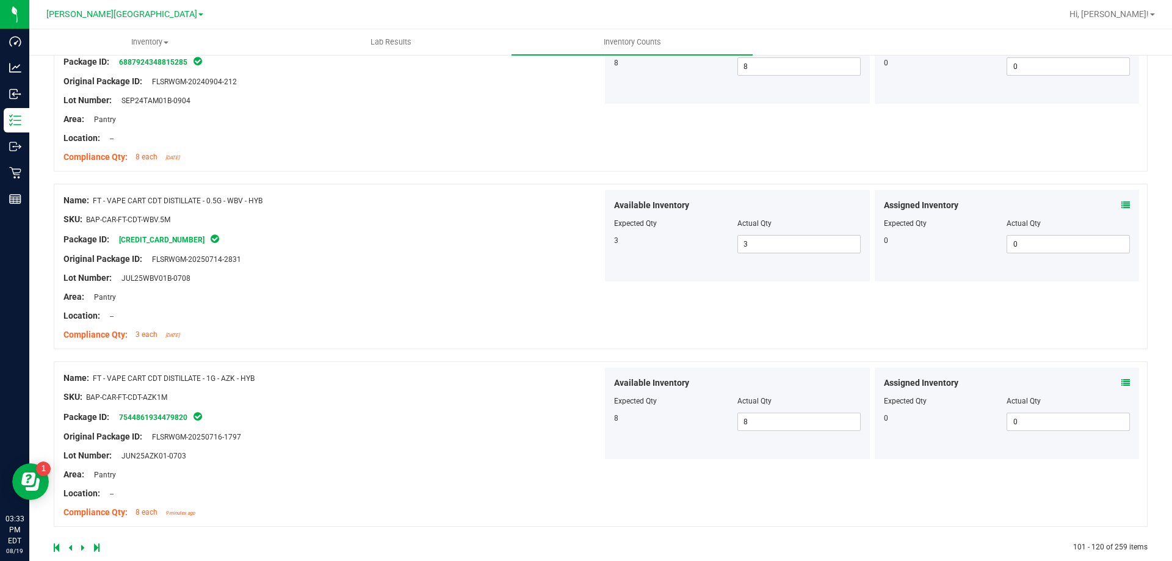
scroll to position [3231, 0]
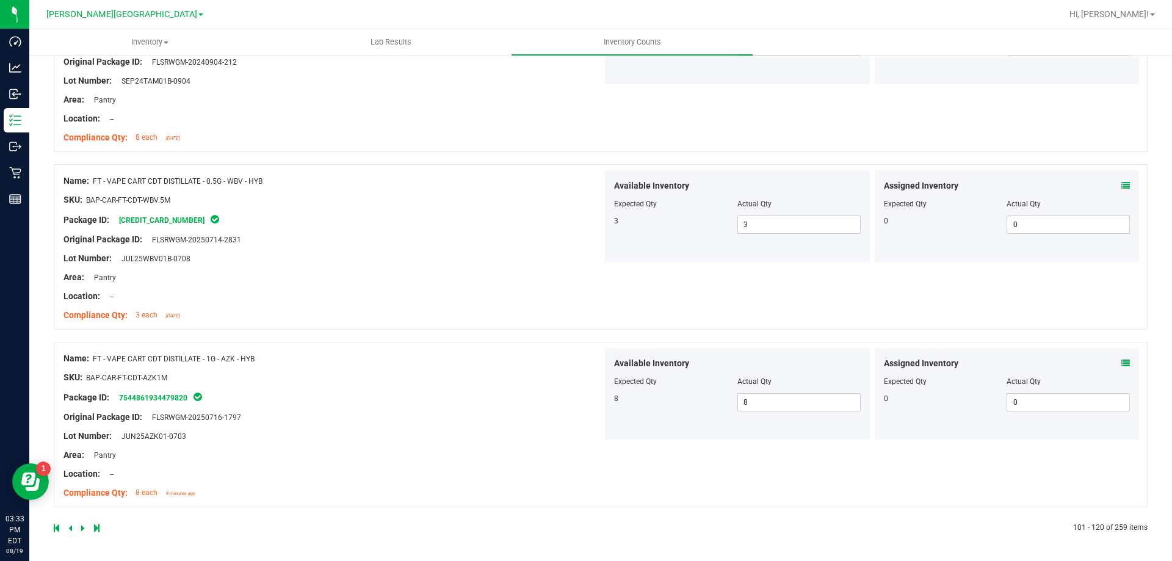
click at [84, 524] on link at bounding box center [83, 528] width 5 height 9
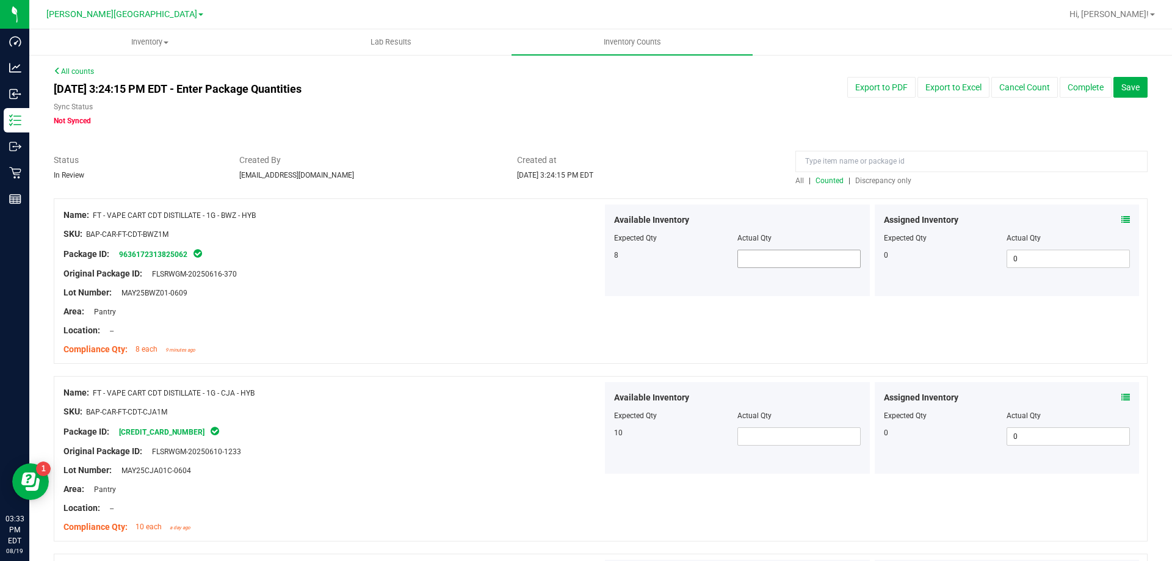
click at [835, 267] on span at bounding box center [798, 259] width 123 height 18
click at [835, 267] on input "8" at bounding box center [799, 258] width 122 height 17
click at [805, 440] on span at bounding box center [798, 436] width 123 height 18
click at [649, 492] on div "Name: FT - VAPE CART CDT DISTILLATE - 1G - CJA - HYB SKU: BAP-CAR-FT-CDT-CJA1M …" at bounding box center [601, 458] width 1094 height 165
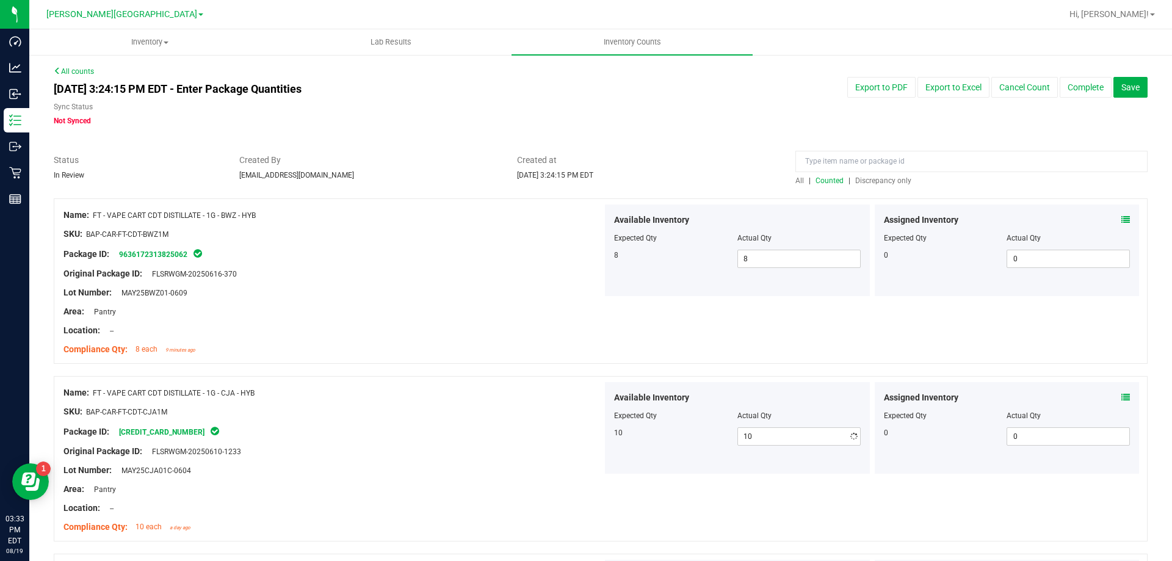
scroll to position [244, 0]
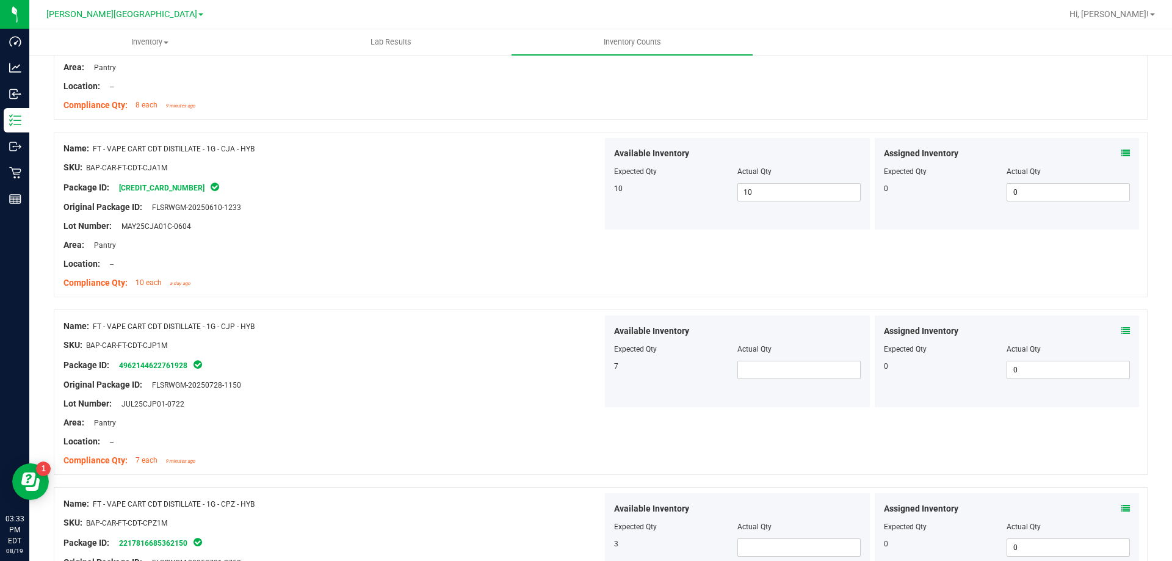
click at [793, 359] on div at bounding box center [737, 358] width 247 height 6
click at [789, 364] on span at bounding box center [798, 370] width 123 height 18
click at [704, 407] on div at bounding box center [871, 408] width 539 height 2
click at [768, 541] on span at bounding box center [798, 547] width 123 height 18
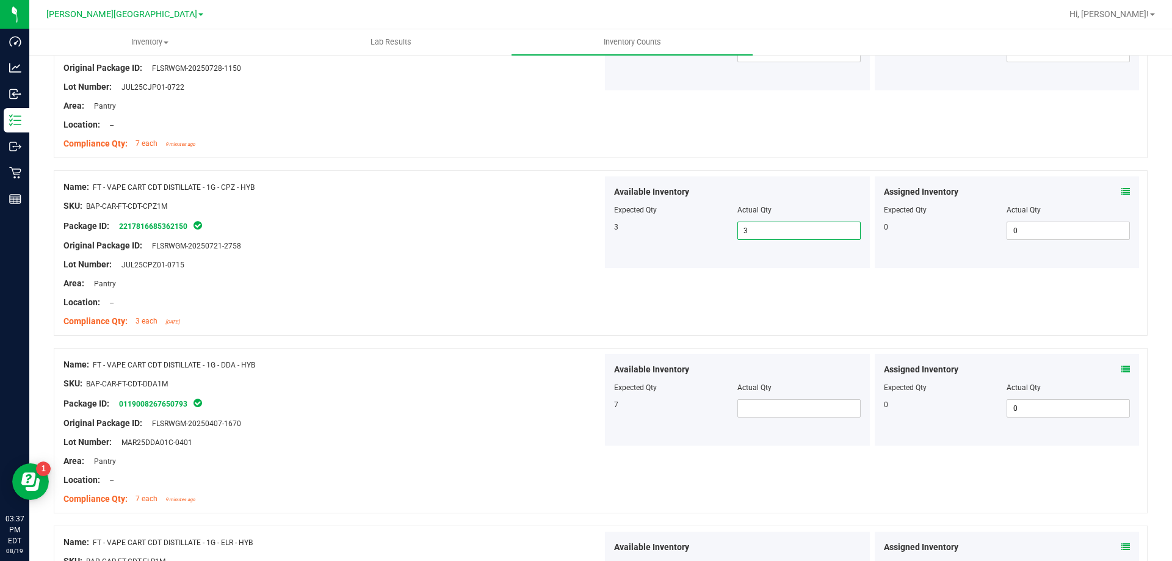
scroll to position [549, 0]
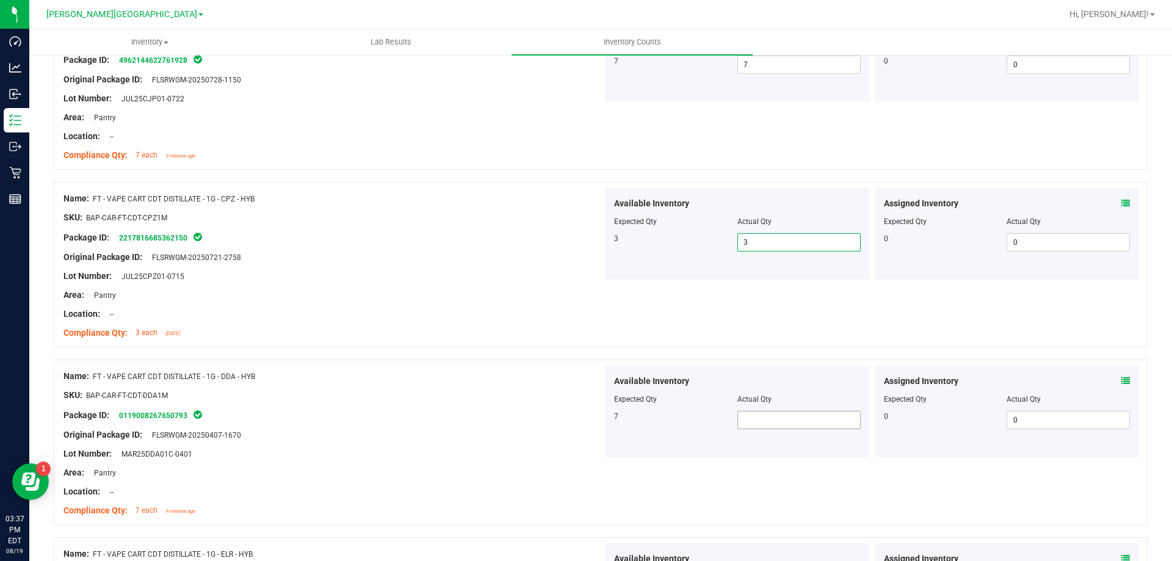
click at [765, 412] on span at bounding box center [798, 420] width 123 height 18
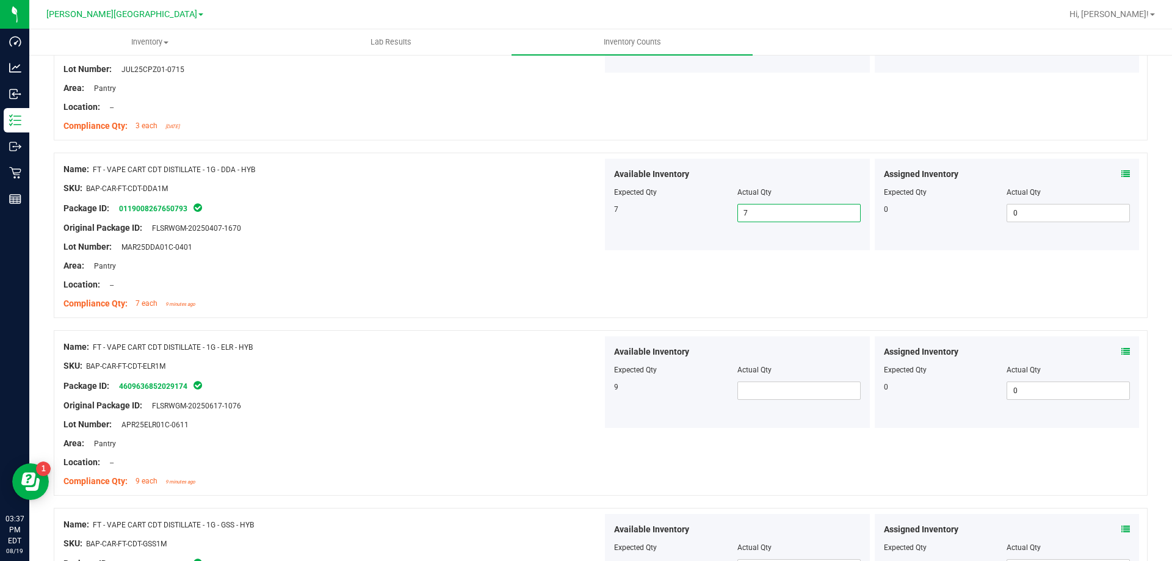
scroll to position [793, 0]
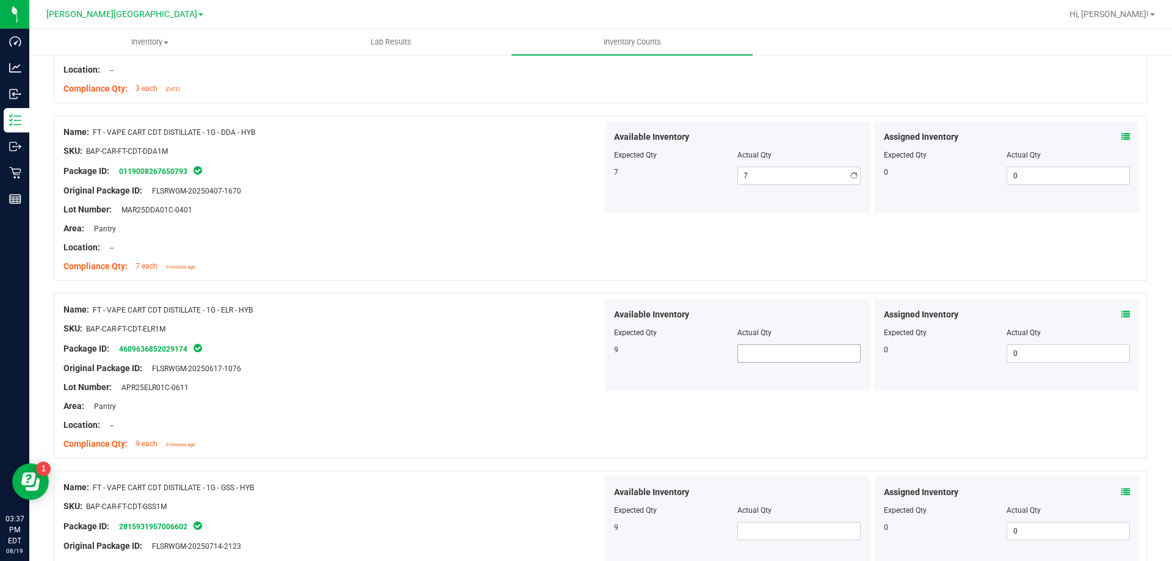
click at [787, 362] on span at bounding box center [798, 353] width 123 height 18
click at [781, 358] on span at bounding box center [798, 353] width 123 height 18
click at [773, 530] on span at bounding box center [798, 531] width 123 height 18
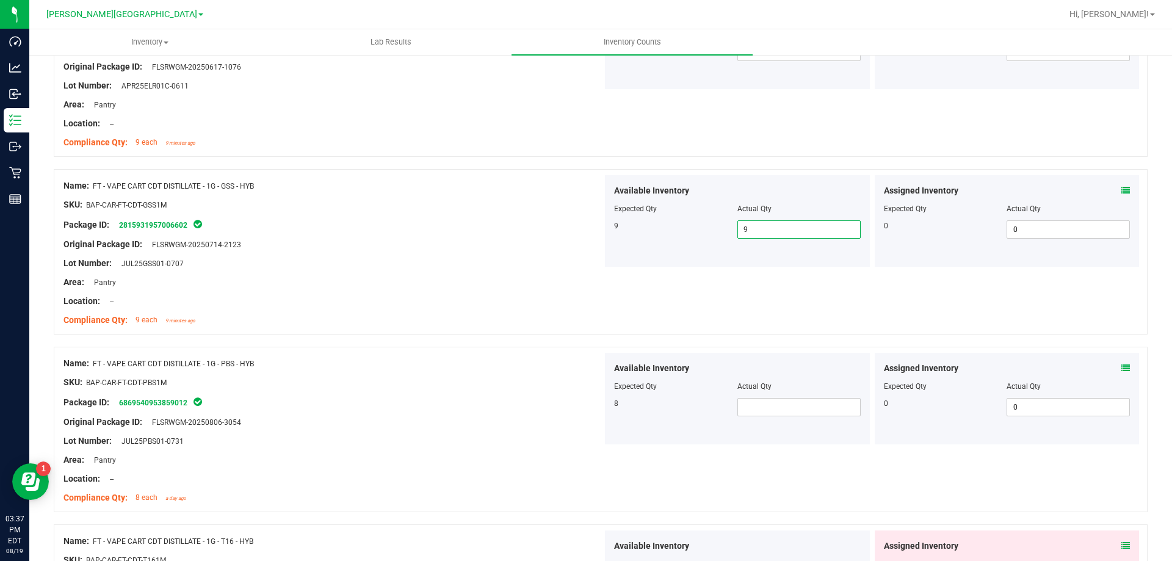
scroll to position [1098, 0]
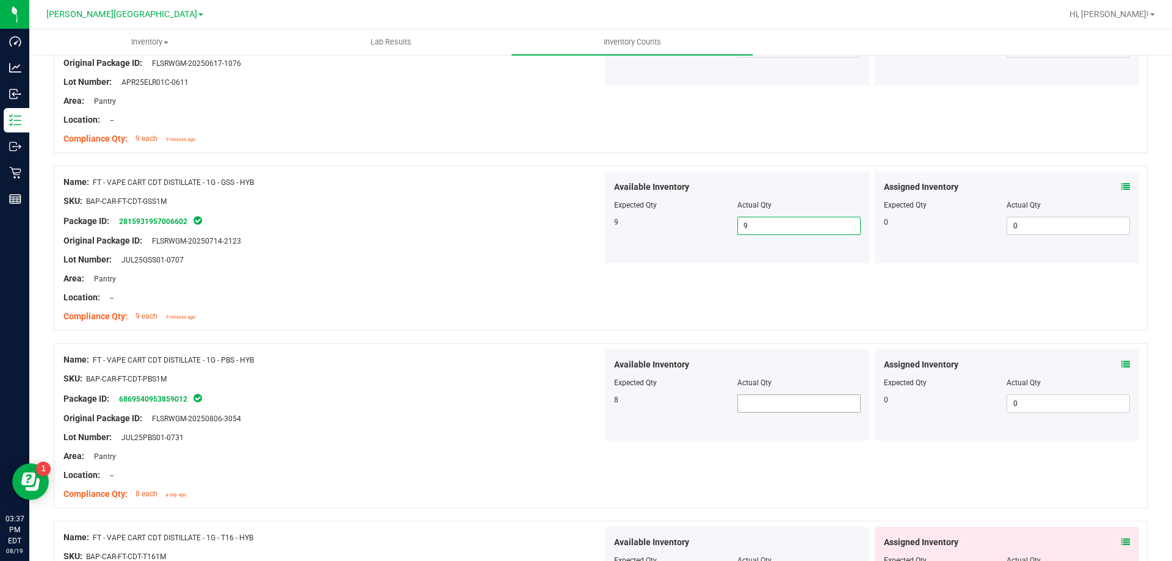
click at [783, 402] on span at bounding box center [798, 403] width 123 height 18
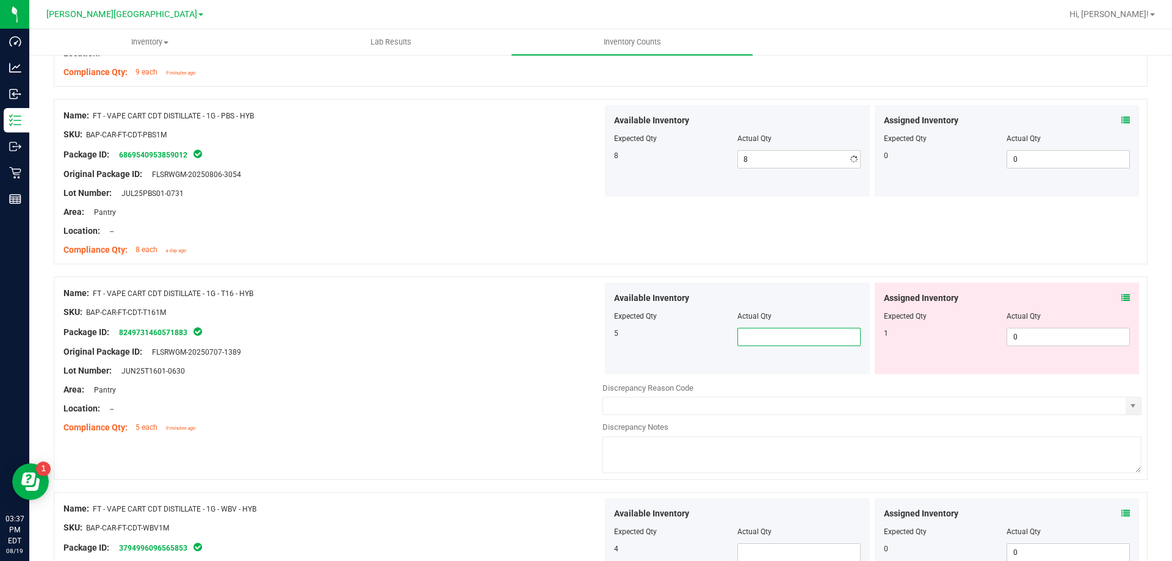
click at [781, 334] on span at bounding box center [798, 337] width 123 height 18
click at [746, 370] on div "Available Inventory Expected Qty Actual Qty 5 5 5" at bounding box center [737, 329] width 265 height 92
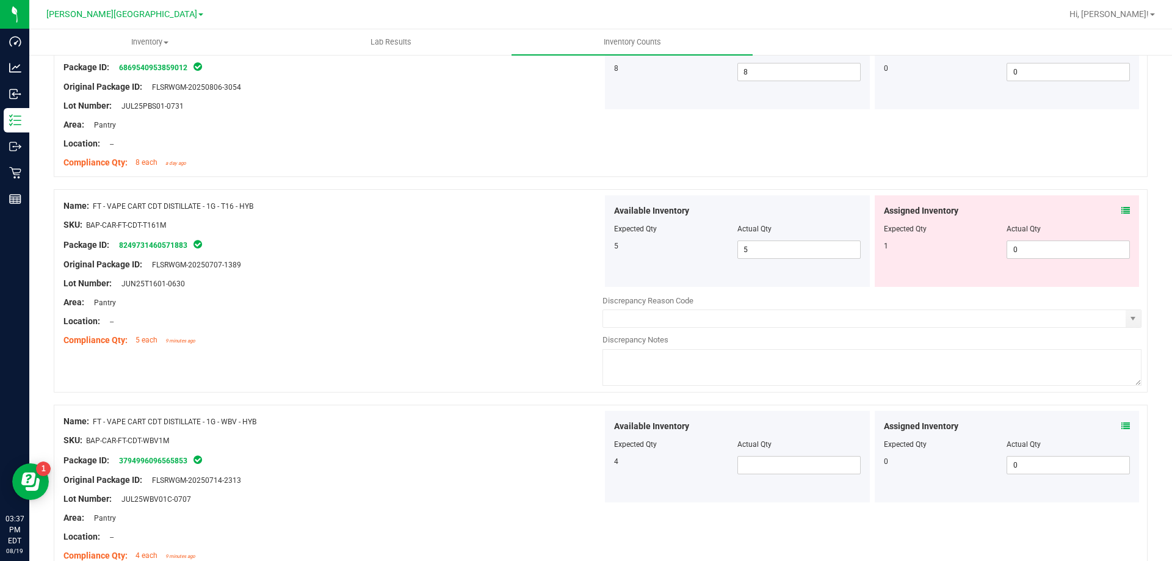
scroll to position [1526, 0]
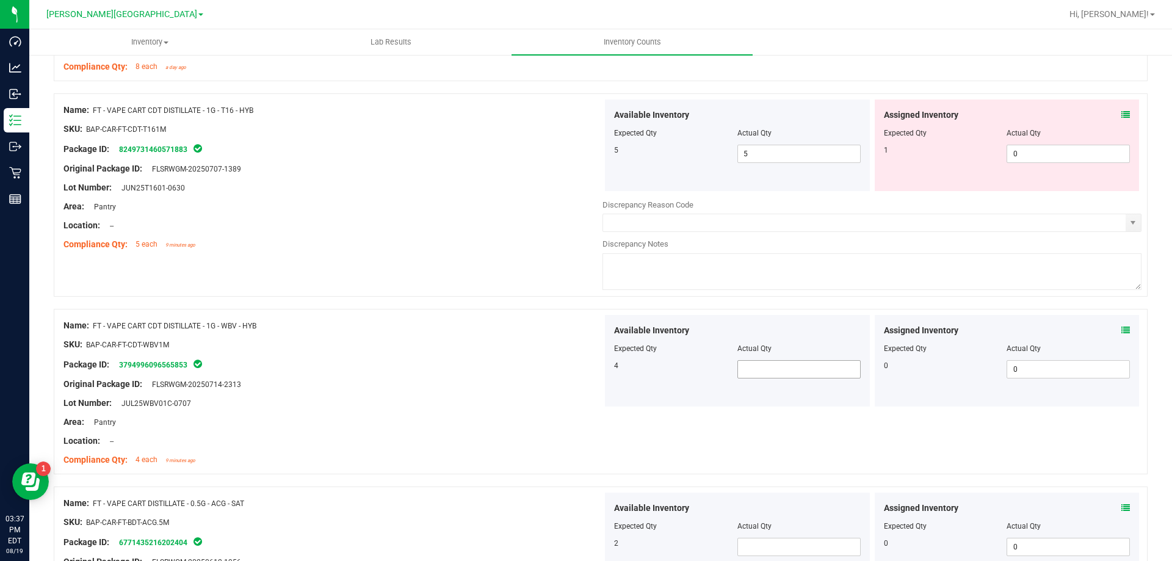
click at [772, 370] on span at bounding box center [798, 369] width 123 height 18
click at [698, 427] on div "Name: FT - VAPE CART CDT DISTILLATE - 1G - WBV - HYB SKU: BAP-CAR-FT-CDT-WBV1M …" at bounding box center [601, 391] width 1094 height 165
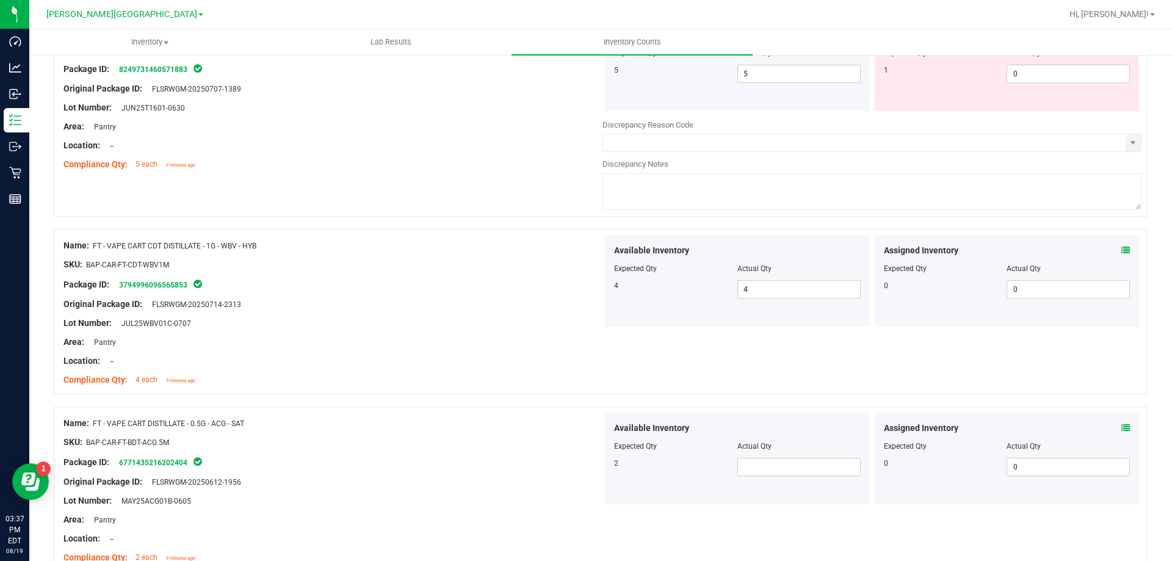
scroll to position [1770, 0]
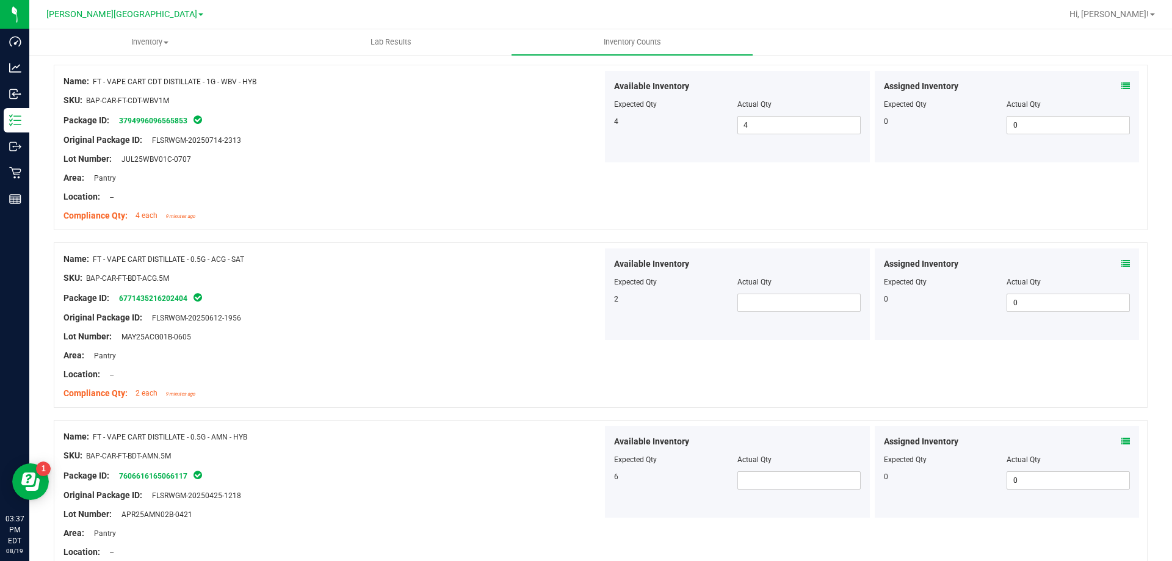
click at [788, 312] on div "Available Inventory Expected Qty Actual Qty 2" at bounding box center [737, 294] width 265 height 92
click at [784, 308] on span at bounding box center [798, 303] width 123 height 18
click at [788, 489] on span at bounding box center [798, 480] width 123 height 18
click at [785, 481] on span at bounding box center [798, 480] width 123 height 18
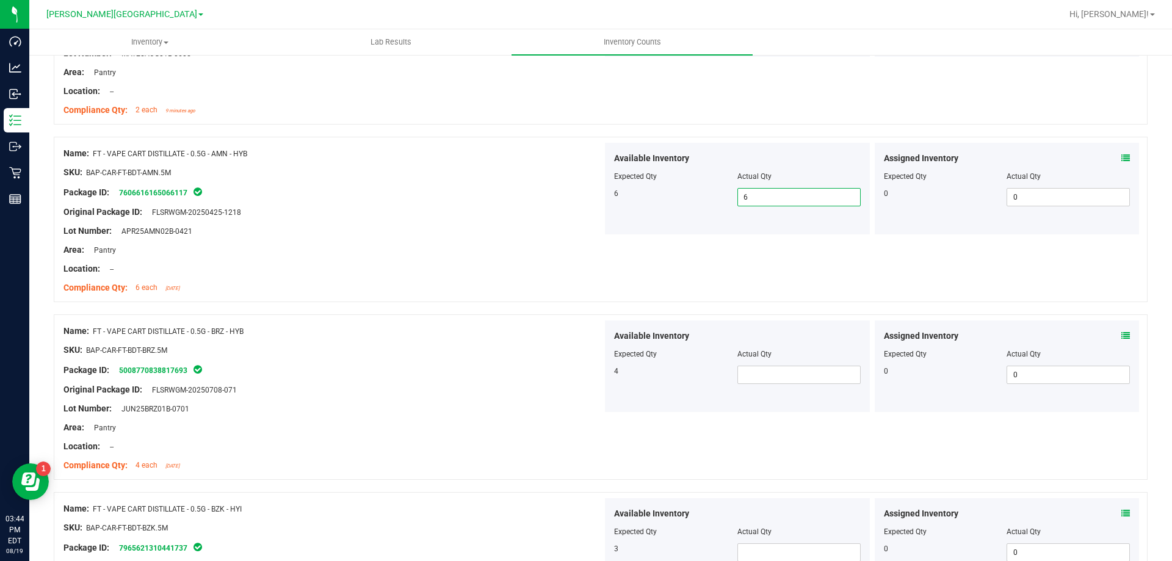
scroll to position [2075, 0]
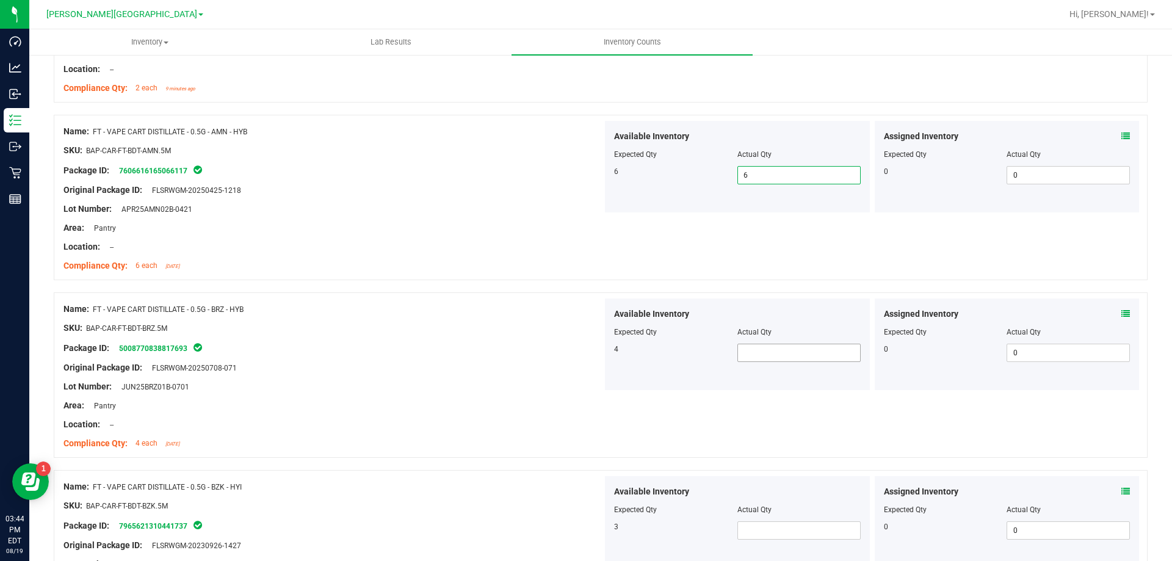
click at [779, 351] on span at bounding box center [798, 353] width 123 height 18
click at [780, 527] on span at bounding box center [798, 530] width 123 height 18
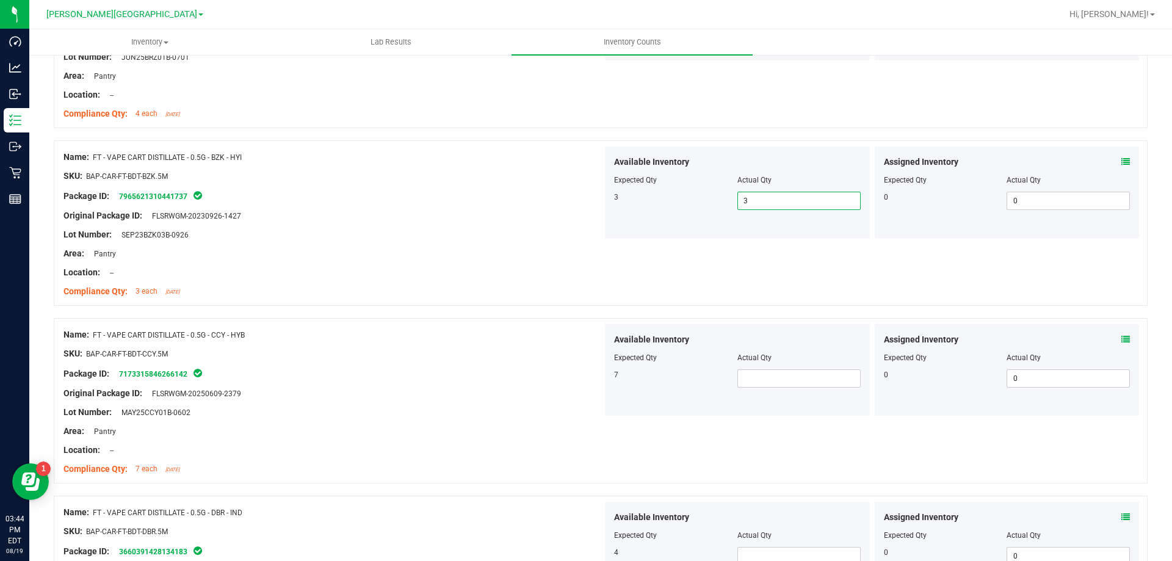
scroll to position [2441, 0]
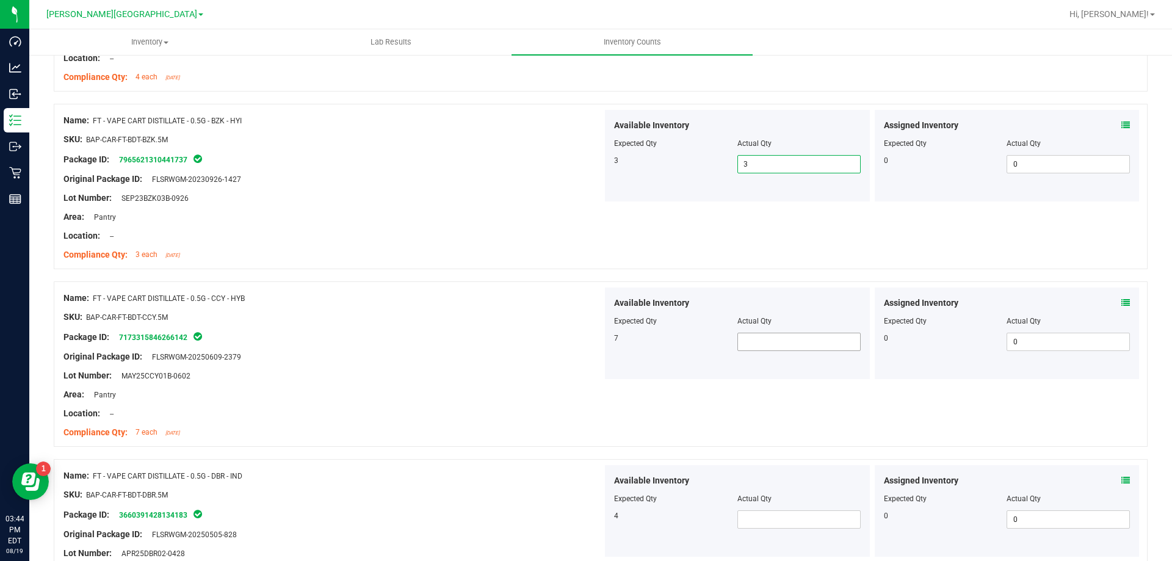
click at [790, 336] on span at bounding box center [798, 342] width 123 height 18
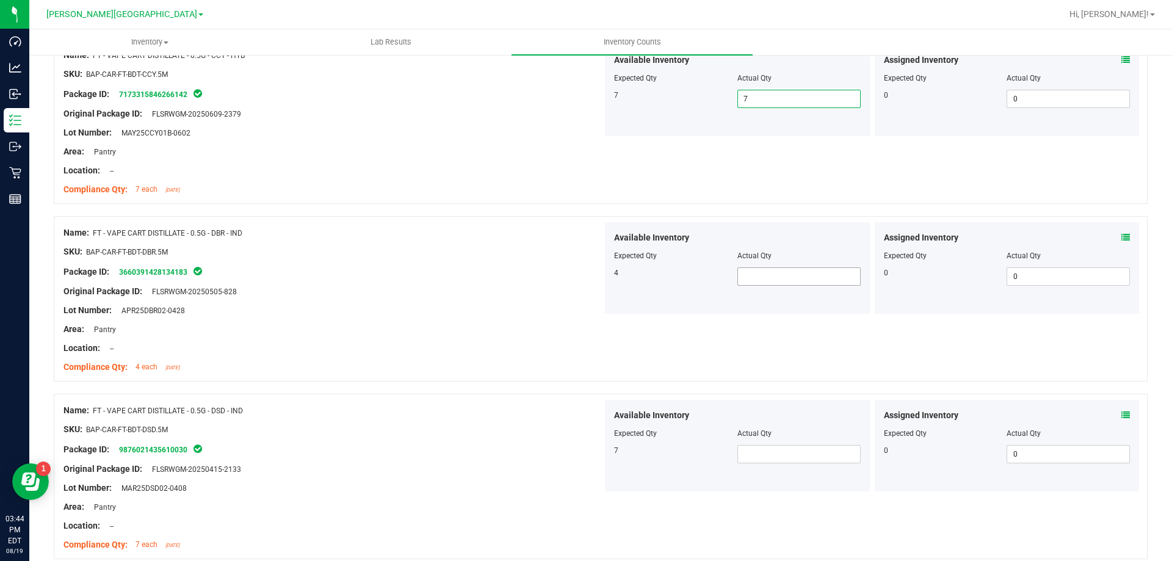
scroll to position [2685, 0]
click at [777, 270] on span at bounding box center [798, 275] width 123 height 18
click at [793, 449] on span at bounding box center [798, 453] width 123 height 18
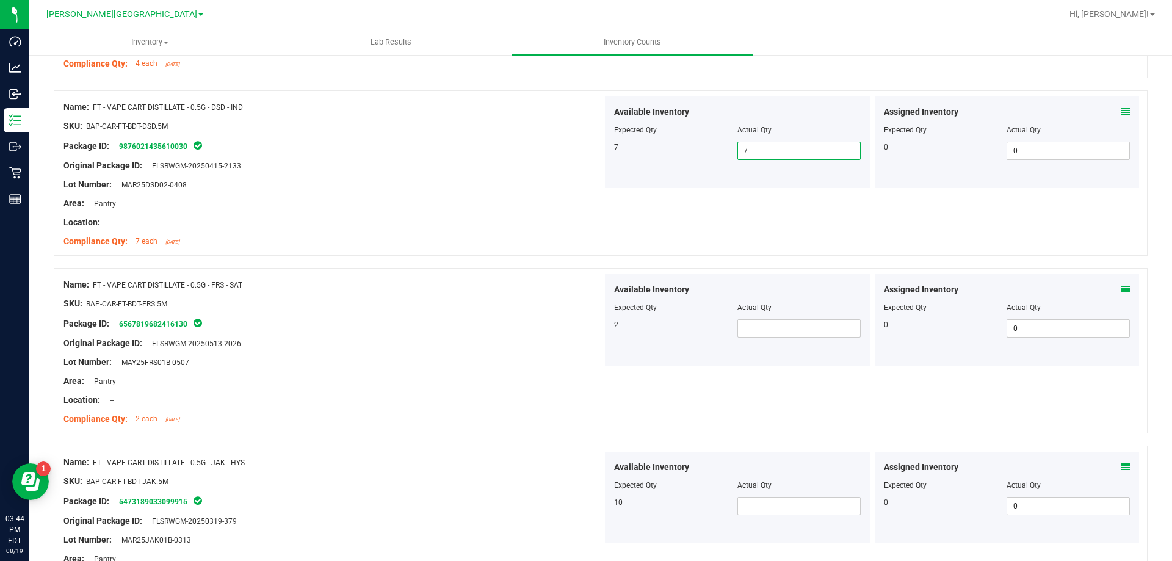
scroll to position [2990, 0]
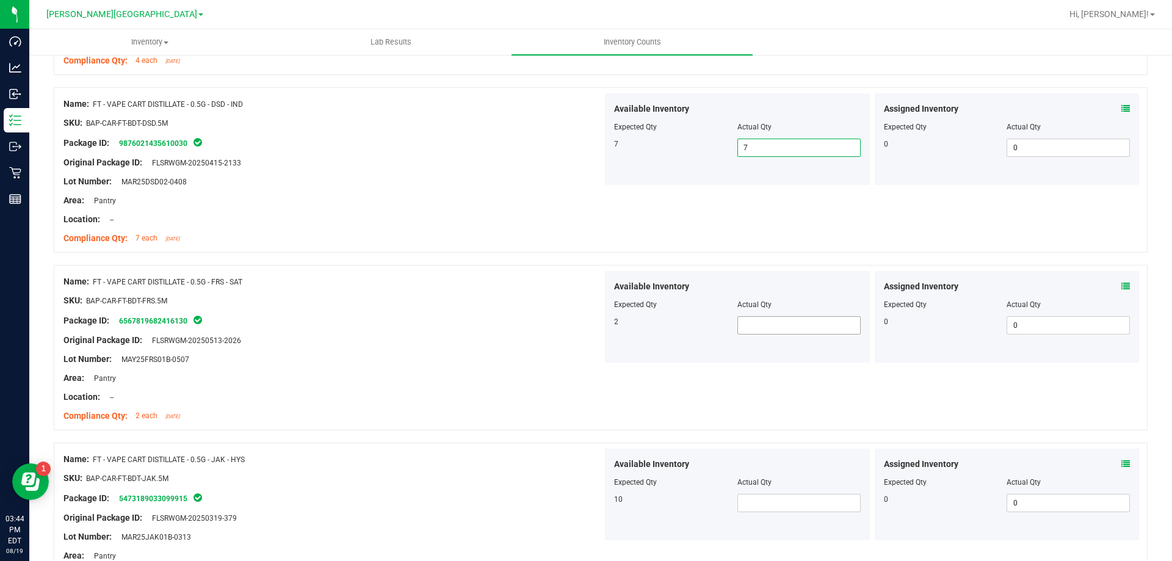
click at [776, 328] on span at bounding box center [798, 325] width 123 height 18
click at [769, 506] on span at bounding box center [798, 503] width 123 height 18
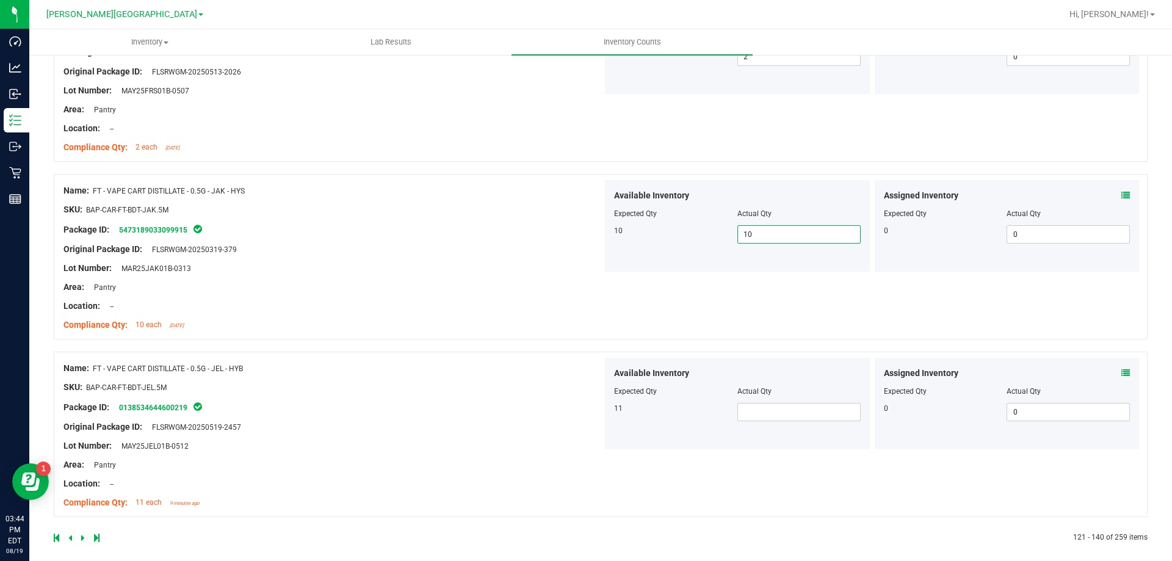
scroll to position [3268, 0]
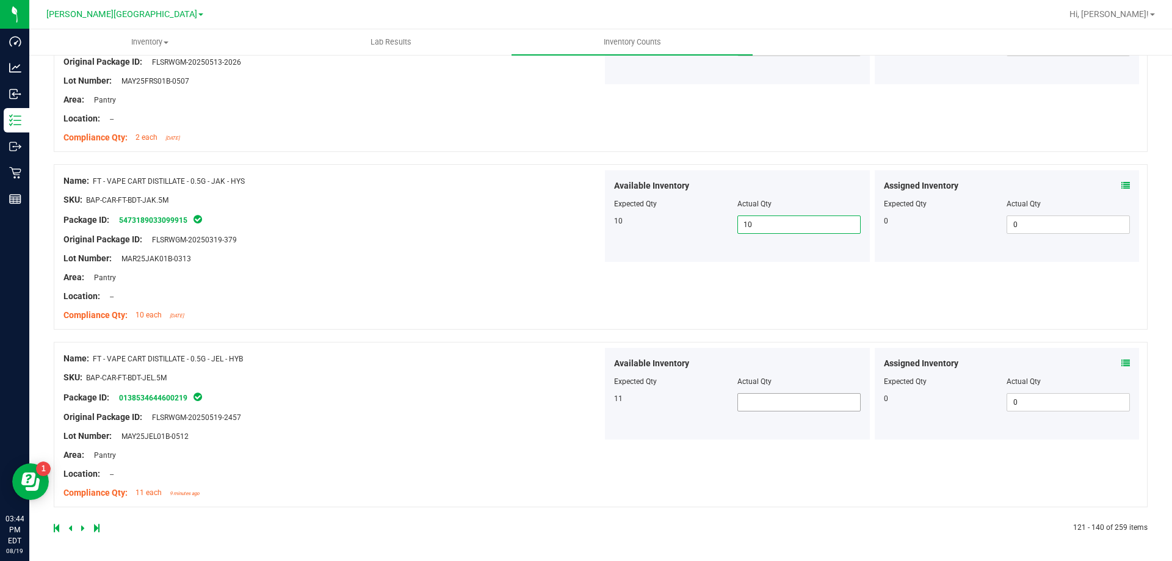
click at [793, 405] on span at bounding box center [798, 402] width 123 height 18
click at [83, 527] on icon at bounding box center [83, 527] width 4 height 7
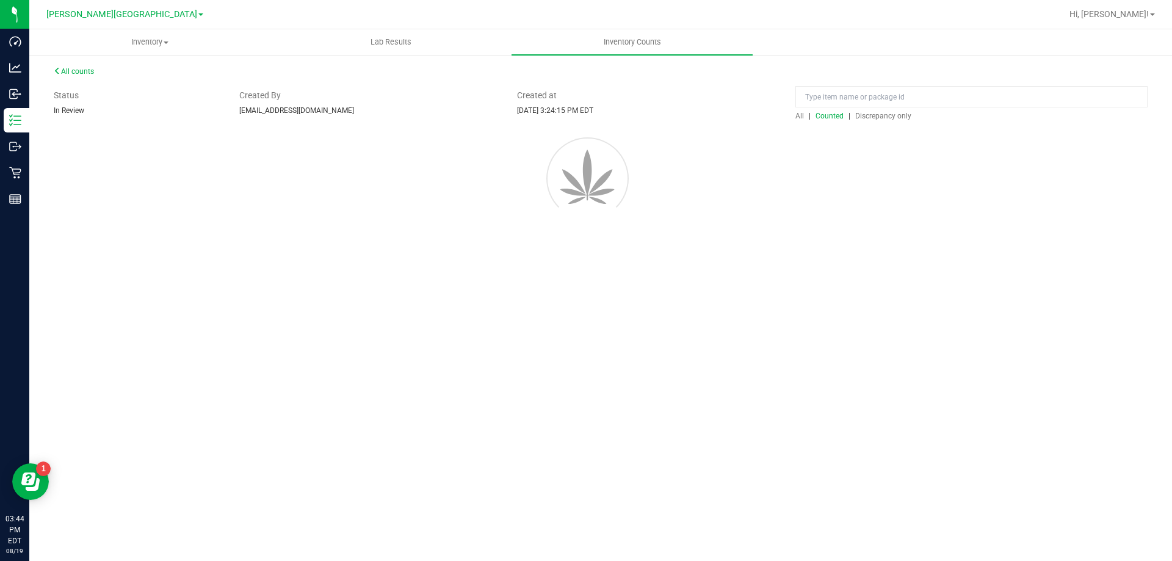
scroll to position [0, 0]
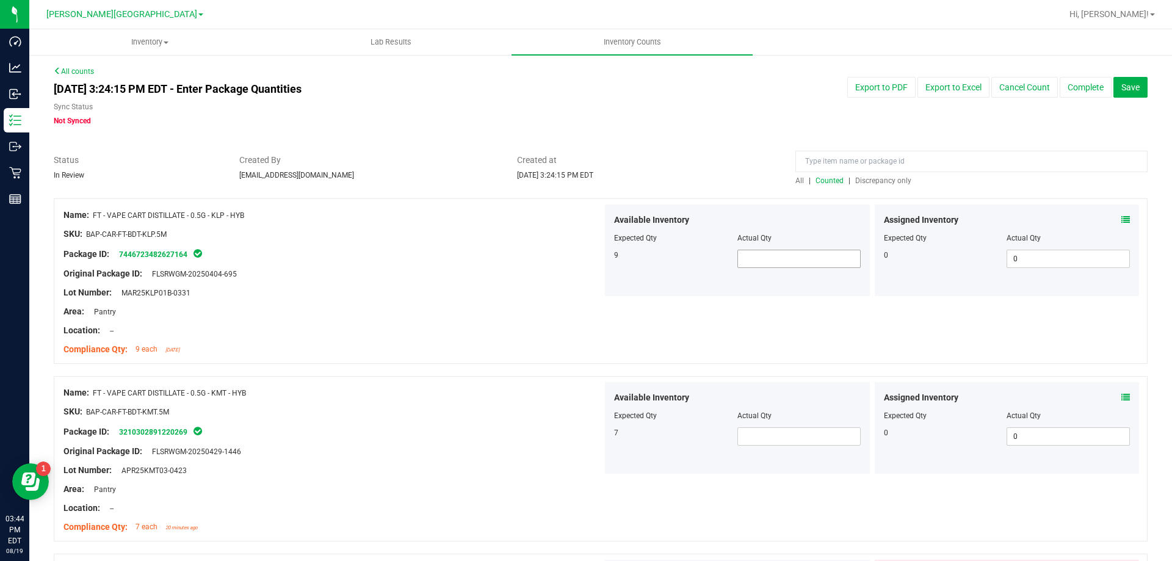
click at [779, 258] on span at bounding box center [798, 259] width 123 height 18
click at [762, 434] on span at bounding box center [798, 436] width 123 height 18
click at [717, 474] on div at bounding box center [871, 475] width 539 height 2
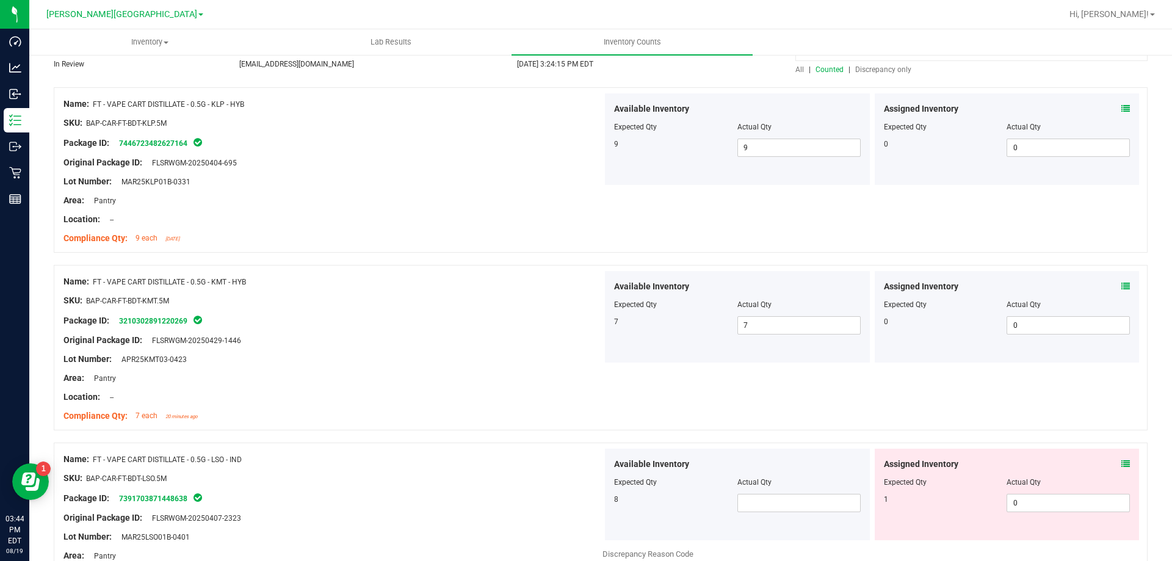
scroll to position [244, 0]
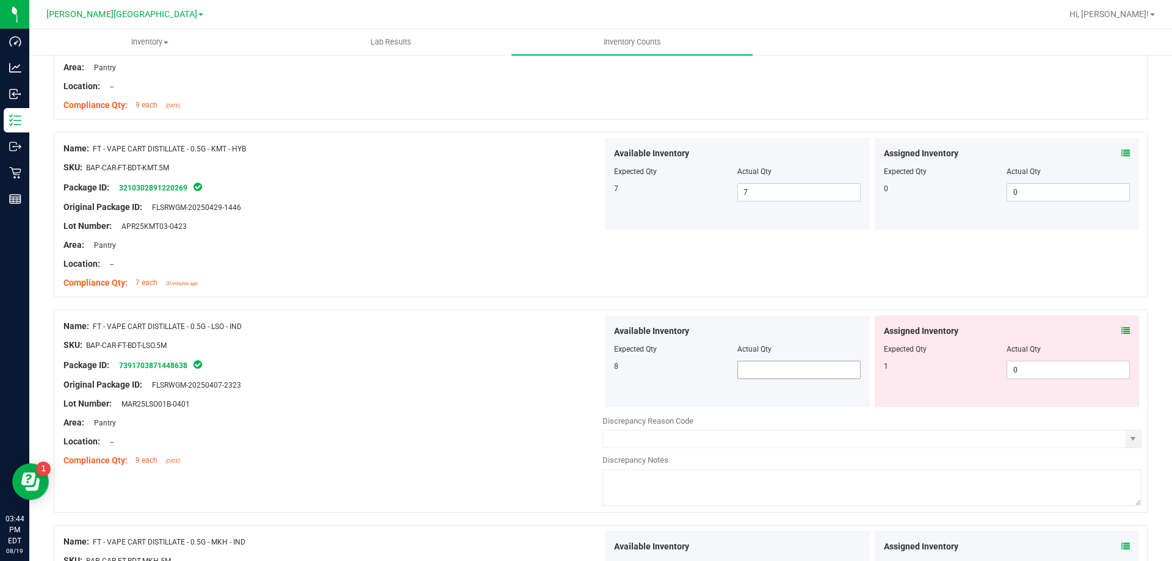
click at [790, 372] on span at bounding box center [798, 370] width 123 height 18
click at [741, 440] on input "text" at bounding box center [864, 438] width 522 height 17
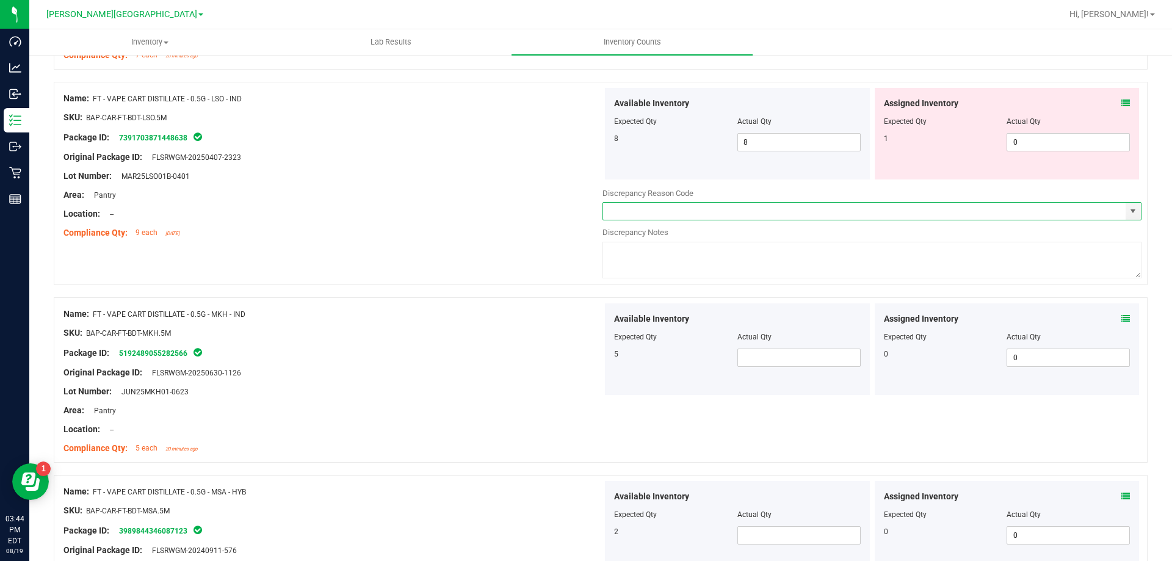
scroll to position [488, 0]
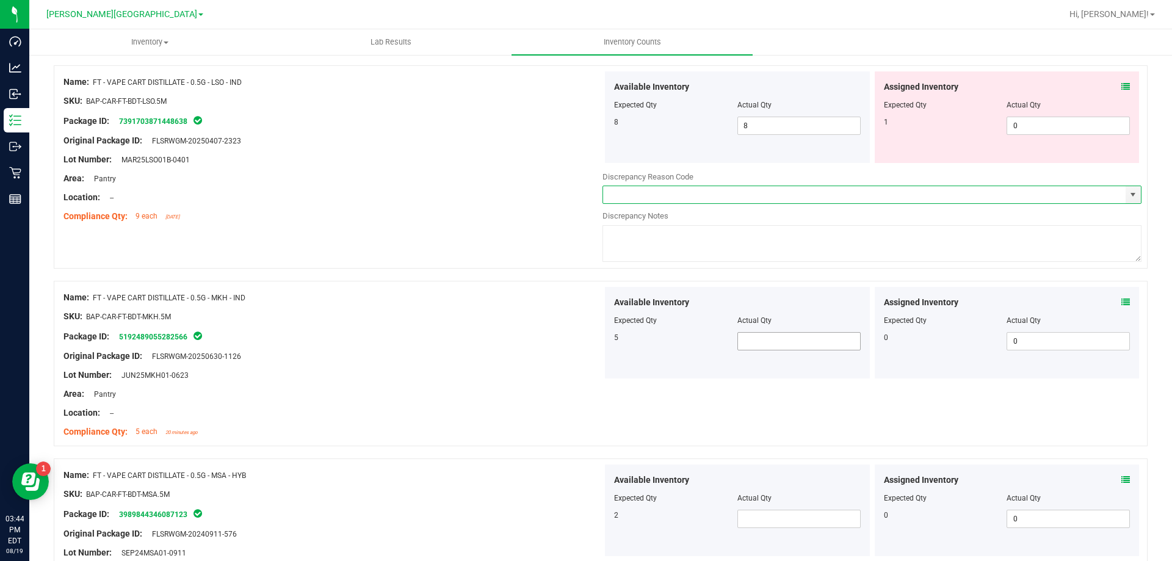
click at [787, 337] on span at bounding box center [798, 341] width 123 height 18
click at [773, 536] on div "Available Inventory Expected Qty Actual Qty 2" at bounding box center [737, 510] width 265 height 92
click at [767, 505] on div at bounding box center [737, 506] width 247 height 6
click at [766, 513] on span at bounding box center [798, 519] width 123 height 18
click at [766, 513] on input "2" at bounding box center [799, 518] width 122 height 17
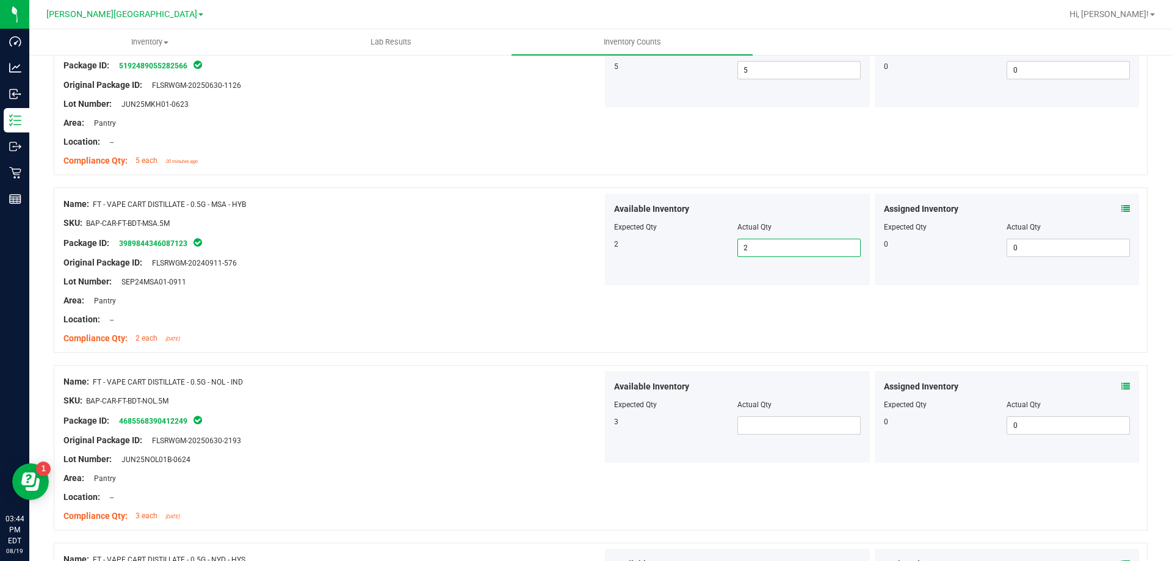
scroll to position [793, 0]
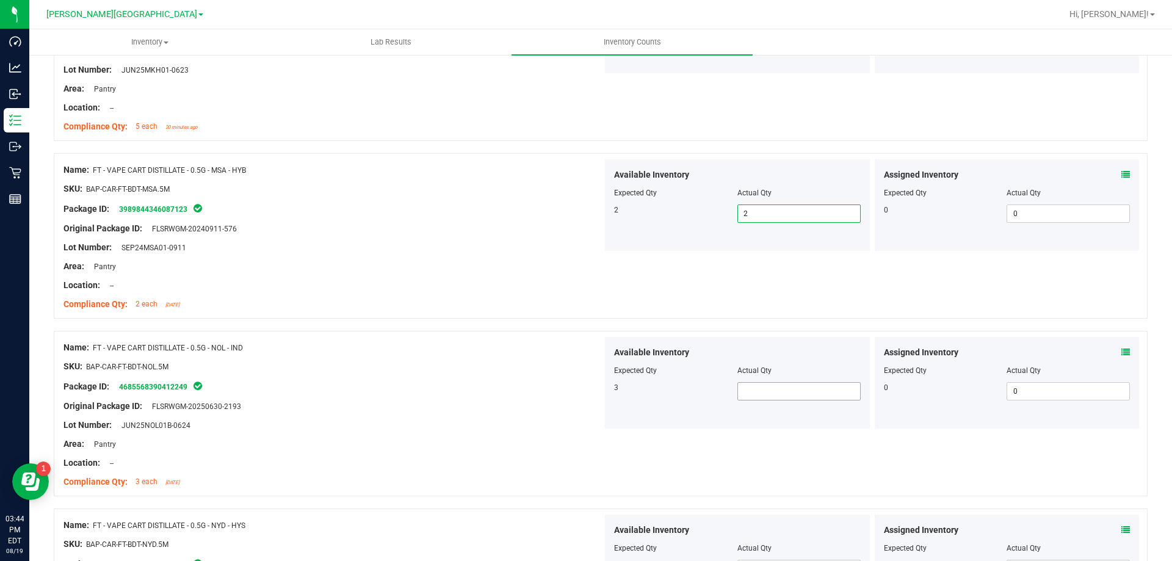
click at [805, 397] on span at bounding box center [798, 391] width 123 height 18
click at [659, 460] on div "Name: FT - VAPE CART DISTILLATE - 0.5G - NOL - IND SKU: BAP-CAR-FT-BDT-NOL.5M P…" at bounding box center [601, 413] width 1094 height 165
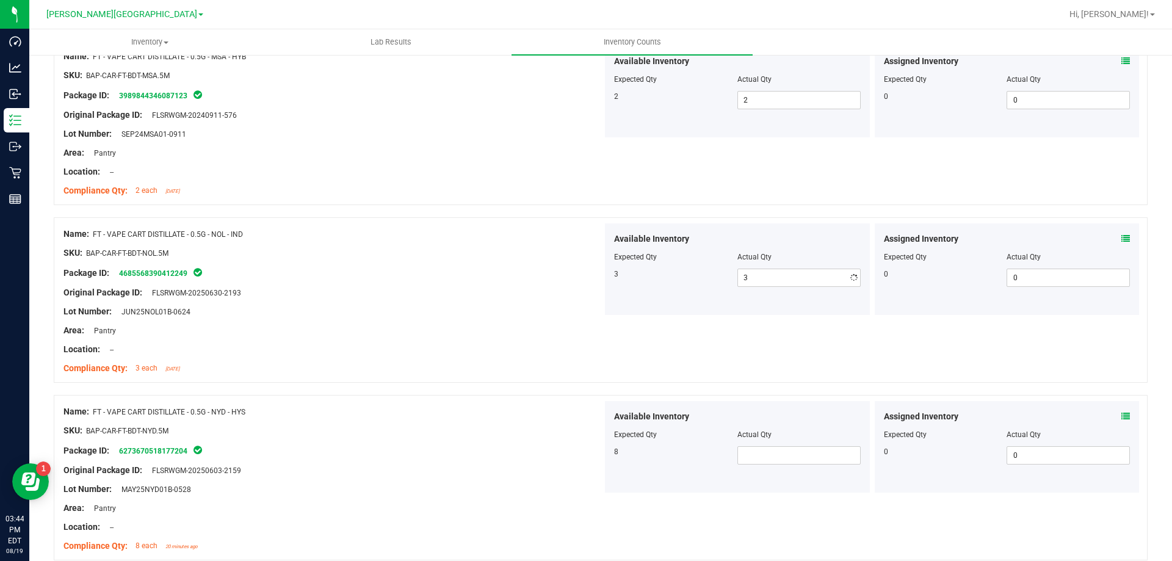
scroll to position [1037, 0]
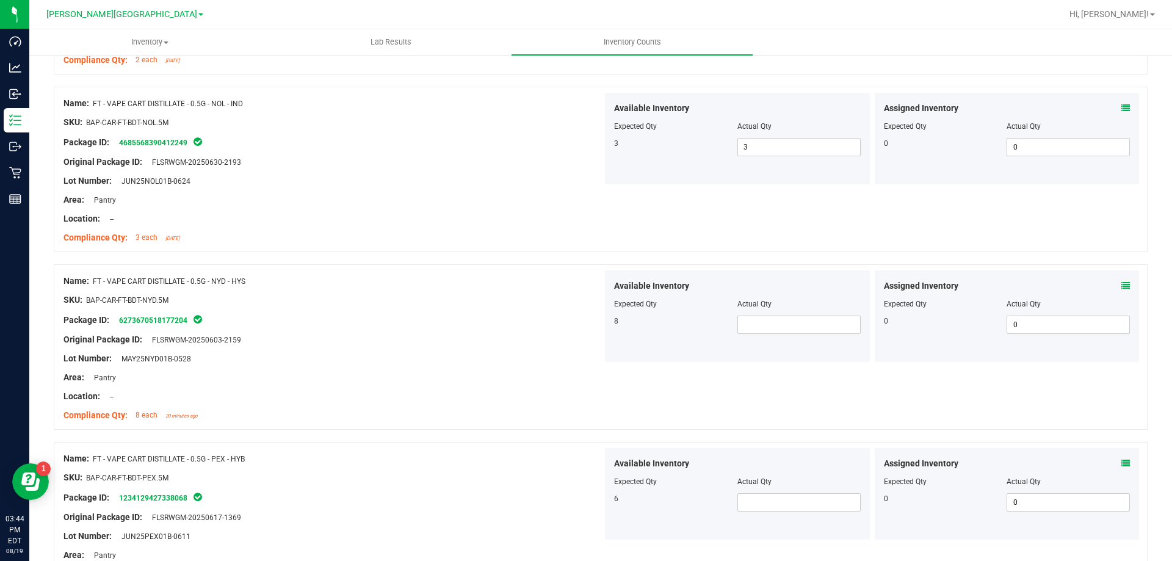
click at [770, 336] on div "Available Inventory Expected Qty Actual Qty 8" at bounding box center [737, 316] width 265 height 92
click at [769, 325] on span at bounding box center [798, 324] width 123 height 18
drag, startPoint x: 818, startPoint y: 510, endPoint x: 812, endPoint y: 508, distance: 6.4
click at [817, 511] on span at bounding box center [798, 502] width 123 height 18
click at [726, 507] on div "6 6 6" at bounding box center [737, 502] width 247 height 18
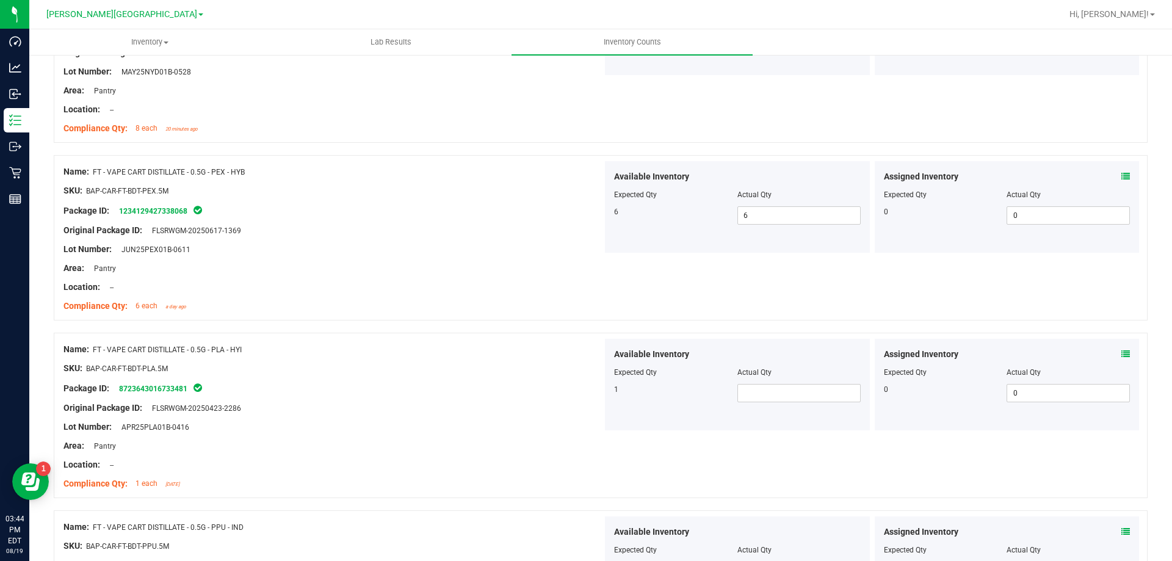
scroll to position [1342, 0]
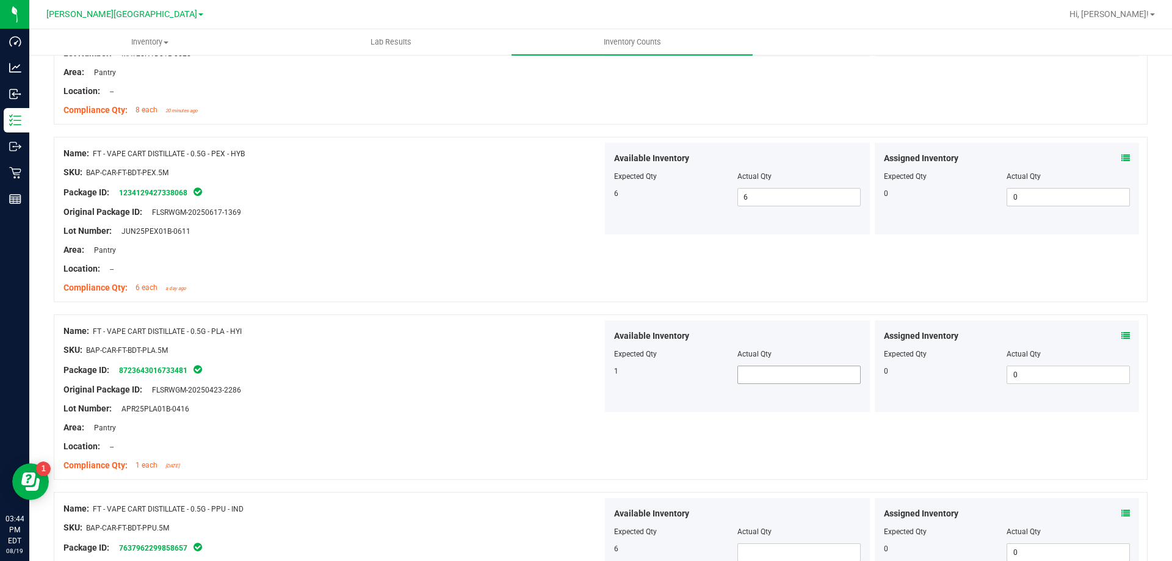
click at [774, 376] on span at bounding box center [798, 375] width 123 height 18
click at [712, 428] on div "Name: FT - VAPE CART DISTILLATE - 0.5G - PLA - HYI SKU: BAP-CAR-FT-BDT-PLA.5M P…" at bounding box center [601, 396] width 1094 height 165
click at [771, 545] on span at bounding box center [798, 552] width 123 height 18
click at [757, 550] on input "5" at bounding box center [799, 552] width 122 height 17
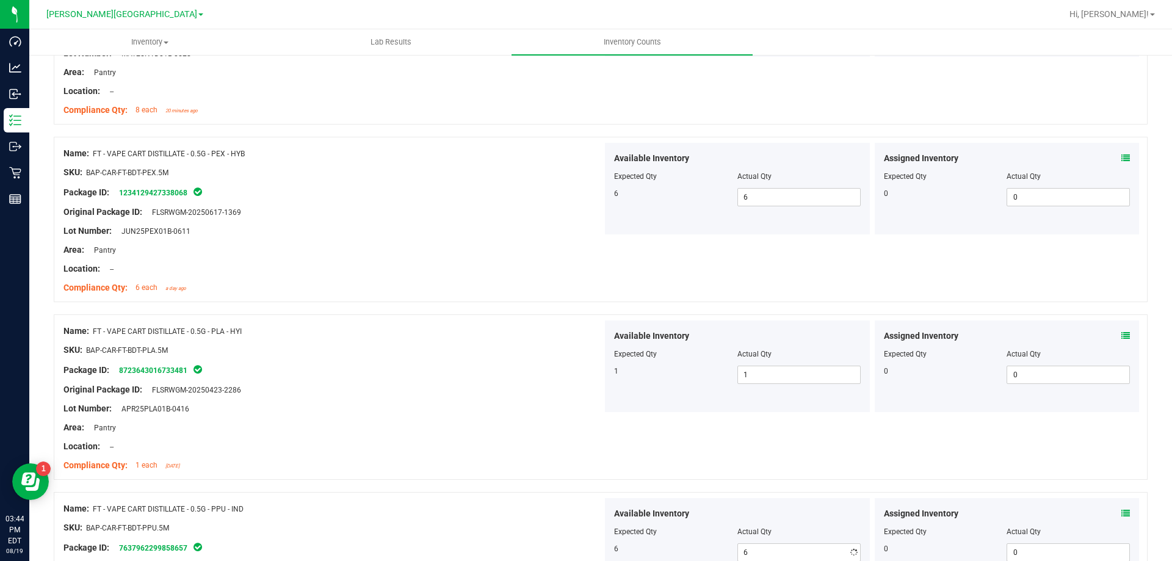
drag, startPoint x: 601, startPoint y: 493, endPoint x: 640, endPoint y: 492, distance: 38.5
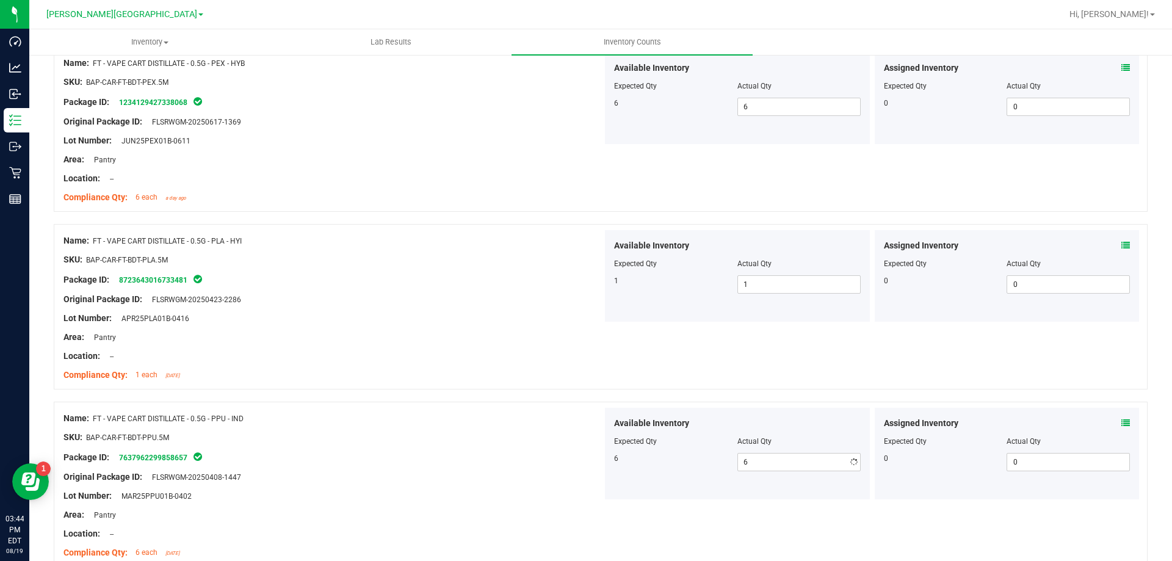
scroll to position [1587, 0]
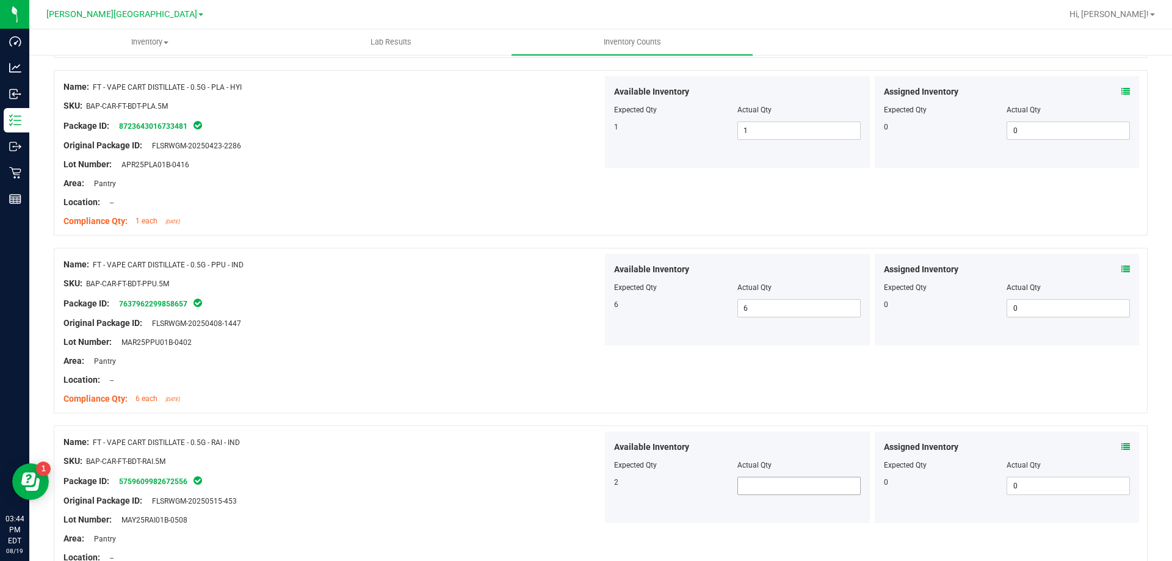
click at [784, 492] on span at bounding box center [798, 486] width 123 height 18
click at [685, 472] on div at bounding box center [737, 473] width 247 height 6
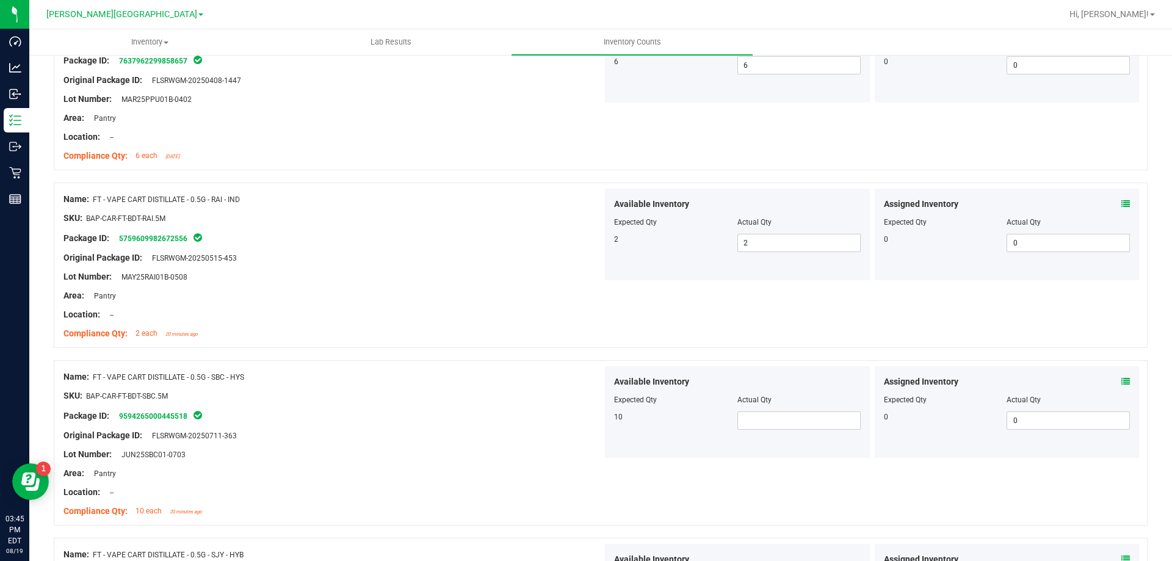
scroll to position [1831, 0]
click at [775, 430] on div "Available Inventory Expected Qty Actual Qty 10" at bounding box center [737, 411] width 265 height 92
click at [770, 423] on span at bounding box center [798, 419] width 123 height 18
click at [668, 435] on div "Available Inventory Expected Qty Actual Qty 10 10 10" at bounding box center [737, 411] width 265 height 92
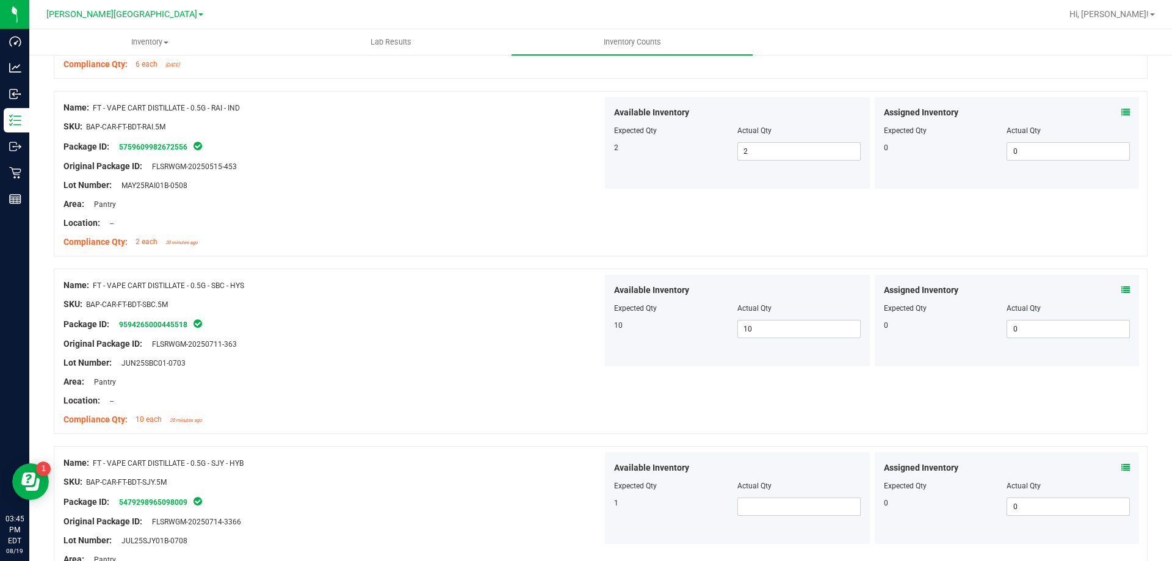
scroll to position [2075, 0]
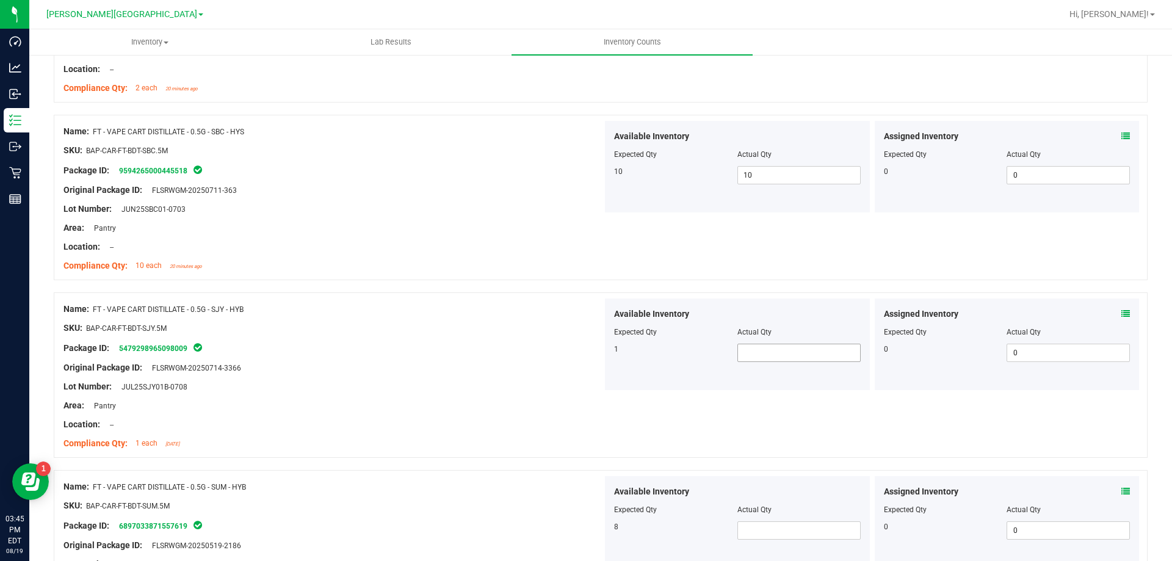
click at [773, 355] on span at bounding box center [798, 353] width 123 height 18
click at [751, 536] on span at bounding box center [798, 530] width 123 height 18
click at [524, 503] on div "SKU: BAP-CAR-FT-BDT-SUM.5M" at bounding box center [332, 505] width 539 height 13
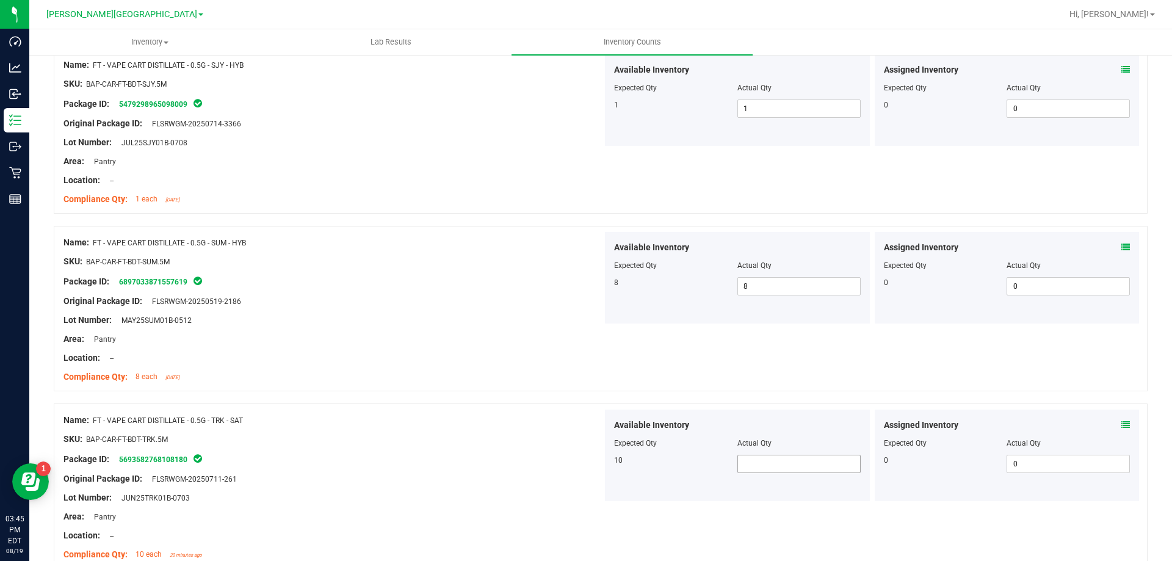
click at [762, 469] on span at bounding box center [798, 464] width 123 height 18
click at [608, 472] on div "Available Inventory Expected Qty Actual Qty 10 10 10" at bounding box center [737, 455] width 265 height 92
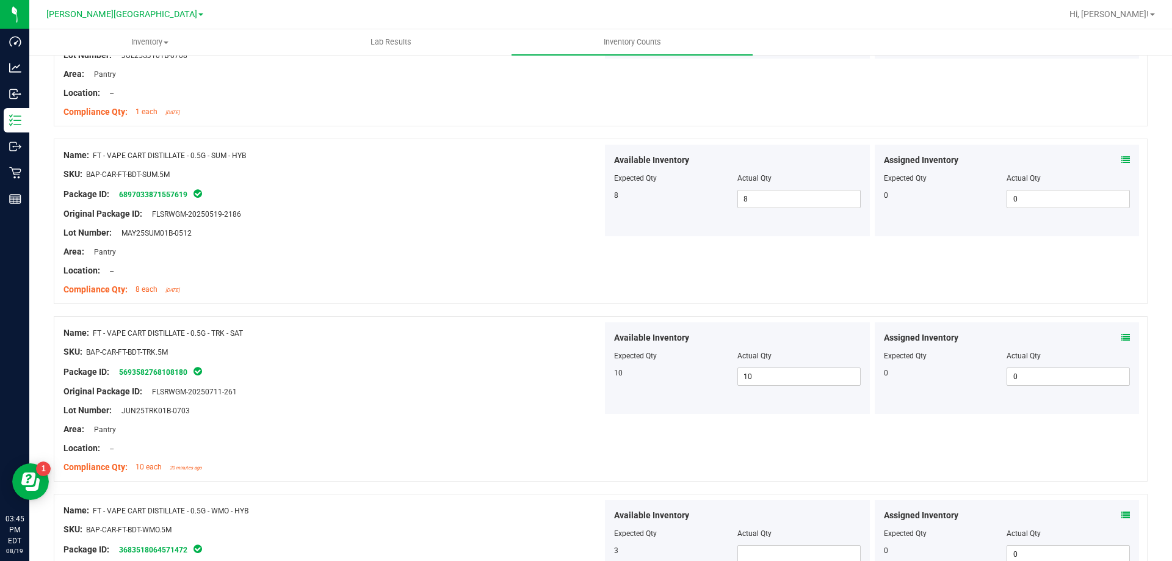
scroll to position [2563, 0]
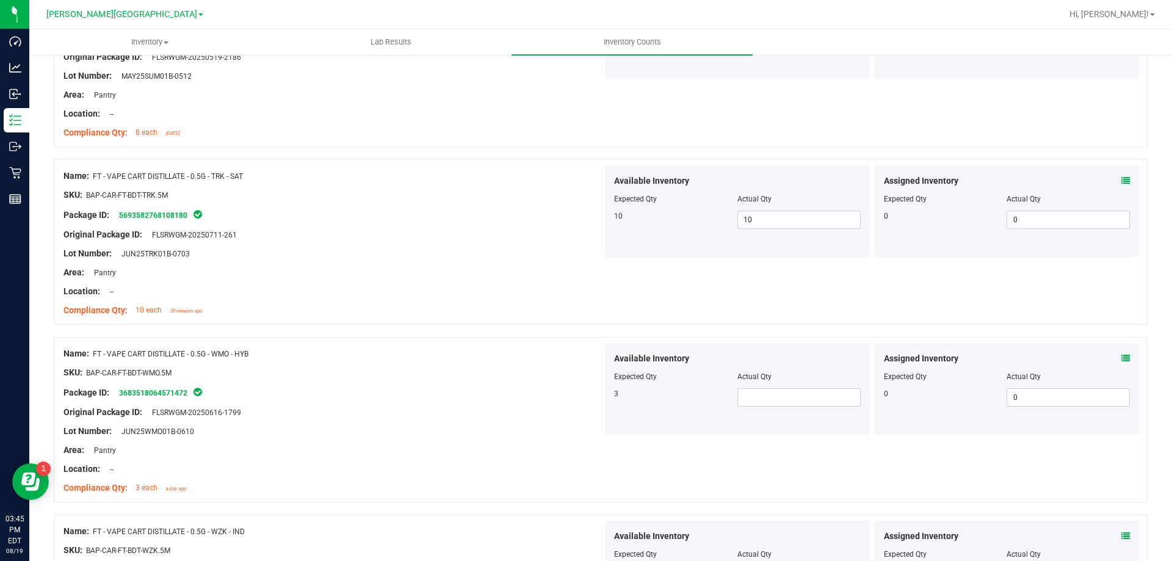
click at [769, 408] on div "Available Inventory Expected Qty Actual Qty 3" at bounding box center [737, 389] width 265 height 92
click at [759, 400] on span at bounding box center [798, 397] width 123 height 18
click at [637, 401] on div "3 3 3" at bounding box center [737, 397] width 247 height 18
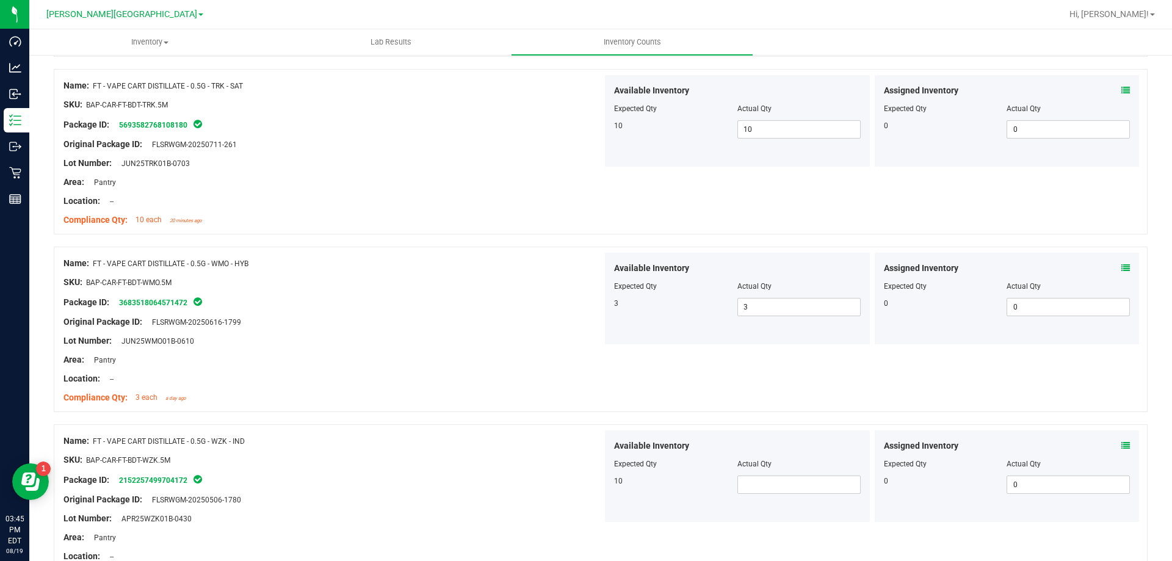
scroll to position [2807, 0]
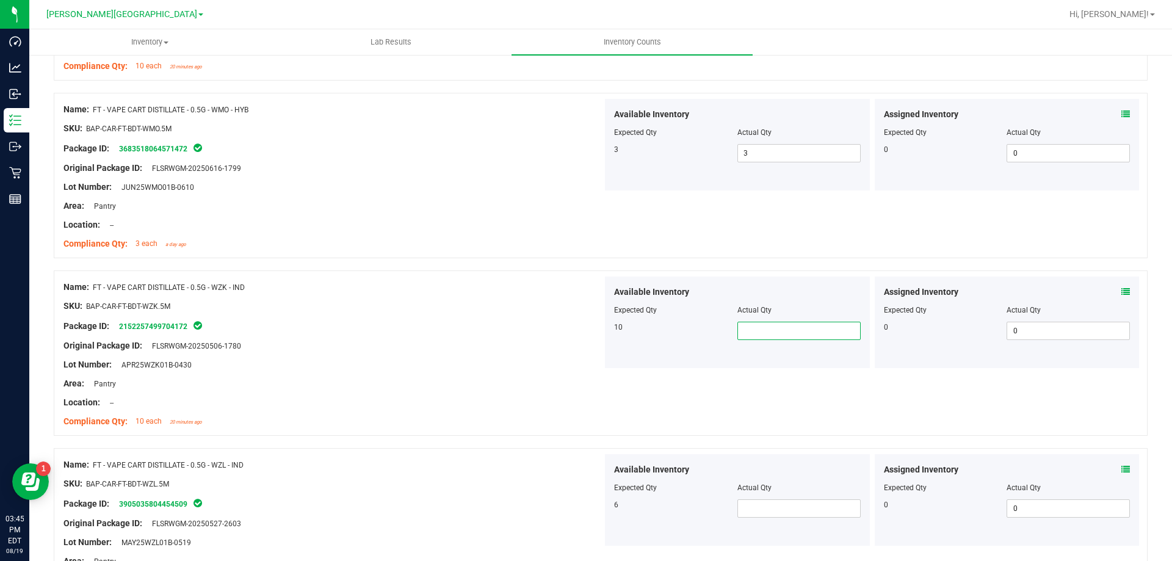
click at [763, 336] on span at bounding box center [798, 331] width 123 height 18
drag, startPoint x: 670, startPoint y: 383, endPoint x: 693, endPoint y: 416, distance: 40.3
click at [676, 392] on div "Name: FT - VAPE CART DISTILLATE - 0.5G - WZK - IND SKU: BAP-CAR-FT-BDT-WZK.5M P…" at bounding box center [601, 352] width 1094 height 165
click at [782, 514] on span at bounding box center [798, 508] width 123 height 18
click at [583, 513] on div at bounding box center [332, 514] width 539 height 6
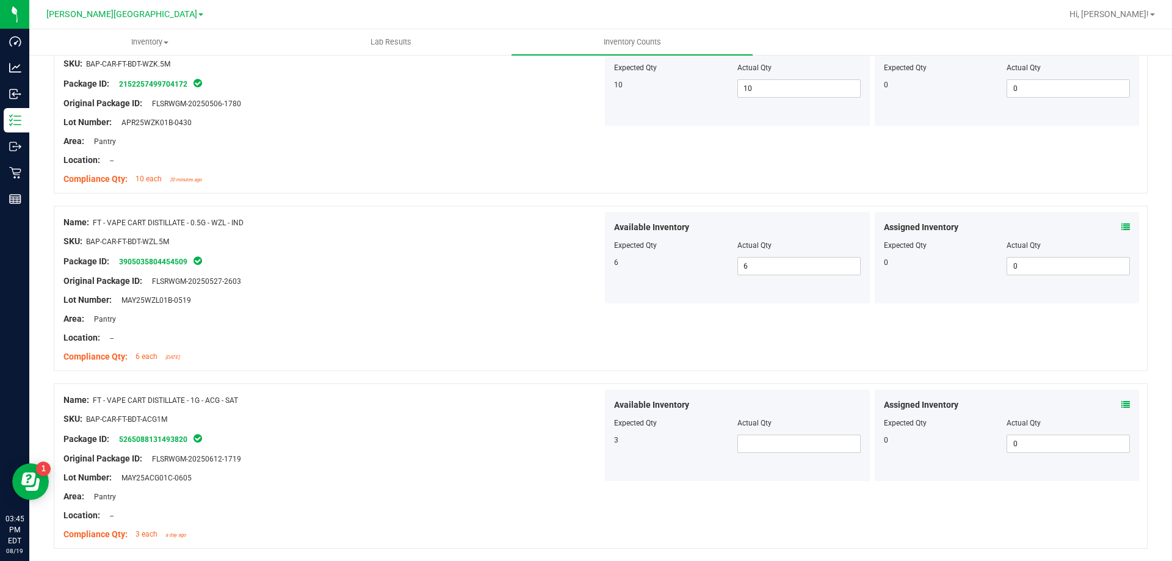
scroll to position [3051, 0]
click at [754, 444] on span at bounding box center [798, 442] width 123 height 18
click at [630, 442] on div "3" at bounding box center [675, 438] width 123 height 11
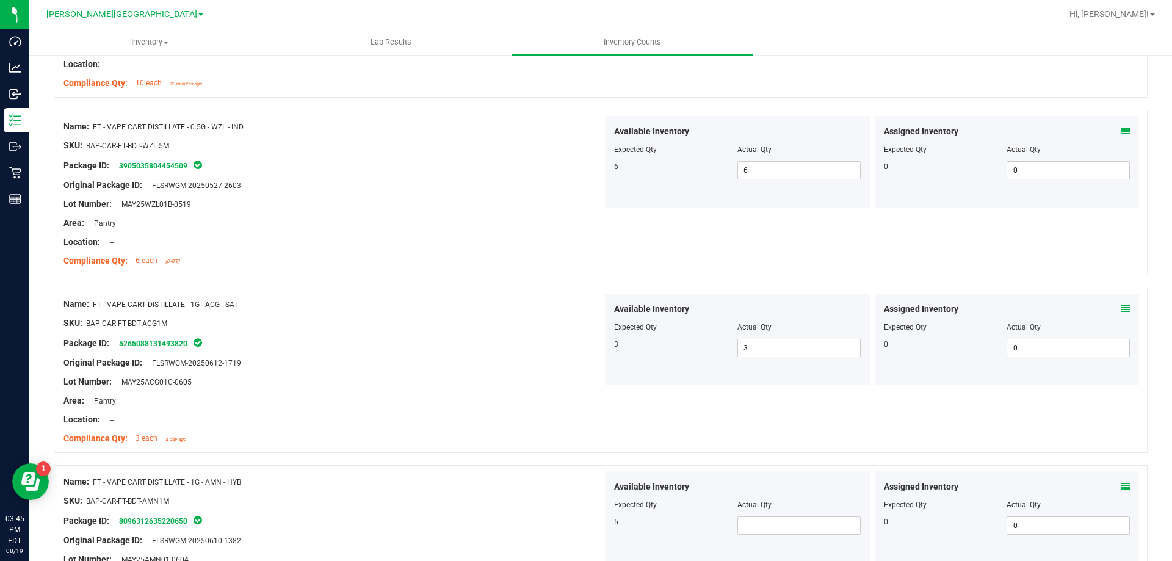
scroll to position [3234, 0]
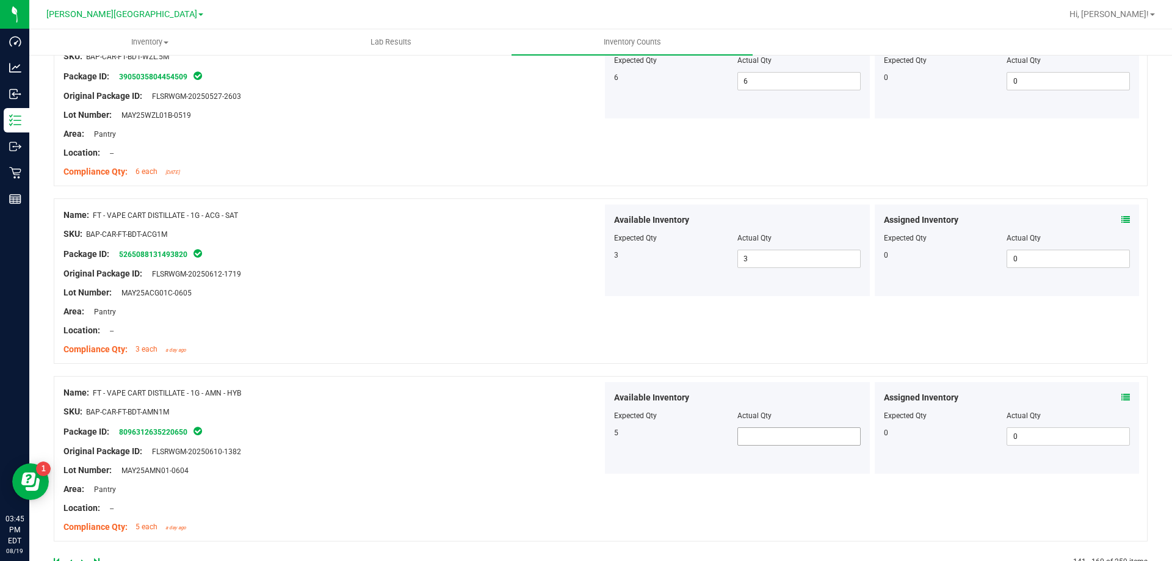
click at [768, 431] on span at bounding box center [798, 436] width 123 height 18
drag, startPoint x: 580, startPoint y: 449, endPoint x: 608, endPoint y: 458, distance: 29.7
click at [581, 453] on div "Original Package ID: FLSRWGM-20250610-1382" at bounding box center [332, 451] width 539 height 13
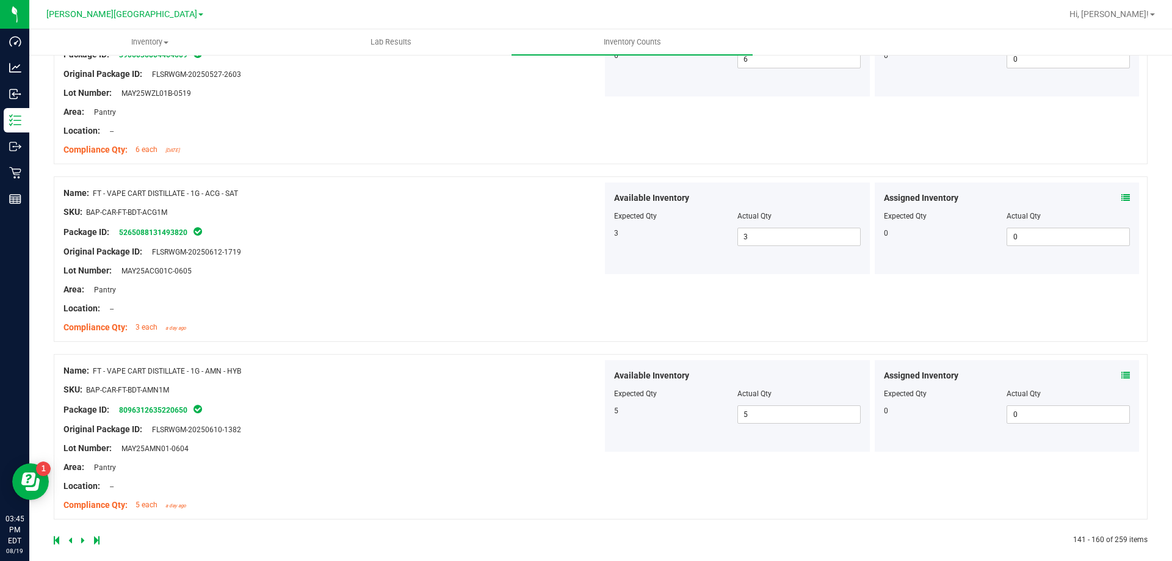
scroll to position [3268, 0]
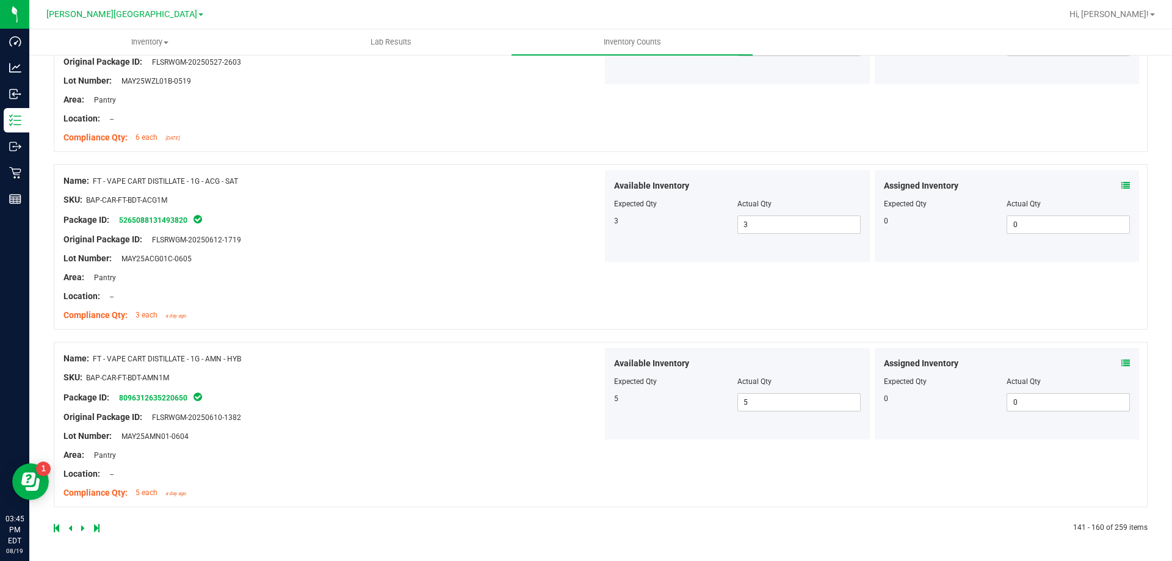
click at [82, 526] on icon at bounding box center [83, 527] width 4 height 7
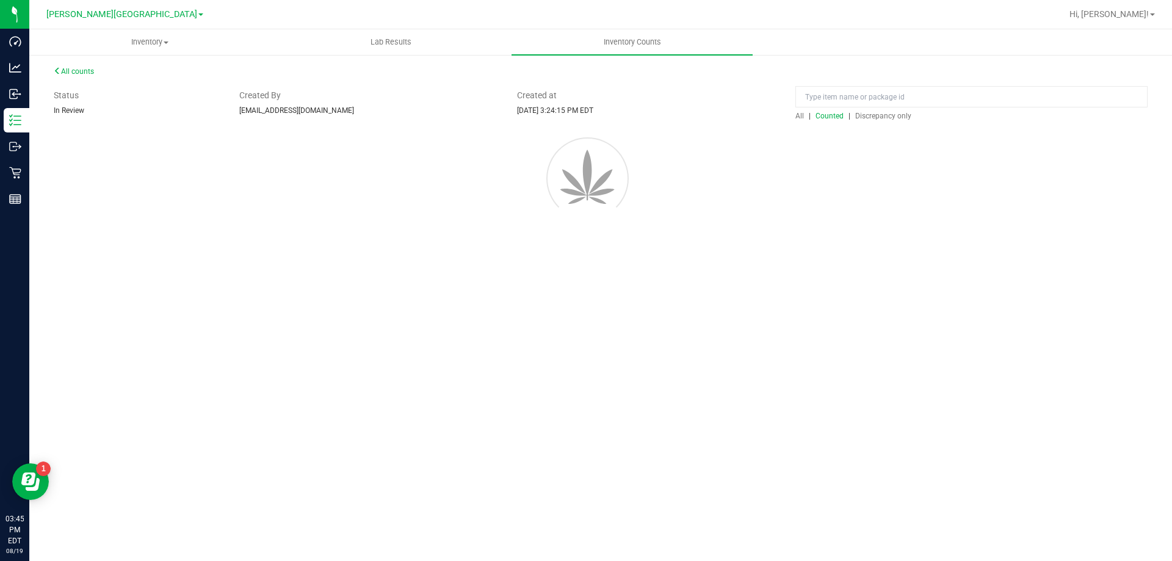
scroll to position [0, 0]
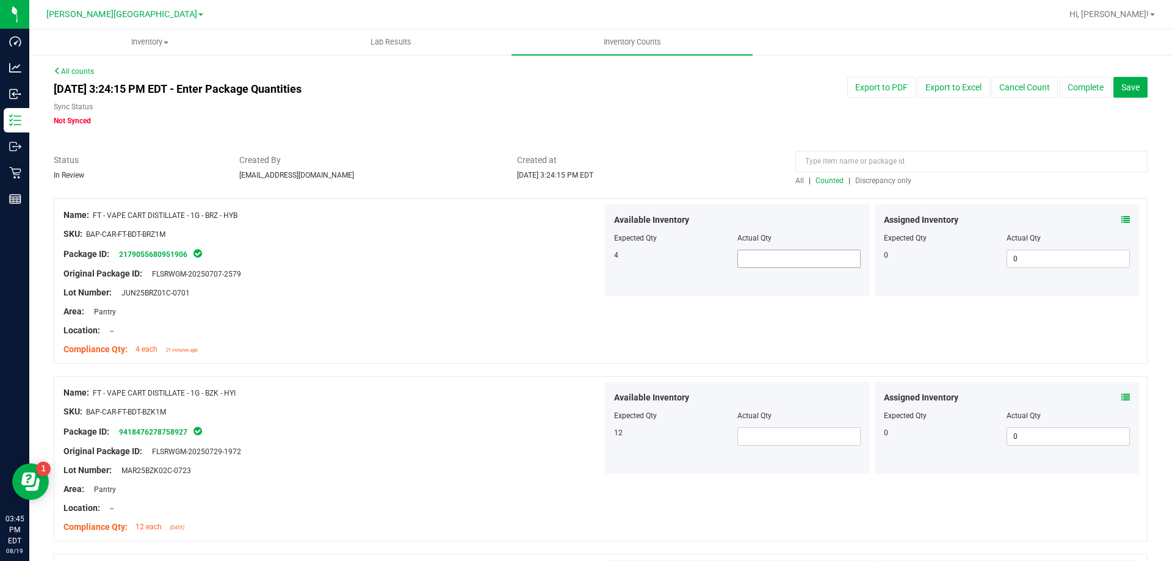
click at [784, 262] on span at bounding box center [798, 259] width 123 height 18
click at [763, 436] on span at bounding box center [798, 436] width 123 height 18
drag, startPoint x: 488, startPoint y: 440, endPoint x: 704, endPoint y: 466, distance: 218.1
click at [493, 442] on div at bounding box center [332, 442] width 539 height 6
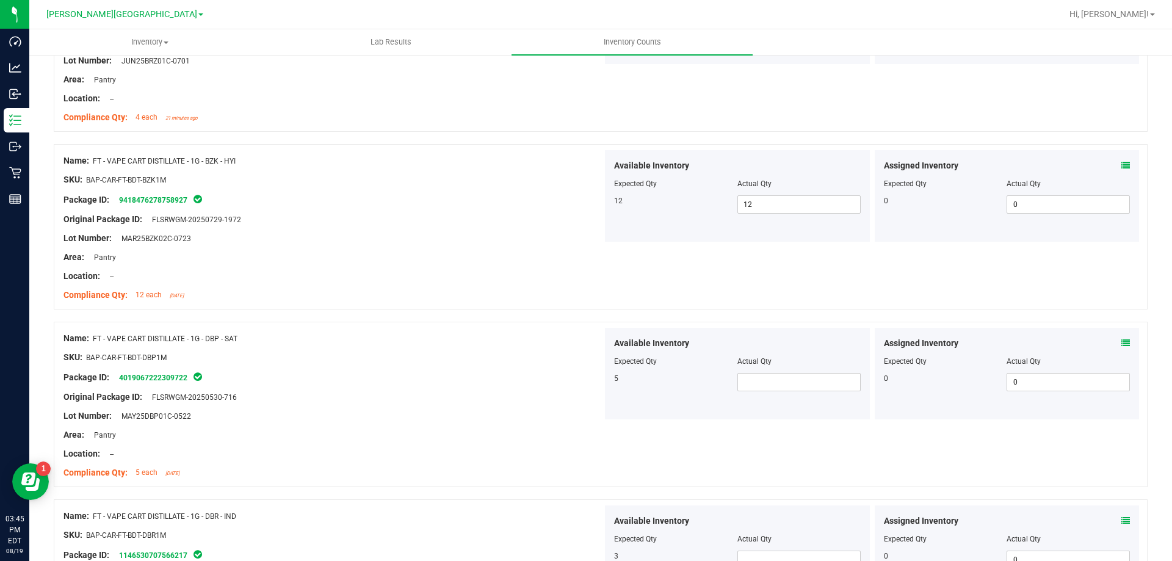
scroll to position [244, 0]
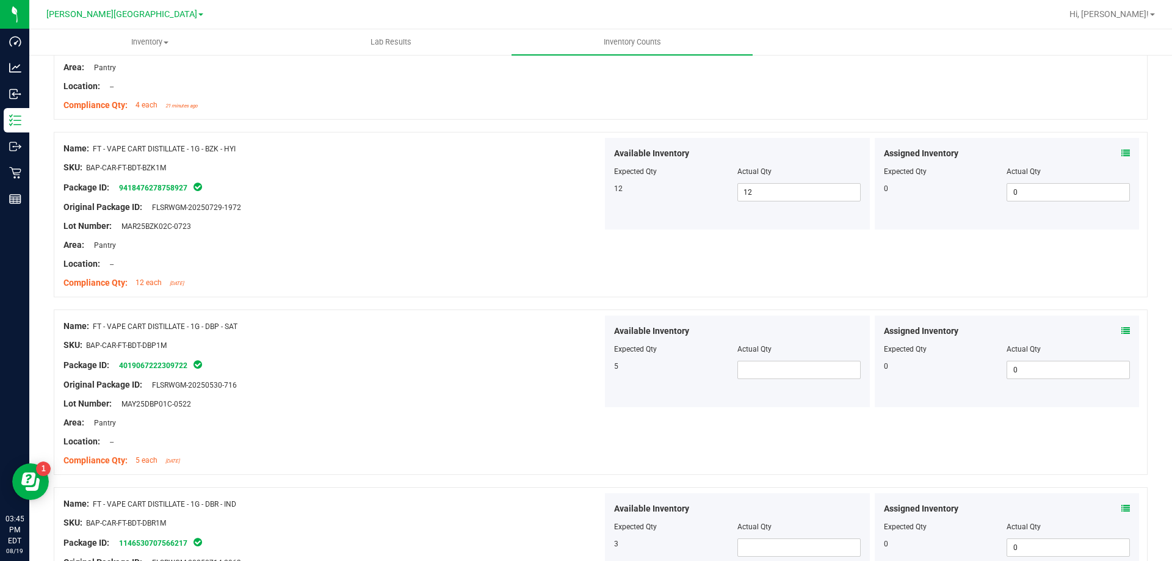
click at [771, 381] on div "Available Inventory Expected Qty Actual Qty 5" at bounding box center [737, 361] width 265 height 92
click at [765, 365] on span at bounding box center [798, 370] width 123 height 18
drag, startPoint x: 651, startPoint y: 435, endPoint x: 691, endPoint y: 461, distance: 47.7
click at [658, 443] on div "Name: FT - VAPE CART DISTILLATE - 1G - DBP - SAT SKU: BAP-CAR-FT-BDT-DBP1M Pack…" at bounding box center [601, 391] width 1094 height 165
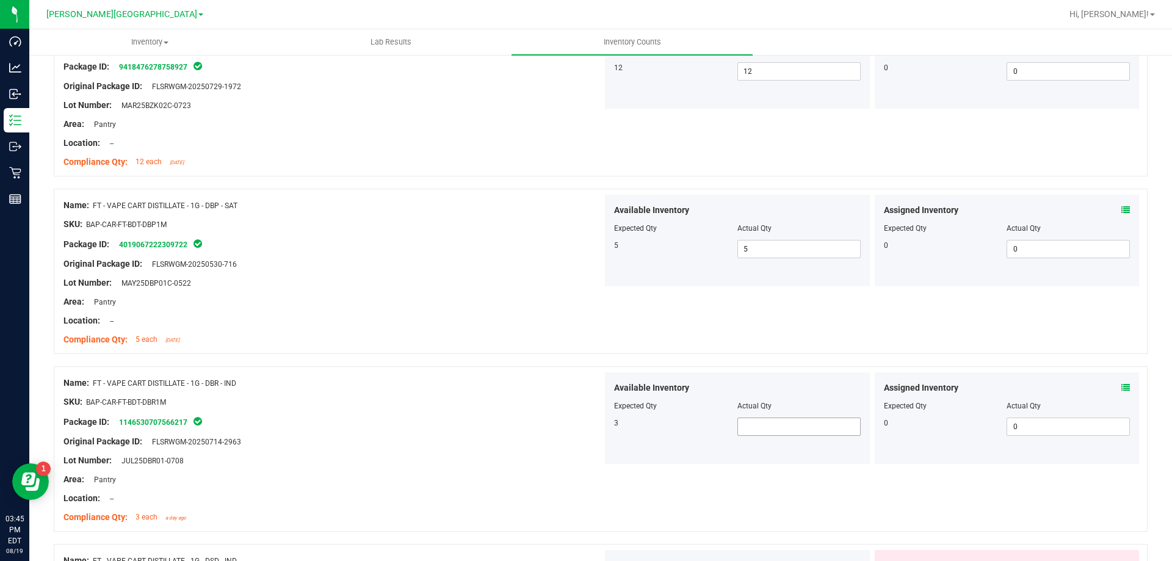
scroll to position [366, 0]
click at [770, 422] on span at bounding box center [798, 425] width 123 height 18
click at [524, 438] on div "Original Package ID: FLSRWGM-20250714-2963" at bounding box center [332, 440] width 539 height 13
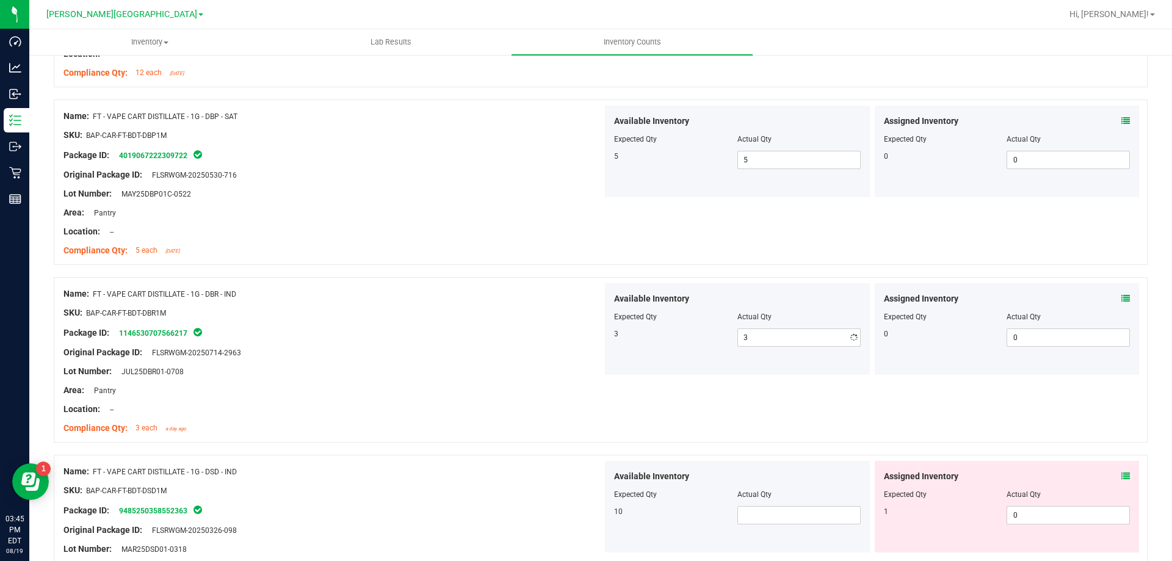
scroll to position [549, 0]
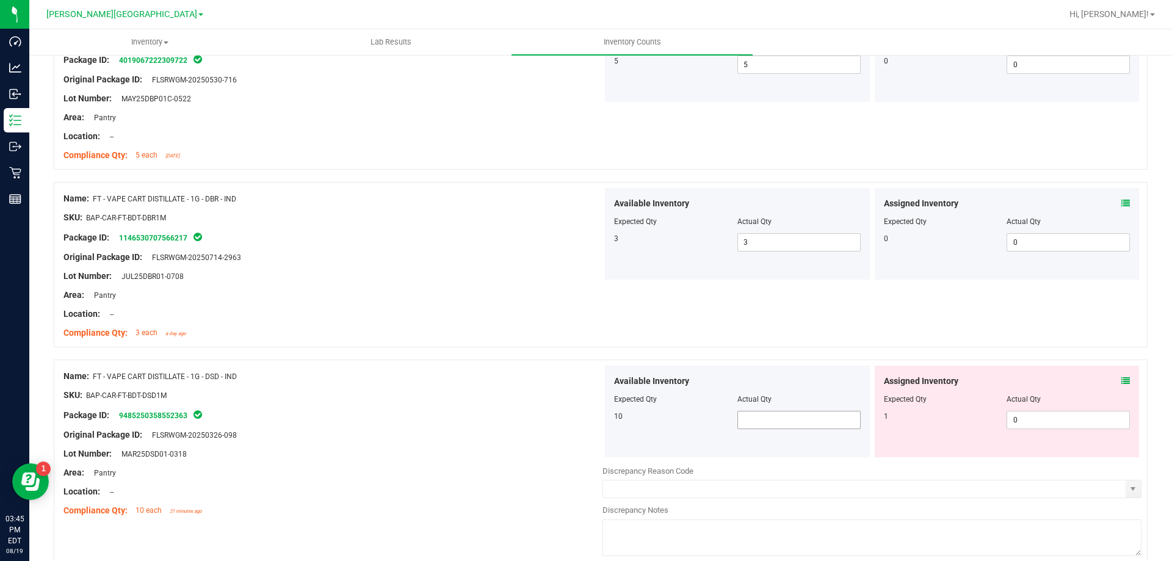
click at [763, 411] on span at bounding box center [798, 420] width 123 height 18
click at [644, 446] on div "Available Inventory Expected Qty Actual Qty 10 10 10" at bounding box center [737, 412] width 265 height 92
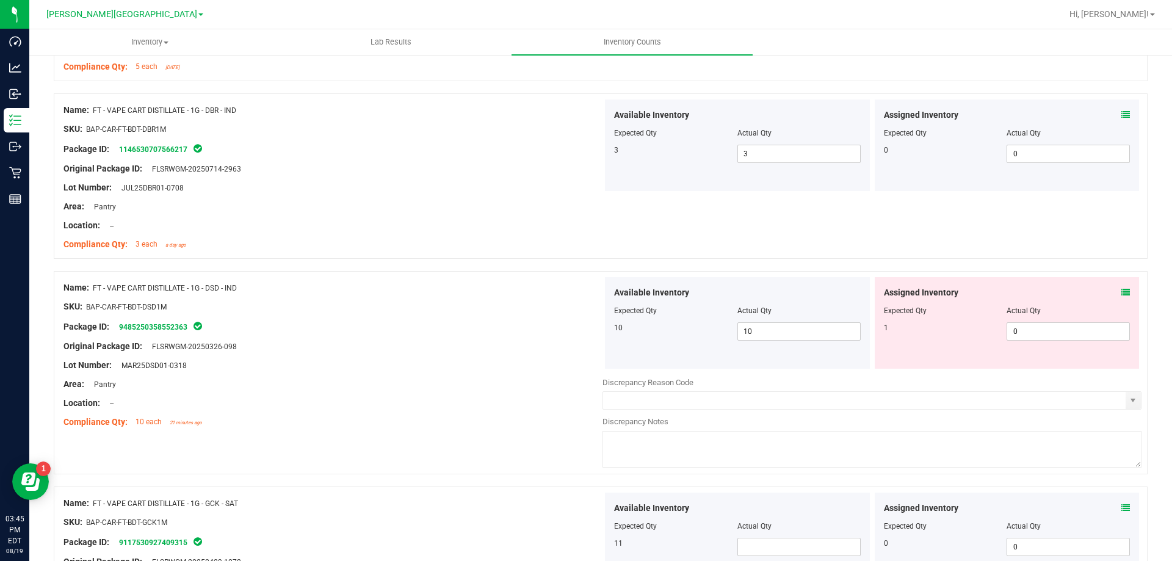
scroll to position [793, 0]
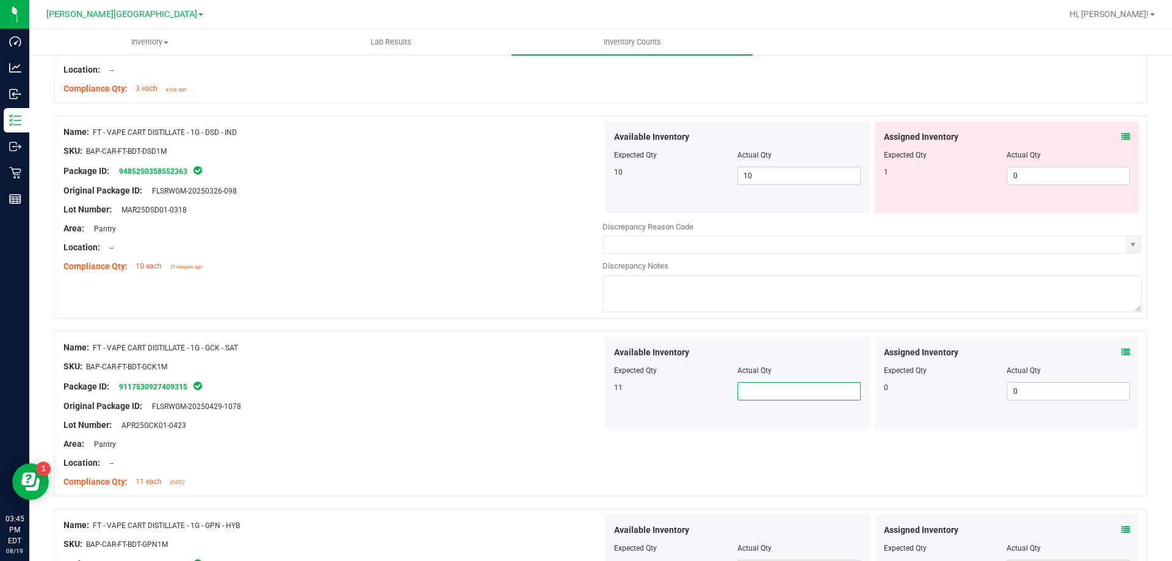
click at [755, 386] on span at bounding box center [798, 391] width 123 height 18
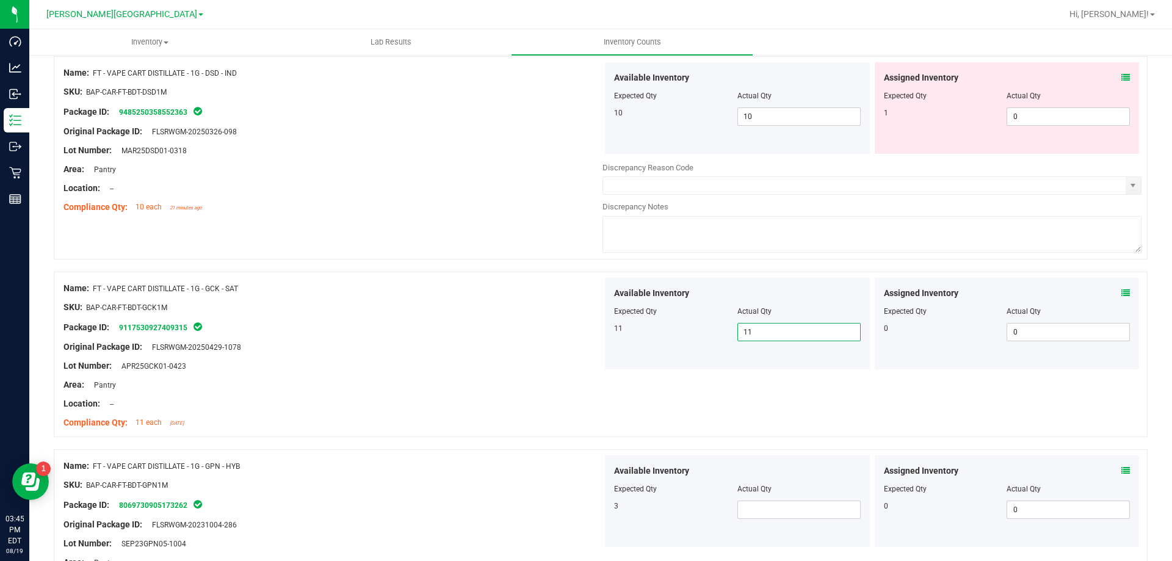
scroll to position [1037, 0]
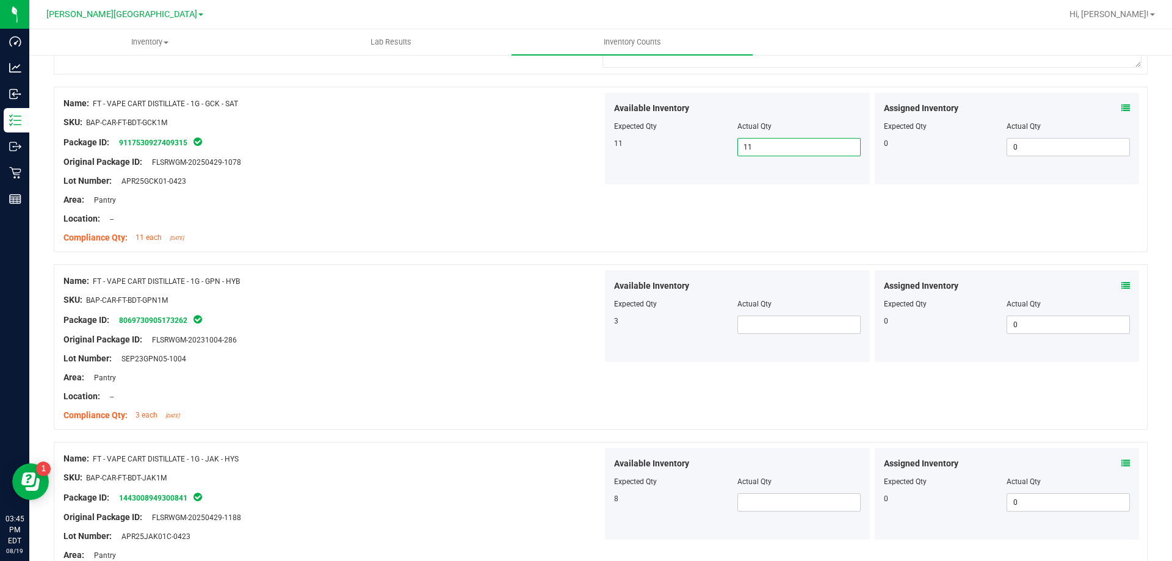
click at [767, 345] on div "Available Inventory Expected Qty Actual Qty 3" at bounding box center [737, 316] width 265 height 92
click at [766, 326] on span at bounding box center [798, 324] width 123 height 18
drag, startPoint x: 636, startPoint y: 354, endPoint x: 675, endPoint y: 400, distance: 60.2
click at [638, 363] on div "Available Inventory Expected Qty Actual Qty 3 3 3" at bounding box center [871, 316] width 539 height 93
click at [764, 509] on span at bounding box center [798, 502] width 123 height 18
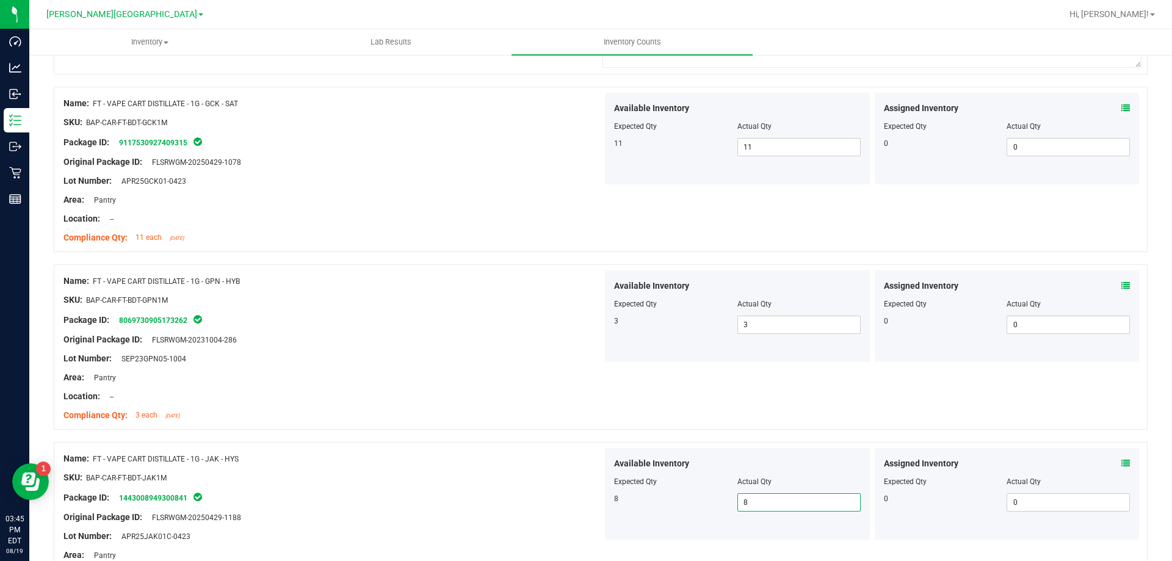
click at [684, 514] on div "Available Inventory Expected Qty Actual Qty 8 8 8" at bounding box center [737, 494] width 265 height 92
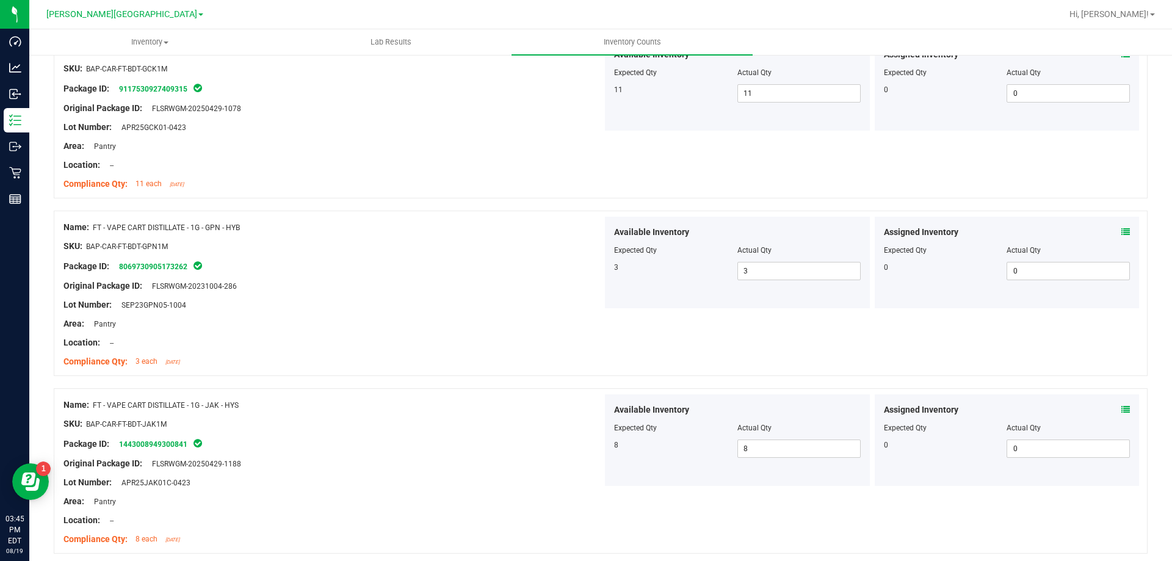
scroll to position [1220, 0]
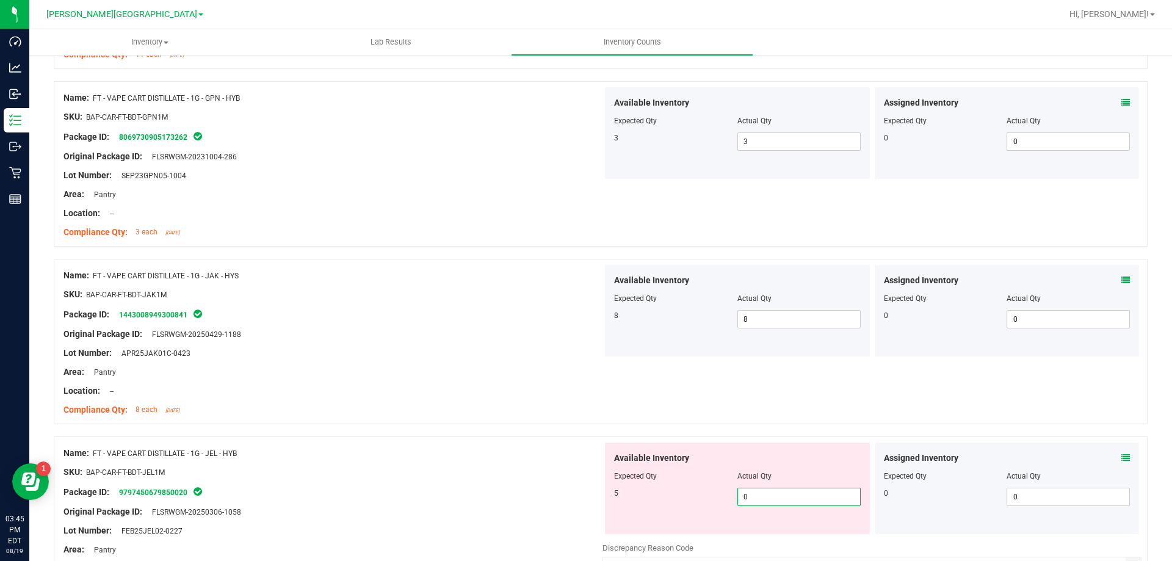
click at [760, 502] on span "0 0" at bounding box center [798, 497] width 123 height 18
click at [760, 502] on input "0" at bounding box center [799, 496] width 122 height 17
click at [540, 473] on div "SKU: BAP-CAR-FT-BDT-JEL1M" at bounding box center [332, 472] width 539 height 13
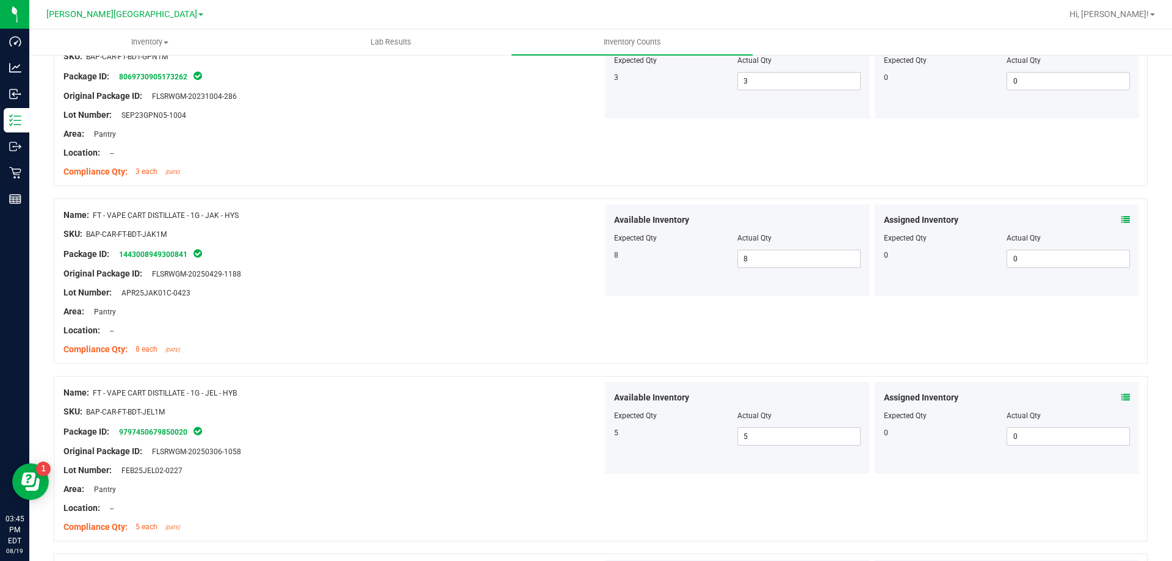
scroll to position [1465, 0]
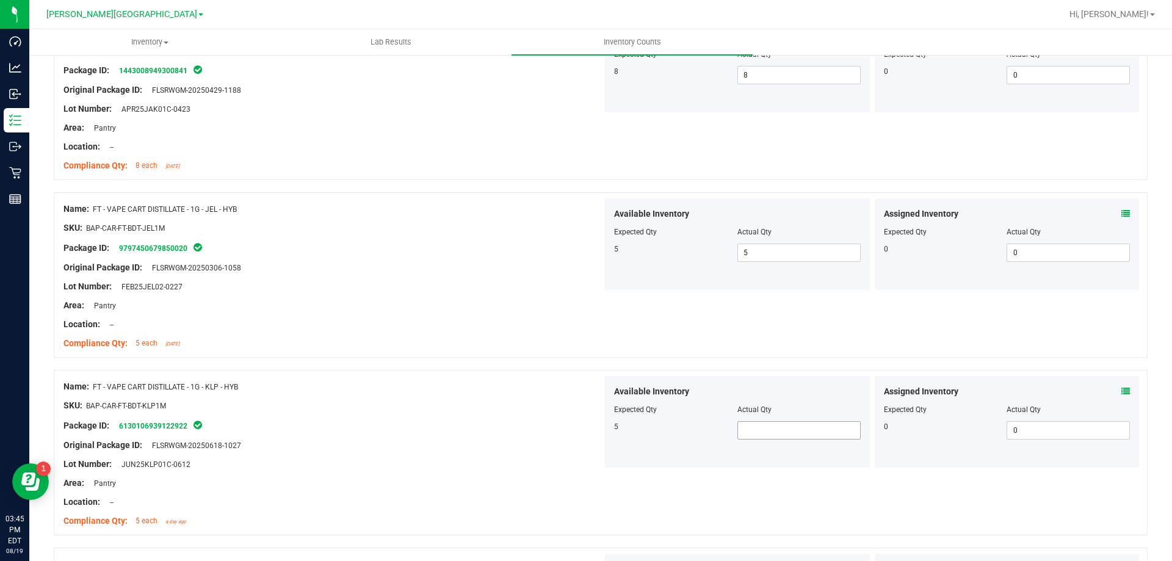
click at [752, 427] on span at bounding box center [798, 430] width 123 height 18
drag, startPoint x: 585, startPoint y: 477, endPoint x: 591, endPoint y: 481, distance: 7.0
click at [588, 480] on div "Area: Pantry" at bounding box center [332, 483] width 539 height 13
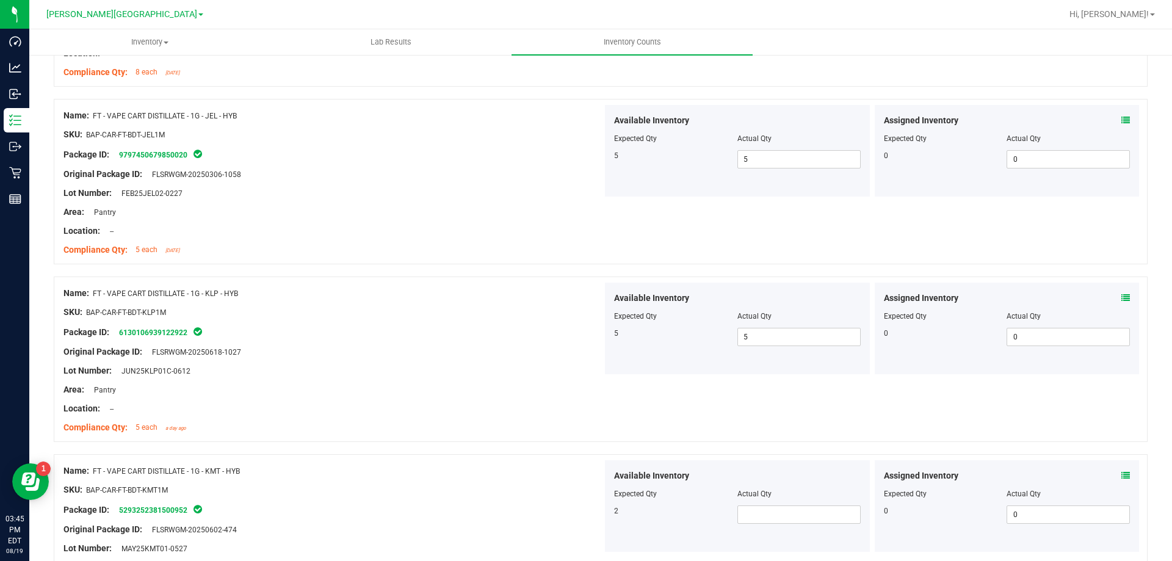
scroll to position [1709, 0]
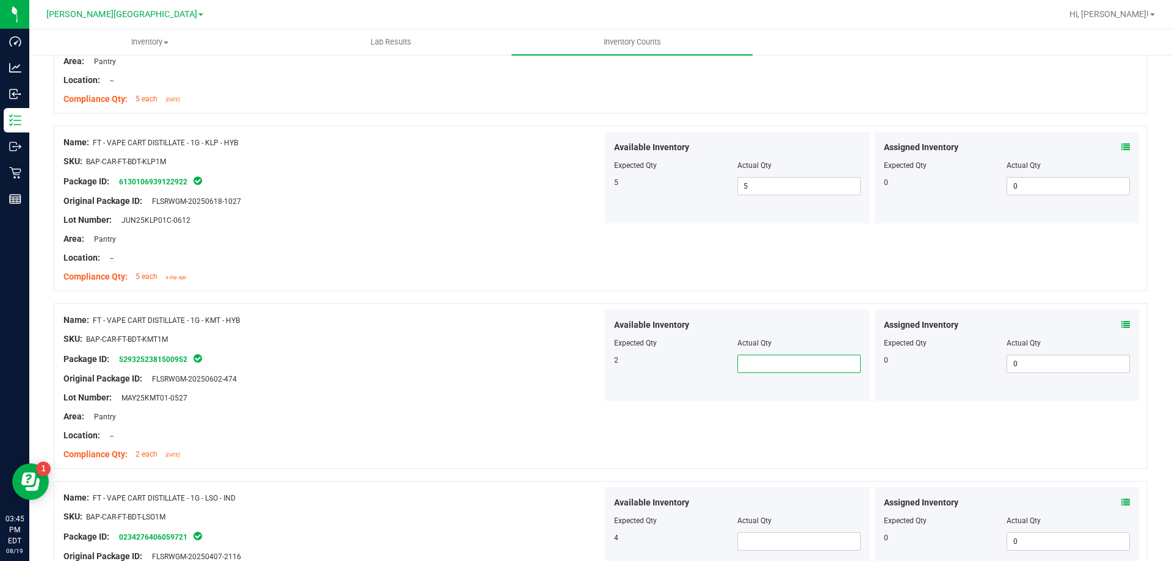
click at [749, 357] on span at bounding box center [798, 364] width 123 height 18
click at [663, 398] on div "Available Inventory Expected Qty Actual Qty 2 2 2" at bounding box center [737, 355] width 265 height 92
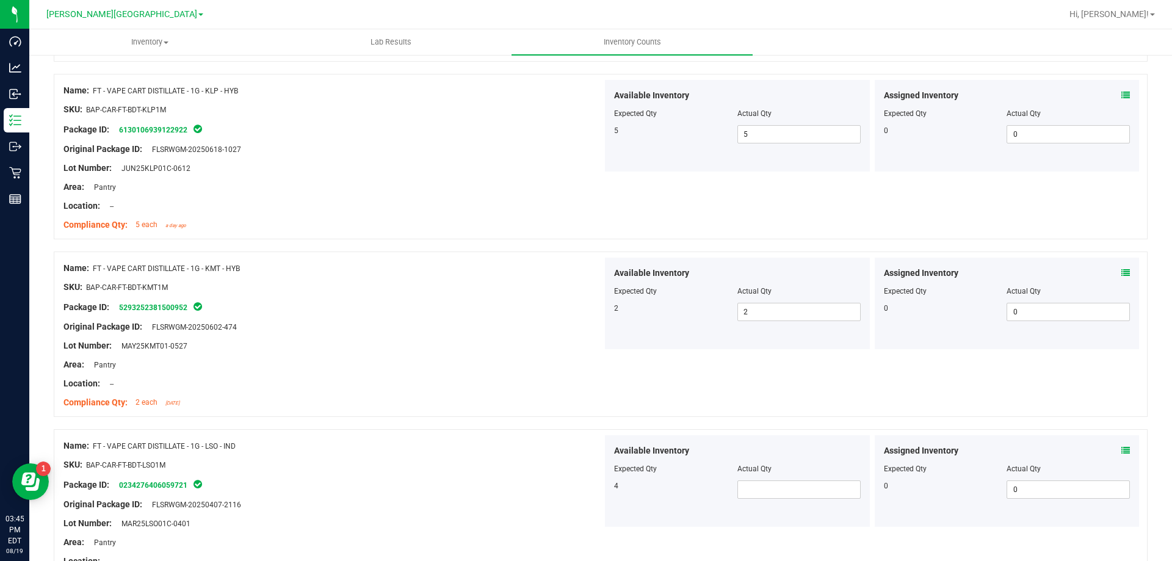
scroll to position [1831, 0]
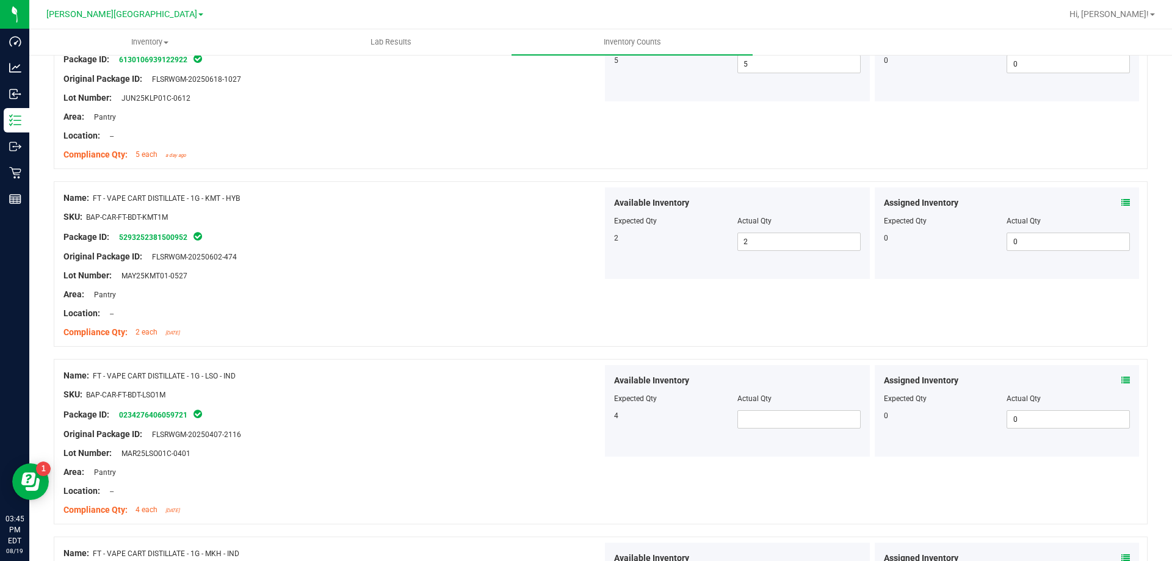
click at [742, 433] on div "Available Inventory Expected Qty Actual Qty 4" at bounding box center [737, 411] width 265 height 92
click at [743, 417] on span at bounding box center [798, 419] width 123 height 18
click at [637, 428] on div "Available Inventory Expected Qty Actual Qty 4 4 4" at bounding box center [737, 411] width 265 height 92
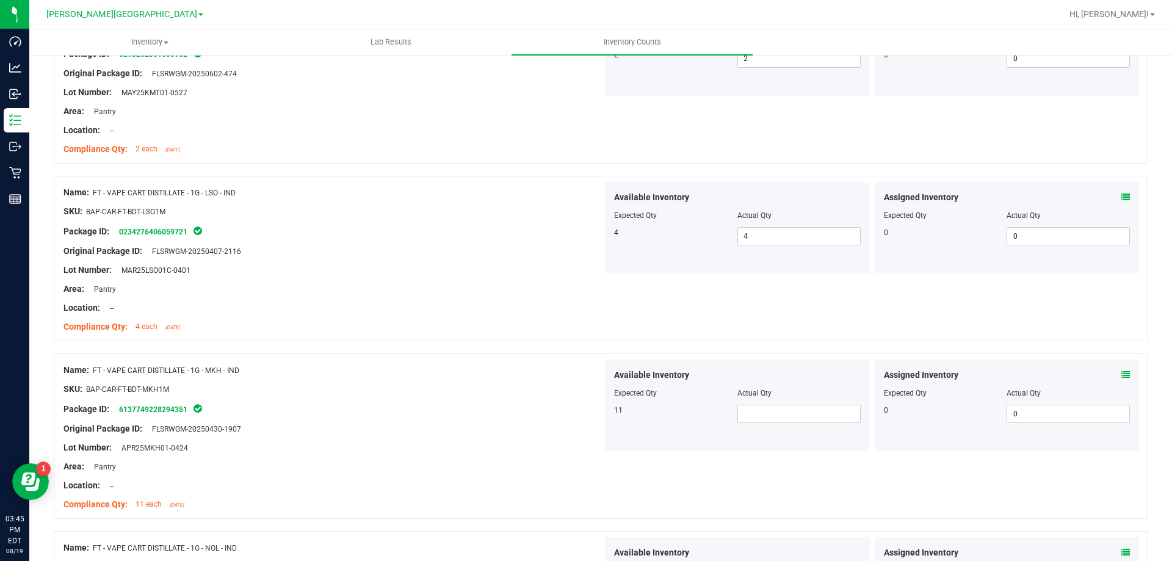
click at [766, 424] on div "Available Inventory Expected Qty Actual Qty 11" at bounding box center [737, 405] width 265 height 92
click at [759, 415] on span at bounding box center [798, 414] width 123 height 18
drag, startPoint x: 713, startPoint y: 448, endPoint x: 718, endPoint y: 454, distance: 7.4
click at [713, 452] on div "Available Inventory Expected Qty Actual Qty 11 11 11" at bounding box center [871, 405] width 539 height 93
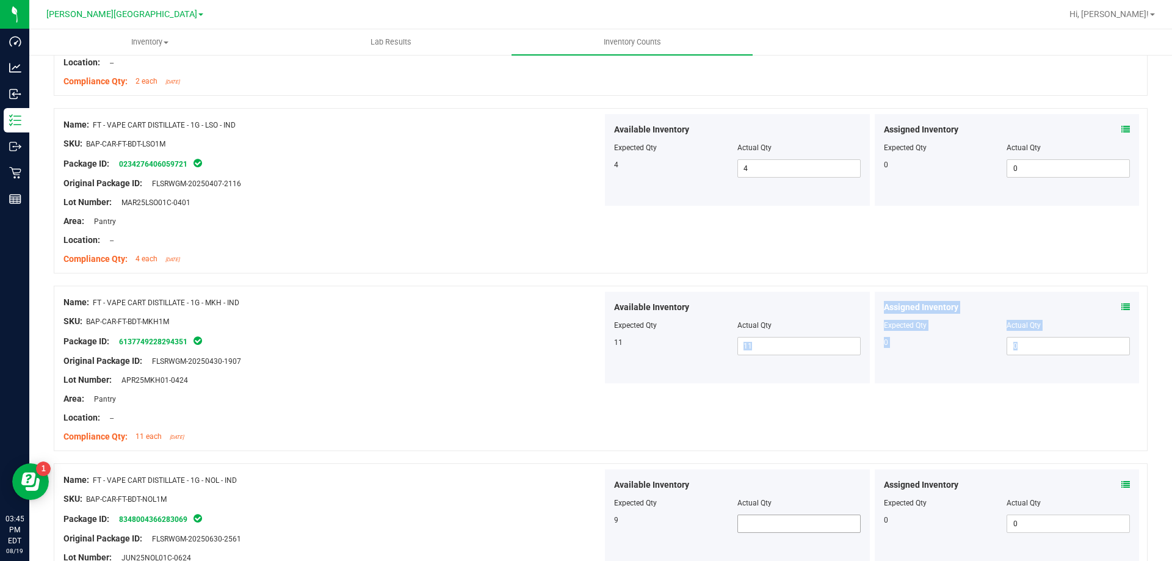
scroll to position [2258, 0]
click at [778, 344] on span at bounding box center [798, 347] width 123 height 18
click at [633, 365] on div "Available Inventory Expected Qty Actual Qty 9 9 9" at bounding box center [737, 339] width 265 height 92
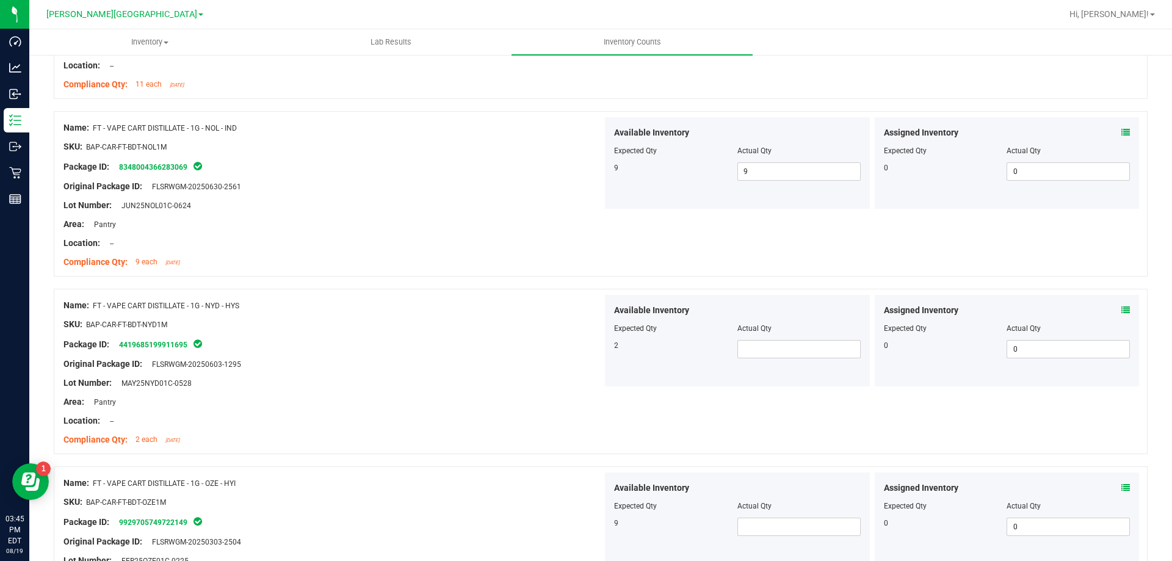
scroll to position [2441, 0]
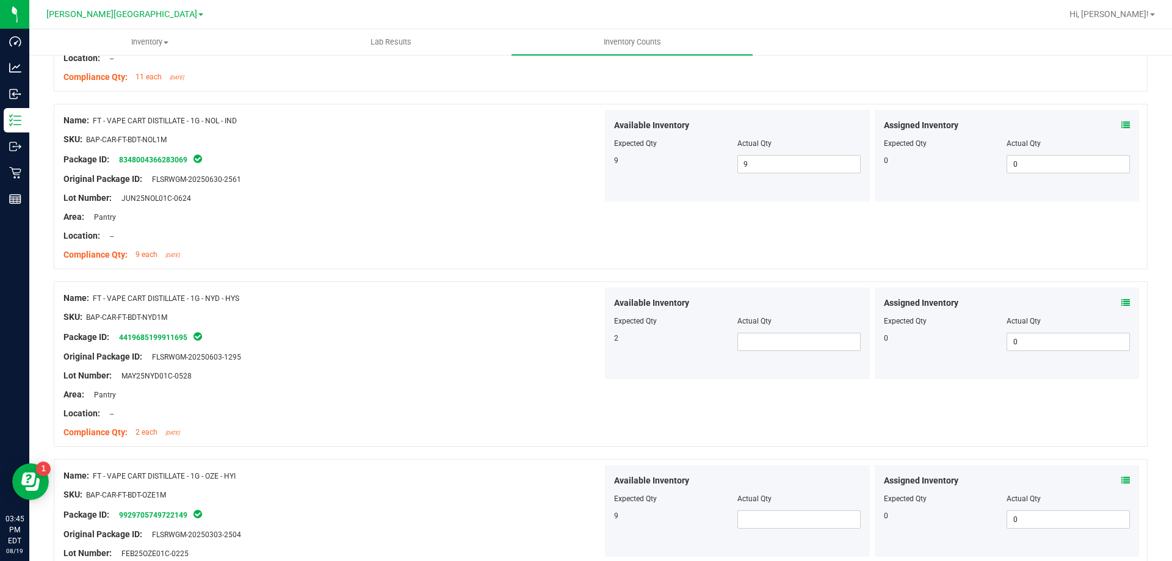
click at [763, 331] on div at bounding box center [737, 329] width 247 height 6
click at [762, 347] on span at bounding box center [798, 342] width 123 height 18
click at [713, 380] on div "Available Inventory Expected Qty Actual Qty 2 2 2" at bounding box center [871, 333] width 539 height 93
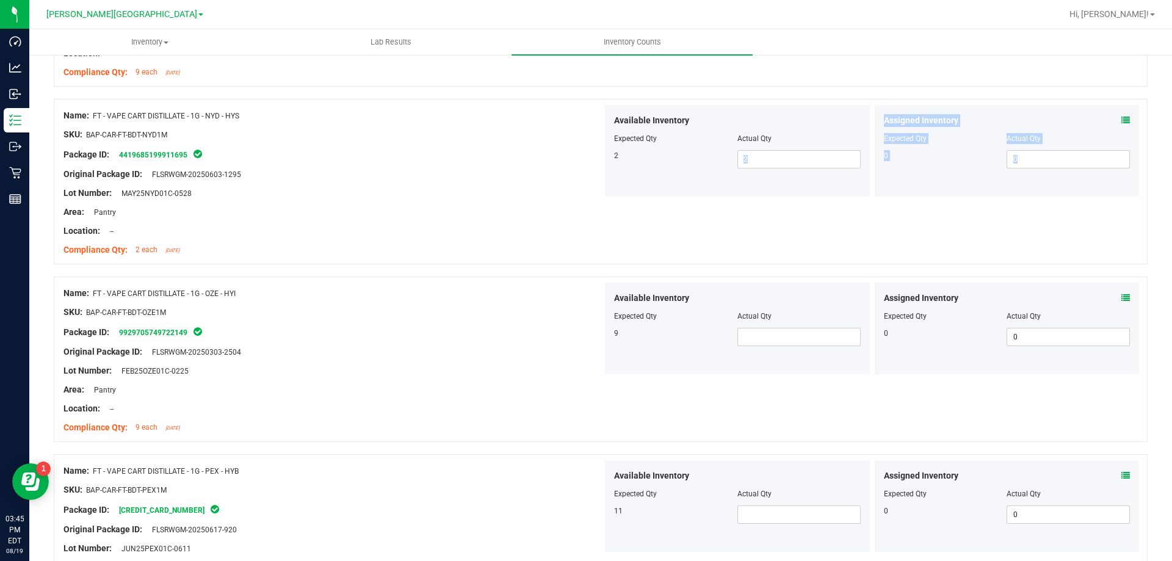
scroll to position [2624, 0]
click at [795, 342] on span at bounding box center [798, 336] width 123 height 18
click at [683, 339] on div "9 9 9" at bounding box center [737, 336] width 247 height 18
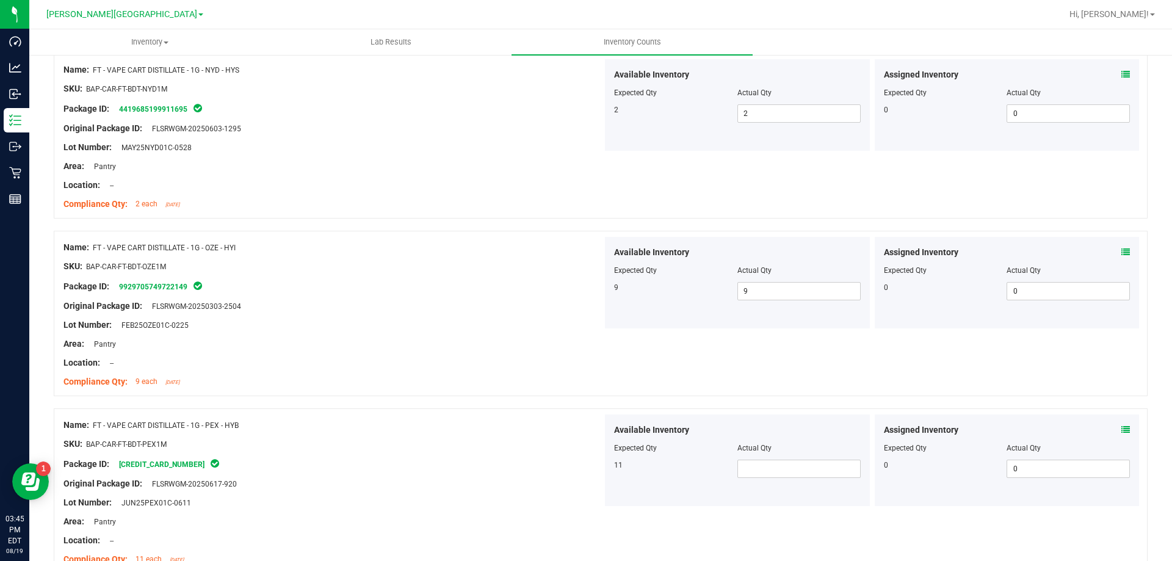
scroll to position [2807, 0]
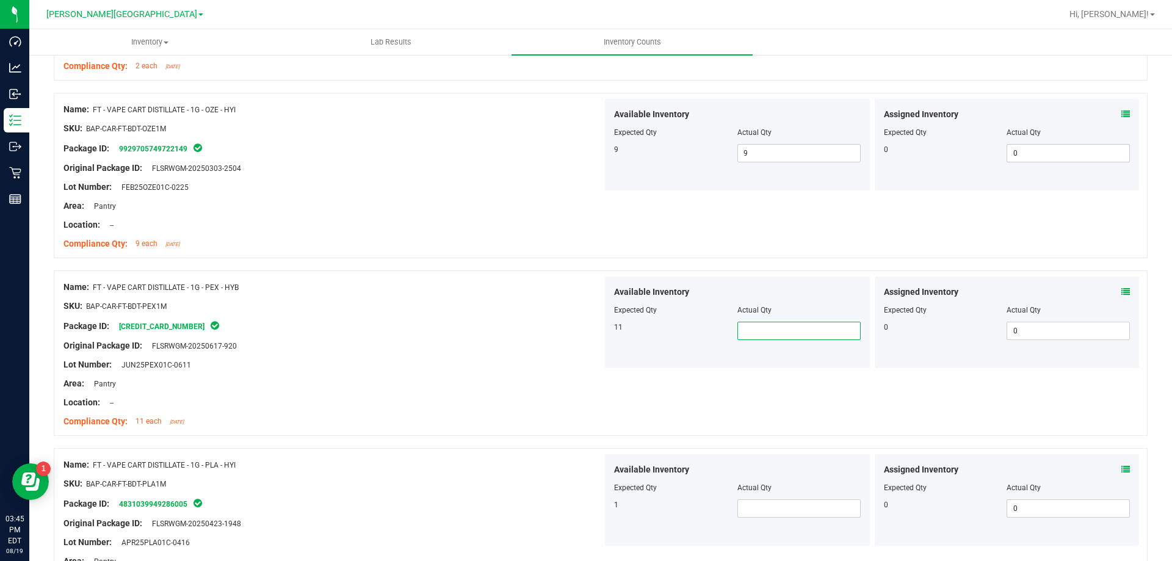
click at [796, 328] on span at bounding box center [798, 331] width 123 height 18
click at [771, 508] on span at bounding box center [798, 508] width 123 height 18
click at [656, 483] on div "Expected Qty" at bounding box center [675, 487] width 123 height 11
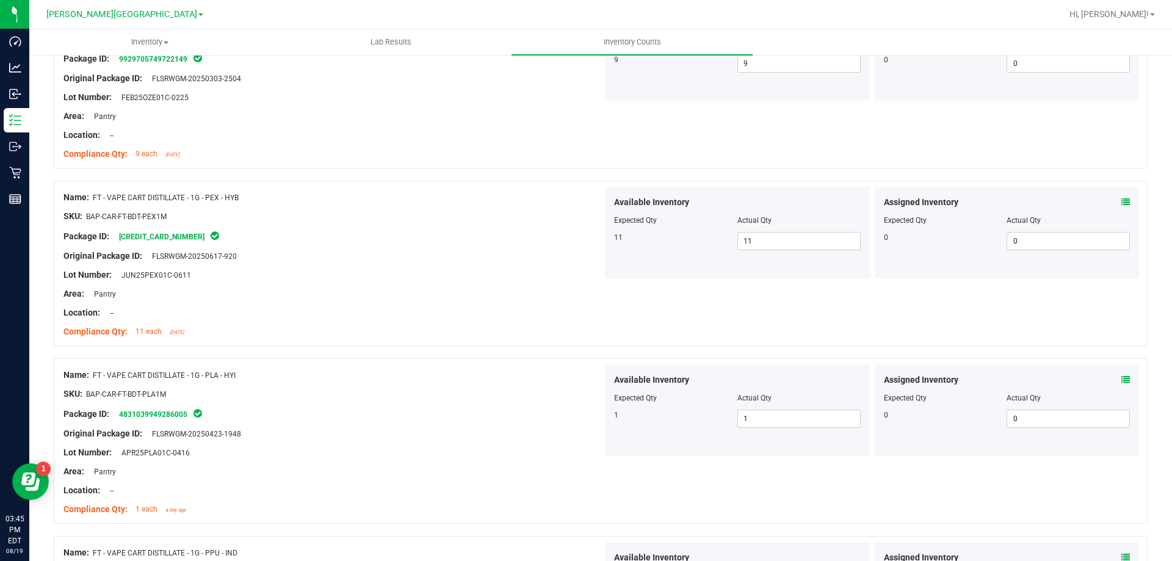
scroll to position [2990, 0]
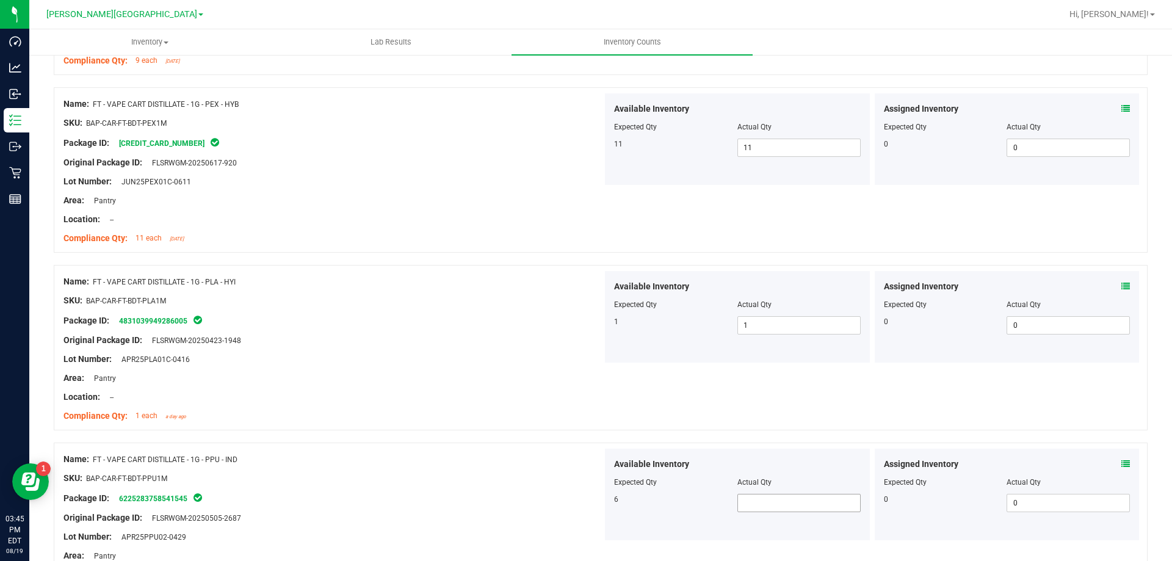
click at [782, 503] on span at bounding box center [798, 503] width 123 height 18
click at [571, 491] on div "Package ID: 6225283758541545" at bounding box center [332, 498] width 539 height 15
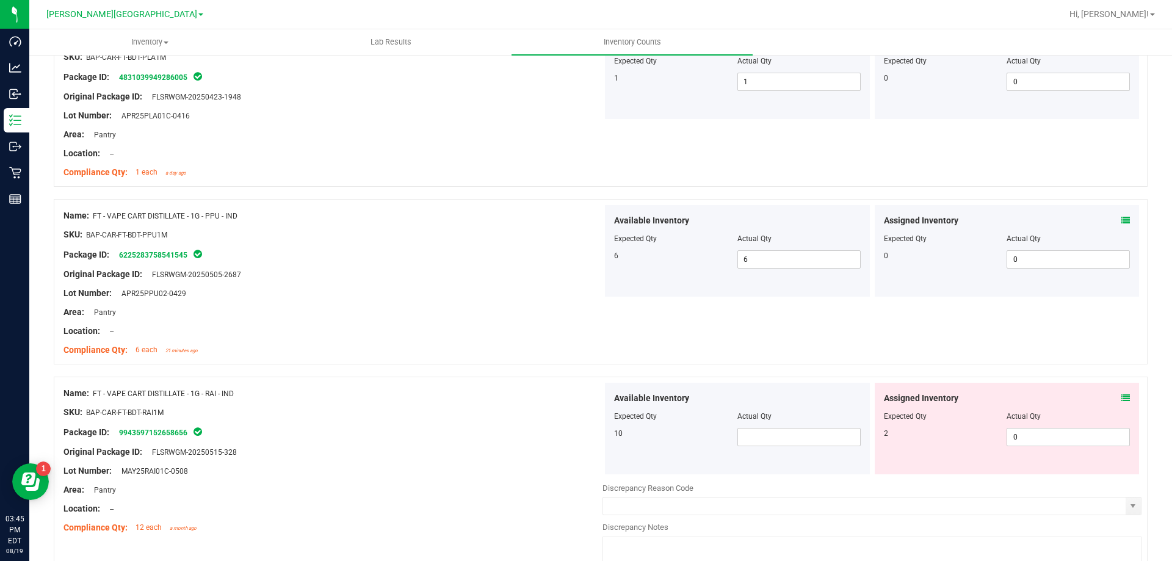
scroll to position [3234, 0]
click at [780, 447] on div "Available Inventory Expected Qty Actual Qty 10" at bounding box center [737, 428] width 265 height 92
click at [769, 427] on span at bounding box center [798, 436] width 123 height 18
click at [766, 435] on span at bounding box center [798, 436] width 123 height 18
click at [605, 456] on div "Available Inventory Expected Qty Actual Qty 10 10 10" at bounding box center [737, 428] width 265 height 92
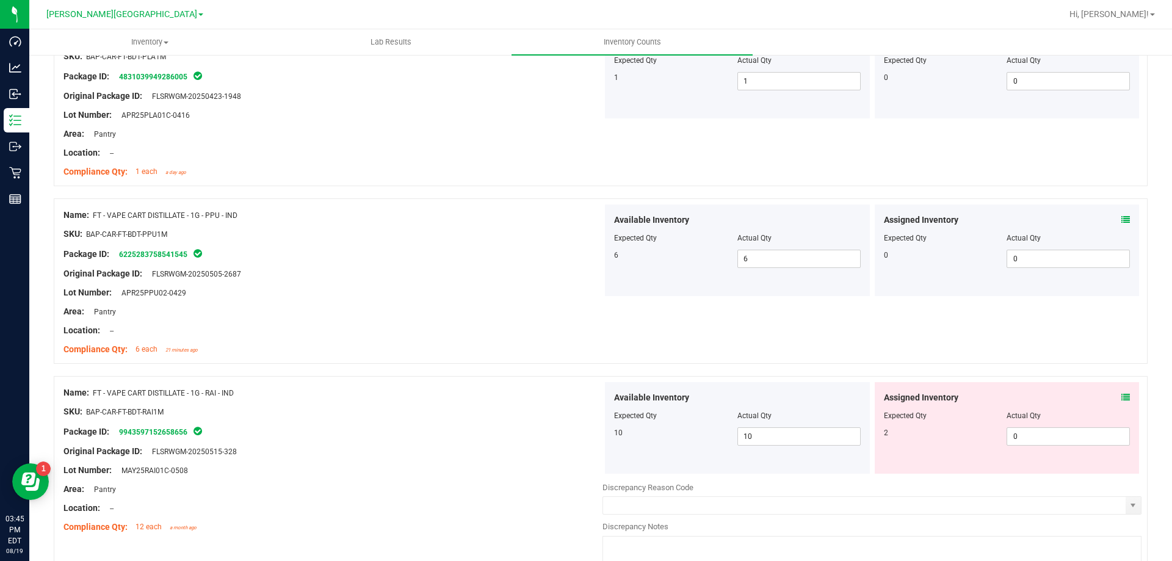
scroll to position [3306, 0]
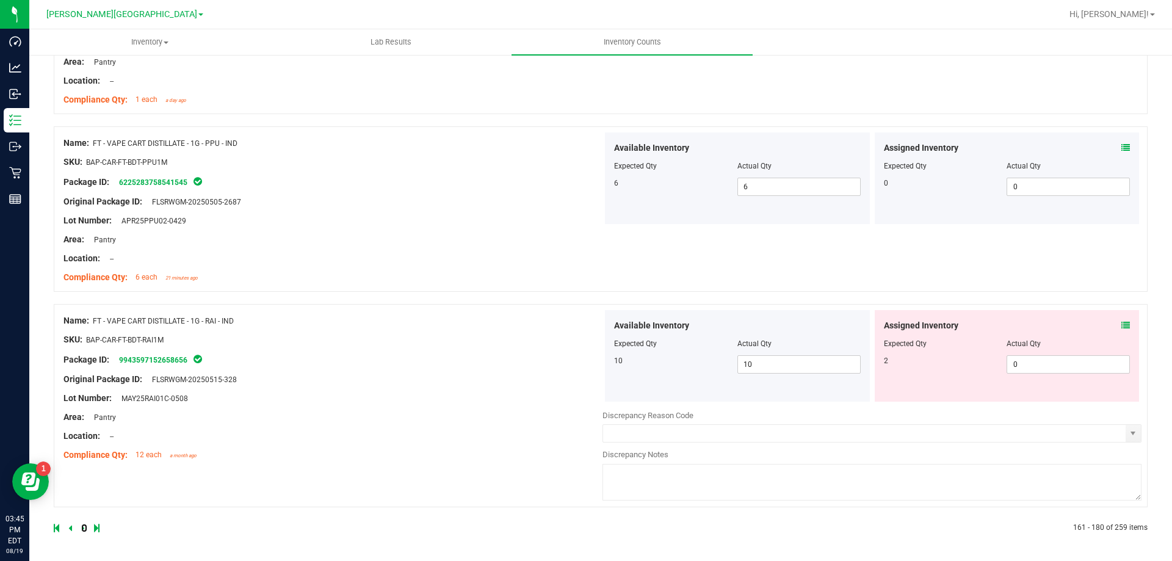
click at [82, 528] on icon at bounding box center [83, 527] width 4 height 7
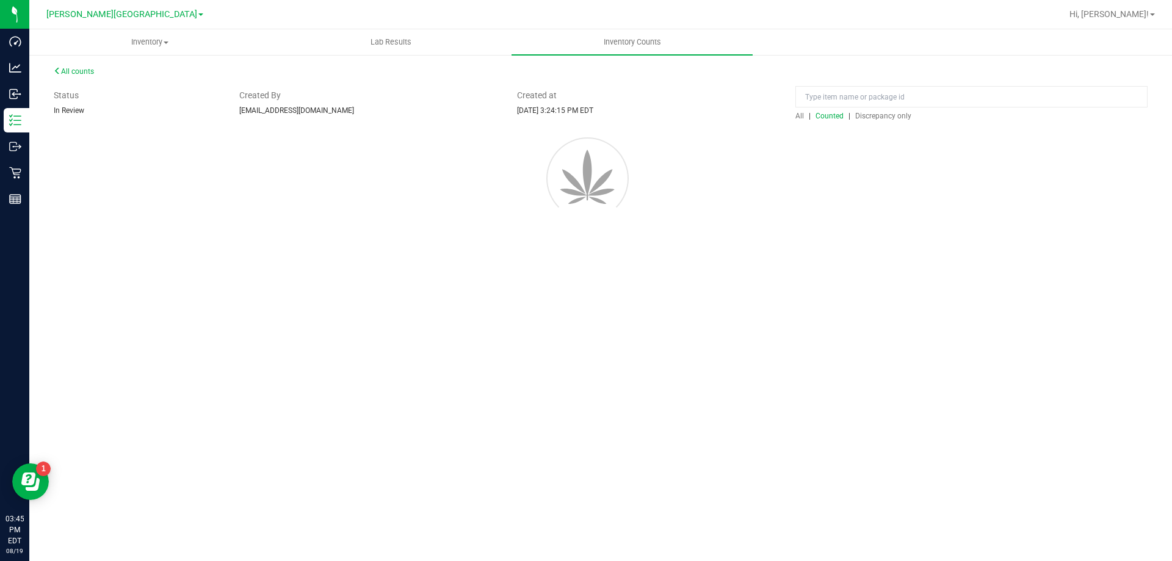
scroll to position [0, 0]
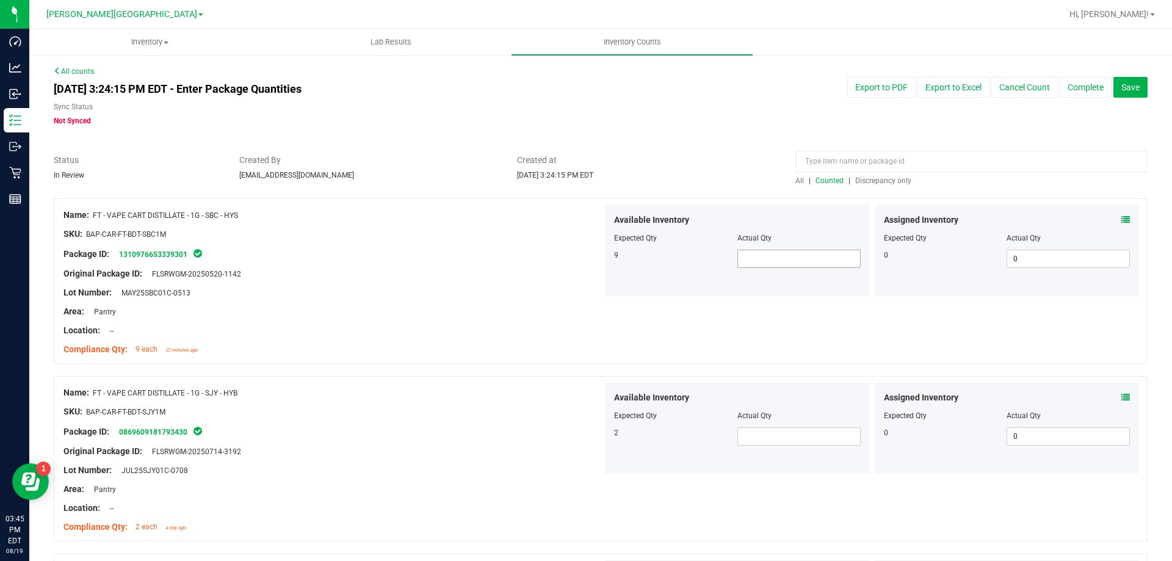
click at [773, 265] on span at bounding box center [798, 259] width 123 height 18
click at [748, 436] on span at bounding box center [798, 436] width 123 height 18
click at [542, 445] on div "Original Package ID: FLSRWGM-20250714-3192" at bounding box center [332, 451] width 539 height 13
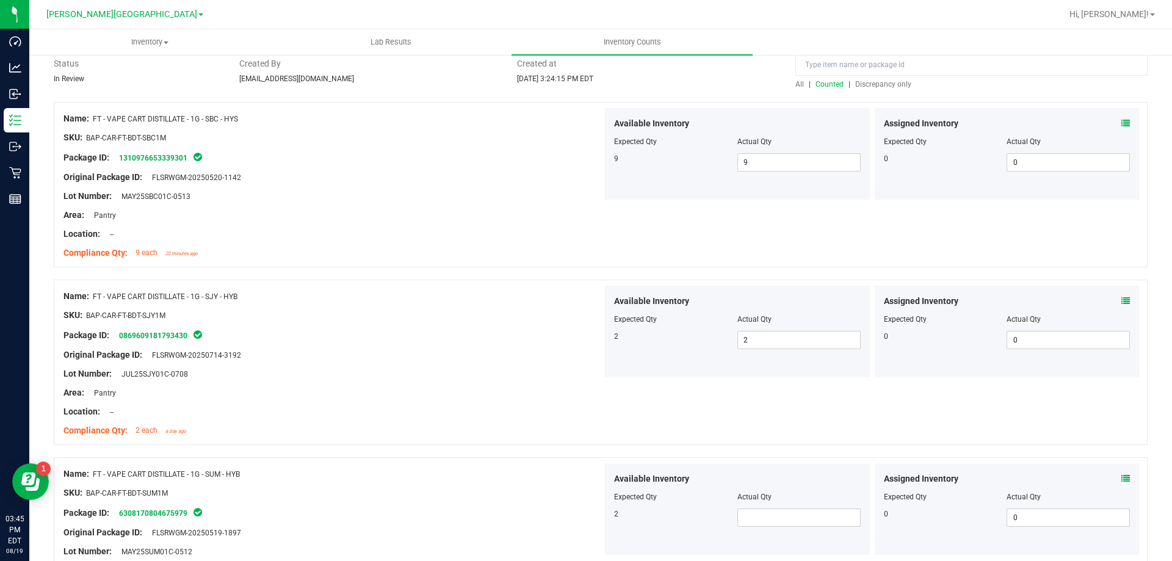
scroll to position [244, 0]
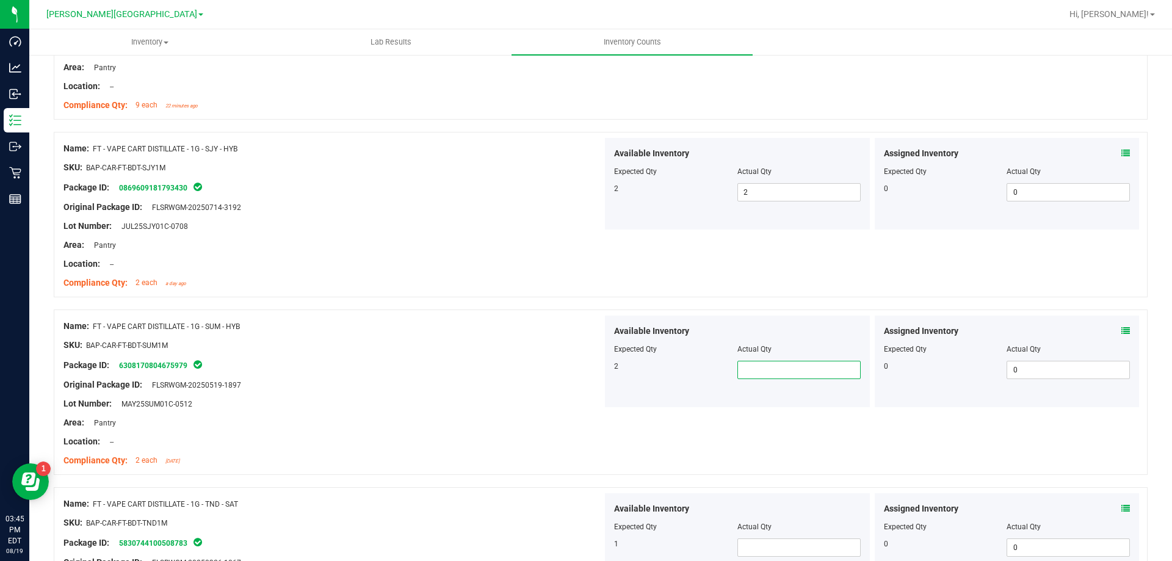
click at [779, 364] on span at bounding box center [798, 370] width 123 height 18
click at [755, 548] on span at bounding box center [798, 547] width 123 height 18
click at [593, 501] on div "Name: FT - VAPE CART DISTILLATE - 1G - TND - SAT" at bounding box center [332, 503] width 539 height 13
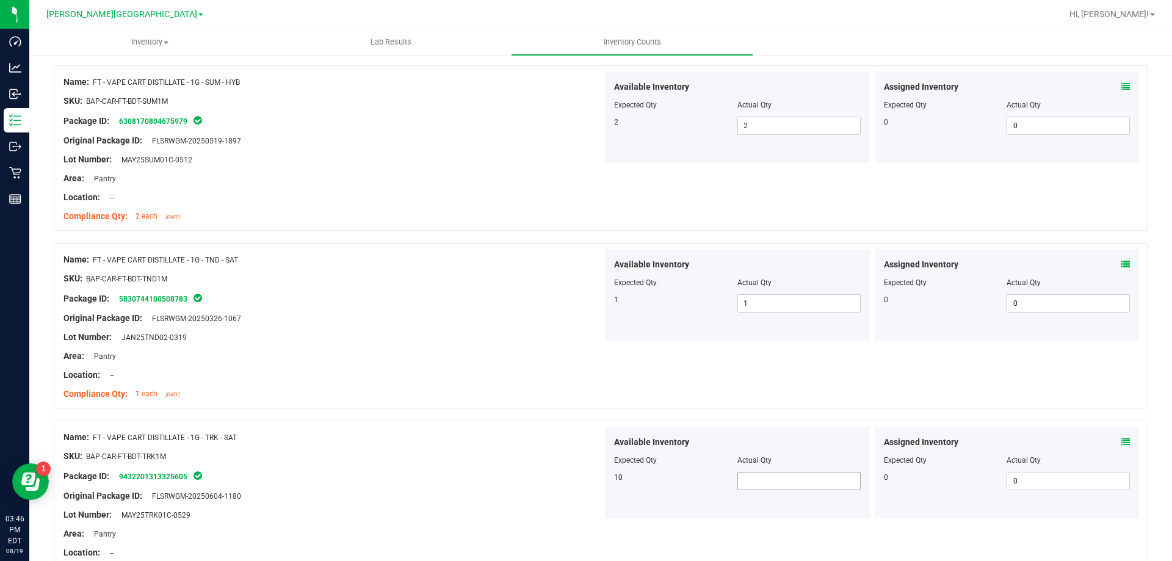
click at [766, 472] on span at bounding box center [798, 481] width 123 height 18
click at [786, 487] on input "110" at bounding box center [799, 480] width 122 height 17
drag, startPoint x: 786, startPoint y: 487, endPoint x: 700, endPoint y: 488, distance: 86.1
click at [785, 487] on input "110" at bounding box center [799, 480] width 122 height 17
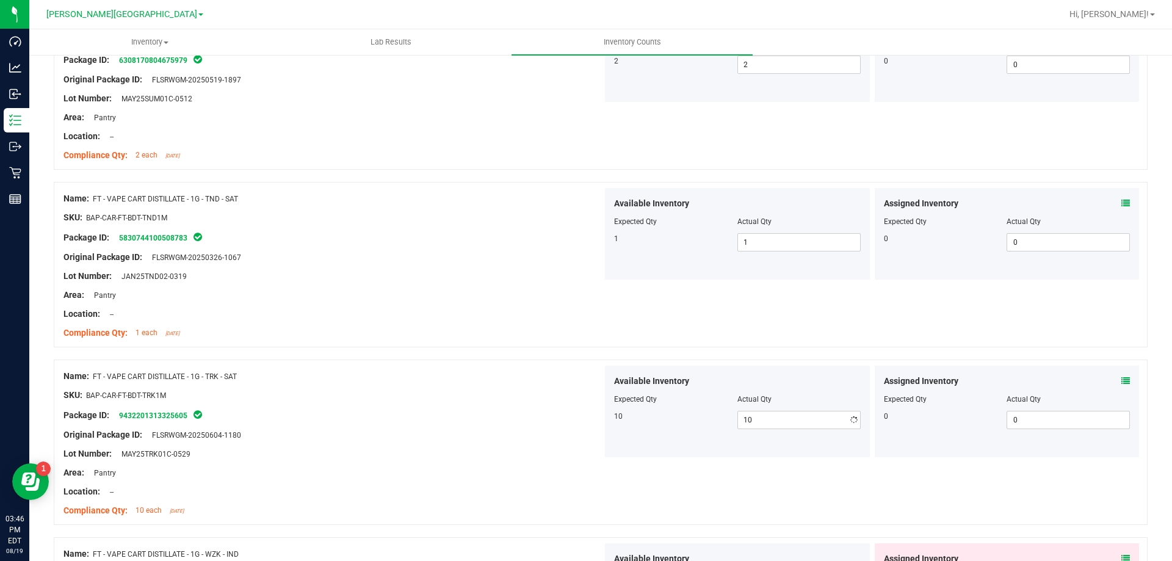
click at [665, 499] on div "Name: FT - VAPE CART DISTILLATE - 1G - TRK - SAT SKU: BAP-CAR-FT-BDT-TRK1M Pack…" at bounding box center [601, 441] width 1094 height 165
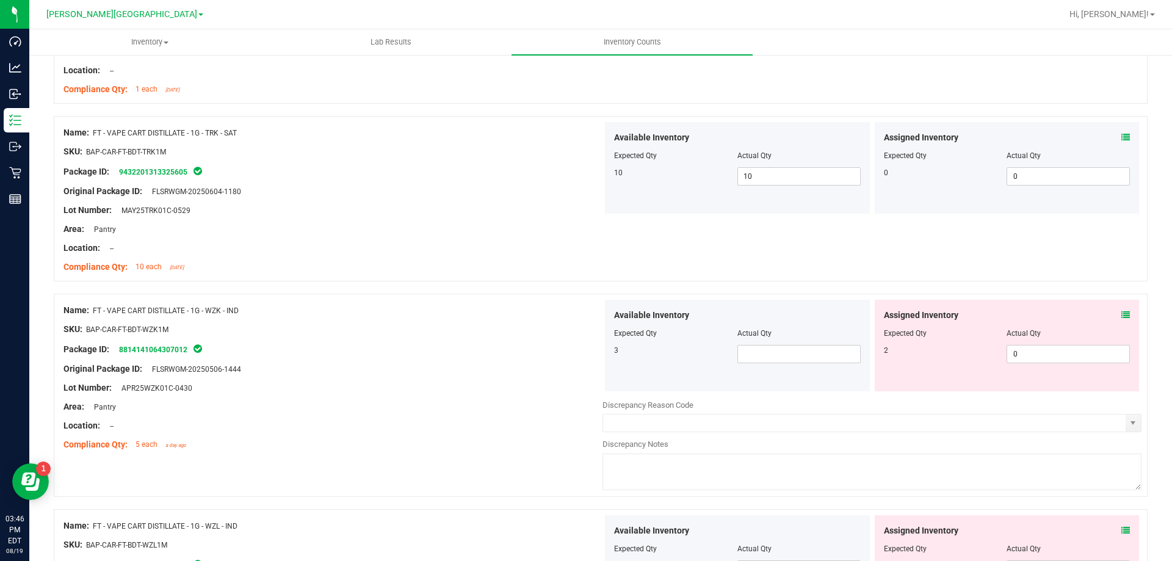
scroll to position [793, 0]
click at [767, 347] on span at bounding box center [798, 353] width 123 height 18
drag, startPoint x: 613, startPoint y: 361, endPoint x: 619, endPoint y: 370, distance: 11.0
click at [614, 362] on div "3 3 3" at bounding box center [737, 353] width 247 height 18
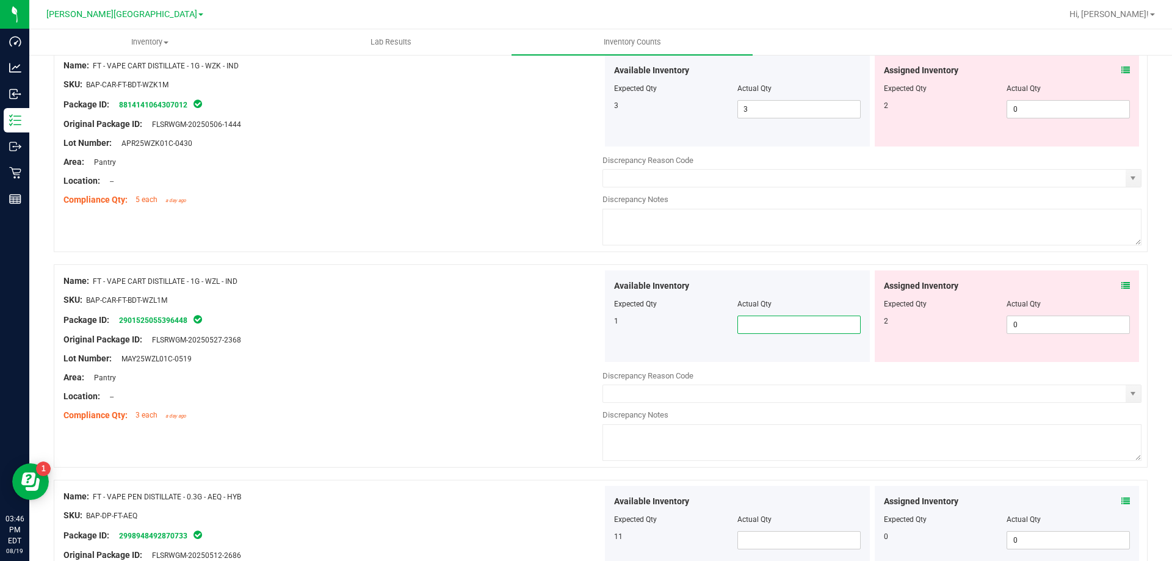
click at [788, 327] on span at bounding box center [798, 324] width 123 height 18
drag, startPoint x: 663, startPoint y: 347, endPoint x: 683, endPoint y: 367, distance: 28.5
click at [666, 350] on div "Available Inventory Expected Qty Actual Qty 1 1 1" at bounding box center [737, 316] width 265 height 92
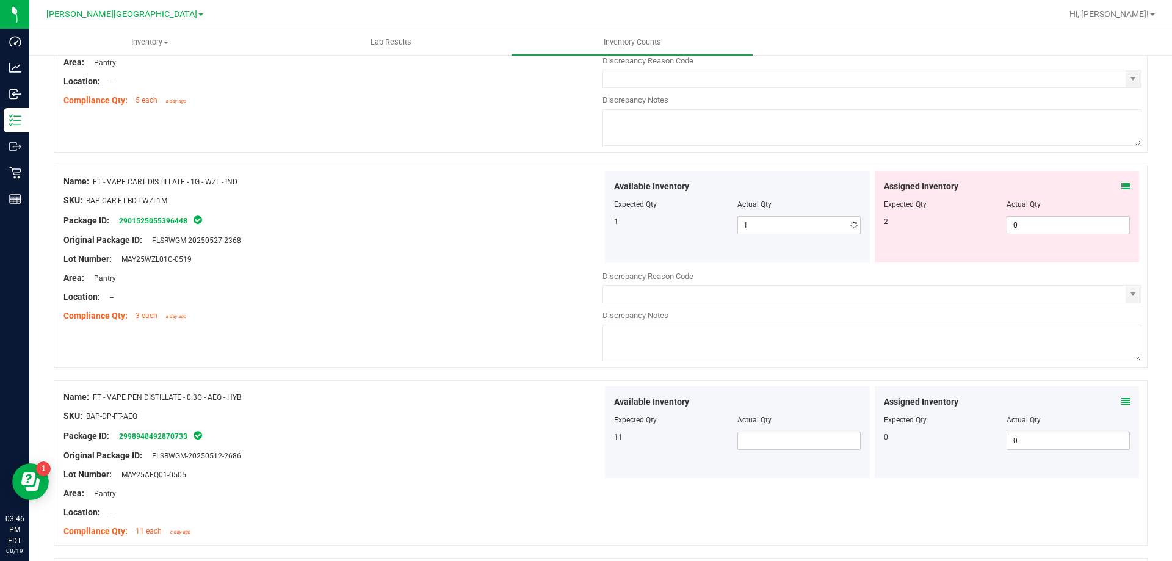
scroll to position [1281, 0]
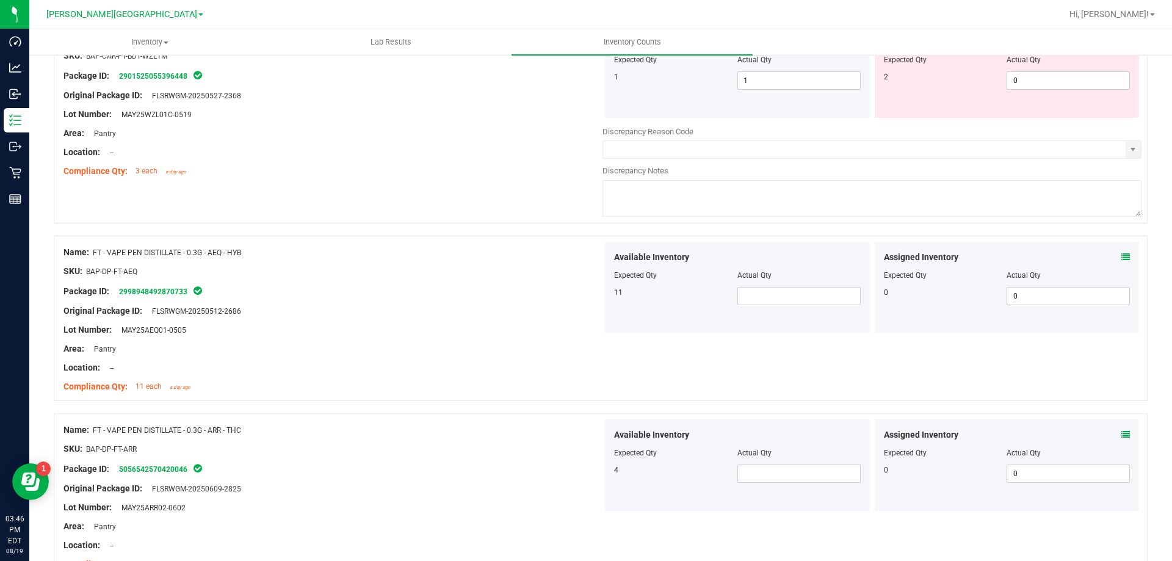
click at [776, 306] on div "Available Inventory Expected Qty Actual Qty 11" at bounding box center [737, 288] width 265 height 92
click at [774, 300] on span at bounding box center [798, 296] width 123 height 18
click at [748, 463] on div at bounding box center [737, 461] width 247 height 6
click at [748, 466] on span at bounding box center [798, 473] width 123 height 18
click at [687, 491] on div "Available Inventory Expected Qty Actual Qty 4 4 4" at bounding box center [737, 465] width 265 height 92
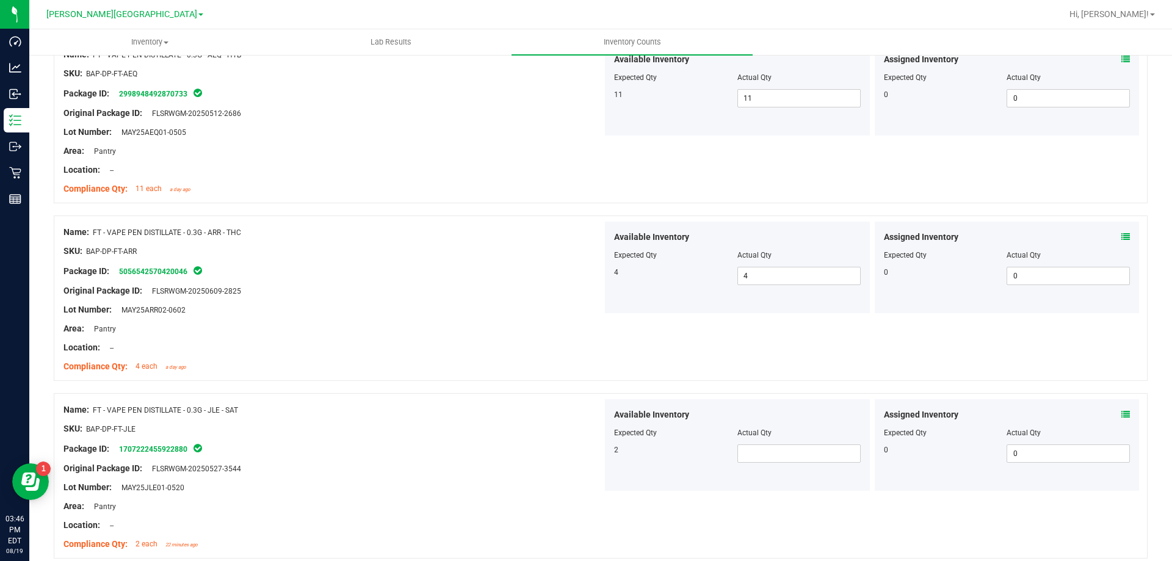
scroll to position [1526, 0]
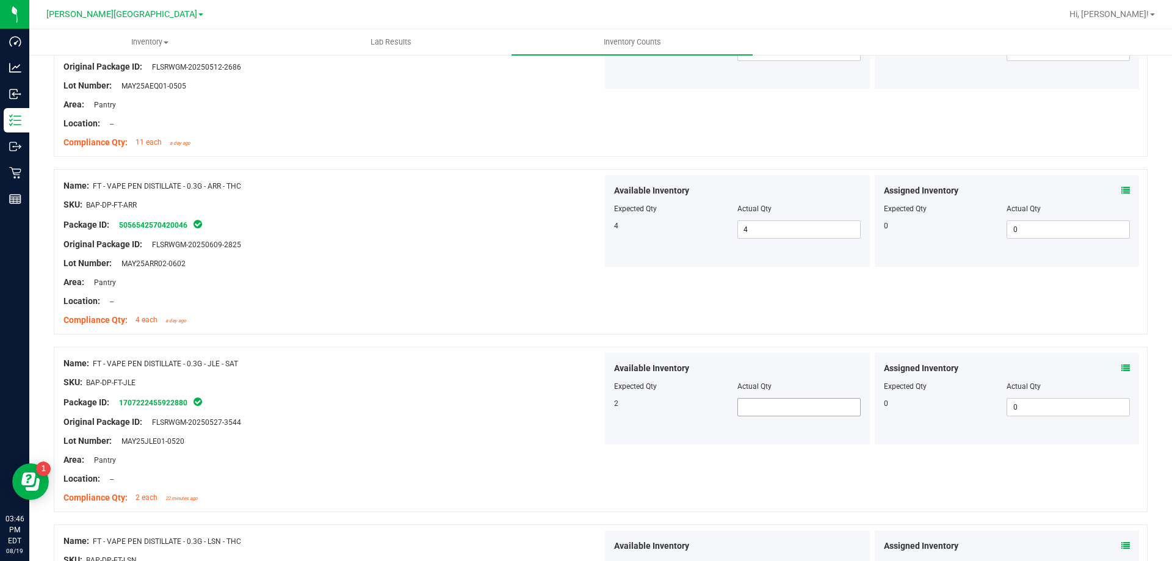
click at [792, 406] on span at bounding box center [798, 407] width 123 height 18
click at [555, 424] on div "Original Package ID: FLSRWGM-20250527-3544" at bounding box center [332, 422] width 539 height 13
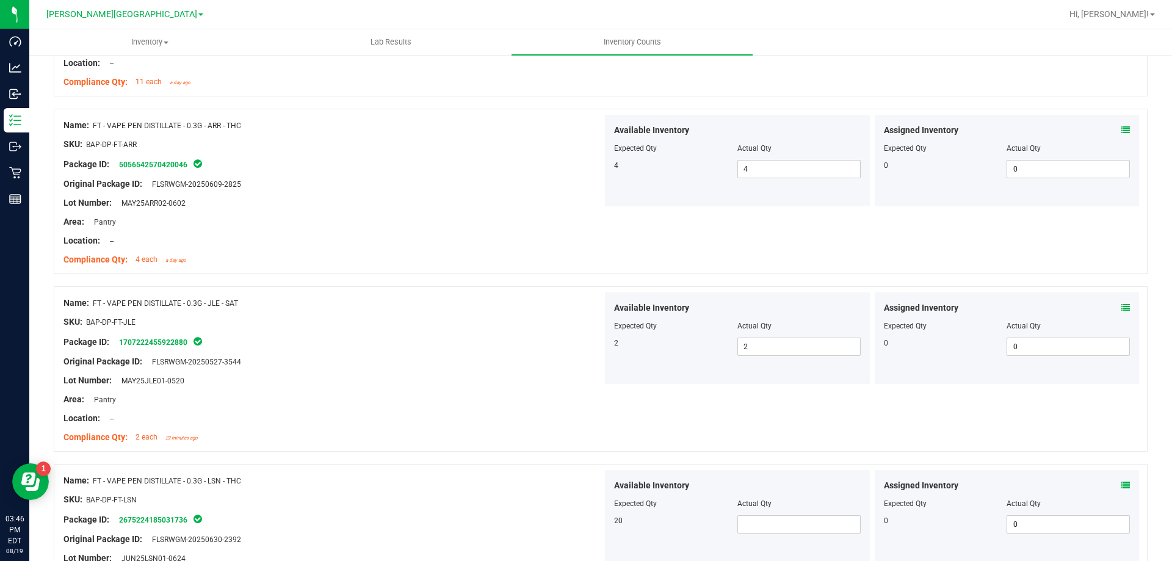
scroll to position [1709, 0]
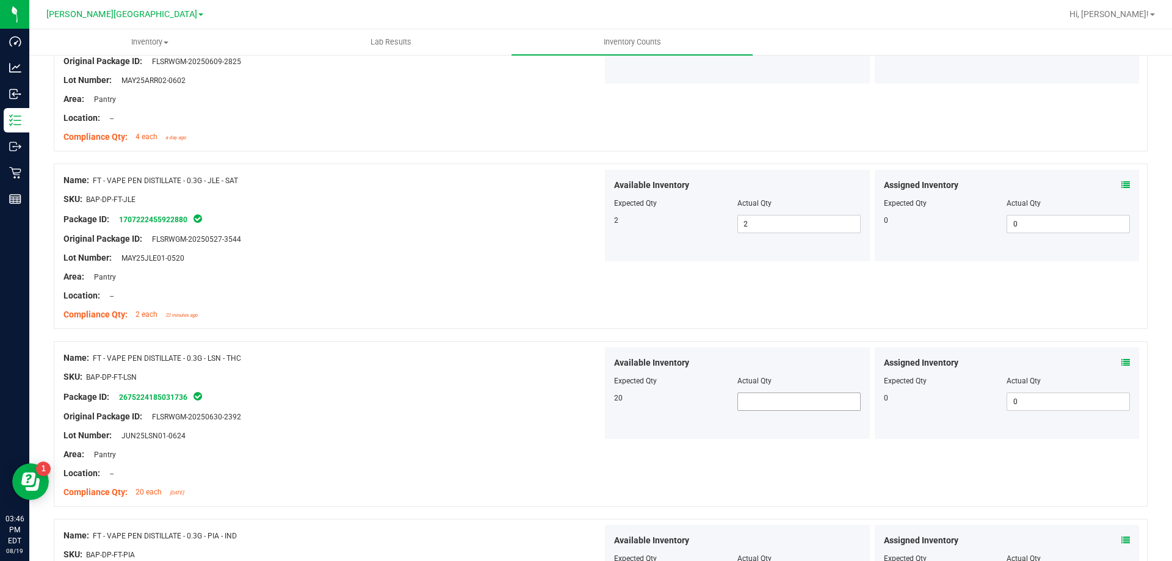
click at [769, 400] on span at bounding box center [798, 401] width 123 height 18
drag, startPoint x: 646, startPoint y: 436, endPoint x: 652, endPoint y: 455, distance: 20.5
click at [647, 452] on div "Name: FT - VAPE PEN DISTILLATE - 0.3G - LSN - THC SKU: BAP-DP-FT-LSN Package ID…" at bounding box center [601, 423] width 1094 height 165
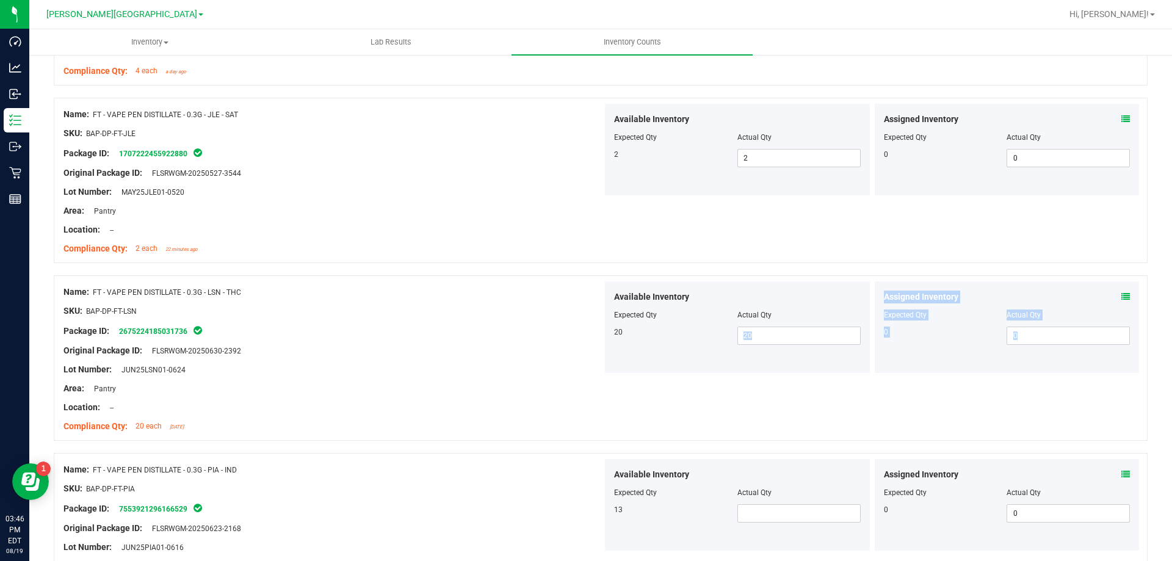
scroll to position [1892, 0]
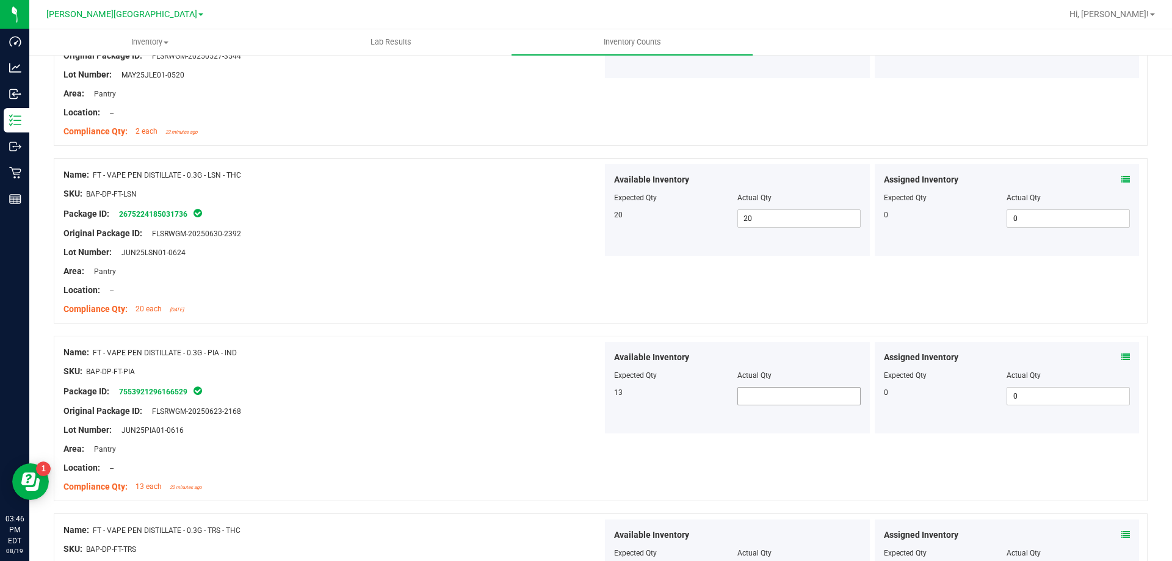
click at [785, 402] on span at bounding box center [798, 396] width 123 height 18
click at [669, 443] on div "Name: FT - VAPE PEN DISTILLATE - 0.3G - PIA - IND SKU: BAP-DP-FT-PIA Package ID…" at bounding box center [601, 418] width 1094 height 165
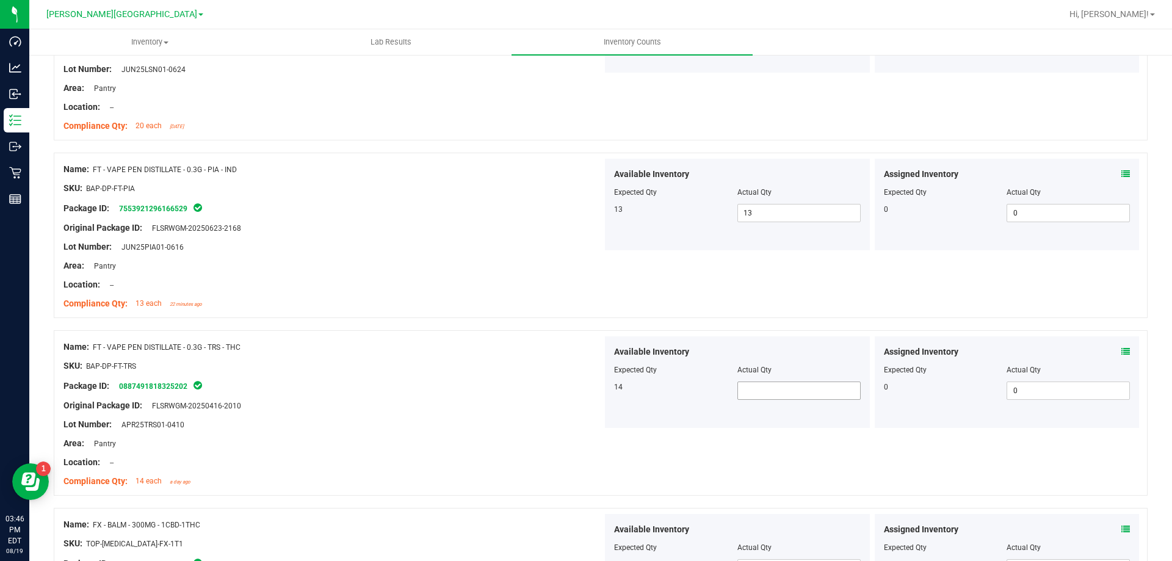
click at [782, 394] on span at bounding box center [798, 390] width 123 height 18
click at [607, 429] on div "Available Inventory Expected Qty Actual Qty 14 14 14" at bounding box center [871, 382] width 539 height 93
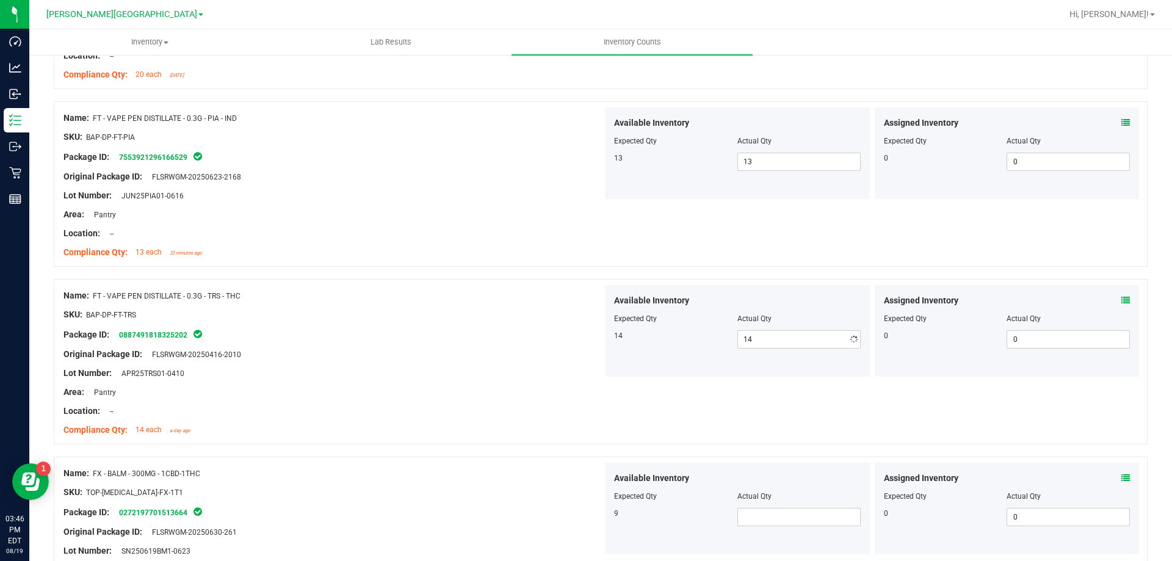
scroll to position [2197, 0]
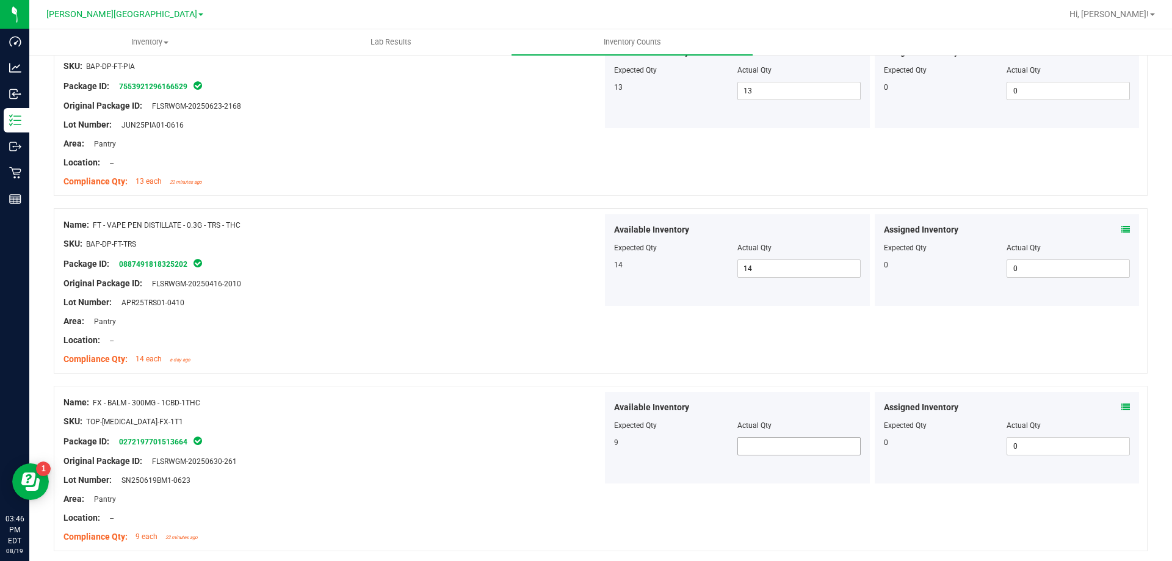
click at [762, 448] on span at bounding box center [798, 446] width 123 height 18
drag, startPoint x: 495, startPoint y: 474, endPoint x: 578, endPoint y: 478, distance: 83.1
click at [495, 474] on div "Lot Number: SN250619BM1-0623" at bounding box center [332, 480] width 539 height 13
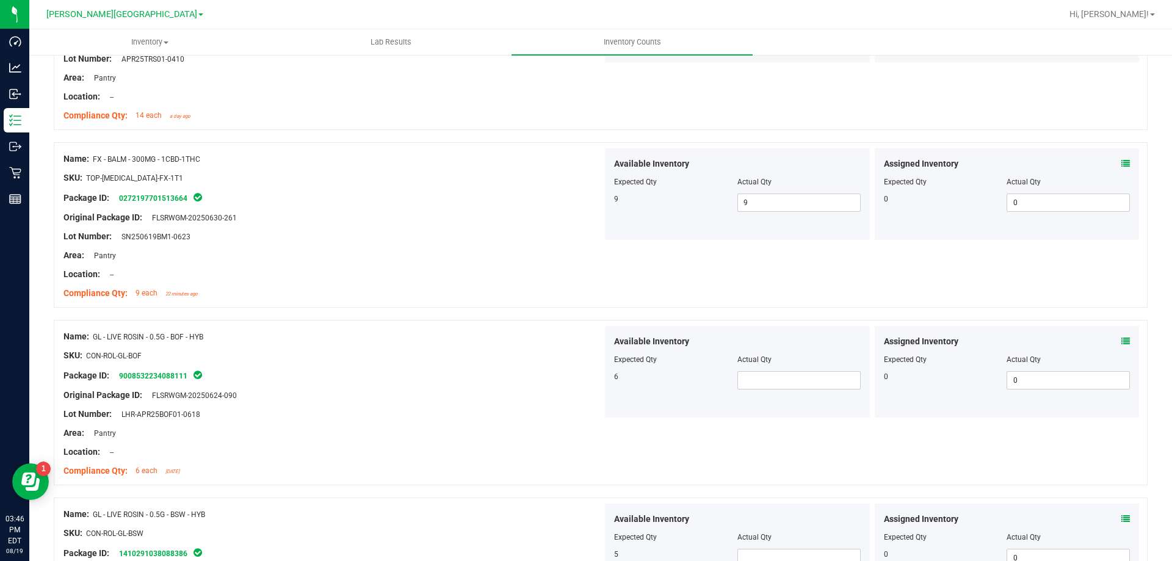
scroll to position [2441, 0]
click at [785, 377] on span at bounding box center [798, 379] width 123 height 18
click at [672, 386] on div "6 6 6" at bounding box center [737, 379] width 247 height 18
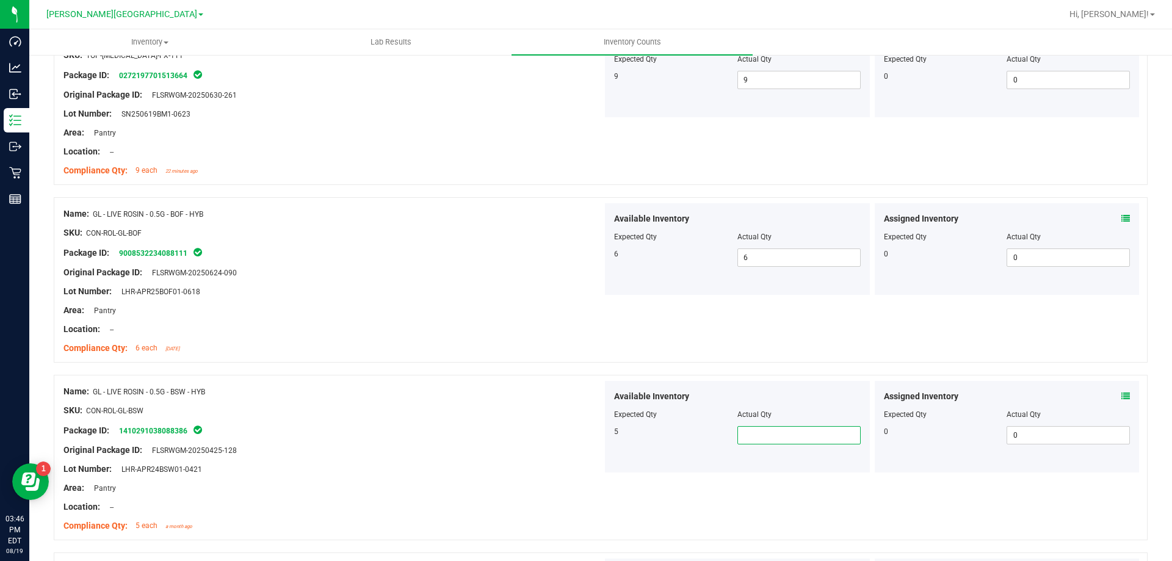
click at [807, 435] on span at bounding box center [798, 435] width 123 height 18
click at [672, 454] on div "Available Inventory Expected Qty Actual Qty 5 5 5" at bounding box center [737, 427] width 265 height 92
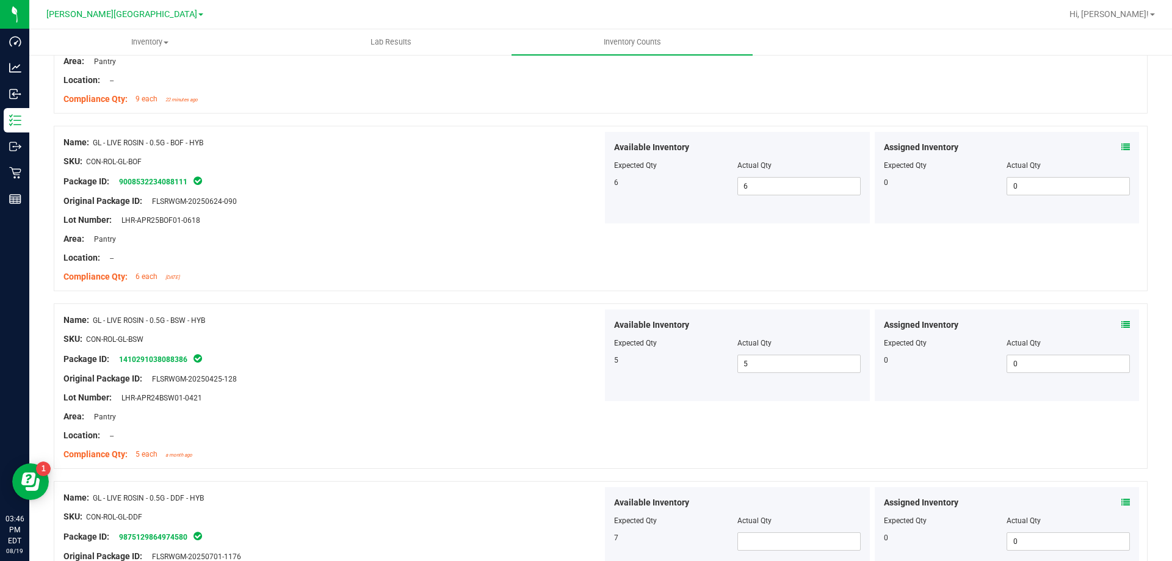
scroll to position [2746, 0]
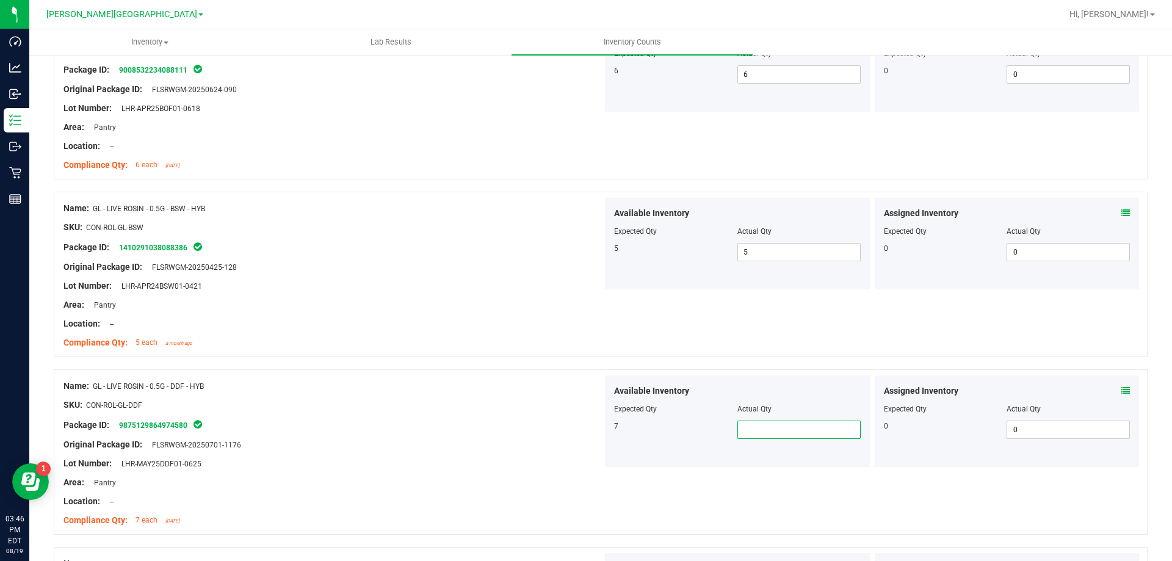
click at [762, 430] on span at bounding box center [798, 429] width 123 height 18
drag, startPoint x: 582, startPoint y: 477, endPoint x: 641, endPoint y: 502, distance: 64.3
click at [586, 480] on div "Area: Pantry" at bounding box center [332, 482] width 539 height 13
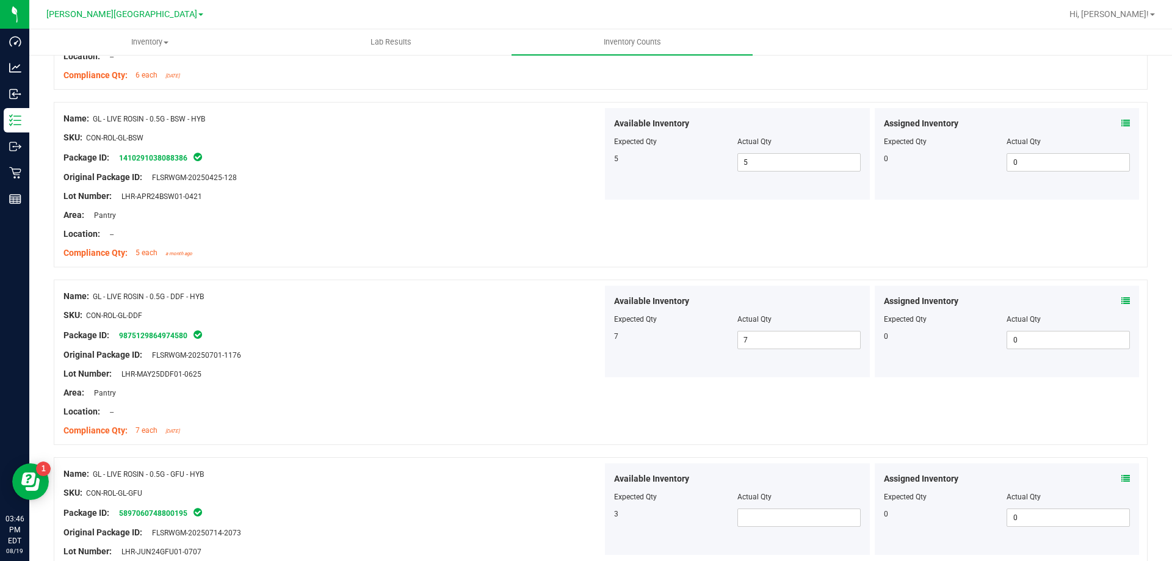
scroll to position [2929, 0]
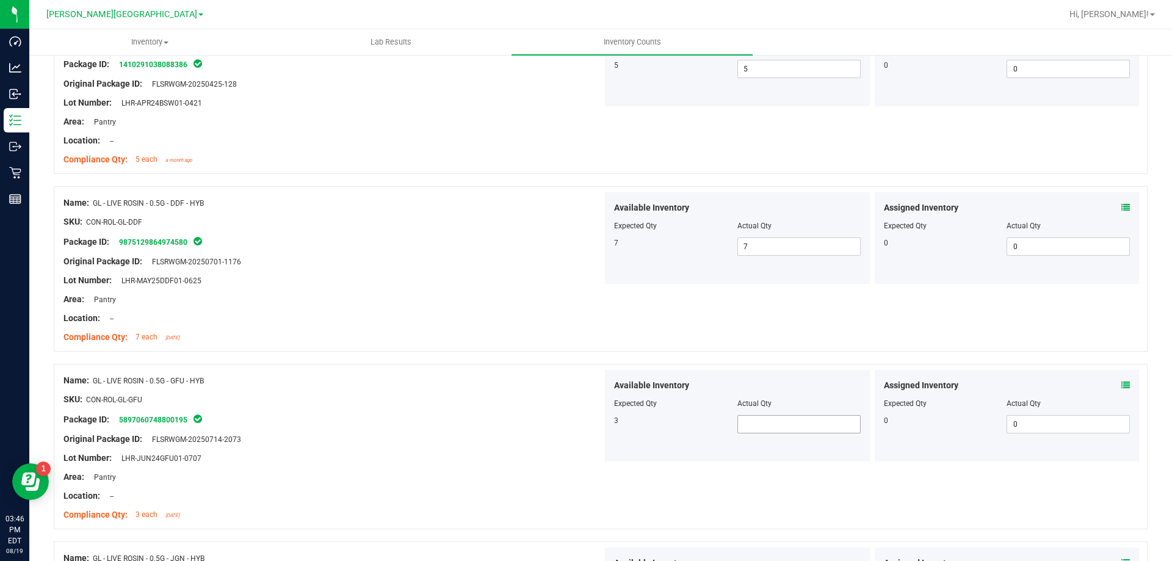
click at [771, 426] on span at bounding box center [798, 424] width 123 height 18
drag, startPoint x: 589, startPoint y: 460, endPoint x: 674, endPoint y: 496, distance: 92.1
click at [589, 461] on div "Lot Number: LHR-JUN24GFU01-0707" at bounding box center [332, 458] width 539 height 13
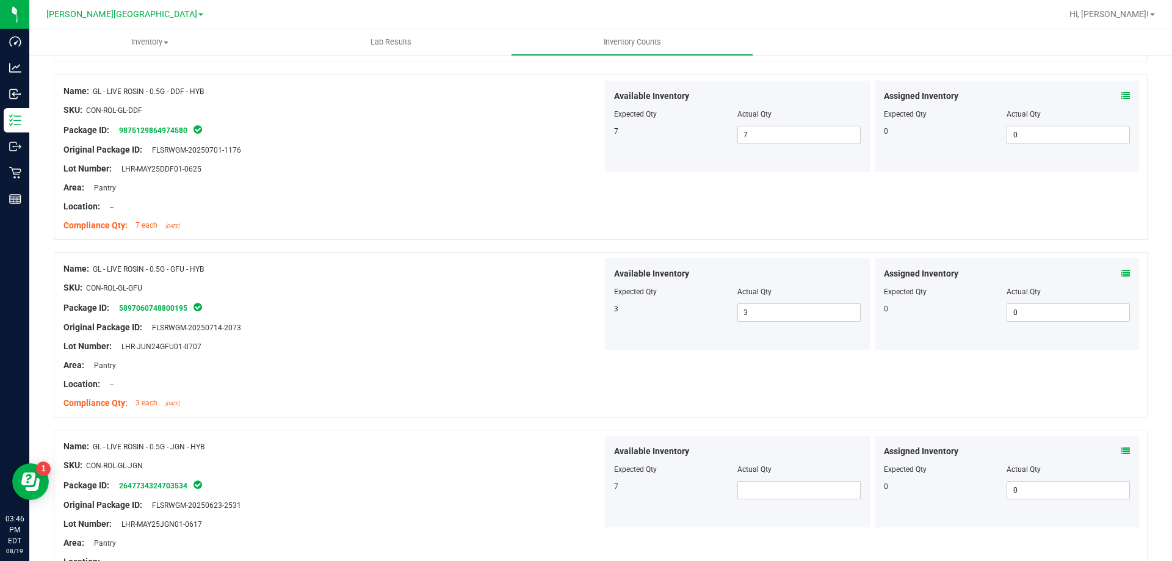
scroll to position [3173, 0]
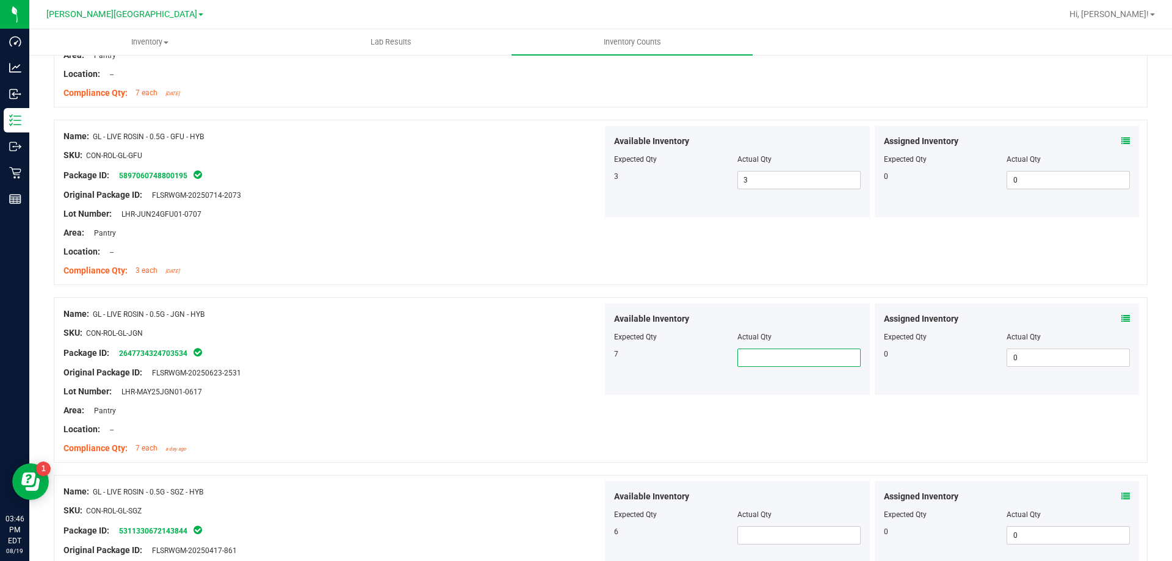
click at [766, 360] on span at bounding box center [798, 357] width 123 height 18
click at [743, 358] on input "8" at bounding box center [799, 357] width 122 height 17
click at [743, 358] on input "7" at bounding box center [799, 357] width 122 height 17
click at [758, 532] on span at bounding box center [798, 535] width 123 height 18
click at [582, 514] on div "SKU: CON-ROL-GL-SGZ" at bounding box center [332, 510] width 539 height 13
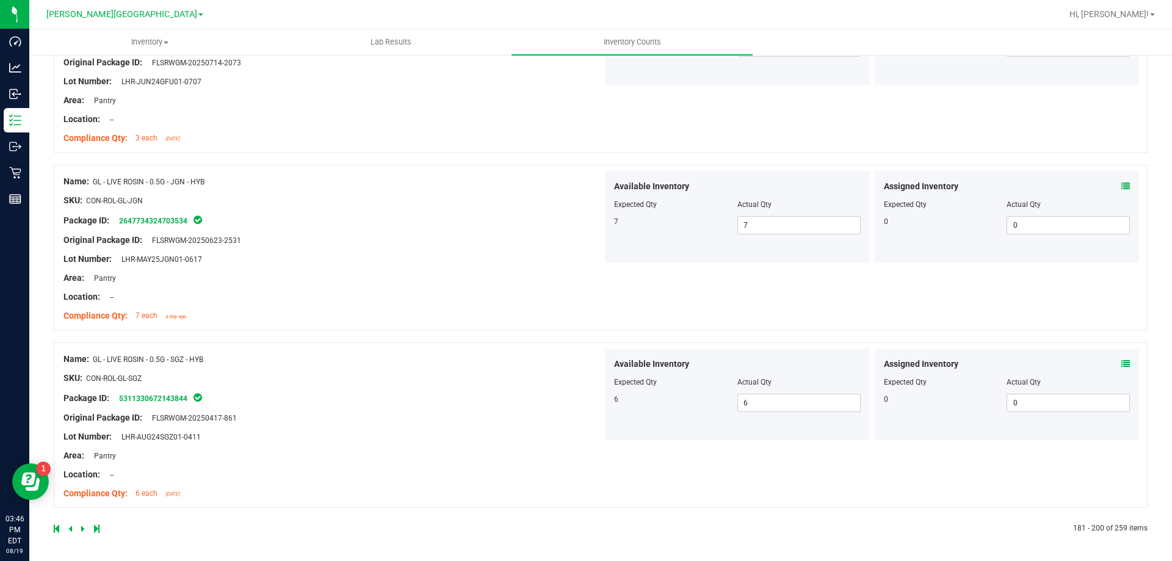
scroll to position [3306, 0]
click at [83, 530] on icon at bounding box center [83, 527] width 4 height 7
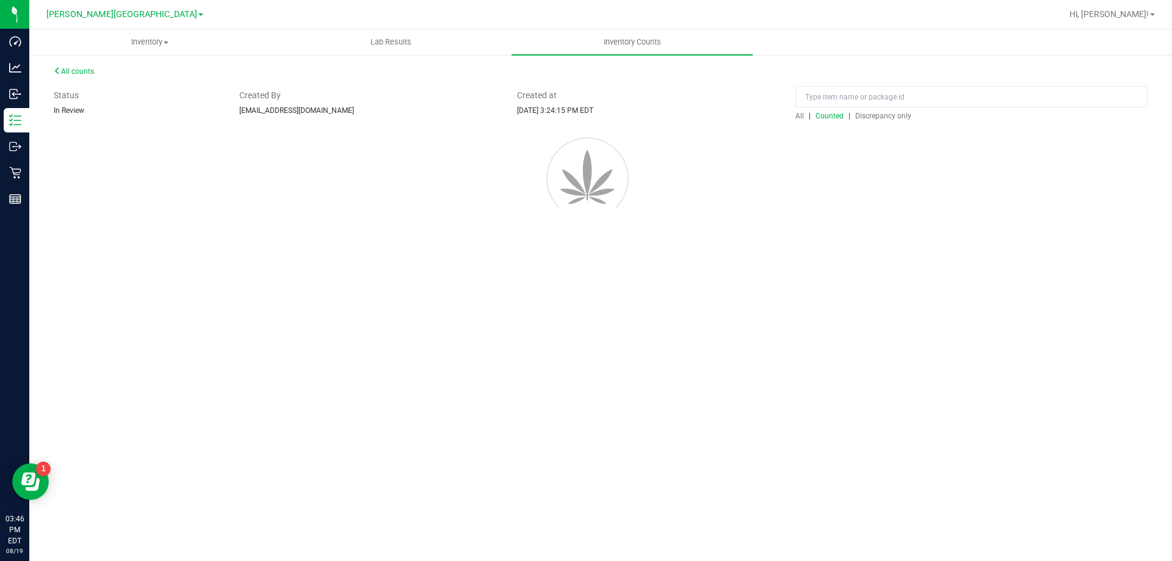
scroll to position [0, 0]
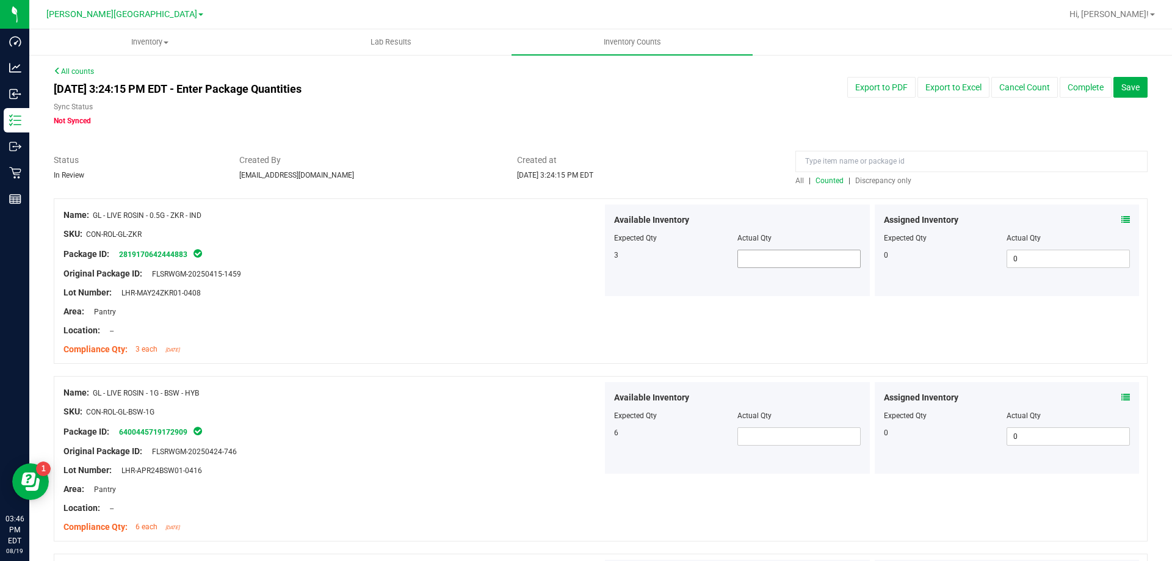
click at [780, 256] on span at bounding box center [798, 259] width 123 height 18
click at [749, 366] on div at bounding box center [601, 370] width 1094 height 12
click at [756, 432] on span at bounding box center [798, 436] width 123 height 18
drag, startPoint x: 550, startPoint y: 459, endPoint x: 588, endPoint y: 464, distance: 37.6
click at [557, 461] on div "Name: GL - LIVE ROSIN - 1G - BSW - HYB SKU: CON-ROL-GL-BSW-1G Package ID: 64004…" at bounding box center [332, 460] width 539 height 156
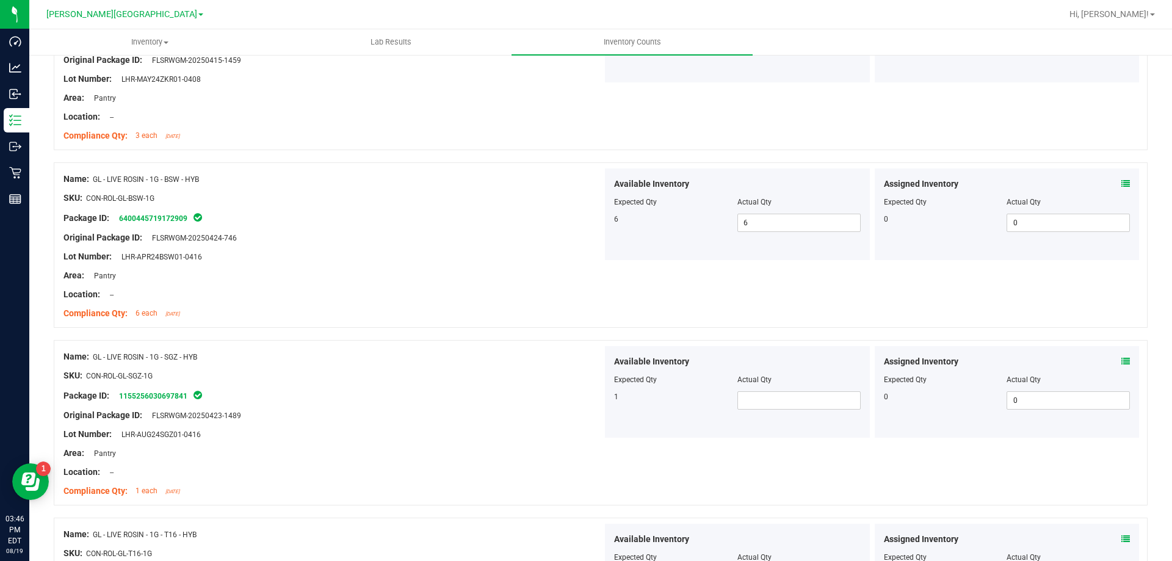
scroll to position [244, 0]
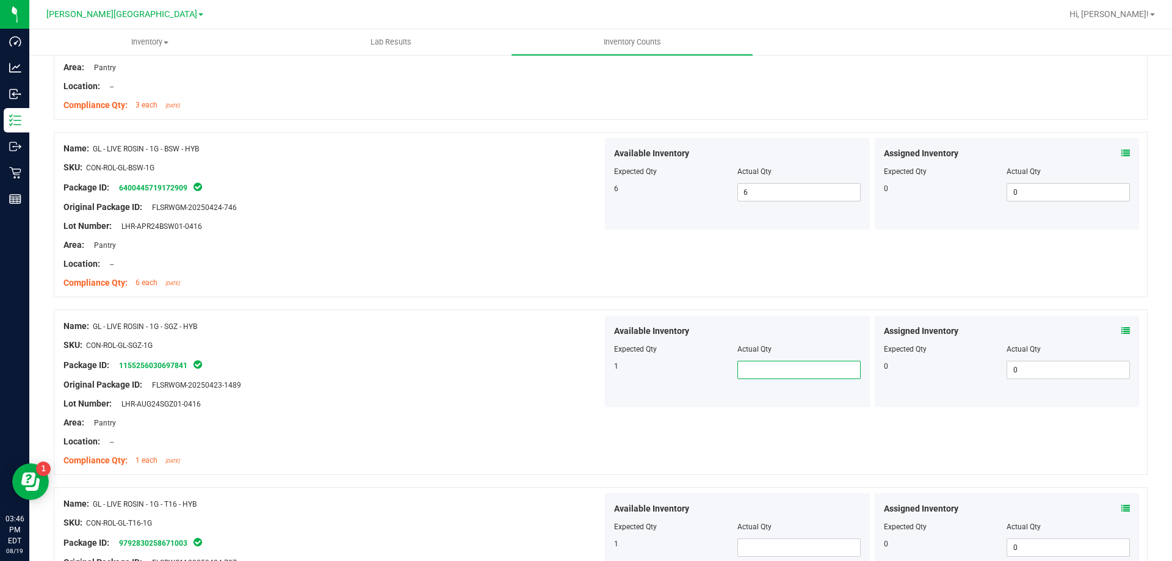
click at [762, 373] on span at bounding box center [798, 370] width 123 height 18
click at [768, 549] on span at bounding box center [798, 547] width 123 height 18
click at [570, 450] on div at bounding box center [332, 451] width 539 height 6
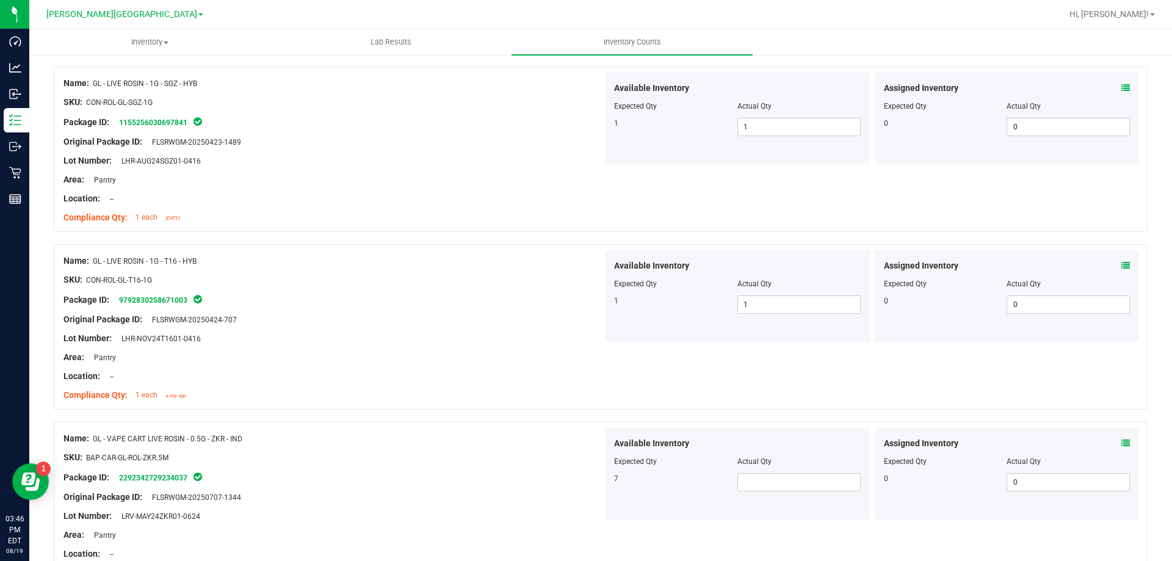
scroll to position [488, 0]
click at [746, 484] on span at bounding box center [798, 481] width 123 height 18
click at [763, 504] on div "Available Inventory Expected Qty Actual Qty 7 7 7" at bounding box center [737, 473] width 265 height 92
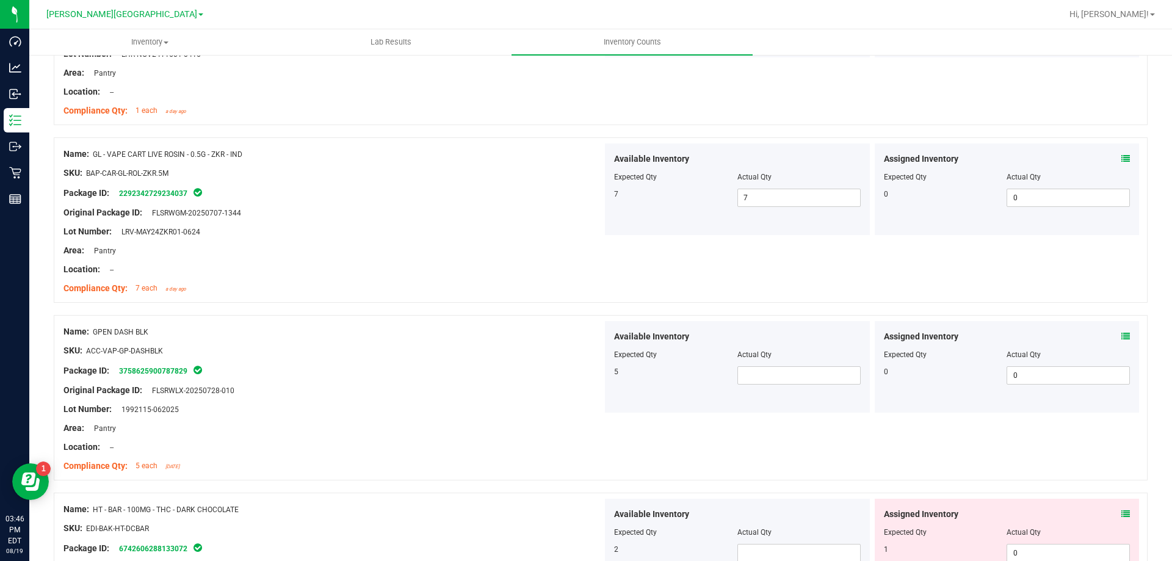
scroll to position [793, 0]
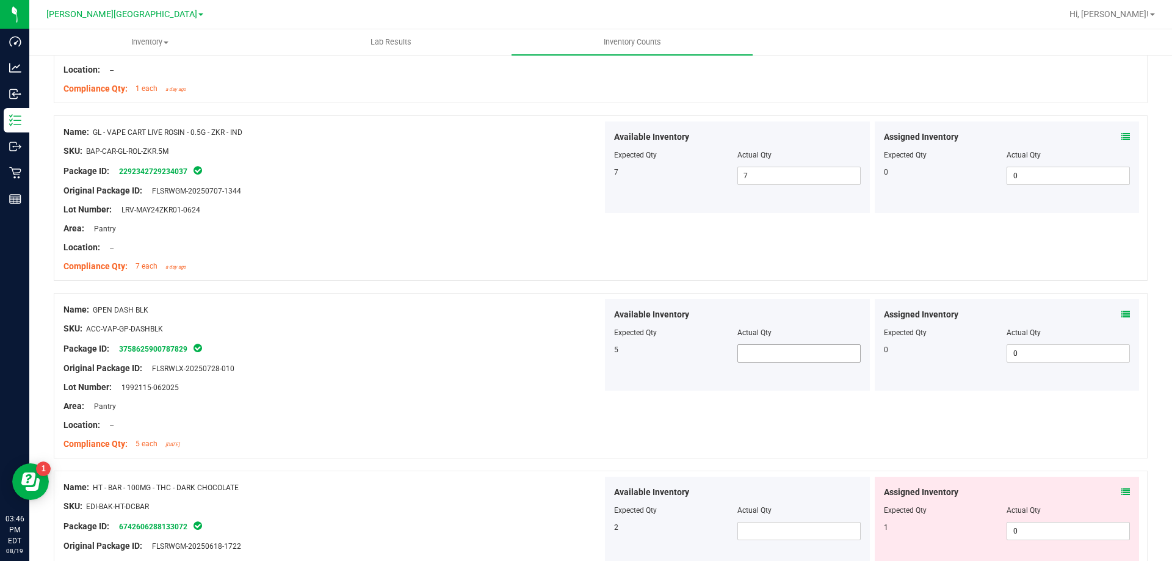
click at [772, 351] on span at bounding box center [798, 353] width 123 height 18
click at [686, 402] on div "Name: GPEN DASH BLK SKU: ACC-VAP-GP-DASHBLK Package ID: 3758625900787829 Origin…" at bounding box center [601, 375] width 1094 height 165
click at [772, 349] on span at bounding box center [798, 353] width 123 height 18
click at [541, 402] on div "Area: Pantry" at bounding box center [332, 406] width 539 height 13
click at [754, 350] on span at bounding box center [798, 353] width 123 height 18
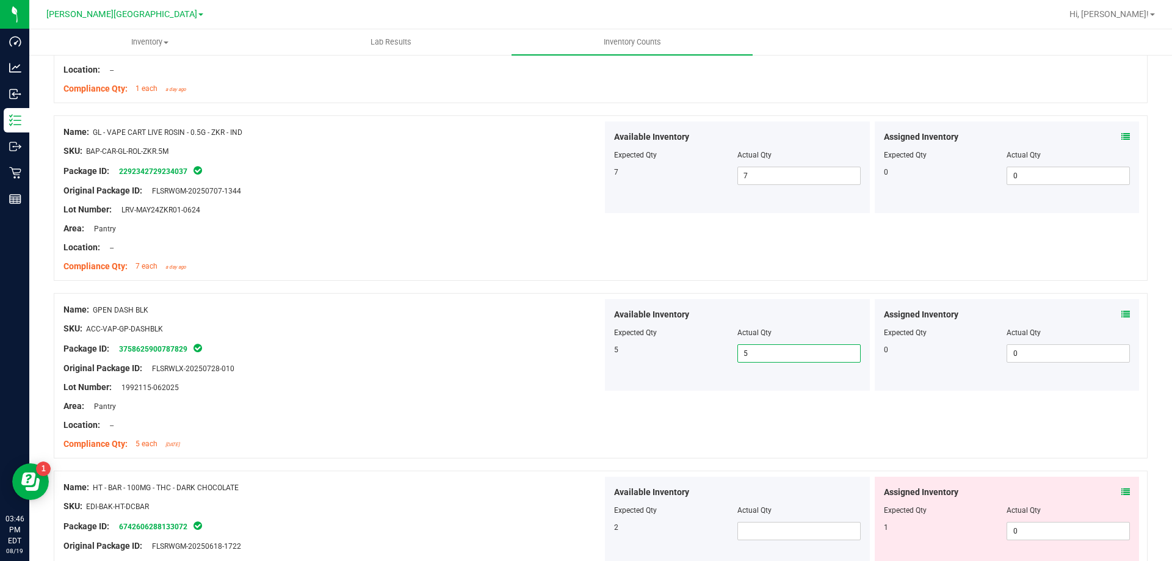
click at [715, 423] on div "Name: GPEN DASH BLK SKU: ACC-VAP-GP-DASHBLK Package ID: 3758625900787829 Origin…" at bounding box center [601, 375] width 1094 height 165
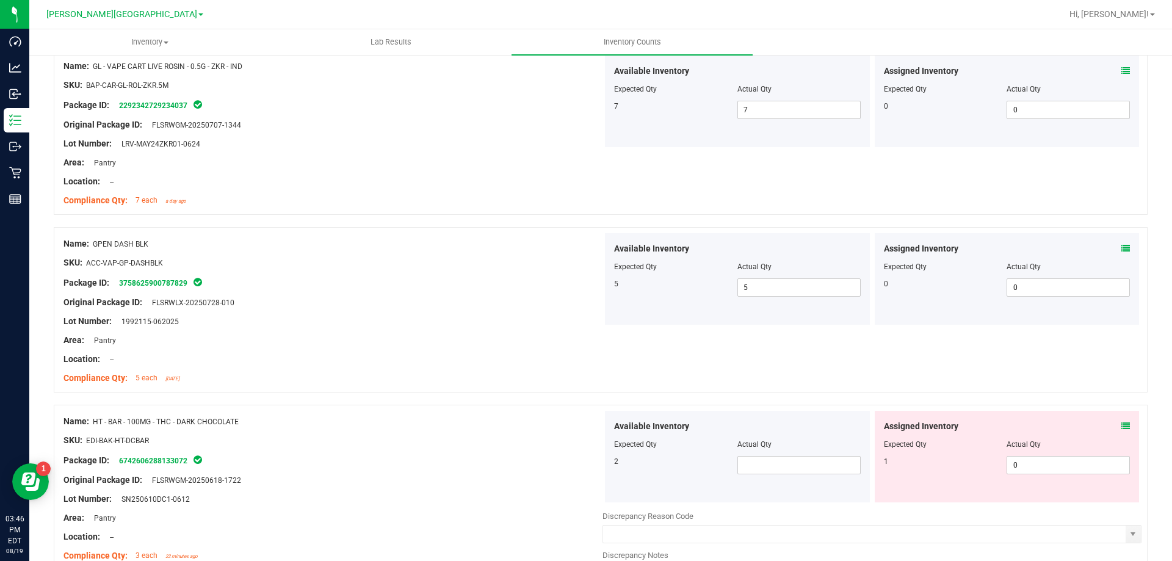
scroll to position [976, 0]
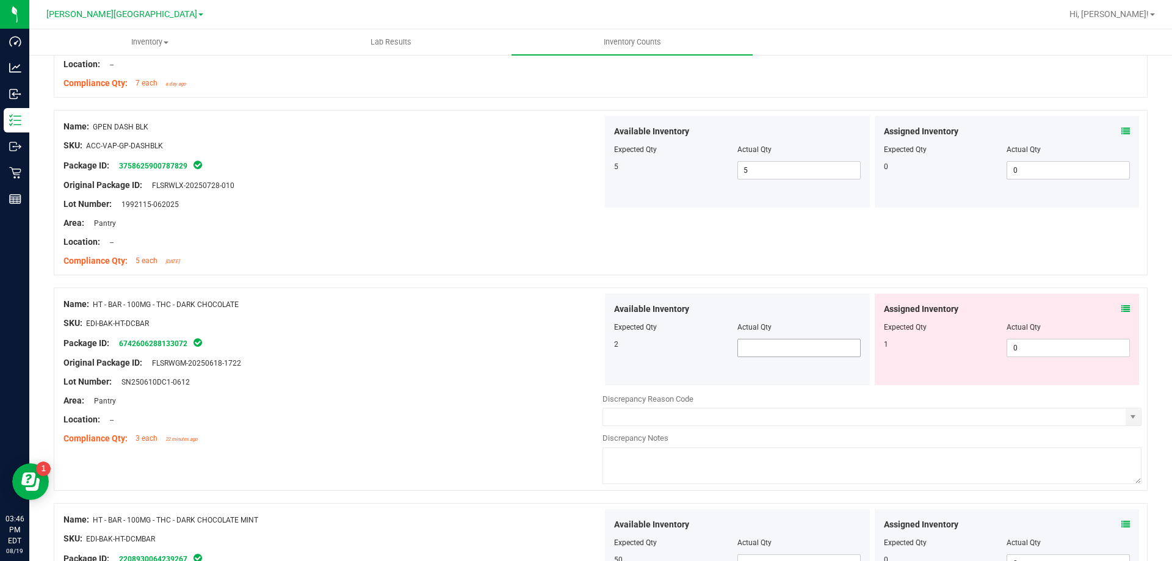
click at [788, 355] on span at bounding box center [798, 348] width 123 height 18
click at [560, 374] on div at bounding box center [332, 372] width 539 height 6
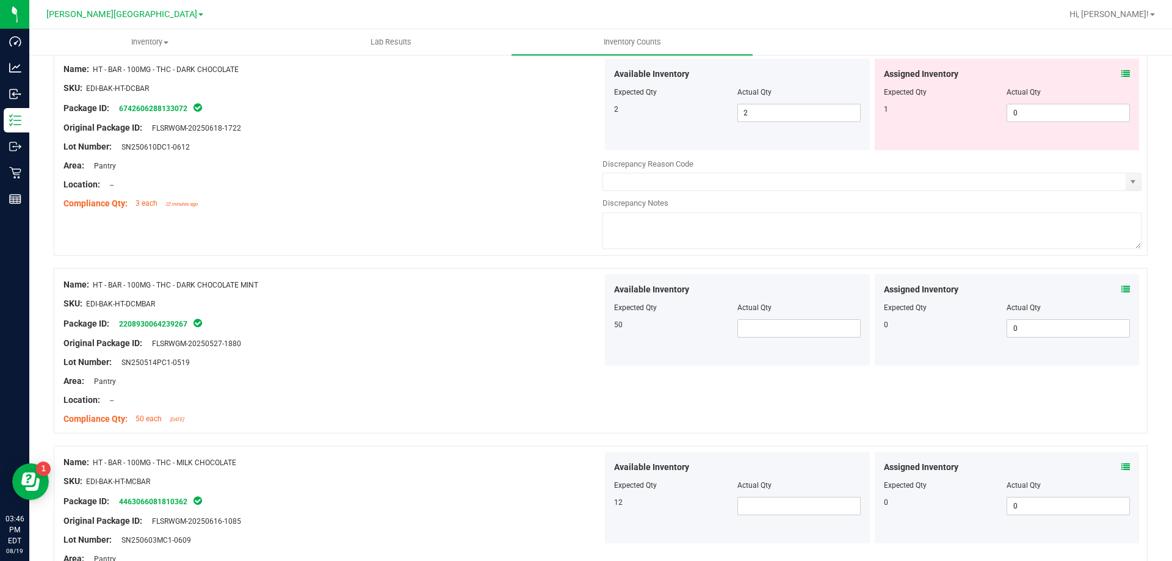
scroll to position [1220, 0]
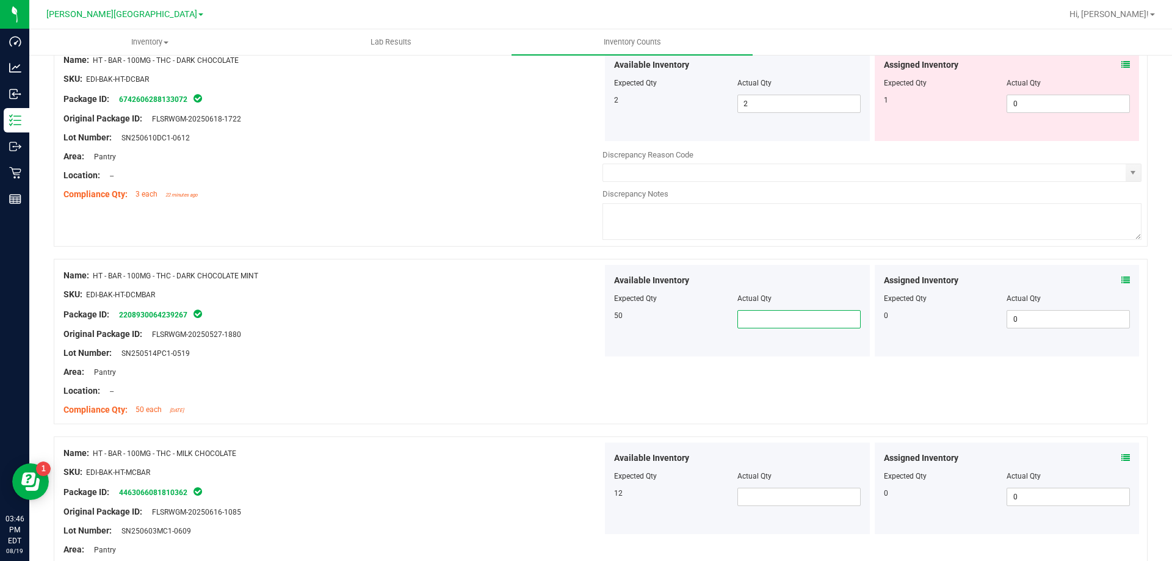
click at [766, 319] on span at bounding box center [798, 319] width 123 height 18
click at [759, 502] on span at bounding box center [798, 497] width 123 height 18
drag, startPoint x: 496, startPoint y: 476, endPoint x: 610, endPoint y: 456, distance: 116.5
click at [498, 475] on div "SKU: EDI-BAK-HT-MCBAR" at bounding box center [332, 472] width 539 height 13
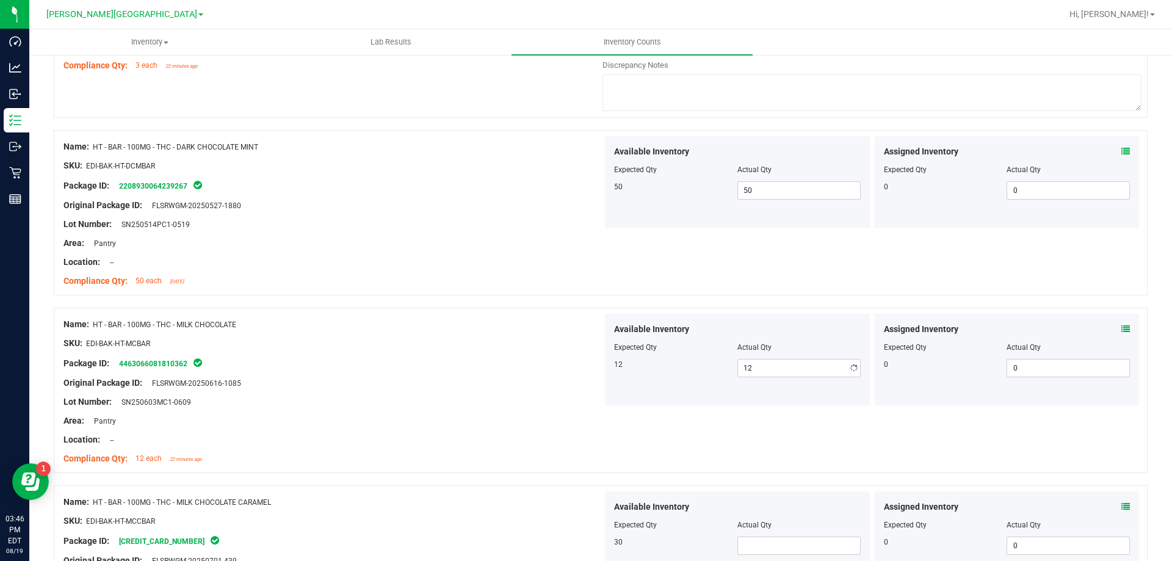
scroll to position [1465, 0]
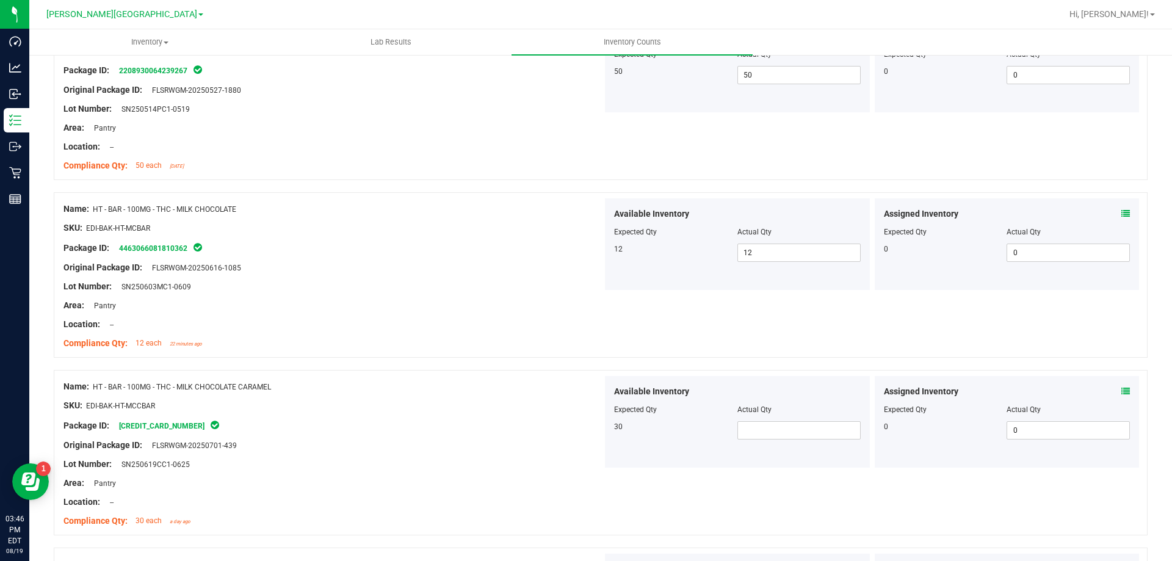
click at [783, 443] on div "Available Inventory Expected Qty Actual Qty 30" at bounding box center [737, 422] width 265 height 92
click at [770, 431] on span "3" at bounding box center [798, 430] width 123 height 18
click at [522, 473] on div at bounding box center [332, 473] width 539 height 6
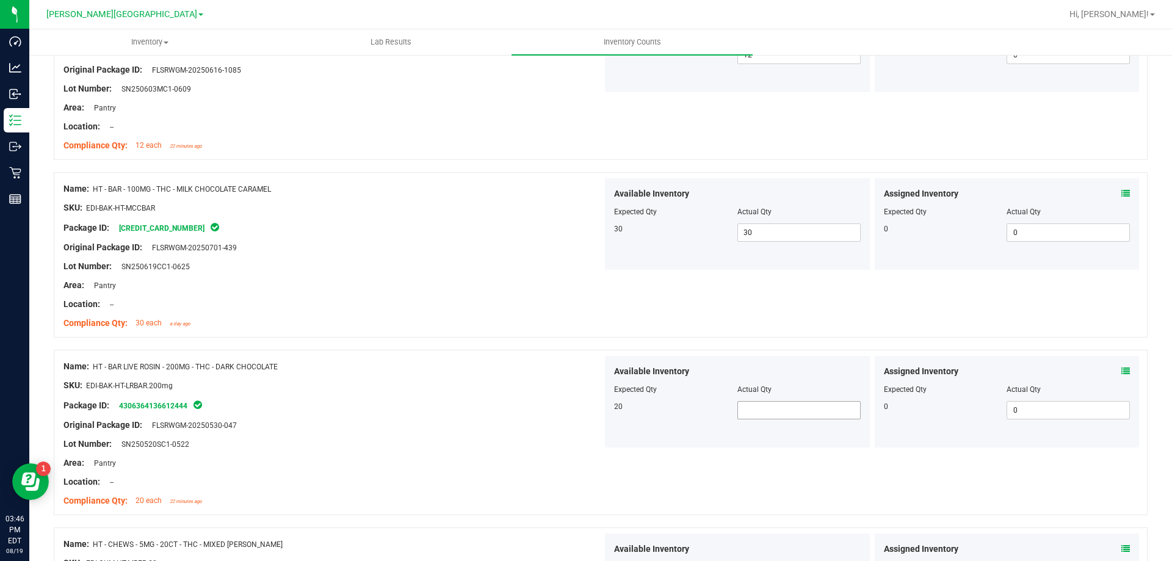
scroll to position [1709, 0]
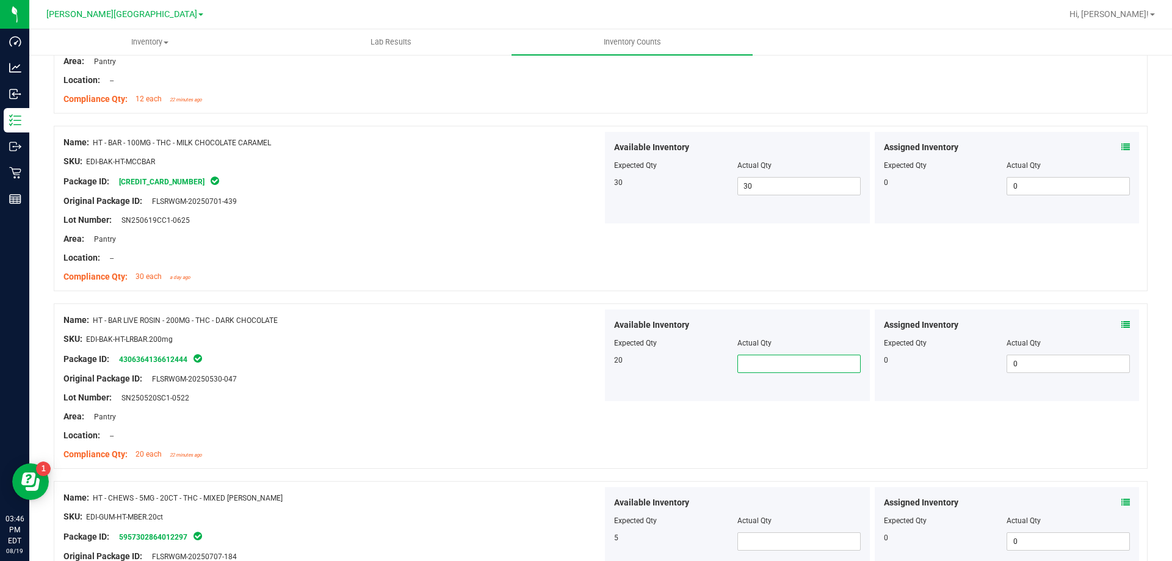
click at [793, 369] on span at bounding box center [798, 364] width 123 height 18
drag, startPoint x: 557, startPoint y: 398, endPoint x: 627, endPoint y: 417, distance: 72.3
click at [563, 401] on div "Lot Number: SN250520SC1-0522" at bounding box center [332, 397] width 539 height 13
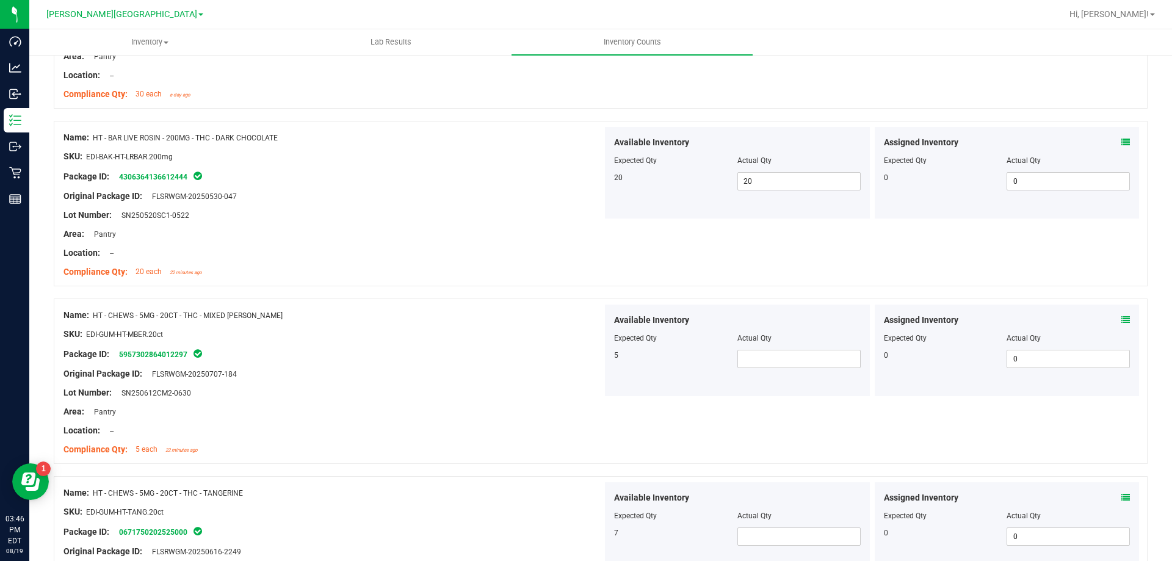
scroll to position [1892, 0]
click at [779, 369] on div "Available Inventory Expected Qty Actual Qty 5" at bounding box center [737, 350] width 265 height 92
click at [744, 366] on span at bounding box center [798, 358] width 123 height 18
click at [769, 538] on span at bounding box center [798, 536] width 123 height 18
click at [706, 542] on div "7 7 7" at bounding box center [737, 536] width 247 height 18
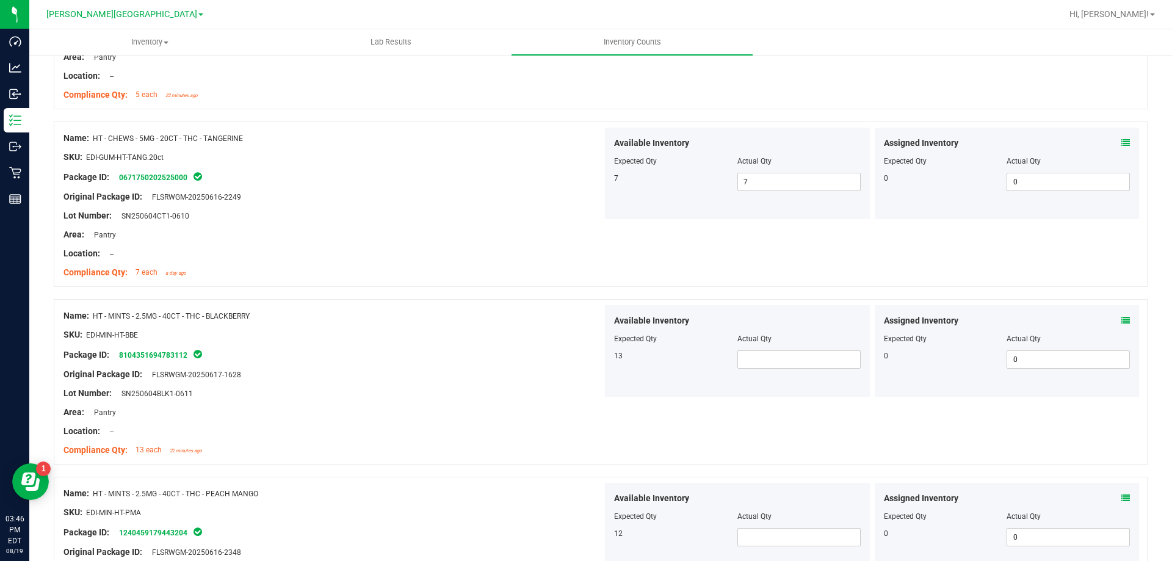
scroll to position [2258, 0]
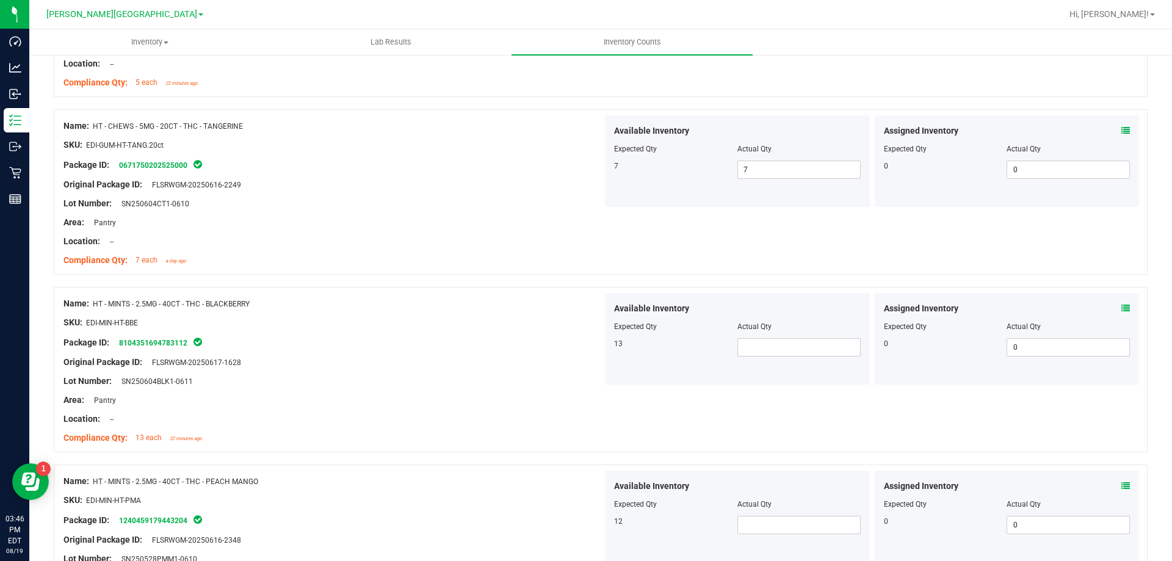
click at [766, 362] on div "Available Inventory Expected Qty Actual Qty 13" at bounding box center [737, 339] width 265 height 92
click at [765, 347] on span "1" at bounding box center [798, 347] width 123 height 18
click at [796, 535] on div "Available Inventory Expected Qty Actual Qty 12" at bounding box center [737, 516] width 265 height 92
click at [788, 516] on span at bounding box center [798, 525] width 123 height 18
click at [698, 519] on div "12" at bounding box center [675, 521] width 123 height 11
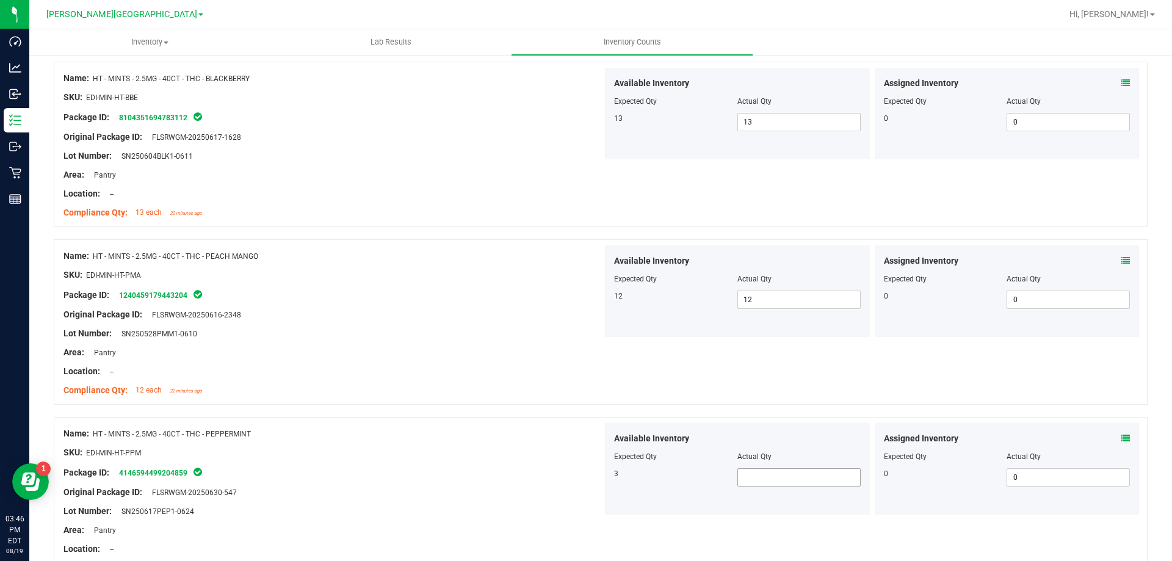
scroll to position [2502, 0]
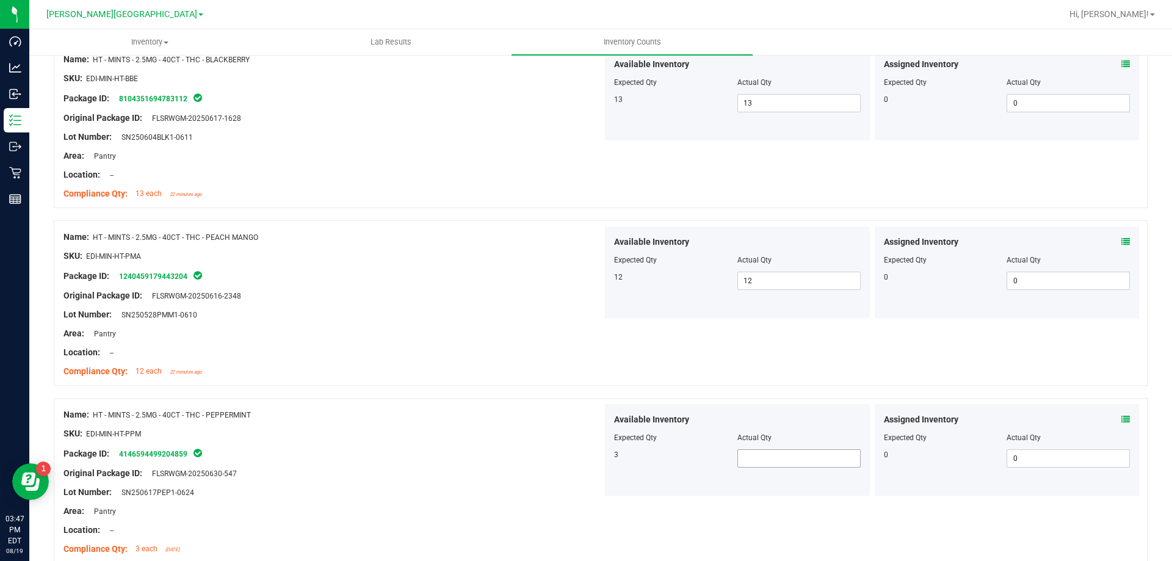
click at [793, 460] on span at bounding box center [798, 458] width 123 height 18
click at [560, 461] on div at bounding box center [332, 464] width 539 height 6
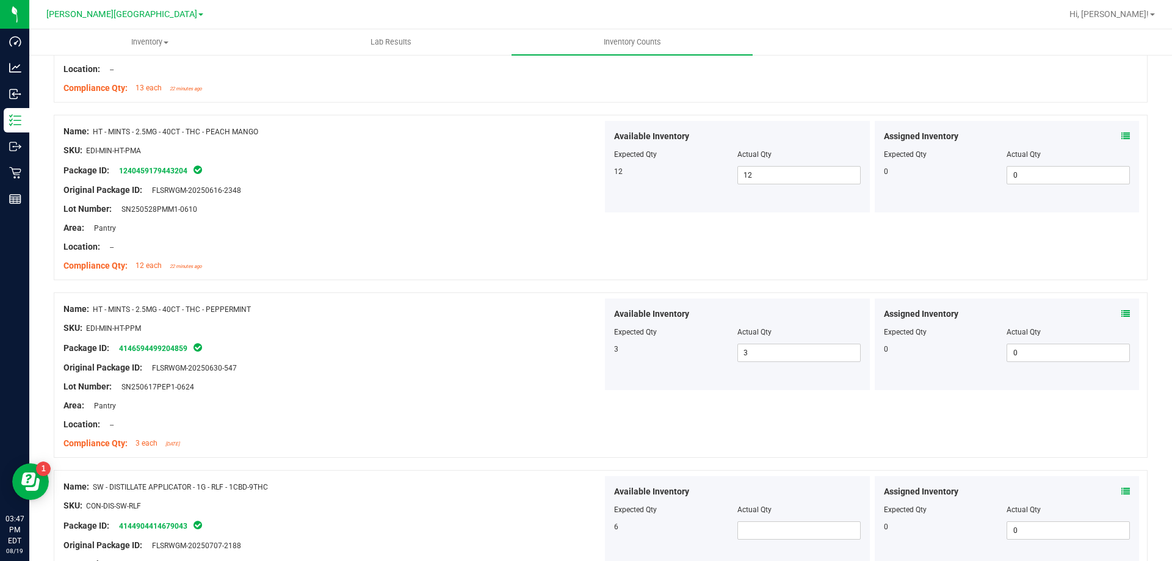
scroll to position [2746, 0]
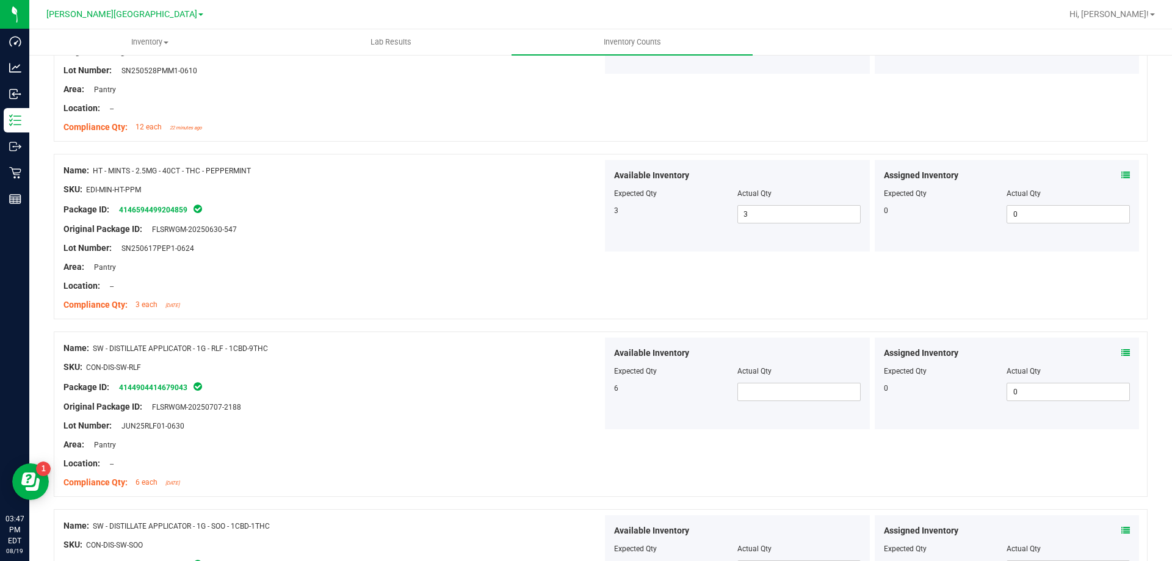
drag, startPoint x: 819, startPoint y: 375, endPoint x: 814, endPoint y: 395, distance: 21.3
click at [818, 376] on div "Actual Qty" at bounding box center [798, 371] width 123 height 11
click at [814, 397] on span at bounding box center [798, 392] width 123 height 18
drag, startPoint x: 620, startPoint y: 413, endPoint x: 628, endPoint y: 418, distance: 9.3
click at [625, 417] on div "Available Inventory Expected Qty Actual Qty 6 6 6" at bounding box center [737, 383] width 265 height 92
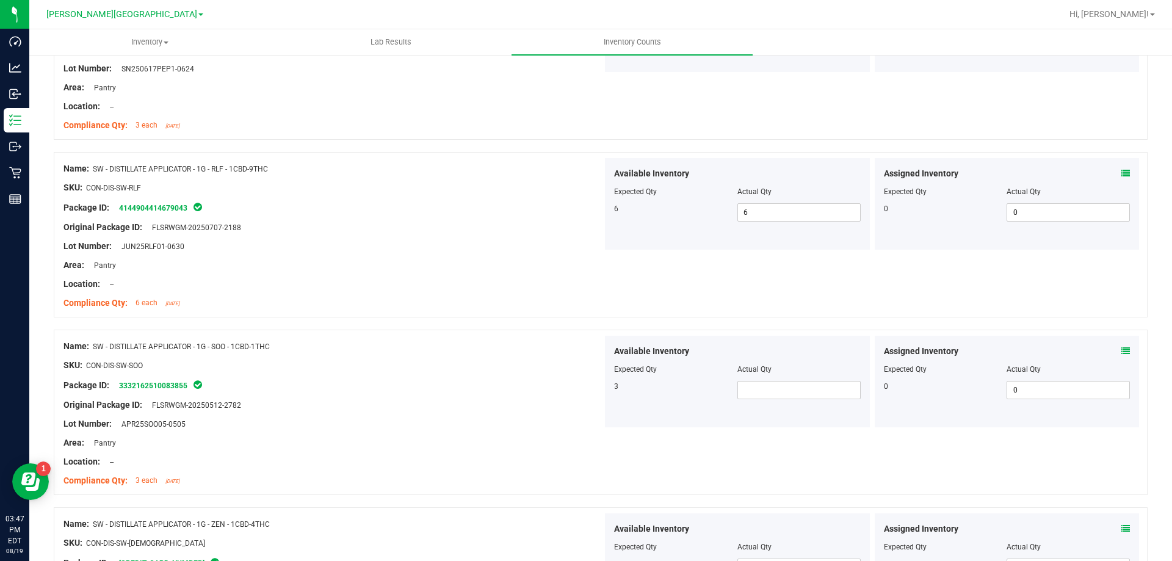
scroll to position [2929, 0]
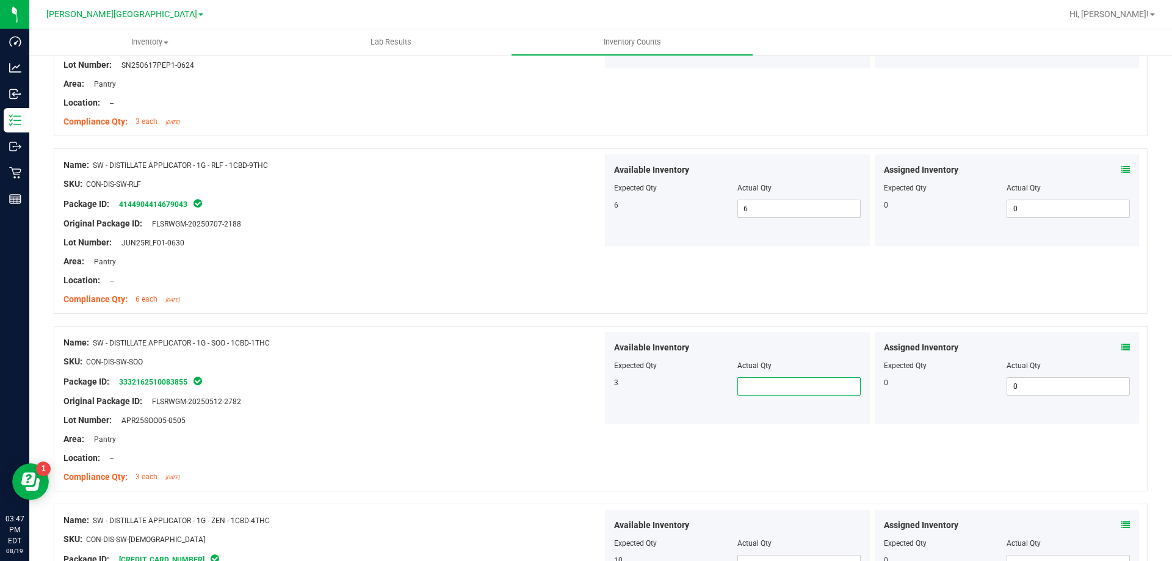
click at [797, 383] on span at bounding box center [798, 386] width 123 height 18
click at [738, 391] on input "63" at bounding box center [799, 386] width 122 height 17
click at [646, 426] on div "Name: SW - DISTILLATE APPLICATOR - 1G - SOO - 1CBD-1THC SKU: CON-DIS-SW-SOO Pac…" at bounding box center [601, 408] width 1094 height 165
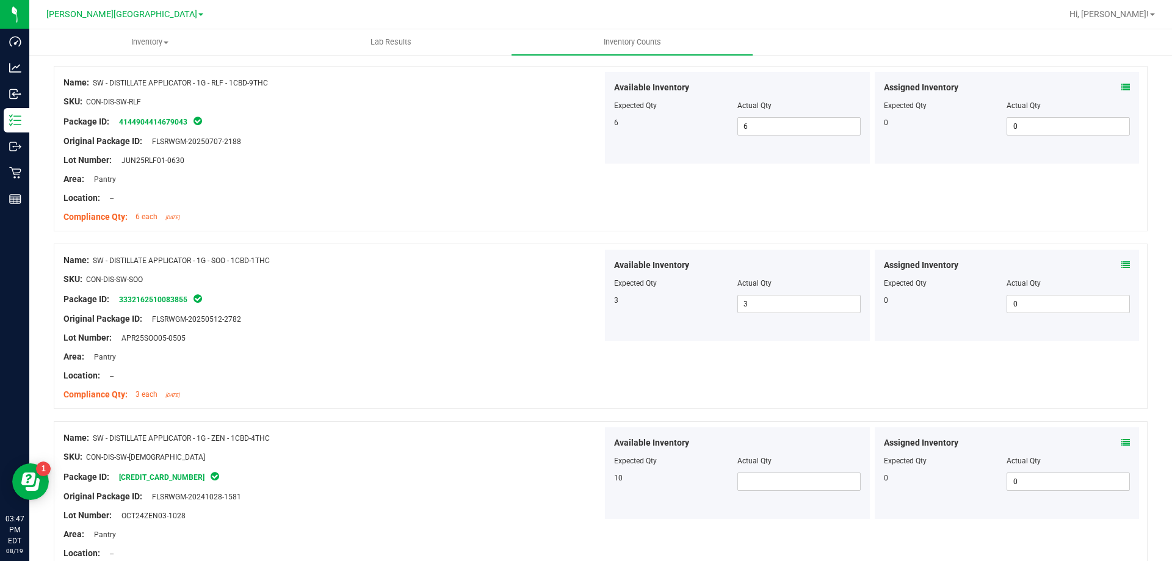
scroll to position [3112, 0]
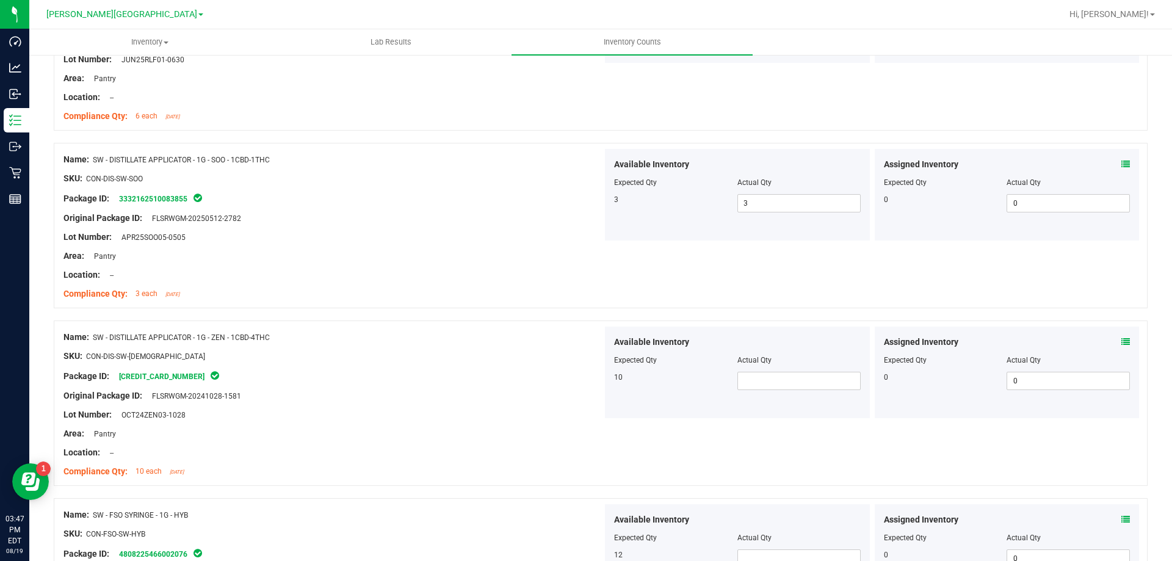
click at [801, 398] on div "Available Inventory Expected Qty Actual Qty 10" at bounding box center [737, 372] width 265 height 92
click at [788, 388] on span at bounding box center [798, 381] width 123 height 18
drag, startPoint x: 652, startPoint y: 444, endPoint x: 708, endPoint y: 478, distance: 65.7
click at [652, 444] on div "Name: SW - DISTILLATE APPLICATOR - 1G - ZEN - 1CBD-4THC SKU: CON-DIS-SW-[DEMOGR…" at bounding box center [601, 402] width 1094 height 165
click at [761, 557] on span at bounding box center [798, 558] width 123 height 18
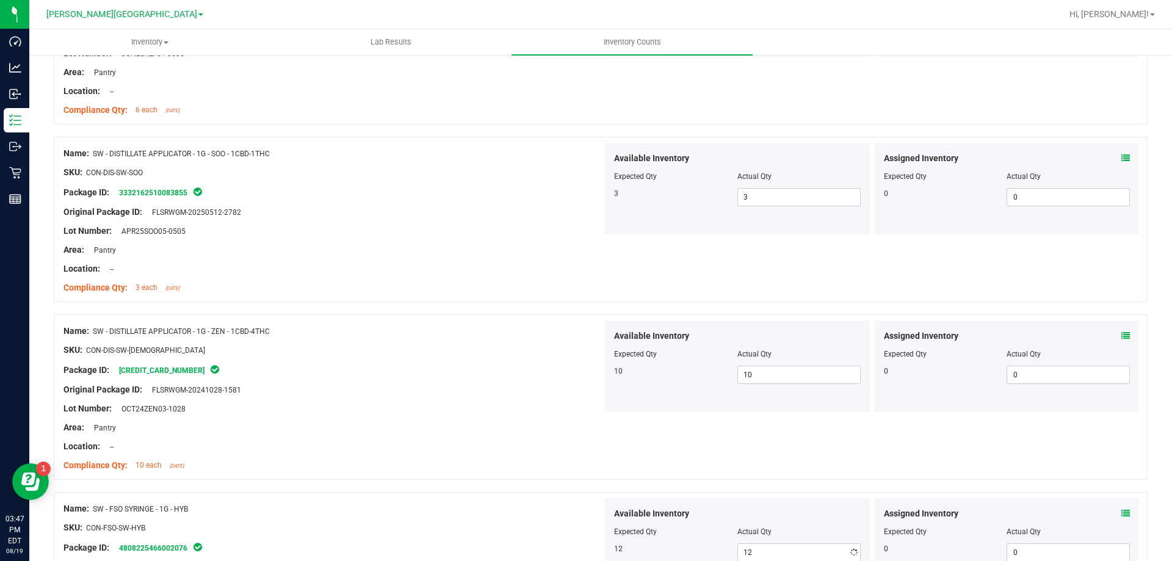
click at [651, 511] on span "Available Inventory" at bounding box center [651, 513] width 75 height 13
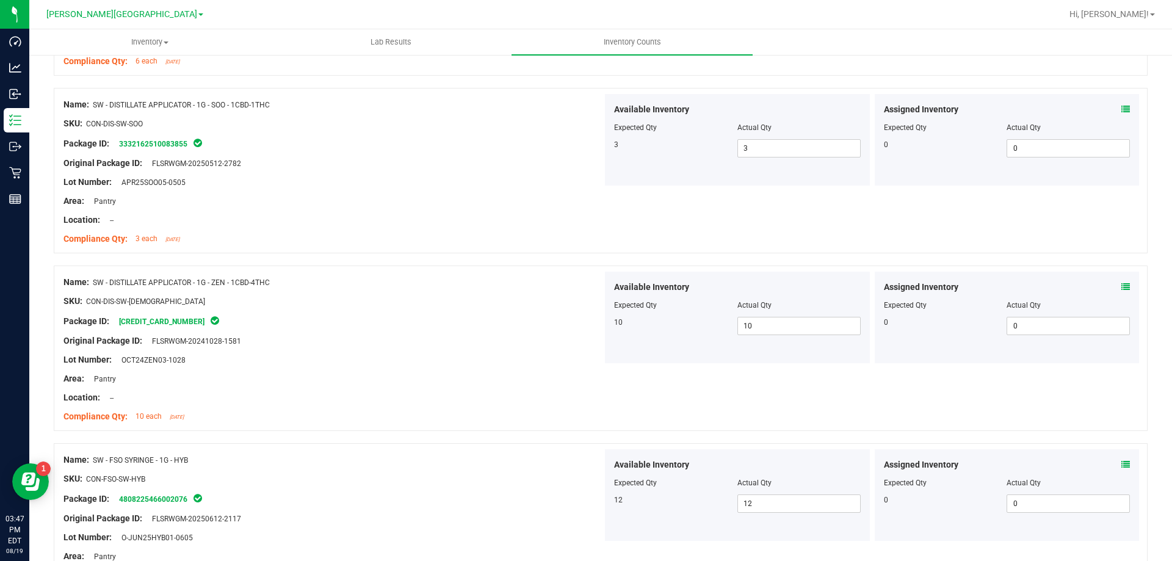
scroll to position [3268, 0]
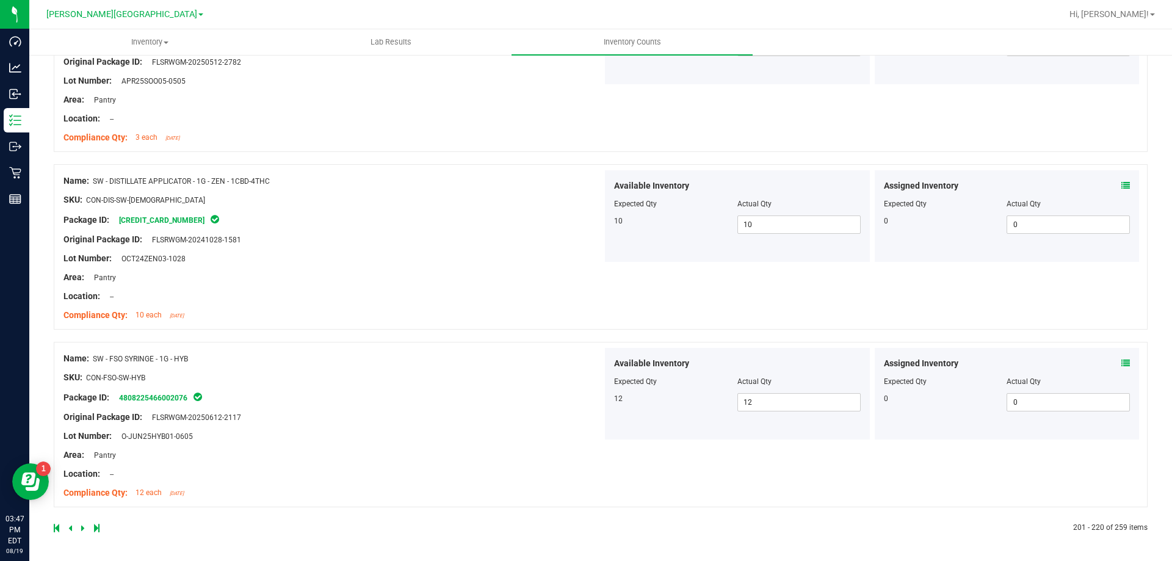
click at [82, 525] on icon at bounding box center [83, 527] width 4 height 7
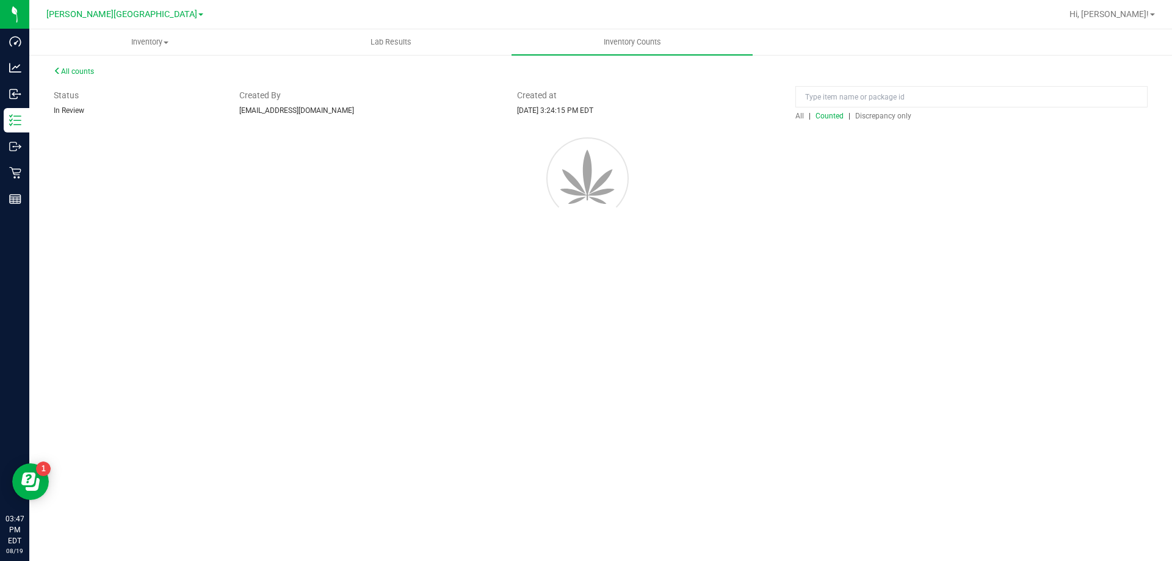
scroll to position [0, 0]
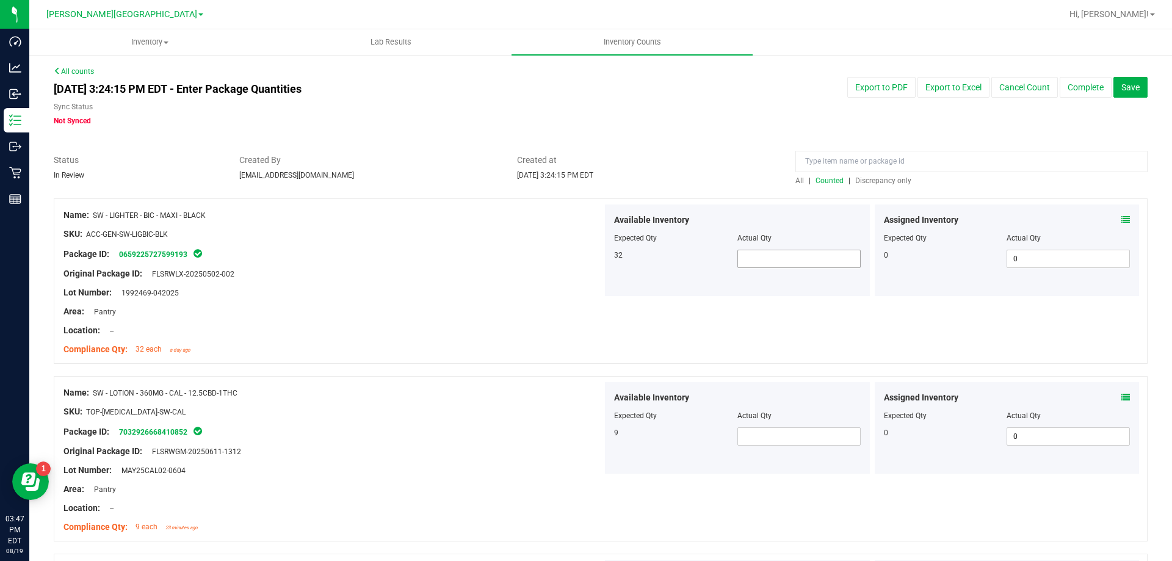
click at [783, 265] on span at bounding box center [798, 259] width 123 height 18
click at [780, 436] on span at bounding box center [798, 436] width 123 height 18
click at [506, 372] on div at bounding box center [601, 370] width 1094 height 12
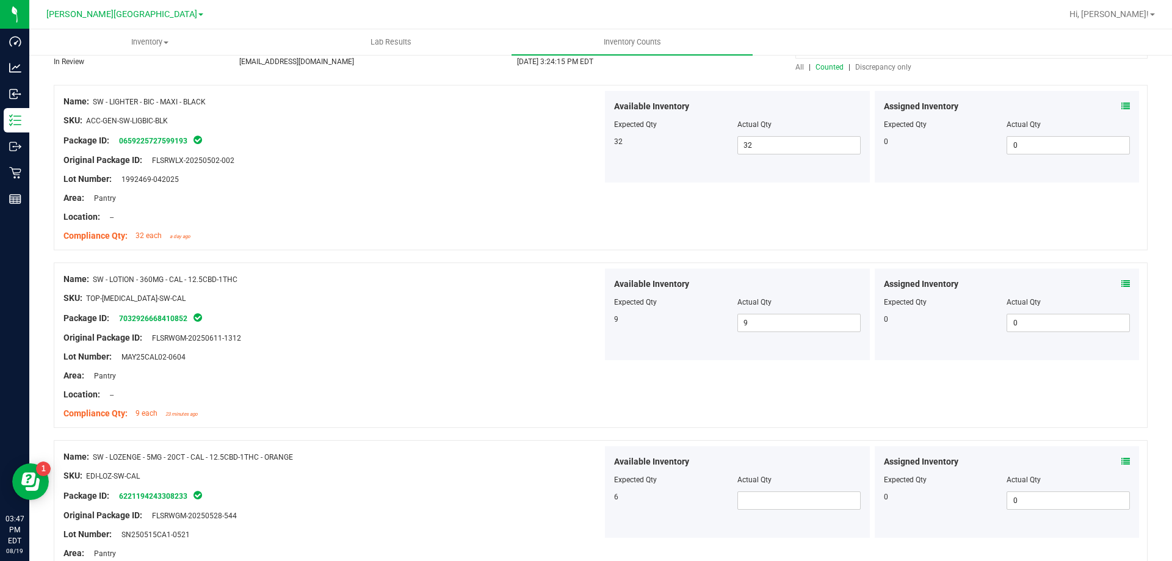
scroll to position [244, 0]
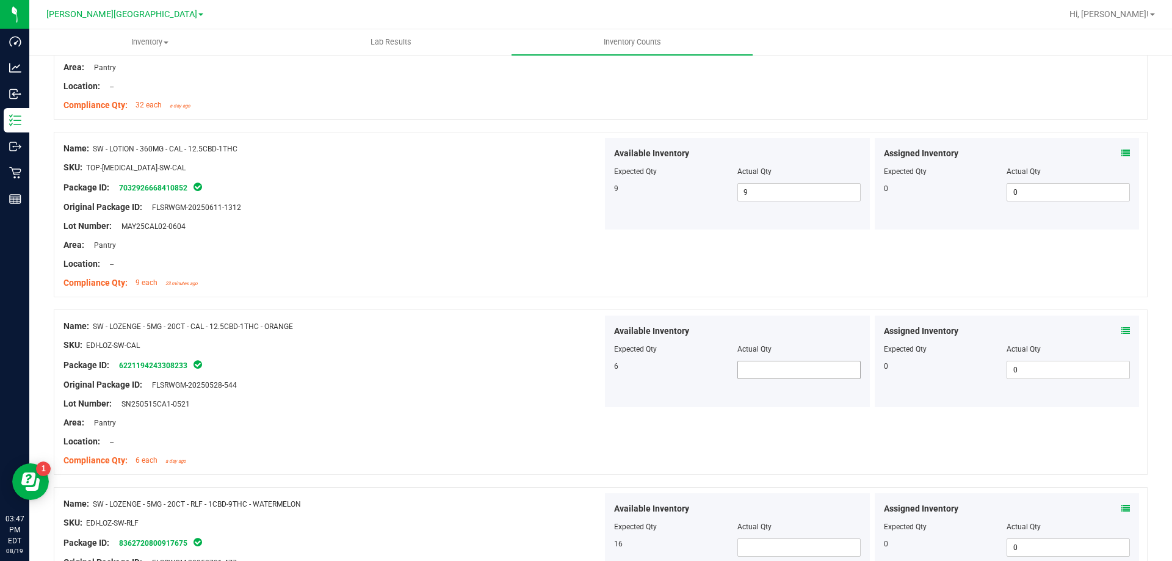
click at [770, 367] on span at bounding box center [798, 370] width 123 height 18
click at [779, 542] on span at bounding box center [798, 547] width 123 height 18
click at [641, 479] on div at bounding box center [601, 481] width 1094 height 12
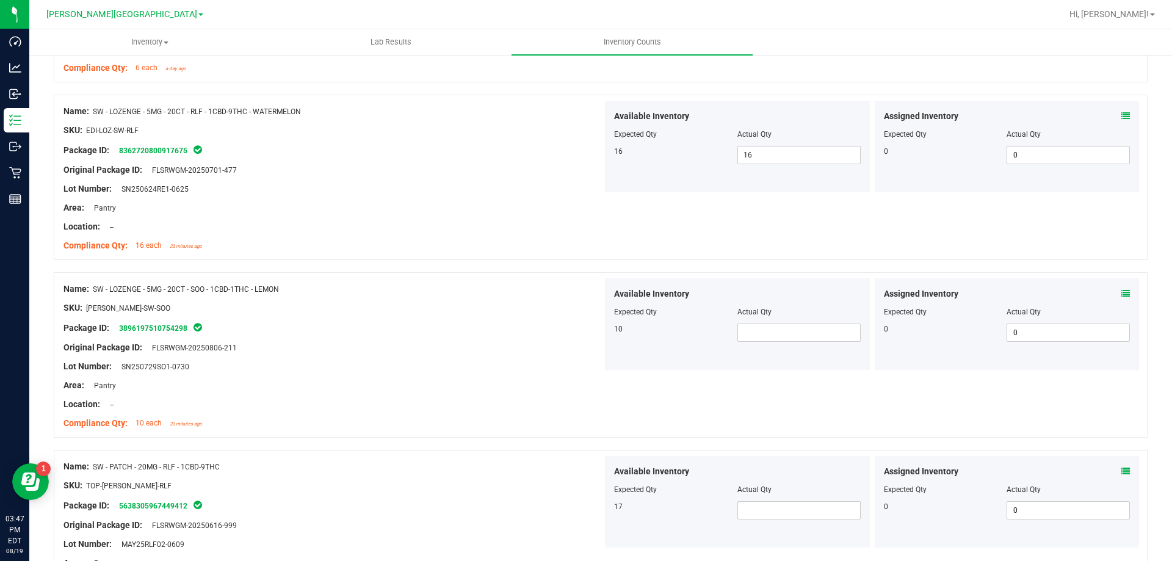
scroll to position [671, 0]
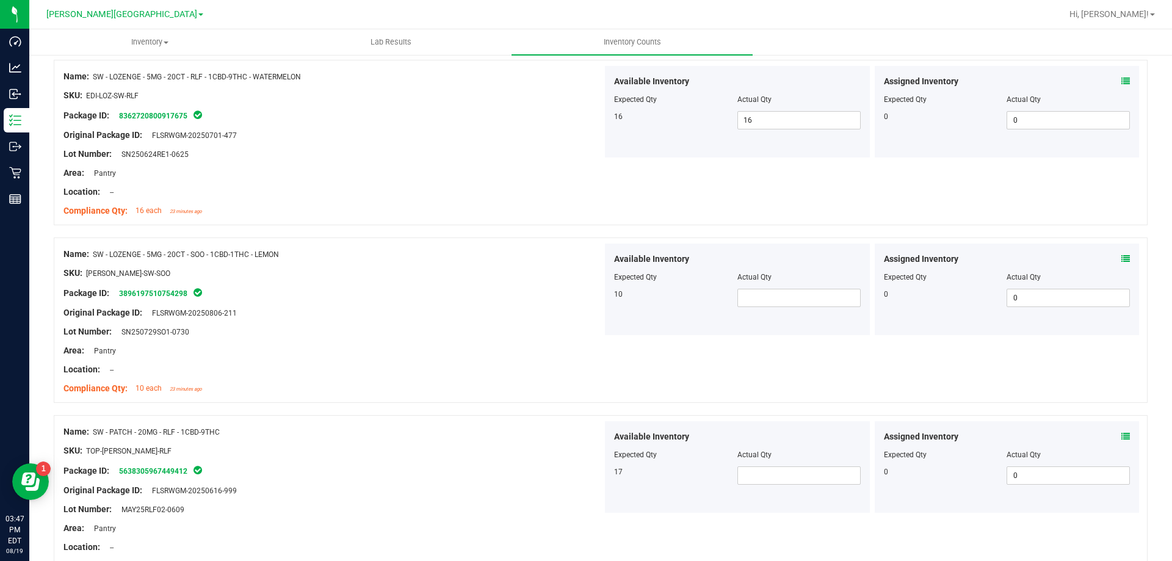
click at [779, 282] on div "Actual Qty" at bounding box center [798, 277] width 123 height 11
click at [777, 299] on span at bounding box center [798, 298] width 123 height 18
click at [742, 479] on span at bounding box center [798, 475] width 123 height 18
click at [560, 451] on div "SKU: TOP-[PERSON_NAME]-RLF" at bounding box center [332, 450] width 539 height 13
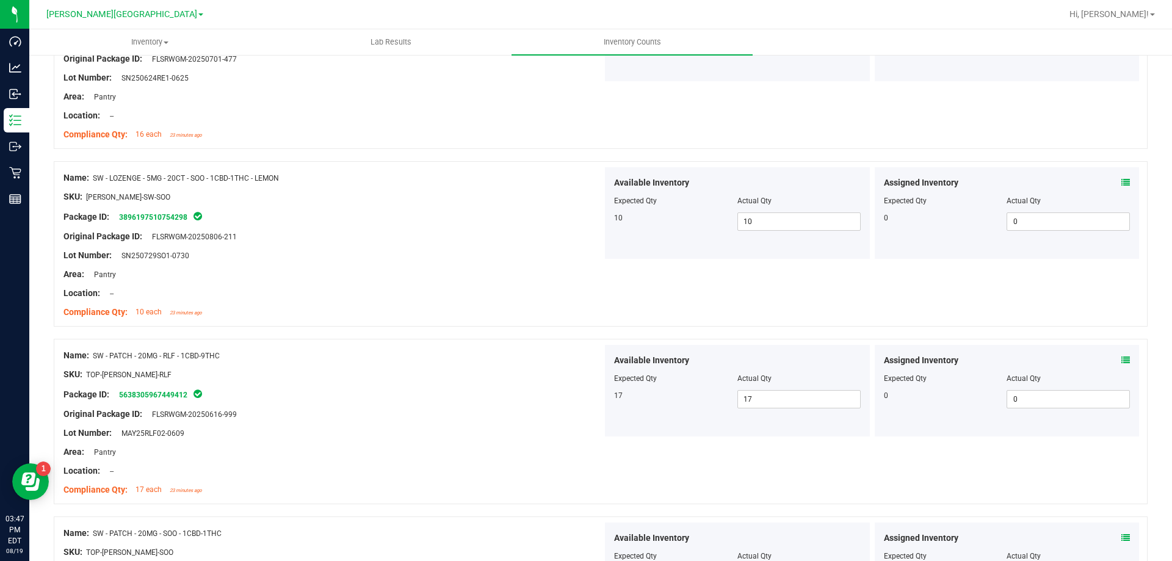
scroll to position [915, 0]
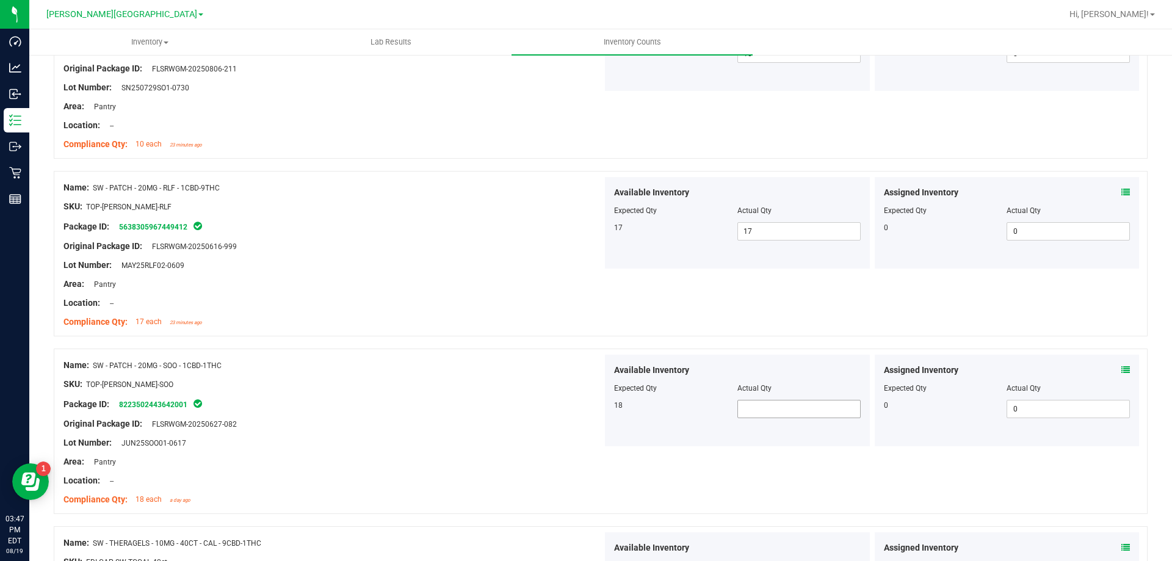
click at [737, 406] on span at bounding box center [798, 409] width 123 height 18
click at [528, 381] on div "SKU: TOP-[PERSON_NAME]-SOO" at bounding box center [332, 384] width 539 height 13
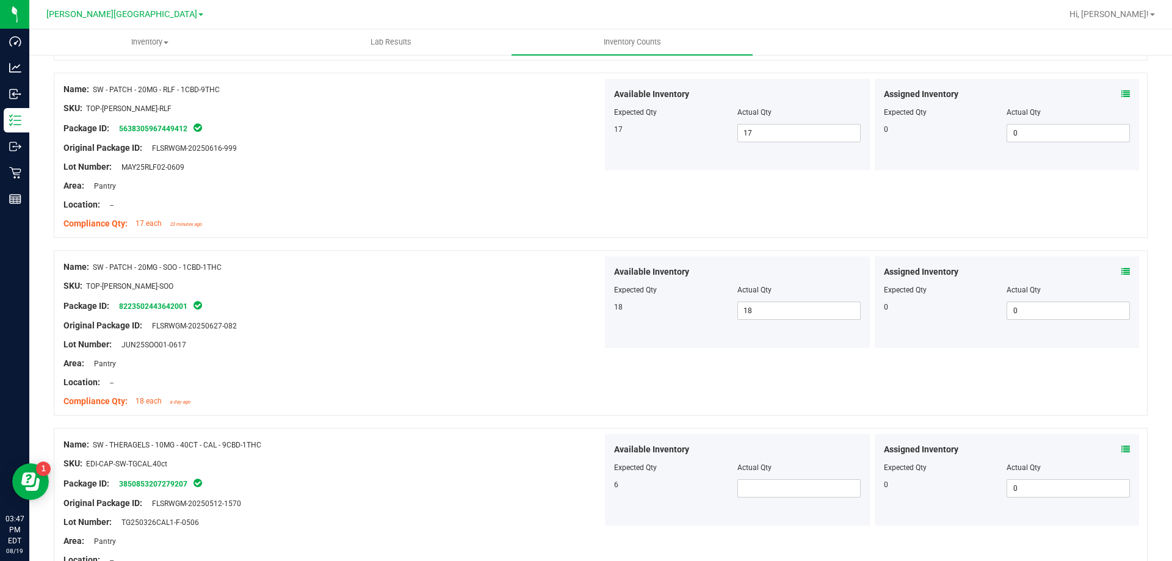
scroll to position [1159, 0]
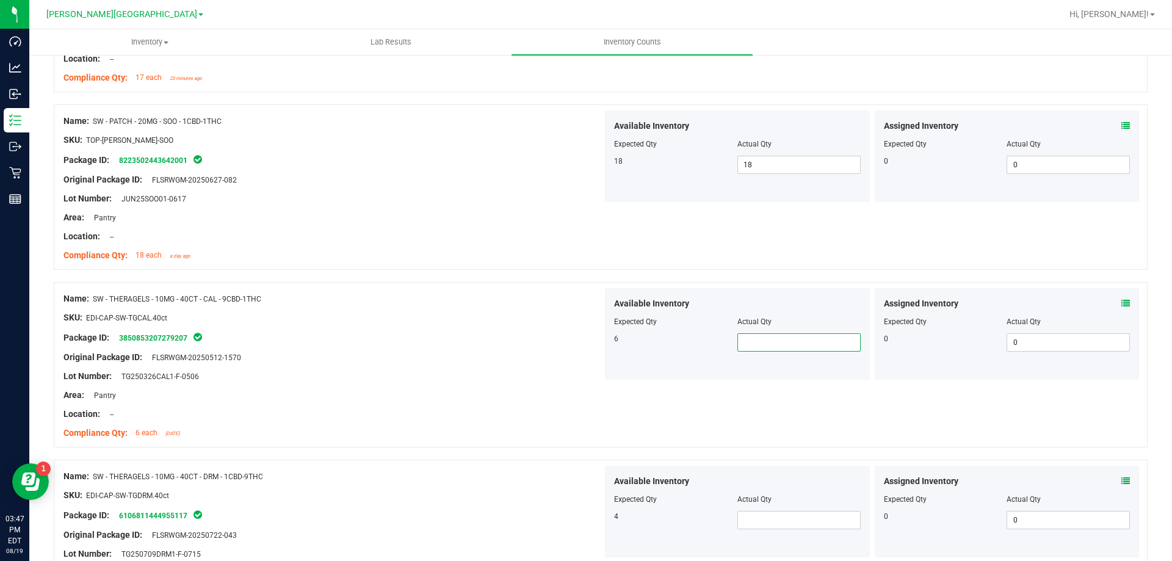
click at [767, 336] on span at bounding box center [798, 342] width 123 height 18
drag, startPoint x: 506, startPoint y: 414, endPoint x: 829, endPoint y: 517, distance: 338.9
click at [538, 449] on div "Name: SW - THERAGELS - 10MG - 40CT - CAL - 9CBD-1THC SKU: EDI-CAP-SW-TGCAL.40ct…" at bounding box center [601, 371] width 1094 height 178
click at [824, 518] on span at bounding box center [798, 520] width 123 height 18
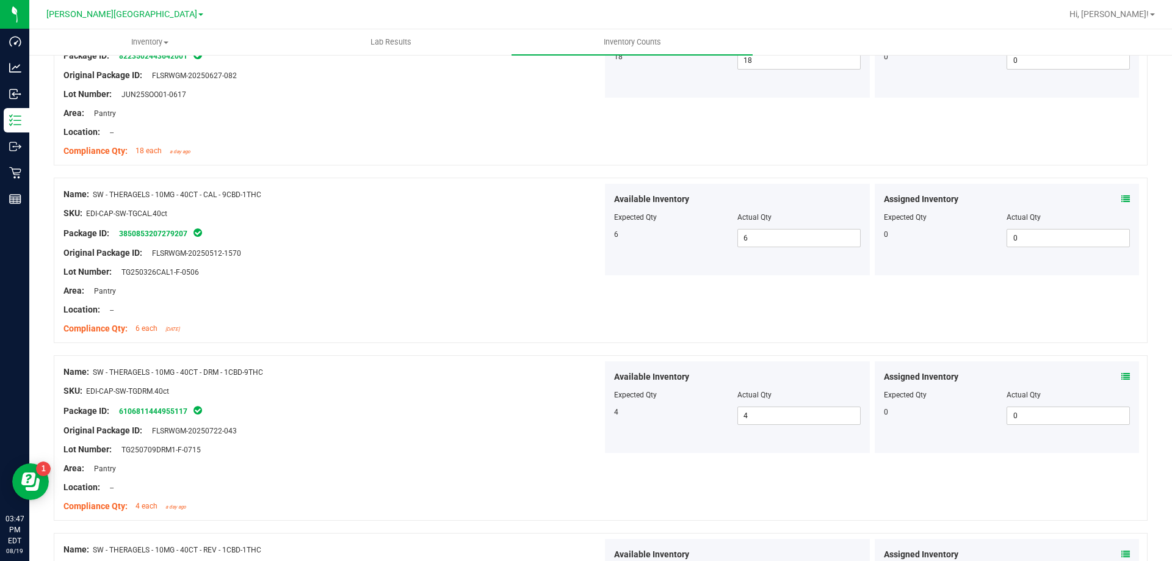
scroll to position [1526, 0]
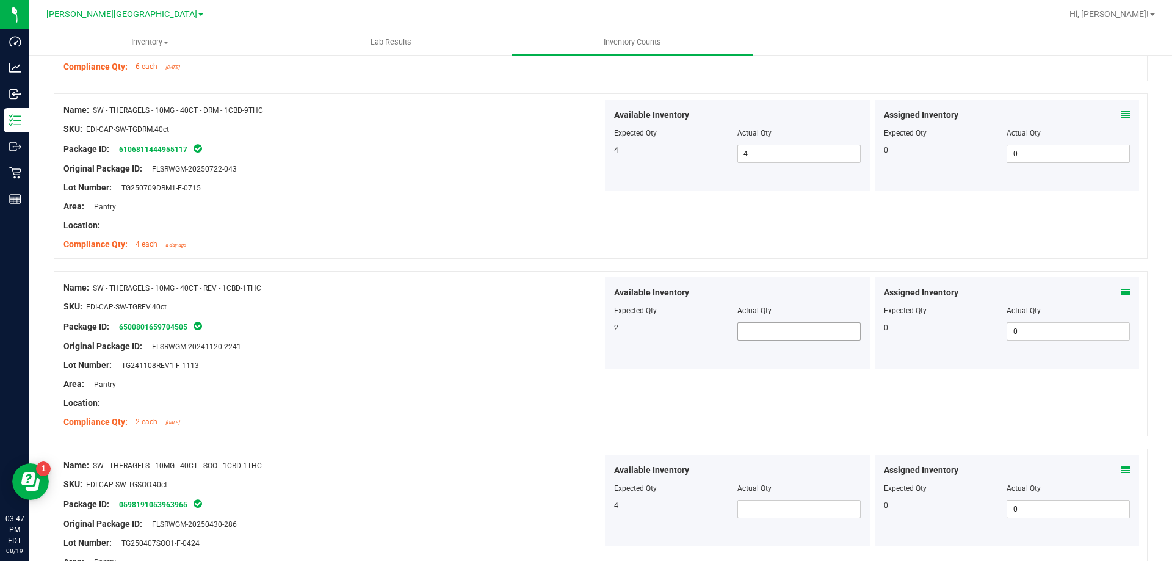
click at [762, 327] on span at bounding box center [798, 331] width 123 height 18
click at [792, 517] on div "Available Inventory Expected Qty Actual Qty 4" at bounding box center [737, 501] width 265 height 92
click at [787, 494] on div at bounding box center [737, 497] width 247 height 6
click at [758, 496] on div at bounding box center [737, 497] width 247 height 6
click at [758, 497] on div at bounding box center [737, 497] width 247 height 6
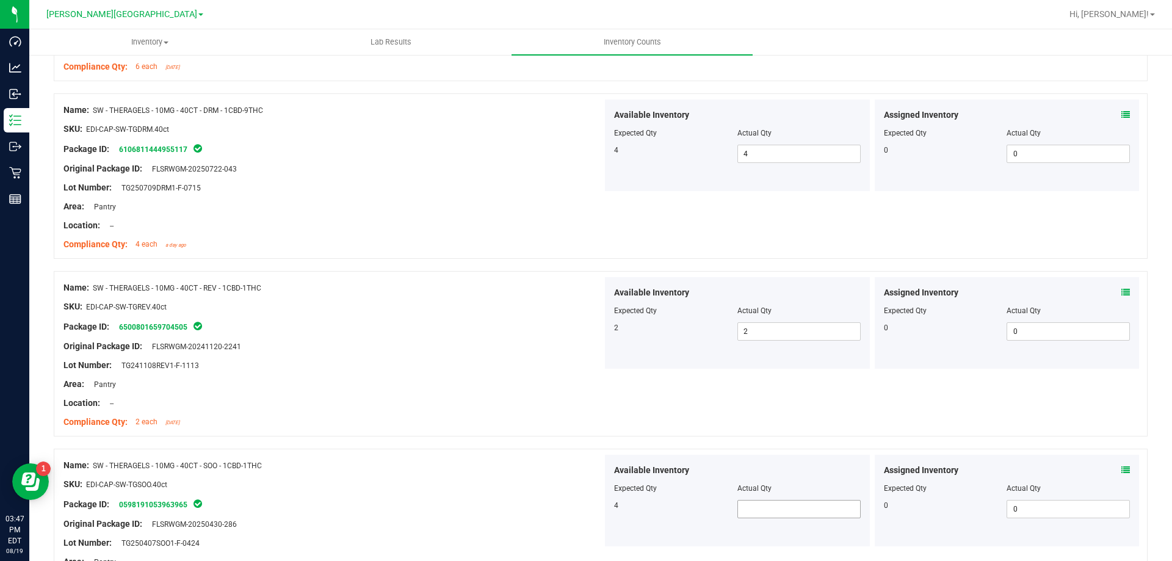
click at [758, 502] on span at bounding box center [798, 509] width 123 height 18
click at [587, 501] on div "Package ID: 0598191053963965" at bounding box center [332, 504] width 539 height 15
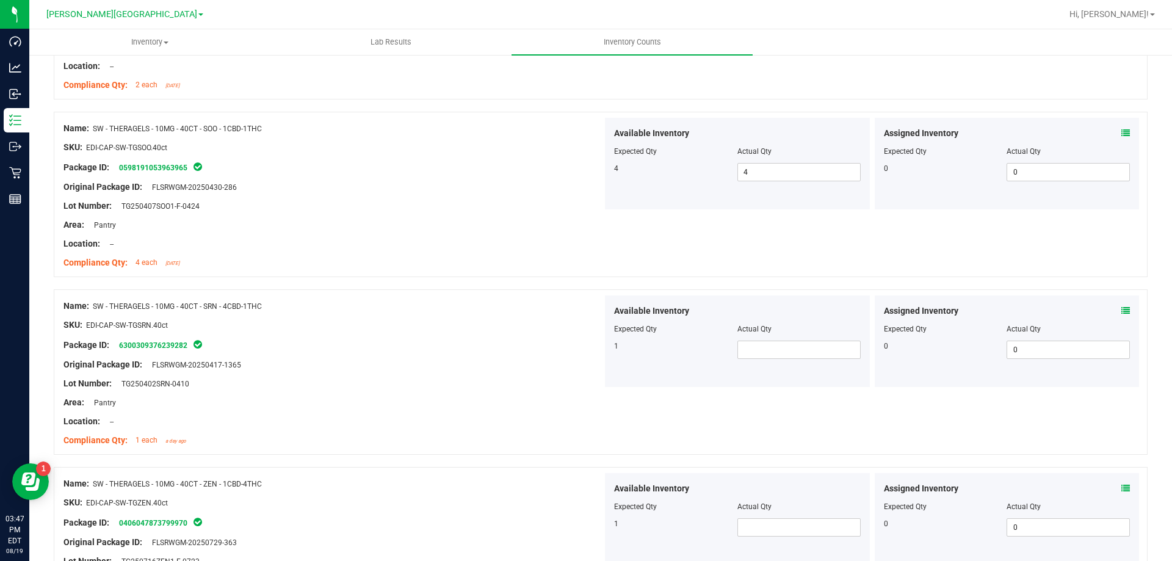
scroll to position [1892, 0]
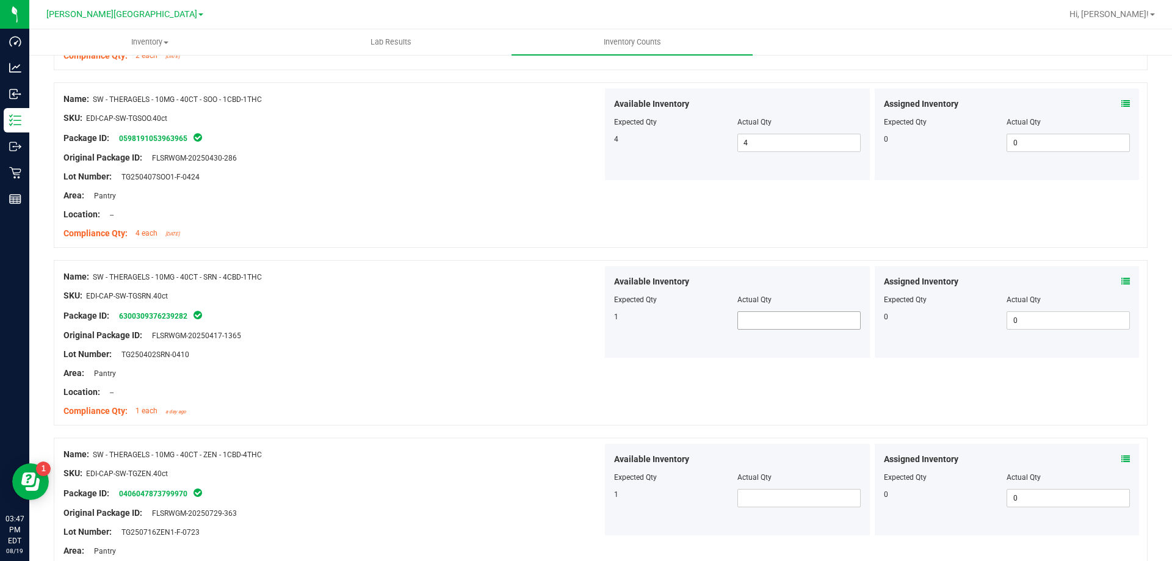
click at [784, 317] on span at bounding box center [798, 320] width 123 height 18
click at [774, 491] on span at bounding box center [798, 498] width 123 height 18
drag, startPoint x: 655, startPoint y: 448, endPoint x: 667, endPoint y: 455, distance: 13.9
click at [656, 448] on div "Available Inventory Expected Qty Actual Qty 1 1 1" at bounding box center [737, 490] width 265 height 92
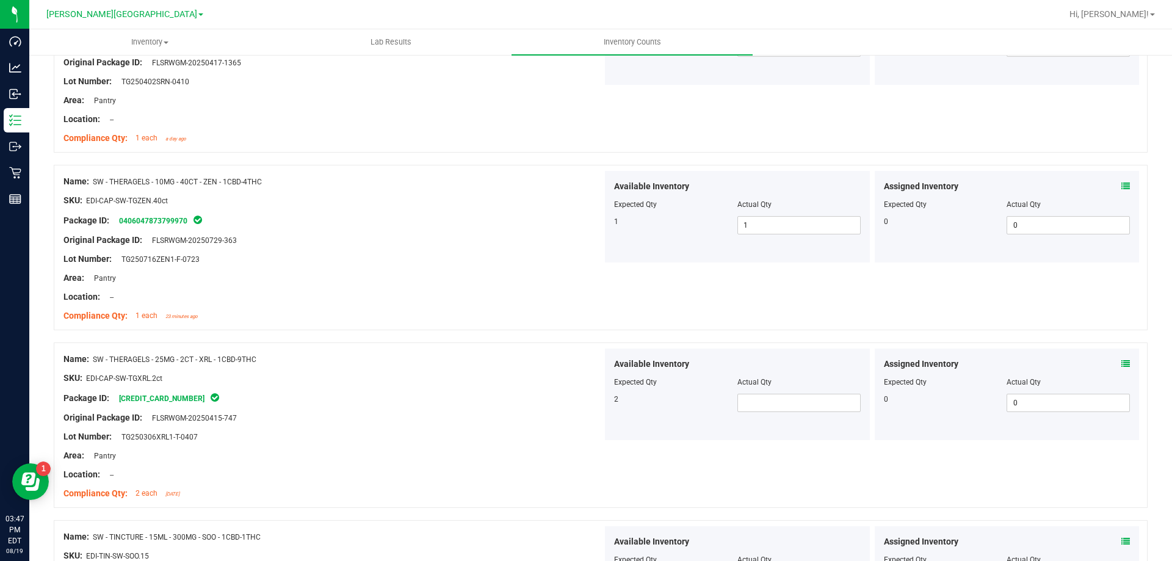
scroll to position [2197, 0]
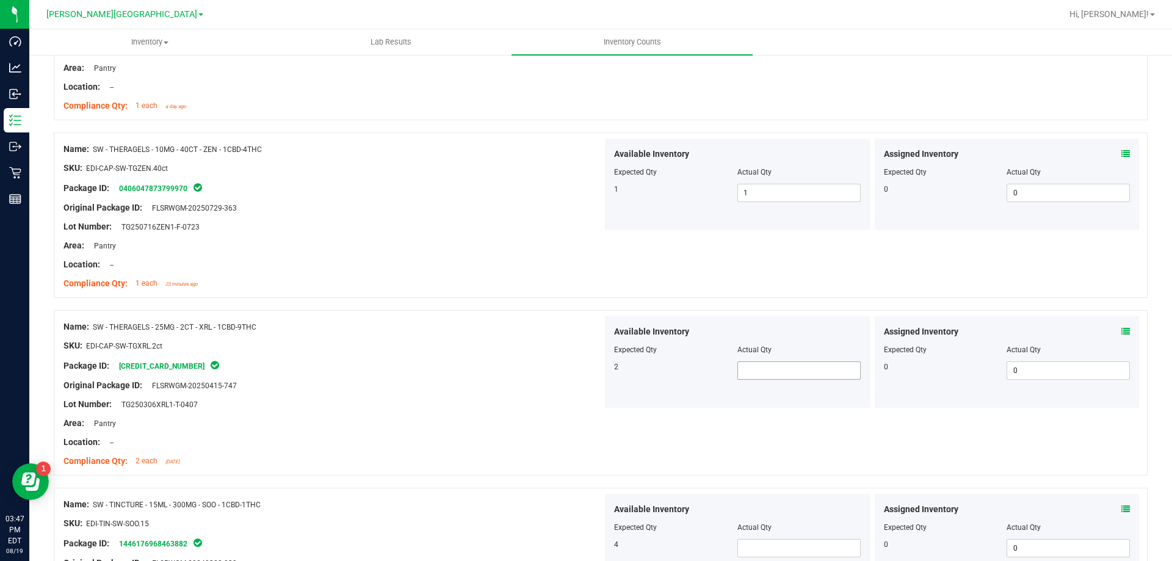
click at [785, 369] on span at bounding box center [798, 370] width 123 height 18
drag, startPoint x: 550, startPoint y: 403, endPoint x: 730, endPoint y: 559, distance: 237.9
click at [559, 409] on div "Lot Number: TG250306XRL1-T-0407" at bounding box center [332, 404] width 539 height 13
click at [768, 552] on span at bounding box center [798, 548] width 123 height 18
click at [576, 508] on div "Name: SW - TINCTURE - 15ML - 300MG - SOO - 1CBD-1THC" at bounding box center [332, 504] width 539 height 13
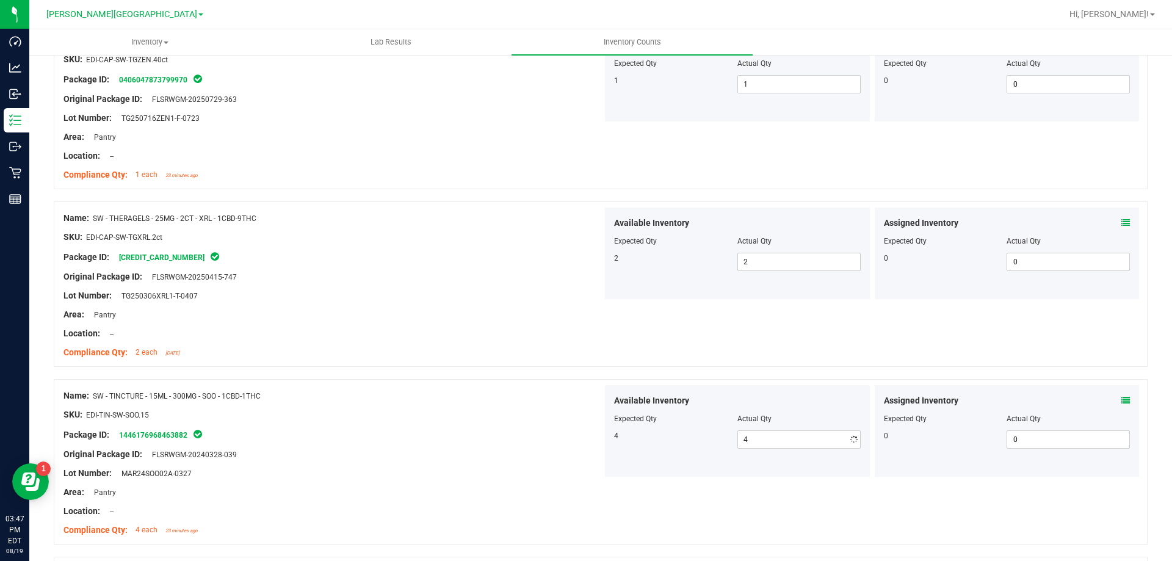
scroll to position [2441, 0]
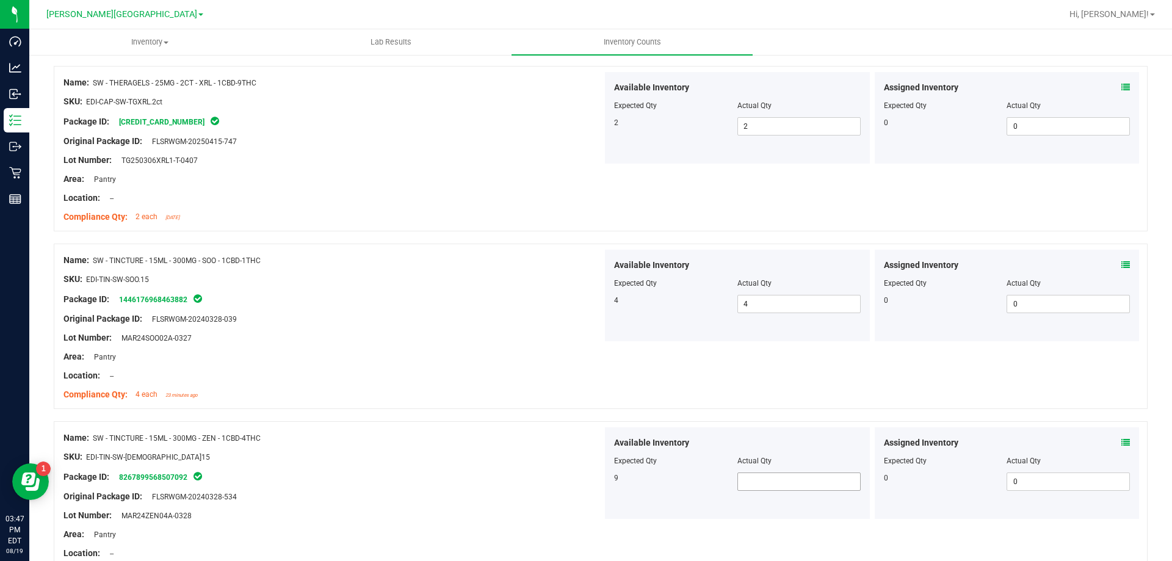
click at [758, 472] on span at bounding box center [798, 481] width 123 height 18
click at [757, 477] on span at bounding box center [798, 481] width 123 height 18
click at [561, 478] on div "Package ID: 8267899568507092" at bounding box center [332, 476] width 539 height 15
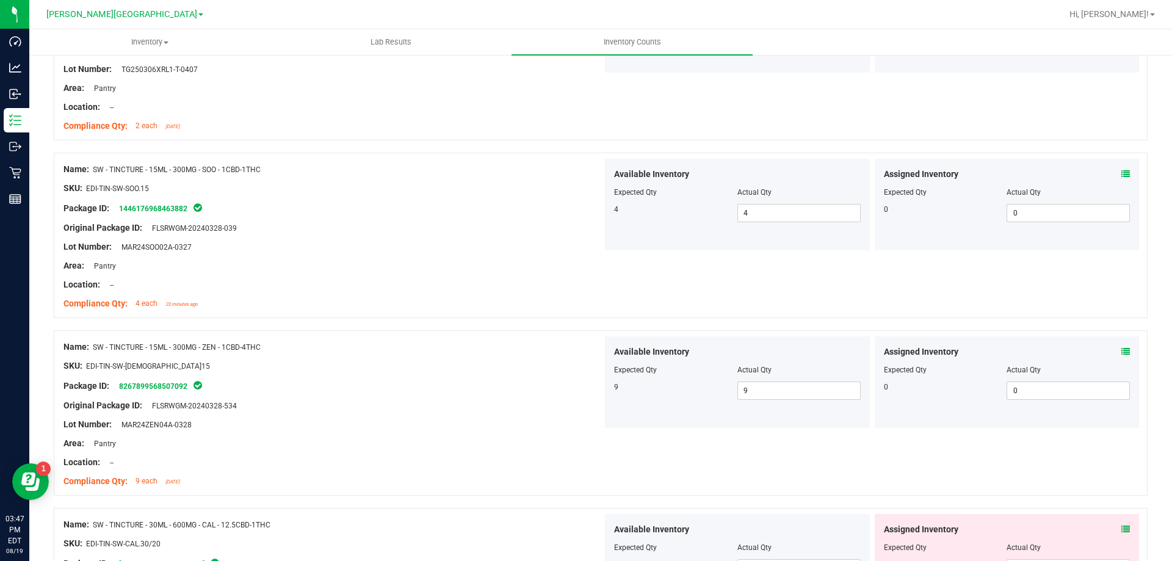
scroll to position [2746, 0]
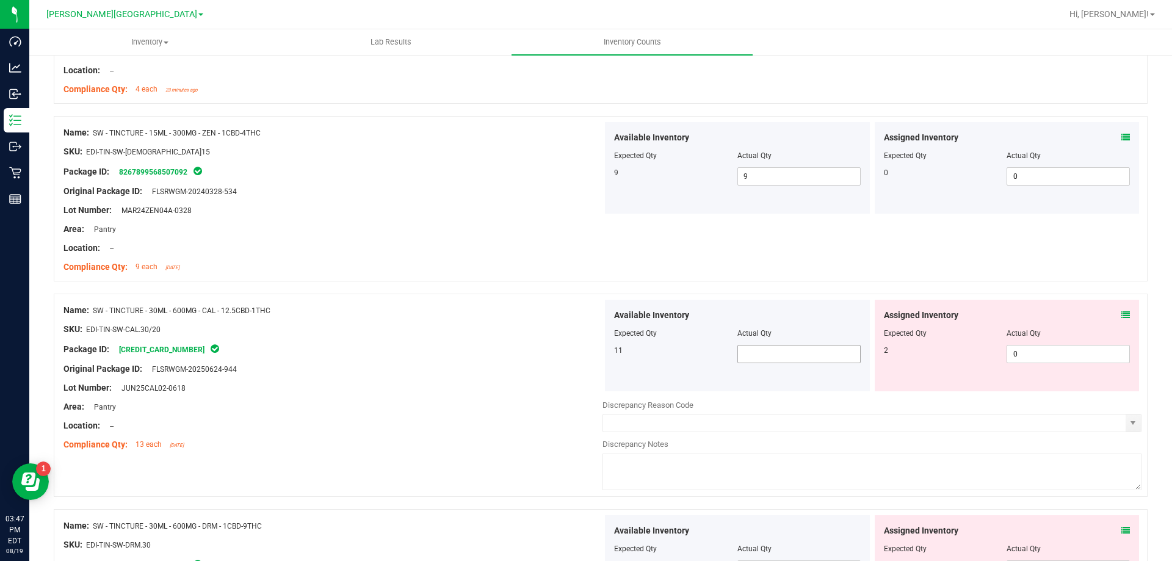
click at [780, 354] on span at bounding box center [798, 354] width 123 height 18
click at [553, 401] on div "Area: Pantry" at bounding box center [332, 406] width 539 height 13
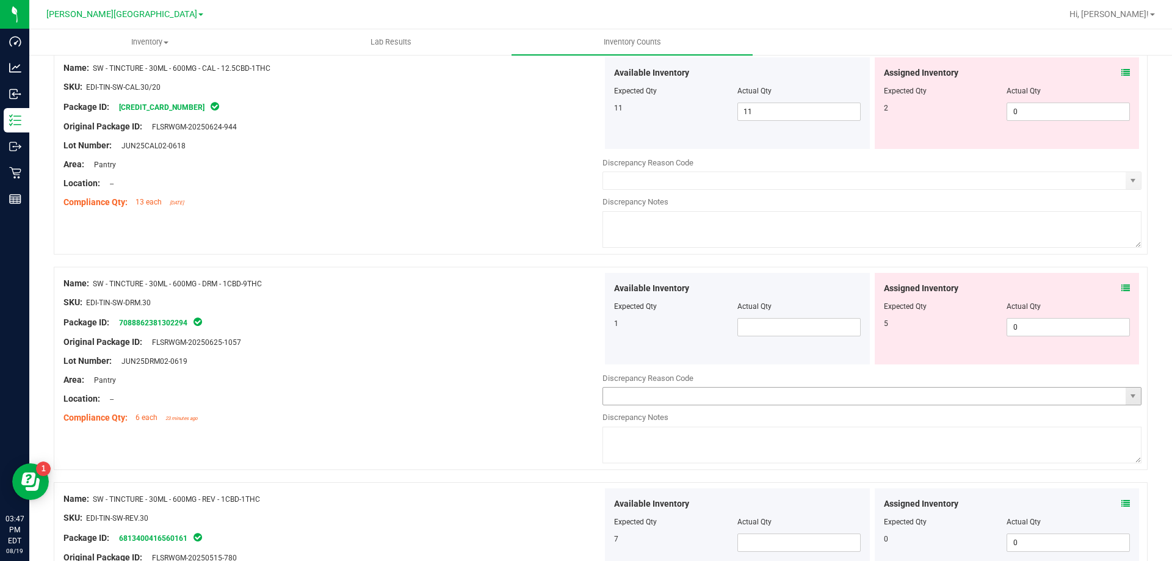
scroll to position [2990, 0]
click at [777, 323] on span at bounding box center [798, 325] width 123 height 18
click at [766, 546] on span at bounding box center [798, 541] width 123 height 18
click at [540, 457] on div "Name: SW - TINCTURE - 30ML - 600MG - DRM - 1CBD-9THC SKU: EDI-TIN-SW-DRM.30 Pac…" at bounding box center [601, 366] width 1094 height 203
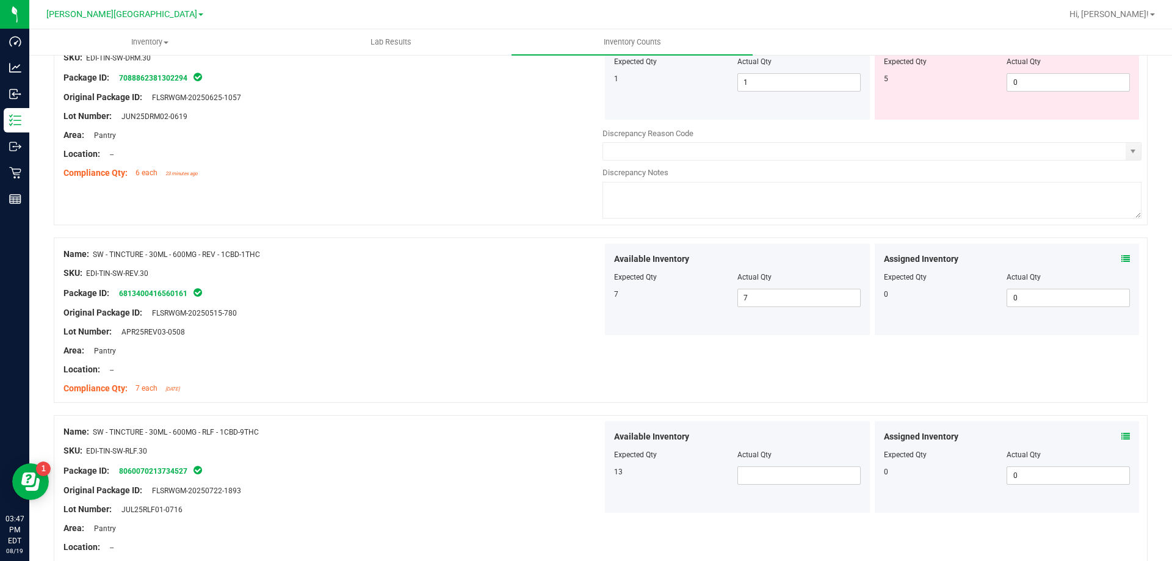
scroll to position [3234, 0]
click at [777, 483] on span at bounding box center [798, 474] width 123 height 18
click at [766, 474] on span at bounding box center [798, 474] width 123 height 18
click at [480, 427] on div "Name: SW - TINCTURE - 30ML - 600MG - RLF - 1CBD-9THC" at bounding box center [332, 430] width 539 height 13
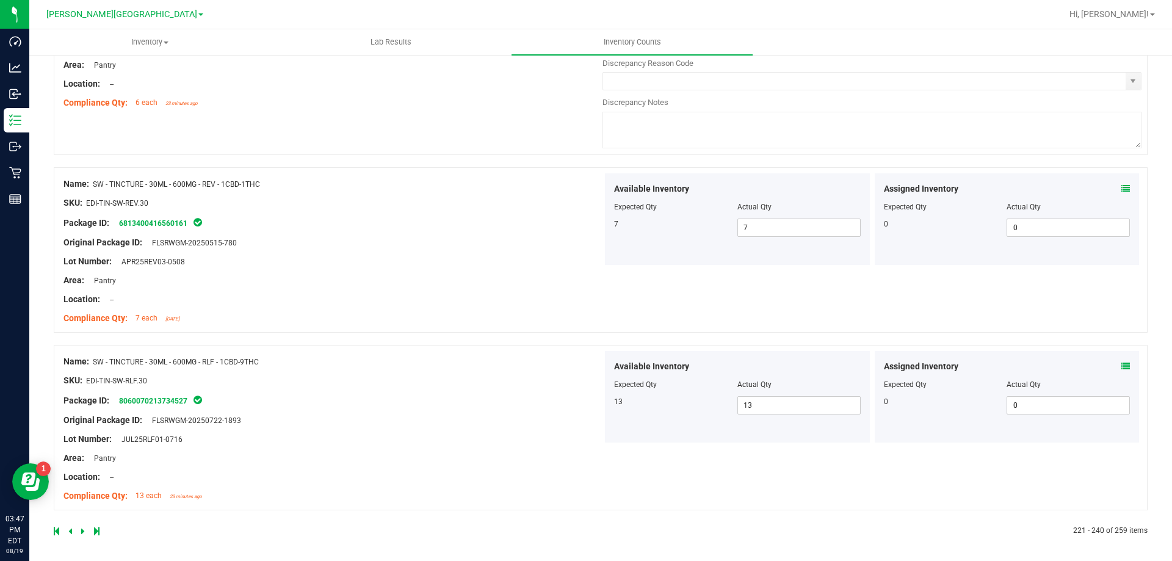
scroll to position [3306, 0]
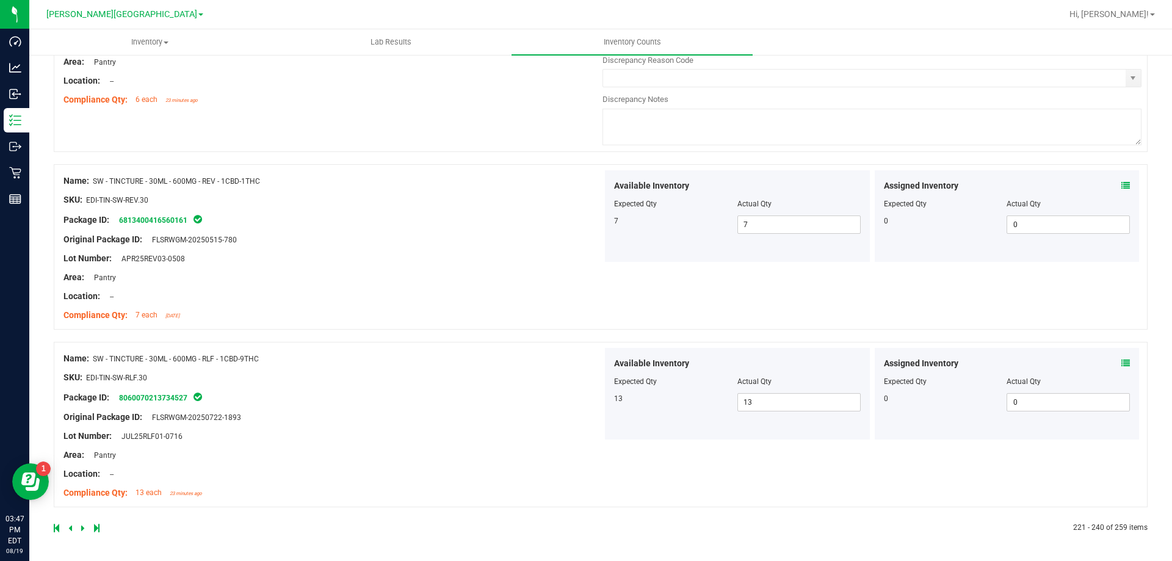
click at [80, 529] on div at bounding box center [327, 527] width 547 height 11
click at [81, 525] on icon at bounding box center [83, 527] width 4 height 7
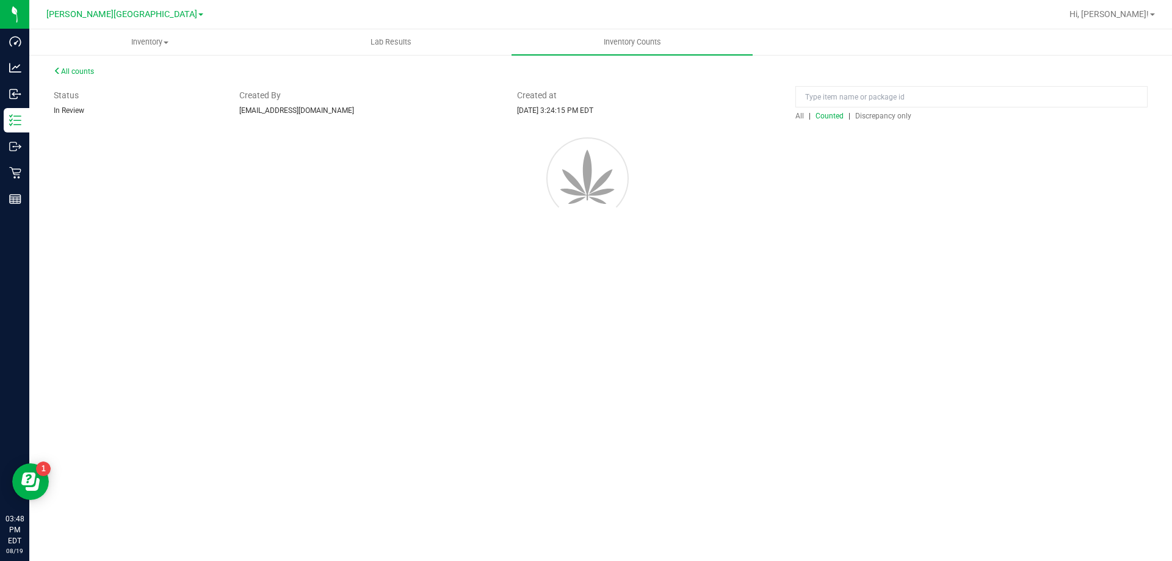
scroll to position [0, 0]
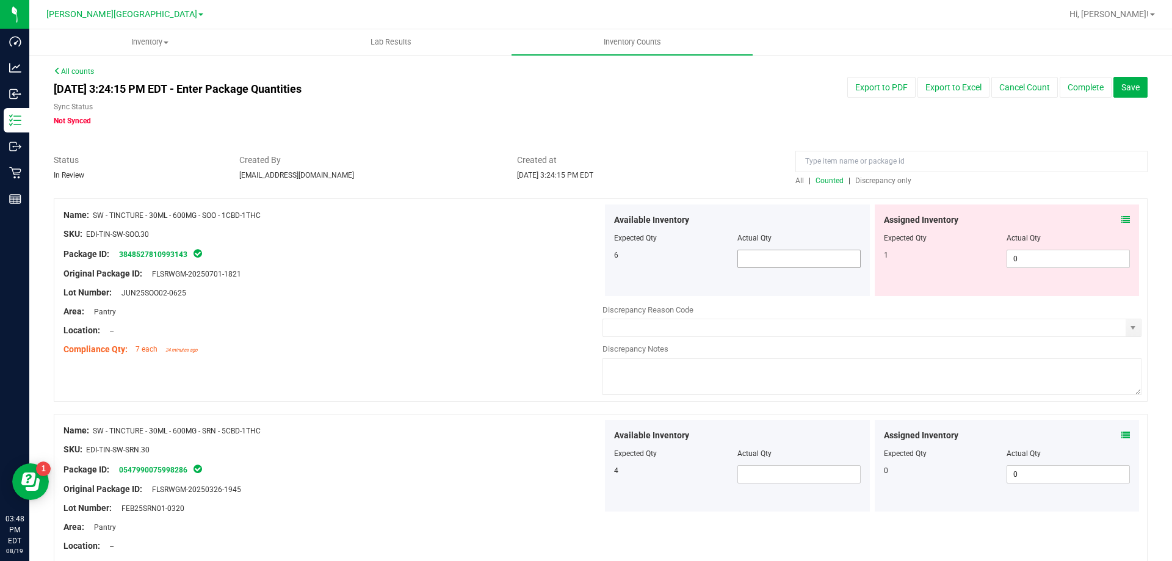
click at [797, 267] on span at bounding box center [798, 259] width 123 height 18
click at [818, 466] on span at bounding box center [798, 474] width 123 height 18
click at [569, 438] on div at bounding box center [332, 440] width 539 height 6
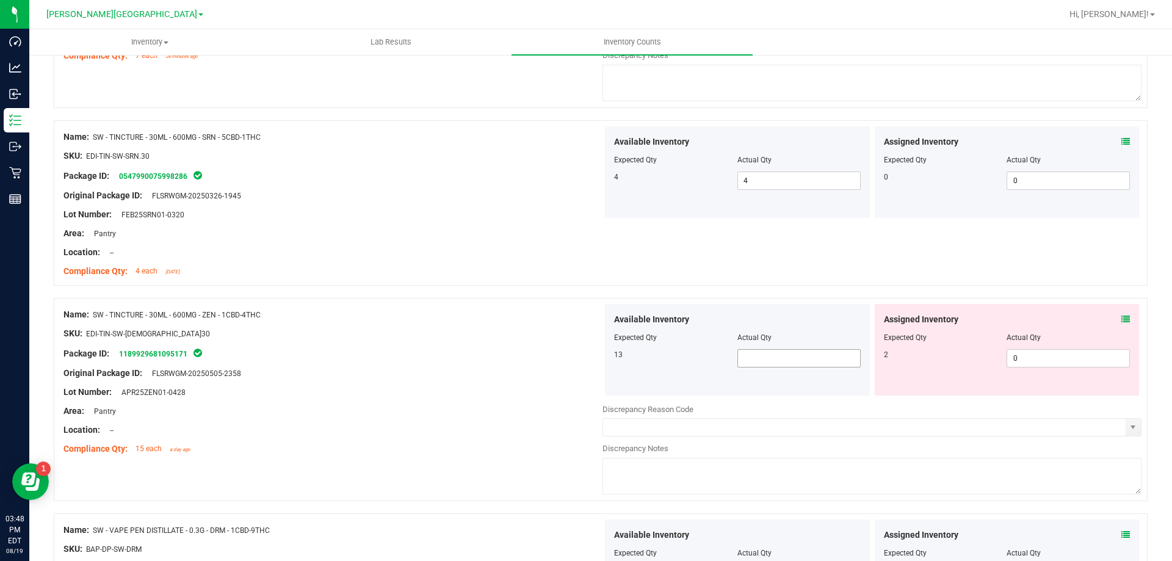
scroll to position [305, 0]
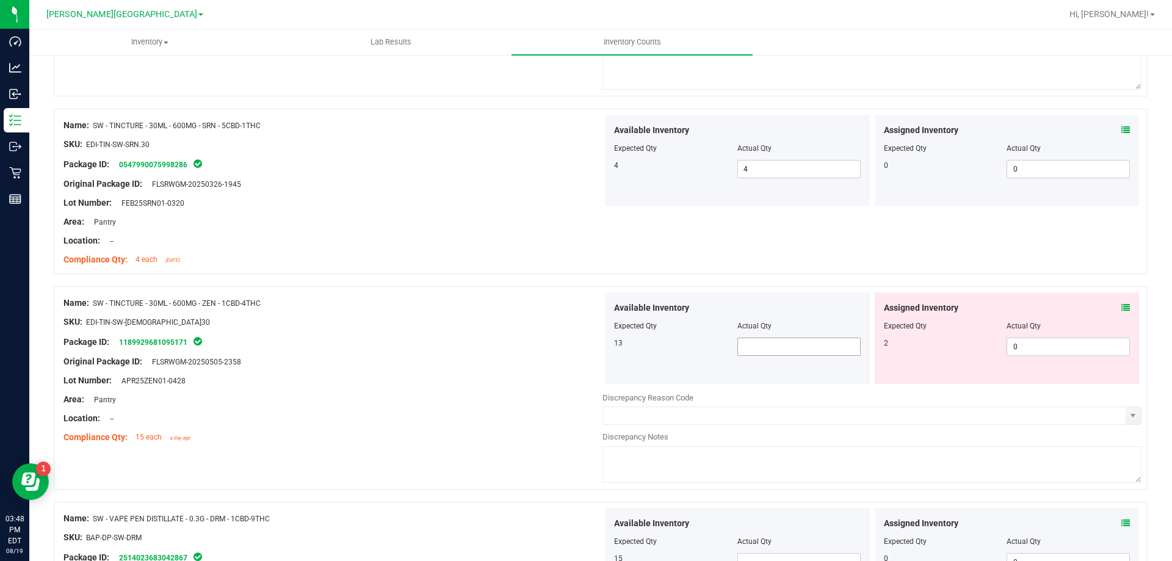
click at [774, 353] on span at bounding box center [798, 346] width 123 height 18
click at [811, 553] on span at bounding box center [798, 562] width 123 height 18
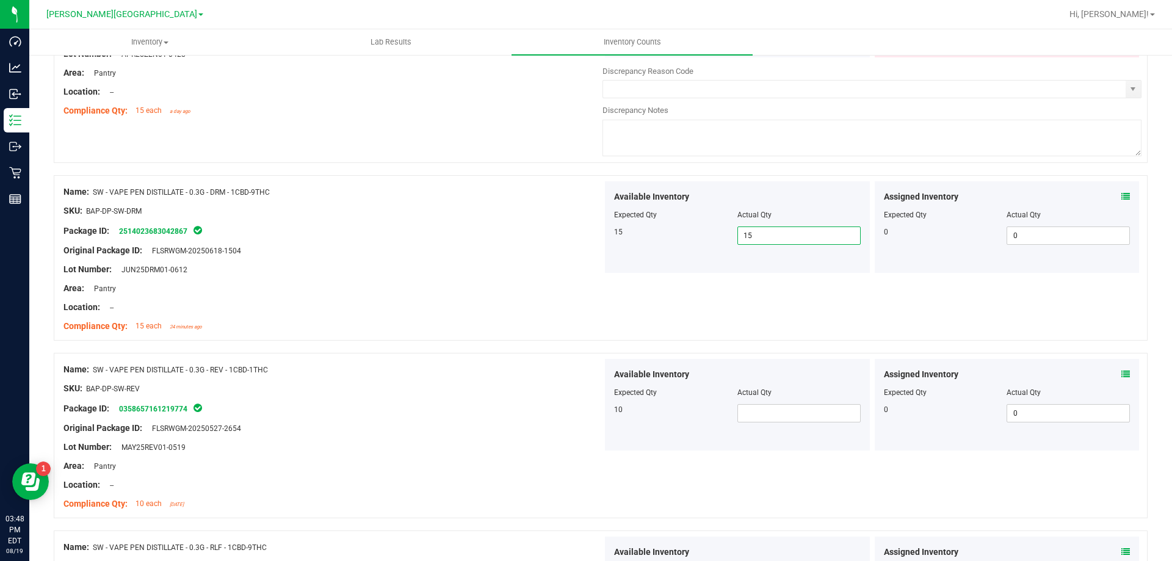
scroll to position [681, 0]
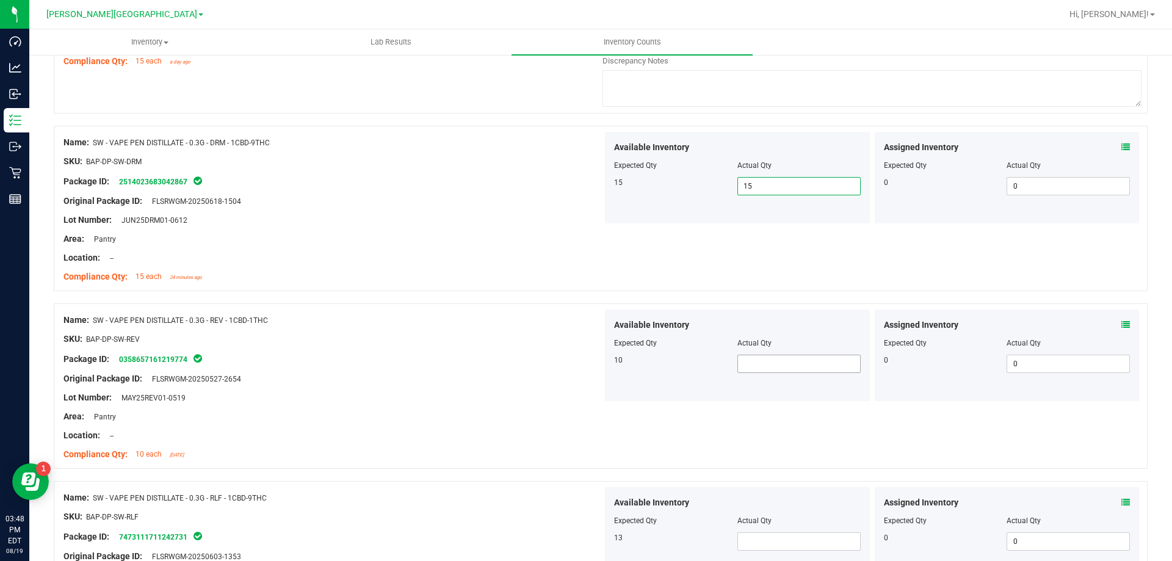
click at [791, 348] on div "Actual Qty" at bounding box center [798, 342] width 123 height 11
click at [777, 365] on span at bounding box center [798, 364] width 123 height 18
click at [785, 538] on span at bounding box center [798, 541] width 123 height 18
click at [633, 511] on div at bounding box center [737, 512] width 247 height 6
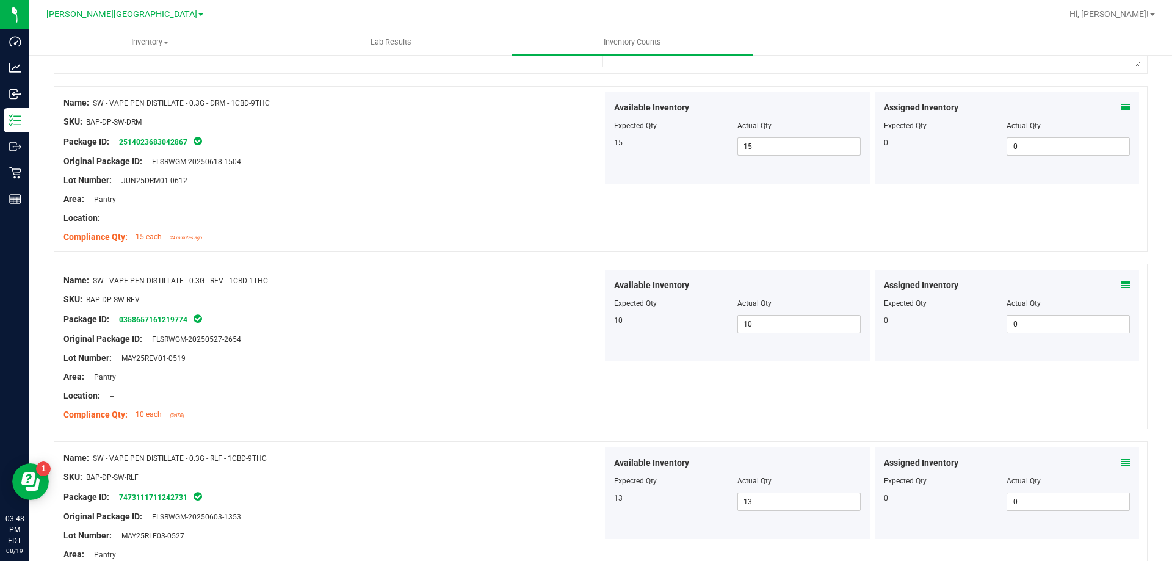
scroll to position [986, 0]
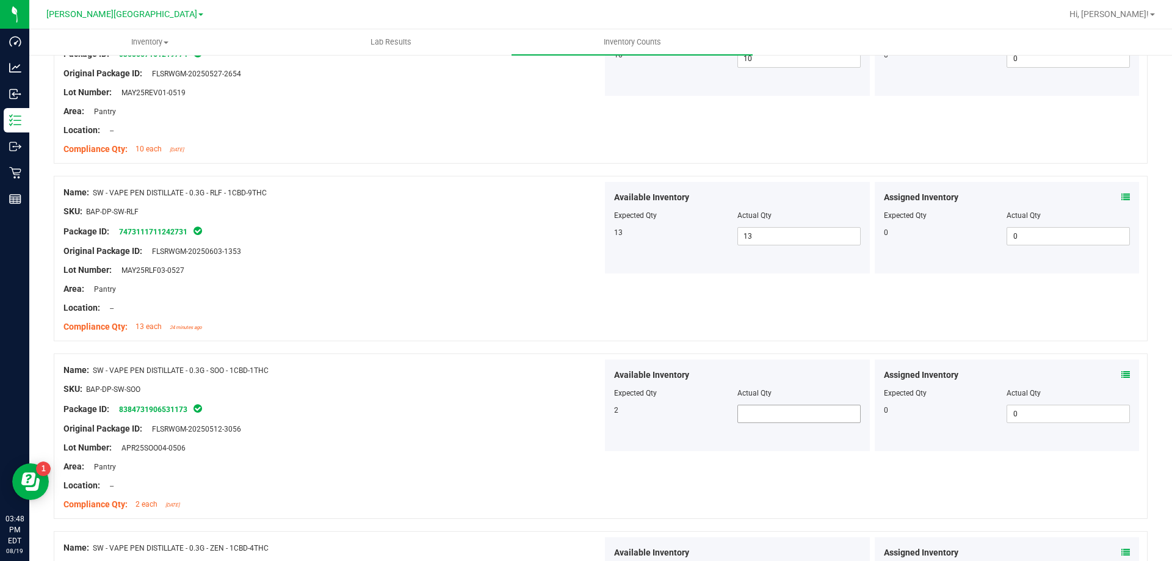
click at [783, 420] on span at bounding box center [798, 414] width 123 height 18
drag, startPoint x: 553, startPoint y: 391, endPoint x: 578, endPoint y: 406, distance: 29.3
click at [561, 398] on ng-container "SKU: BAP-DP-SW-SOO" at bounding box center [332, 392] width 539 height 19
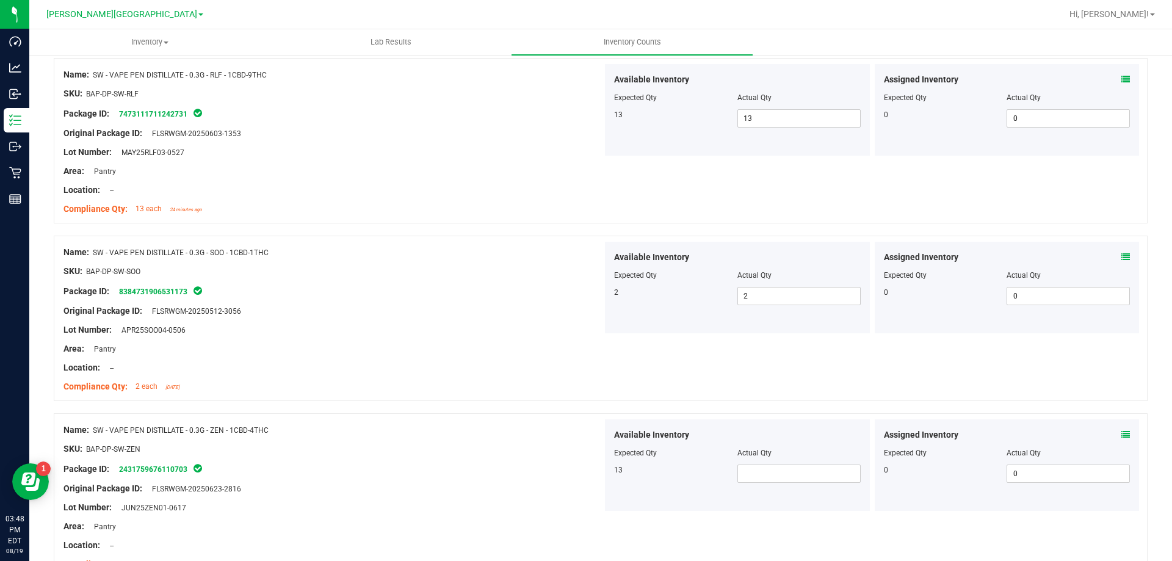
scroll to position [1169, 0]
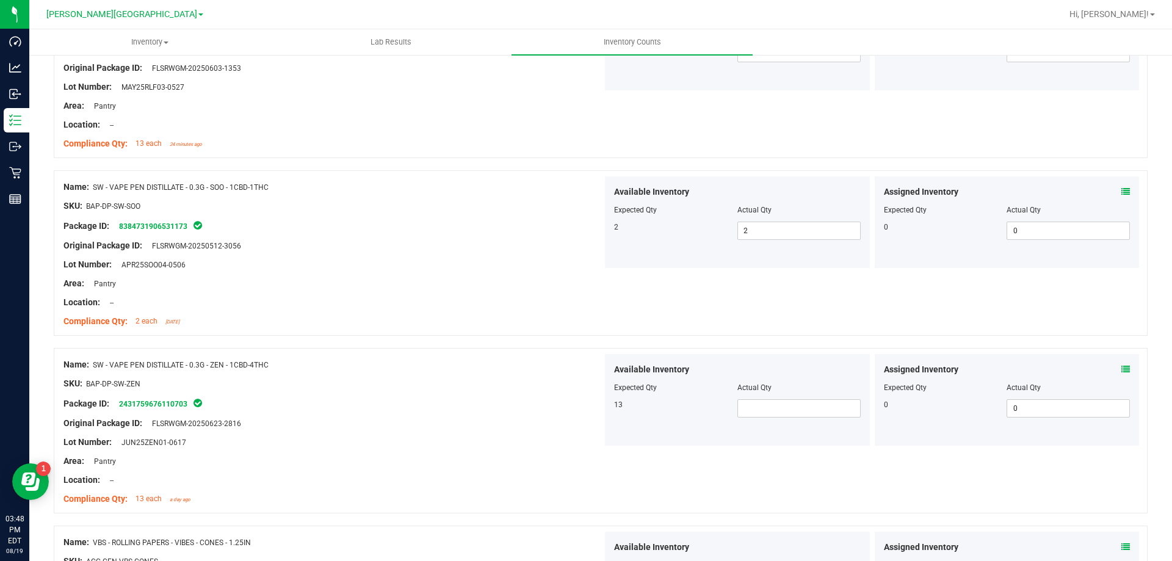
click at [771, 418] on div "Available Inventory Expected Qty Actual Qty 13" at bounding box center [737, 400] width 265 height 92
click at [759, 402] on span at bounding box center [798, 408] width 123 height 18
click at [560, 431] on div at bounding box center [332, 433] width 539 height 6
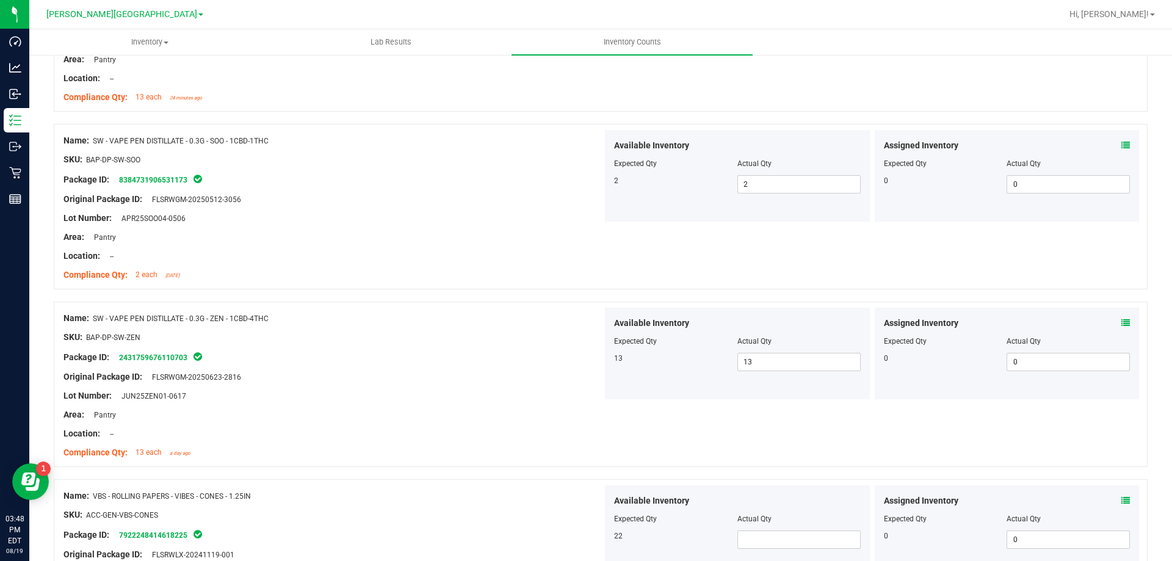
scroll to position [1413, 0]
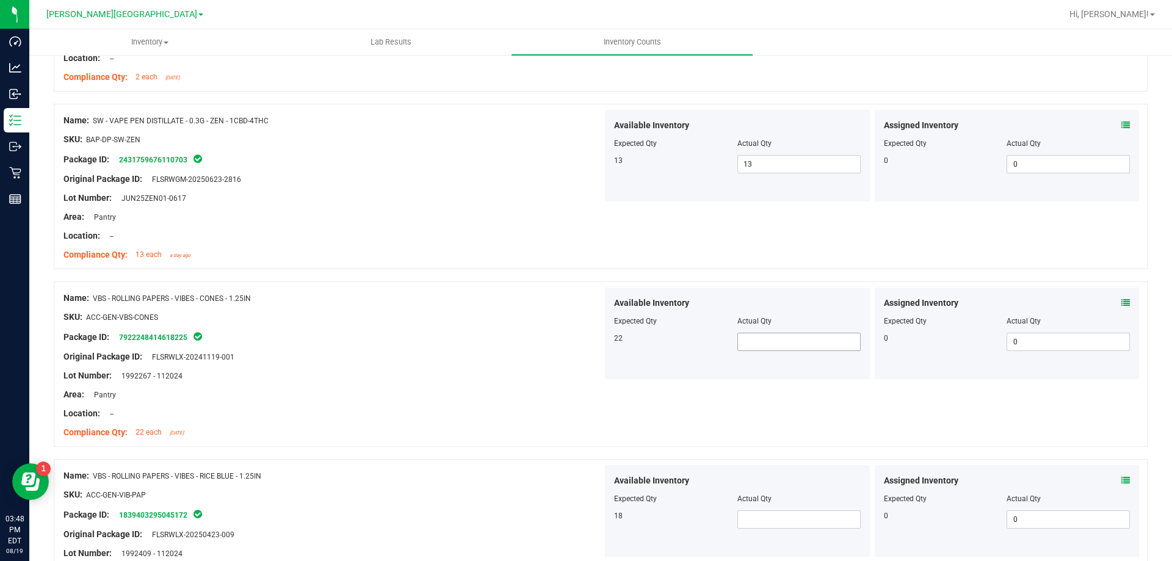
click at [776, 348] on span at bounding box center [798, 342] width 123 height 18
click at [776, 522] on span at bounding box center [798, 519] width 123 height 18
click at [688, 540] on div "Available Inventory Expected Qty Actual Qty 18 18 18" at bounding box center [737, 511] width 265 height 92
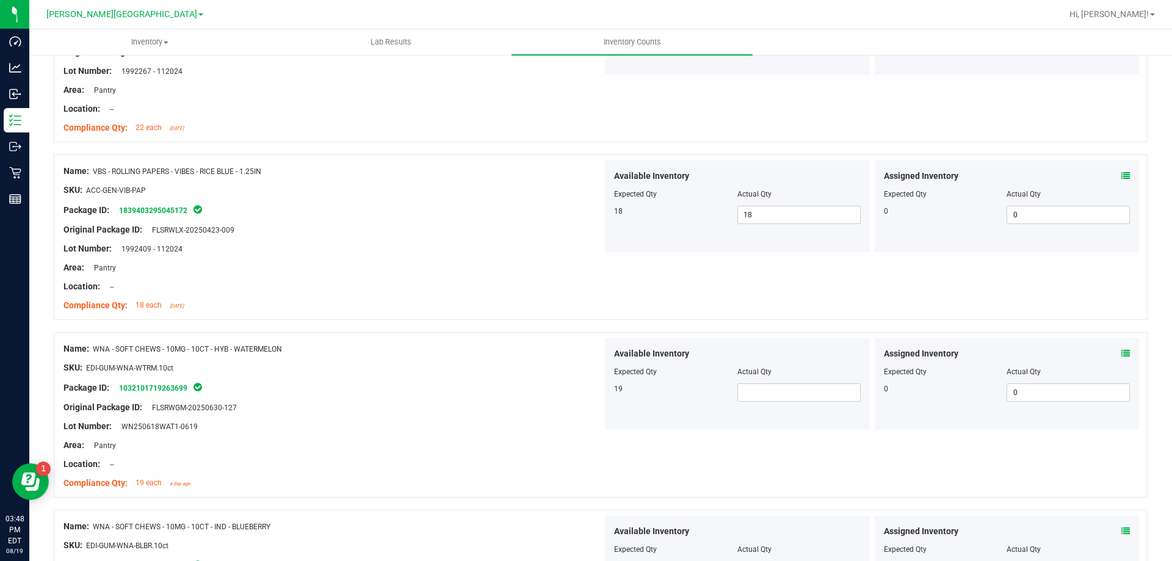
scroll to position [1718, 0]
click at [774, 395] on span at bounding box center [798, 392] width 123 height 18
click at [576, 397] on div at bounding box center [332, 397] width 539 height 6
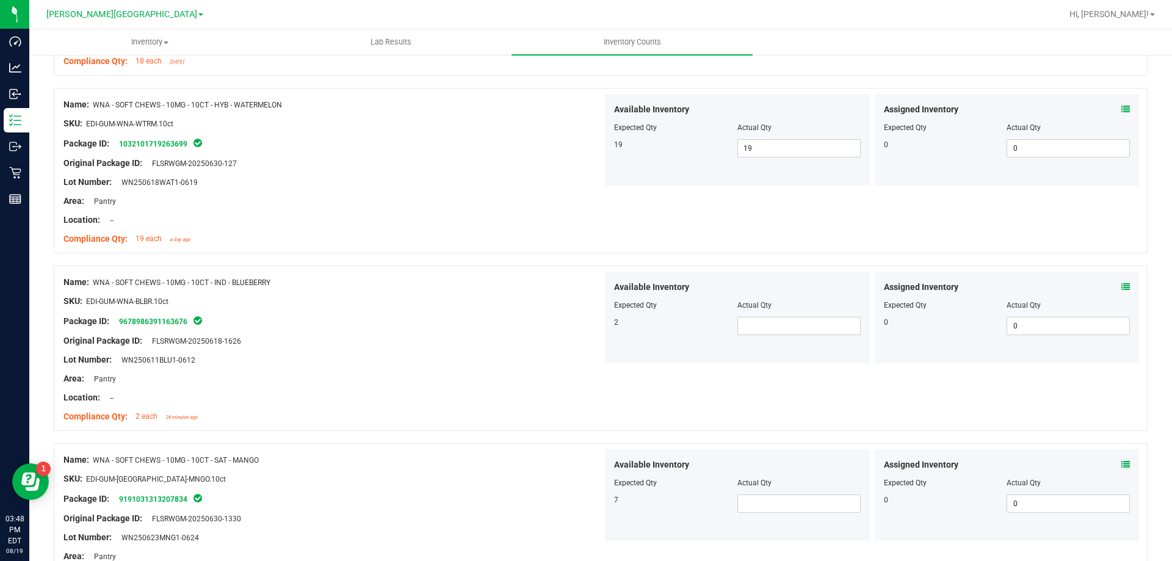
scroll to position [1962, 0]
click at [798, 326] on span at bounding box center [798, 325] width 123 height 18
drag, startPoint x: 779, startPoint y: 506, endPoint x: 605, endPoint y: 481, distance: 175.8
click at [778, 506] on span at bounding box center [798, 503] width 123 height 18
click at [506, 464] on div "Name: WNA - SOFT CHEWS - 10MG - 10CT - SAT - MANGO" at bounding box center [332, 459] width 539 height 13
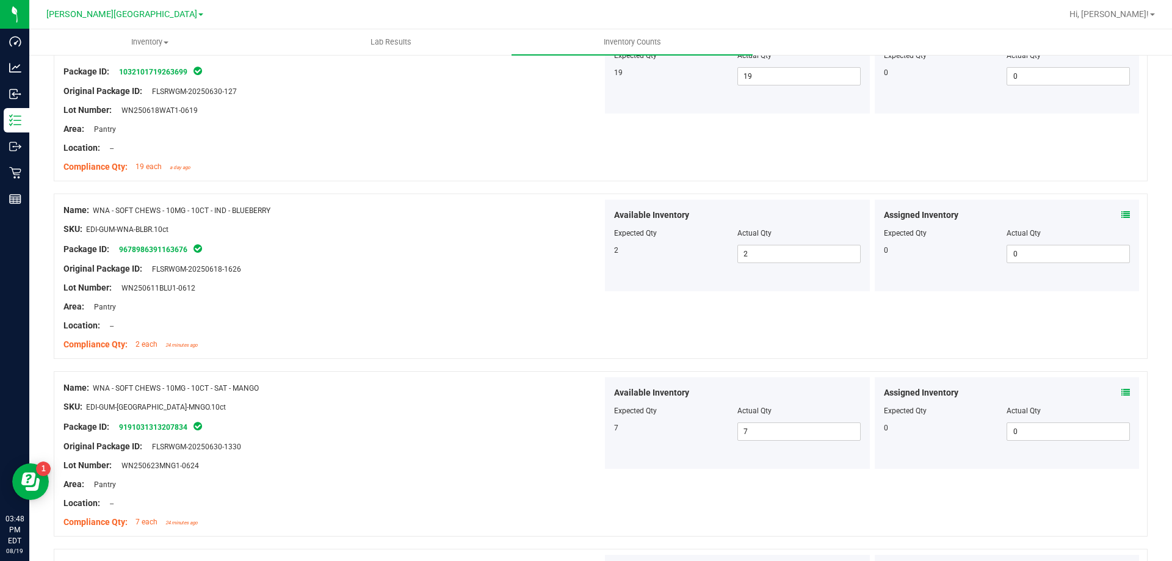
scroll to position [2146, 0]
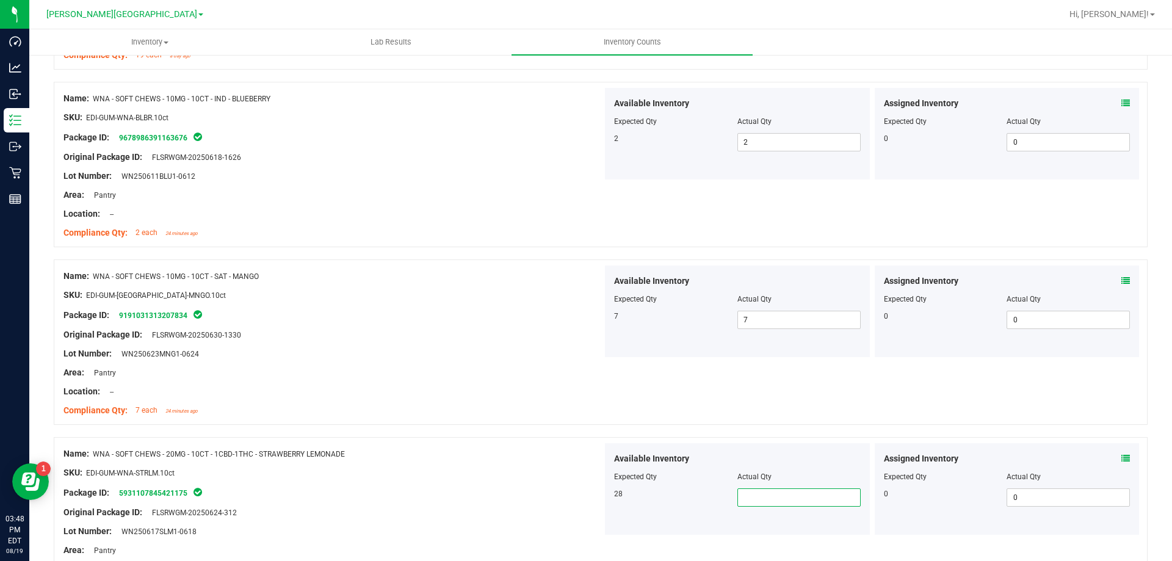
click at [771, 490] on span at bounding box center [798, 497] width 123 height 18
click at [583, 456] on div "Name: WNA - SOFT CHEWS - 20MG - 10CT - 1CBD-1THC - STRAWBERRY LEMONADE" at bounding box center [332, 453] width 539 height 13
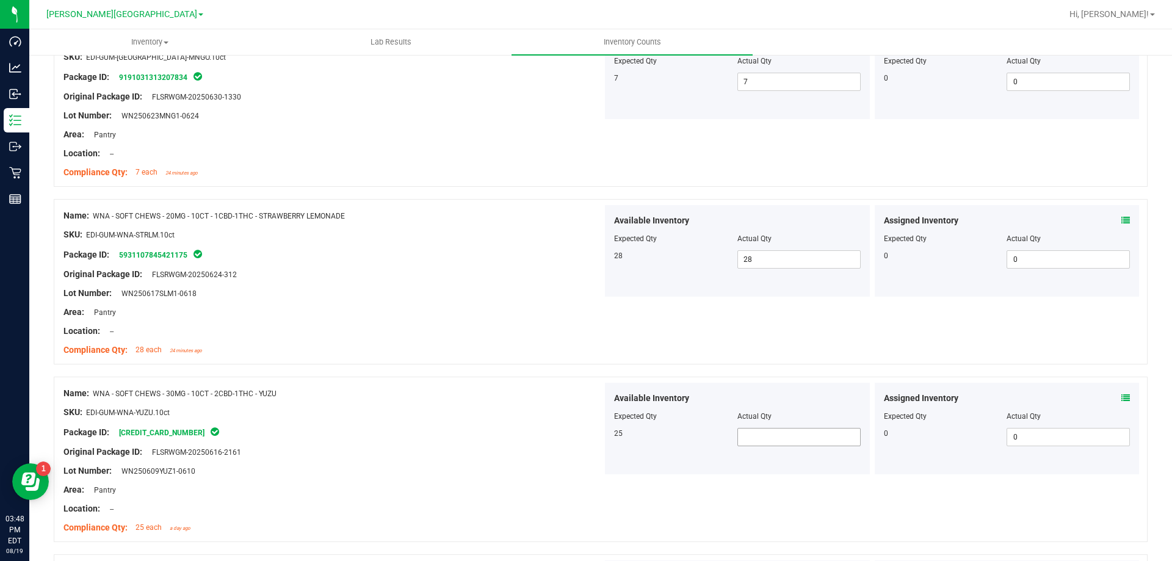
scroll to position [2390, 0]
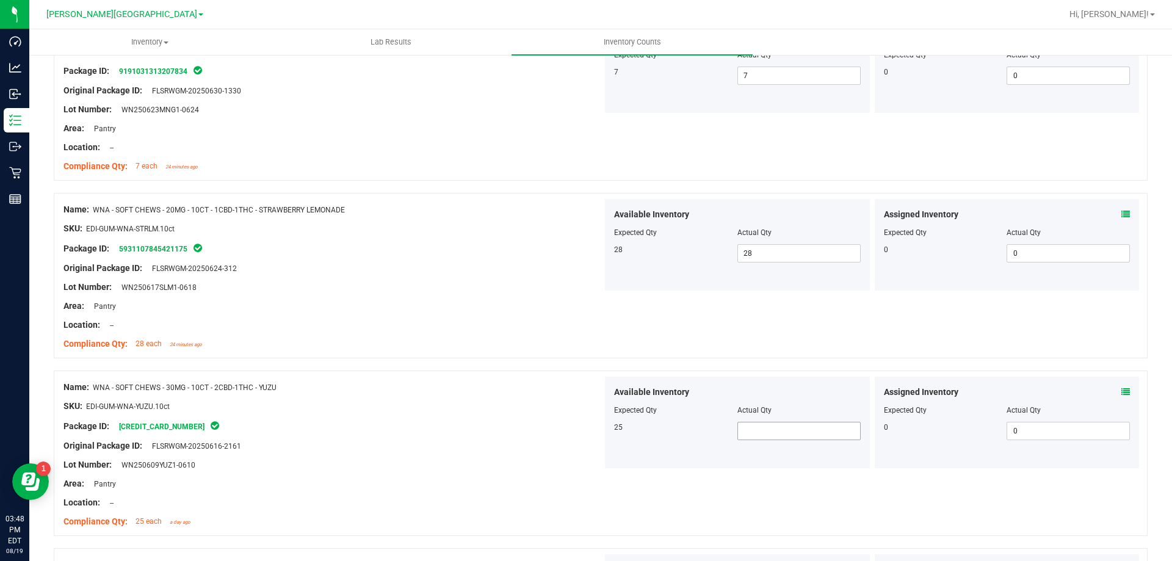
click at [765, 437] on span at bounding box center [798, 431] width 123 height 18
click at [488, 456] on div at bounding box center [332, 455] width 539 height 6
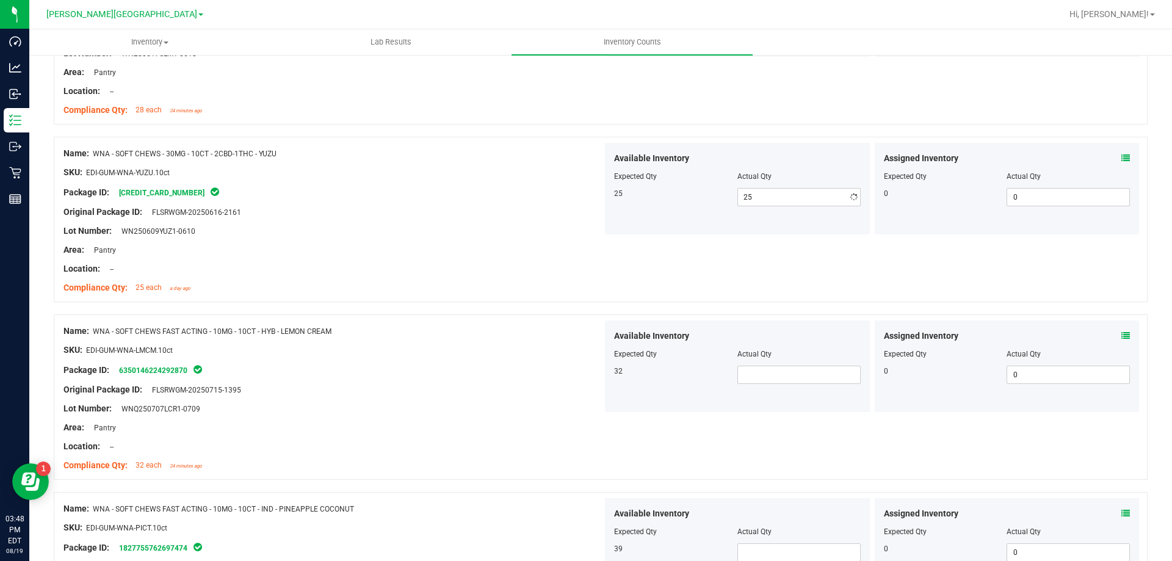
scroll to position [2634, 0]
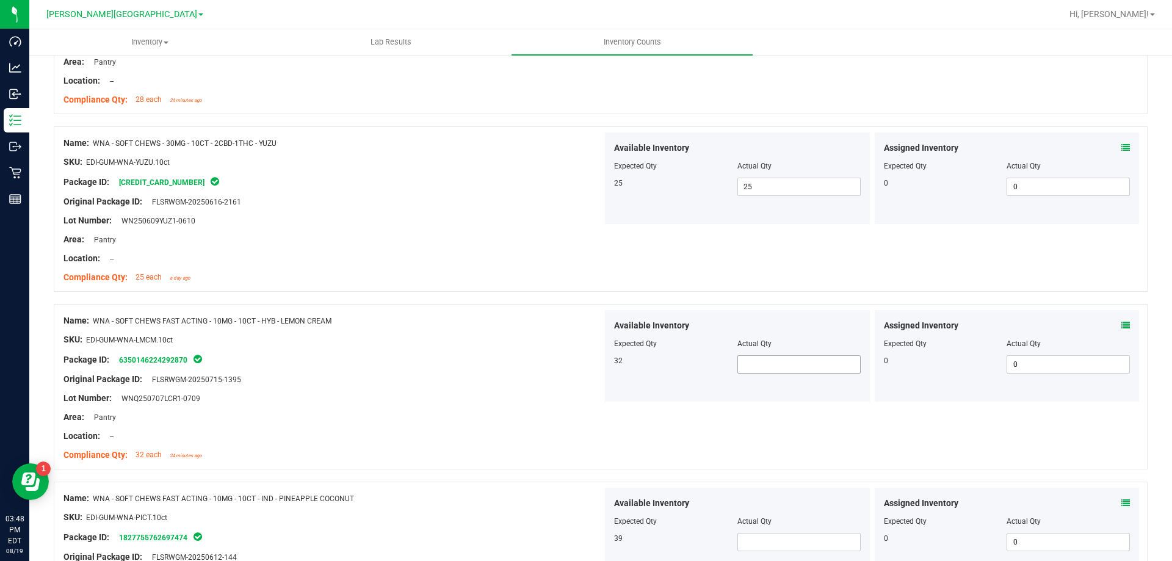
click at [796, 363] on span at bounding box center [798, 364] width 123 height 18
drag, startPoint x: 633, startPoint y: 416, endPoint x: 636, endPoint y: 423, distance: 8.5
click at [635, 423] on div "Name: WNA - SOFT CHEWS FAST ACTING - 10MG - 10CT - HYB - LEMON CREAM SKU: EDI-G…" at bounding box center [601, 386] width 1094 height 165
click at [774, 533] on span at bounding box center [798, 542] width 123 height 18
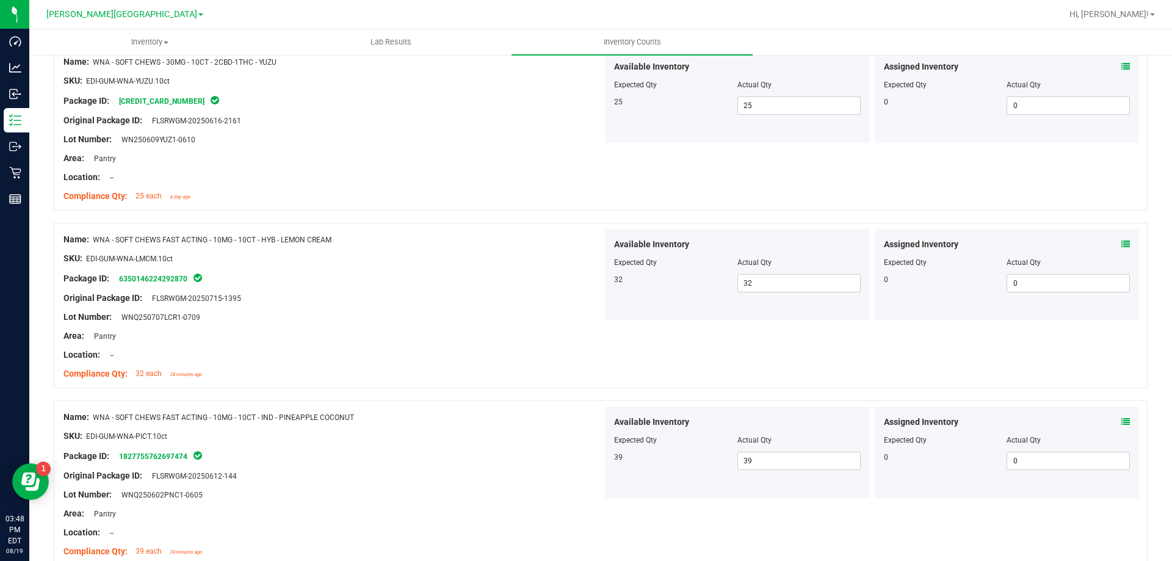
scroll to position [2878, 0]
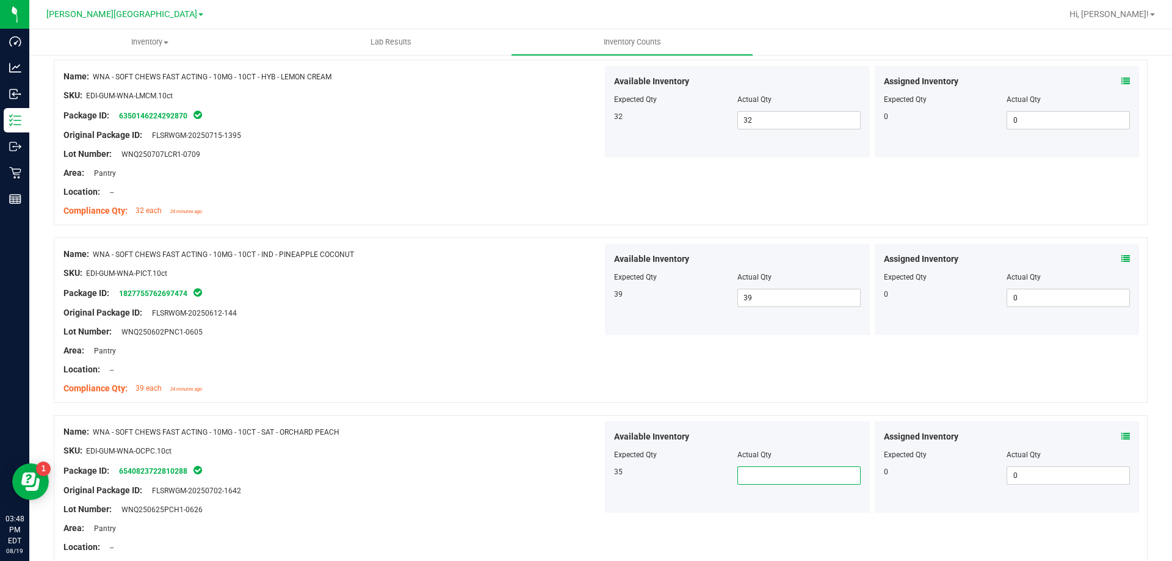
click at [744, 477] on span at bounding box center [798, 475] width 123 height 18
click at [538, 460] on ng-container "SKU: EDI-GUM-WNA-OCPC.10ct" at bounding box center [332, 453] width 539 height 19
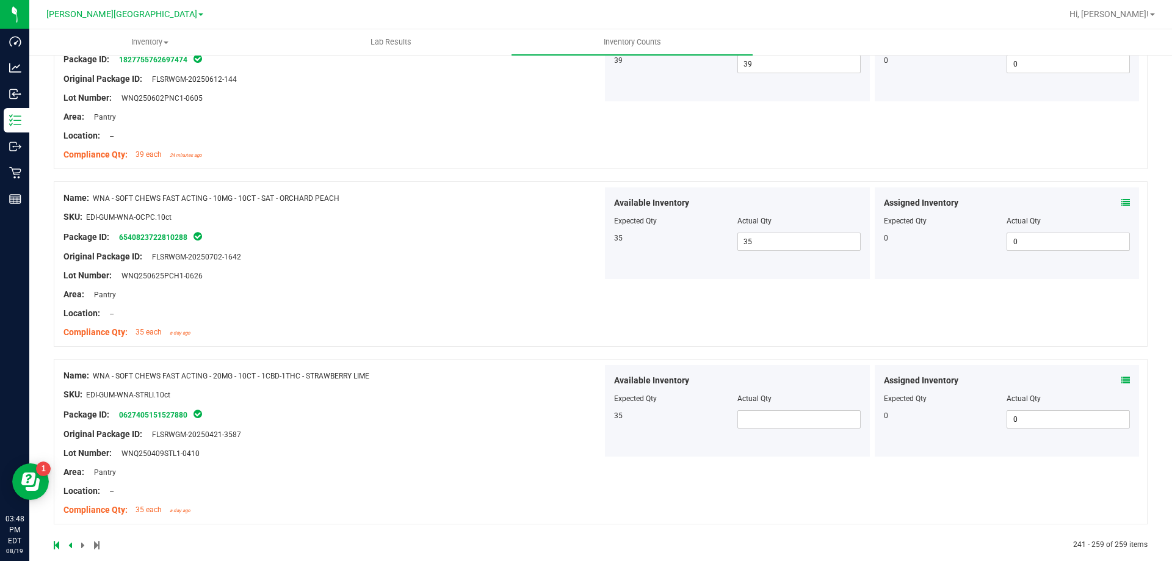
scroll to position [3122, 0]
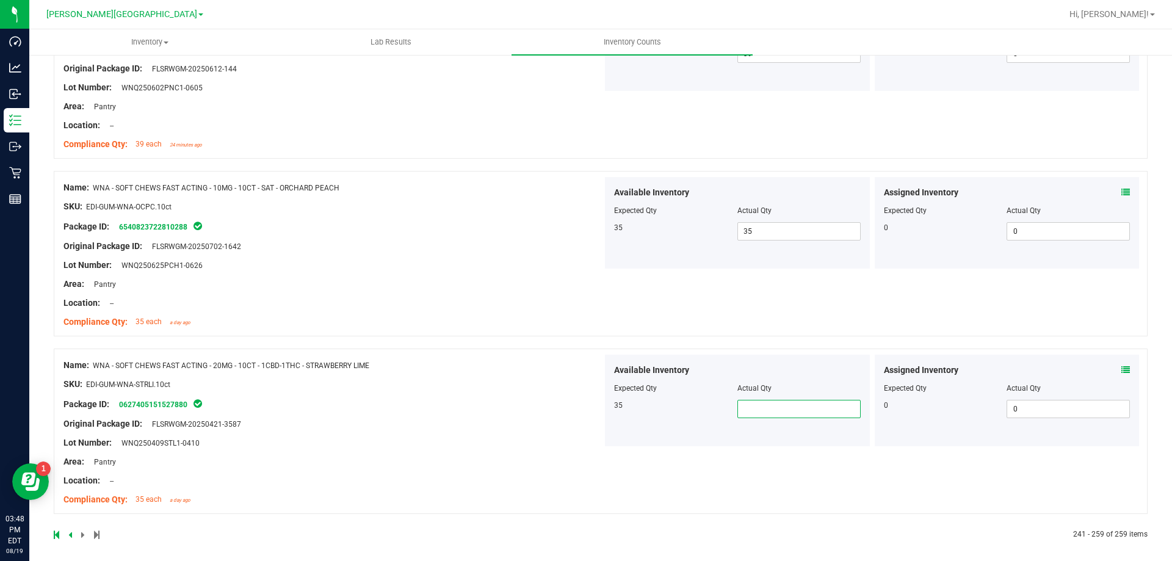
click at [766, 406] on span at bounding box center [798, 409] width 123 height 18
click at [611, 418] on div "Available Inventory Expected Qty Actual Qty 35 35 35" at bounding box center [737, 401] width 265 height 92
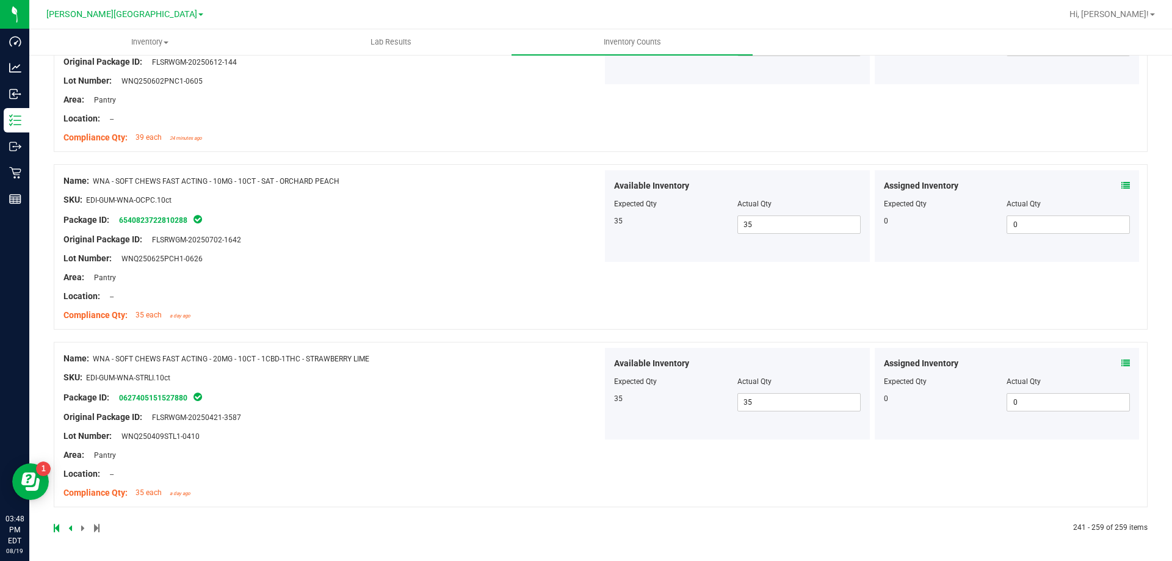
click at [509, 438] on div "Lot Number: WNQ250409STL1-0410" at bounding box center [332, 436] width 539 height 13
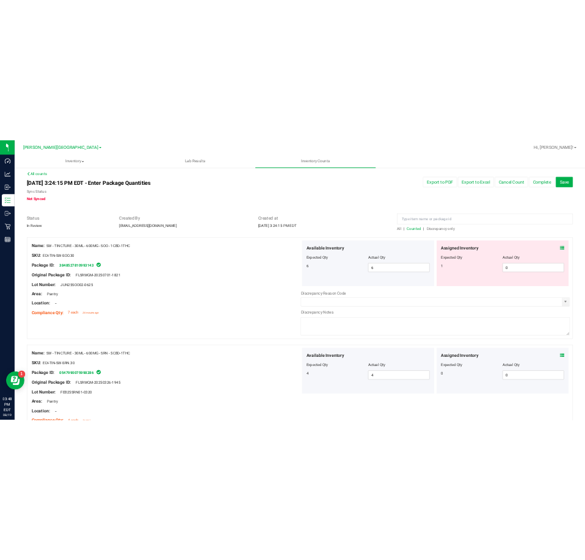
scroll to position [0, 0]
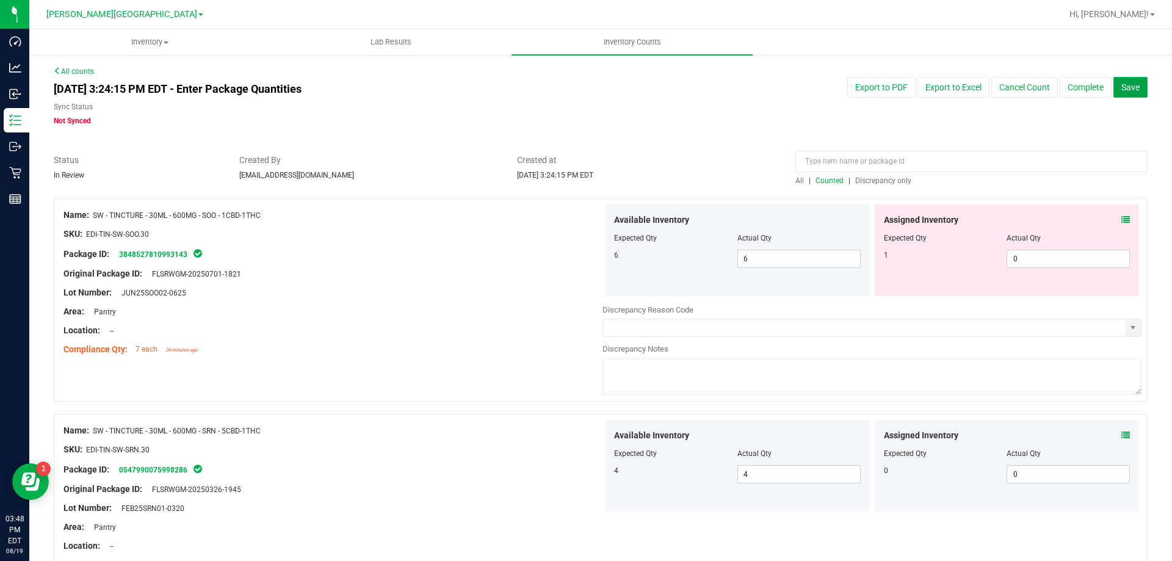
click at [1125, 82] on span "Save" at bounding box center [1130, 87] width 18 height 10
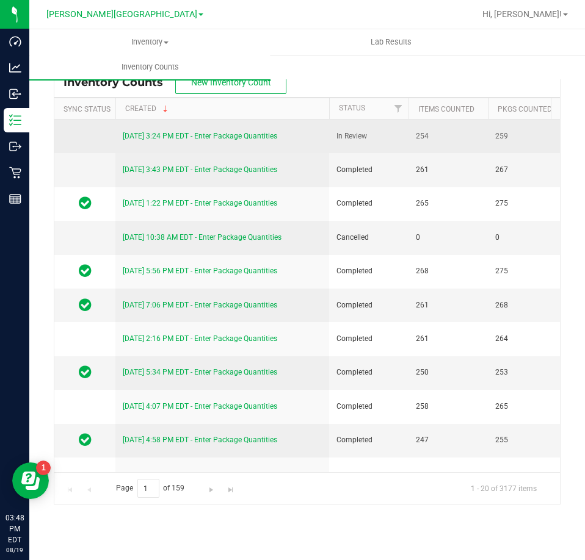
click at [236, 137] on link "[DATE] 3:24 PM EDT - Enter Package Quantities" at bounding box center [200, 136] width 154 height 9
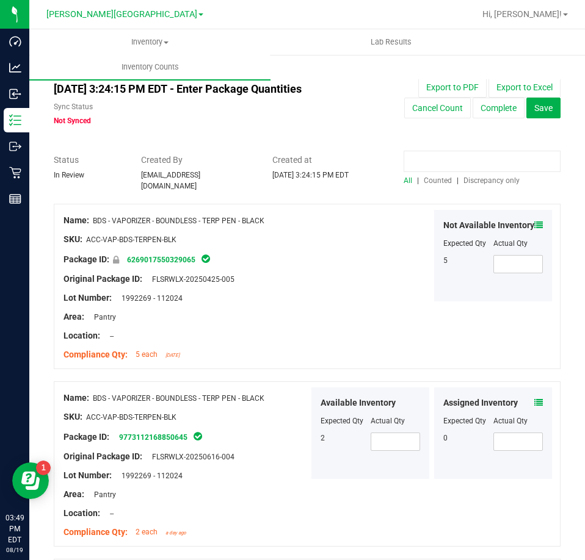
click at [441, 159] on input at bounding box center [481, 161] width 157 height 21
paste input "5183013598237393"
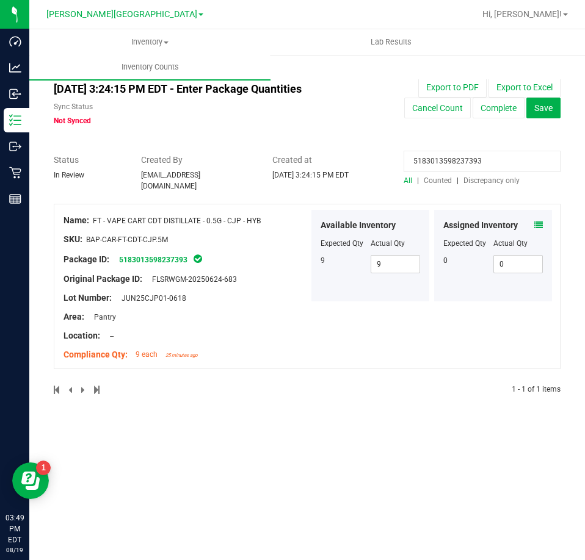
click at [536, 221] on icon at bounding box center [538, 225] width 9 height 9
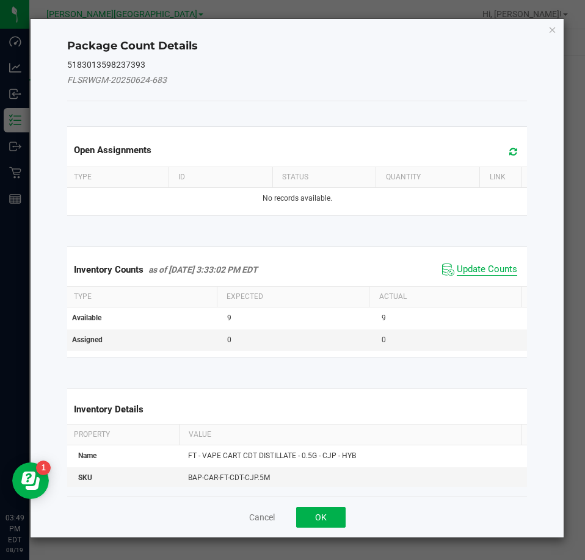
click at [497, 267] on span "Update Counts" at bounding box center [486, 270] width 60 height 12
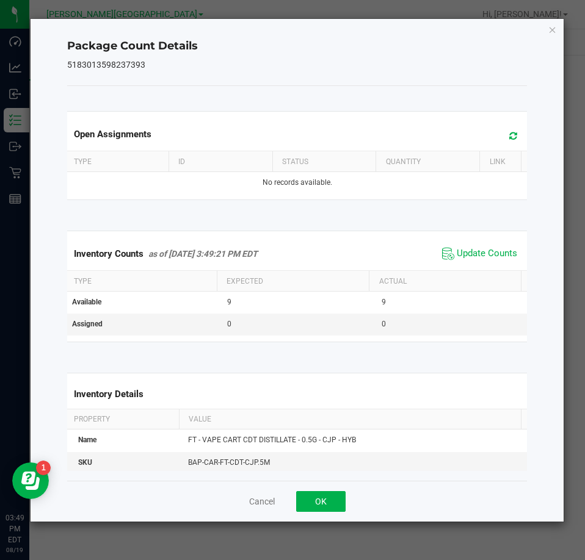
click at [546, 27] on div "Package Count Details 5183013598237393 Open Assignments Type ID Status Quantity…" at bounding box center [297, 270] width 533 height 503
click at [552, 31] on icon "Close" at bounding box center [552, 29] width 9 height 15
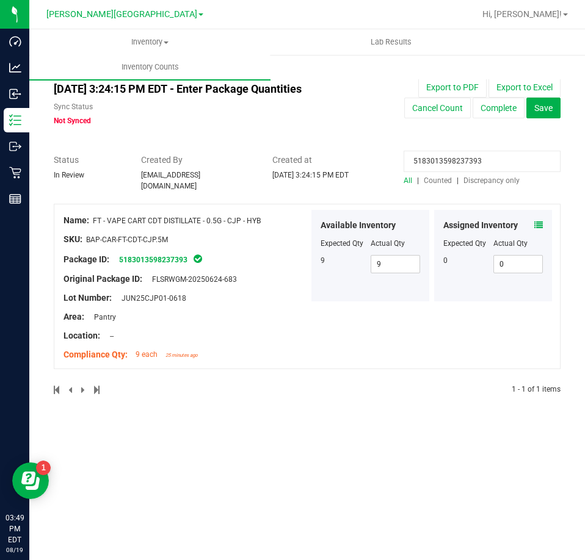
click at [464, 157] on input "5183013598237393" at bounding box center [481, 161] width 157 height 21
paste input "6202470914002940"
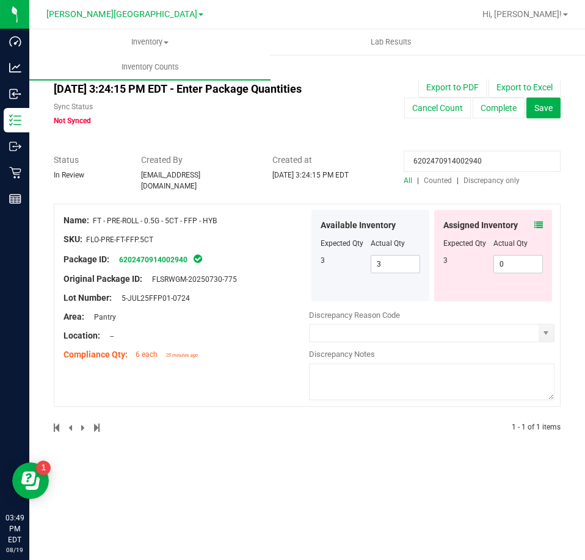
click at [536, 221] on icon at bounding box center [538, 225] width 9 height 9
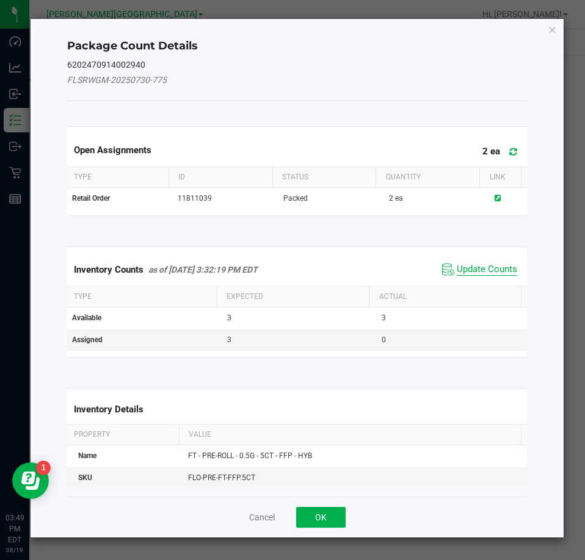
click at [505, 270] on span "Update Counts" at bounding box center [486, 270] width 60 height 12
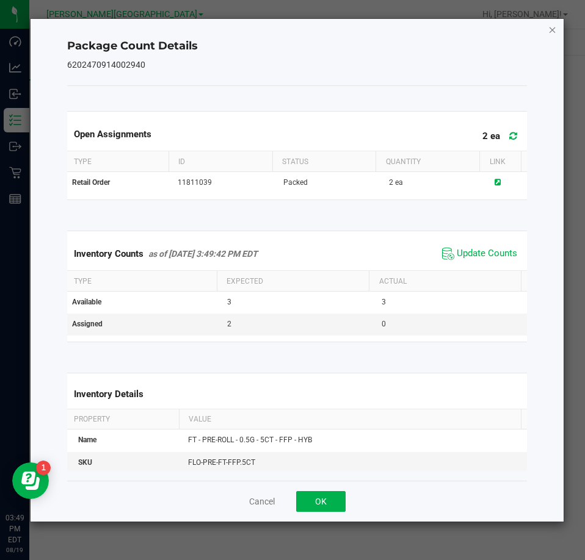
click at [551, 24] on icon "Close" at bounding box center [552, 29] width 9 height 15
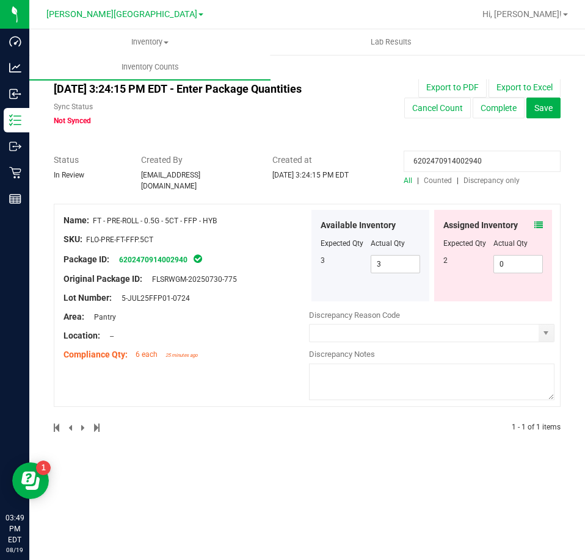
click at [469, 161] on input "6202470914002940" at bounding box center [481, 161] width 157 height 21
paste input "8329382489128794"
click at [530, 220] on div "Assigned Inventory" at bounding box center [492, 225] width 99 height 13
click at [540, 222] on icon at bounding box center [538, 225] width 9 height 9
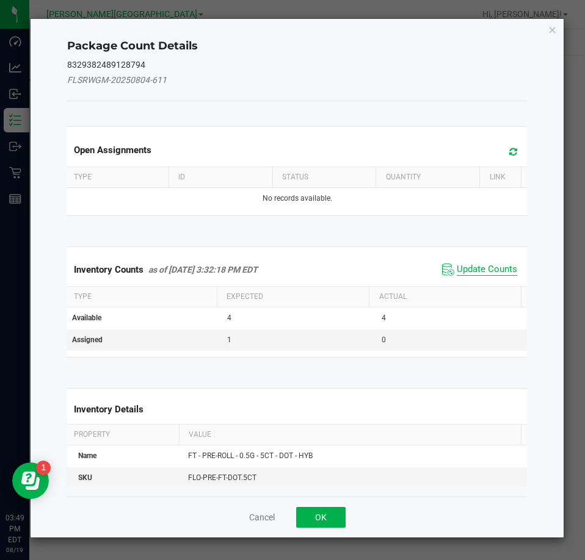
click at [487, 266] on span "Update Counts" at bounding box center [486, 270] width 60 height 12
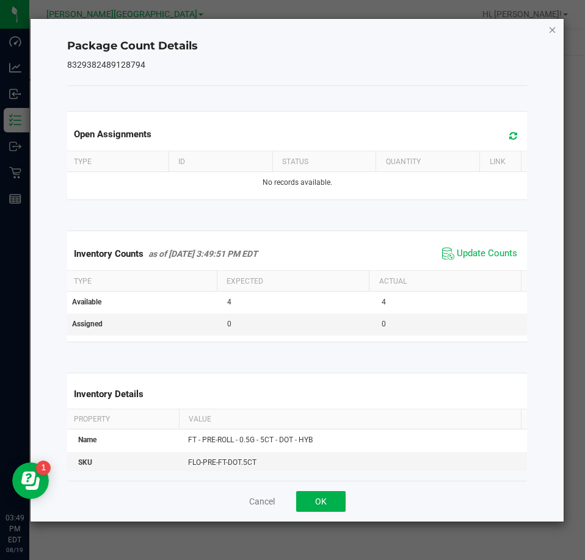
click at [552, 28] on icon "Close" at bounding box center [552, 29] width 9 height 15
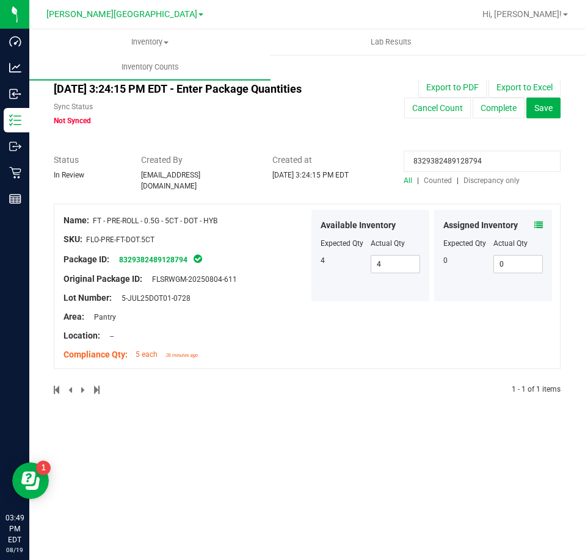
click at [463, 161] on input "8329382489128794" at bounding box center [481, 161] width 157 height 21
paste input "6092142615875072"
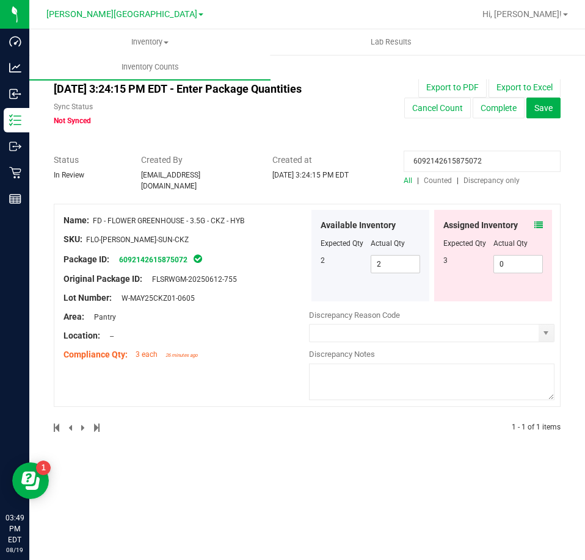
click at [540, 221] on icon at bounding box center [538, 225] width 9 height 9
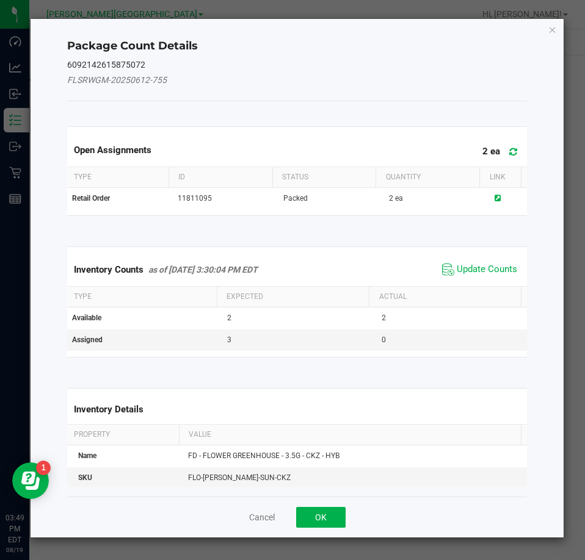
click at [482, 257] on div "Inventory Counts as of [DATE] 3:30:04 PM EDT Update Counts" at bounding box center [297, 269] width 465 height 33
click at [483, 268] on span "Update Counts" at bounding box center [486, 270] width 60 height 12
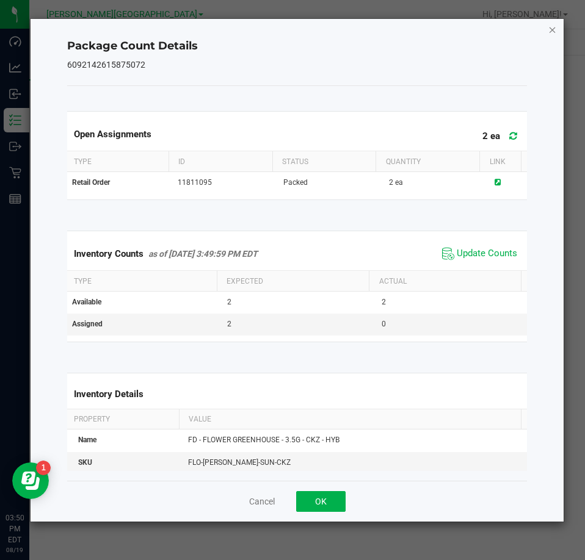
click at [548, 29] on icon "Close" at bounding box center [552, 29] width 9 height 15
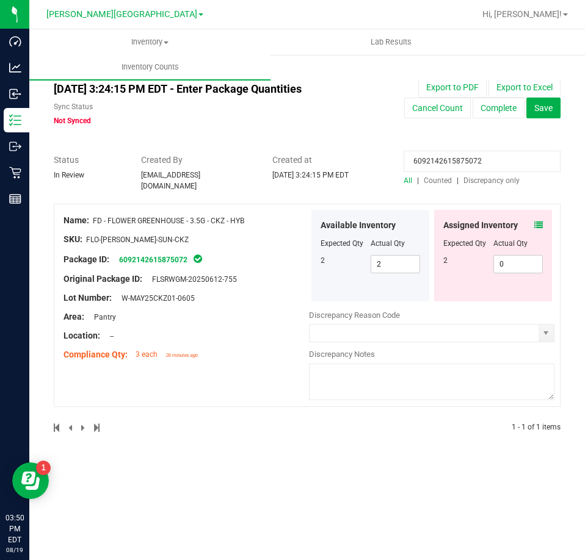
click at [447, 159] on input "6092142615875072" at bounding box center [481, 161] width 157 height 21
click at [448, 159] on input "6092142615875072" at bounding box center [481, 161] width 157 height 21
paste input "0971772610544506"
click at [536, 221] on icon at bounding box center [538, 225] width 9 height 9
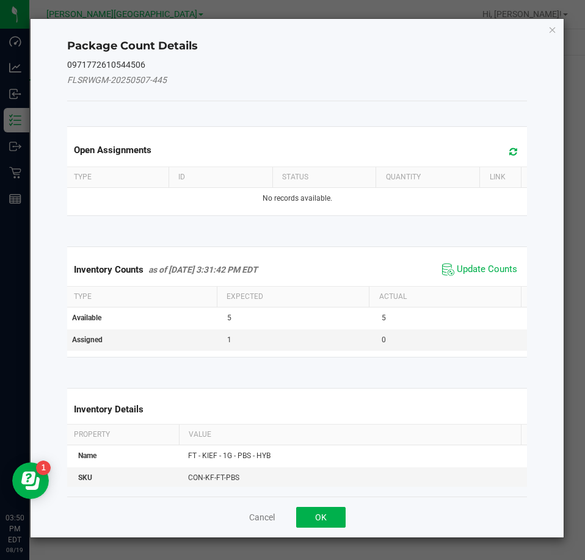
click at [494, 261] on span "Update Counts" at bounding box center [479, 270] width 81 height 18
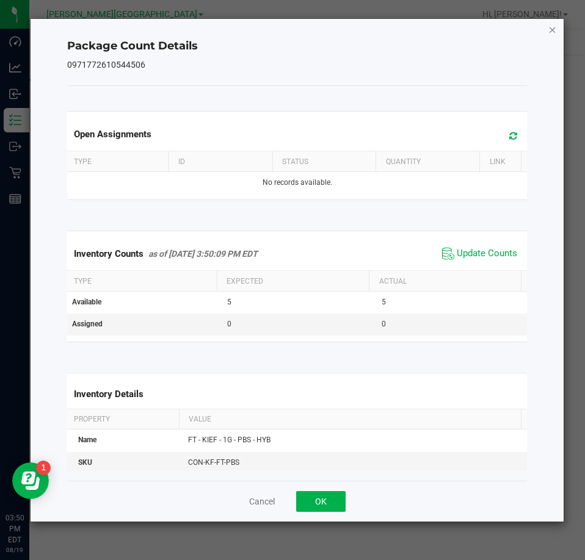
click at [548, 32] on icon "Close" at bounding box center [552, 29] width 9 height 15
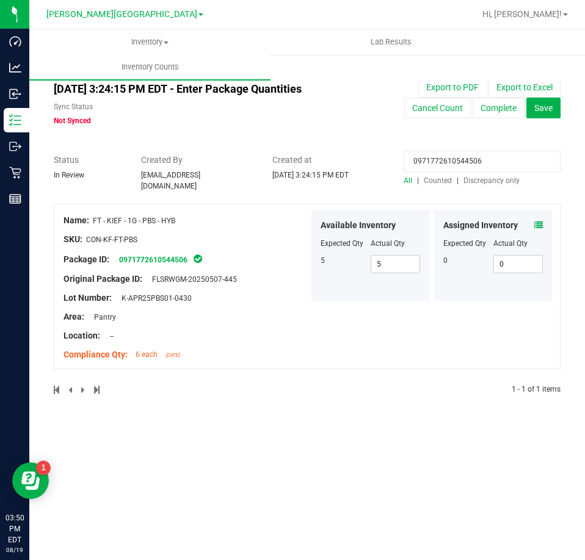
click at [467, 162] on input "0971772610544506" at bounding box center [481, 161] width 157 height 21
paste input "5478778595317228"
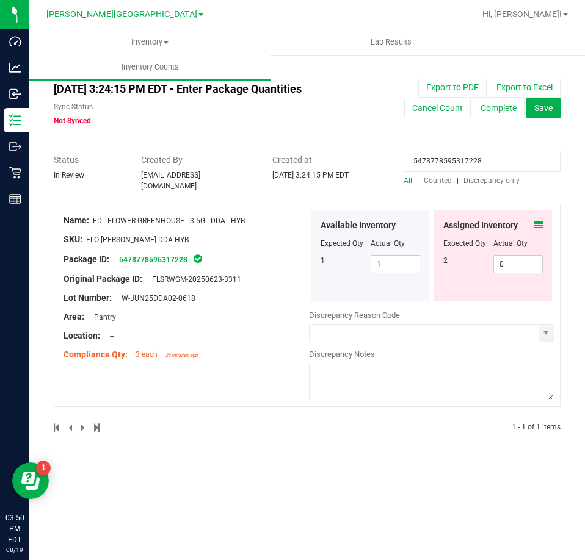
click at [540, 221] on icon at bounding box center [538, 225] width 9 height 9
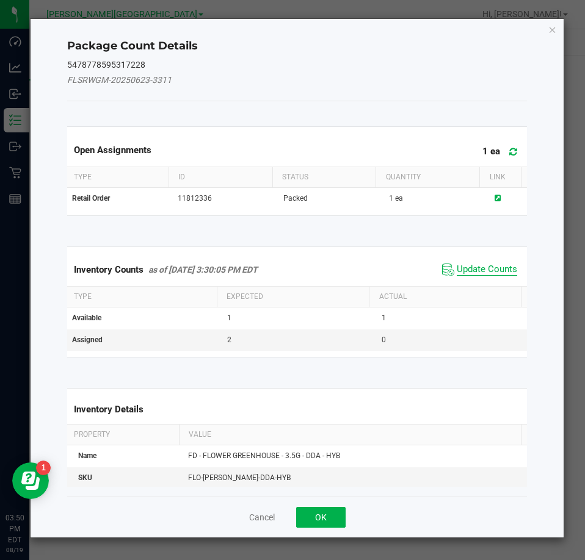
click at [501, 267] on span "Update Counts" at bounding box center [486, 270] width 60 height 12
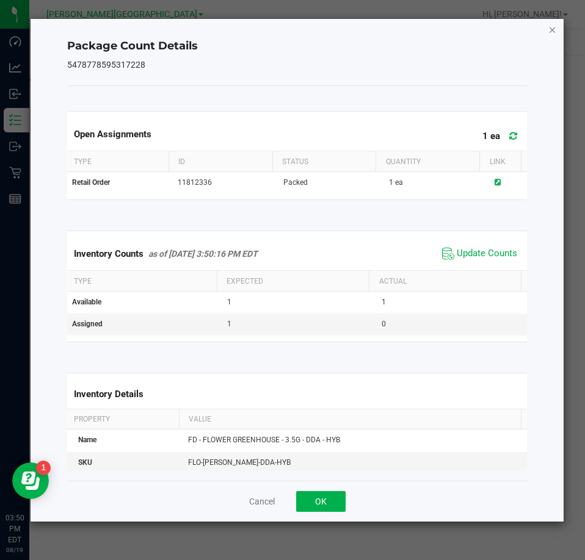
click at [550, 28] on icon "Close" at bounding box center [552, 29] width 9 height 15
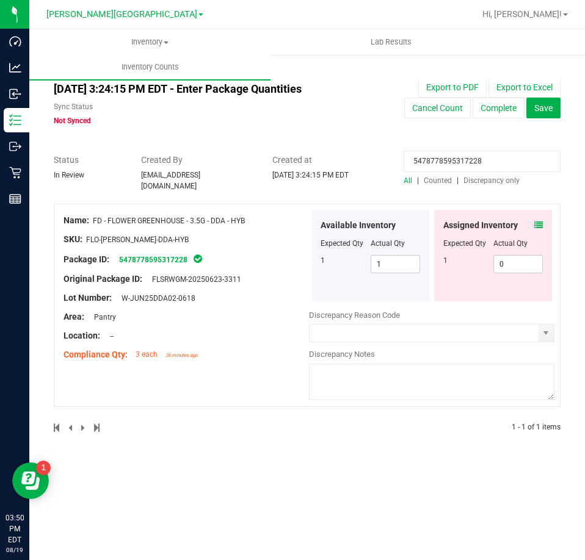
click at [447, 168] on input "5478778595317228" at bounding box center [481, 161] width 157 height 21
click at [449, 170] on input "5478778595317228" at bounding box center [481, 161] width 157 height 21
paste input "9947139692385645"
click at [539, 221] on icon at bounding box center [538, 225] width 9 height 9
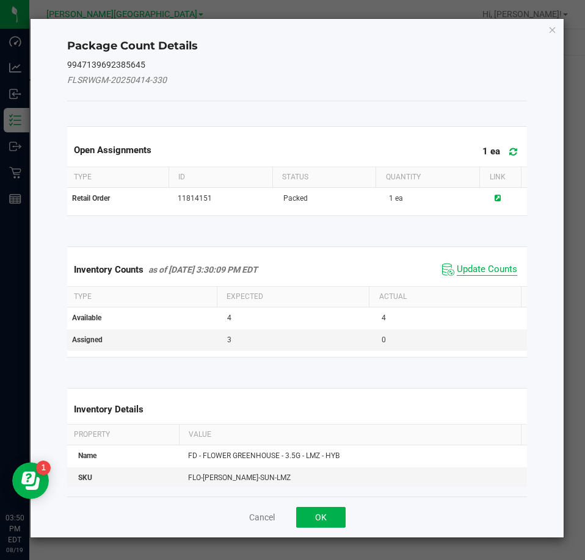
click at [463, 273] on span "Update Counts" at bounding box center [486, 270] width 60 height 12
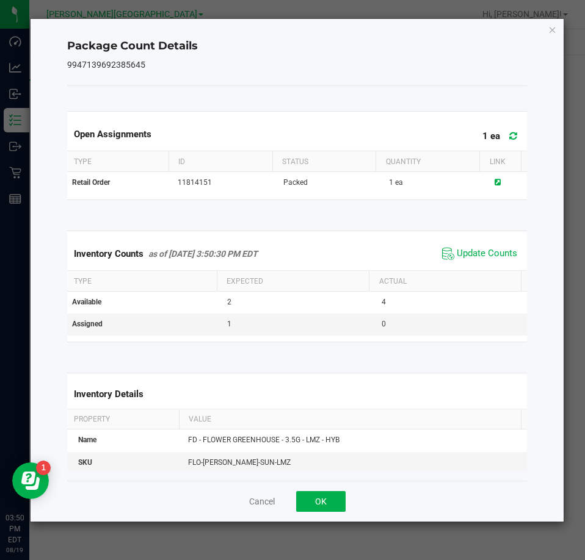
click at [551, 31] on icon "Close" at bounding box center [552, 29] width 9 height 15
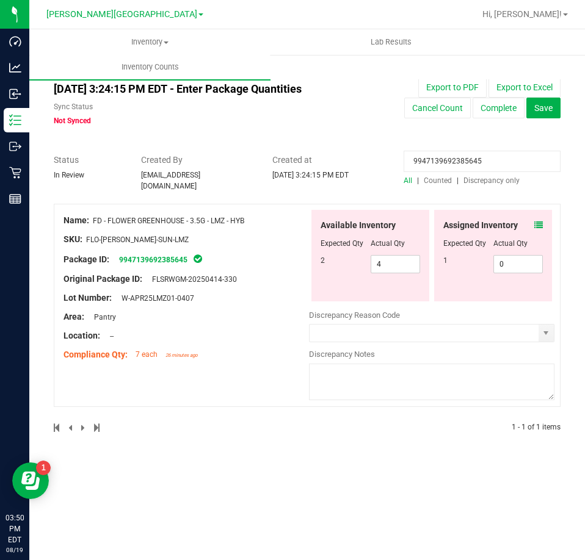
click at [394, 275] on div "Available Inventory Expected Qty Actual Qty 2 4 4" at bounding box center [370, 256] width 118 height 92
click at [383, 258] on span "4 4" at bounding box center [395, 264] width 50 height 18
click at [383, 258] on input "4" at bounding box center [395, 264] width 49 height 17
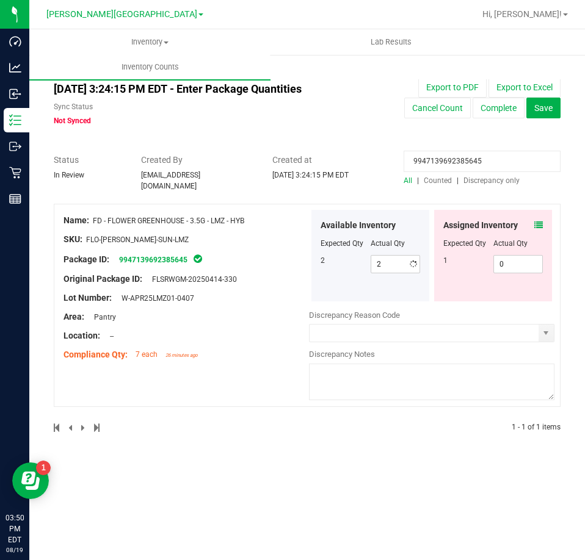
click at [300, 292] on div "Lot Number: W-APR25LMZ01-0407" at bounding box center [185, 298] width 245 height 13
click at [451, 163] on input "9947139692385645" at bounding box center [481, 161] width 157 height 21
paste input "418476278758927"
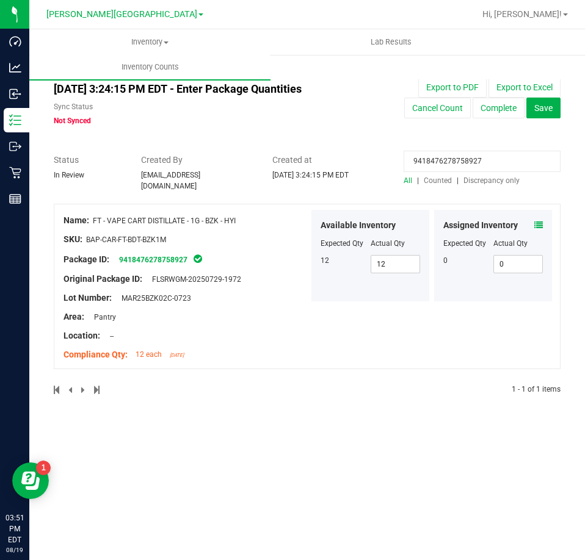
click at [537, 221] on icon at bounding box center [538, 225] width 9 height 9
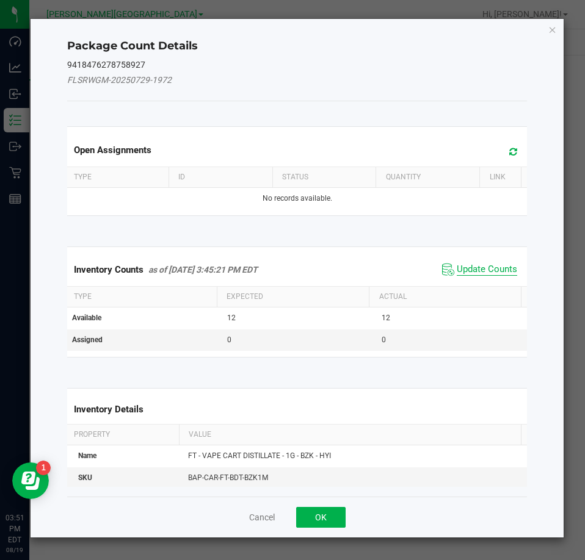
click at [492, 268] on span "Update Counts" at bounding box center [486, 270] width 60 height 12
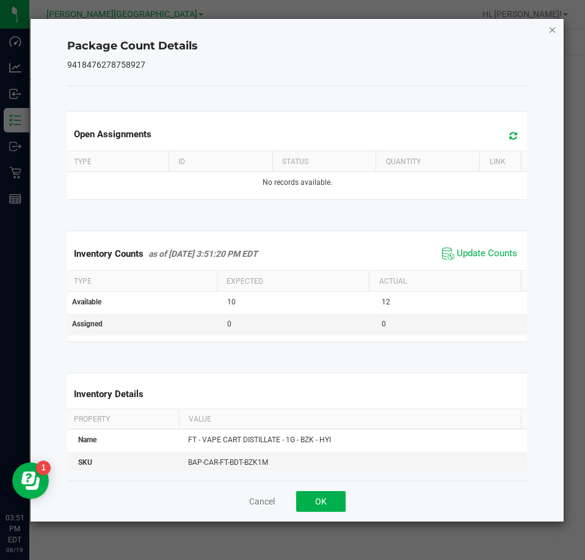
click at [552, 28] on icon "Close" at bounding box center [552, 29] width 9 height 15
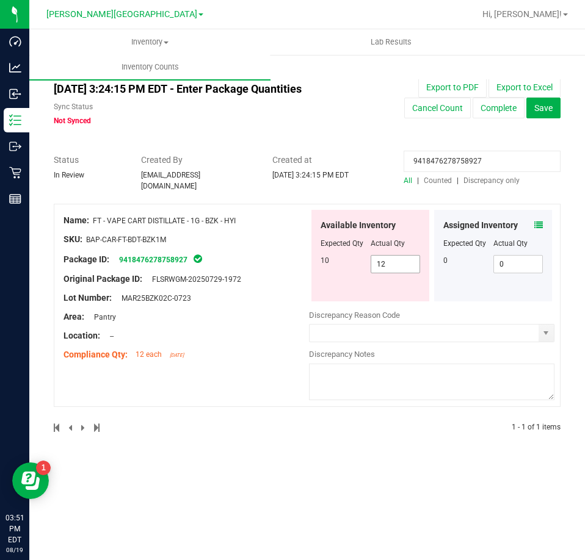
click at [403, 261] on span "12 12" at bounding box center [395, 264] width 50 height 18
click at [403, 261] on input "12" at bounding box center [395, 264] width 49 height 17
click at [467, 155] on input "9418476278758927" at bounding box center [481, 161] width 157 height 21
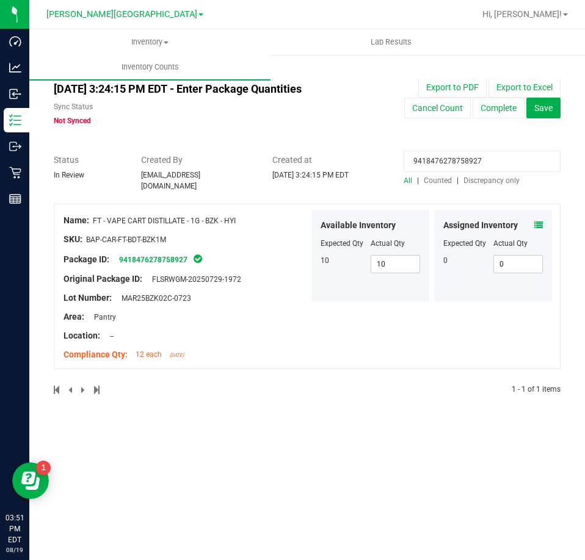
click at [467, 155] on input "9418476278758927" at bounding box center [481, 161] width 157 height 21
paste input "5691532681998433"
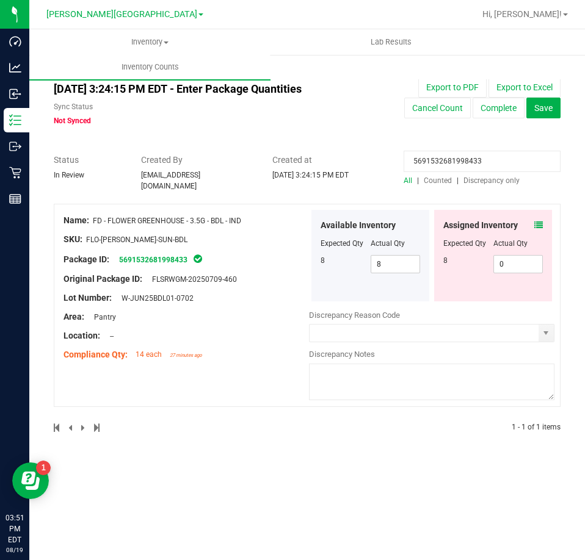
click at [536, 223] on icon at bounding box center [538, 225] width 9 height 9
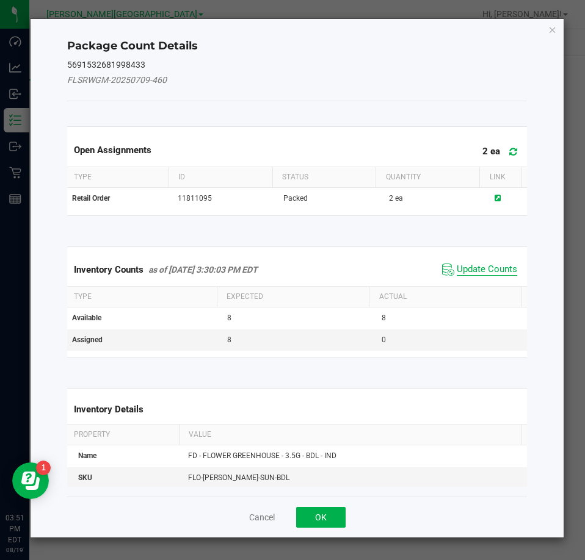
click at [502, 272] on span "Update Counts" at bounding box center [486, 270] width 60 height 12
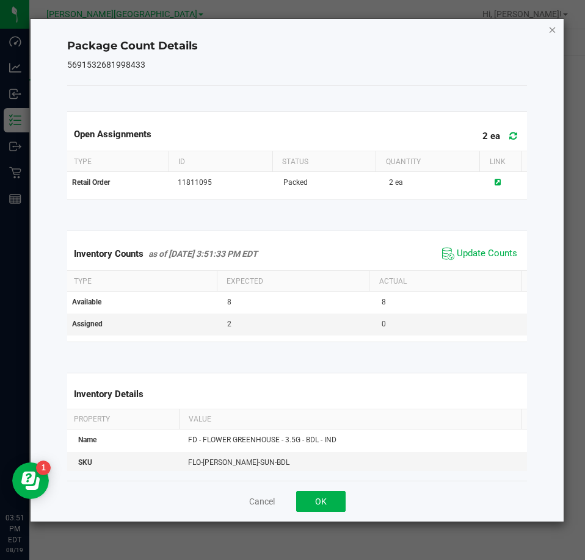
click at [552, 32] on icon "Close" at bounding box center [552, 29] width 9 height 15
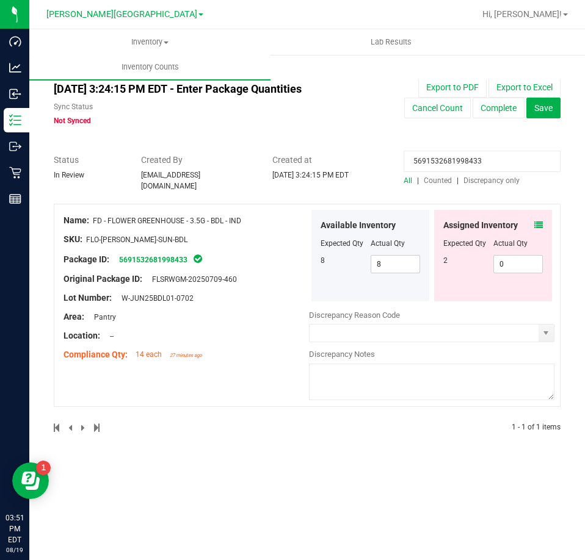
click at [537, 221] on icon at bounding box center [538, 225] width 9 height 9
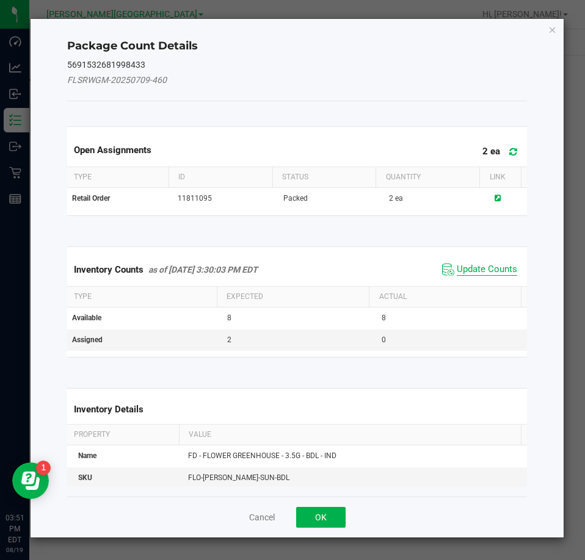
click at [488, 270] on span "Update Counts" at bounding box center [486, 270] width 60 height 12
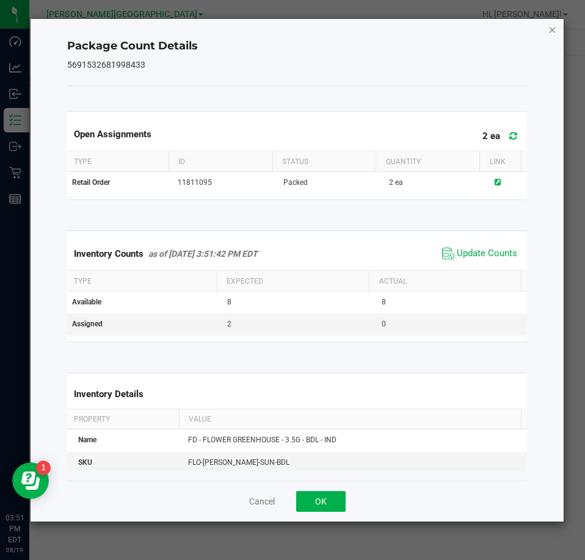
click at [549, 27] on icon "Close" at bounding box center [552, 29] width 9 height 15
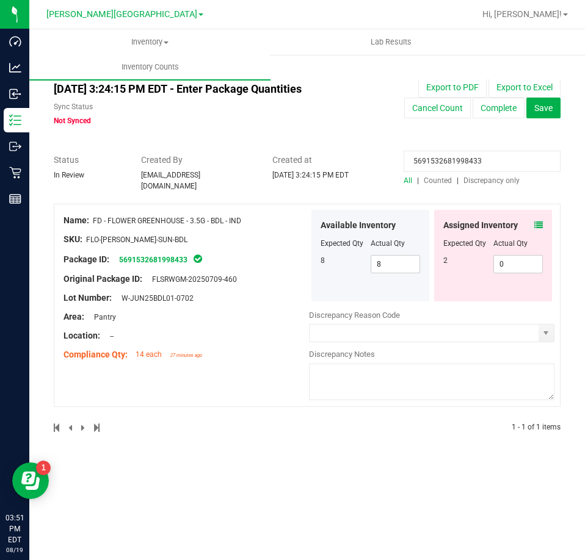
click at [456, 166] on input "5691532681998433" at bounding box center [481, 161] width 157 height 21
paste input "9943597152658656"
click at [538, 221] on icon at bounding box center [538, 225] width 9 height 9
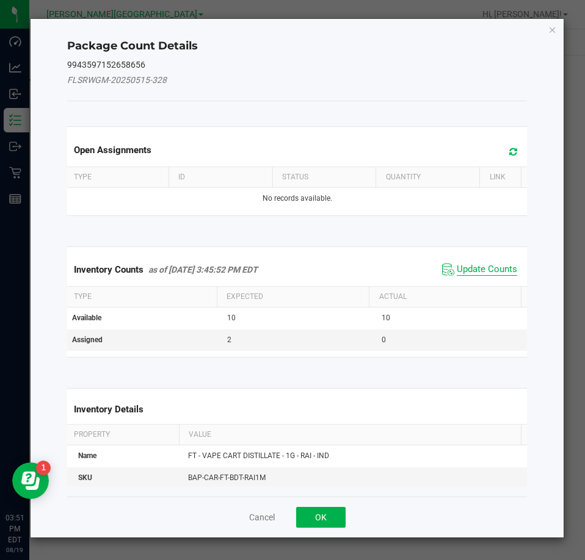
click at [487, 267] on span "Update Counts" at bounding box center [486, 270] width 60 height 12
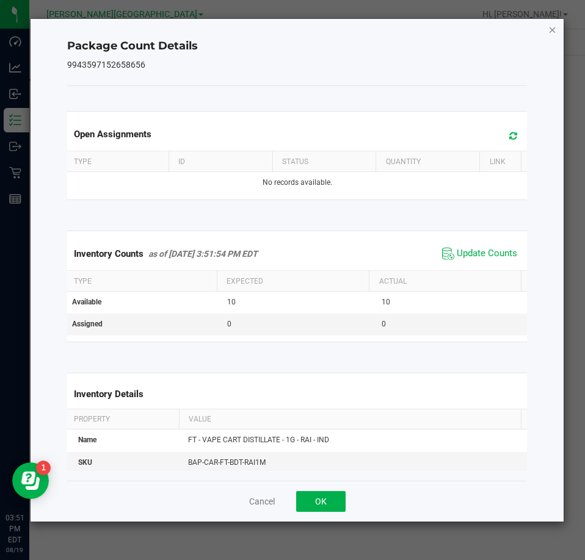
click at [549, 25] on icon "Close" at bounding box center [552, 29] width 9 height 15
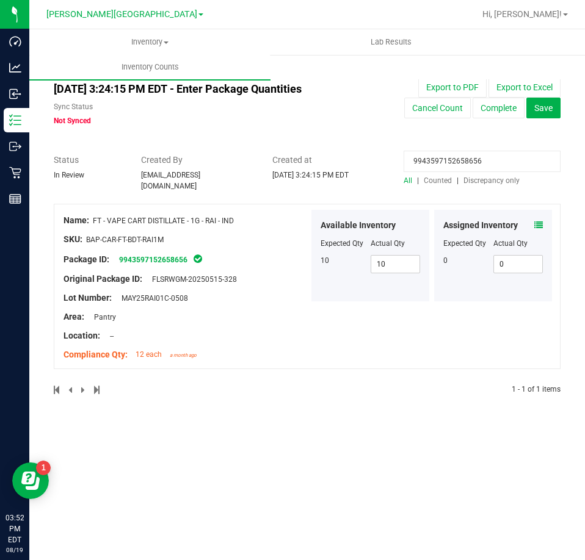
click at [494, 165] on input "9943597152658656" at bounding box center [481, 161] width 157 height 21
paste input "2901525055396448"
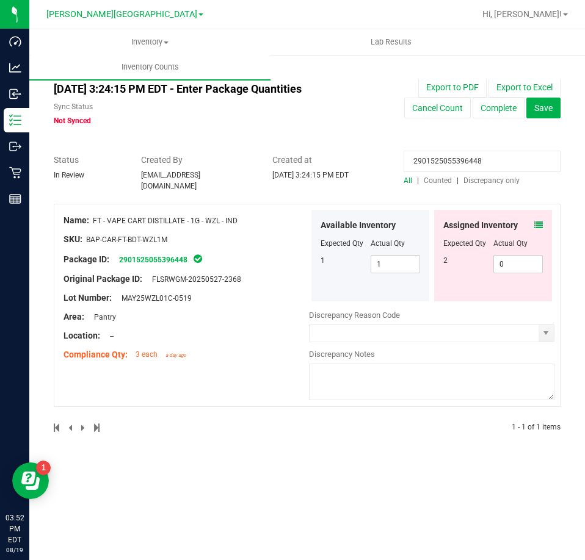
click at [538, 221] on icon at bounding box center [538, 225] width 9 height 9
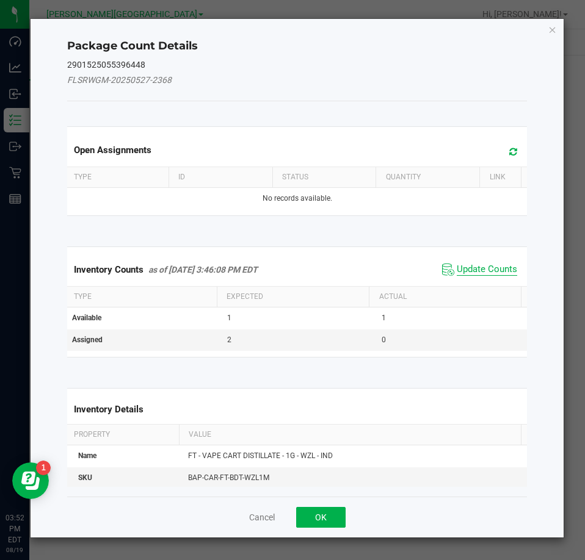
click at [474, 271] on span "Update Counts" at bounding box center [486, 270] width 60 height 12
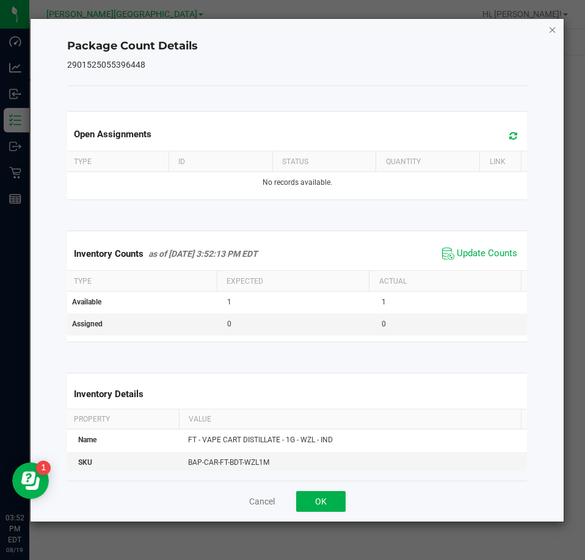
click at [550, 29] on icon "Close" at bounding box center [552, 29] width 9 height 15
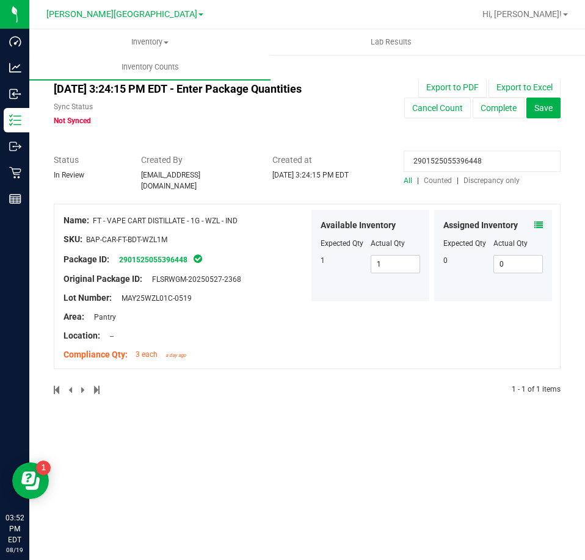
click at [473, 157] on input "2901525055396448" at bounding box center [481, 161] width 157 height 21
paste input "8814141064307012"
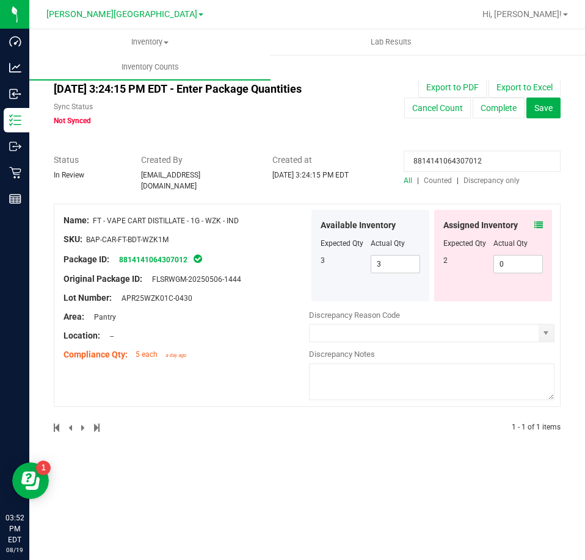
click at [536, 222] on icon at bounding box center [538, 225] width 9 height 9
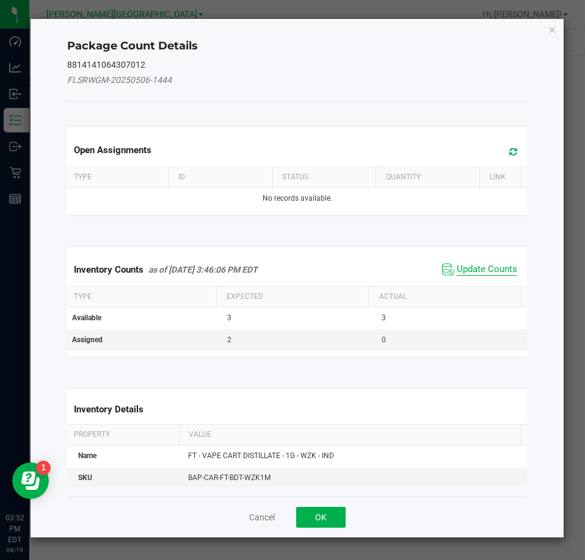
click at [489, 275] on span "Update Counts" at bounding box center [486, 270] width 60 height 12
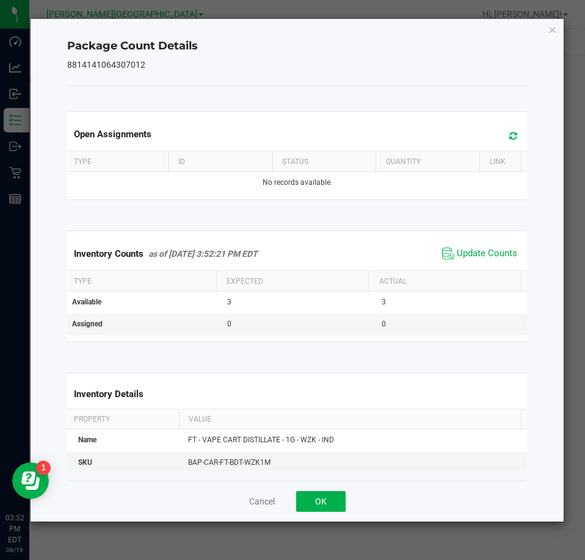
click at [551, 32] on icon "Close" at bounding box center [552, 29] width 9 height 15
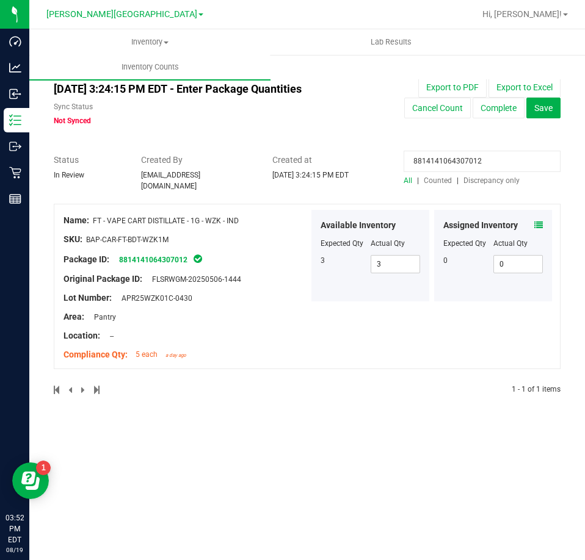
click at [460, 162] on input "8814141064307012" at bounding box center [481, 161] width 157 height 21
paste input "6407990186784066"
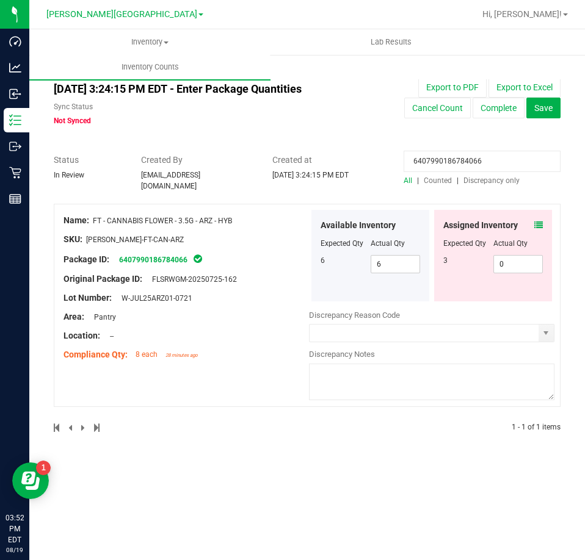
click at [538, 232] on div at bounding box center [492, 235] width 99 height 6
click at [542, 222] on icon at bounding box center [538, 225] width 9 height 9
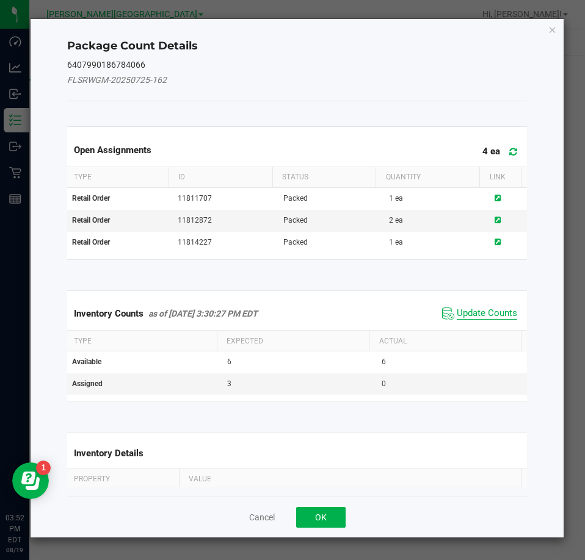
click at [489, 313] on span "Update Counts" at bounding box center [486, 314] width 60 height 12
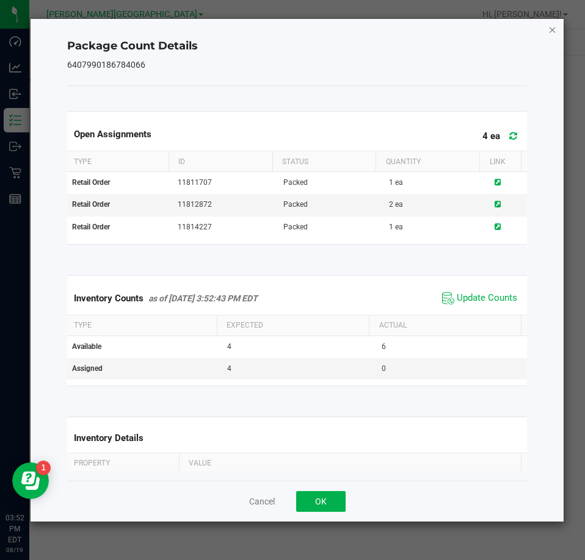
click at [555, 32] on icon "Close" at bounding box center [552, 29] width 9 height 15
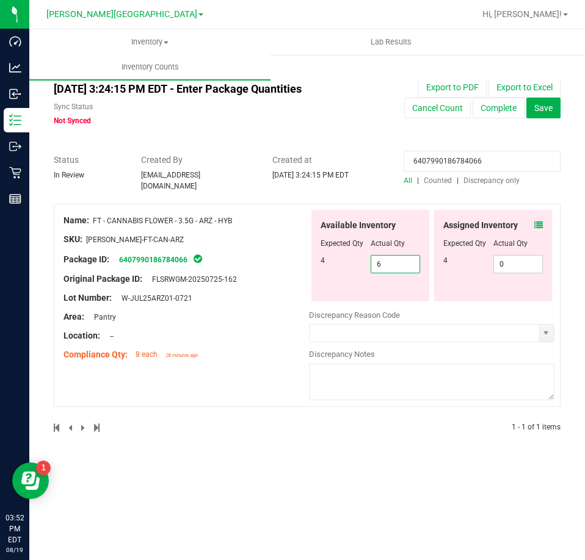
click at [403, 258] on span "6 6" at bounding box center [395, 264] width 50 height 18
click at [403, 258] on input "6" at bounding box center [395, 264] width 49 height 17
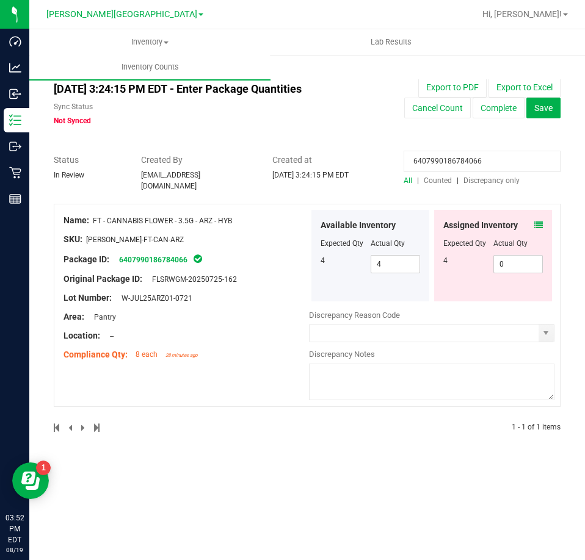
click at [458, 162] on input "6407990186784066" at bounding box center [481, 161] width 157 height 21
paste input "[CREDIT_CARD_NUMBER]"
click at [538, 222] on icon at bounding box center [538, 225] width 9 height 9
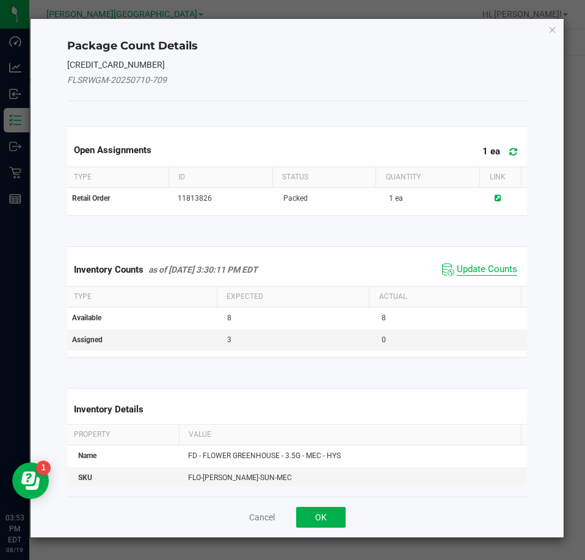
click at [488, 272] on span "Update Counts" at bounding box center [486, 270] width 60 height 12
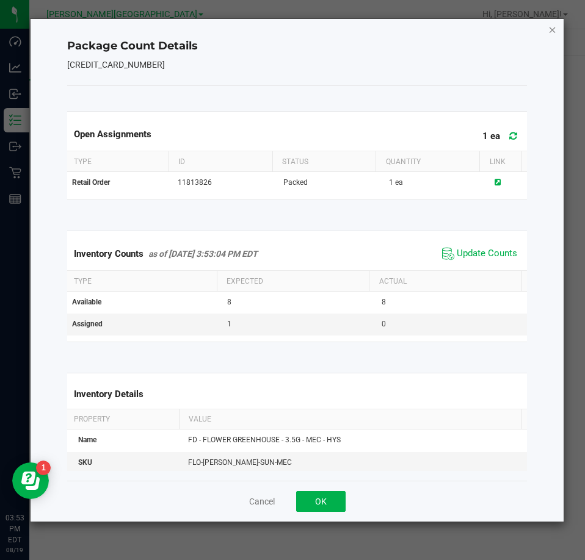
click at [555, 31] on icon "Close" at bounding box center [552, 29] width 9 height 15
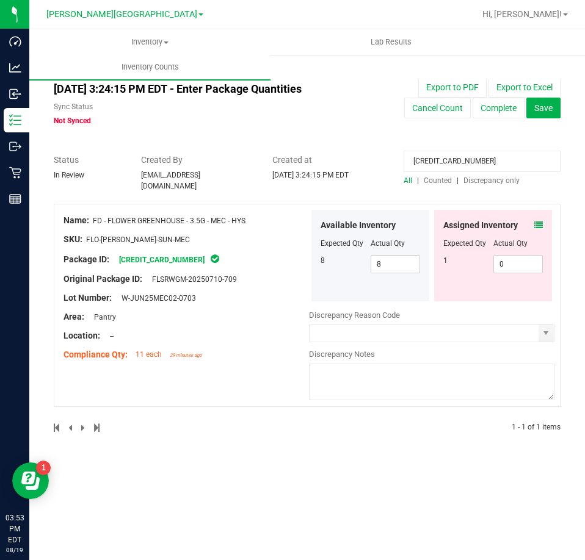
click at [474, 159] on input "[CREDIT_CARD_NUMBER]" at bounding box center [481, 161] width 157 height 21
paste input "5691532681998433"
click at [538, 221] on icon at bounding box center [538, 225] width 9 height 9
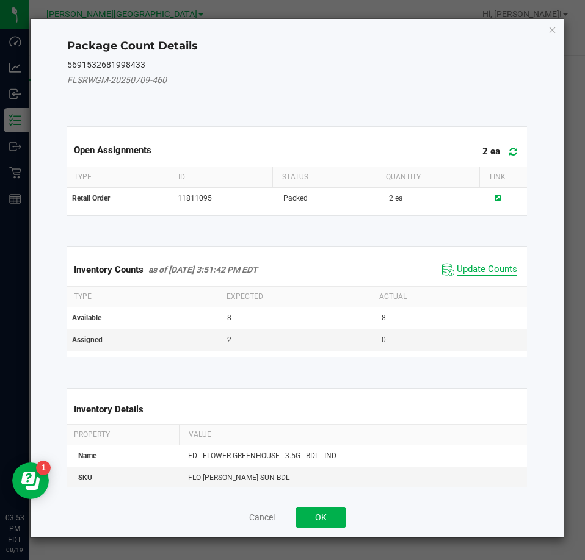
click at [492, 268] on span "Update Counts" at bounding box center [486, 270] width 60 height 12
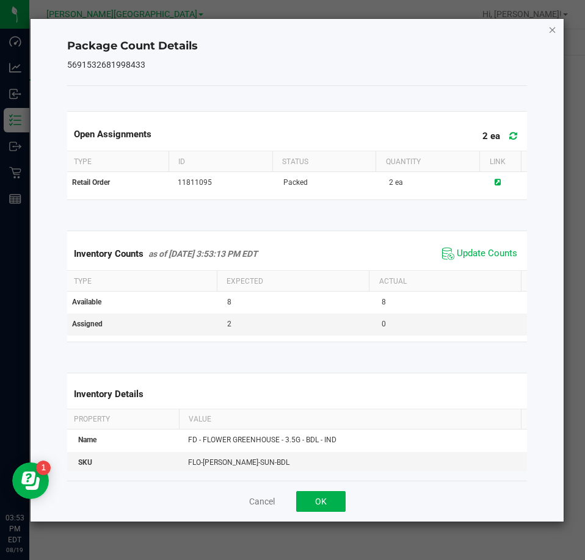
click at [551, 30] on icon "Close" at bounding box center [552, 29] width 9 height 15
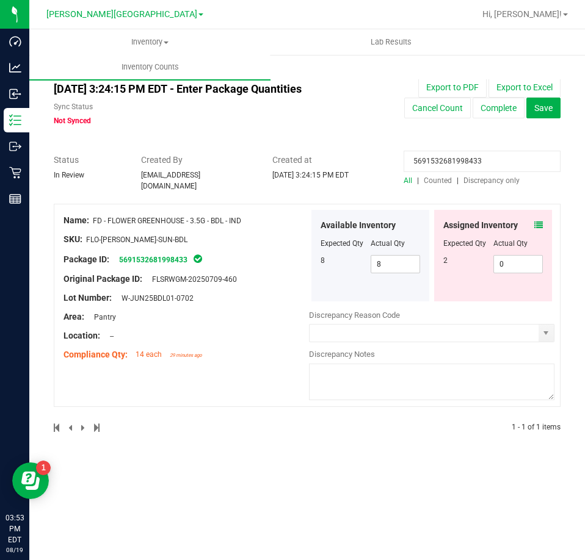
click at [444, 156] on input "5691532681998433" at bounding box center [481, 161] width 157 height 21
paste input "9947139692385645"
click at [539, 221] on icon at bounding box center [538, 225] width 9 height 9
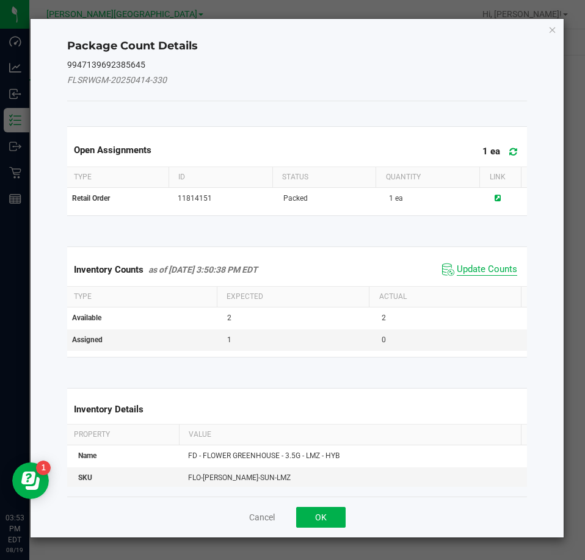
click at [494, 270] on span "Update Counts" at bounding box center [486, 270] width 60 height 12
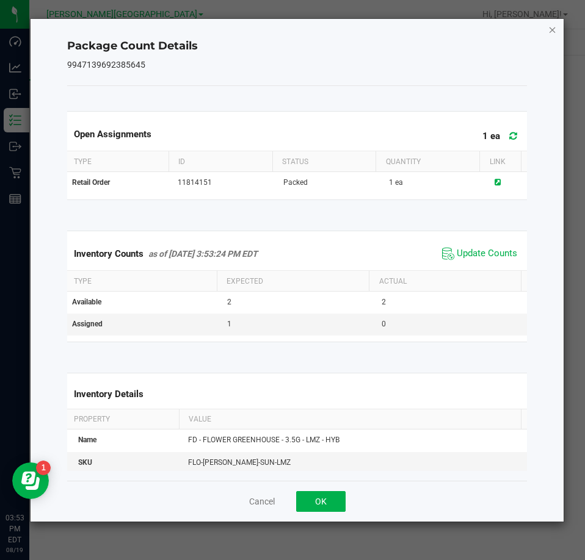
click at [552, 30] on icon "Close" at bounding box center [552, 29] width 9 height 15
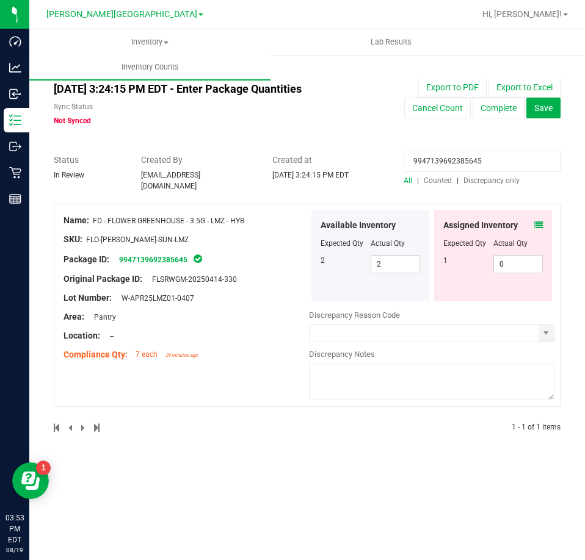
click at [482, 156] on input "9947139692385645" at bounding box center [481, 161] width 157 height 21
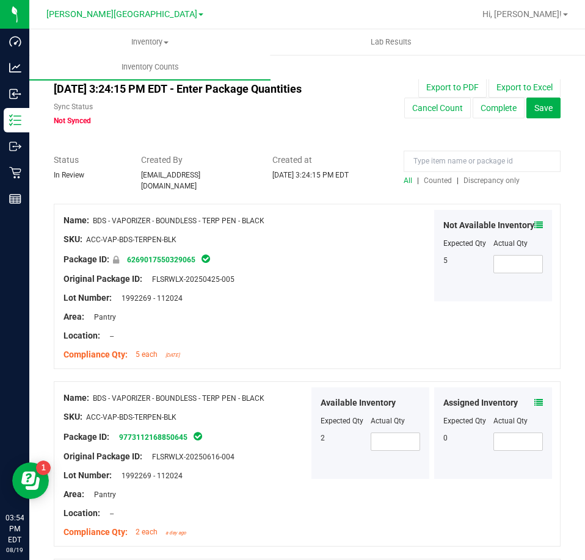
click at [485, 176] on span "Discrepancy only" at bounding box center [491, 180] width 56 height 9
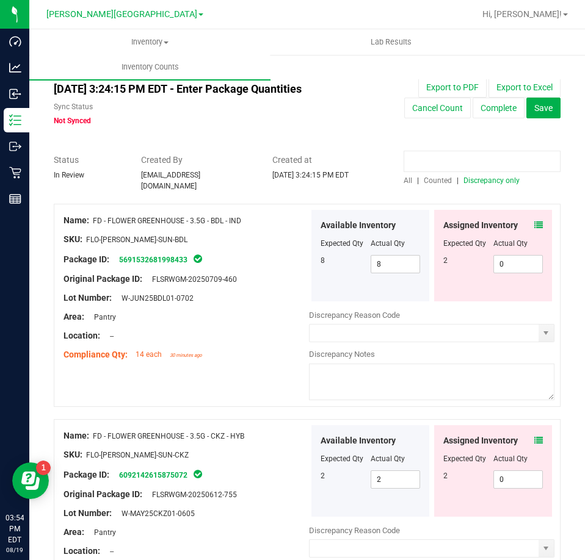
click at [444, 157] on input at bounding box center [481, 161] width 157 height 21
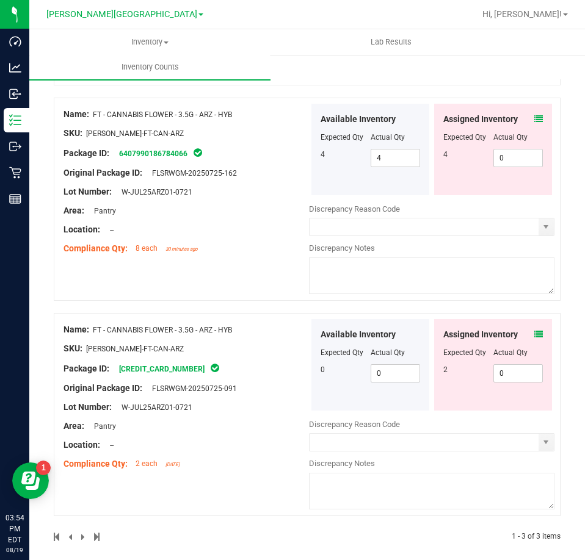
scroll to position [326, 0]
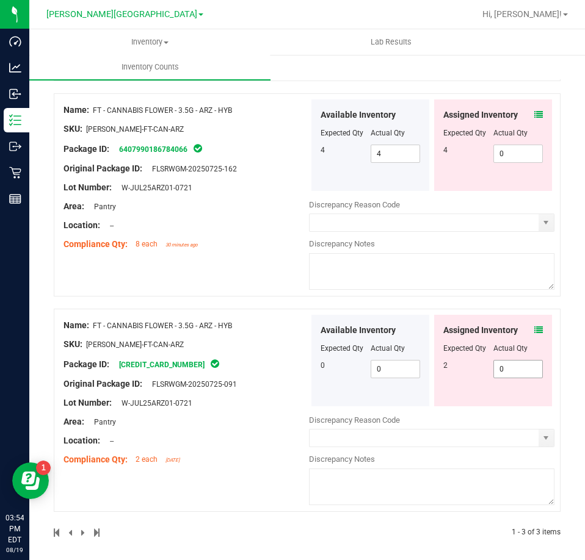
click at [514, 360] on span "0 0" at bounding box center [518, 369] width 50 height 18
click at [514, 361] on input "0" at bounding box center [518, 369] width 49 height 17
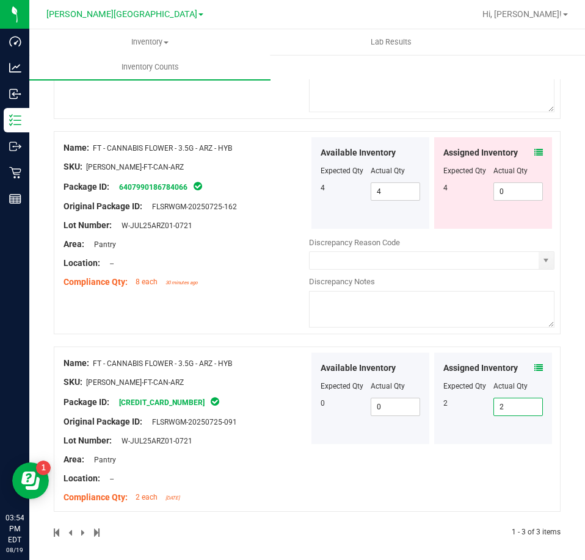
scroll to position [0, 0]
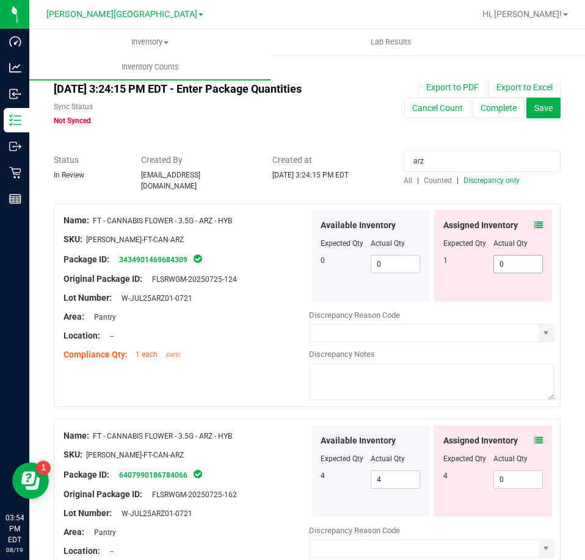
click at [514, 260] on span "0 0" at bounding box center [518, 264] width 50 height 18
click at [514, 260] on input "0" at bounding box center [518, 264] width 49 height 17
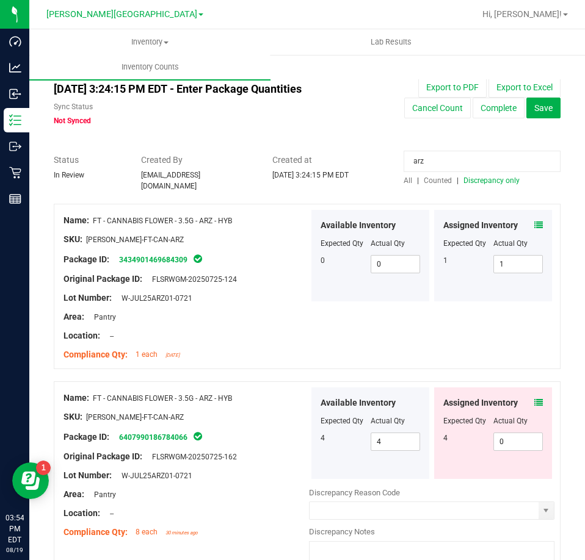
click at [461, 152] on input "arz" at bounding box center [481, 161] width 157 height 21
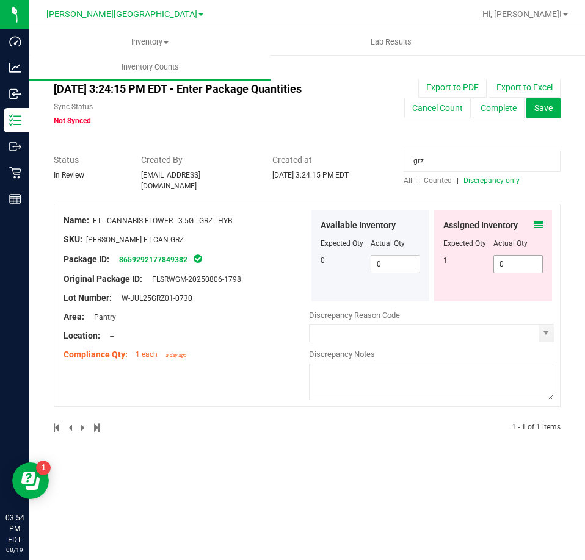
click at [533, 255] on span "0 0" at bounding box center [518, 264] width 50 height 18
click at [533, 256] on input "0" at bounding box center [518, 264] width 49 height 17
click at [453, 156] on input "grz" at bounding box center [481, 161] width 157 height 21
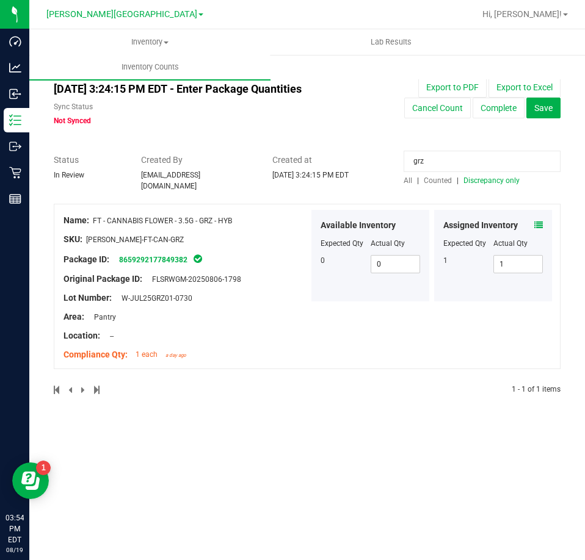
click at [453, 156] on input "grz" at bounding box center [481, 161] width 157 height 21
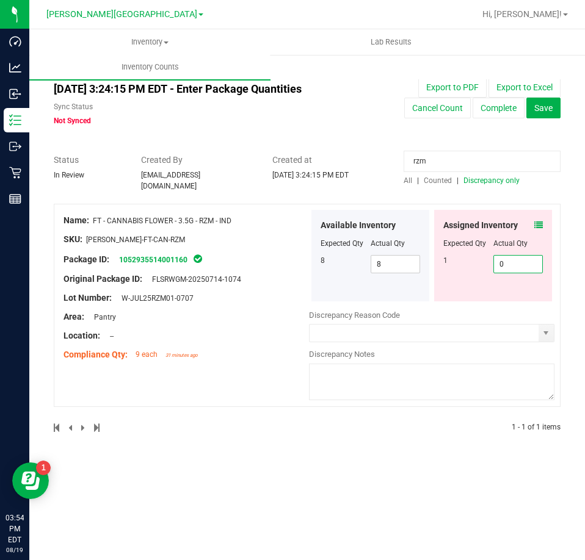
click at [519, 258] on span "0 0" at bounding box center [518, 264] width 50 height 18
click at [519, 258] on input "0" at bounding box center [518, 264] width 49 height 17
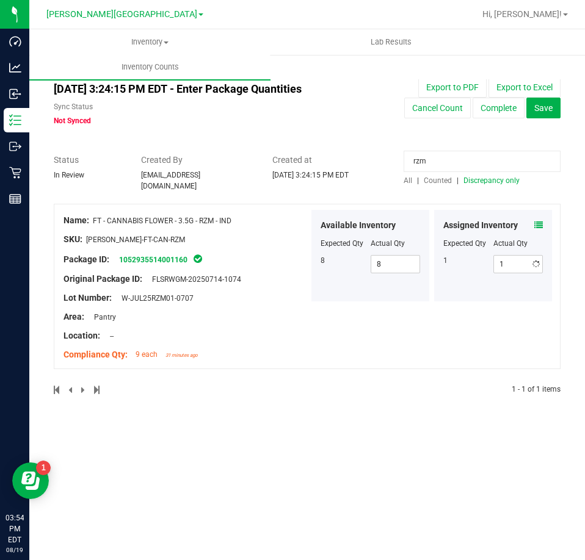
click at [442, 160] on input "rzm" at bounding box center [481, 161] width 157 height 21
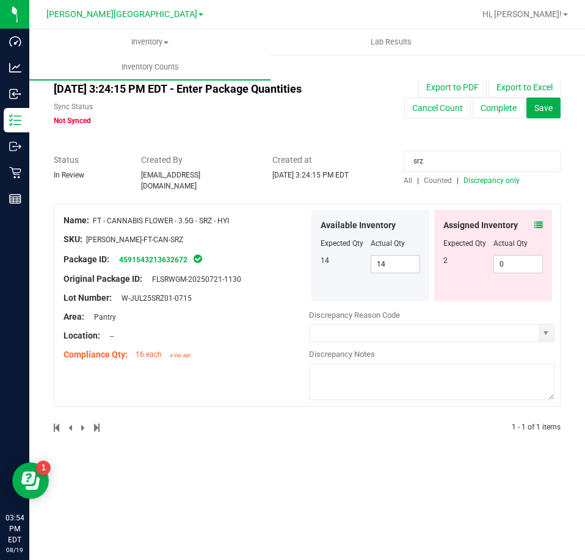
click at [540, 221] on icon at bounding box center [538, 225] width 9 height 9
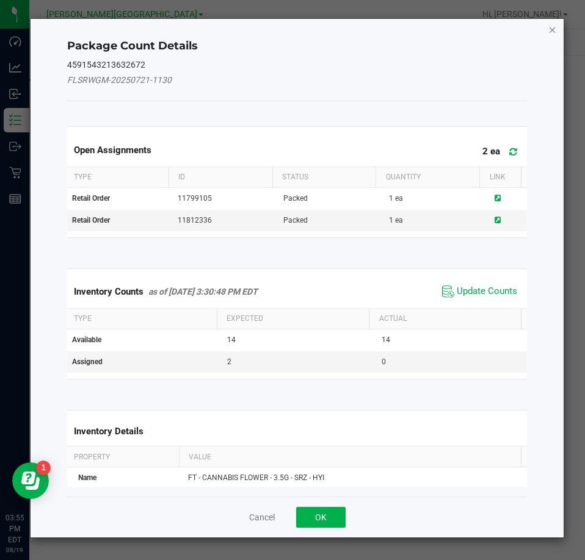
click at [554, 28] on icon "Close" at bounding box center [552, 29] width 9 height 15
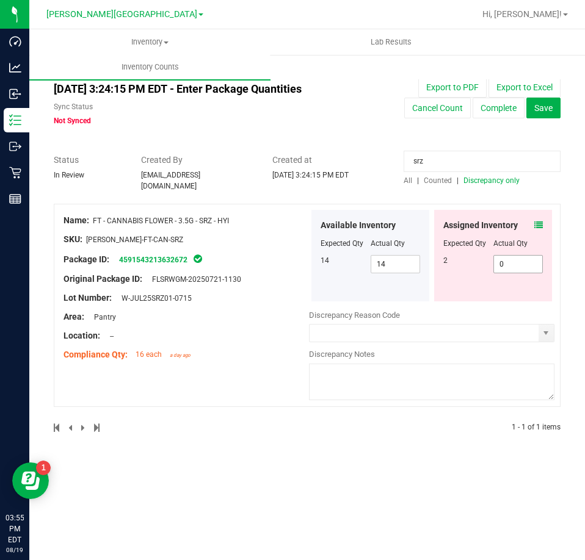
click at [517, 260] on span "0 0" at bounding box center [518, 264] width 50 height 18
click at [517, 260] on input "0" at bounding box center [518, 264] width 49 height 17
click at [484, 167] on input "srz" at bounding box center [481, 161] width 157 height 21
click at [483, 167] on input "srz" at bounding box center [481, 161] width 157 height 21
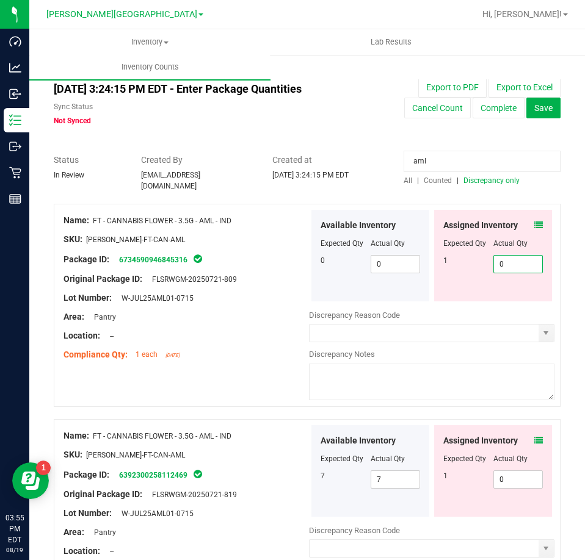
click at [512, 264] on span "0 0" at bounding box center [518, 264] width 50 height 18
click at [512, 264] on input "0" at bounding box center [518, 264] width 49 height 17
click at [436, 163] on input "aml" at bounding box center [481, 161] width 157 height 21
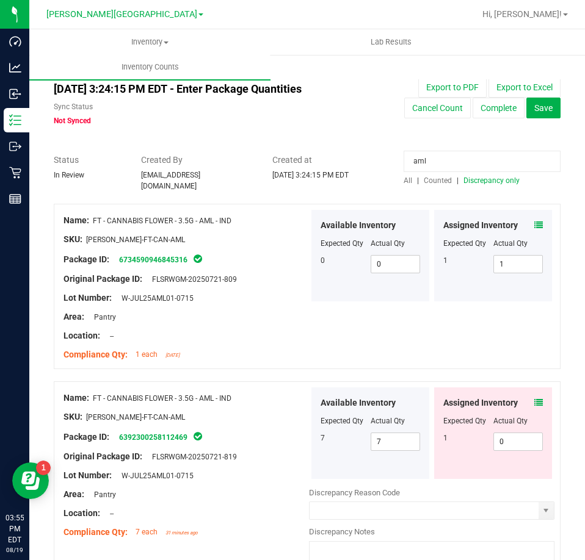
click at [437, 163] on input "aml" at bounding box center [481, 161] width 157 height 21
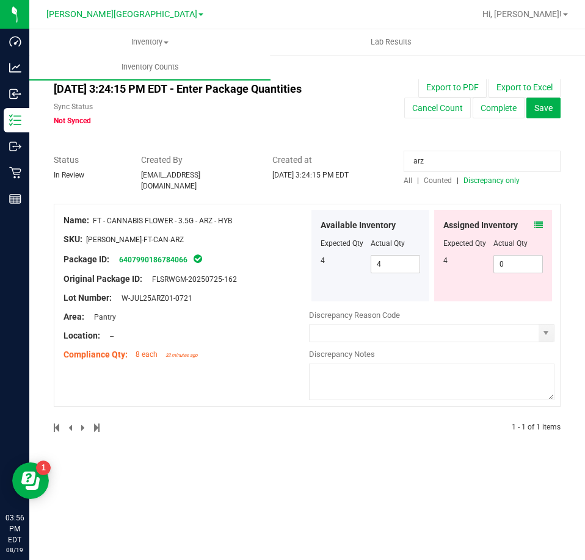
click at [536, 221] on icon at bounding box center [538, 225] width 9 height 9
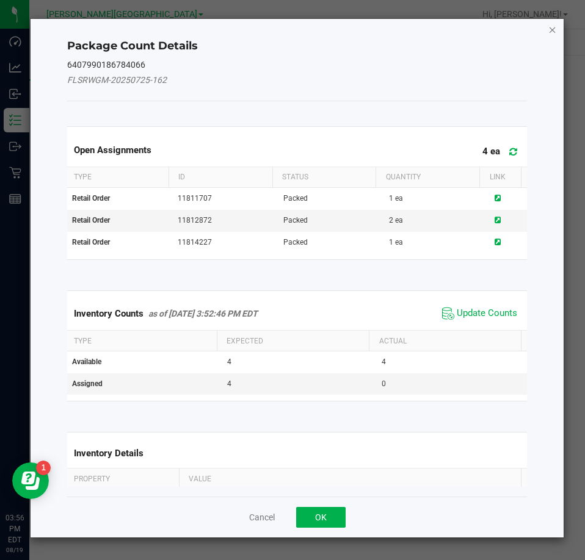
click at [548, 27] on icon "Close" at bounding box center [552, 29] width 9 height 15
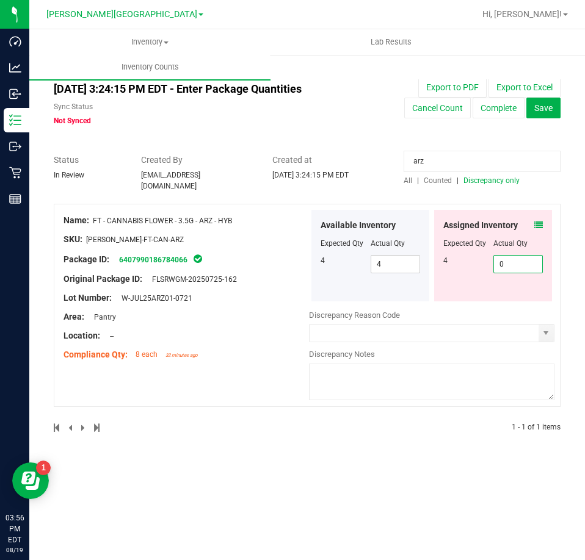
click at [506, 255] on span "0 0" at bounding box center [518, 264] width 50 height 18
click at [506, 256] on input "0" at bounding box center [518, 264] width 49 height 17
click at [492, 151] on input "arz" at bounding box center [481, 161] width 157 height 21
click at [492, 167] on input "arz" at bounding box center [481, 161] width 157 height 21
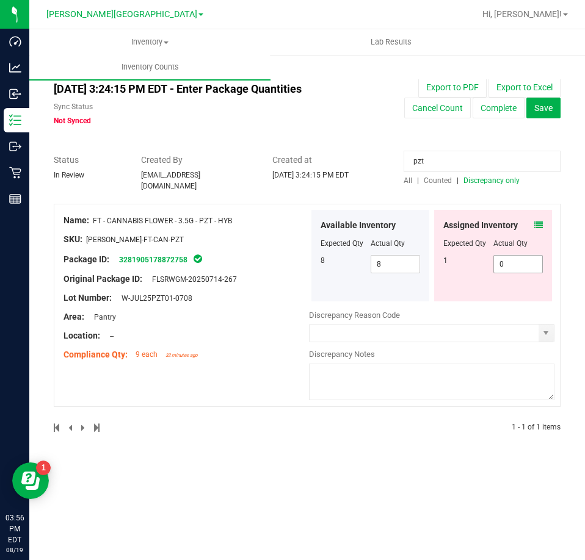
click at [523, 255] on span "0 0" at bounding box center [518, 264] width 50 height 18
click at [0, 0] on input "0" at bounding box center [0, 0] width 0 height 0
click at [463, 158] on input "pzt" at bounding box center [481, 161] width 157 height 21
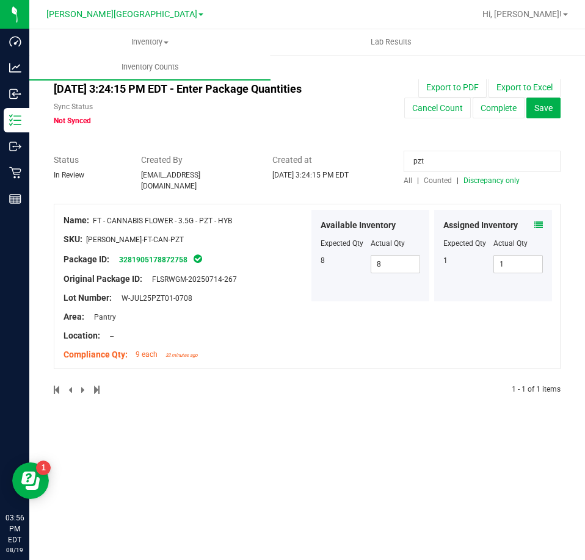
click at [462, 158] on input "pzt" at bounding box center [481, 161] width 157 height 21
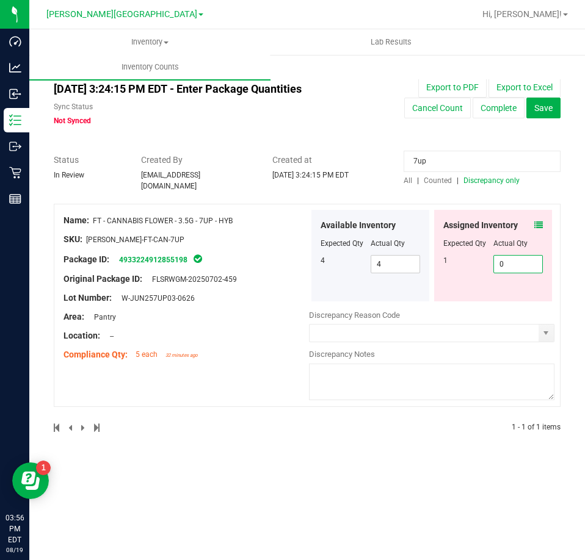
click at [520, 255] on span "0 0" at bounding box center [518, 264] width 50 height 18
click at [520, 256] on input "0" at bounding box center [518, 264] width 49 height 17
click at [500, 294] on div "Assigned Inventory Expected Qty Actual Qty 1 1 1" at bounding box center [493, 256] width 118 height 92
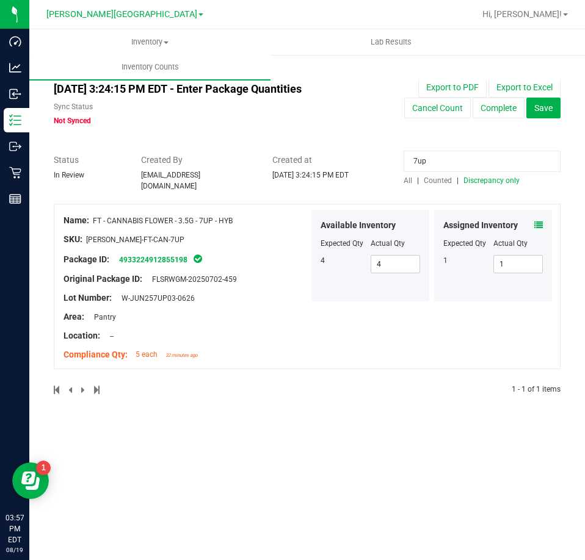
click at [456, 160] on input "7up" at bounding box center [481, 161] width 157 height 21
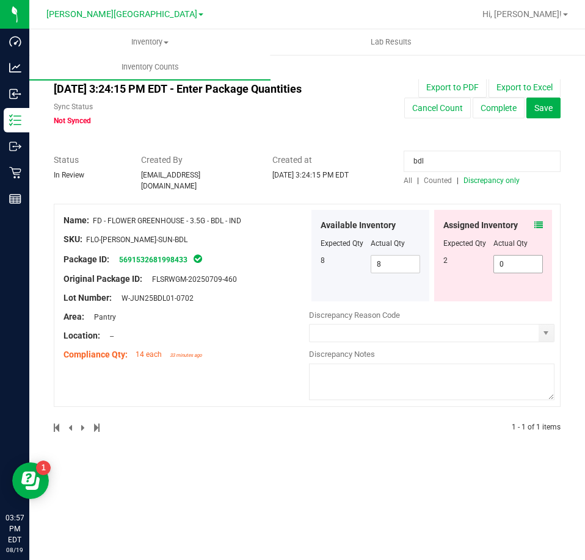
click at [510, 261] on span "0 0" at bounding box center [518, 264] width 50 height 18
click at [0, 0] on input "0" at bounding box center [0, 0] width 0 height 0
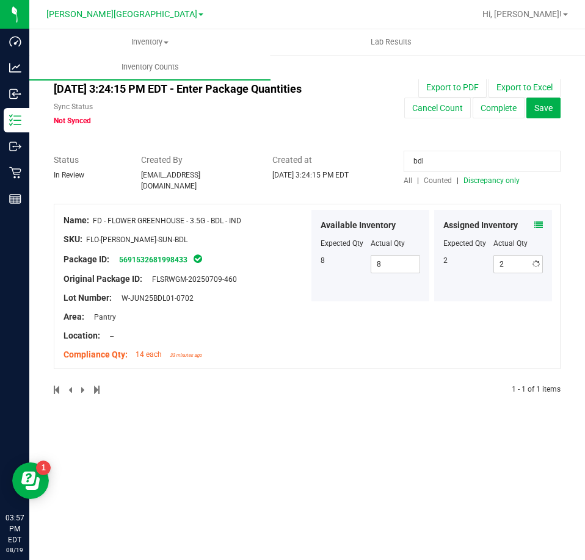
click at [511, 171] on input "bdl" at bounding box center [481, 161] width 157 height 21
click at [510, 171] on input "bdl" at bounding box center [481, 161] width 157 height 21
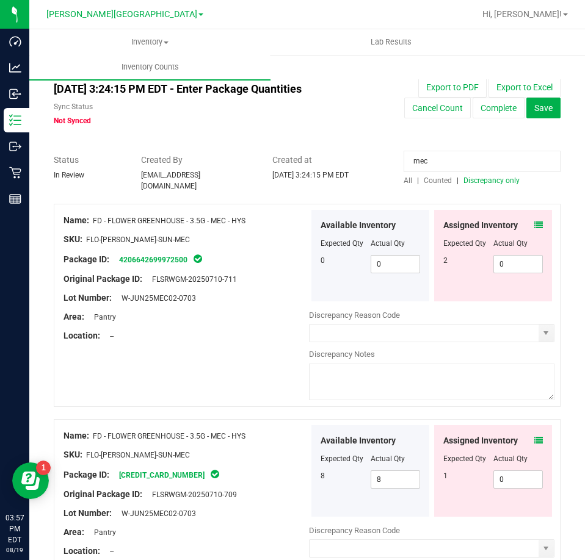
click at [521, 249] on div at bounding box center [492, 252] width 99 height 6
click at [519, 256] on span "0 0" at bounding box center [518, 264] width 50 height 18
click at [0, 0] on input "0" at bounding box center [0, 0] width 0 height 0
click at [455, 294] on div "Assigned Inventory Expected Qty Actual Qty 2 2 2" at bounding box center [493, 256] width 118 height 92
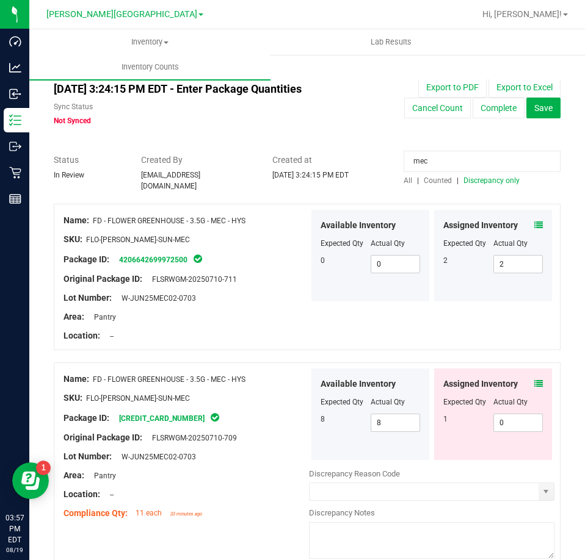
click at [434, 155] on input "mec" at bounding box center [481, 161] width 157 height 21
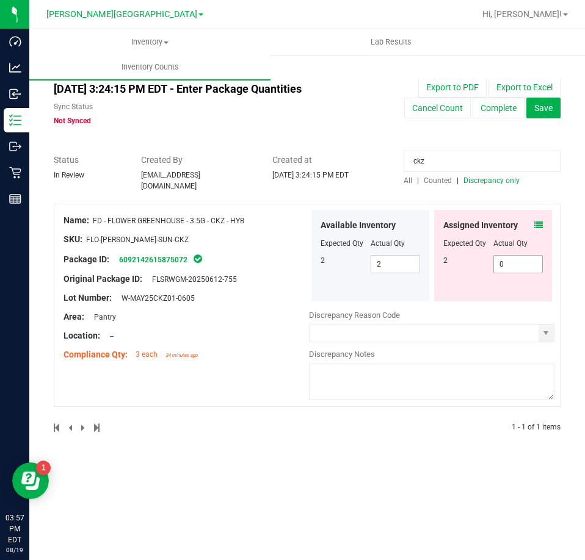
click at [513, 259] on span "0 0" at bounding box center [518, 264] width 50 height 18
click at [0, 0] on input "0" at bounding box center [0, 0] width 0 height 0
click at [489, 167] on input "ckz" at bounding box center [481, 161] width 157 height 21
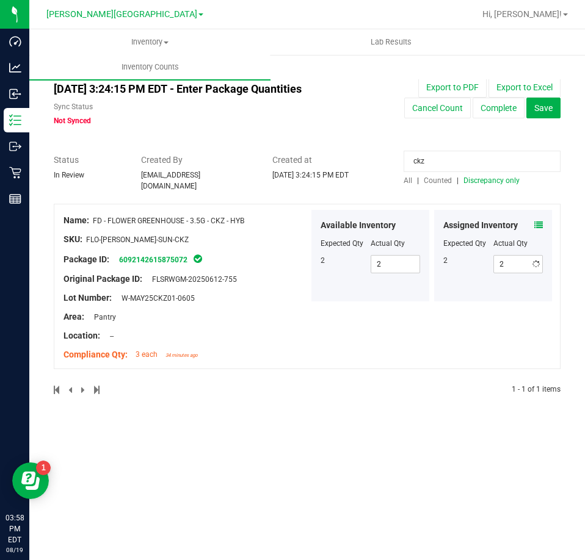
click at [489, 167] on input "ckz" at bounding box center [481, 161] width 157 height 21
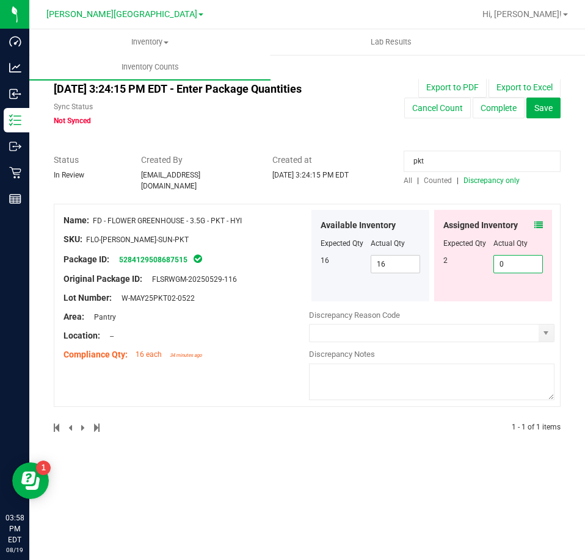
click at [529, 255] on span "0 0" at bounding box center [518, 264] width 50 height 18
click at [529, 256] on input "0" at bounding box center [518, 264] width 49 height 17
click at [503, 157] on input "pkt" at bounding box center [481, 161] width 157 height 21
click at [502, 157] on input "pkt" at bounding box center [481, 161] width 157 height 21
click at [511, 261] on span "0 0" at bounding box center [518, 264] width 50 height 18
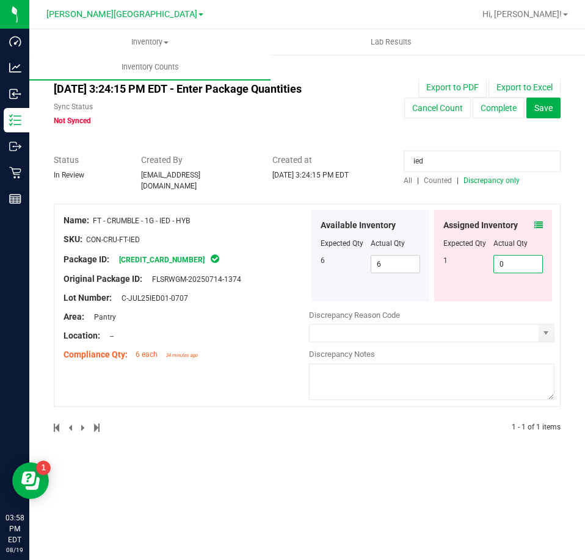
click at [511, 261] on input "0" at bounding box center [518, 264] width 49 height 17
click at [433, 160] on input "ied" at bounding box center [481, 161] width 157 height 21
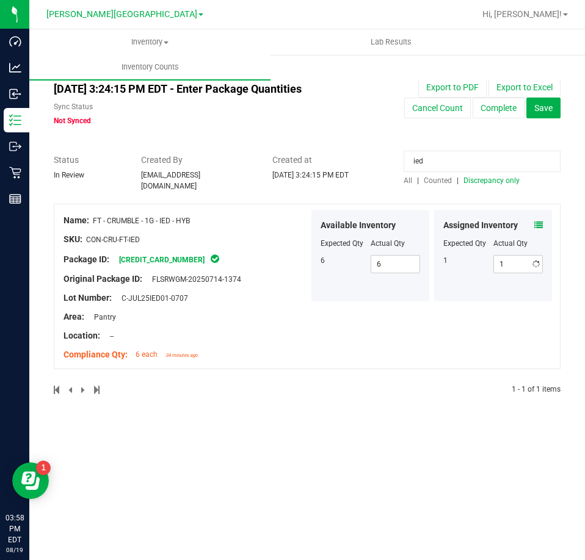
click at [433, 160] on input "ied" at bounding box center [481, 161] width 157 height 21
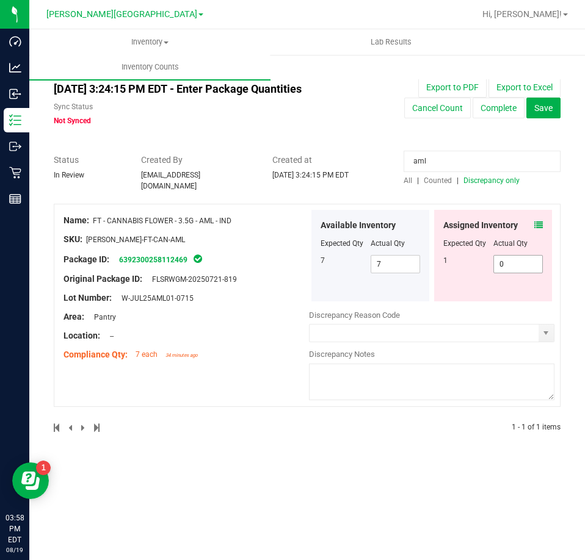
click at [515, 258] on span "0 0" at bounding box center [518, 264] width 50 height 18
click at [0, 0] on input "0" at bounding box center [0, 0] width 0 height 0
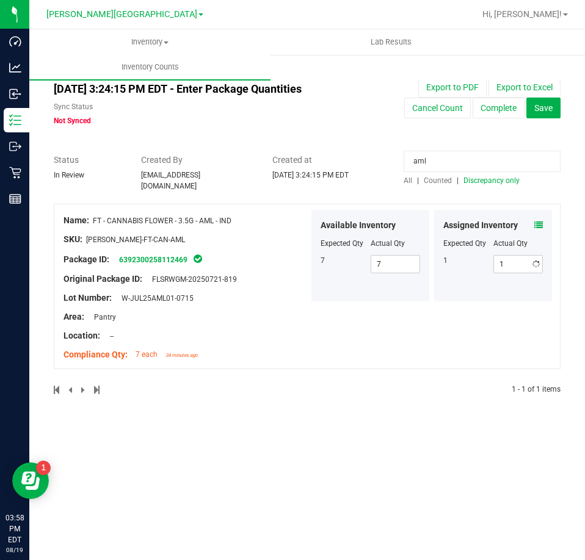
click at [444, 156] on input "aml" at bounding box center [481, 161] width 157 height 21
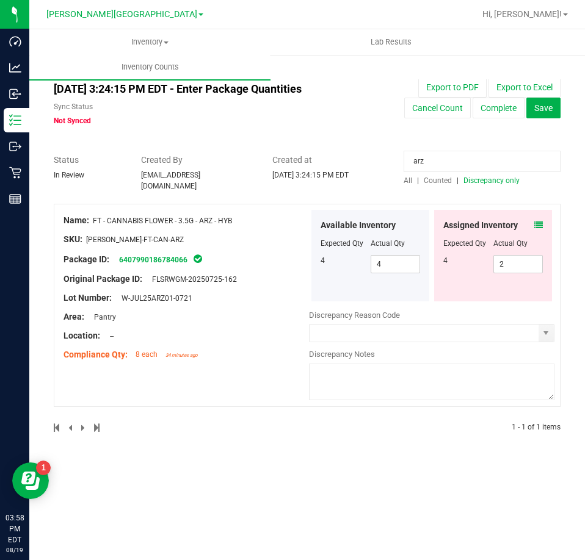
click at [542, 221] on icon at bounding box center [538, 225] width 9 height 9
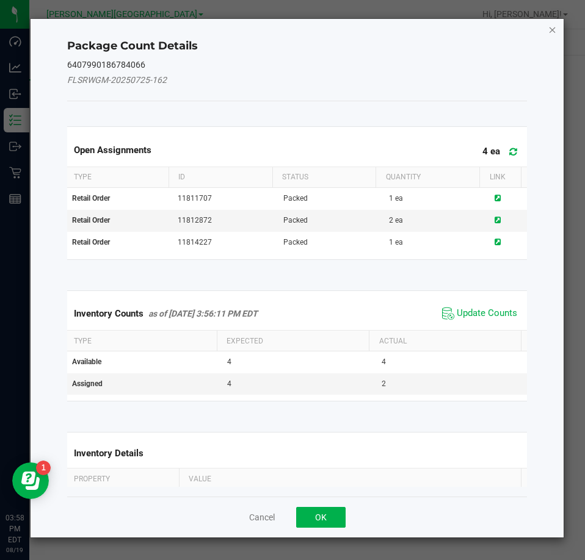
click at [550, 27] on icon "Close" at bounding box center [552, 29] width 9 height 15
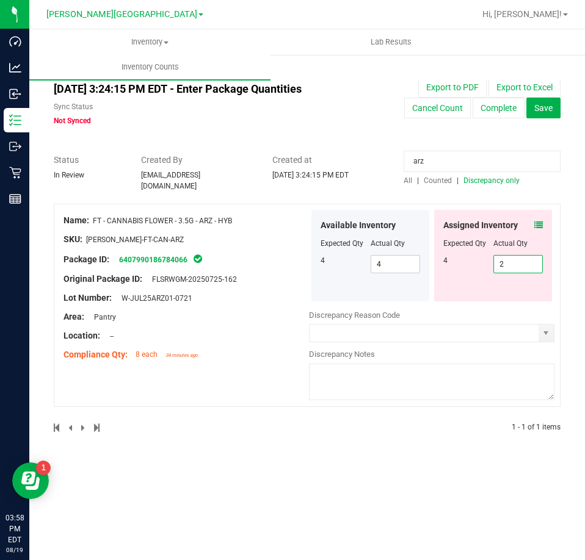
click at [515, 261] on span "2 2" at bounding box center [518, 264] width 50 height 18
click at [515, 261] on input "2" at bounding box center [518, 264] width 49 height 17
click at [448, 157] on input "arz" at bounding box center [481, 161] width 157 height 21
click at [534, 223] on icon at bounding box center [538, 225] width 9 height 9
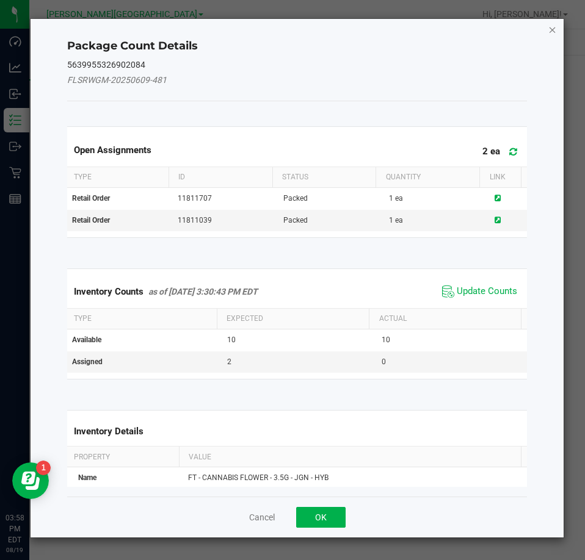
click at [548, 27] on icon "Close" at bounding box center [552, 29] width 9 height 15
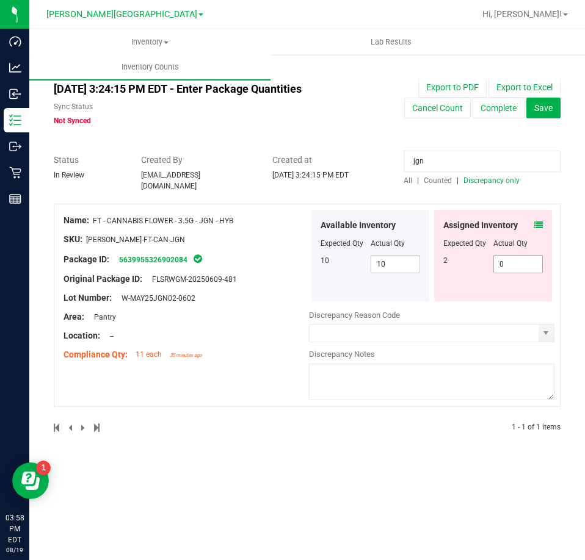
click at [502, 256] on span "0 0" at bounding box center [518, 264] width 50 height 18
click at [0, 0] on input "0" at bounding box center [0, 0] width 0 height 0
click at [527, 160] on input "jgn" at bounding box center [481, 161] width 157 height 21
click at [511, 255] on span "0 0" at bounding box center [518, 264] width 50 height 18
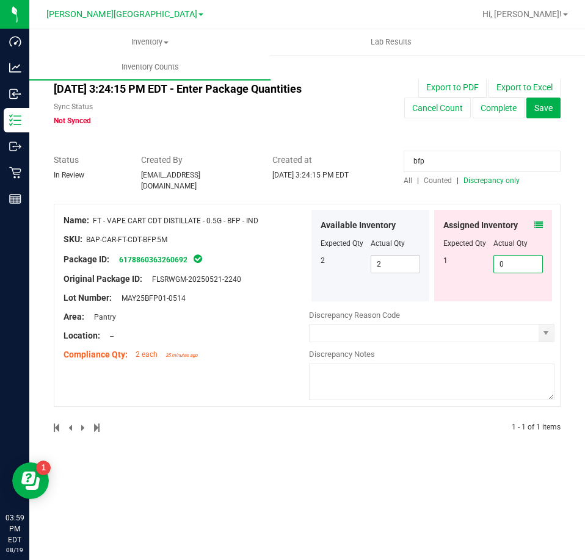
click at [511, 256] on input "0" at bounding box center [518, 264] width 49 height 17
click at [441, 156] on input "bfp" at bounding box center [481, 161] width 157 height 21
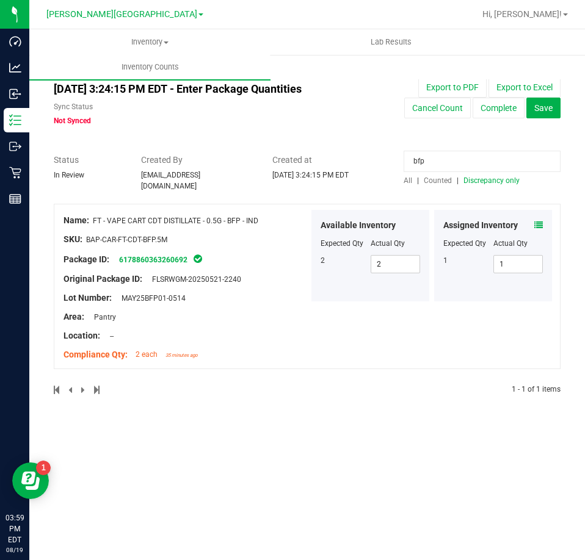
click at [441, 156] on input "bfp" at bounding box center [481, 161] width 157 height 21
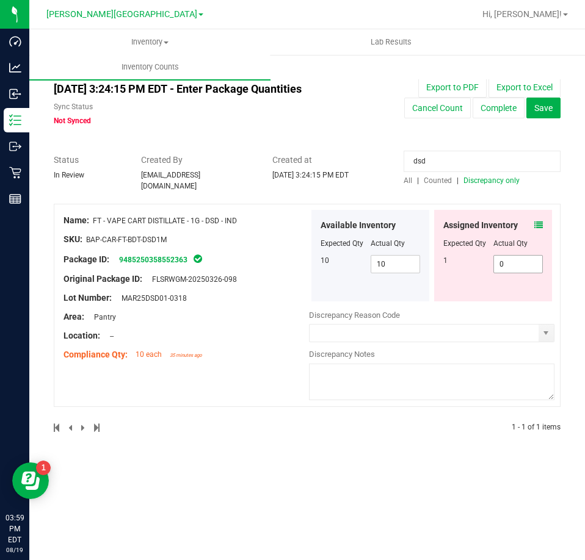
click at [516, 255] on span "0 0" at bounding box center [518, 264] width 50 height 18
click at [516, 256] on input "0" at bounding box center [518, 264] width 49 height 17
click at [438, 160] on input "dsd" at bounding box center [481, 161] width 157 height 21
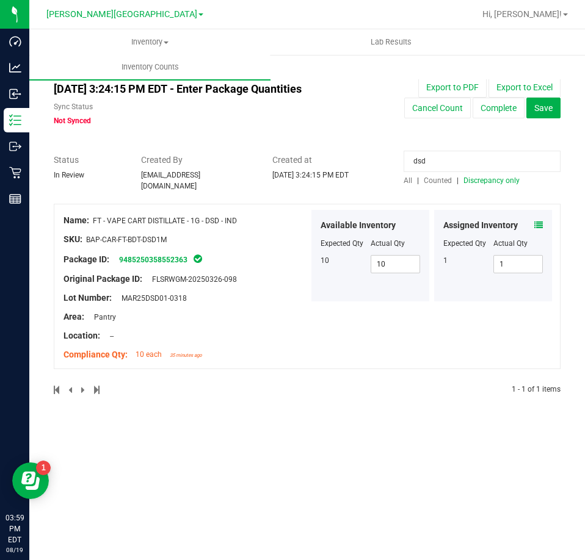
click at [438, 160] on input "dsd" at bounding box center [481, 161] width 157 height 21
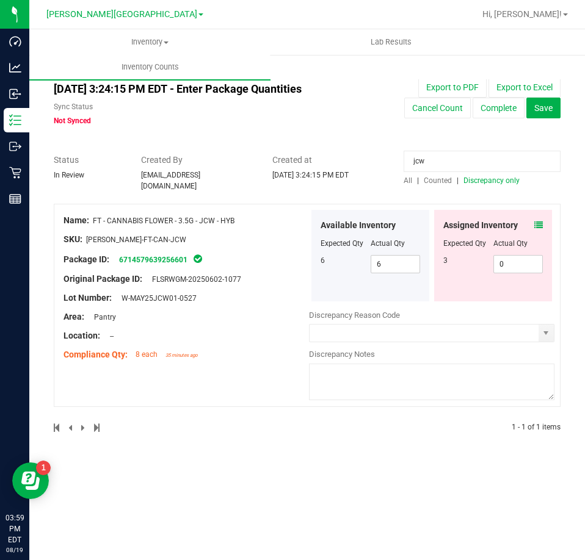
click at [535, 219] on div "Assigned Inventory" at bounding box center [492, 225] width 99 height 13
click at [539, 221] on icon at bounding box center [538, 225] width 9 height 9
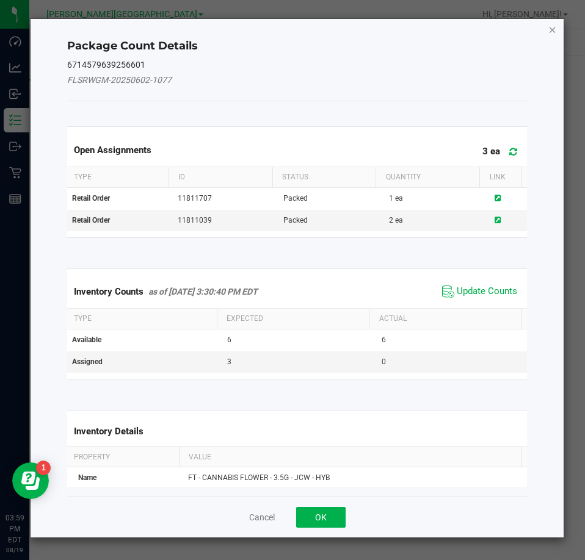
click at [550, 29] on icon "Close" at bounding box center [552, 29] width 9 height 15
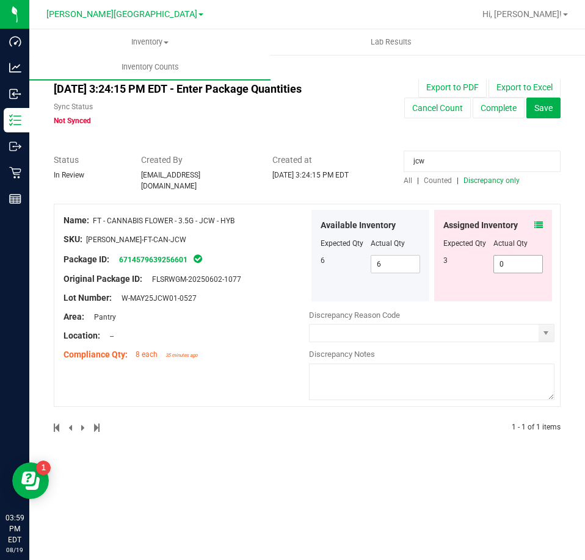
click at [511, 261] on span "0 0" at bounding box center [518, 264] width 50 height 18
click at [511, 261] on input "0" at bounding box center [518, 264] width 49 height 17
click at [450, 162] on input "jcw" at bounding box center [481, 161] width 157 height 21
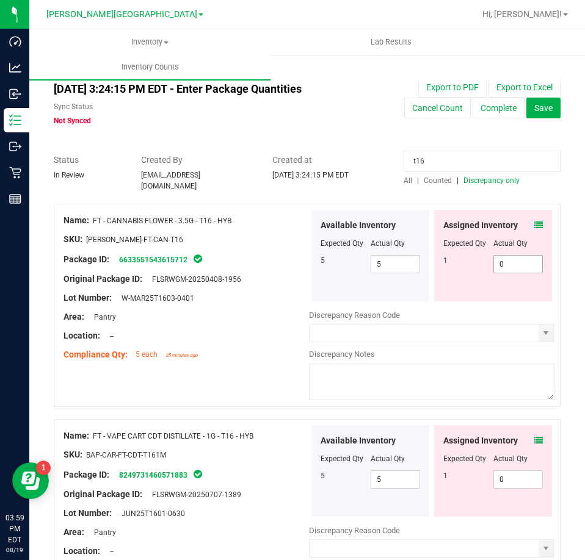
click at [508, 265] on span "0 0" at bounding box center [518, 264] width 50 height 18
click at [508, 265] on input "0" at bounding box center [518, 264] width 49 height 17
click at [453, 161] on input "t16" at bounding box center [481, 161] width 157 height 21
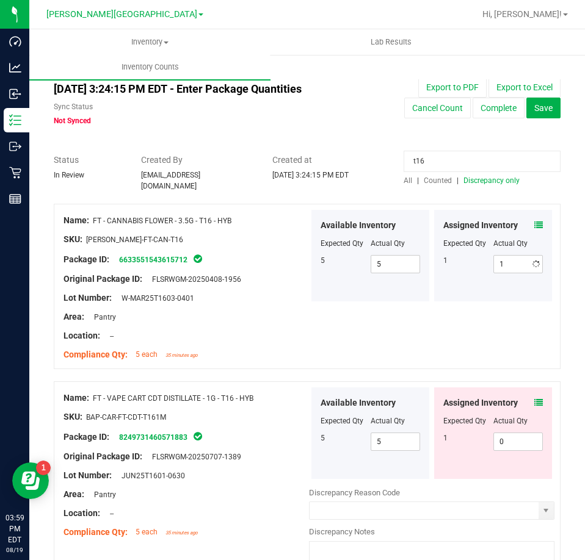
click at [453, 161] on input "t16" at bounding box center [481, 161] width 157 height 21
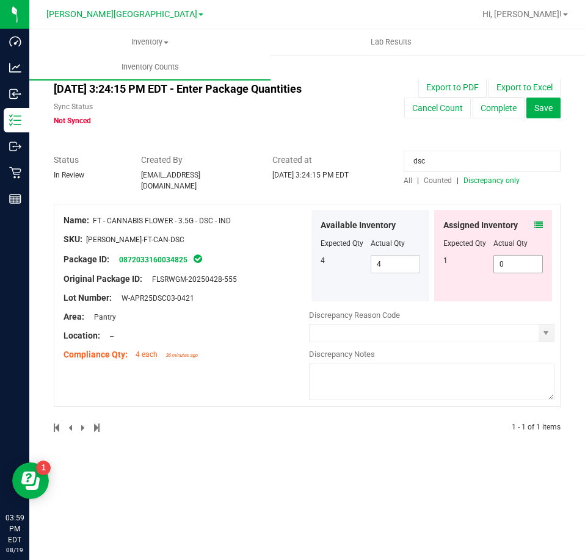
click at [521, 261] on span "0 0" at bounding box center [518, 264] width 50 height 18
click at [521, 261] on input "0" at bounding box center [518, 264] width 49 height 17
click at [443, 166] on input "dsc" at bounding box center [481, 161] width 157 height 21
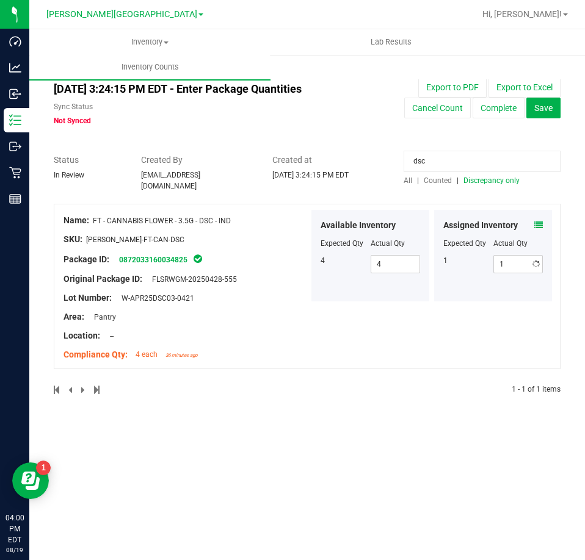
click at [443, 166] on input "dsc" at bounding box center [481, 161] width 157 height 21
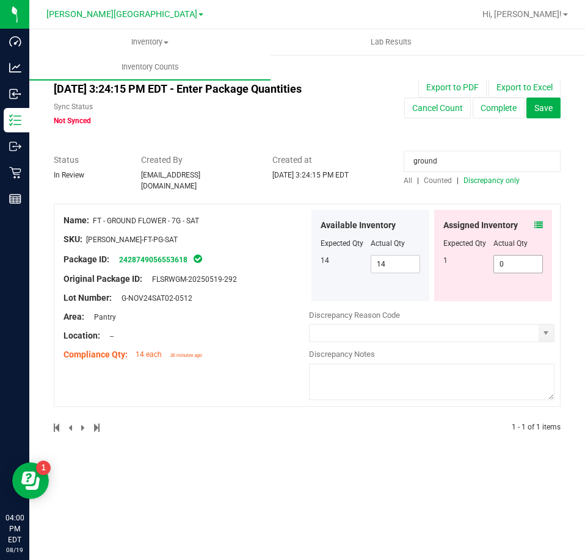
click at [511, 255] on span "0 0" at bounding box center [518, 264] width 50 height 18
click at [511, 256] on input "0" at bounding box center [518, 264] width 49 height 17
click at [455, 166] on input "ground" at bounding box center [481, 161] width 157 height 21
click at [510, 261] on span "0 0" at bounding box center [518, 264] width 50 height 18
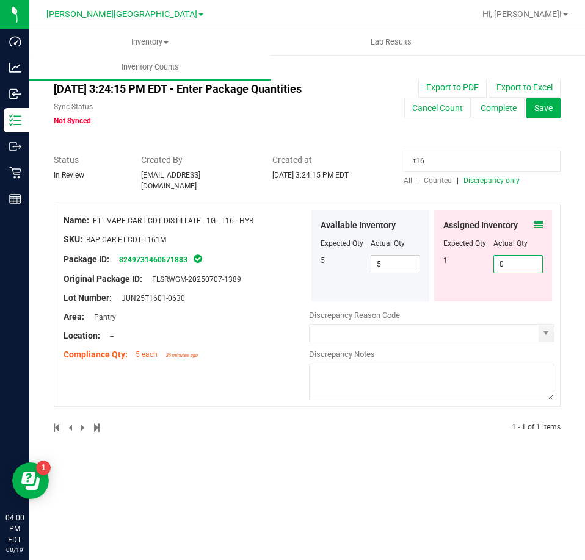
click at [510, 261] on input "0" at bounding box center [518, 264] width 49 height 17
click at [457, 153] on input "t16" at bounding box center [481, 161] width 157 height 21
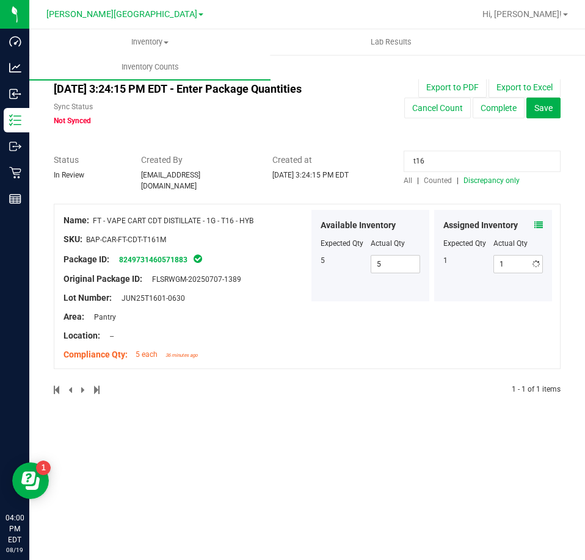
click at [457, 153] on input "t16" at bounding box center [481, 161] width 157 height 21
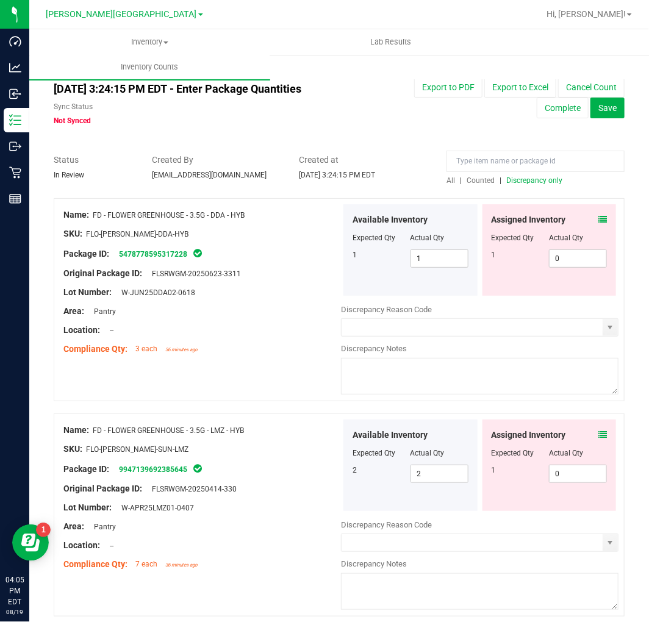
click at [447, 179] on span "All" at bounding box center [451, 180] width 9 height 9
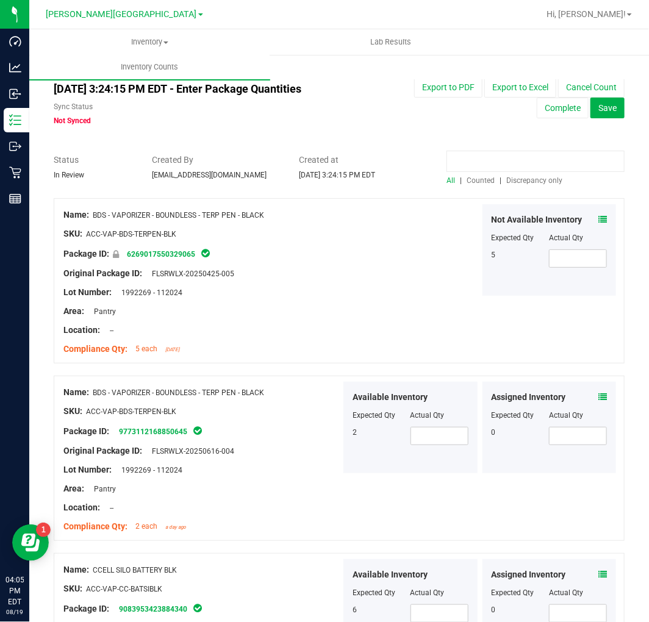
click at [502, 159] on input at bounding box center [536, 161] width 178 height 21
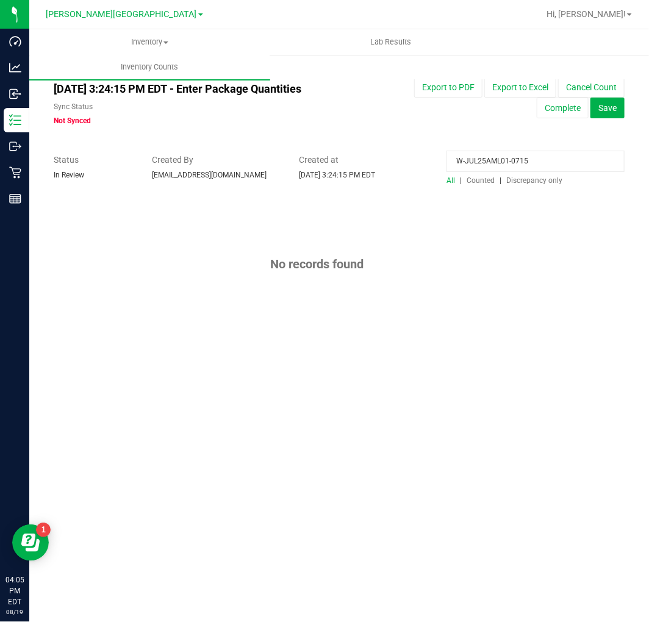
click at [489, 160] on input "W-JUL25AML01-0715" at bounding box center [536, 161] width 178 height 21
click at [486, 157] on input "W-JUL25AML01-0715" at bounding box center [536, 161] width 178 height 21
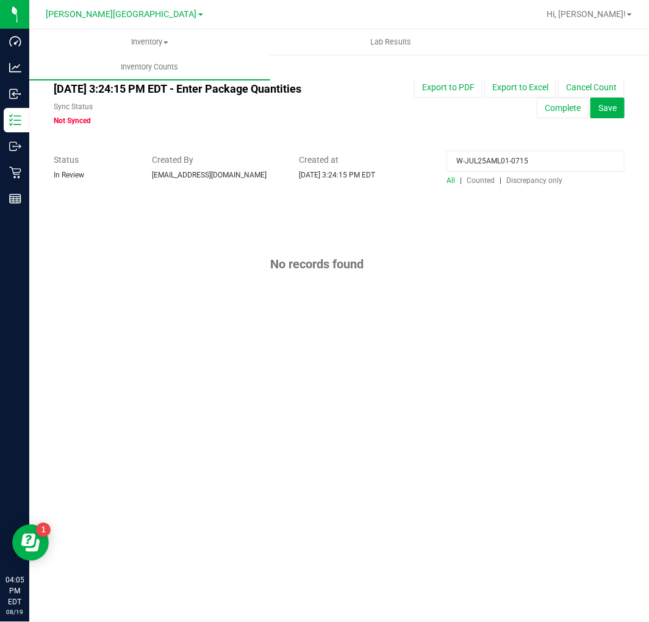
click at [486, 157] on input "W-JUL25AML01-0715" at bounding box center [536, 161] width 178 height 21
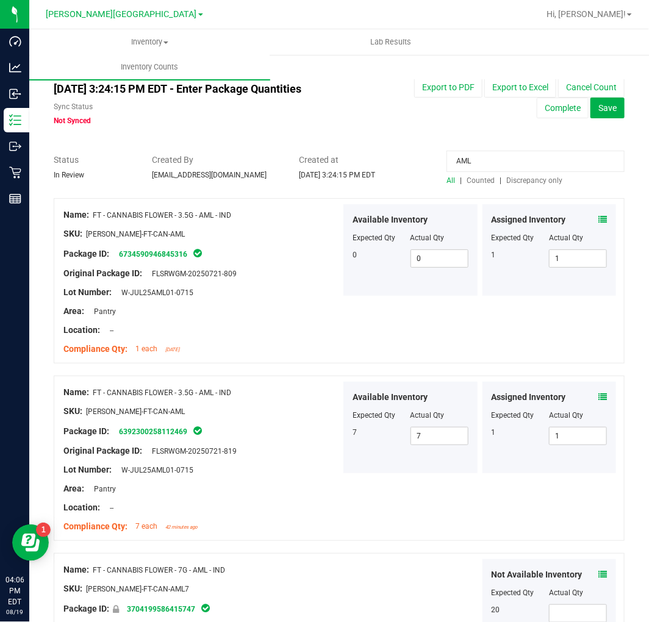
click at [599, 214] on span at bounding box center [603, 220] width 9 height 13
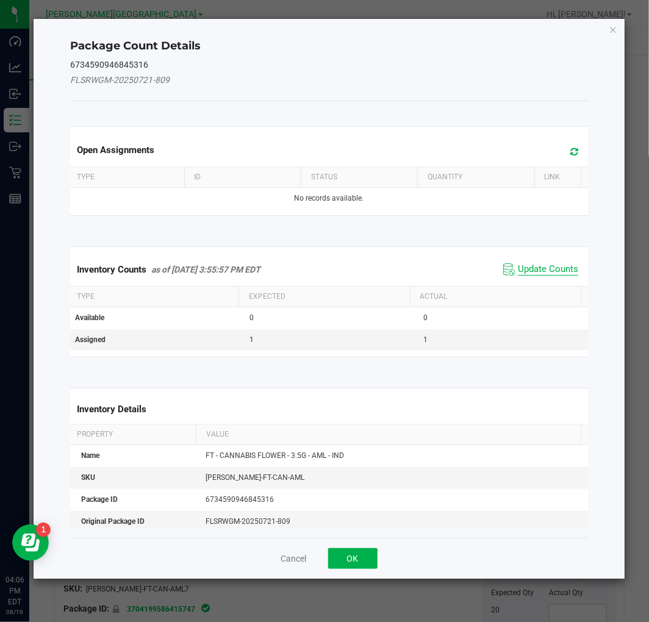
click at [534, 265] on span "Update Counts" at bounding box center [548, 270] width 60 height 12
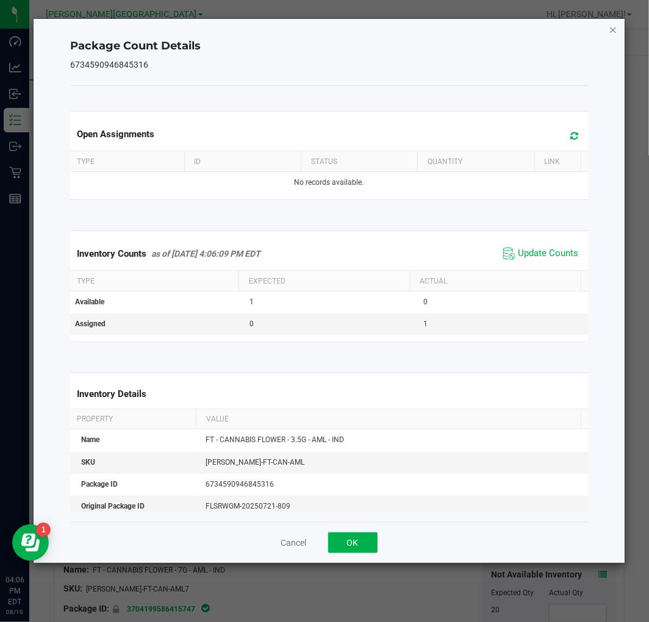
click at [616, 25] on icon "Close" at bounding box center [614, 29] width 9 height 15
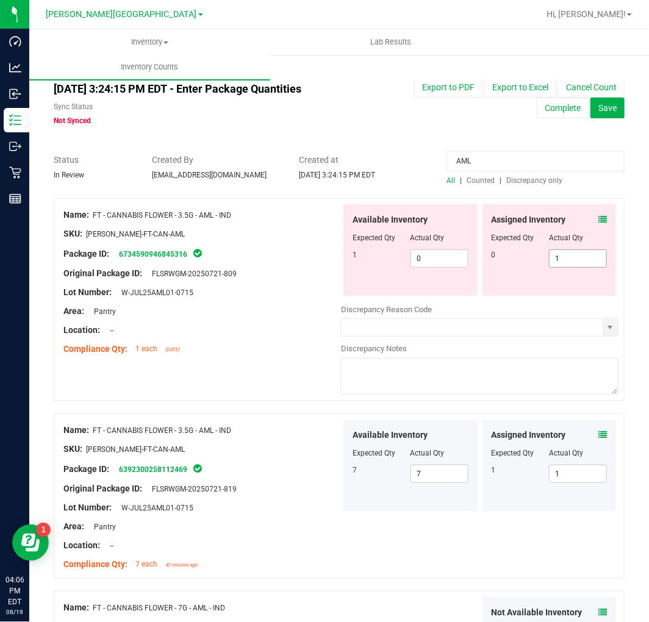
click at [577, 264] on span "1 1" at bounding box center [578, 259] width 58 height 18
click at [577, 264] on input "1" at bounding box center [578, 258] width 57 height 17
click at [460, 255] on span "0 0" at bounding box center [440, 259] width 58 height 18
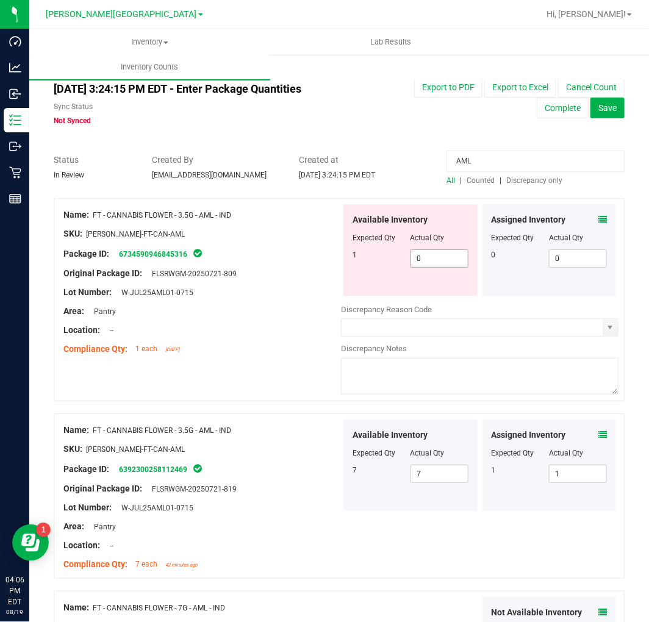
click at [460, 255] on span "0 0" at bounding box center [440, 259] width 58 height 18
click at [447, 258] on span "0 0" at bounding box center [440, 259] width 58 height 18
click at [447, 258] on input "0" at bounding box center [439, 258] width 57 height 17
click at [346, 154] on span "Created at" at bounding box center [363, 160] width 129 height 13
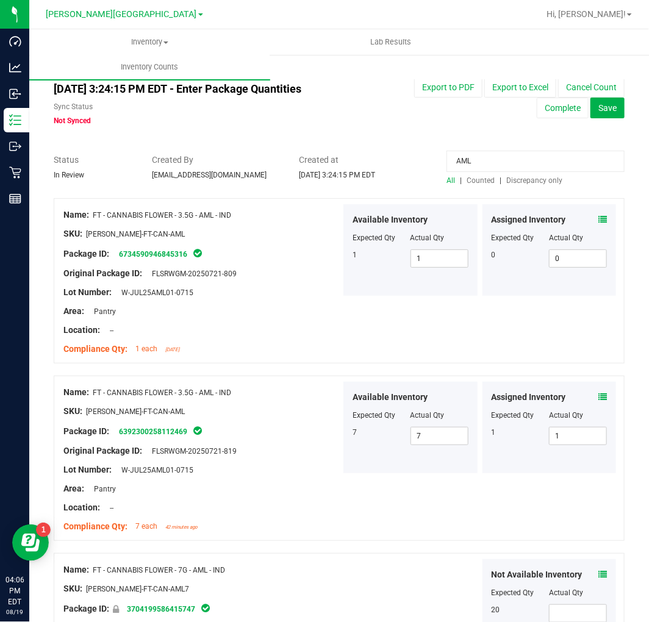
click at [504, 159] on input "AML" at bounding box center [536, 161] width 178 height 21
click at [423, 146] on div at bounding box center [339, 148] width 571 height 12
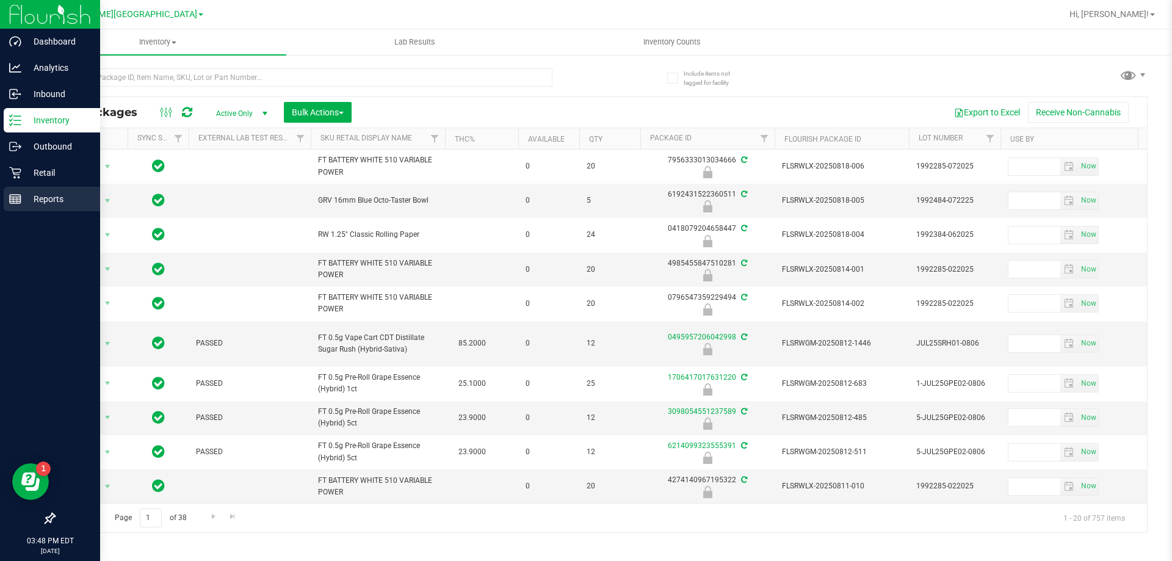
click at [8, 205] on div "Reports" at bounding box center [52, 199] width 96 height 24
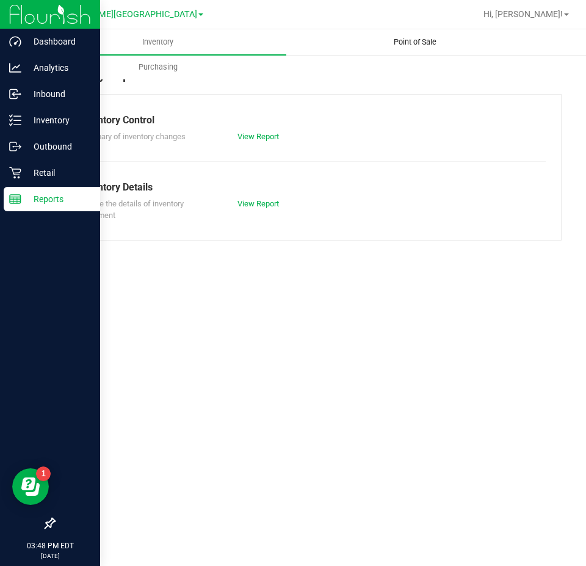
click at [409, 43] on span "Point of Sale" at bounding box center [415, 42] width 76 height 11
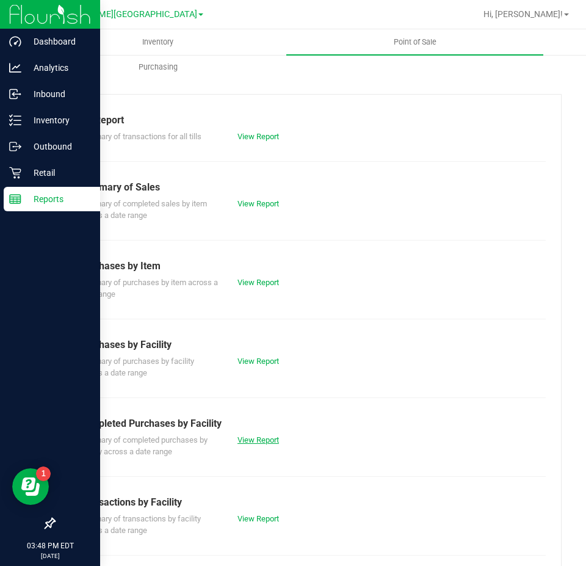
click at [275, 440] on link "View Report" at bounding box center [257, 439] width 41 height 9
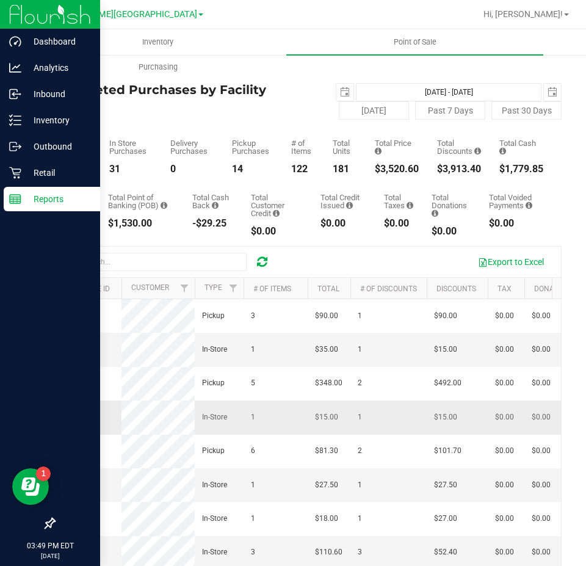
scroll to position [61, 0]
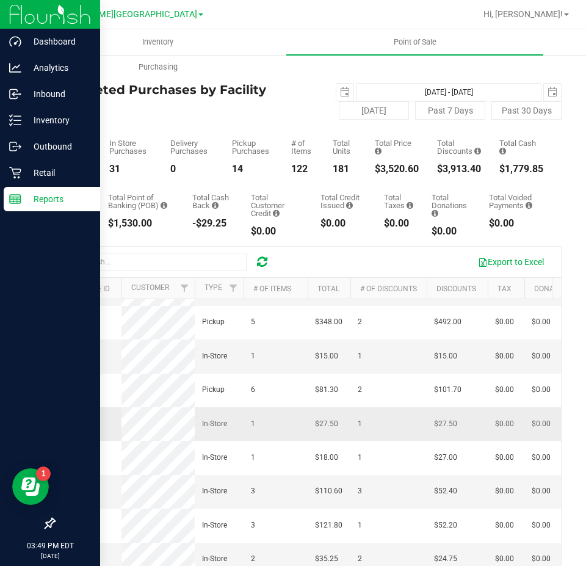
click at [71, 428] on span "11814105" at bounding box center [79, 423] width 34 height 9
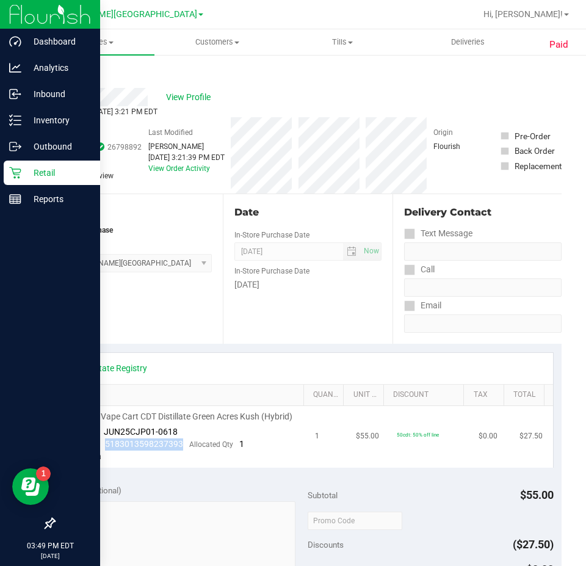
drag, startPoint x: 103, startPoint y: 458, endPoint x: 183, endPoint y: 456, distance: 80.6
click at [183, 450] on div "Package 5183013598237393 Allocated Qty 1" at bounding box center [157, 444] width 174 height 12
drag, startPoint x: 182, startPoint y: 456, endPoint x: 101, endPoint y: 460, distance: 81.8
click at [101, 450] on div "Package 5183013598237393 Allocated Qty 1" at bounding box center [157, 444] width 174 height 12
copy span "5183013598237393"
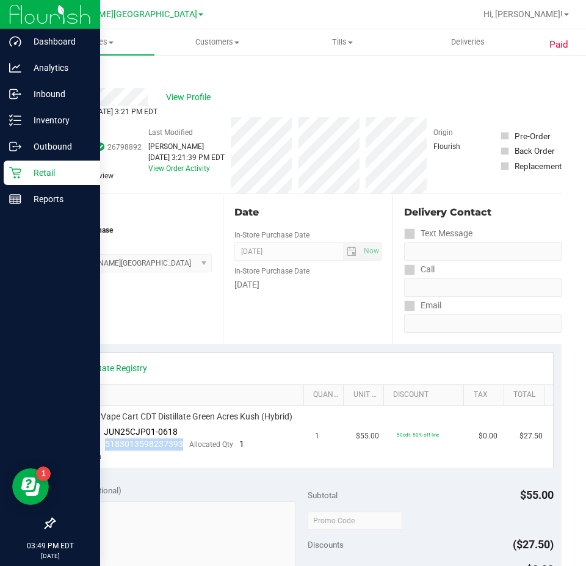
click at [67, 67] on div "Back" at bounding box center [63, 73] width 18 height 15
click at [67, 69] on link "Back" at bounding box center [63, 73] width 18 height 9
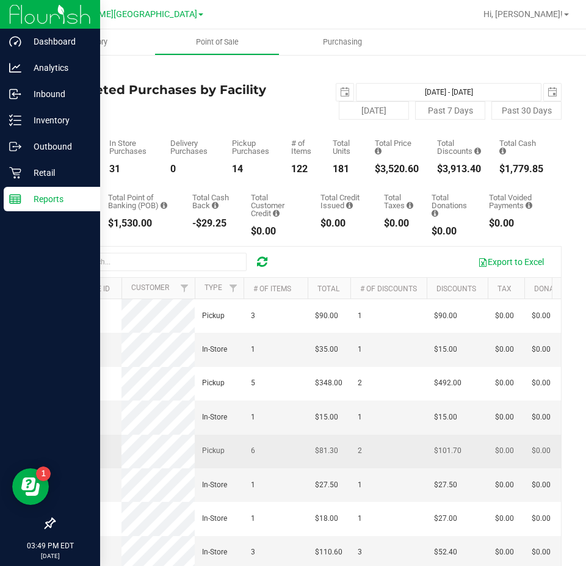
click at [68, 455] on span "11812475" at bounding box center [79, 450] width 34 height 9
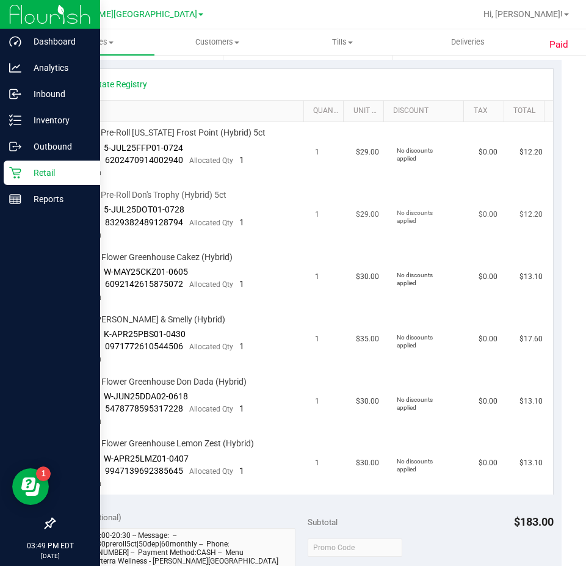
scroll to position [305, 0]
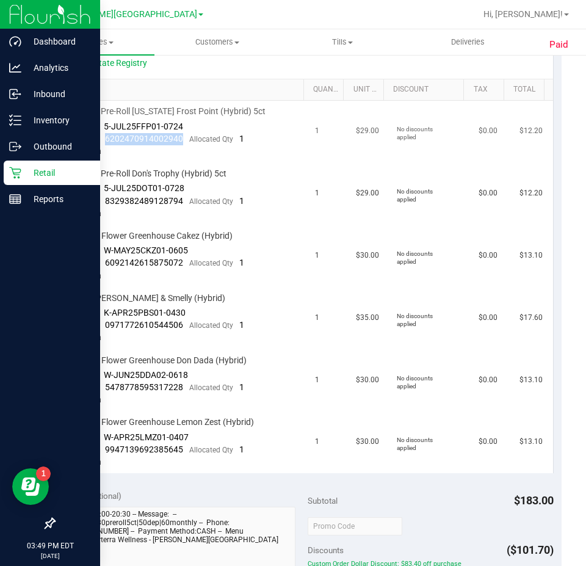
drag, startPoint x: 186, startPoint y: 139, endPoint x: 104, endPoint y: 137, distance: 81.8
click at [104, 137] on div "Package 6202470914002940 Allocated Qty 1" at bounding box center [157, 139] width 174 height 12
copy span "6202470914002940"
drag, startPoint x: 182, startPoint y: 201, endPoint x: 104, endPoint y: 197, distance: 78.8
click at [104, 197] on div "Package 8329382489128794 Allocated Qty 1" at bounding box center [157, 201] width 174 height 12
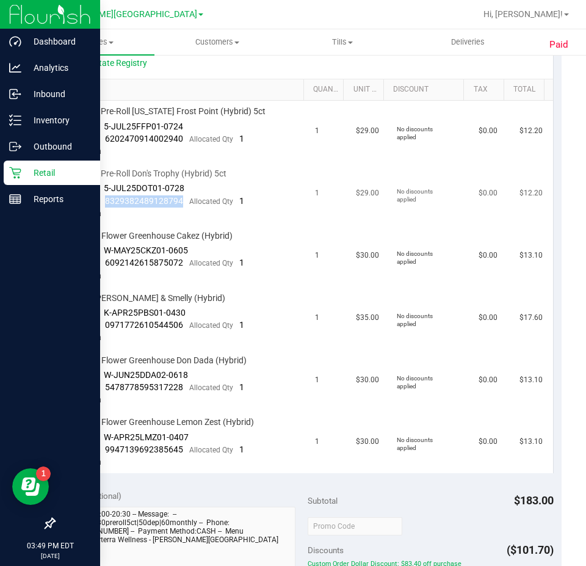
copy span "8329382489128794"
drag, startPoint x: 181, startPoint y: 259, endPoint x: 106, endPoint y: 264, distance: 75.3
click at [106, 264] on div "Package 6092142615875072 Allocated Qty 1" at bounding box center [157, 263] width 174 height 12
copy span "6092142615875072"
drag, startPoint x: 183, startPoint y: 323, endPoint x: 106, endPoint y: 328, distance: 77.7
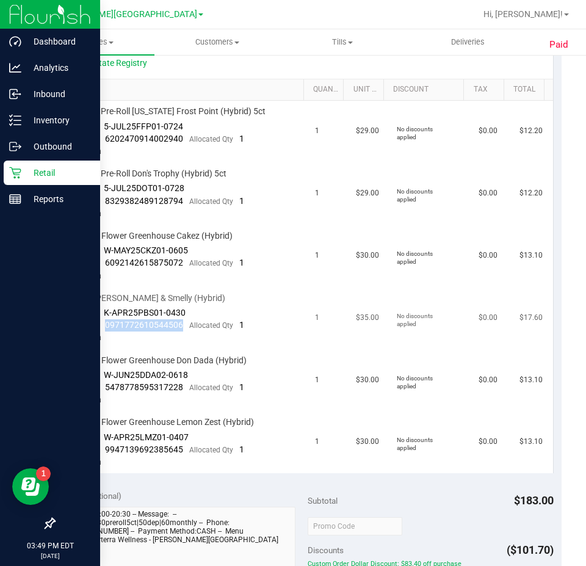
click at [106, 328] on div "Package 0971772610544506 Allocated Qty 1" at bounding box center [157, 325] width 174 height 12
copy span "0971772610544506"
drag, startPoint x: 182, startPoint y: 384, endPoint x: 106, endPoint y: 384, distance: 76.3
click at [106, 384] on div "Package 5478778595317228 Allocated Qty 1" at bounding box center [157, 387] width 174 height 12
copy span "5478778595317228"
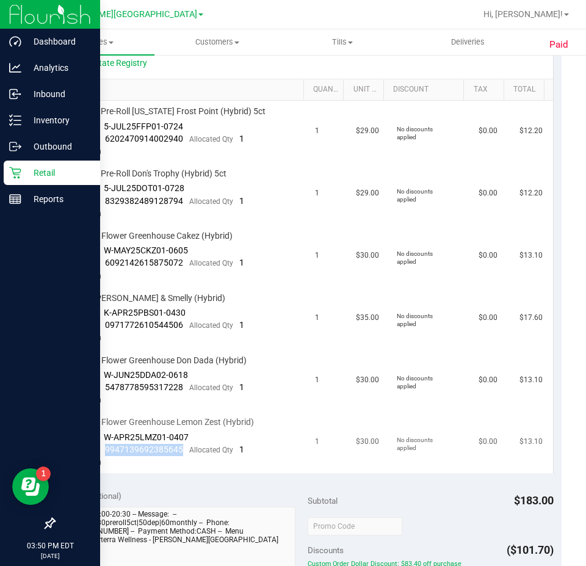
drag, startPoint x: 181, startPoint y: 452, endPoint x: 104, endPoint y: 448, distance: 77.0
click at [104, 448] on div "Package 9947139692385645 Allocated Qty 1" at bounding box center [157, 450] width 174 height 12
copy span "9947139692385645"
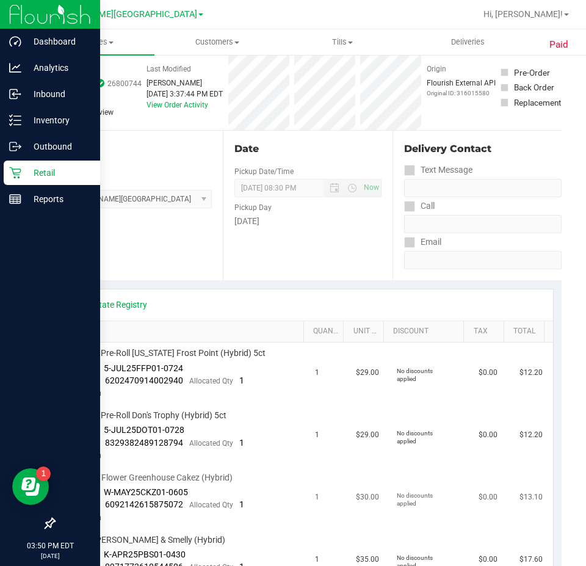
scroll to position [0, 0]
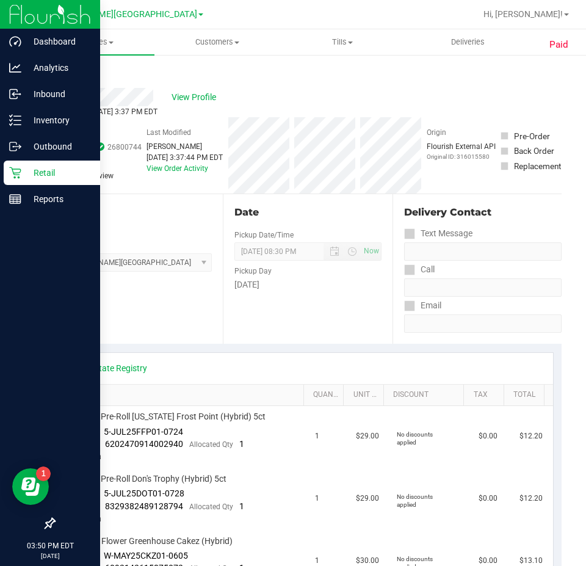
click at [60, 73] on link "Back" at bounding box center [63, 73] width 18 height 9
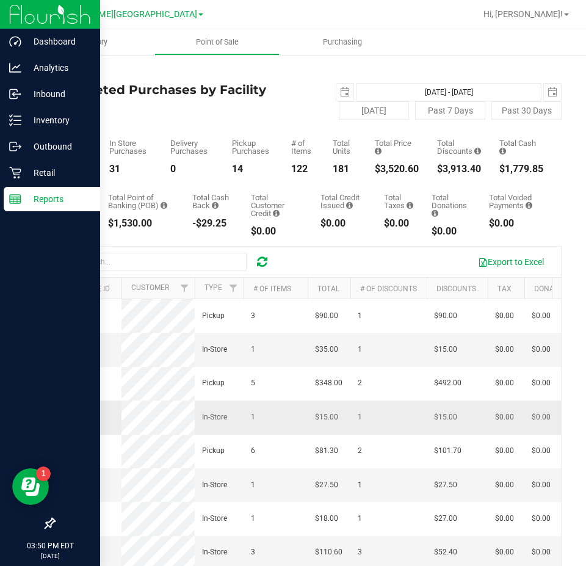
click at [77, 421] on span "11814225" at bounding box center [79, 417] width 34 height 9
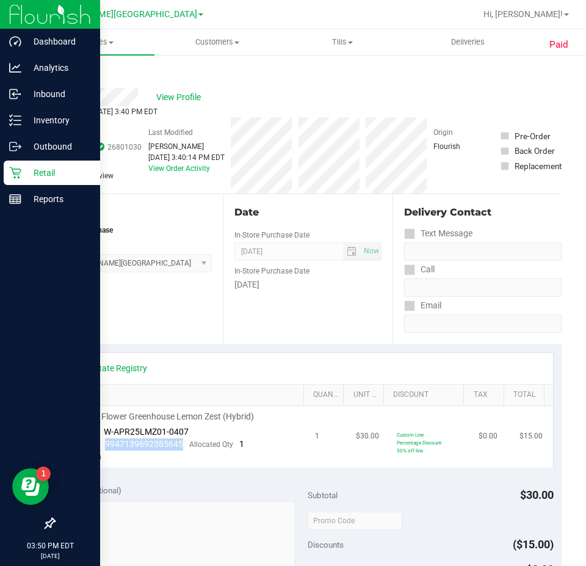
drag, startPoint x: 179, startPoint y: 445, endPoint x: 103, endPoint y: 450, distance: 76.4
click at [103, 450] on div "Package 9947139692385645 Allocated Qty 1" at bounding box center [157, 444] width 174 height 12
drag, startPoint x: 107, startPoint y: 450, endPoint x: 124, endPoint y: 463, distance: 21.0
click at [128, 472] on div "View State Registry SKU Quantity Unit Price Discount Tax Total FD 3.5g Flower G…" at bounding box center [308, 410] width 508 height 132
drag, startPoint x: 101, startPoint y: 444, endPoint x: 182, endPoint y: 448, distance: 81.2
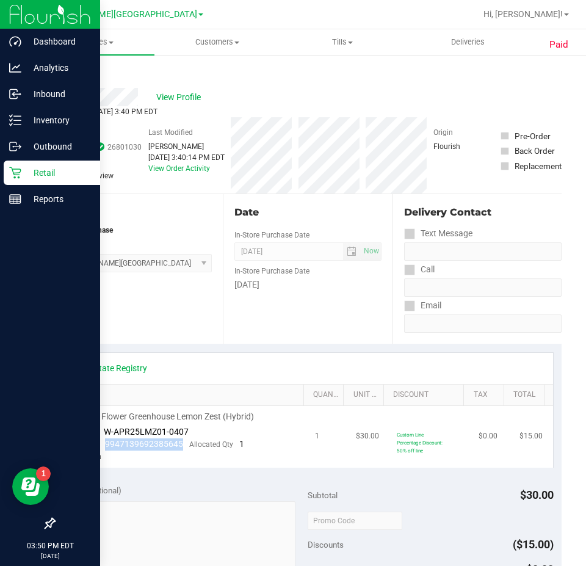
click at [182, 448] on div "Package 9947139692385645 Allocated Qty 1" at bounding box center [157, 444] width 174 height 12
click at [59, 74] on link "Back" at bounding box center [63, 73] width 18 height 9
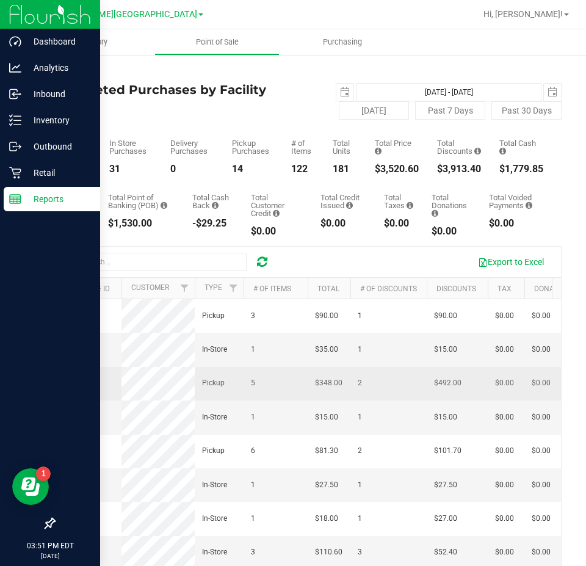
click at [66, 389] on span "11814047" at bounding box center [79, 383] width 34 height 12
click at [64, 387] on span "11814047" at bounding box center [79, 382] width 34 height 9
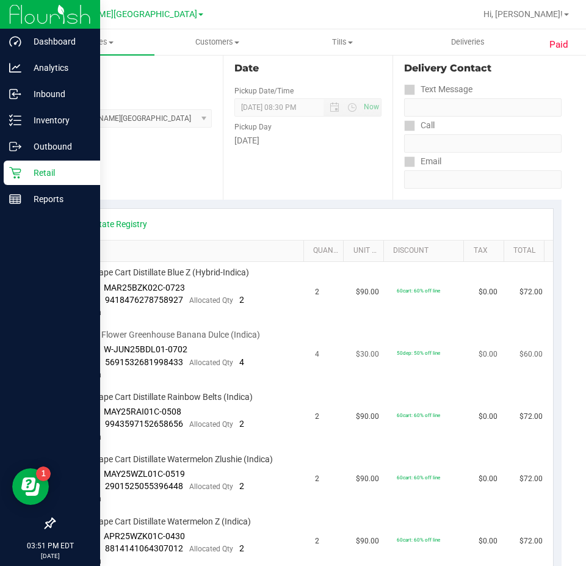
scroll to position [183, 0]
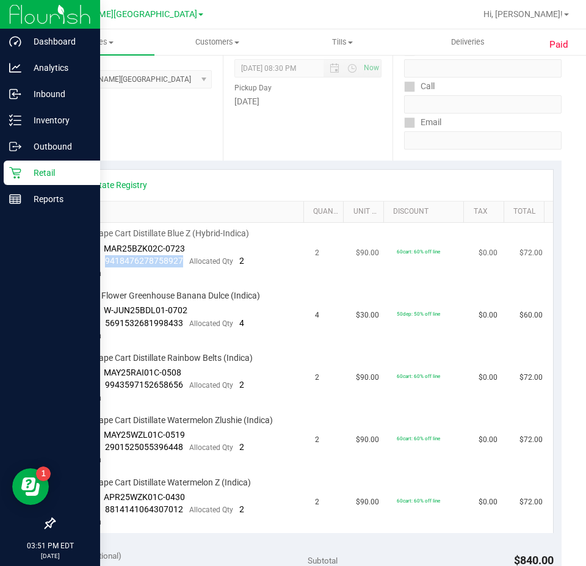
drag, startPoint x: 182, startPoint y: 264, endPoint x: 106, endPoint y: 265, distance: 76.3
click at [106, 265] on div "Package 9418476278758927 Allocated Qty 2" at bounding box center [157, 261] width 174 height 12
copy span "9418476278758927"
drag, startPoint x: 181, startPoint y: 320, endPoint x: 99, endPoint y: 327, distance: 82.7
click at [99, 327] on div "Package 5691532681998433 Allocated Qty 4" at bounding box center [157, 323] width 174 height 12
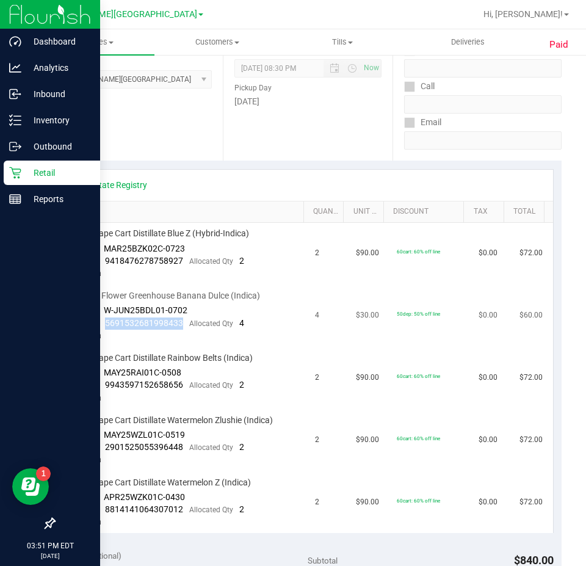
copy span "5691532681998433"
drag, startPoint x: 173, startPoint y: 386, endPoint x: 103, endPoint y: 389, distance: 69.7
click at [103, 389] on div "Package 9943597152658656 Allocated Qty 2" at bounding box center [157, 385] width 174 height 12
copy span "9943597152658656"
drag, startPoint x: 182, startPoint y: 447, endPoint x: 104, endPoint y: 453, distance: 78.3
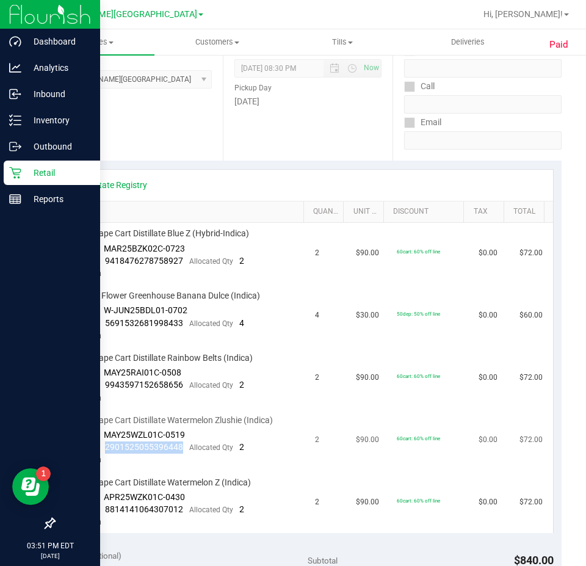
click at [104, 453] on div "Package 2901525055396448 Allocated Qty 2" at bounding box center [157, 447] width 174 height 12
drag, startPoint x: 117, startPoint y: 455, endPoint x: 183, endPoint y: 449, distance: 66.1
click at [183, 449] on div "Package 2901525055396448 Allocated Qty 2" at bounding box center [157, 447] width 174 height 12
drag, startPoint x: 187, startPoint y: 502, endPoint x: 158, endPoint y: 510, distance: 29.8
click at [158, 510] on td "FT 1g Vape Cart Distillate Watermelon Z (Indica) Batch ID APR25WZK01C-0430 Pack…" at bounding box center [185, 503] width 245 height 62
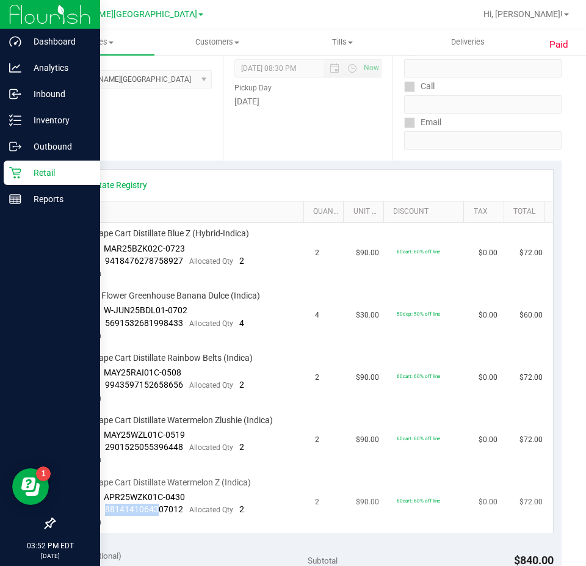
click at [198, 501] on td "FT 1g Vape Cart Distillate Watermelon Z (Indica) Batch ID APR25WZK01C-0430 Pack…" at bounding box center [185, 503] width 245 height 62
drag, startPoint x: 185, startPoint y: 508, endPoint x: 101, endPoint y: 505, distance: 84.2
click at [101, 505] on div "Package 8814141064307012 Allocated Qty 2" at bounding box center [157, 509] width 174 height 12
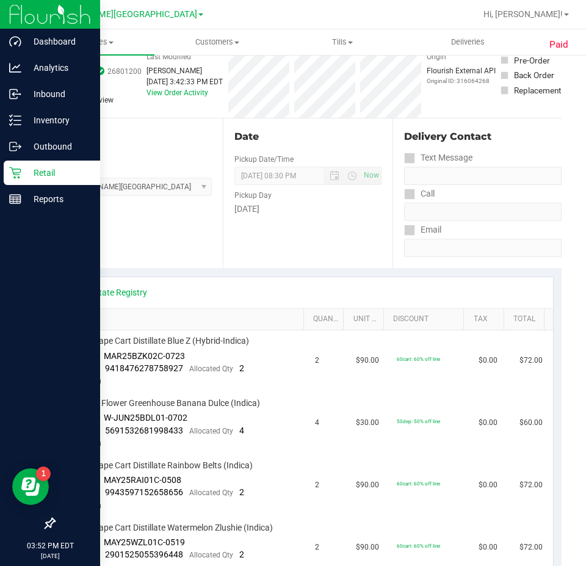
scroll to position [0, 0]
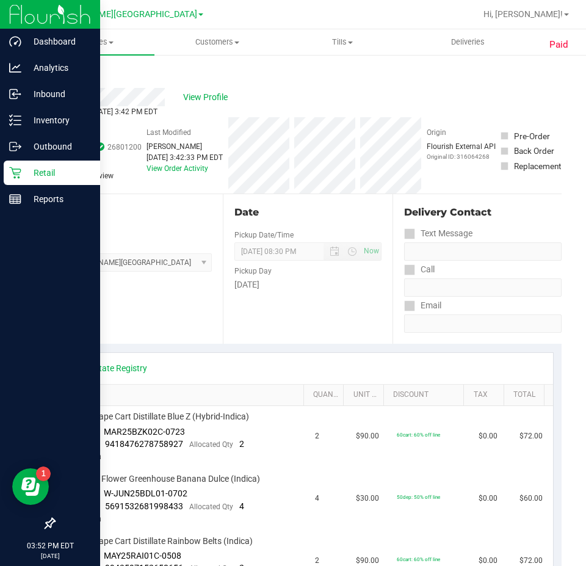
click at [67, 72] on link "Back" at bounding box center [63, 73] width 18 height 9
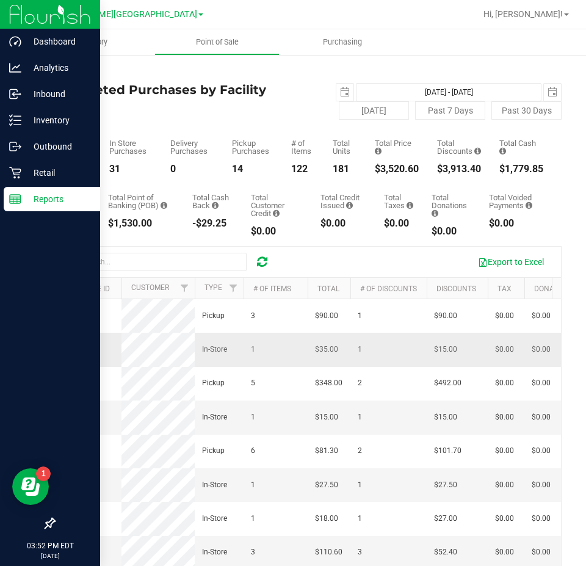
click at [70, 353] on span "11814244" at bounding box center [79, 349] width 34 height 9
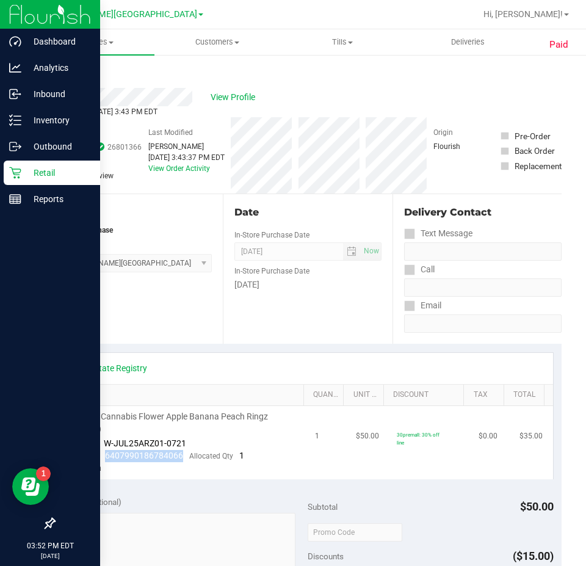
drag, startPoint x: 182, startPoint y: 456, endPoint x: 103, endPoint y: 455, distance: 80.0
click at [103, 455] on div "Package 6407990186784066 Allocated Qty 1" at bounding box center [157, 456] width 174 height 12
click at [143, 308] on div "Location In-Store Purchase From Store Bonita Springs WC Select Store Bonita Spr…" at bounding box center [138, 269] width 169 height 150
click at [60, 73] on link "Back" at bounding box center [63, 73] width 18 height 9
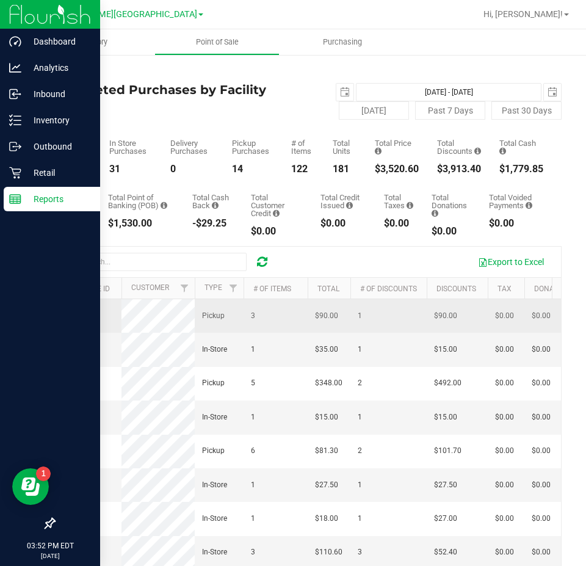
click at [84, 314] on span "11813842" at bounding box center [79, 315] width 34 height 9
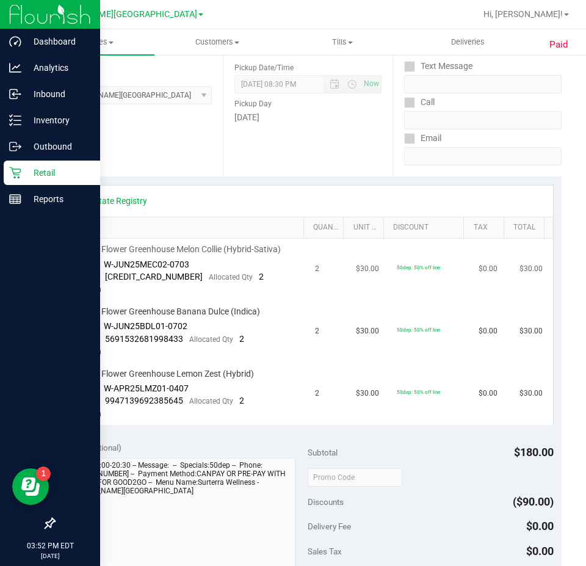
scroll to position [183, 0]
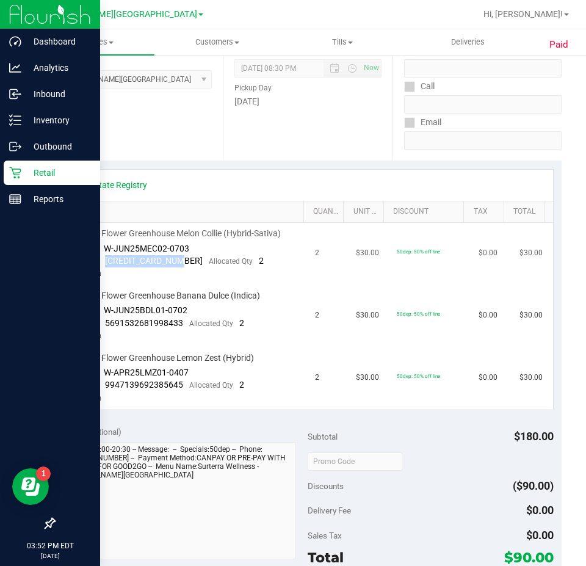
drag, startPoint x: 176, startPoint y: 264, endPoint x: 102, endPoint y: 260, distance: 73.9
click at [102, 260] on div "Package 3099708496333182 Allocated Qty 2" at bounding box center [166, 261] width 193 height 12
drag, startPoint x: 179, startPoint y: 326, endPoint x: 106, endPoint y: 322, distance: 73.4
click at [106, 322] on span "5691532681998433" at bounding box center [144, 323] width 78 height 10
drag, startPoint x: 174, startPoint y: 381, endPoint x: 103, endPoint y: 383, distance: 70.8
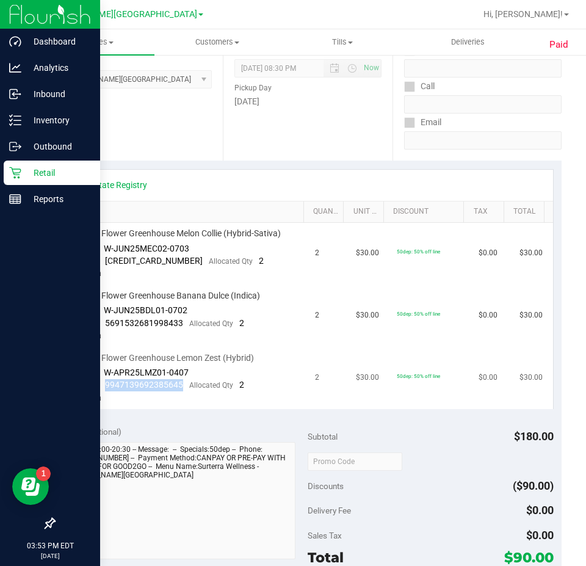
click at [103, 383] on div "Package 9947139692385645 Allocated Qty 2" at bounding box center [157, 385] width 174 height 12
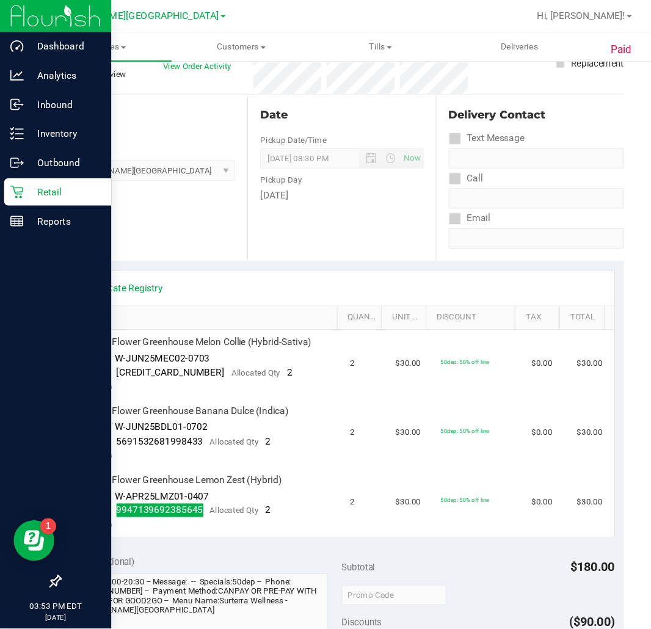
scroll to position [0, 0]
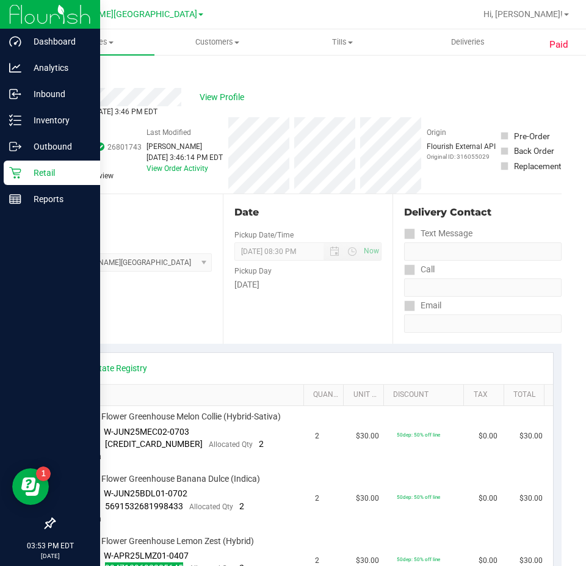
click at [61, 70] on link "Back" at bounding box center [63, 73] width 18 height 9
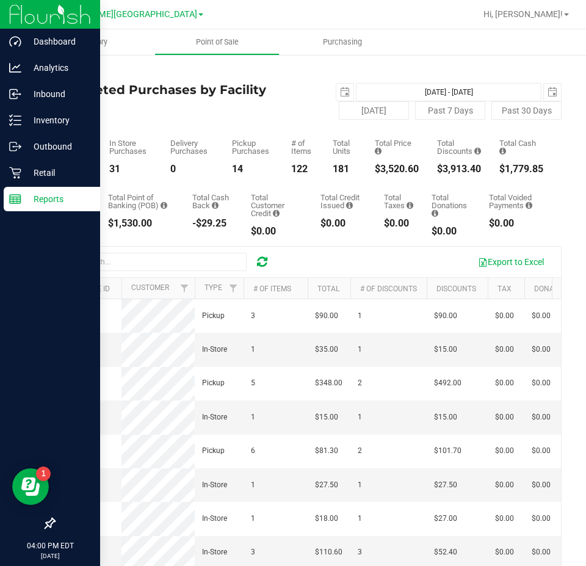
click at [262, 266] on icon at bounding box center [262, 262] width 10 height 12
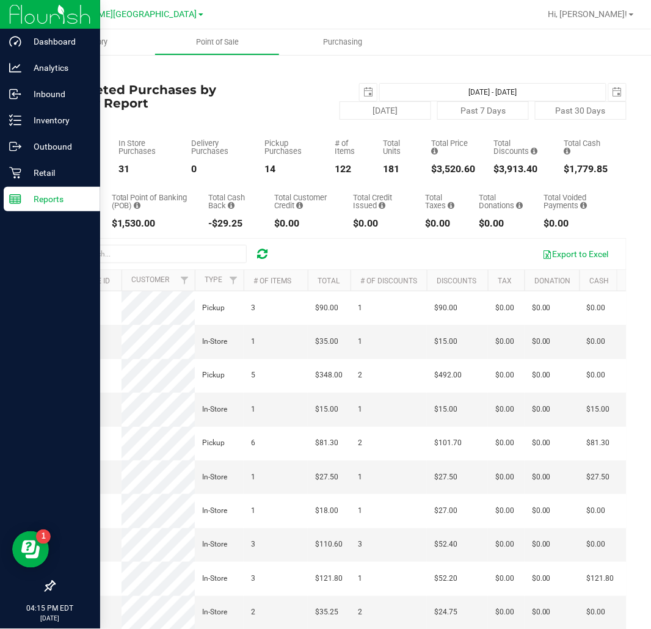
click at [265, 258] on icon at bounding box center [262, 254] width 10 height 12
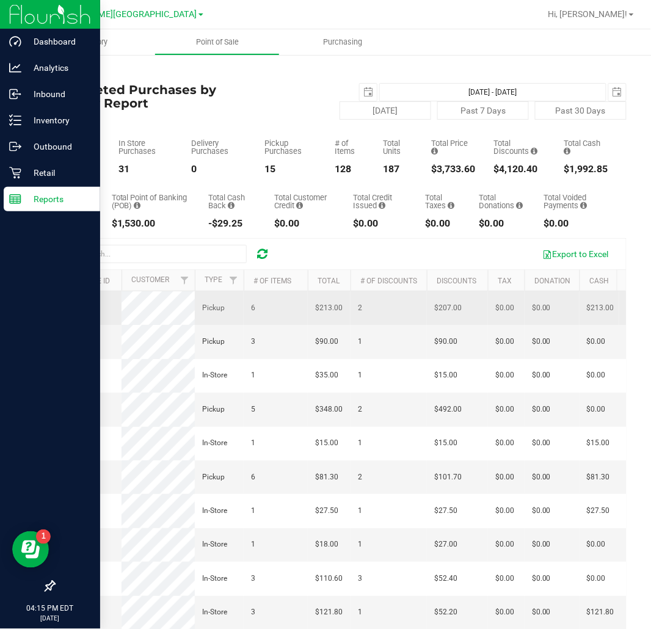
click at [81, 309] on span "11814227" at bounding box center [79, 307] width 34 height 9
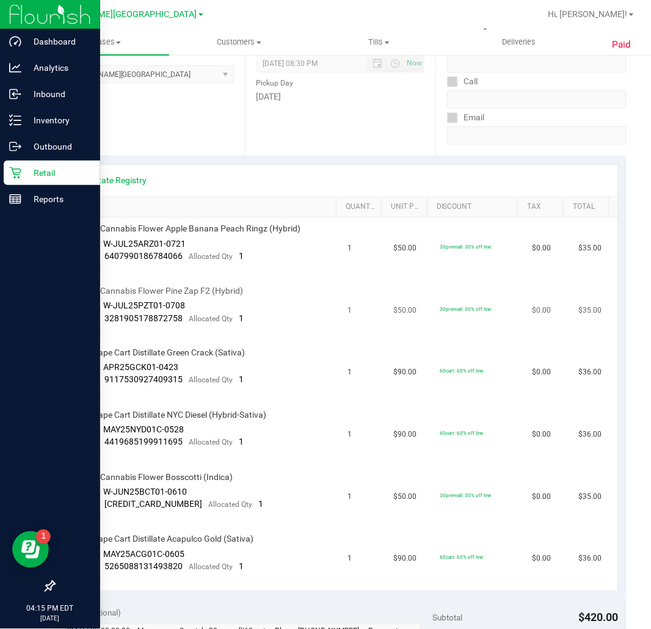
scroll to position [203, 0]
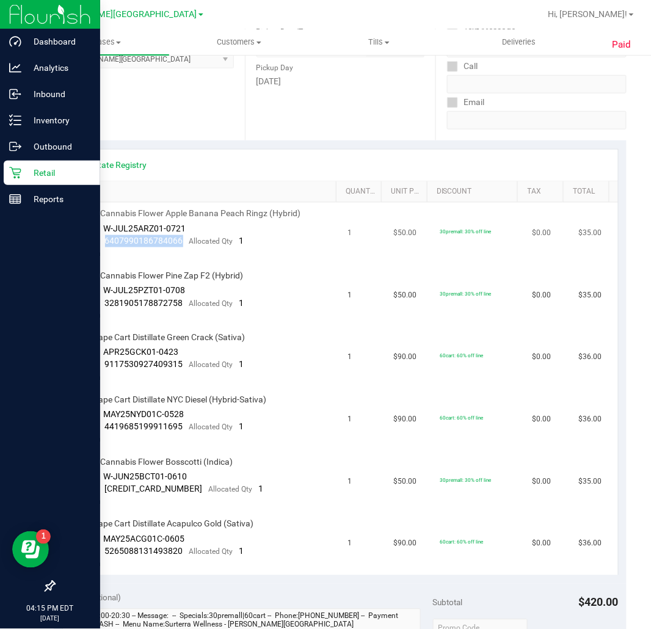
drag, startPoint x: 181, startPoint y: 241, endPoint x: 106, endPoint y: 243, distance: 75.1
click at [106, 243] on div "Package 6407990186784066 Allocated Qty 1" at bounding box center [157, 241] width 174 height 12
drag, startPoint x: 103, startPoint y: 303, endPoint x: 179, endPoint y: 309, distance: 77.1
click at [179, 309] on div "Package 3281905178872758 Allocated Qty 1" at bounding box center [157, 303] width 174 height 12
drag, startPoint x: 184, startPoint y: 365, endPoint x: 105, endPoint y: 362, distance: 79.4
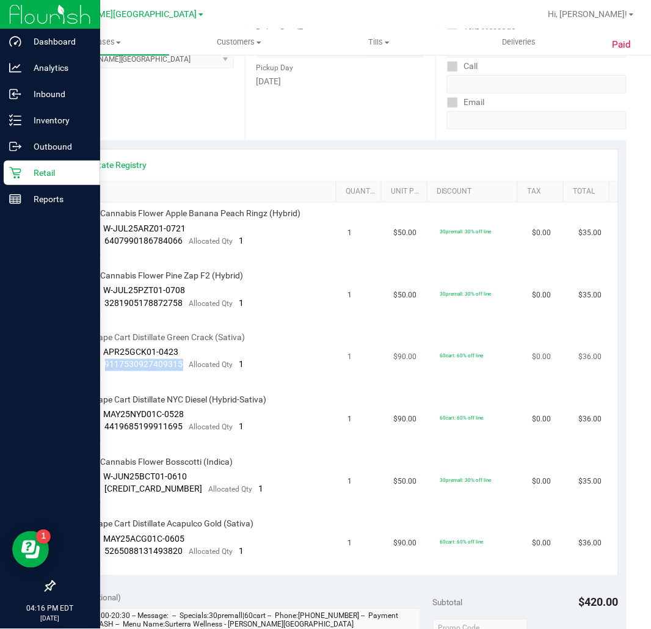
click at [105, 362] on div "Package 9117530927409315 Allocated Qty 1" at bounding box center [157, 365] width 174 height 12
drag, startPoint x: 179, startPoint y: 426, endPoint x: 106, endPoint y: 428, distance: 73.9
click at [106, 428] on span "4419685199911695" at bounding box center [144, 427] width 78 height 10
drag, startPoint x: 179, startPoint y: 488, endPoint x: 106, endPoint y: 492, distance: 73.9
click at [106, 492] on span "[CREDIT_CARD_NUMBER]" at bounding box center [154, 489] width 98 height 10
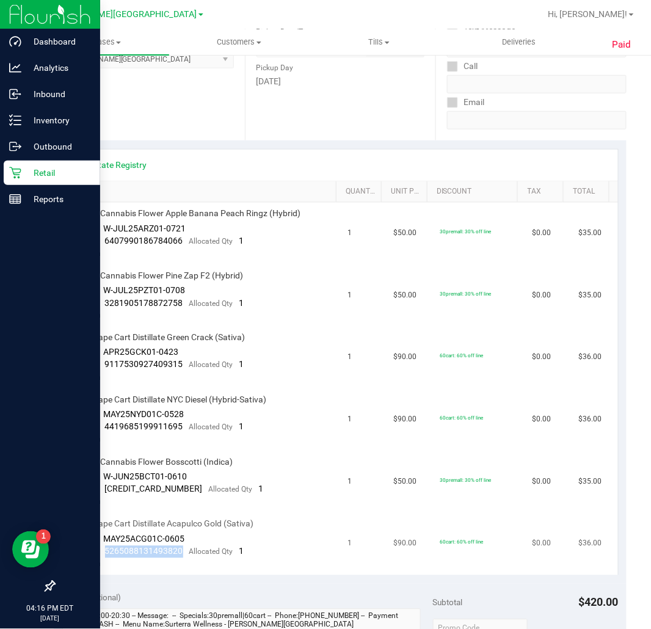
drag, startPoint x: 181, startPoint y: 552, endPoint x: 101, endPoint y: 556, distance: 79.4
click at [101, 556] on div "Package 5265088131493820 Allocated Qty 1" at bounding box center [157, 552] width 174 height 12
click at [251, 171] on div "View State Registry" at bounding box center [340, 165] width 555 height 31
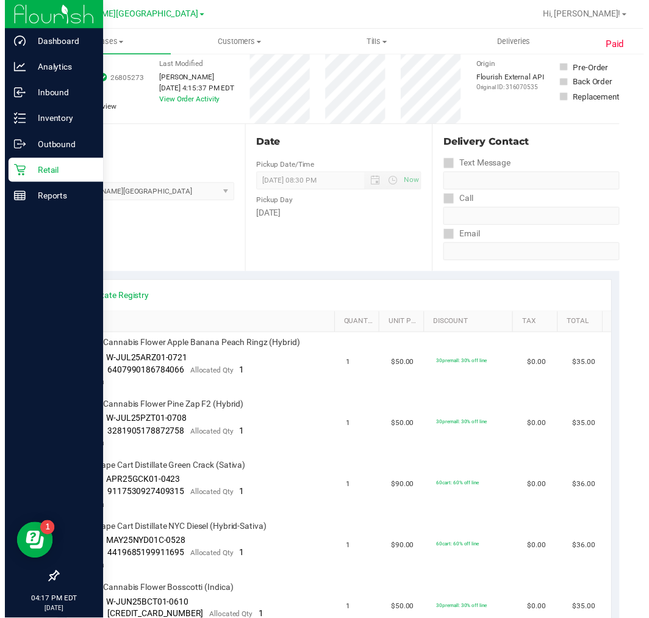
scroll to position [0, 0]
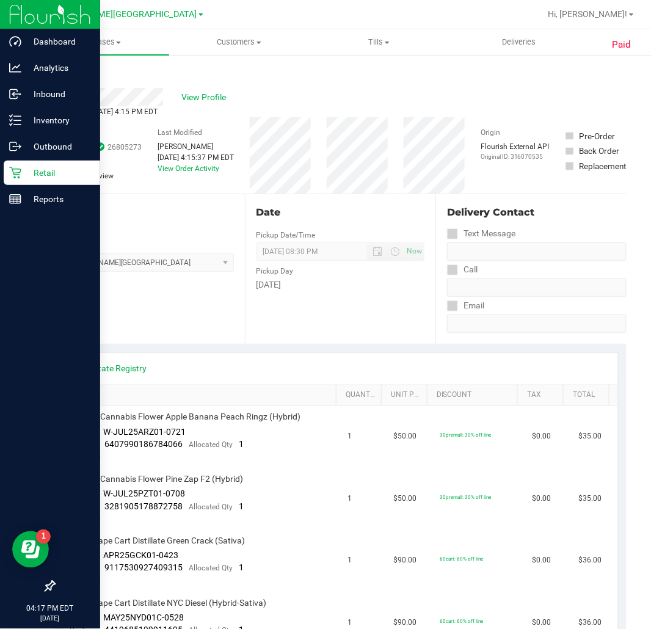
click at [57, 70] on link "Back" at bounding box center [63, 73] width 18 height 9
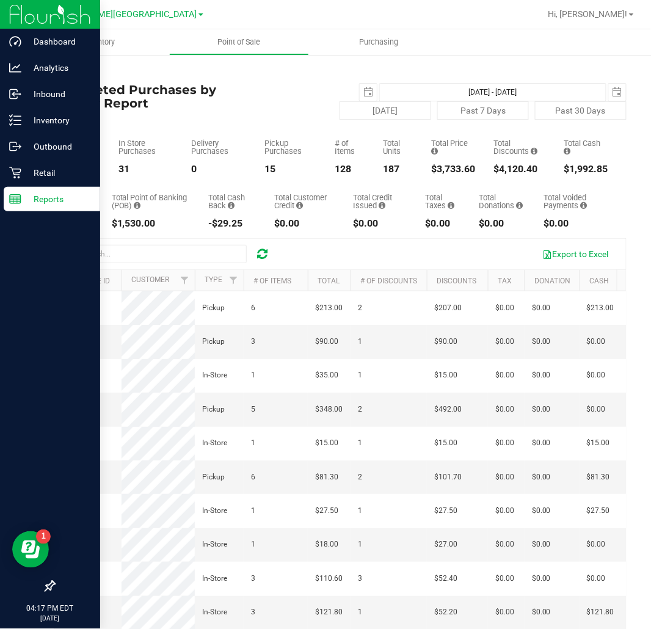
click at [260, 249] on icon at bounding box center [262, 254] width 10 height 12
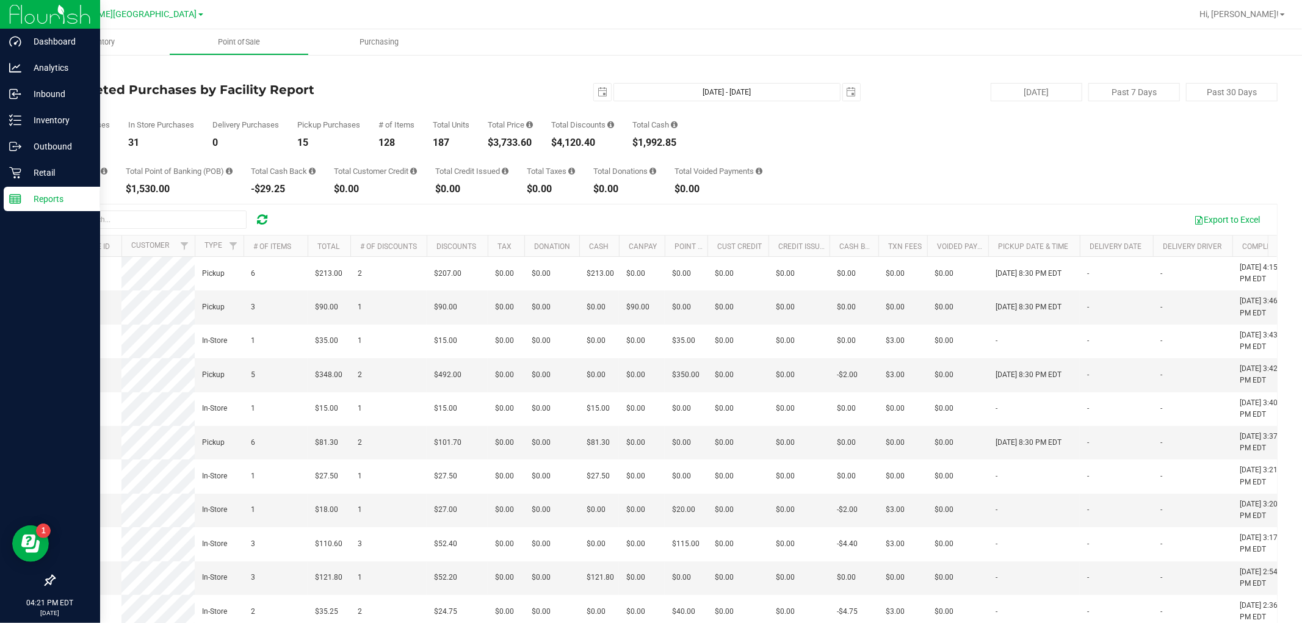
click at [264, 218] on icon at bounding box center [262, 220] width 10 height 12
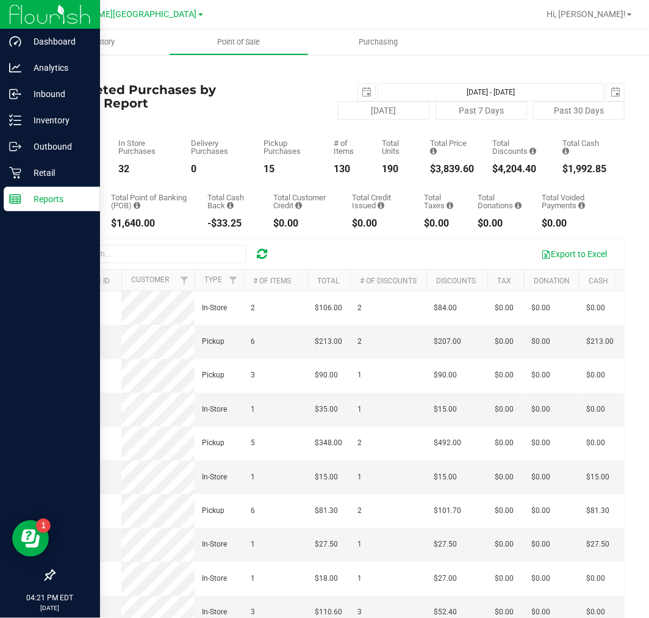
click at [50, 322] on div "Back Completed Purchases by Facility Report 2025-08-19 Aug 19, 2025 - Aug 19, 2…" at bounding box center [339, 389] width 620 height 671
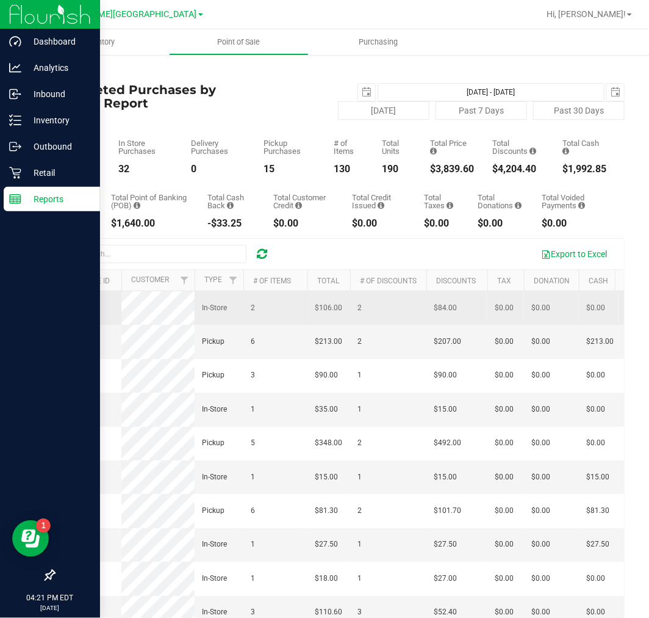
click at [72, 310] on span "11814466" at bounding box center [79, 307] width 34 height 9
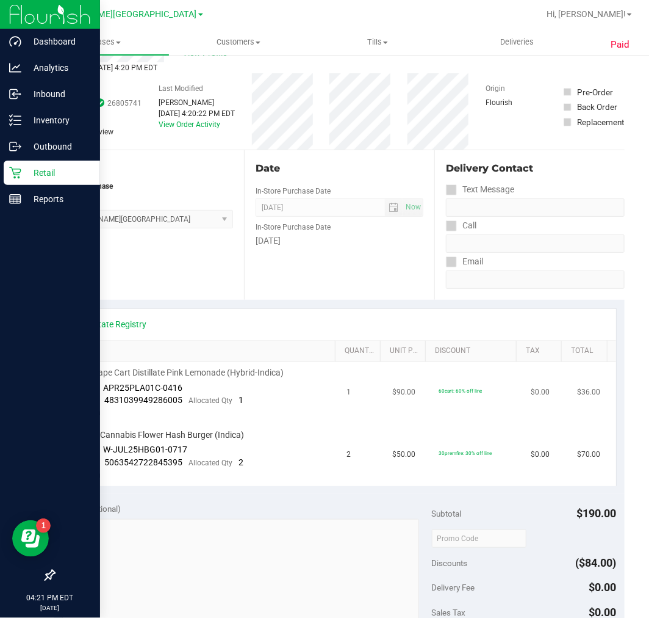
scroll to position [68, 0]
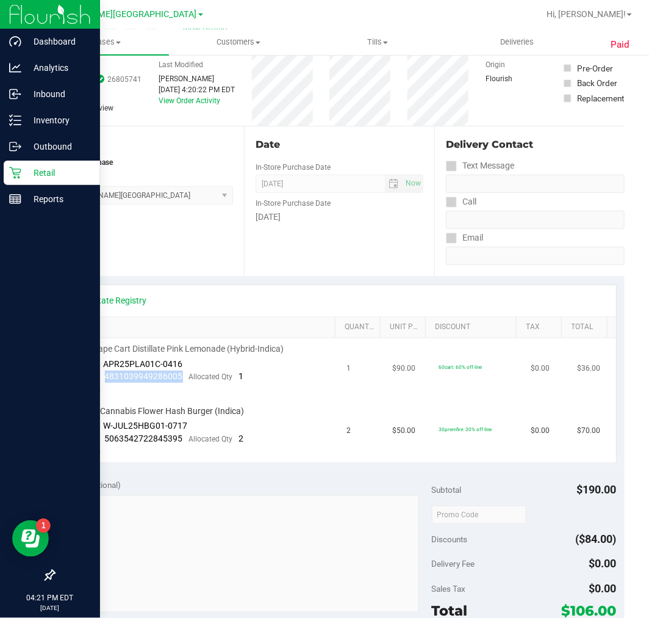
drag, startPoint x: 182, startPoint y: 375, endPoint x: 104, endPoint y: 370, distance: 77.7
click at [104, 370] on div "Package 4831039949286005 Allocated Qty 1" at bounding box center [157, 376] width 174 height 12
drag, startPoint x: 179, startPoint y: 438, endPoint x: 104, endPoint y: 437, distance: 75.7
click at [104, 437] on div "Package 5063542722845395 Allocated Qty 2" at bounding box center [157, 439] width 174 height 12
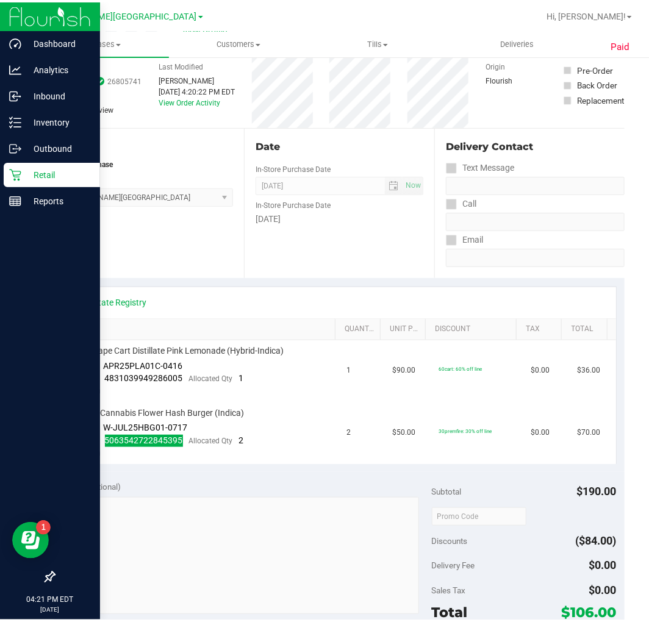
scroll to position [0, 0]
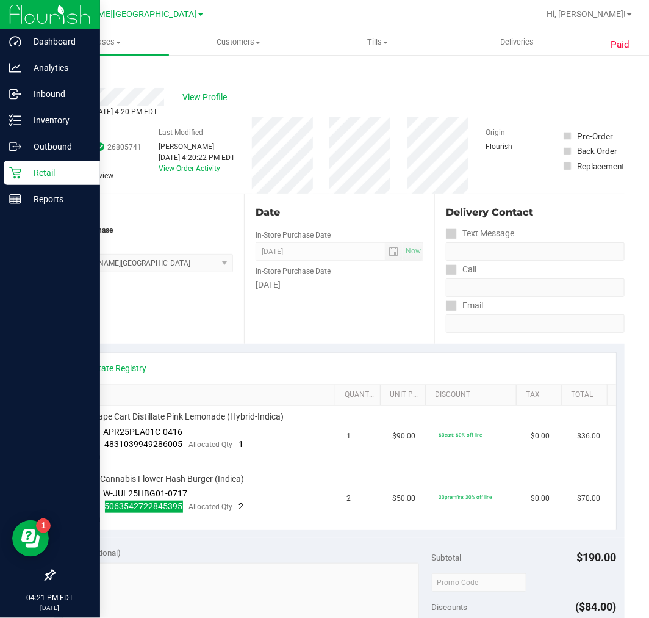
click at [62, 70] on link "Back" at bounding box center [63, 73] width 18 height 9
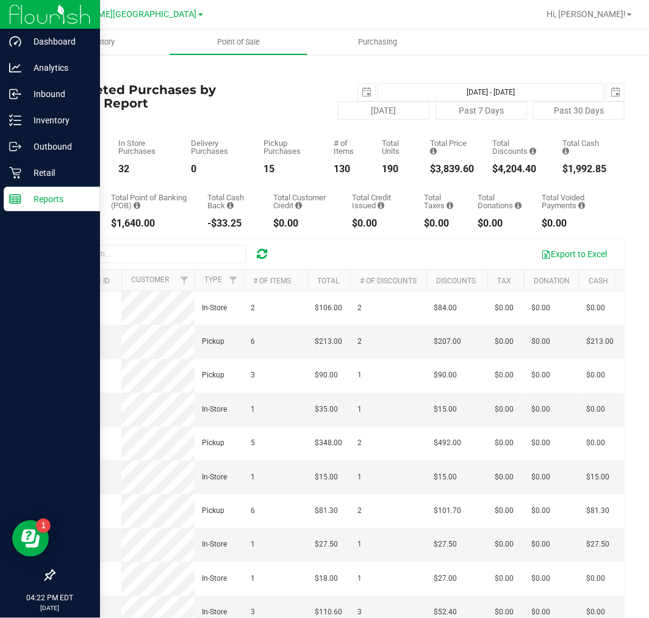
click at [261, 258] on icon at bounding box center [262, 254] width 10 height 12
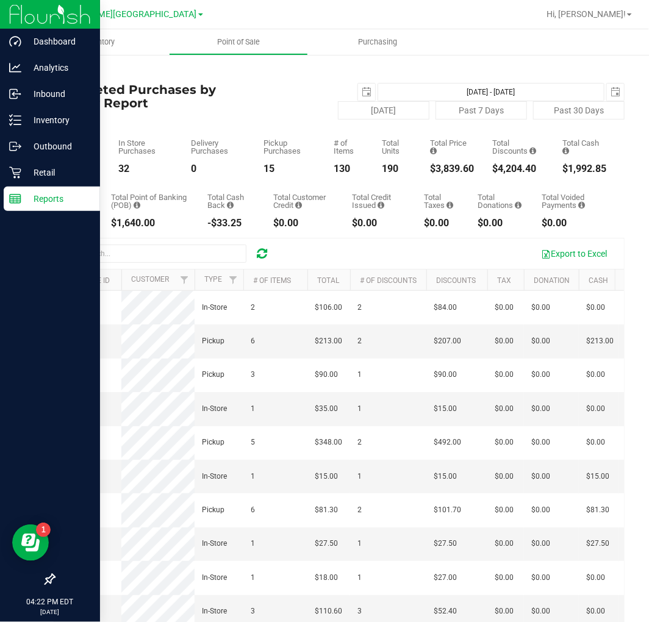
click at [263, 256] on icon at bounding box center [262, 254] width 10 height 12
click at [263, 257] on icon at bounding box center [262, 254] width 10 height 12
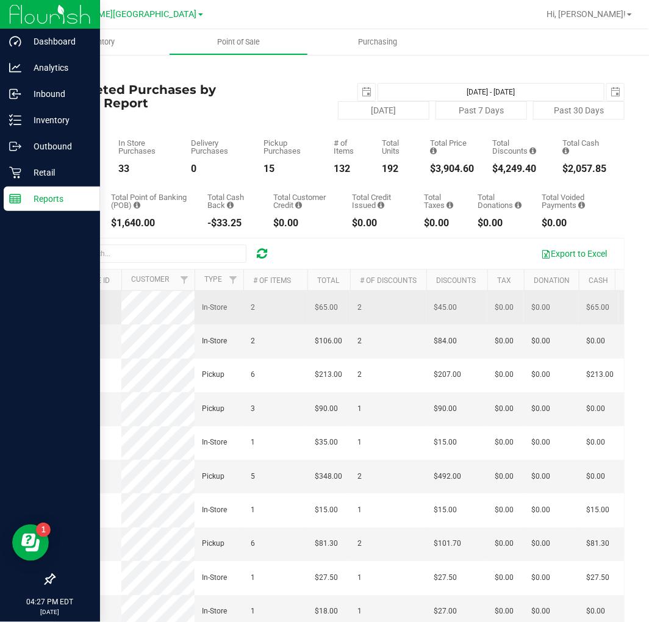
click at [66, 320] on td "11814503" at bounding box center [87, 308] width 67 height 34
click at [74, 312] on span "11814503" at bounding box center [79, 307] width 34 height 9
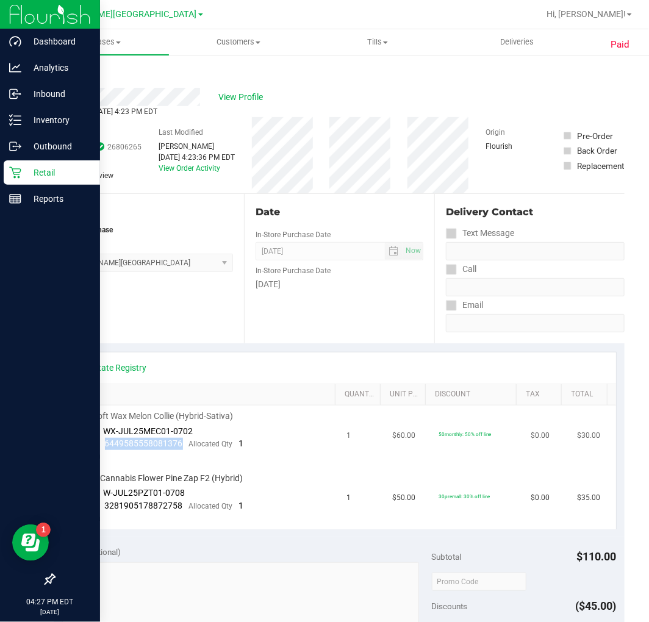
drag, startPoint x: 183, startPoint y: 442, endPoint x: 110, endPoint y: 446, distance: 73.3
click at [105, 444] on div "Package 6449585558081376 Allocated Qty 1" at bounding box center [157, 444] width 174 height 12
drag, startPoint x: 176, startPoint y: 511, endPoint x: 101, endPoint y: 509, distance: 75.1
click at [98, 508] on div "Package 3281905178872758 Allocated Qty 1" at bounding box center [157, 506] width 174 height 12
drag, startPoint x: 110, startPoint y: 513, endPoint x: 118, endPoint y: 525, distance: 14.0
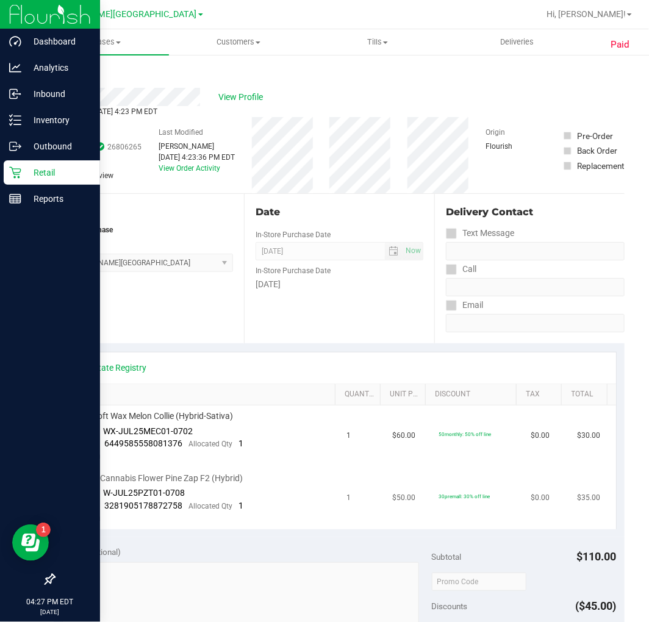
click at [122, 522] on td "FT 3.5g Cannabis Flower Pine Zap F2 (Hybrid) Batch ID W-JUL25PZT01-0708 Package…" at bounding box center [201, 499] width 277 height 62
drag, startPoint x: 102, startPoint y: 507, endPoint x: 180, endPoint y: 509, distance: 78.1
click at [180, 509] on div "Package 3281905178872758 Allocated Qty 1" at bounding box center [157, 506] width 174 height 12
click at [63, 75] on link "Back" at bounding box center [63, 73] width 18 height 9
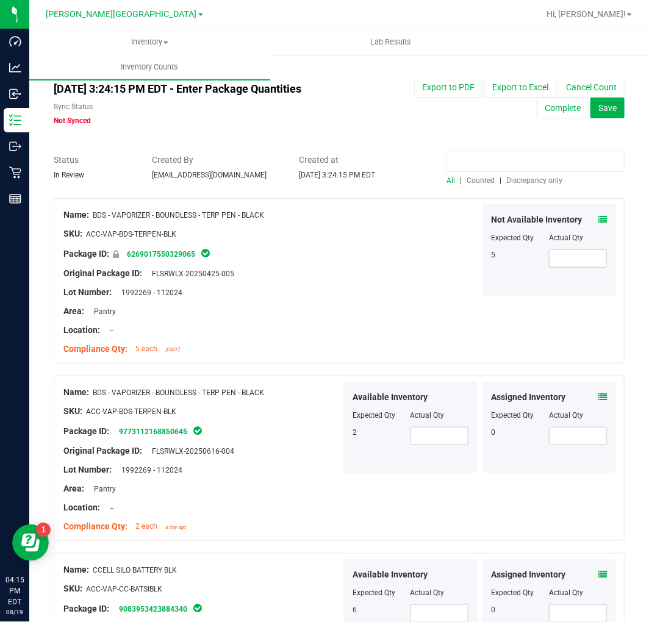
click at [520, 159] on input at bounding box center [536, 161] width 178 height 21
paste input "6407990186784066"
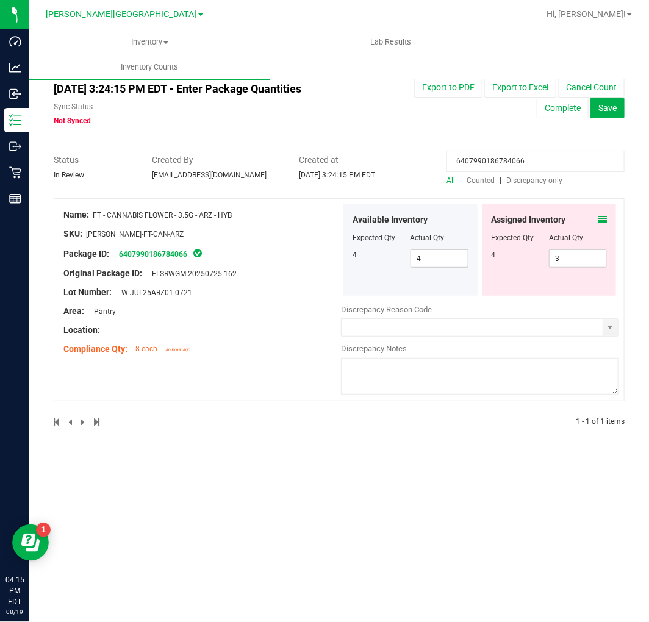
click at [605, 217] on icon at bounding box center [603, 219] width 9 height 9
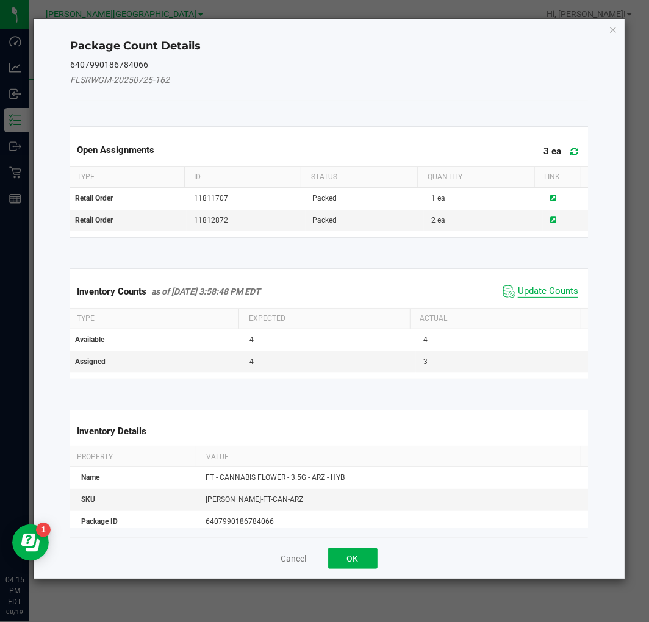
click at [558, 289] on span "Update Counts" at bounding box center [548, 292] width 60 height 12
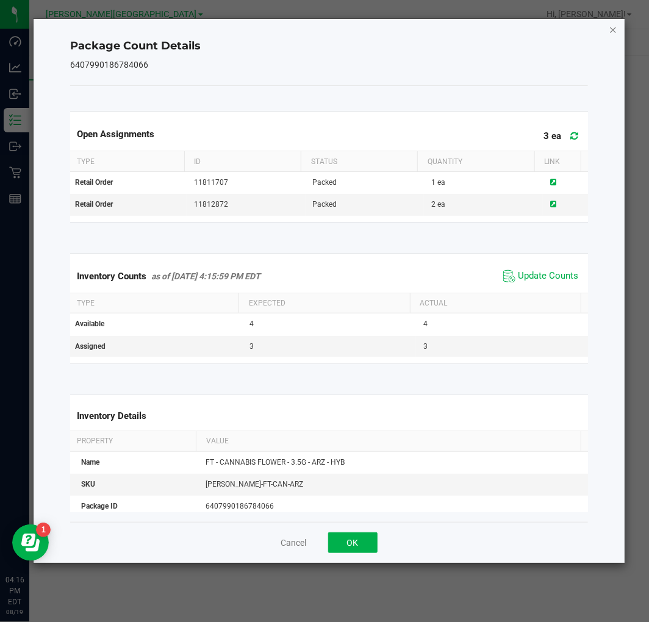
click at [614, 24] on icon "Close" at bounding box center [614, 29] width 9 height 15
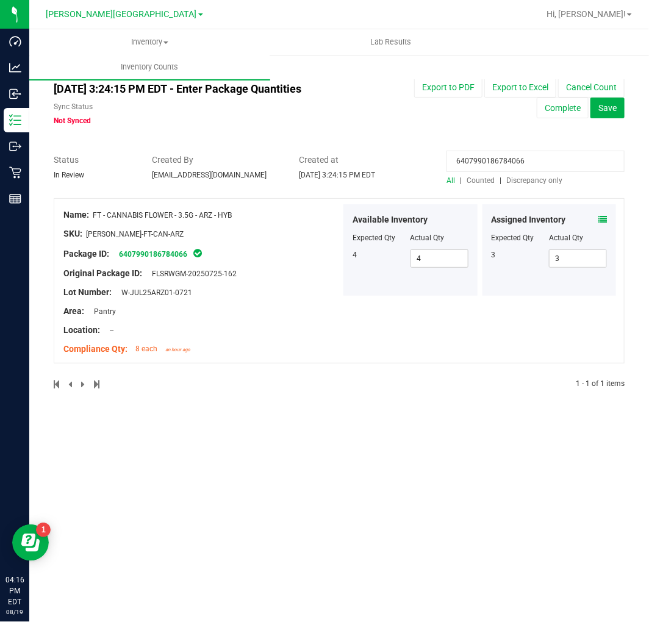
click at [535, 165] on input "6407990186784066" at bounding box center [536, 161] width 178 height 21
paste input "3281905178872758"
type input "3281905178872758"
click at [600, 214] on span at bounding box center [603, 220] width 9 height 13
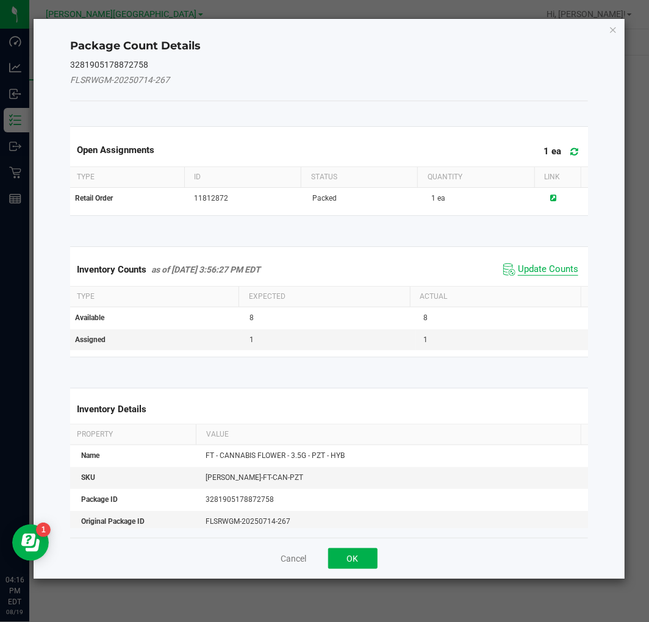
click at [537, 272] on span "Update Counts" at bounding box center [548, 270] width 60 height 12
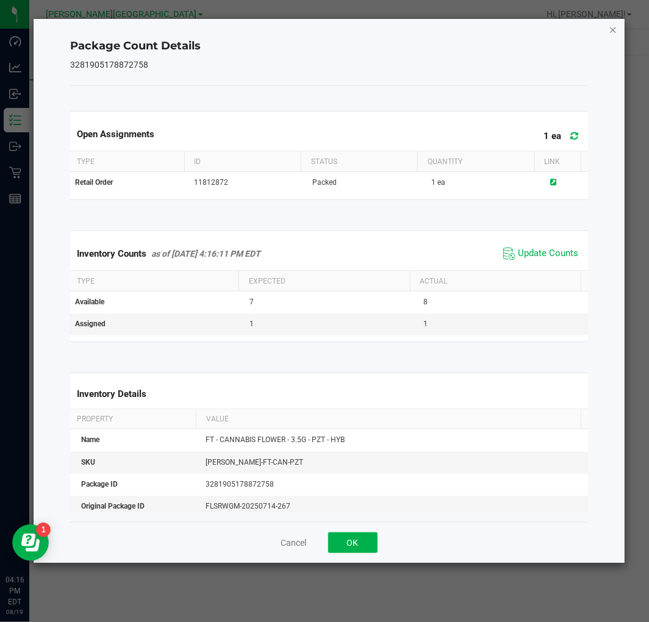
click at [610, 26] on icon "Close" at bounding box center [614, 29] width 9 height 15
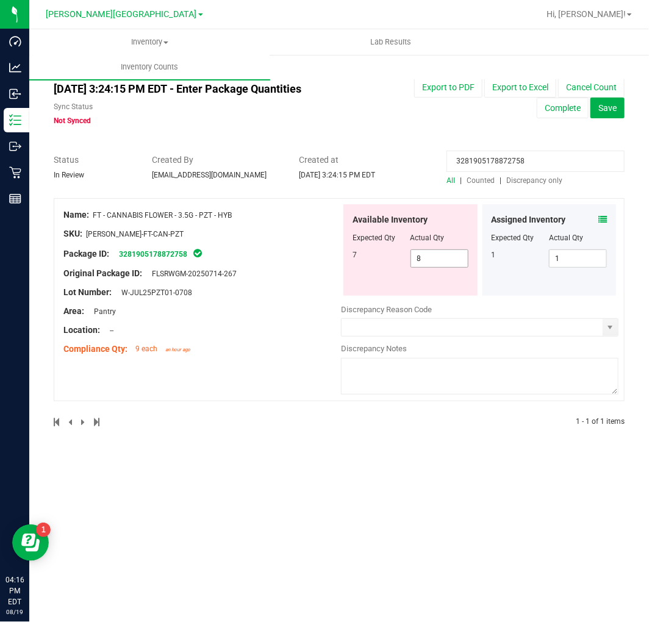
click at [452, 251] on span "8 8" at bounding box center [440, 259] width 58 height 18
click at [450, 251] on input "8" at bounding box center [439, 258] width 57 height 17
type input "7"
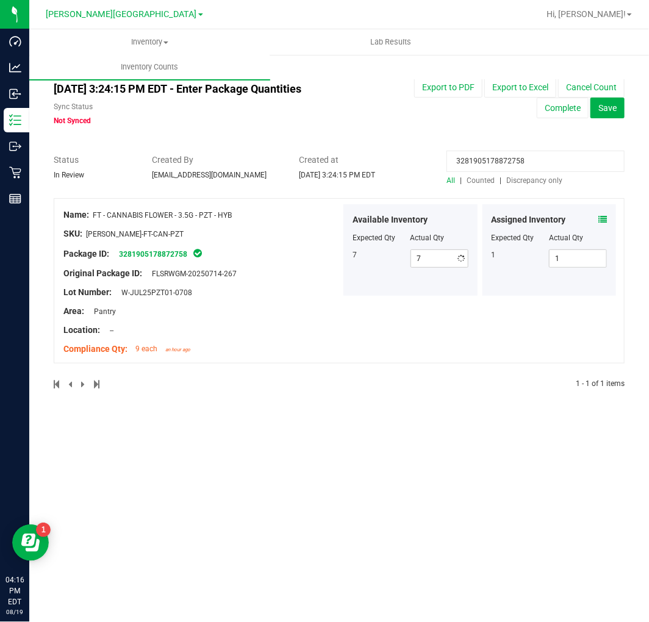
click at [486, 159] on input "3281905178872758" at bounding box center [536, 161] width 178 height 21
paste input "9117530927409315"
type input "9117530927409315"
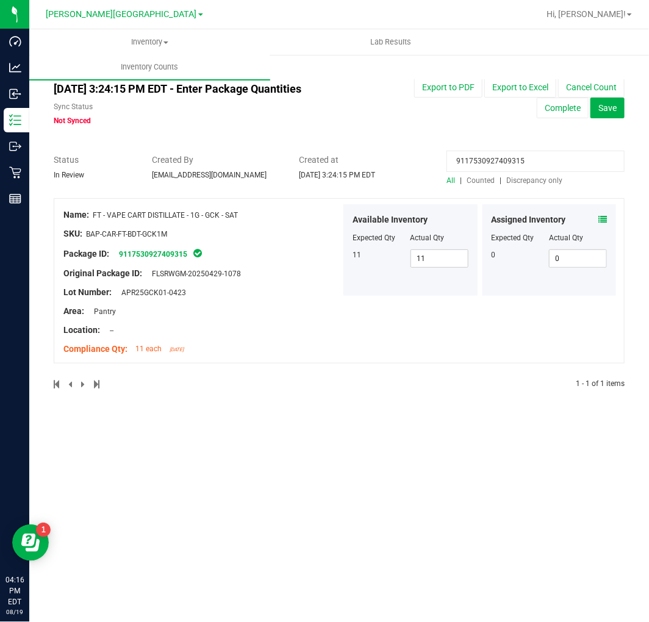
click at [503, 160] on input "9117530927409315" at bounding box center [536, 161] width 178 height 21
drag, startPoint x: 503, startPoint y: 160, endPoint x: 436, endPoint y: 317, distance: 170.6
click at [436, 317] on div "Name: FT - VAPE CART DISTILLATE - 1G - GCK - SAT SKU: BAP-CAR-FT-BDT-GCK1M Pack…" at bounding box center [339, 280] width 571 height 165
click at [600, 217] on icon at bounding box center [603, 219] width 9 height 9
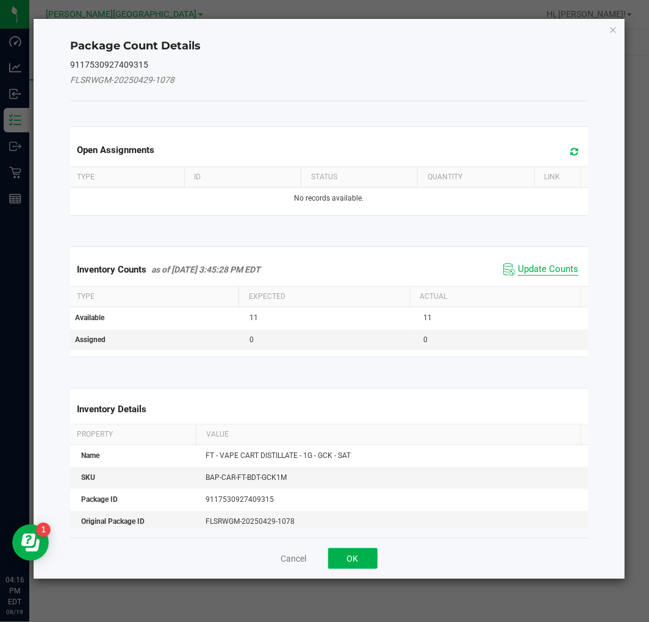
click at [565, 273] on span "Update Counts" at bounding box center [548, 270] width 60 height 12
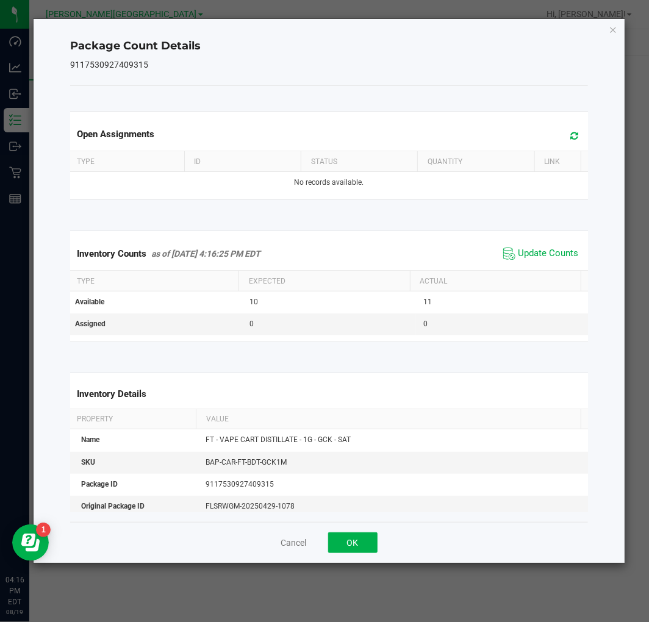
drag, startPoint x: 614, startPoint y: 29, endPoint x: 588, endPoint y: 66, distance: 45.0
click at [614, 28] on icon "Close" at bounding box center [614, 29] width 9 height 15
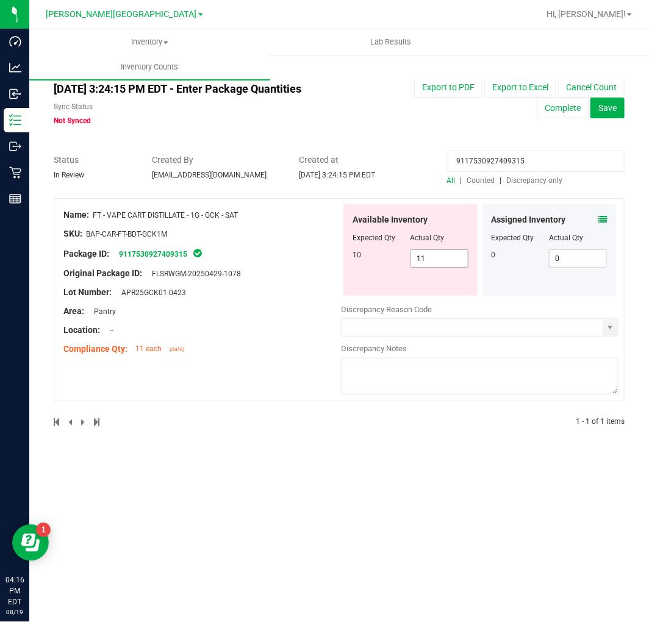
click at [459, 253] on span "11 11" at bounding box center [440, 259] width 58 height 18
click at [0, 0] on input "11" at bounding box center [0, 0] width 0 height 0
type input "10"
click at [496, 166] on input "9117530927409315" at bounding box center [536, 161] width 178 height 21
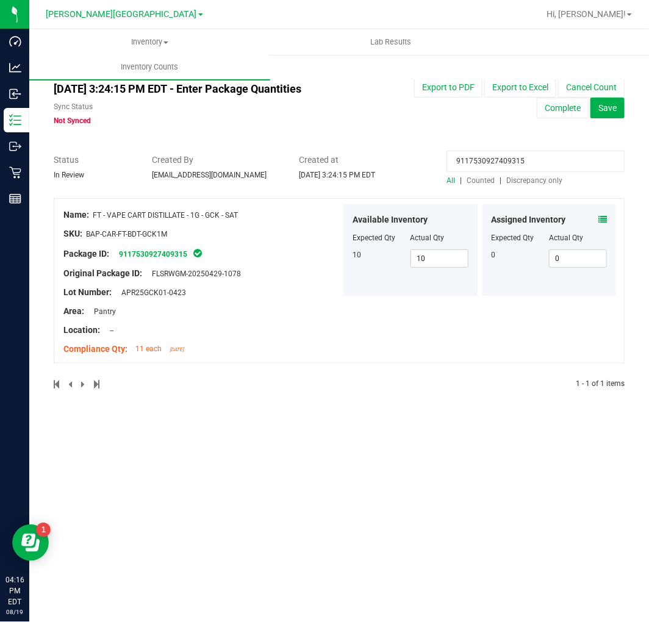
click at [496, 166] on input "9117530927409315" at bounding box center [536, 161] width 178 height 21
paste input "441968519991169"
type input "4419685199911695"
click at [602, 218] on icon at bounding box center [603, 219] width 9 height 9
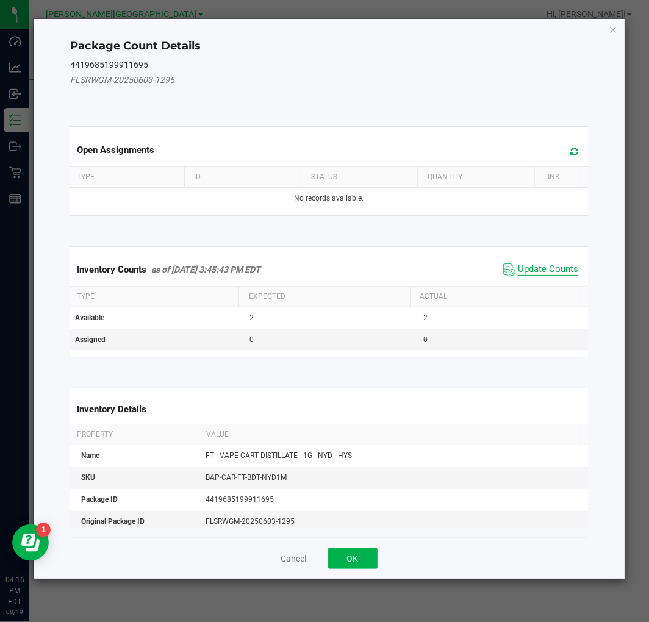
click at [565, 269] on span "Update Counts" at bounding box center [548, 270] width 60 height 12
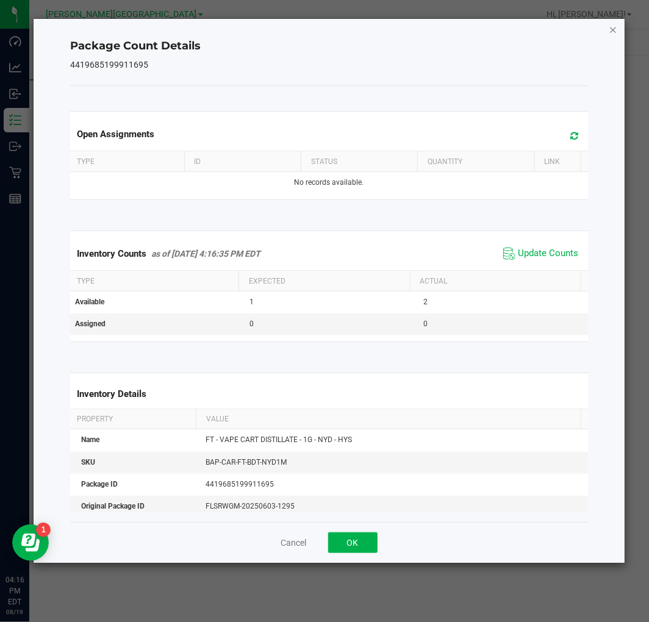
click at [613, 28] on icon "Close" at bounding box center [614, 29] width 9 height 15
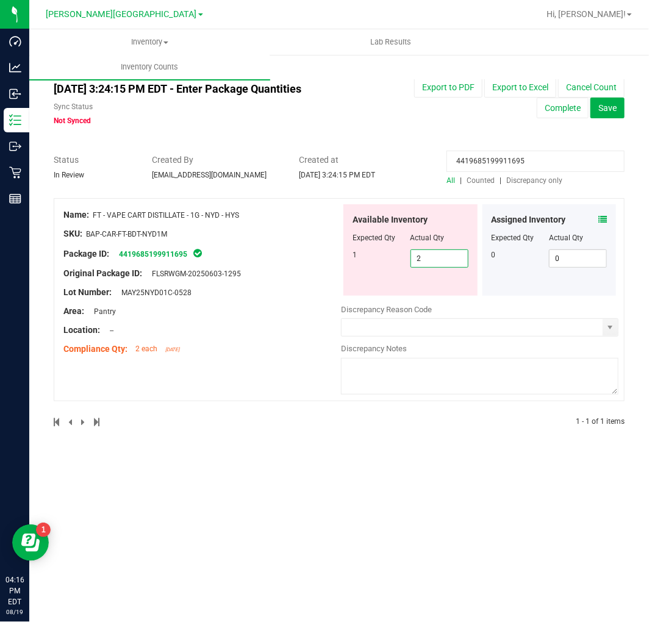
click at [458, 257] on span "2 2" at bounding box center [440, 259] width 58 height 18
click at [458, 257] on input "2" at bounding box center [439, 258] width 57 height 17
type input "1"
click at [510, 157] on input "4419685199911695" at bounding box center [536, 161] width 178 height 21
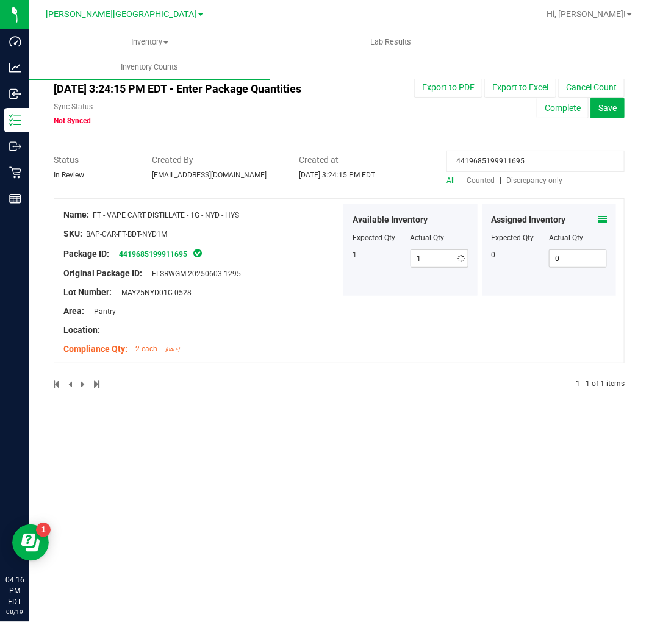
click at [511, 157] on input "4419685199911695" at bounding box center [536, 161] width 178 height 21
paste input "[CREDIT_CARD_NUMBER]"
type input "[CREDIT_CARD_NUMBER]"
click at [607, 218] on icon at bounding box center [603, 219] width 9 height 9
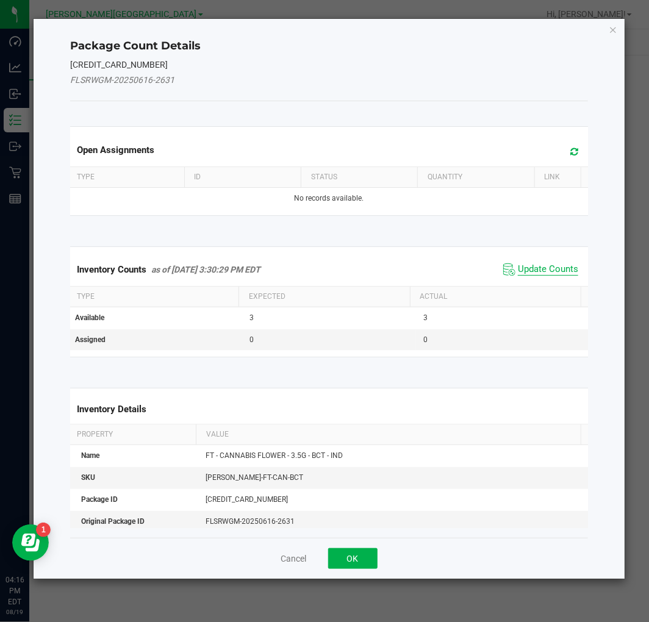
click at [553, 272] on span "Update Counts" at bounding box center [548, 270] width 60 height 12
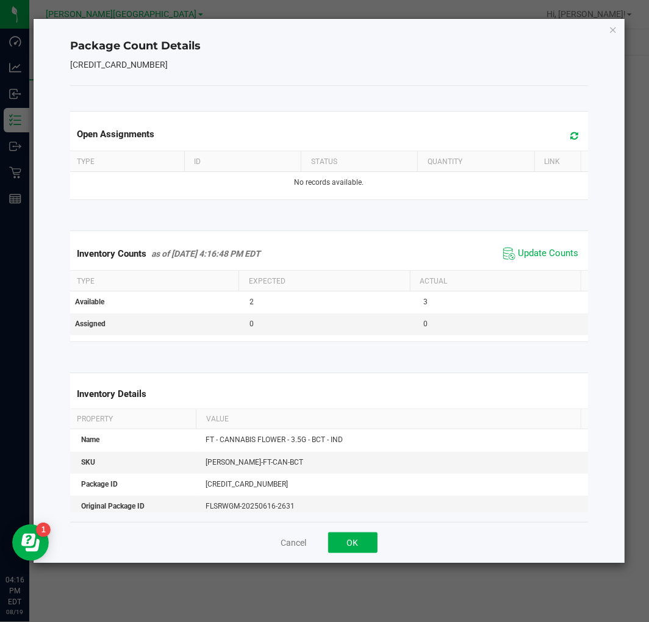
click at [617, 28] on icon "Close" at bounding box center [614, 29] width 9 height 15
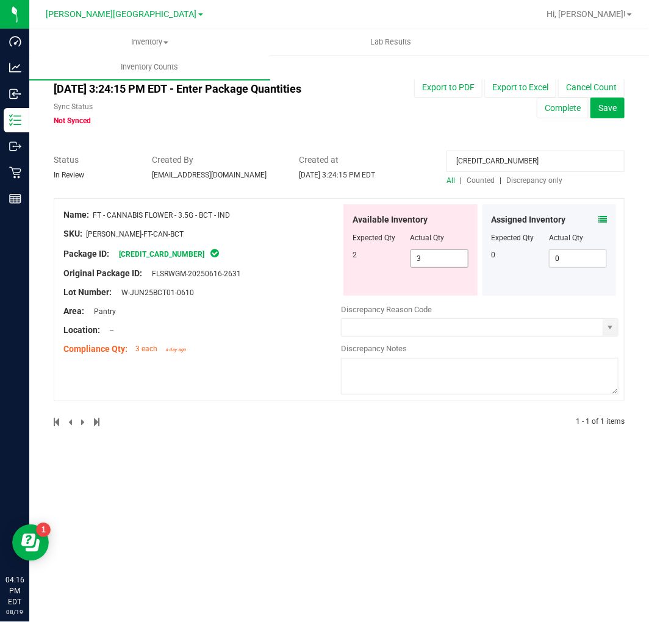
click at [450, 263] on span "3 3" at bounding box center [440, 259] width 58 height 18
click at [450, 263] on input "3" at bounding box center [439, 258] width 57 height 17
type input "2"
click at [505, 157] on input "[CREDIT_CARD_NUMBER]" at bounding box center [536, 161] width 178 height 21
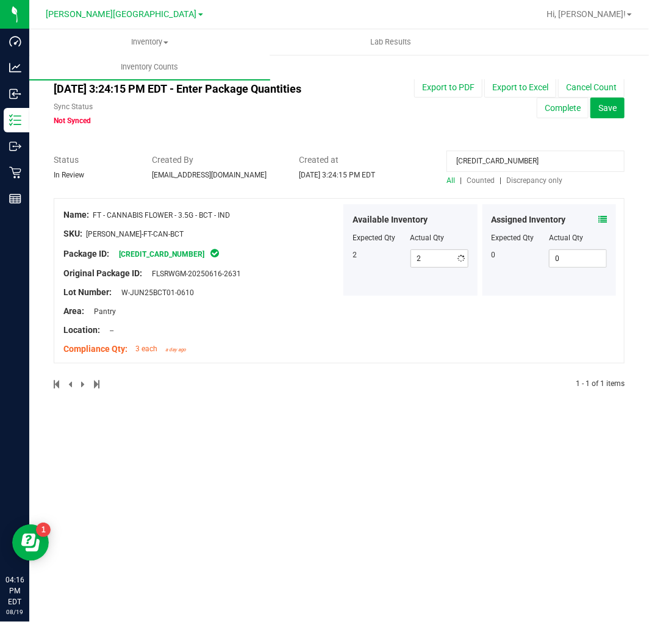
click at [505, 157] on input "[CREDIT_CARD_NUMBER]" at bounding box center [536, 161] width 178 height 21
paste input "526508813149382"
type input "5265088131493820"
click at [606, 223] on icon at bounding box center [603, 219] width 9 height 9
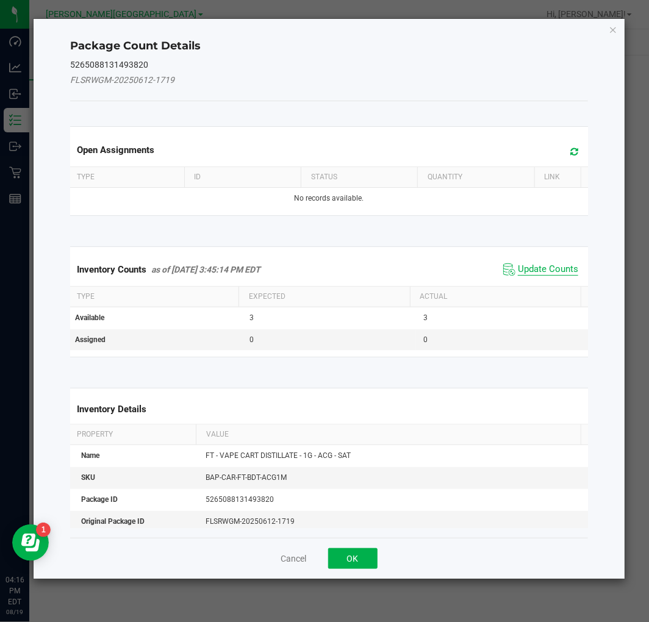
click at [568, 271] on span "Update Counts" at bounding box center [548, 270] width 60 height 12
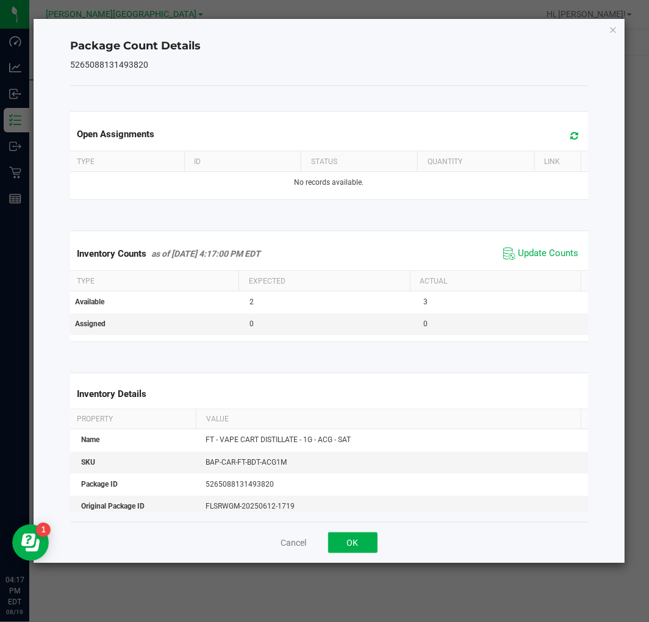
drag, startPoint x: 616, startPoint y: 24, endPoint x: 613, endPoint y: 40, distance: 15.6
click at [616, 23] on icon "Close" at bounding box center [614, 29] width 9 height 15
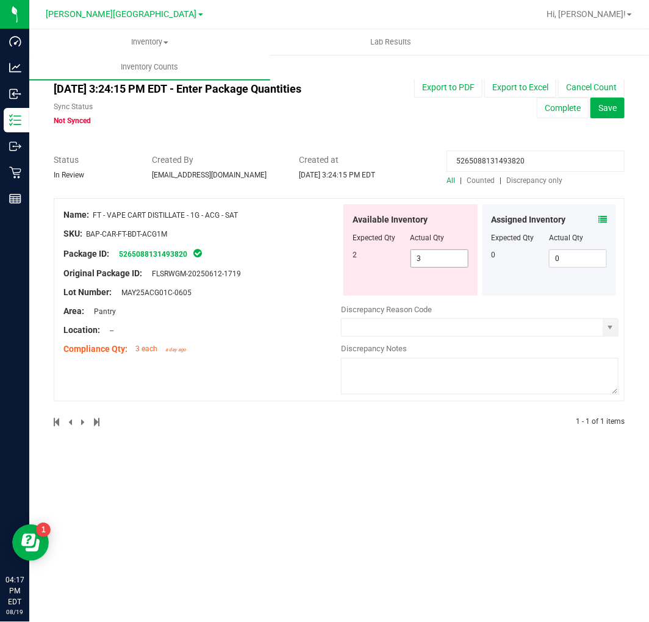
click at [459, 257] on span "3 3" at bounding box center [440, 259] width 58 height 18
click at [459, 257] on input "3" at bounding box center [439, 258] width 57 height 17
type input "2"
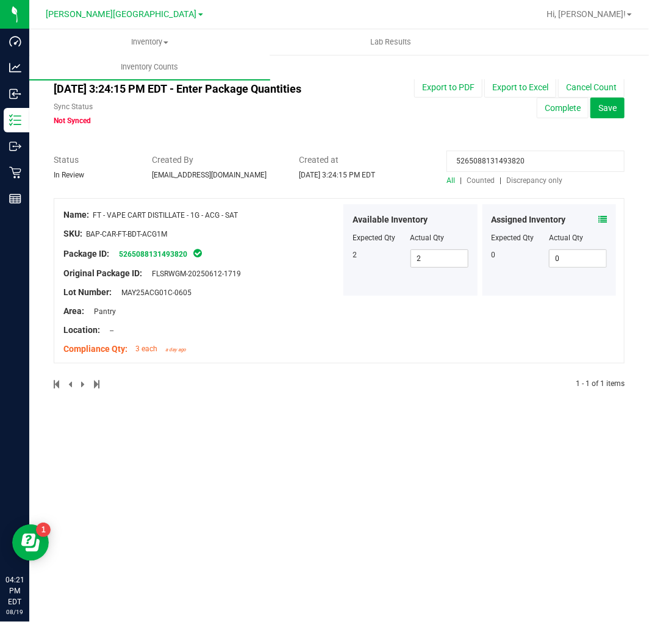
click at [480, 159] on input "5265088131493820" at bounding box center [536, 161] width 178 height 21
click at [602, 220] on icon at bounding box center [603, 219] width 9 height 9
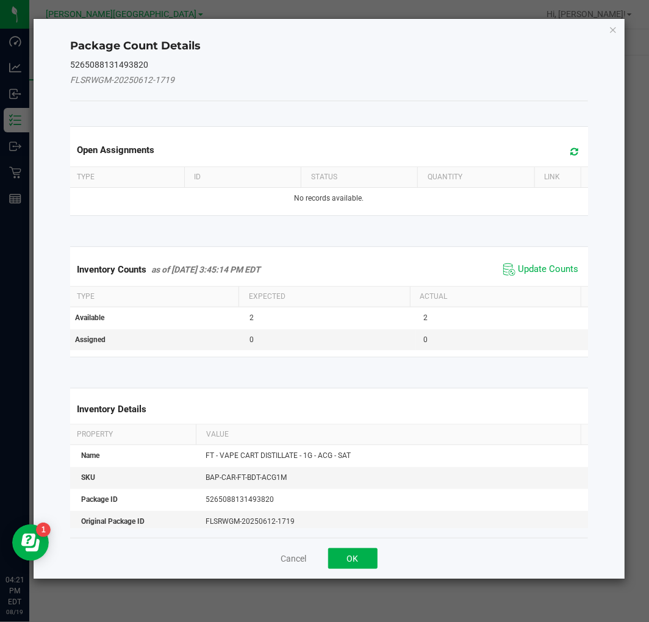
click at [535, 261] on span "Update Counts" at bounding box center [540, 270] width 81 height 18
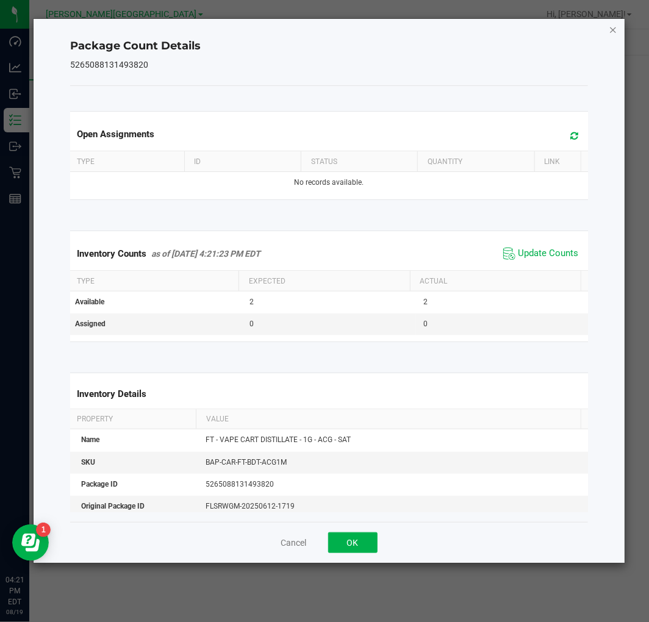
click at [616, 26] on icon "Close" at bounding box center [614, 29] width 9 height 15
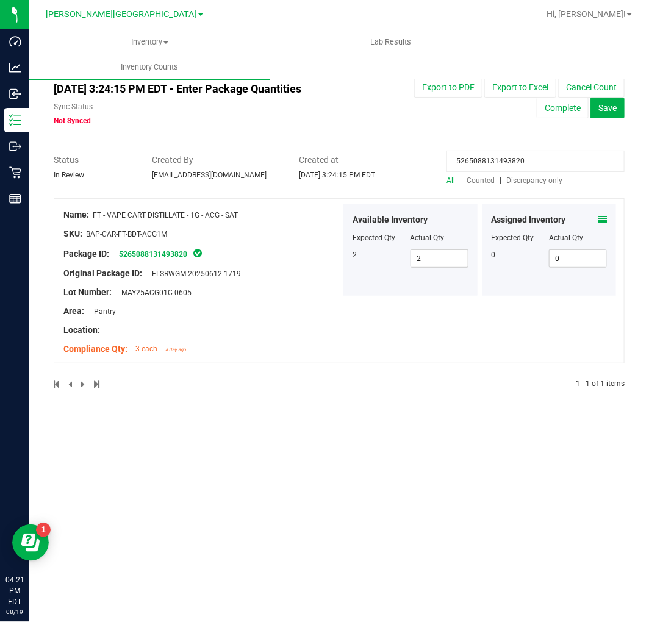
click at [496, 160] on input "5265088131493820" at bounding box center [536, 161] width 178 height 21
paste input "4831039949286005"
type input "4831039949286005"
click at [599, 223] on icon at bounding box center [603, 219] width 9 height 9
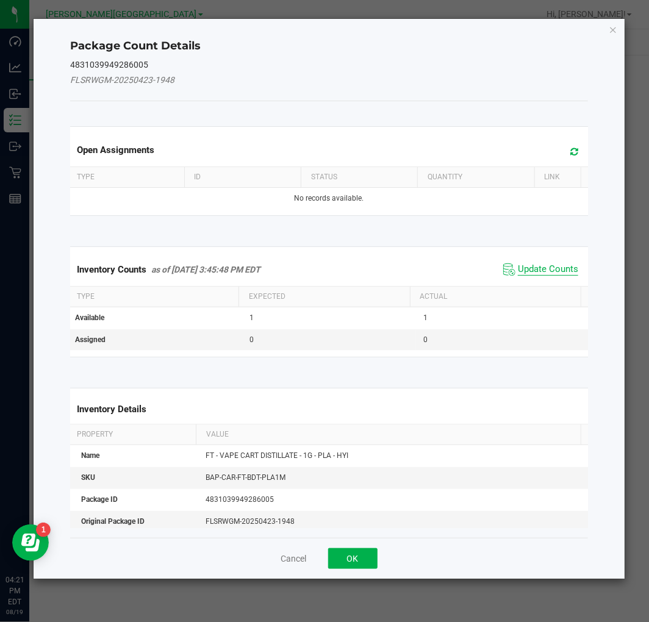
click at [546, 269] on span "Update Counts" at bounding box center [548, 270] width 60 height 12
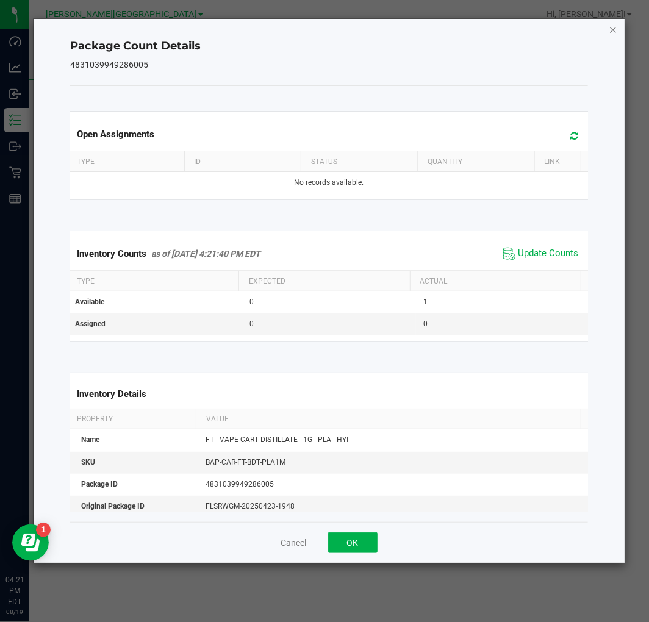
click at [614, 26] on icon "Close" at bounding box center [614, 29] width 9 height 15
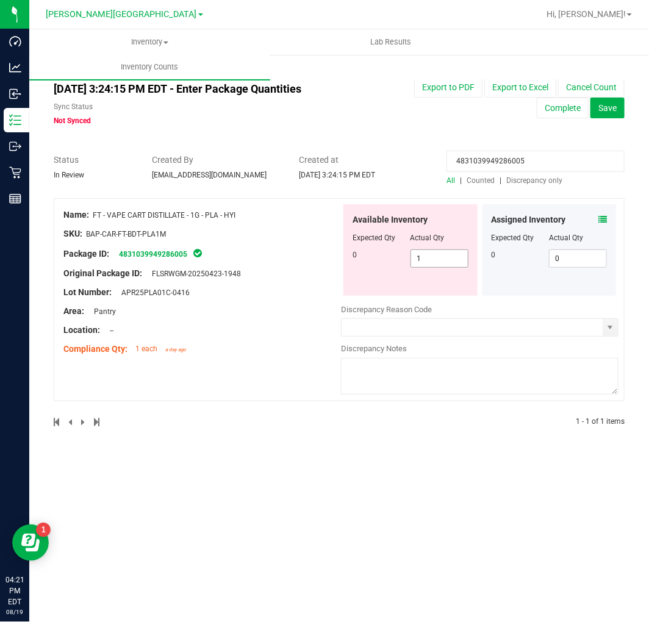
click at [444, 254] on span "1 1" at bounding box center [440, 259] width 58 height 18
click at [444, 254] on input "1" at bounding box center [439, 258] width 57 height 17
type input "0"
click at [511, 161] on input "4831039949286005" at bounding box center [536, 161] width 178 height 21
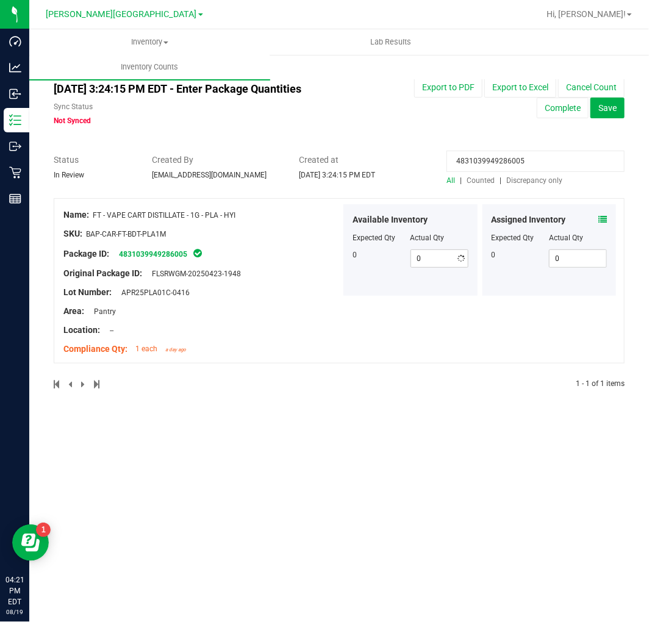
click at [511, 161] on input "4831039949286005" at bounding box center [536, 161] width 178 height 21
paste input "506354272284539"
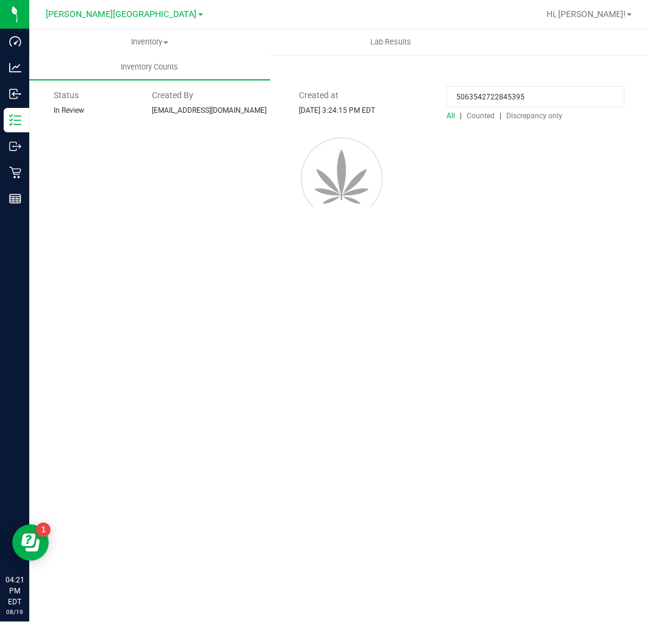
type input "5063542722845395"
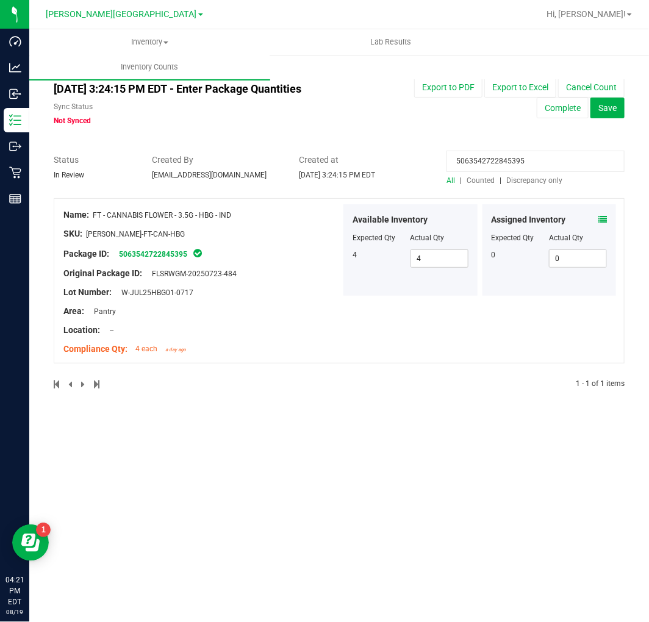
click at [607, 220] on div "Assigned Inventory Expected Qty Actual Qty 0 0 0" at bounding box center [550, 250] width 134 height 92
click at [605, 221] on icon at bounding box center [603, 219] width 9 height 9
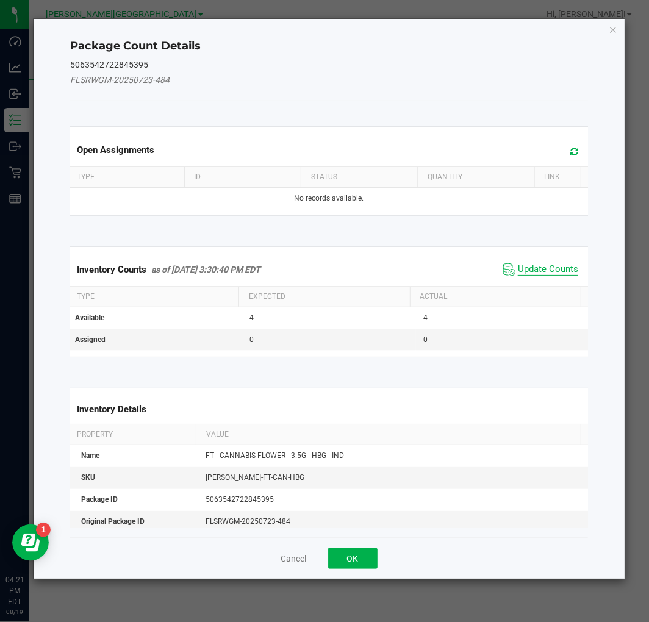
click at [566, 273] on span "Update Counts" at bounding box center [548, 270] width 60 height 12
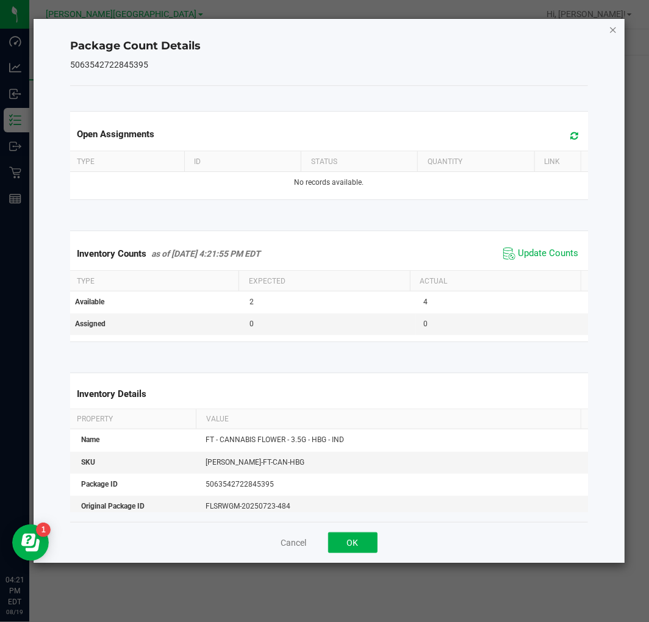
click at [611, 29] on icon "Close" at bounding box center [614, 29] width 9 height 15
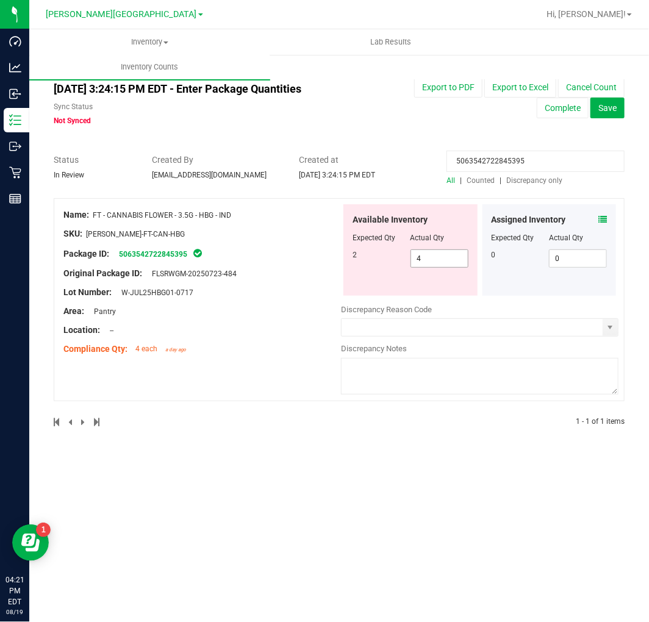
click at [450, 261] on span "4 4" at bounding box center [440, 259] width 58 height 18
click at [450, 261] on input "4" at bounding box center [439, 258] width 57 height 17
type input "2"
click at [273, 289] on div "Lot Number: W-JUL25HBG01-0717" at bounding box center [202, 292] width 278 height 13
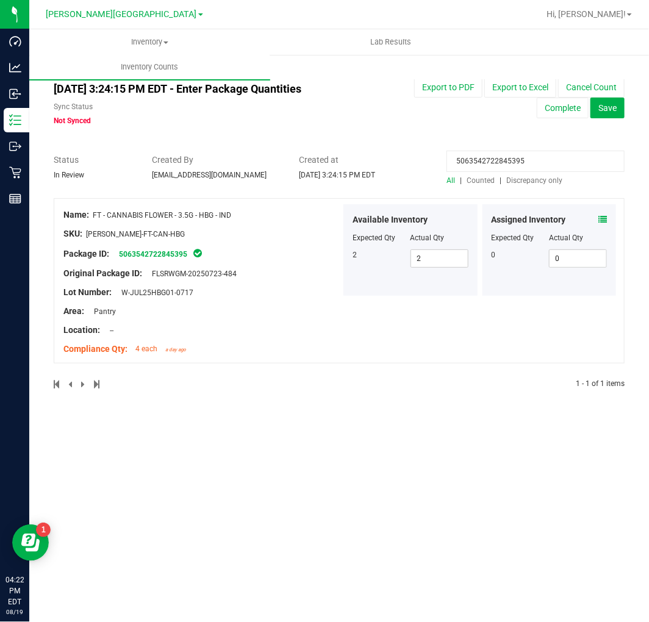
click at [485, 161] on input "5063542722845395" at bounding box center [536, 161] width 178 height 21
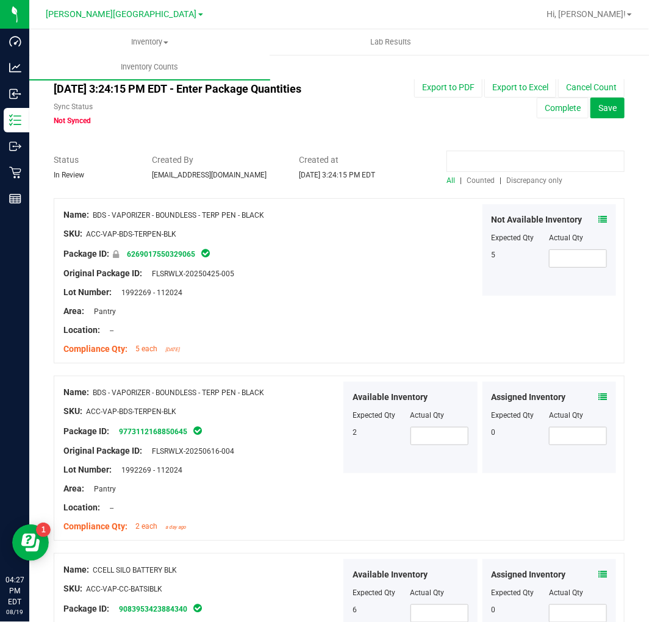
paste input "6449585558081376"
type input "6449585558081376"
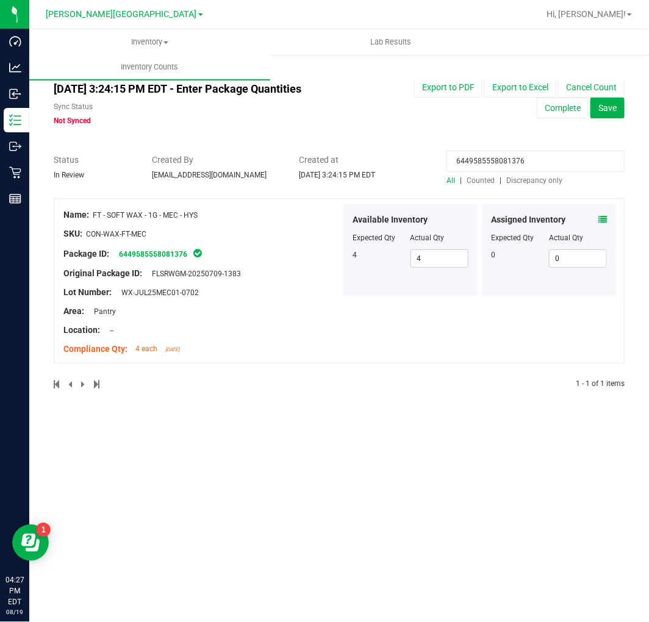
click at [607, 217] on icon at bounding box center [603, 219] width 9 height 9
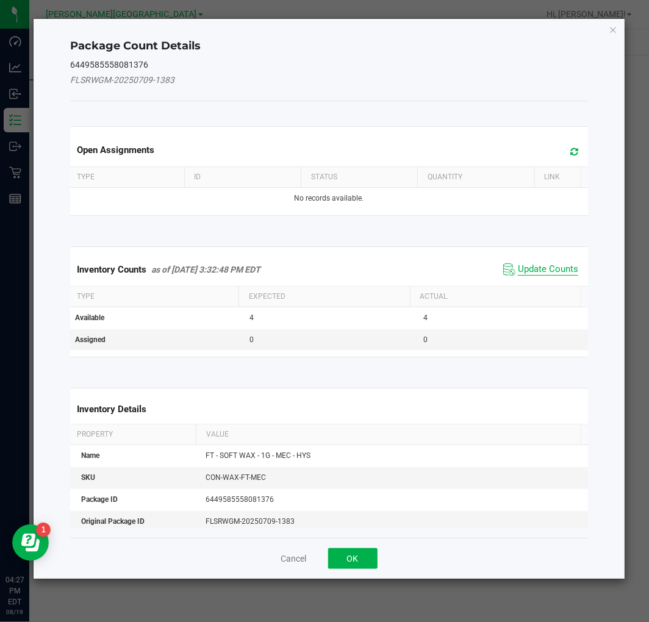
click at [560, 267] on span "Update Counts" at bounding box center [548, 270] width 60 height 12
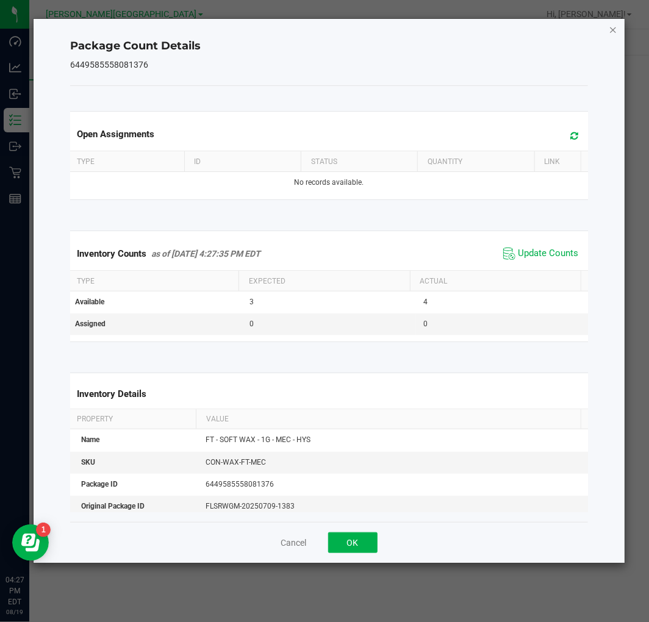
click at [614, 26] on icon "Close" at bounding box center [614, 29] width 9 height 15
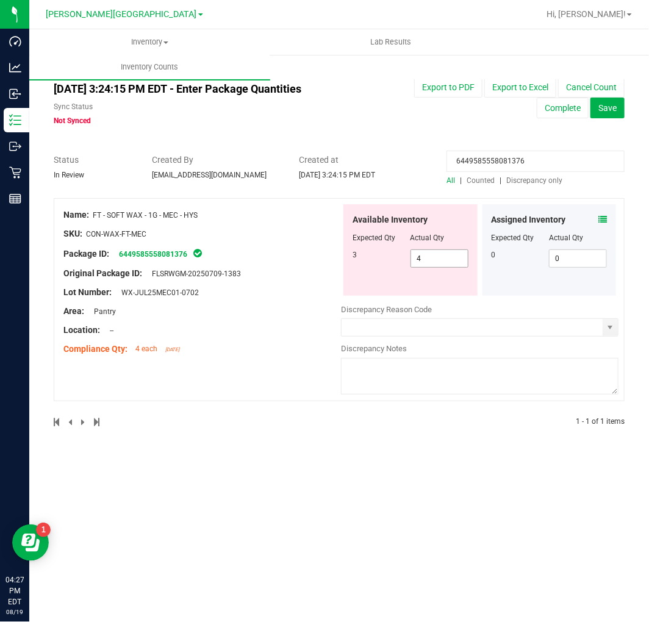
click at [450, 262] on span "4 4" at bounding box center [440, 259] width 58 height 18
click at [450, 262] on input "4" at bounding box center [439, 258] width 57 height 17
type input "3"
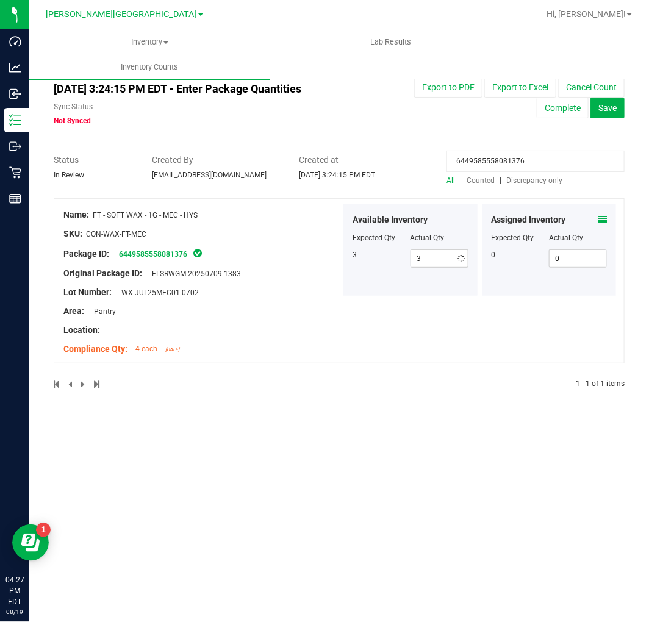
click at [472, 154] on input "6449585558081376" at bounding box center [536, 161] width 178 height 21
paste input "3281905178872758"
type input "3281905178872758"
click at [602, 217] on icon at bounding box center [603, 219] width 9 height 9
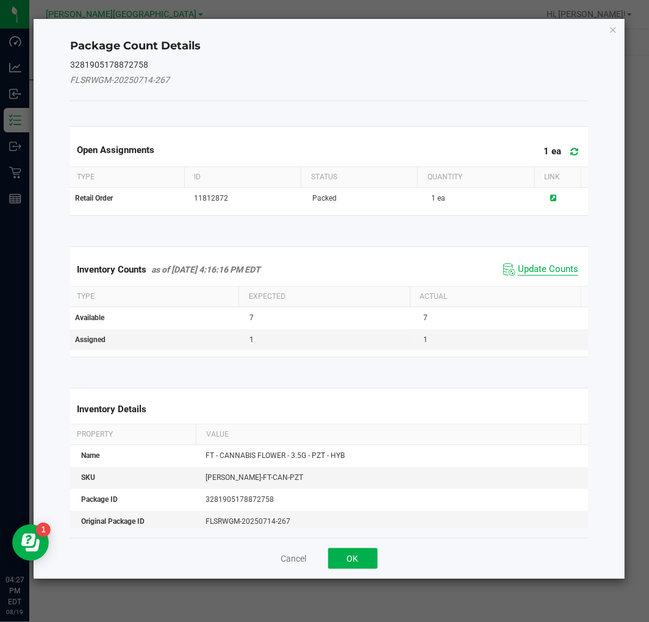
click at [542, 265] on span "Update Counts" at bounding box center [548, 270] width 60 height 12
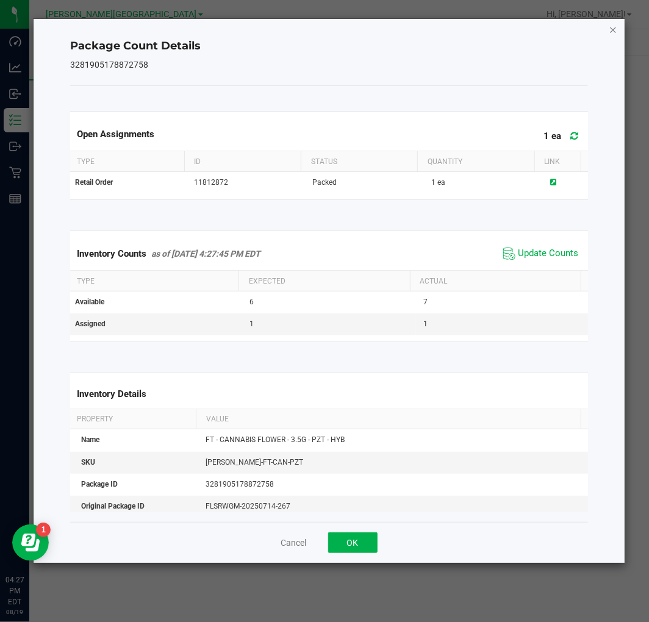
click at [617, 32] on icon "Close" at bounding box center [614, 29] width 9 height 15
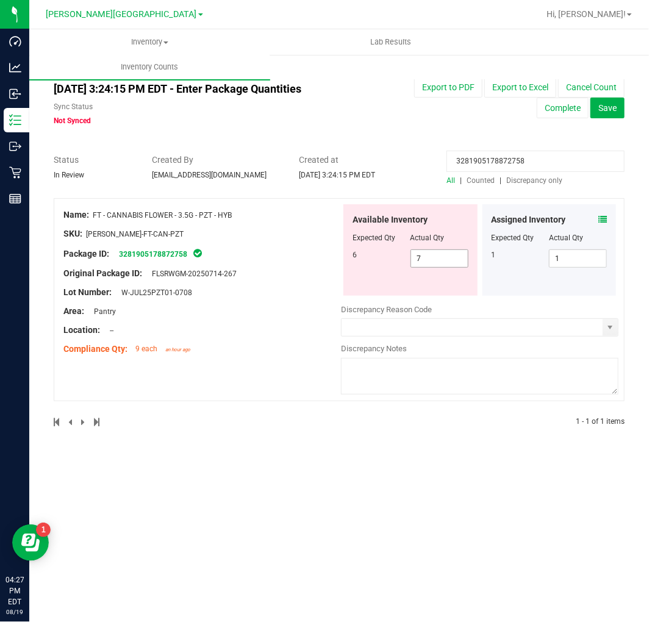
click at [426, 258] on span "7 7" at bounding box center [440, 259] width 58 height 18
click at [426, 258] on input "7" at bounding box center [439, 258] width 57 height 17
type input "6"
click at [302, 292] on div "Lot Number: W-JUL25PZT01-0708" at bounding box center [202, 292] width 278 height 13
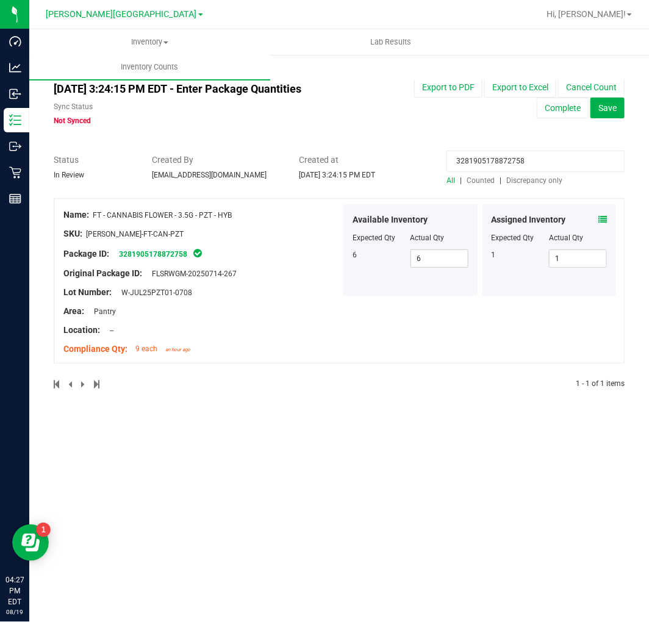
click at [480, 162] on input "3281905178872758" at bounding box center [536, 161] width 178 height 21
click at [454, 110] on div "Export to PDF Export to Excel Cancel Count Complete Save" at bounding box center [512, 97] width 246 height 41
